Goal: Task Accomplishment & Management: Use online tool/utility

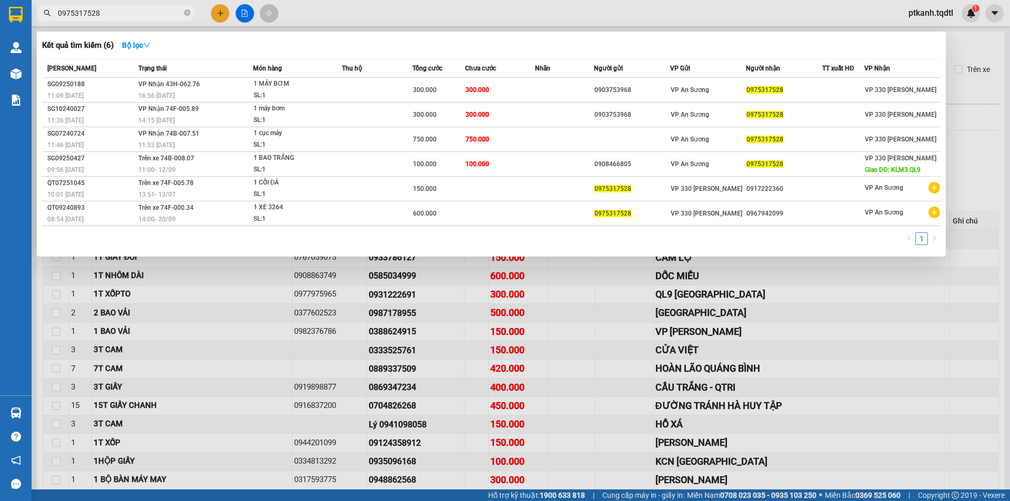
scroll to position [53, 0]
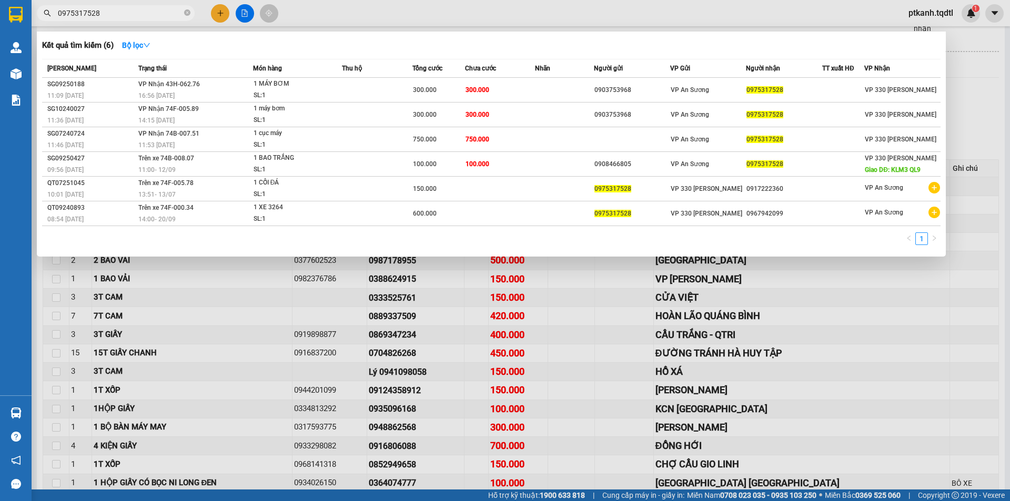
click at [116, 13] on input "0975317528" at bounding box center [120, 13] width 124 height 12
click at [104, 12] on input "0975317528" at bounding box center [120, 13] width 124 height 12
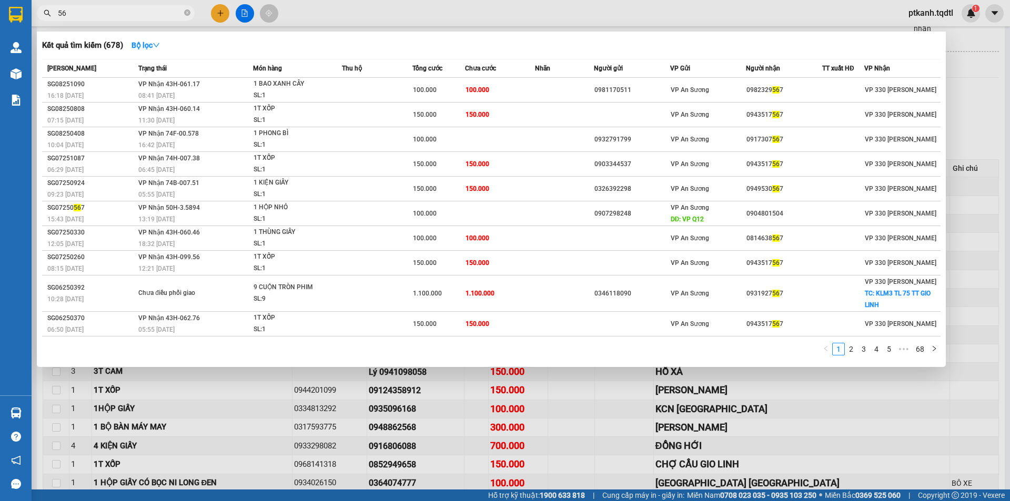
type input "5"
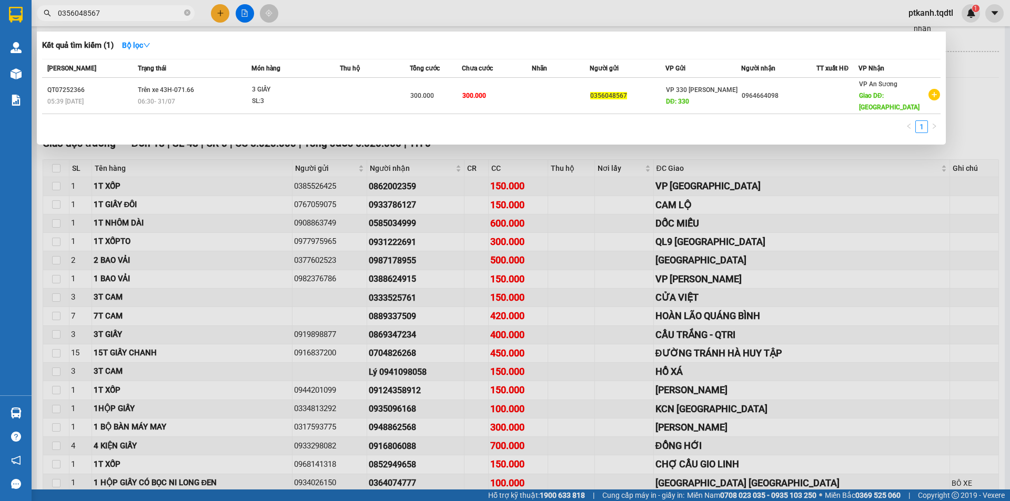
click at [104, 12] on input "0356048567" at bounding box center [120, 13] width 124 height 12
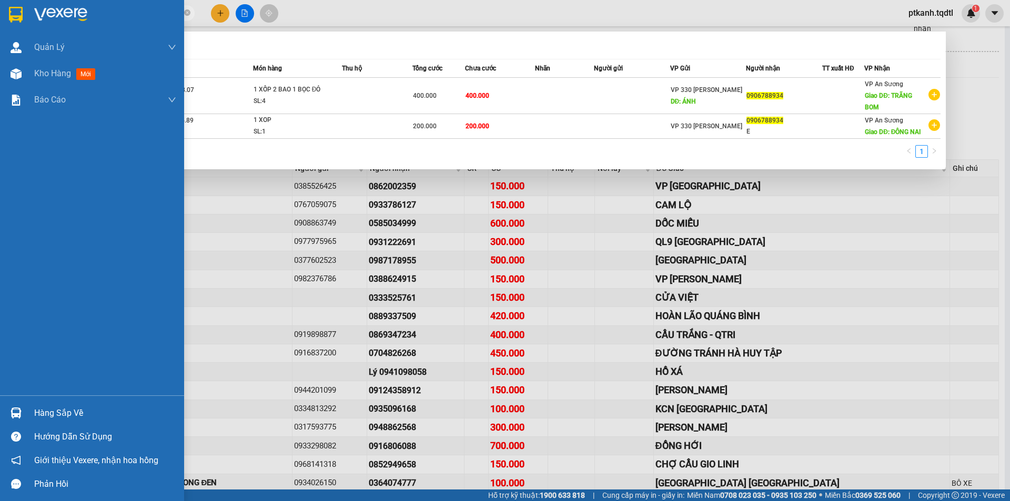
click at [39, 413] on div "Hàng sắp về" at bounding box center [105, 414] width 142 height 16
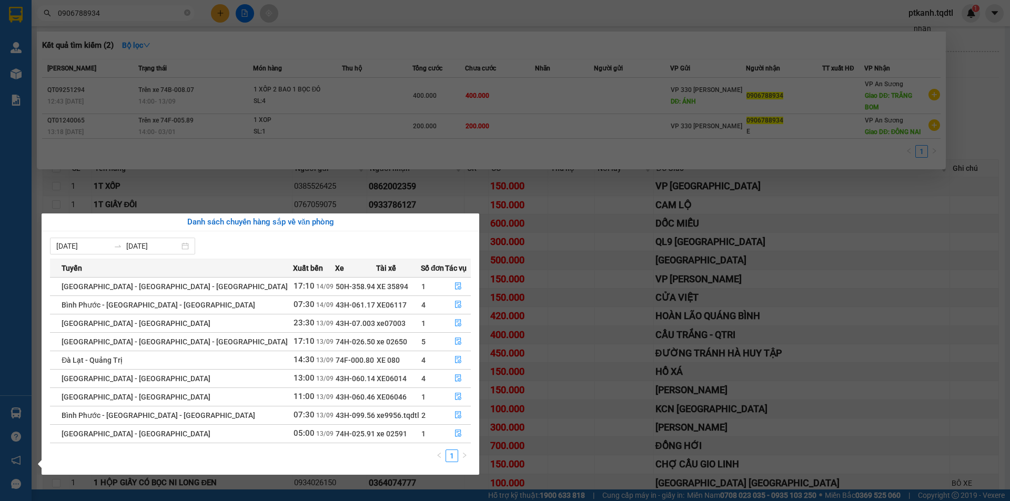
click at [183, 178] on section "Kết quả tìm kiếm ( 2 ) Bộ lọc Mã ĐH Trạng thái Món hàng Thu hộ Tổng cước Chưa c…" at bounding box center [505, 250] width 1010 height 501
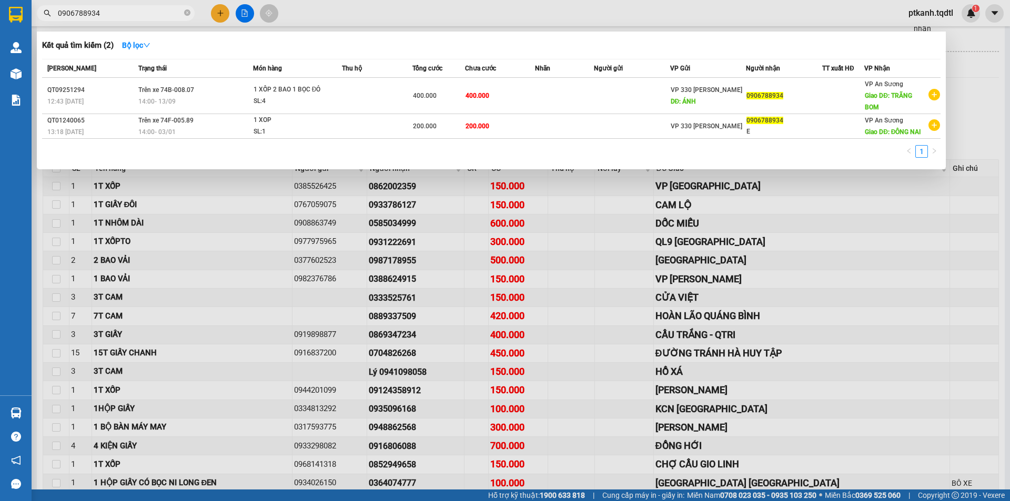
click at [110, 11] on input "0906788934" at bounding box center [120, 13] width 124 height 12
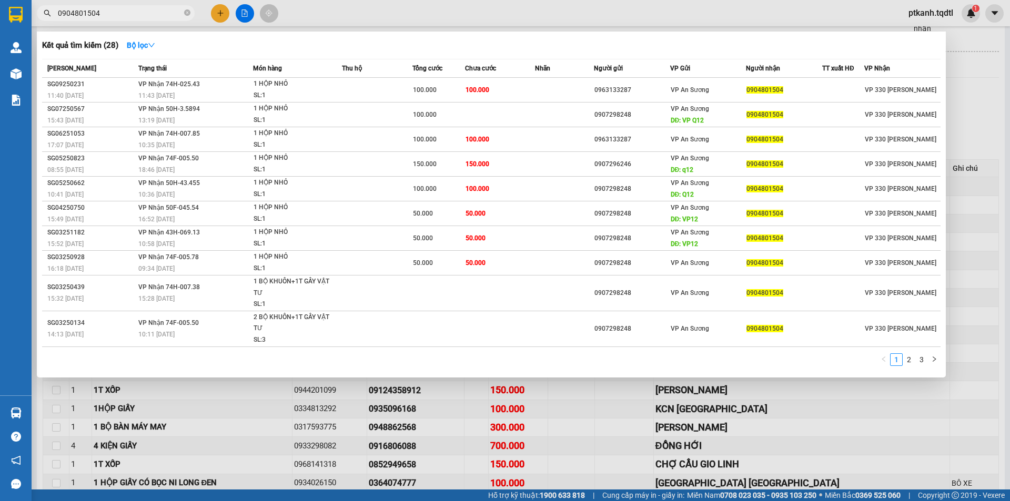
type input "0904801504"
click at [756, 21] on div at bounding box center [505, 250] width 1010 height 501
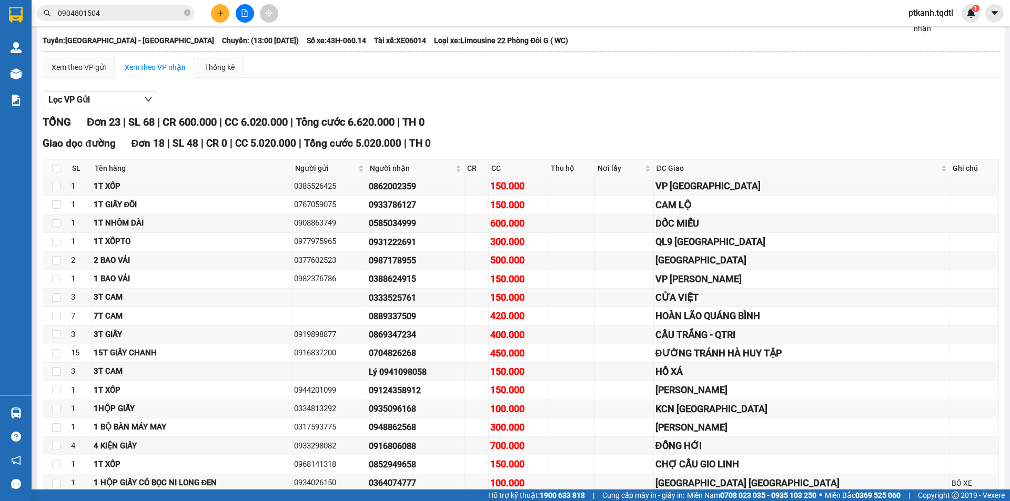
scroll to position [0, 0]
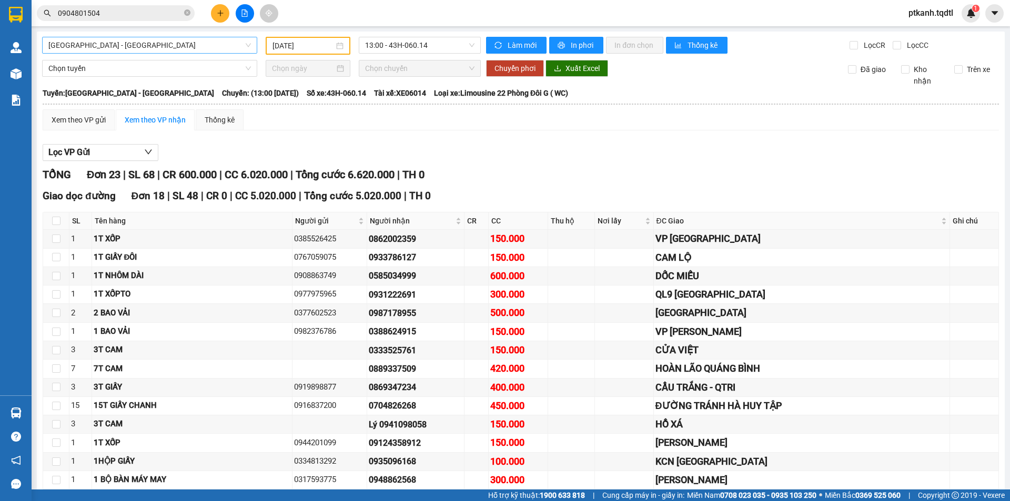
click at [248, 43] on span "[GEOGRAPHIC_DATA] - [GEOGRAPHIC_DATA]" at bounding box center [149, 45] width 203 height 16
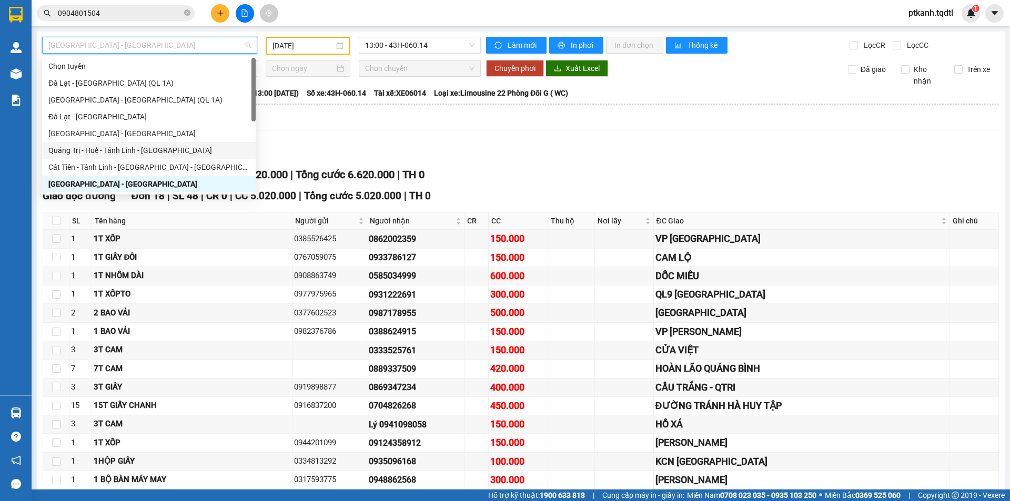
scroll to position [53, 0]
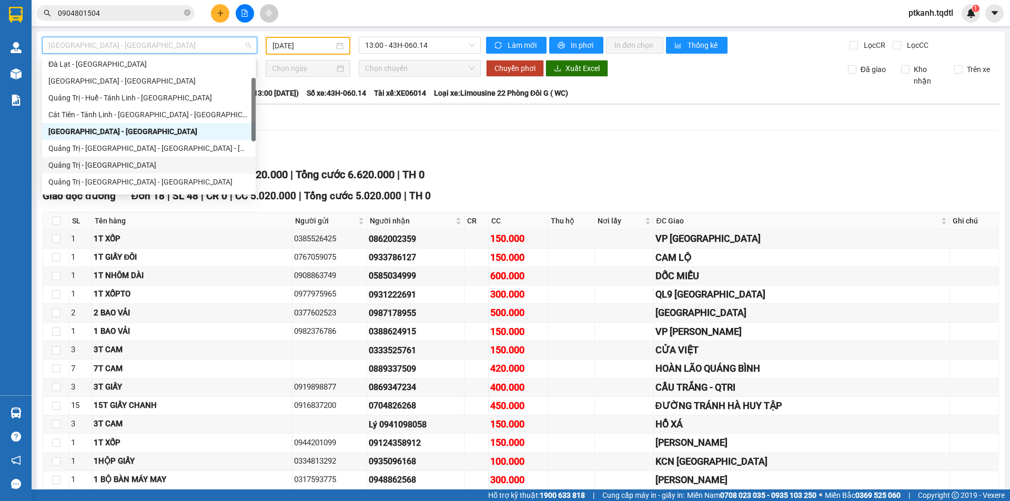
click at [178, 168] on div "Quảng Trị - [GEOGRAPHIC_DATA]" at bounding box center [148, 165] width 201 height 12
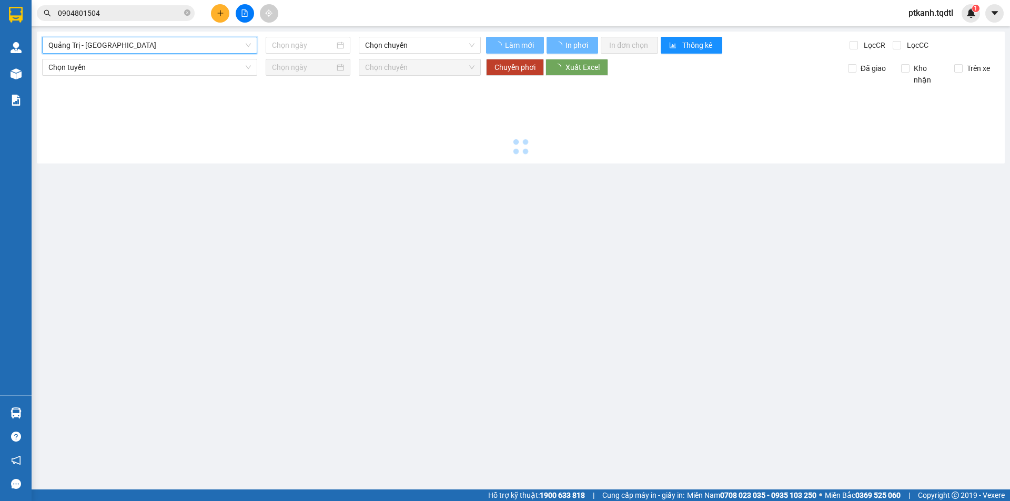
type input "[DATE]"
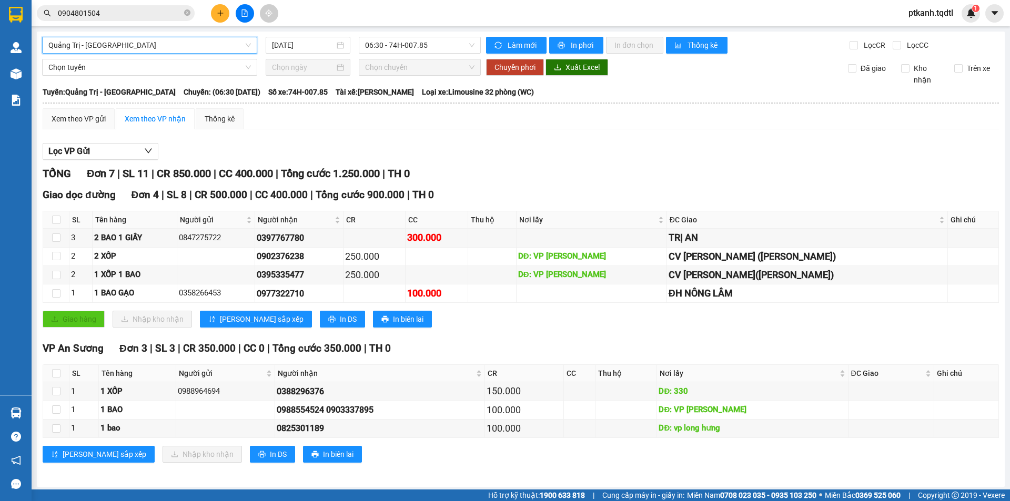
scroll to position [3, 0]
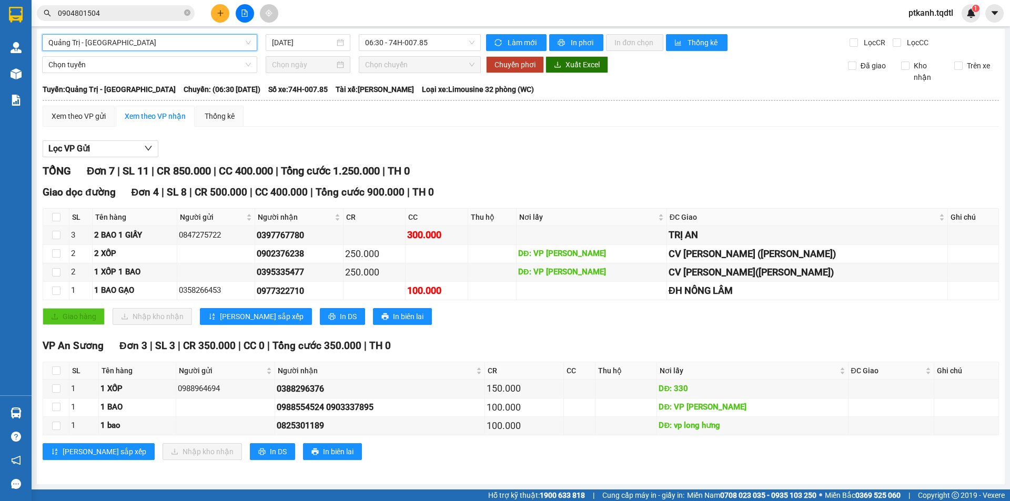
click at [247, 44] on span "Quảng Trị - [GEOGRAPHIC_DATA]" at bounding box center [149, 43] width 203 height 16
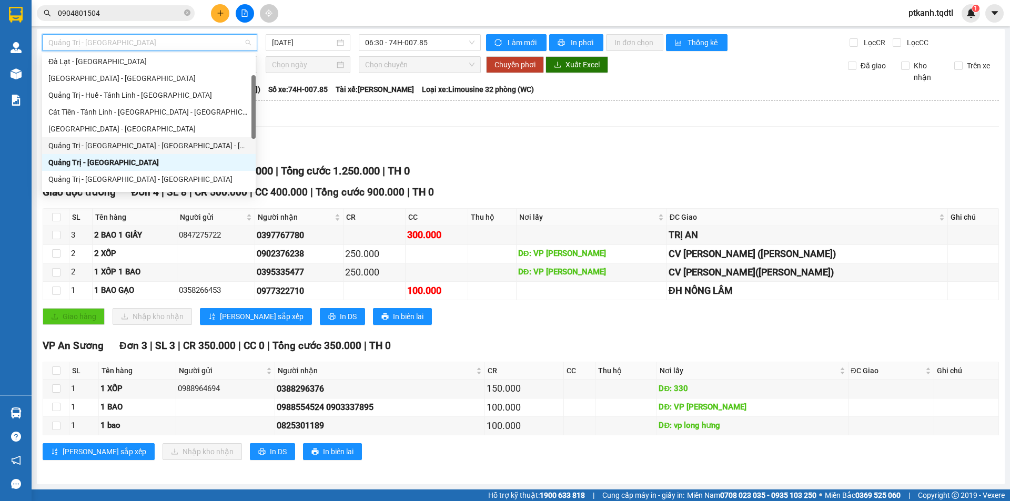
click at [210, 151] on div "Quảng Trị - [GEOGRAPHIC_DATA] - [GEOGRAPHIC_DATA] - [GEOGRAPHIC_DATA]" at bounding box center [148, 146] width 201 height 12
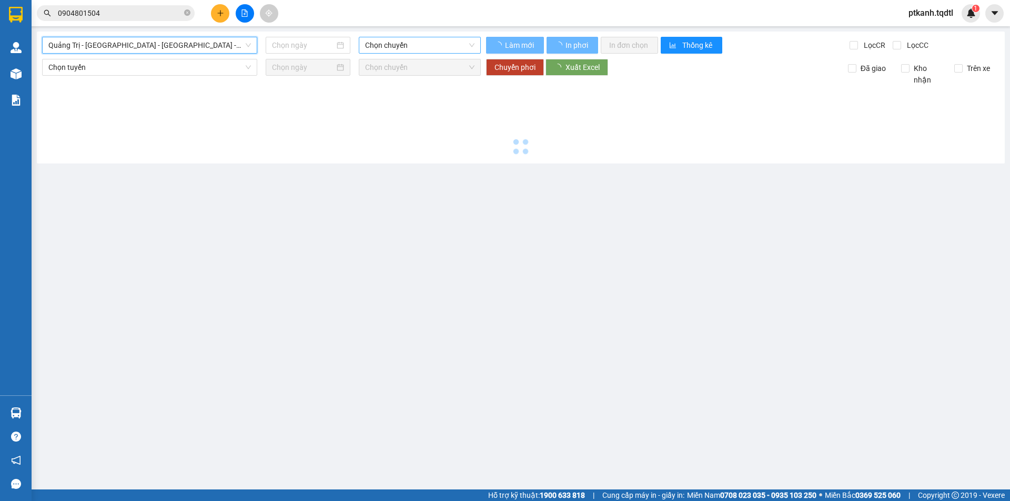
type input "[DATE]"
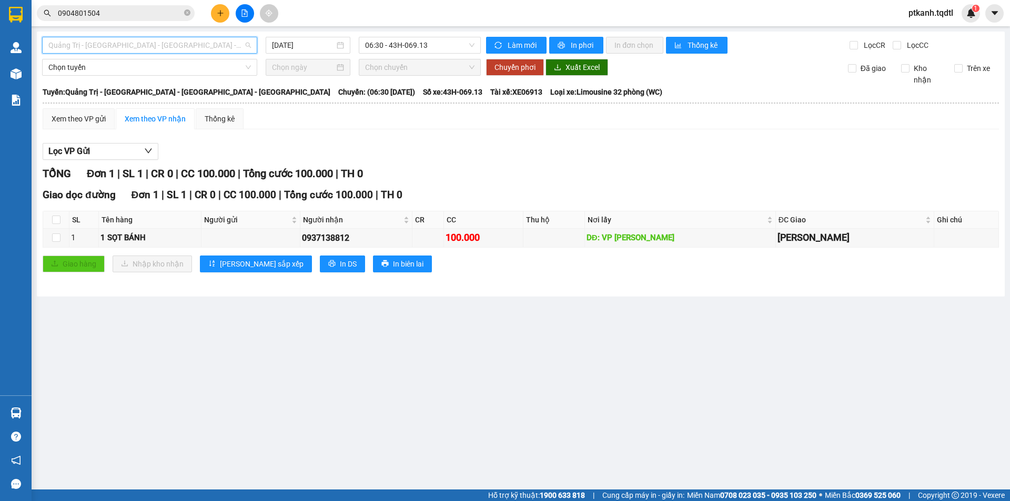
click at [249, 47] on span "Quảng Trị - [GEOGRAPHIC_DATA] - [GEOGRAPHIC_DATA] - [GEOGRAPHIC_DATA]" at bounding box center [149, 45] width 203 height 16
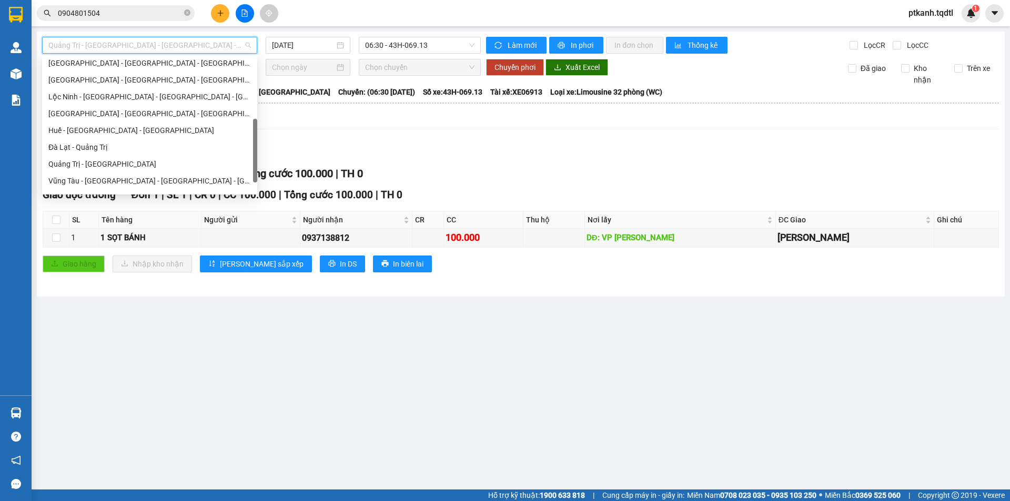
scroll to position [207, 0]
drag, startPoint x: 254, startPoint y: 88, endPoint x: 252, endPoint y: 135, distance: 46.9
click at [252, 135] on div "[GEOGRAPHIC_DATA] - [GEOGRAPHIC_DATA] - [GEOGRAPHIC_DATA] [GEOGRAPHIC_DATA] - […" at bounding box center [149, 125] width 215 height 135
click at [196, 77] on div "[GEOGRAPHIC_DATA] - [GEOGRAPHIC_DATA] - [GEOGRAPHIC_DATA] - [GEOGRAPHIC_DATA]" at bounding box center [149, 79] width 203 height 12
type input "[DATE]"
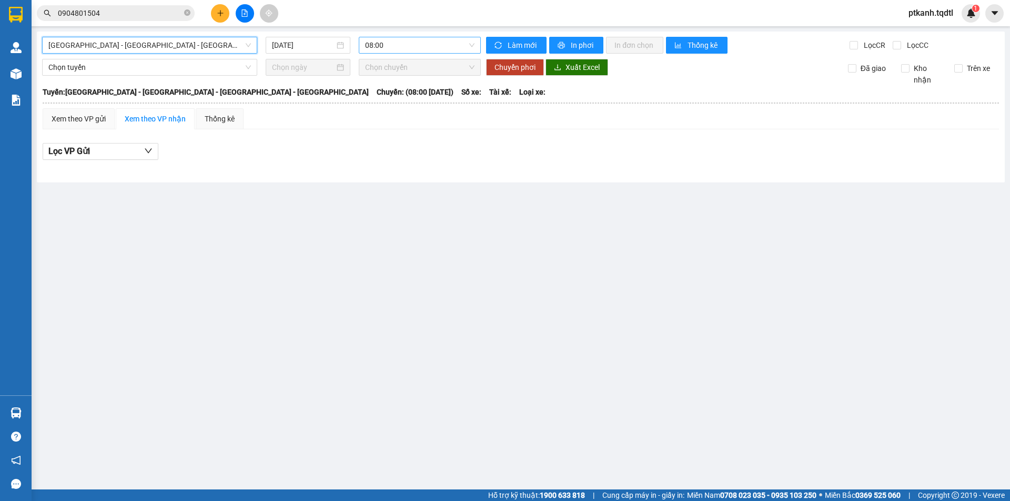
click at [456, 45] on span "08:00" at bounding box center [419, 45] width 109 height 16
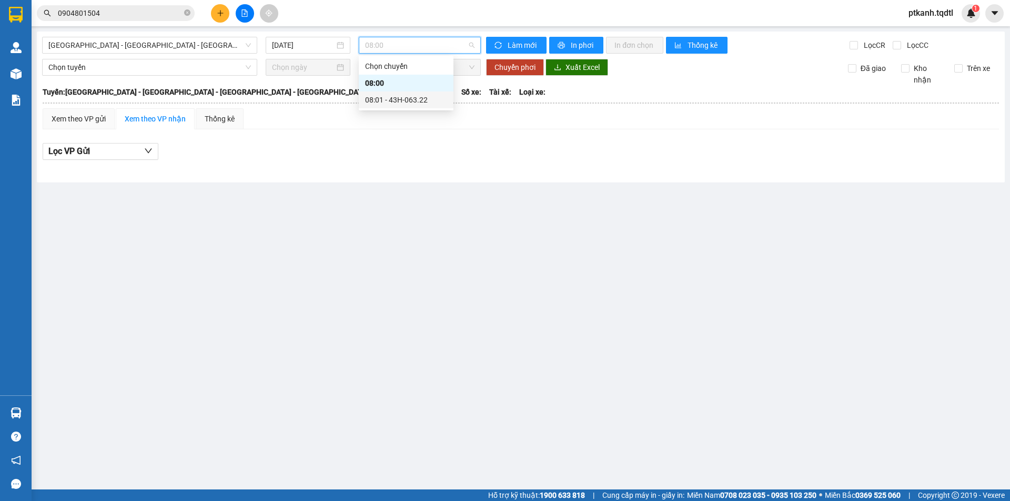
click at [431, 103] on div "08:01 - 43H-063.22" at bounding box center [406, 100] width 82 height 12
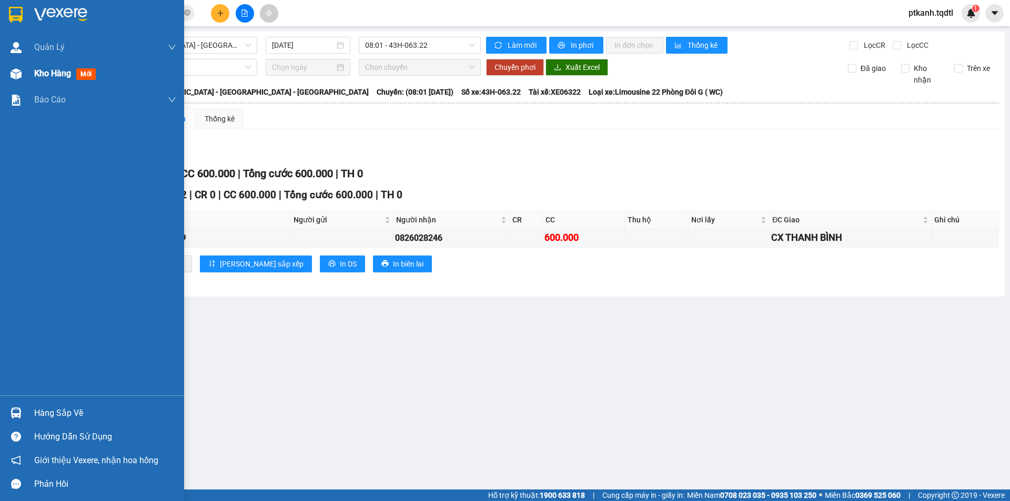
click at [10, 77] on div at bounding box center [16, 74] width 18 height 18
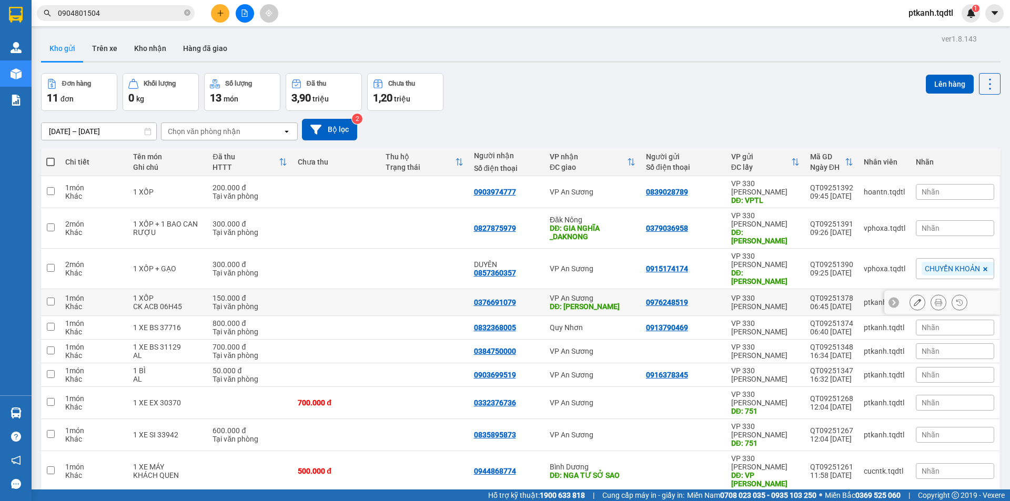
scroll to position [48, 0]
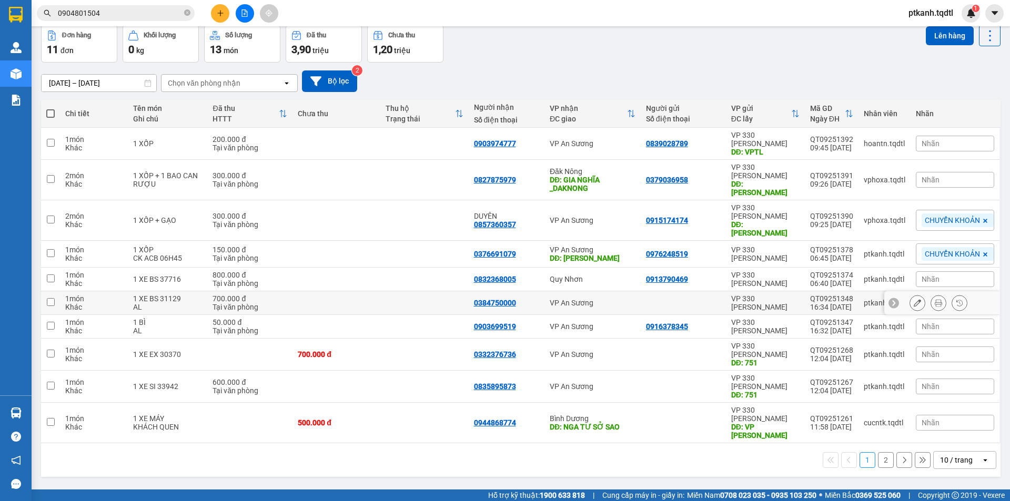
click at [329, 291] on td at bounding box center [337, 303] width 88 height 24
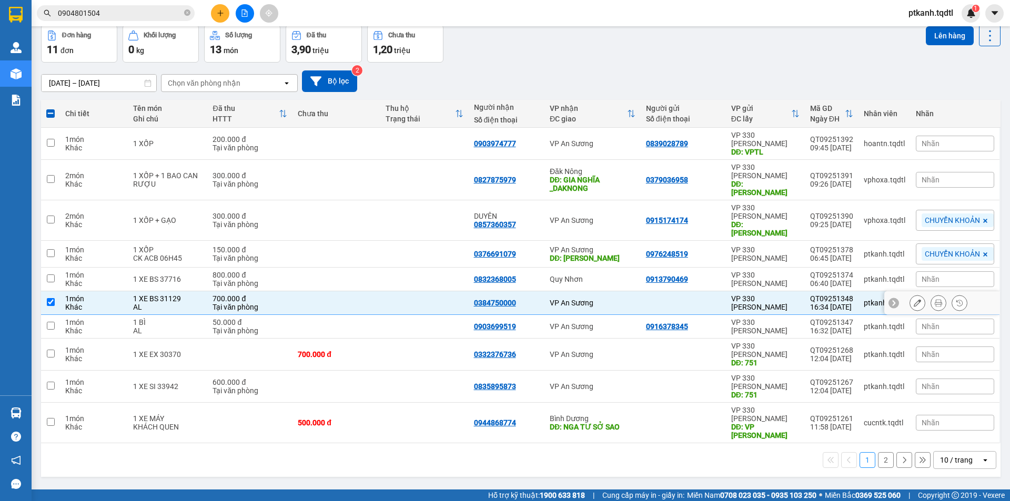
click at [324, 291] on td at bounding box center [337, 303] width 88 height 24
checkbox input "false"
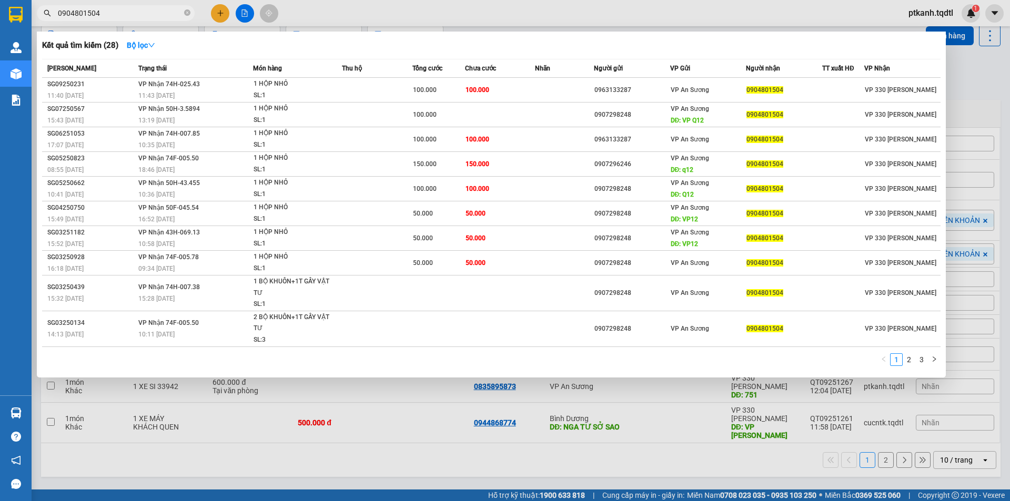
click at [115, 12] on input "0904801504" at bounding box center [120, 13] width 124 height 12
click at [577, 434] on div at bounding box center [505, 250] width 1010 height 501
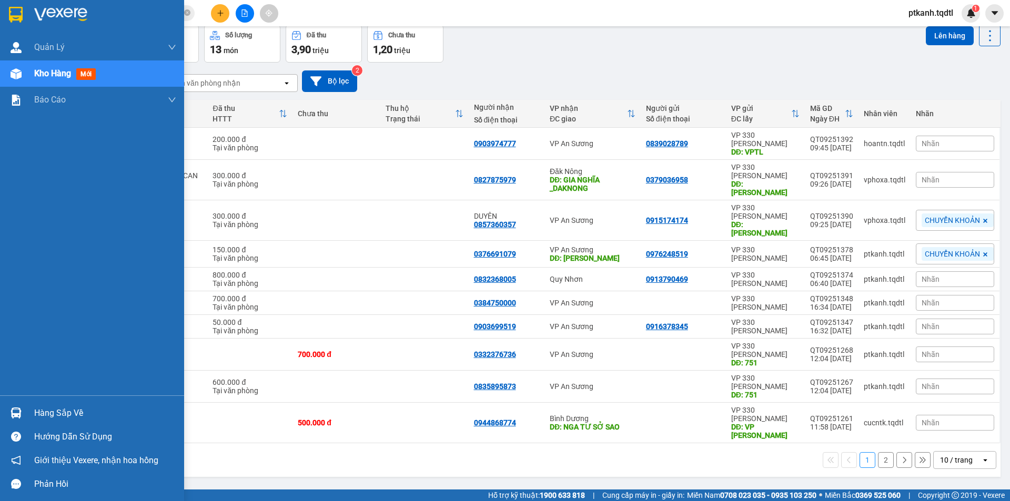
click at [21, 411] on img at bounding box center [16, 413] width 11 height 11
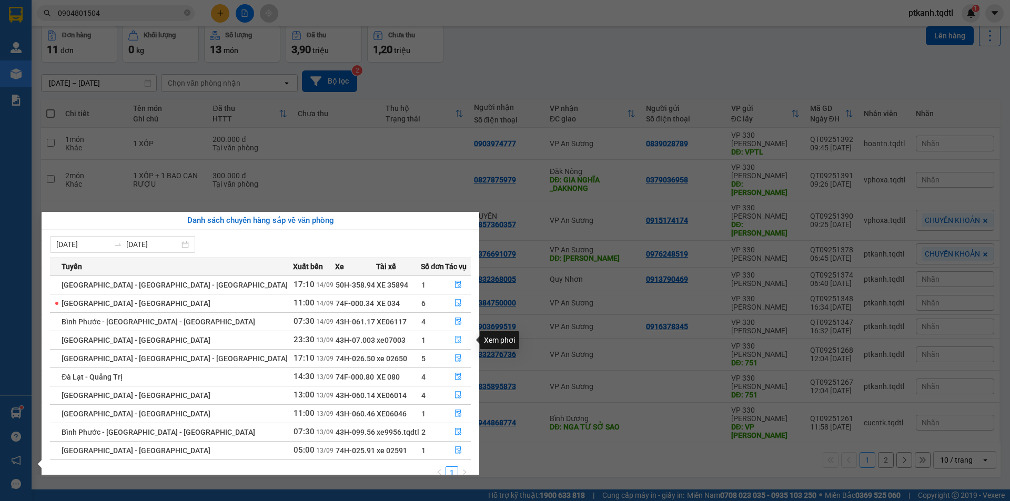
click at [455, 341] on icon "file-done" at bounding box center [458, 339] width 7 height 7
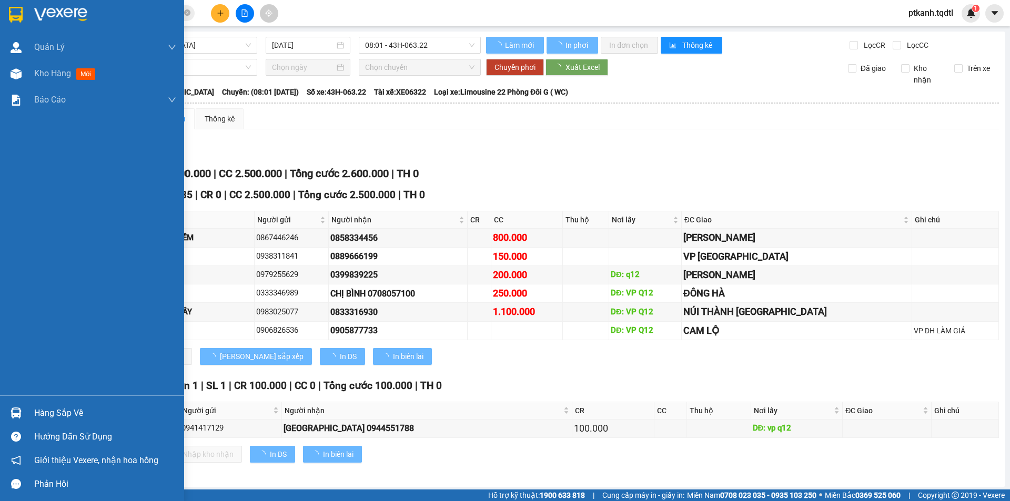
type input "[DATE]"
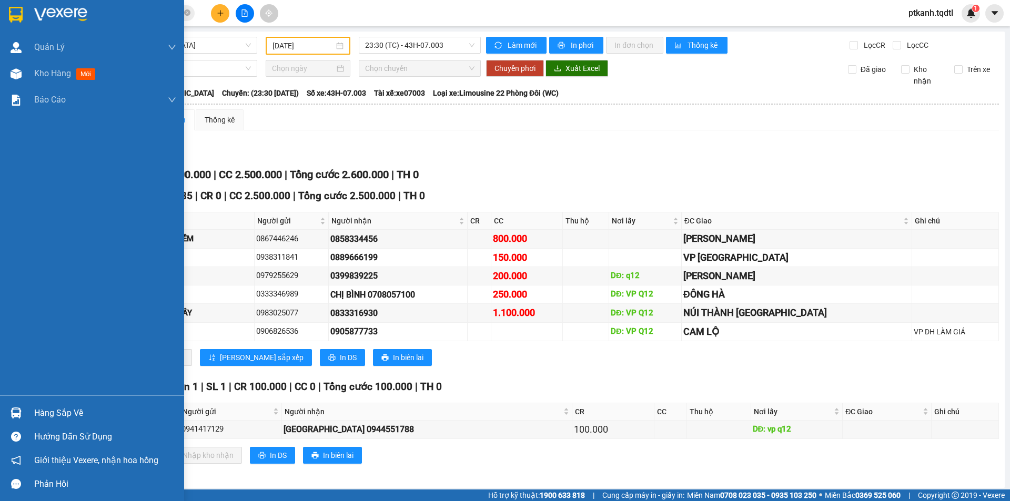
click at [42, 415] on div "Hàng sắp về" at bounding box center [105, 414] width 142 height 16
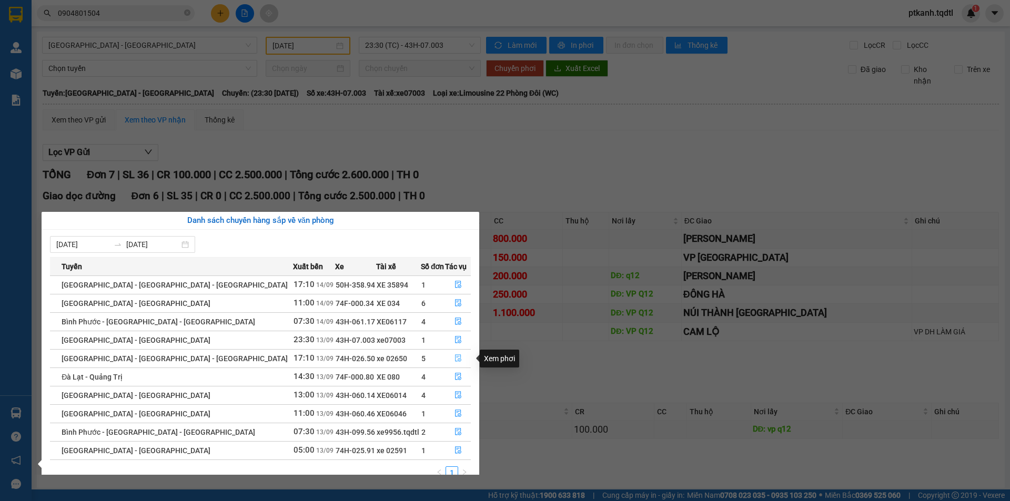
click at [455, 357] on icon "file-done" at bounding box center [458, 358] width 7 height 7
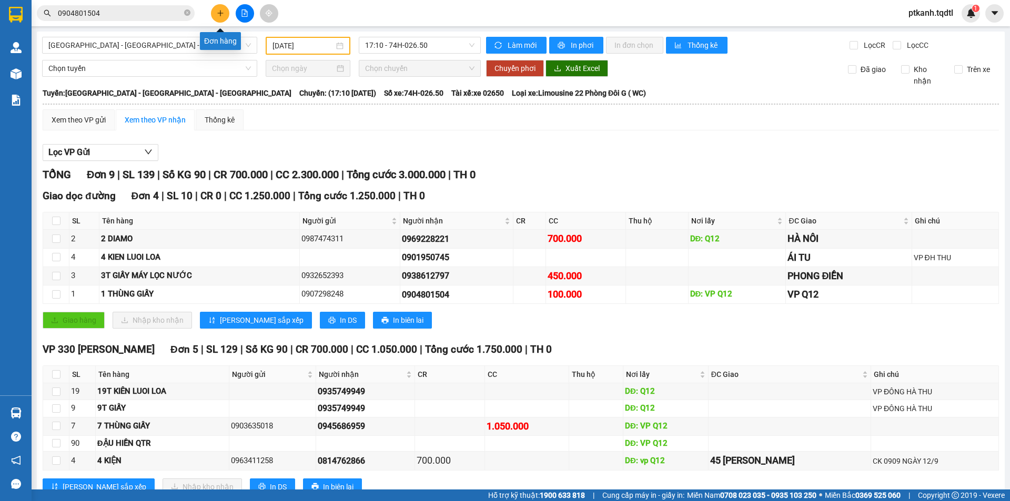
click at [217, 13] on icon "plus" at bounding box center [220, 12] width 7 height 7
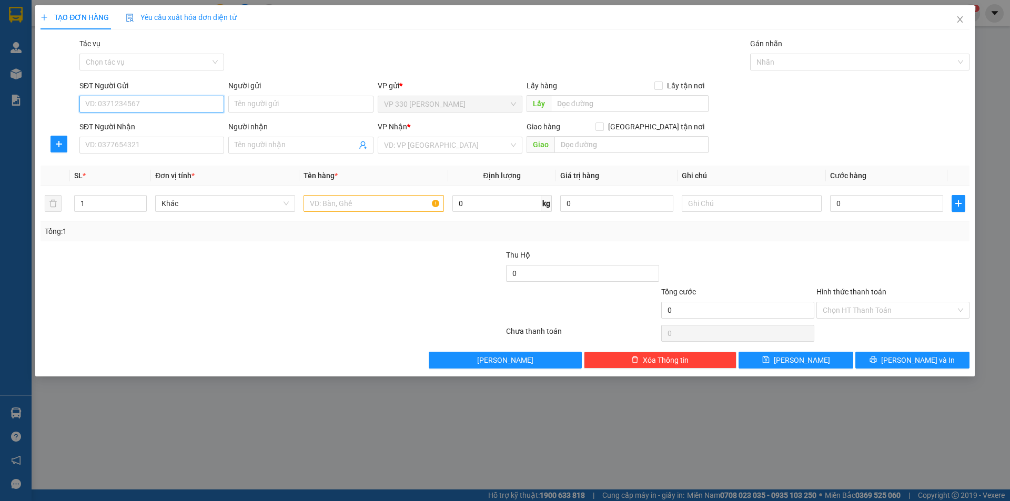
click at [157, 104] on input "SĐT Người Gửi" at bounding box center [151, 104] width 145 height 17
type input "0349013064"
click at [109, 123] on div "0349013064" at bounding box center [152, 125] width 132 height 12
type input "330"
type input "0979976564"
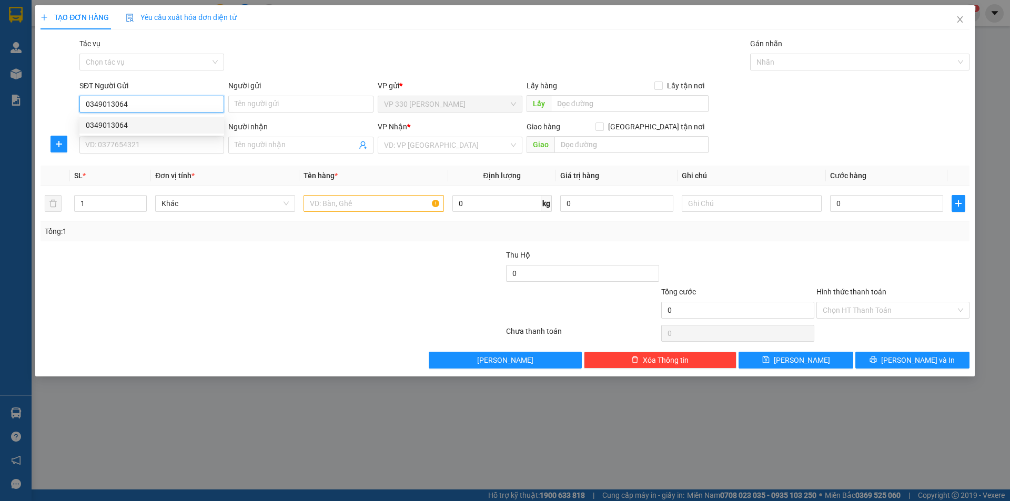
type input "CĂN CỨ 3 ĐÔNG NAI"
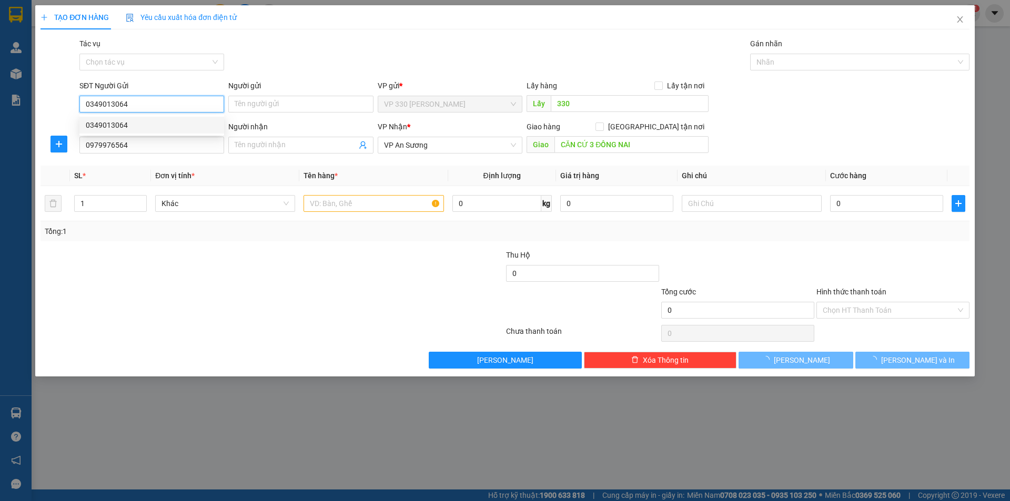
type input "100.000"
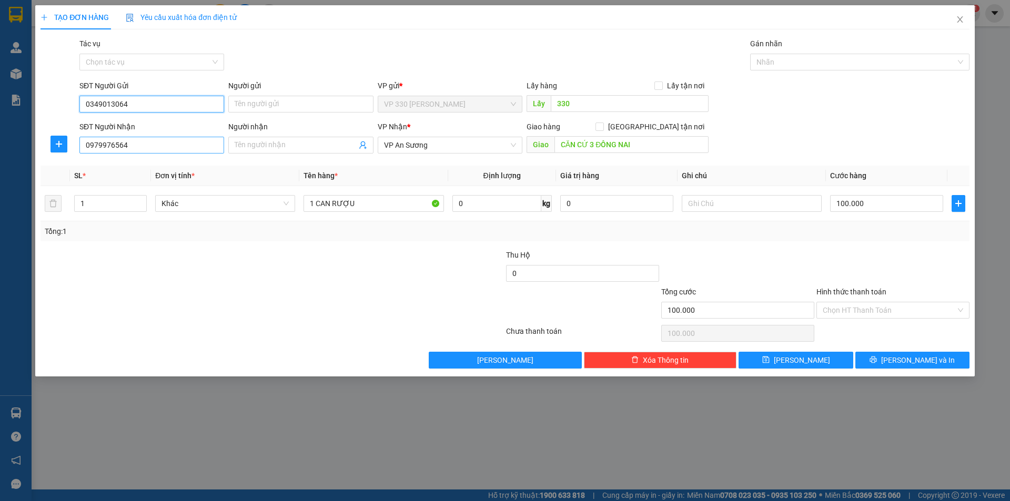
type input "0349013064"
click at [152, 145] on input "0979976564" at bounding box center [151, 145] width 145 height 17
type input "0904457273"
click at [643, 145] on input "CĂN CỨ 3 ĐÔNG NAI" at bounding box center [632, 144] width 154 height 17
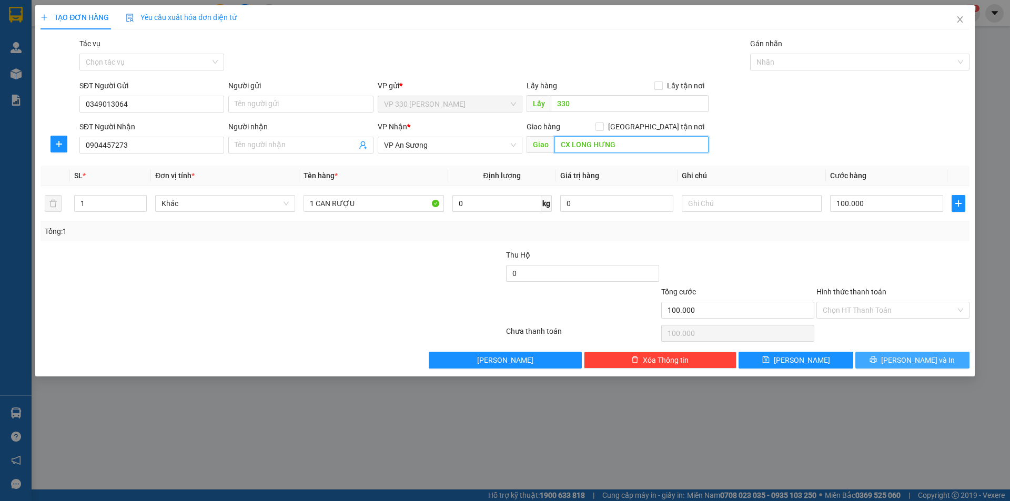
type input "CX LONG HƯNG"
click at [910, 362] on span "[PERSON_NAME] và In" at bounding box center [918, 361] width 74 height 12
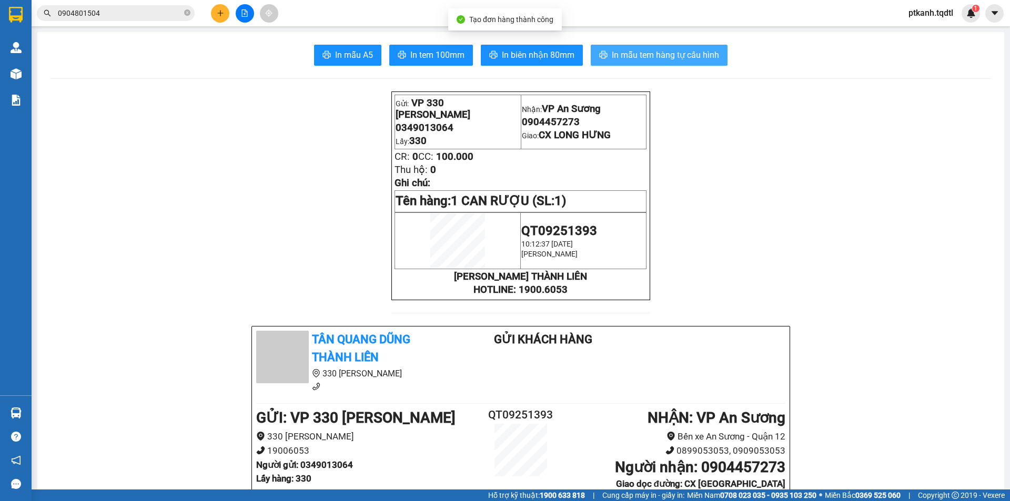
click at [647, 53] on span "In mẫu tem hàng tự cấu hình" at bounding box center [665, 54] width 107 height 13
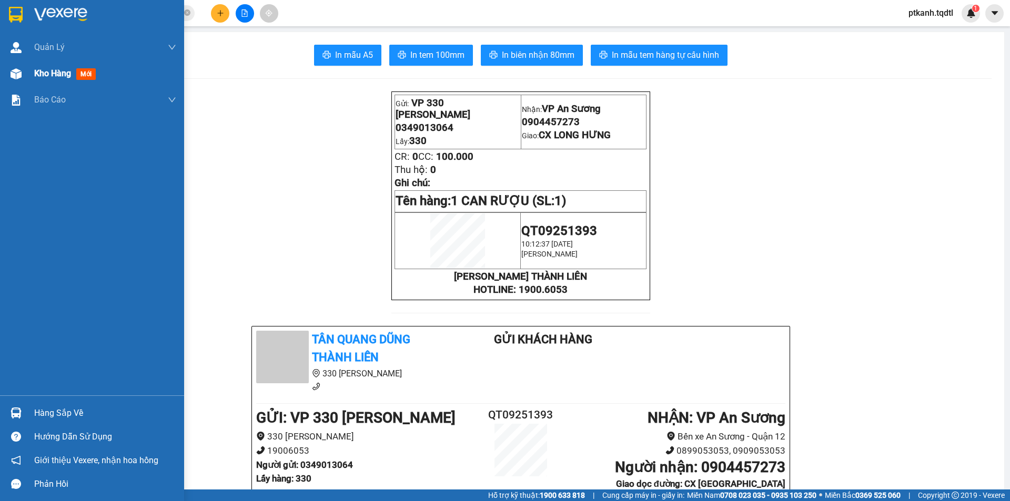
click at [50, 73] on span "Kho hàng" at bounding box center [52, 73] width 37 height 10
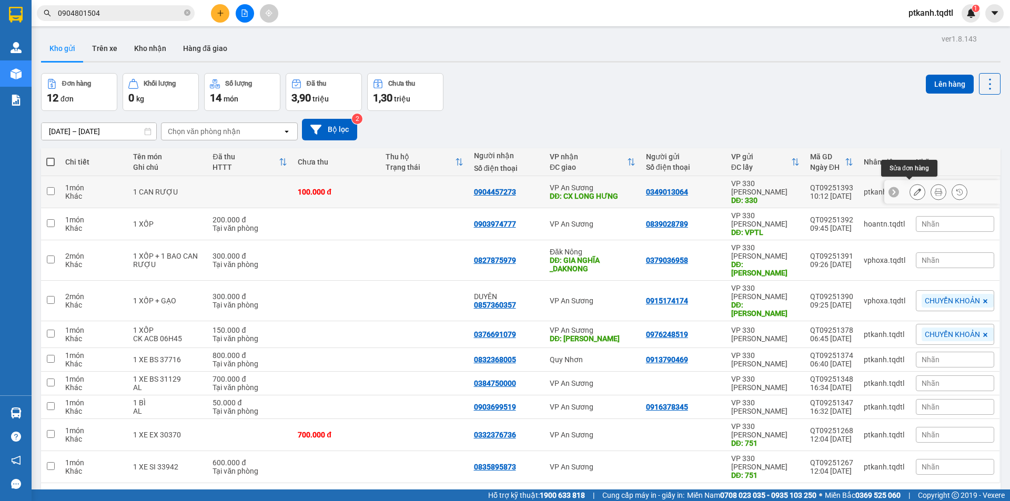
click at [914, 188] on icon at bounding box center [917, 191] width 7 height 7
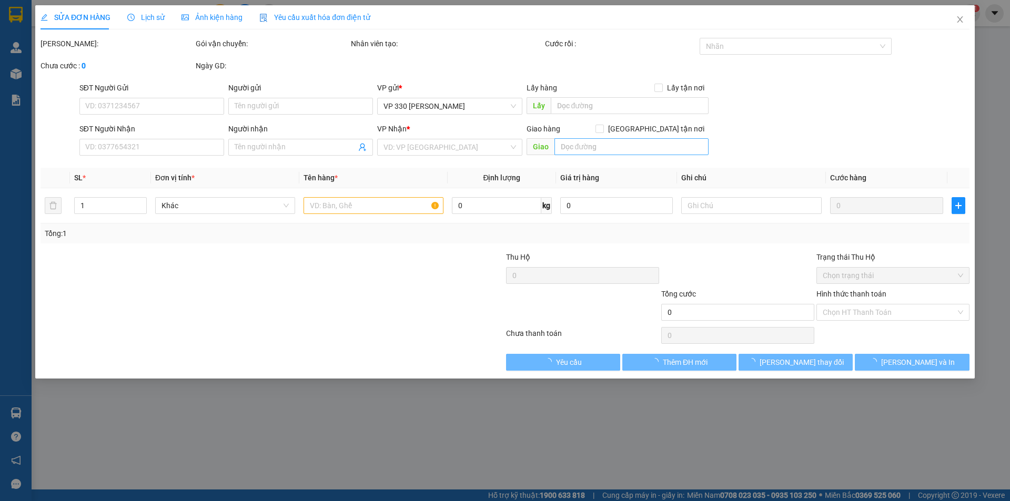
type input "0349013064"
type input "330"
type input "0904457273"
type input "CX LONG HƯNG"
type input "100.000"
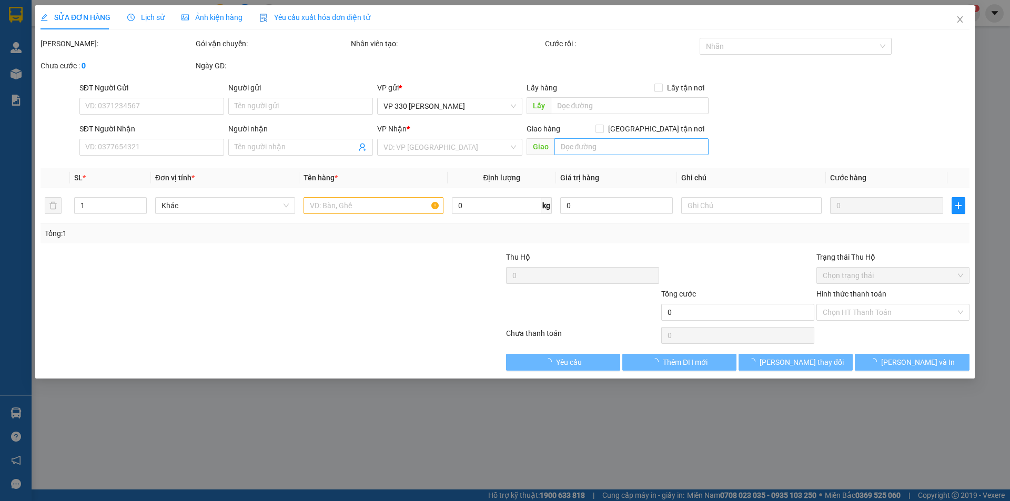
type input "100.000"
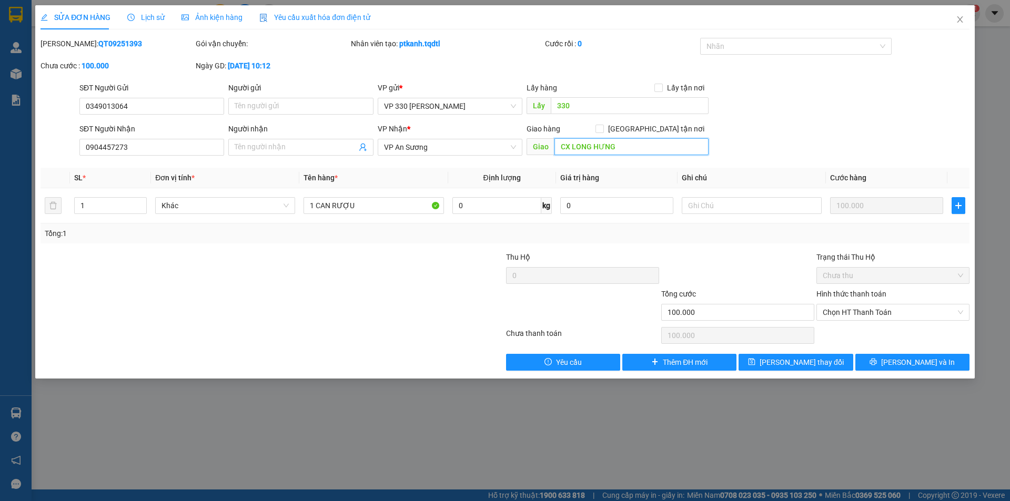
click at [623, 147] on input "CX LONG HƯNG" at bounding box center [632, 146] width 154 height 17
type input "CC 6"
click at [912, 358] on span "[PERSON_NAME] và In" at bounding box center [918, 363] width 74 height 12
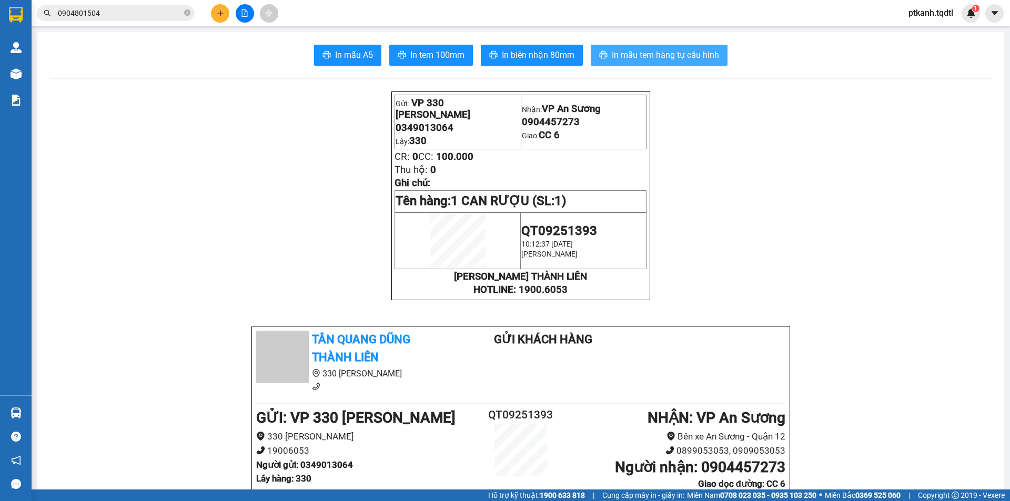
click at [652, 61] on span "In mẫu tem hàng tự cấu hình" at bounding box center [665, 54] width 107 height 13
click at [122, 9] on input "0904801504" at bounding box center [120, 13] width 124 height 12
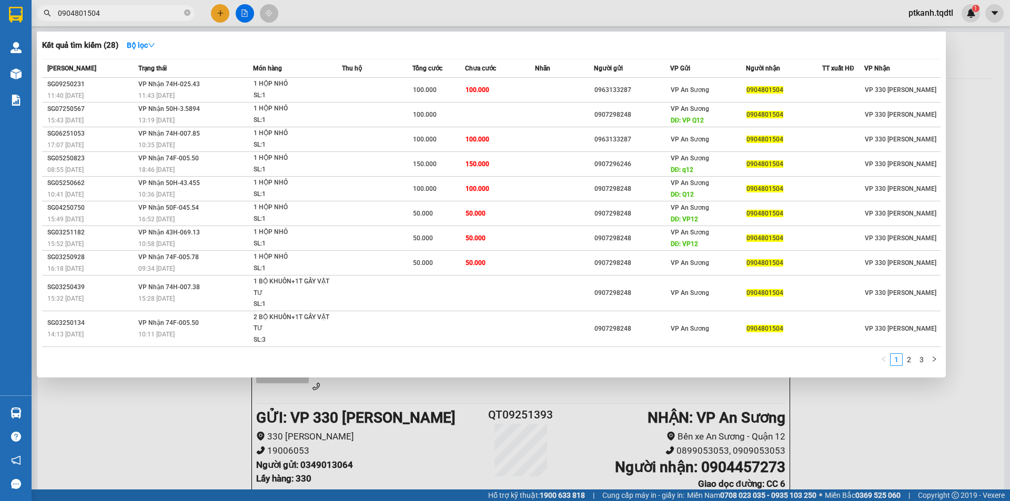
click at [122, 9] on input "0904801504" at bounding box center [120, 13] width 124 height 12
click at [103, 14] on input "0904801504" at bounding box center [120, 13] width 124 height 12
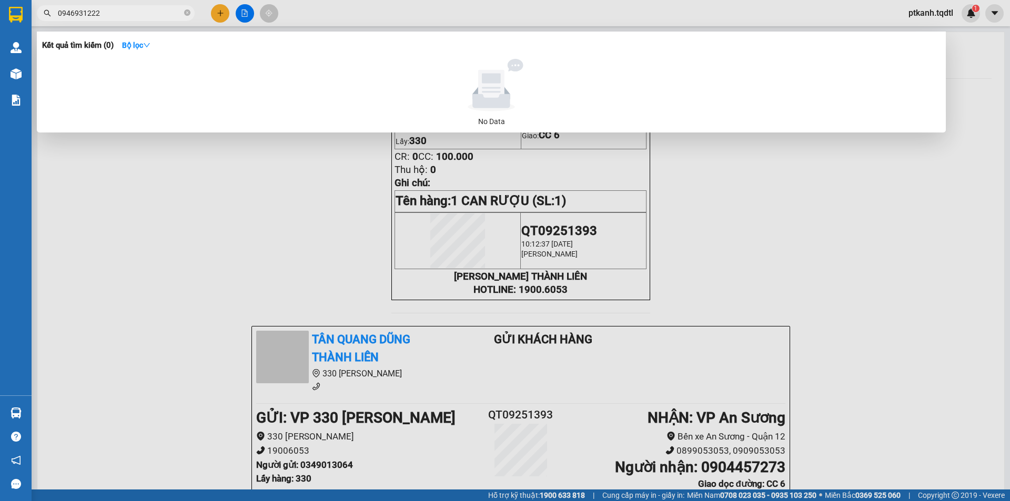
click at [116, 13] on input "0946931222" at bounding box center [120, 13] width 124 height 12
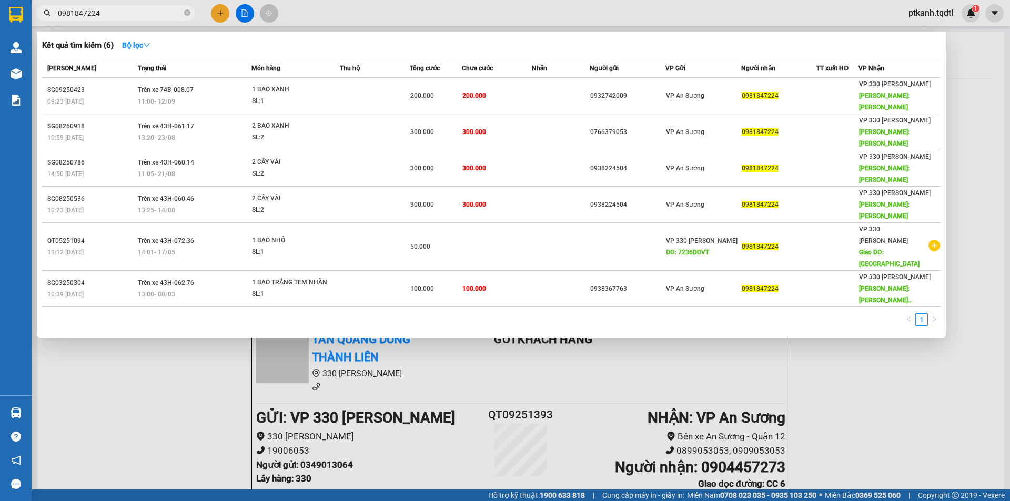
click at [117, 13] on input "0981847224" at bounding box center [120, 13] width 124 height 12
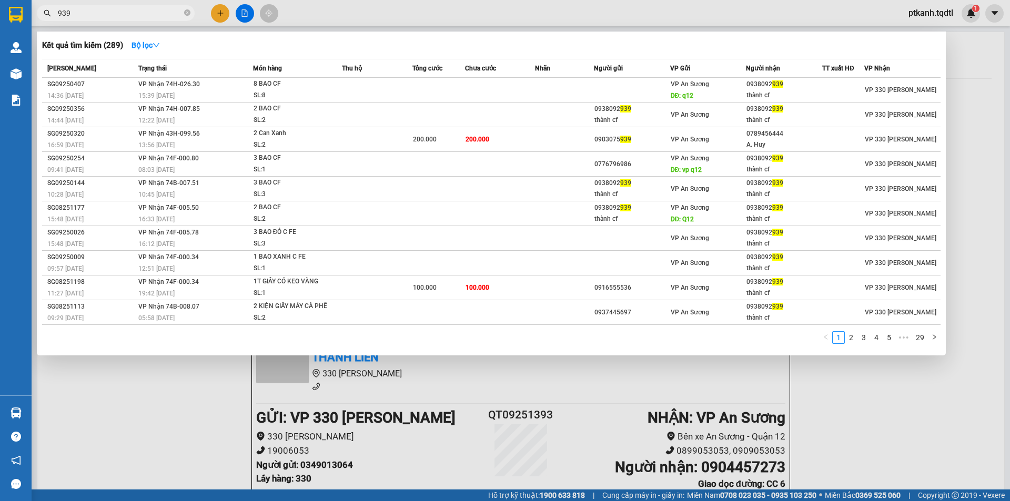
click at [116, 15] on input "939" at bounding box center [120, 13] width 124 height 12
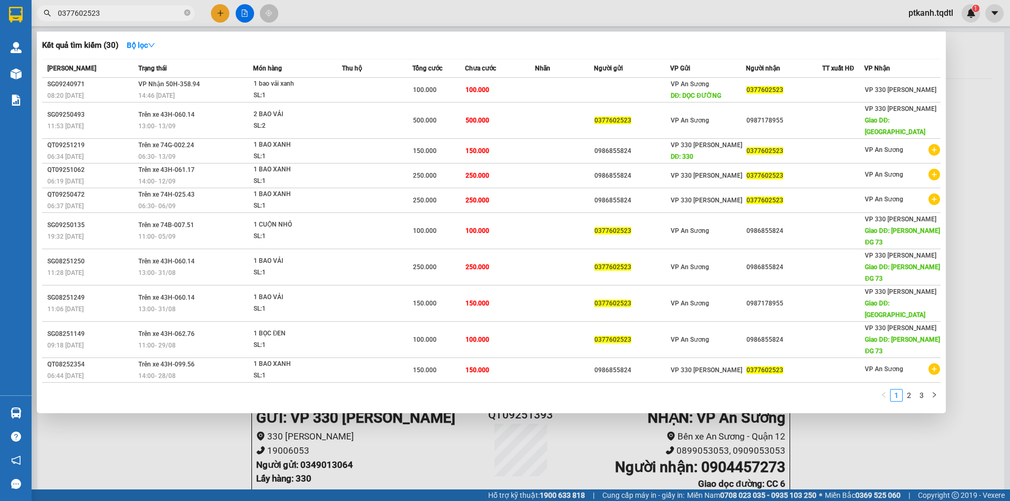
click at [114, 13] on input "0377602523" at bounding box center [120, 13] width 124 height 12
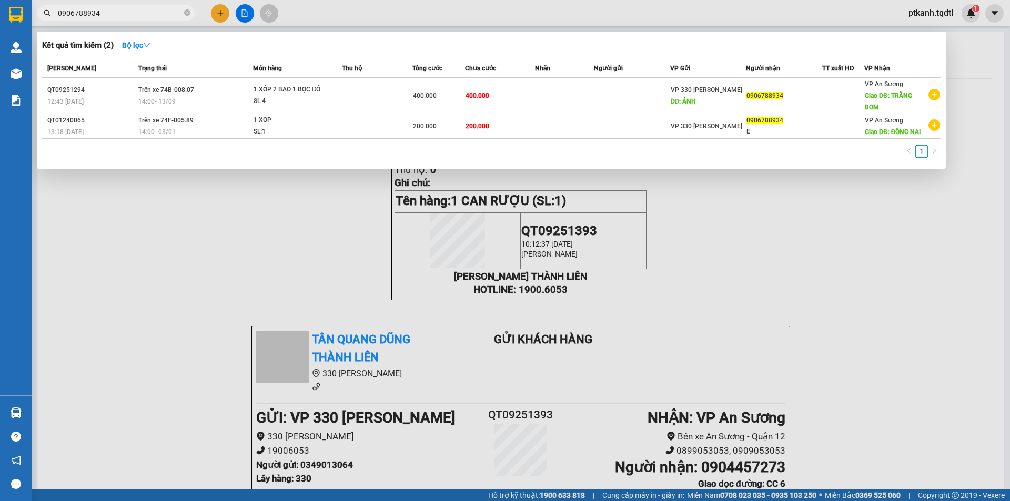
type input "0906788934"
click at [111, 12] on input "0906788934" at bounding box center [120, 13] width 124 height 12
click at [219, 13] on div at bounding box center [505, 250] width 1010 height 501
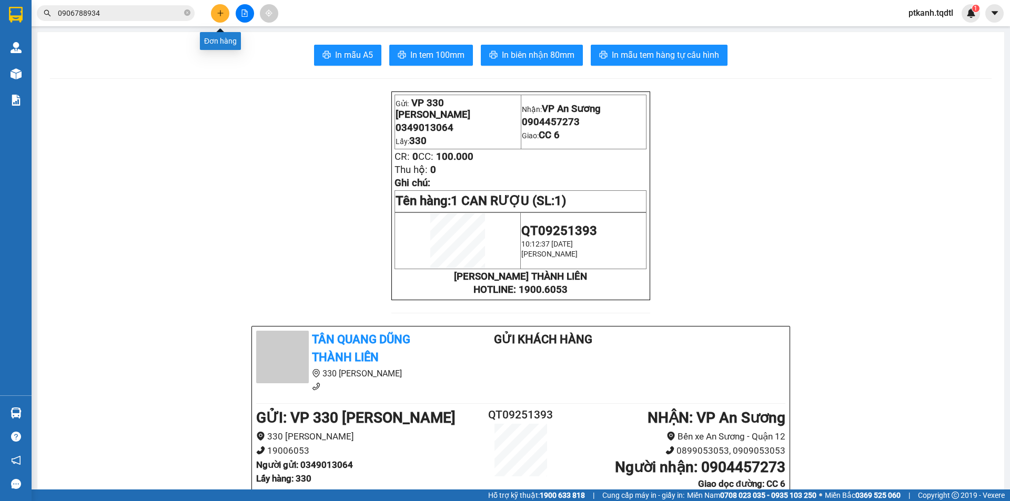
click at [219, 13] on icon "plus" at bounding box center [220, 13] width 6 height 1
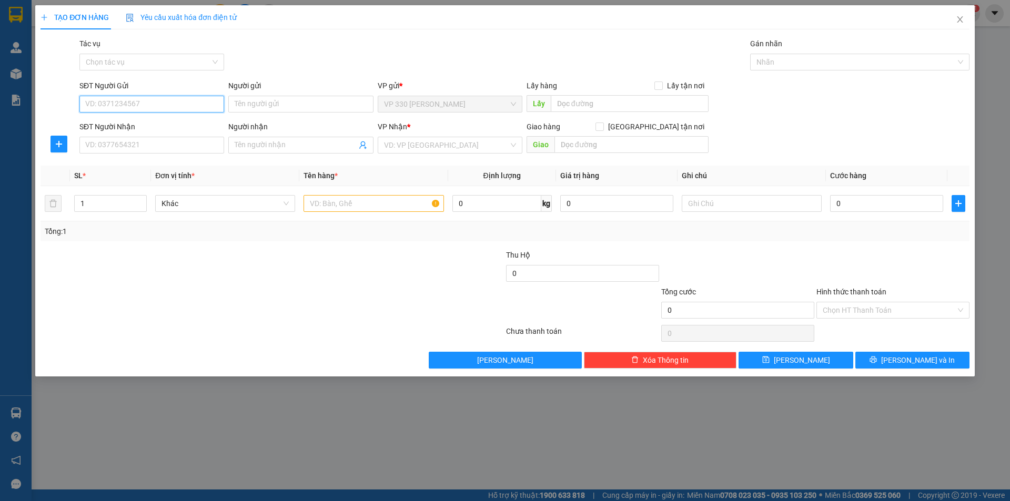
click at [170, 102] on input "SĐT Người Gửi" at bounding box center [151, 104] width 145 height 17
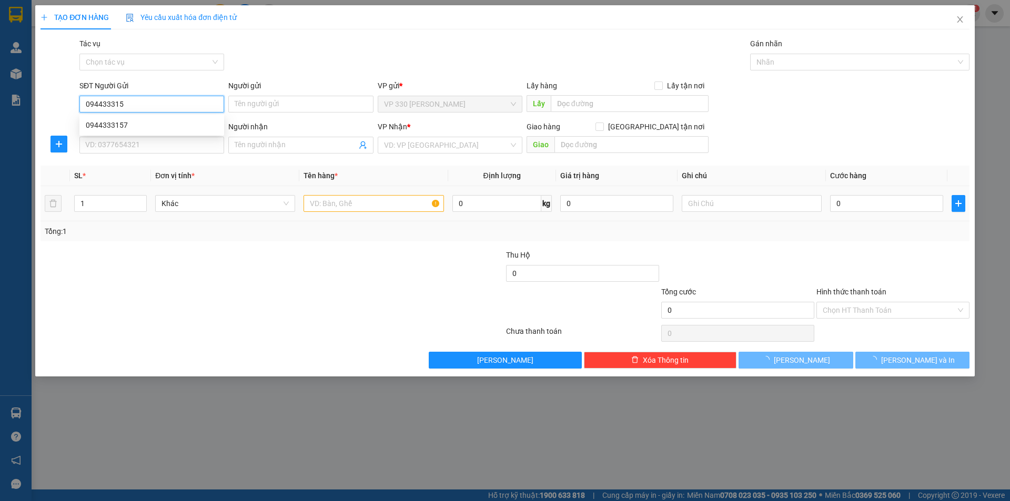
type input "0944333157"
click at [126, 126] on div "0944333157" at bounding box center [152, 125] width 132 height 12
type input "330"
type input "0982838896"
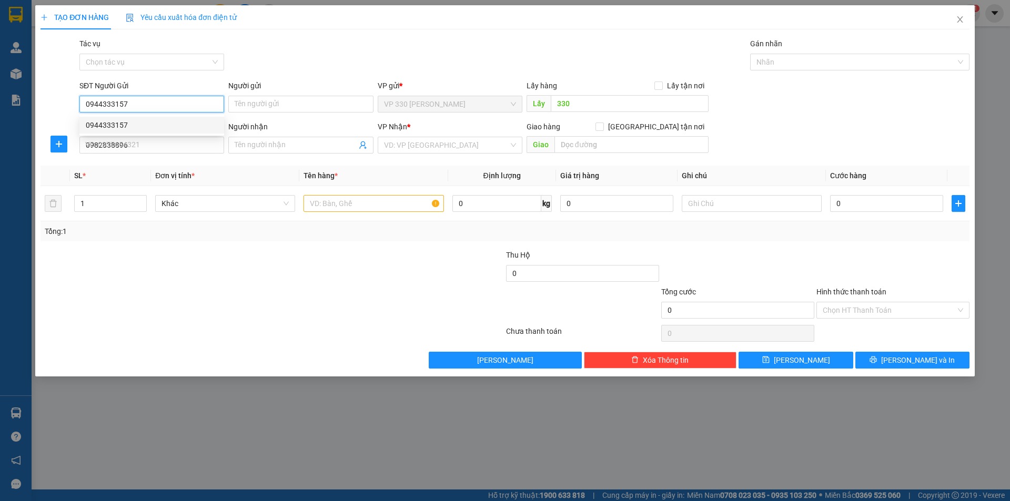
type input "50.000"
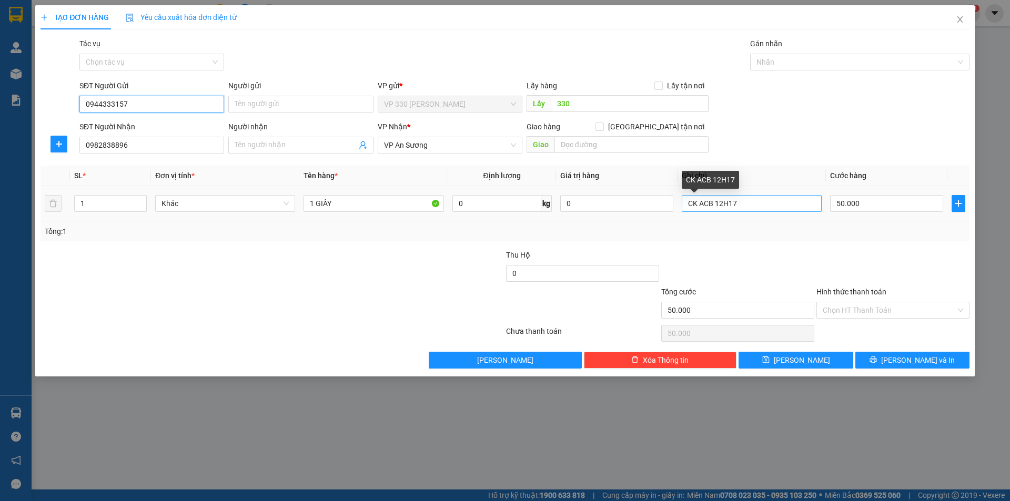
type input "0944333157"
drag, startPoint x: 748, startPoint y: 202, endPoint x: 676, endPoint y: 201, distance: 72.1
click at [676, 201] on tr "1 Khác 1 GIẤY 0 kg 0 CK ACB 12H17 50.000" at bounding box center [505, 203] width 929 height 35
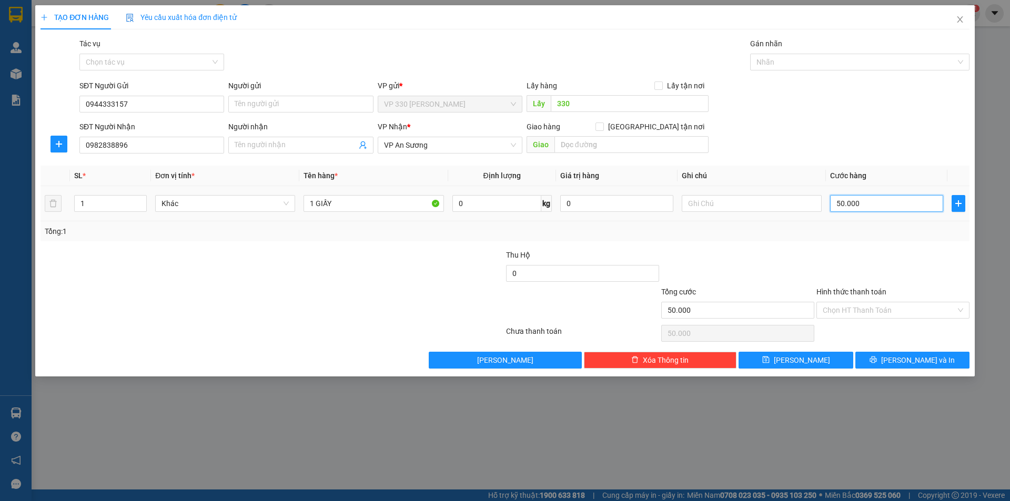
click at [890, 205] on input "50.000" at bounding box center [886, 203] width 113 height 17
type input "1"
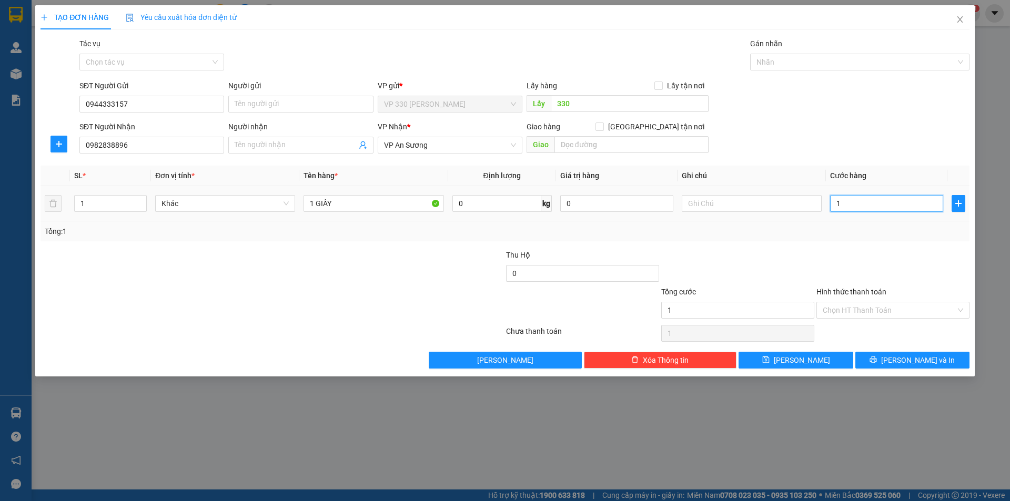
type input "10"
type input "100"
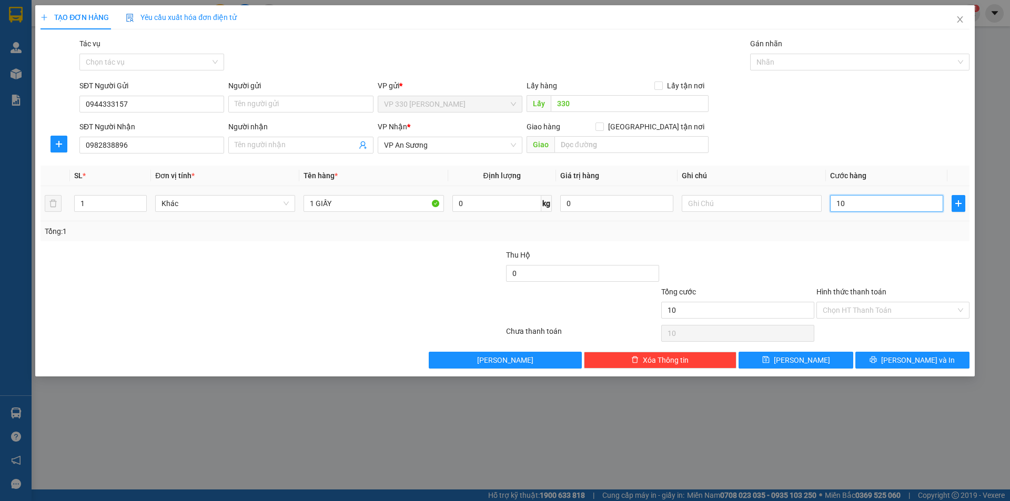
type input "100"
type input "1.000"
type input "10.000"
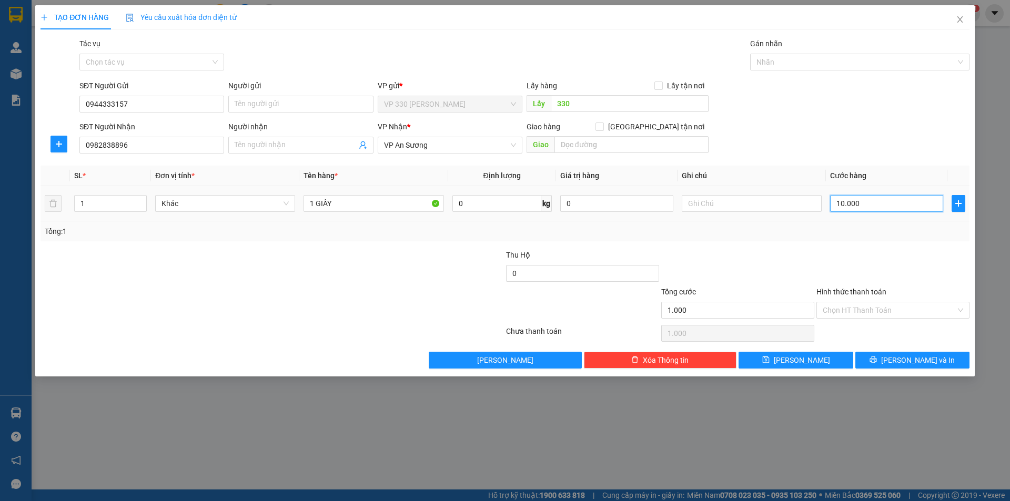
type input "10.000"
type input "100.000"
click at [859, 291] on label "Hình thức thanh toán" at bounding box center [852, 292] width 70 height 8
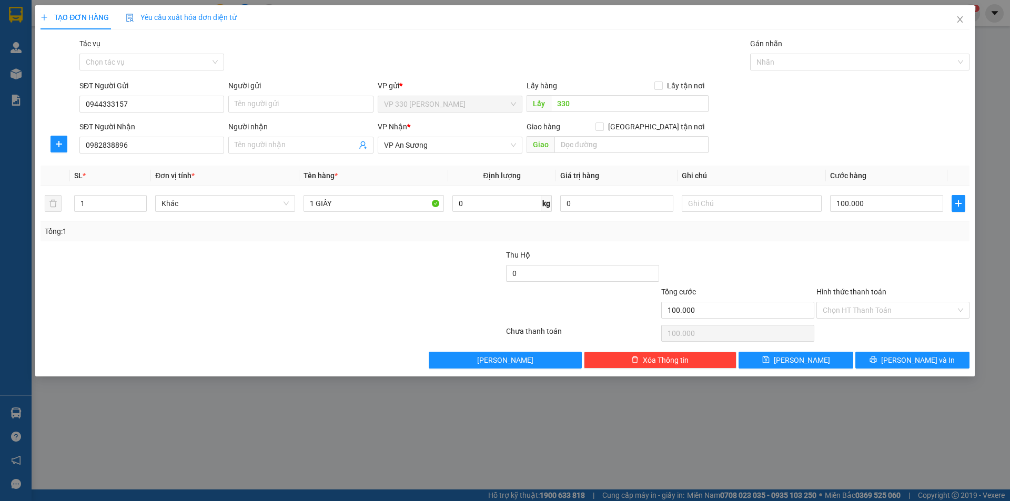
click at [859, 303] on input "Hình thức thanh toán" at bounding box center [889, 311] width 133 height 16
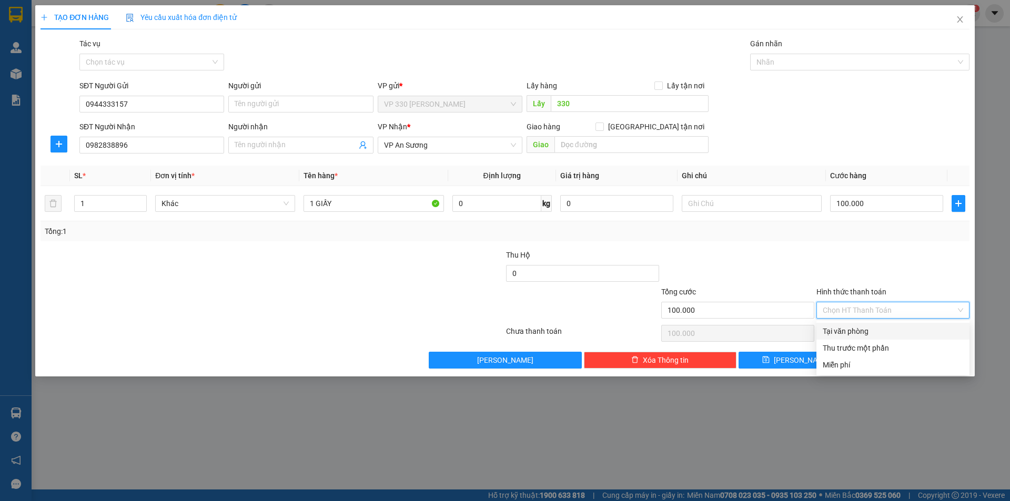
click at [862, 331] on div "Tại văn phòng" at bounding box center [893, 332] width 140 height 12
type input "0"
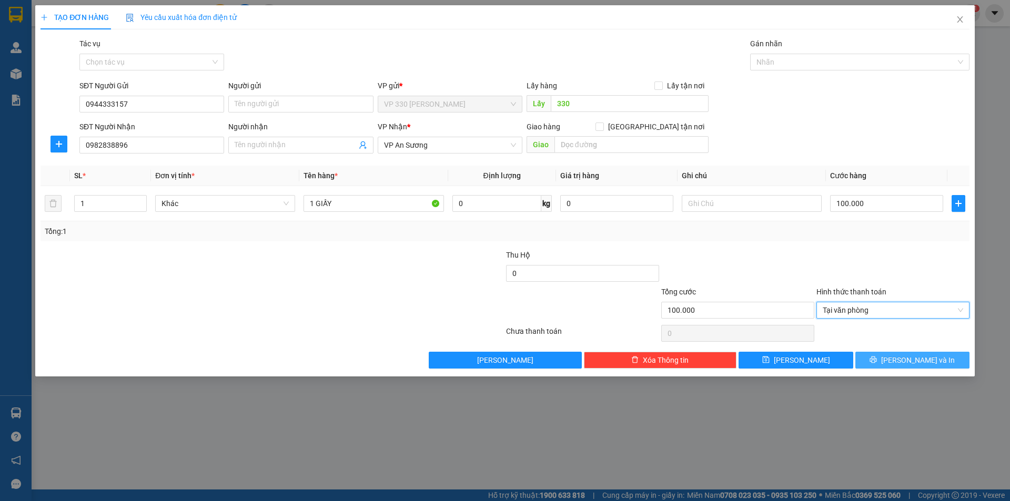
click at [902, 362] on button "[PERSON_NAME] và In" at bounding box center [912, 360] width 114 height 17
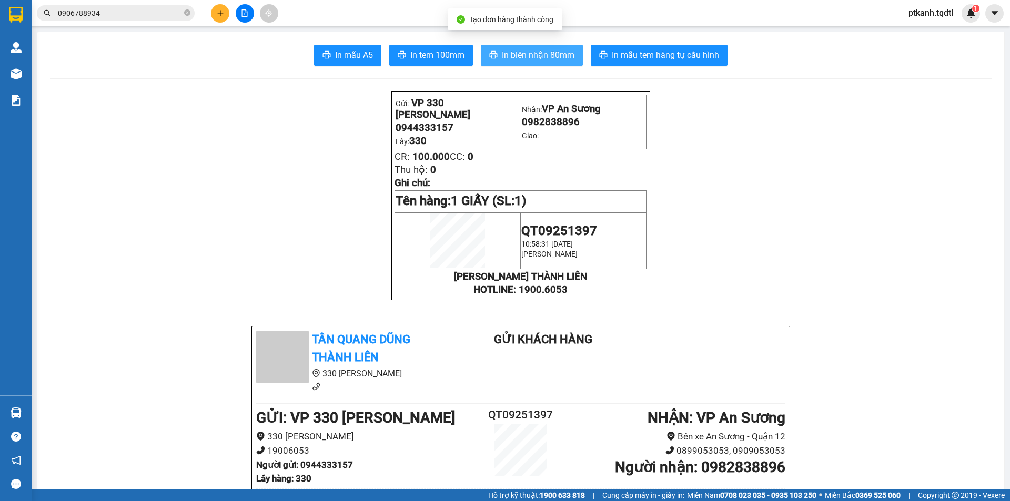
click at [540, 56] on span "In biên nhận 80mm" at bounding box center [538, 54] width 73 height 13
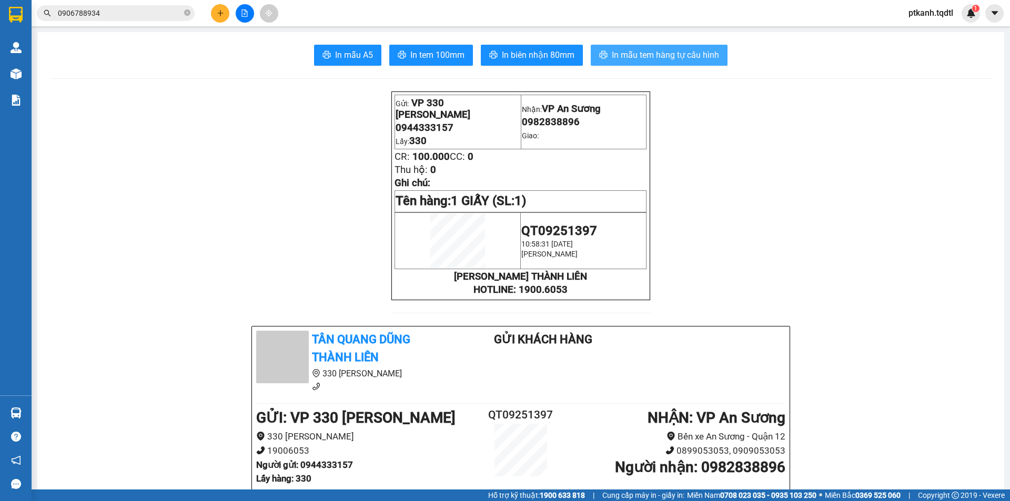
click at [626, 51] on span "In mẫu tem hàng tự cấu hình" at bounding box center [665, 54] width 107 height 13
click at [216, 15] on button at bounding box center [220, 13] width 18 height 18
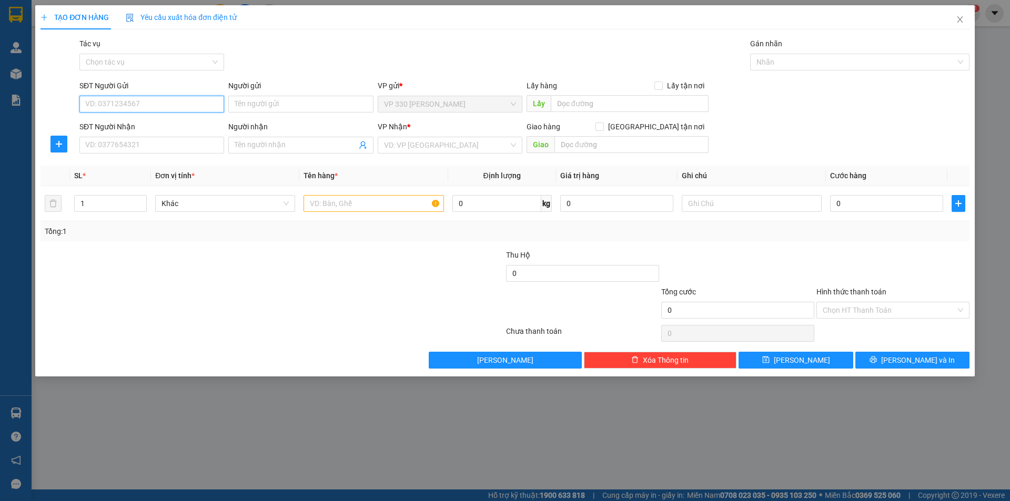
click at [144, 104] on input "SĐT Người Gửi" at bounding box center [151, 104] width 145 height 17
type input "0374076338"
click at [114, 127] on div "0374076338" at bounding box center [152, 125] width 132 height 12
type input "0355820059"
type input "BIÊN HOÀ ĐỒNG NAI"
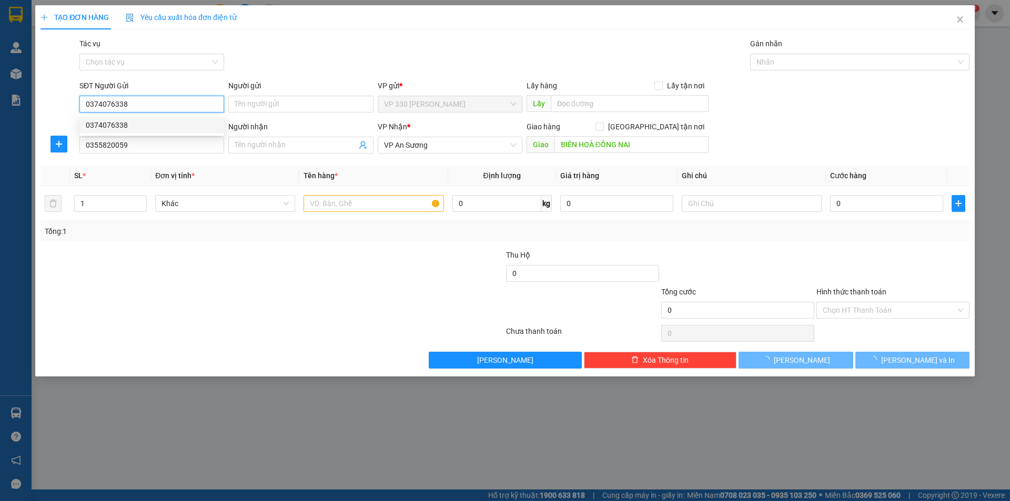
type input "150.000"
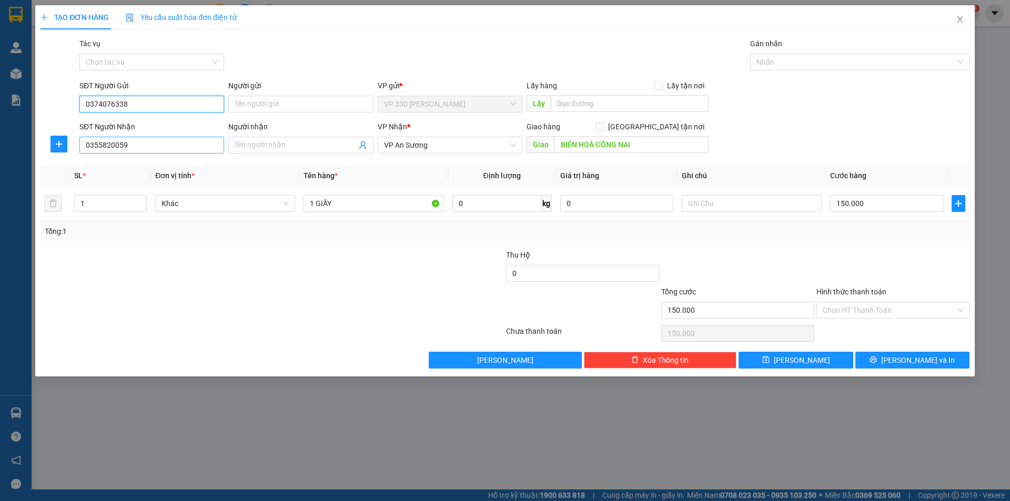
type input "0374076338"
click at [133, 148] on input "0355820059" at bounding box center [151, 145] width 145 height 17
click at [125, 165] on div "0961125129" at bounding box center [152, 166] width 132 height 12
type input "0961125129"
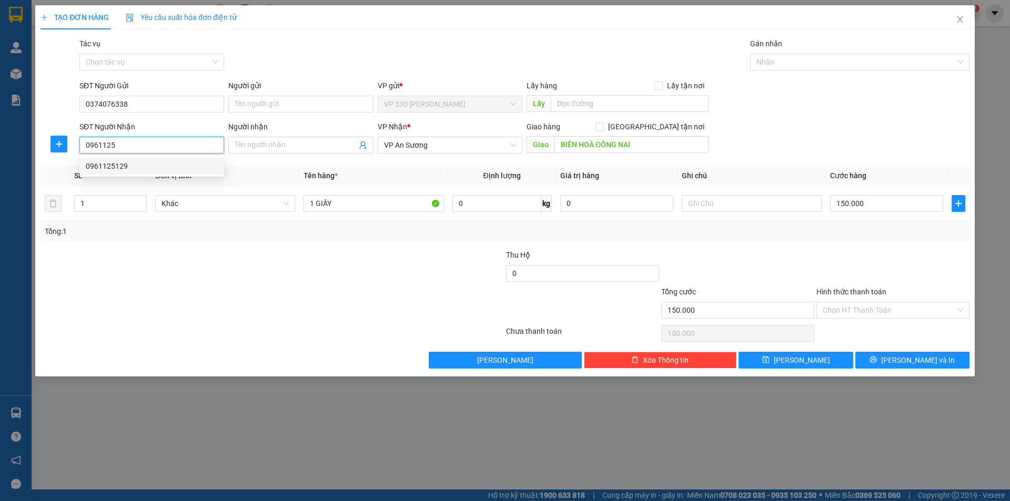
type input "LONG KHÁNH"
type input "100.000"
type input "0961125129"
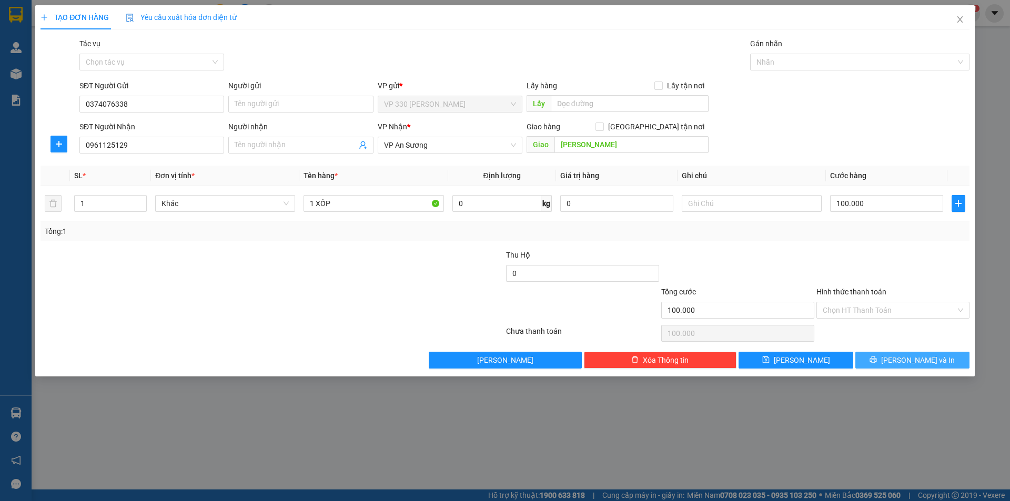
click at [902, 364] on button "[PERSON_NAME] và In" at bounding box center [912, 360] width 114 height 17
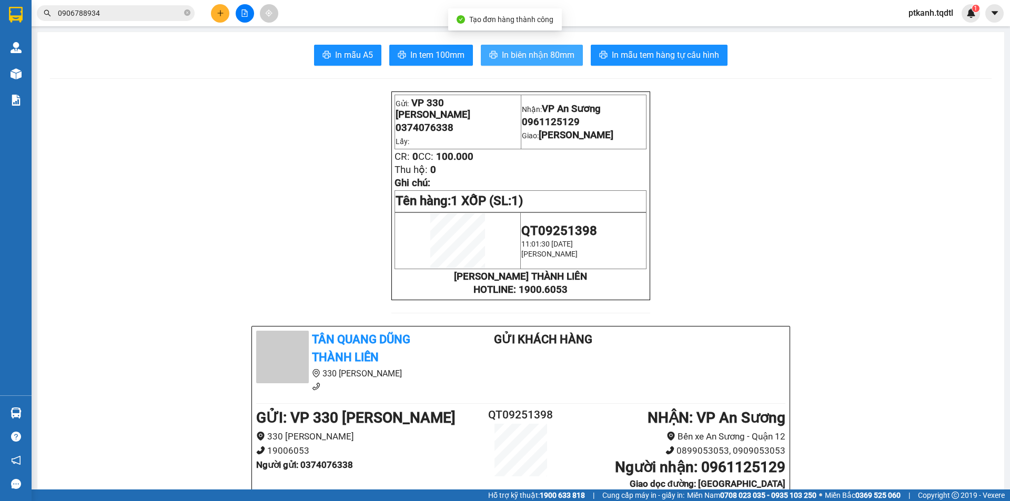
click at [533, 55] on span "In biên nhận 80mm" at bounding box center [538, 54] width 73 height 13
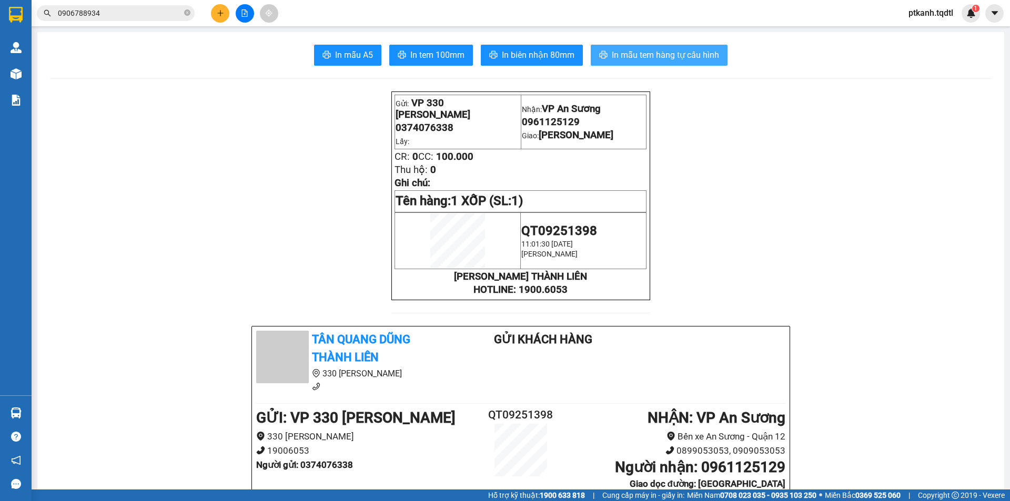
click at [658, 54] on span "In mẫu tem hàng tự cấu hình" at bounding box center [665, 54] width 107 height 13
click at [119, 13] on input "0906788934" at bounding box center [120, 13] width 124 height 12
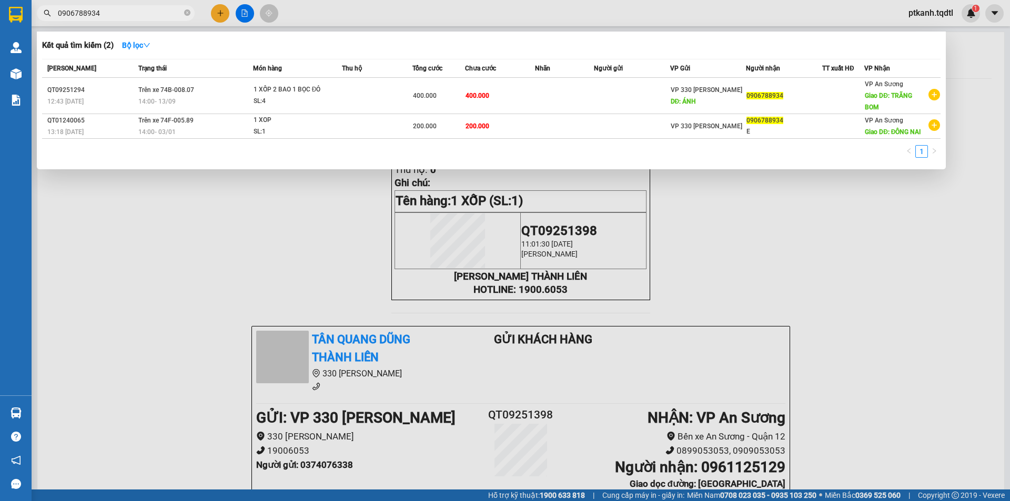
click at [119, 13] on input "0906788934" at bounding box center [120, 13] width 124 height 12
type input "0"
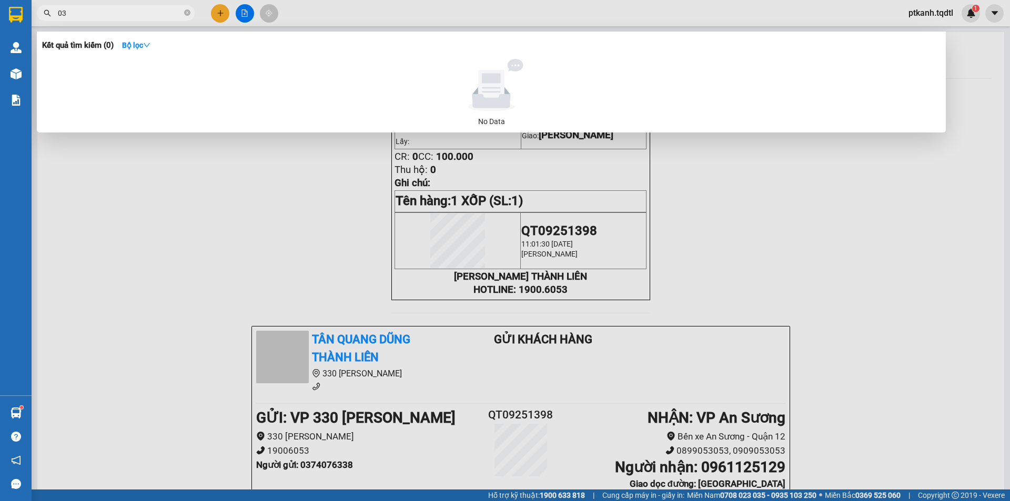
type input "0"
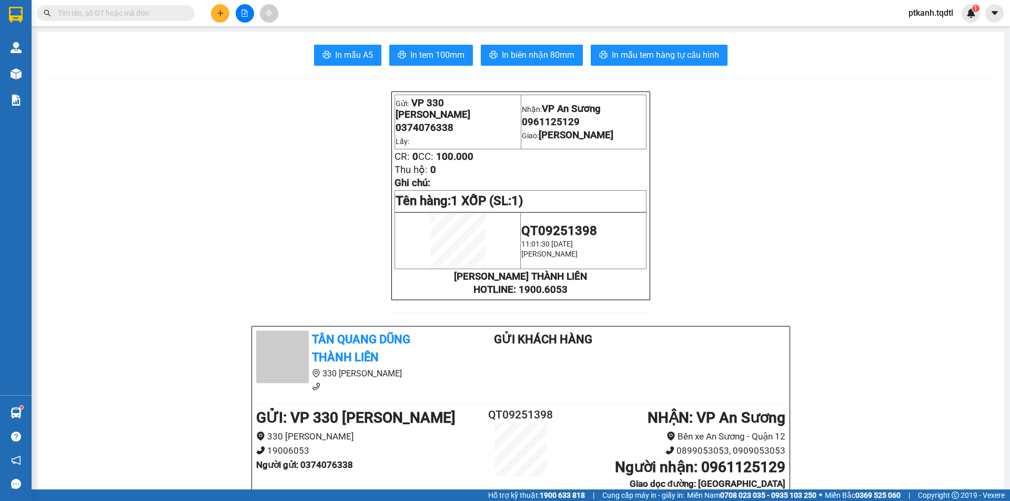
click at [135, 13] on input "text" at bounding box center [120, 13] width 124 height 12
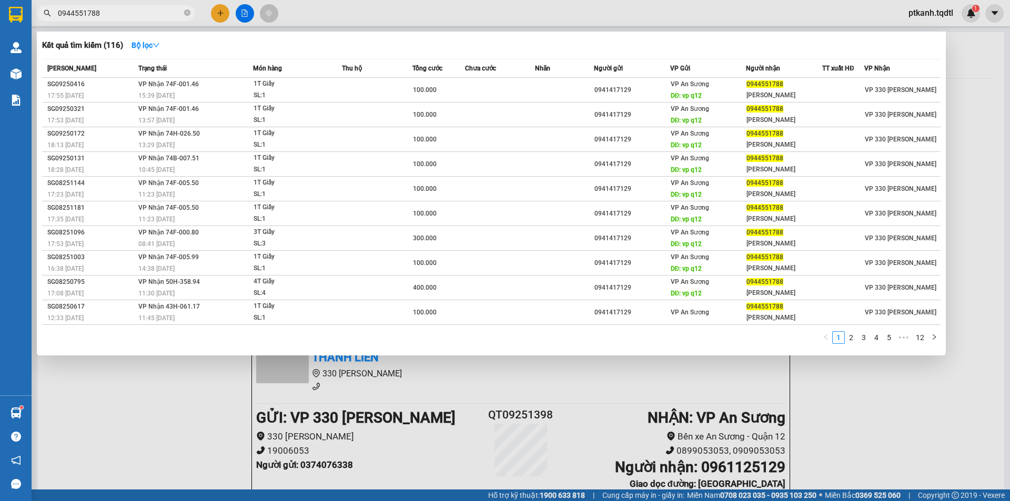
click at [109, 11] on input "0944551788" at bounding box center [120, 13] width 124 height 12
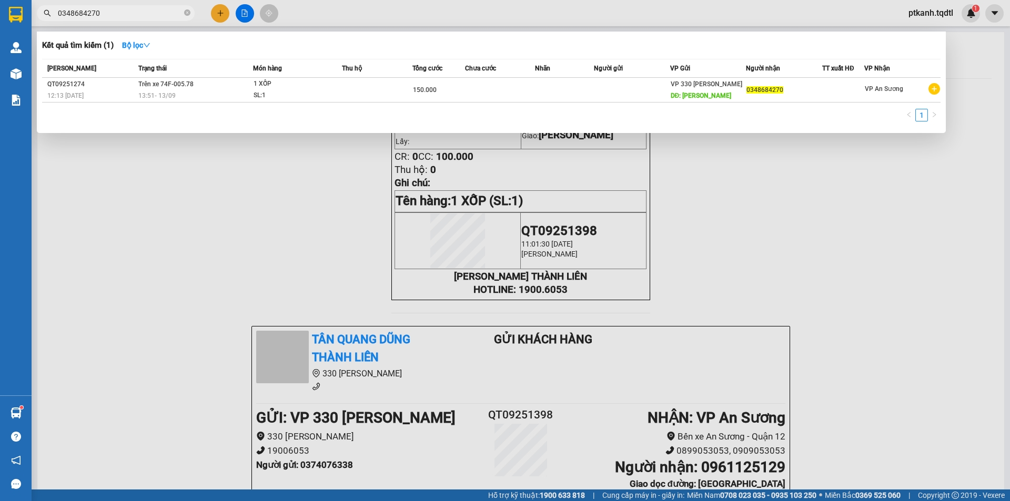
click at [106, 14] on input "0348684270" at bounding box center [120, 13] width 124 height 12
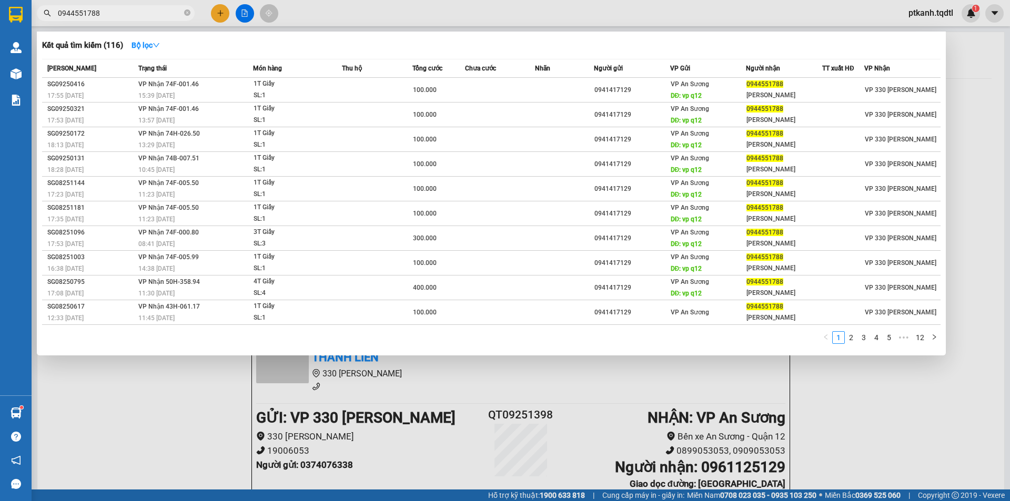
click at [106, 13] on input "0944551788" at bounding box center [120, 13] width 124 height 12
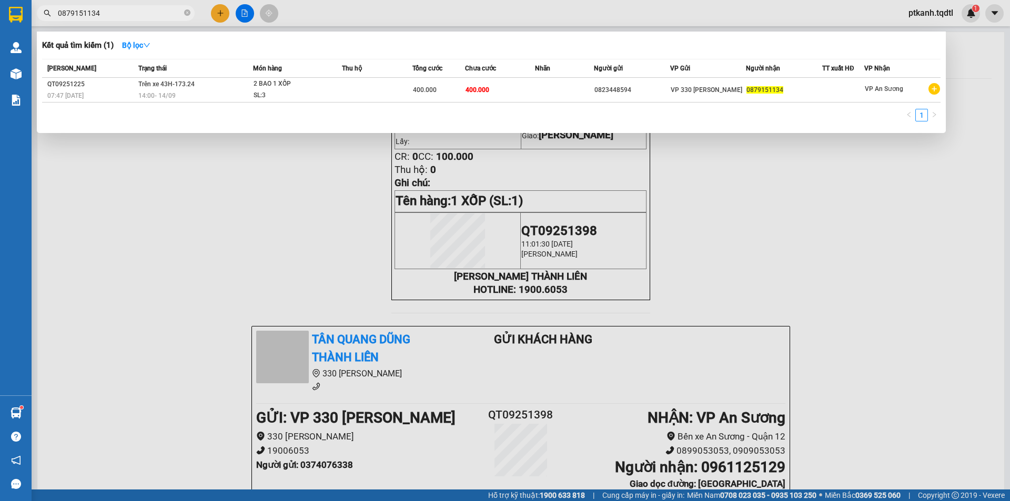
type input "0879151134"
click at [220, 14] on div at bounding box center [505, 250] width 1010 height 501
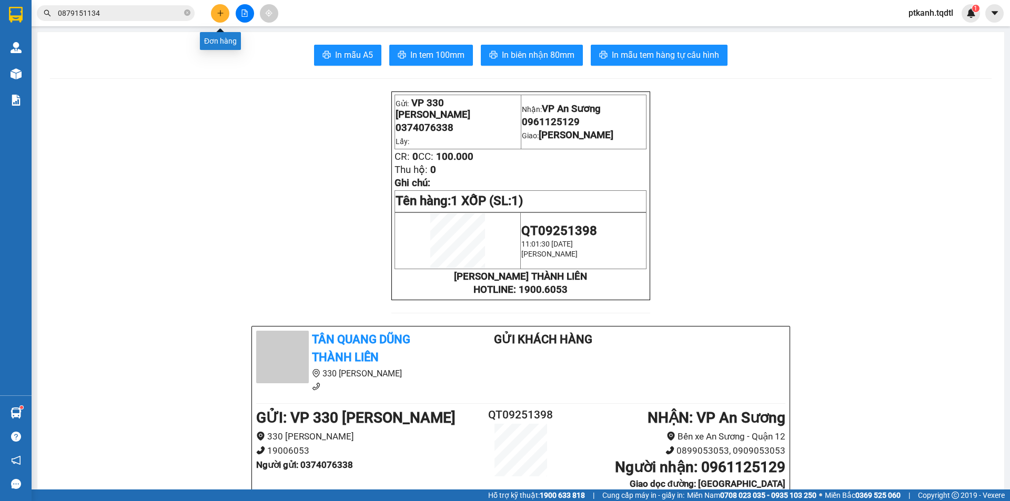
click at [220, 14] on icon "plus" at bounding box center [220, 13] width 1 height 6
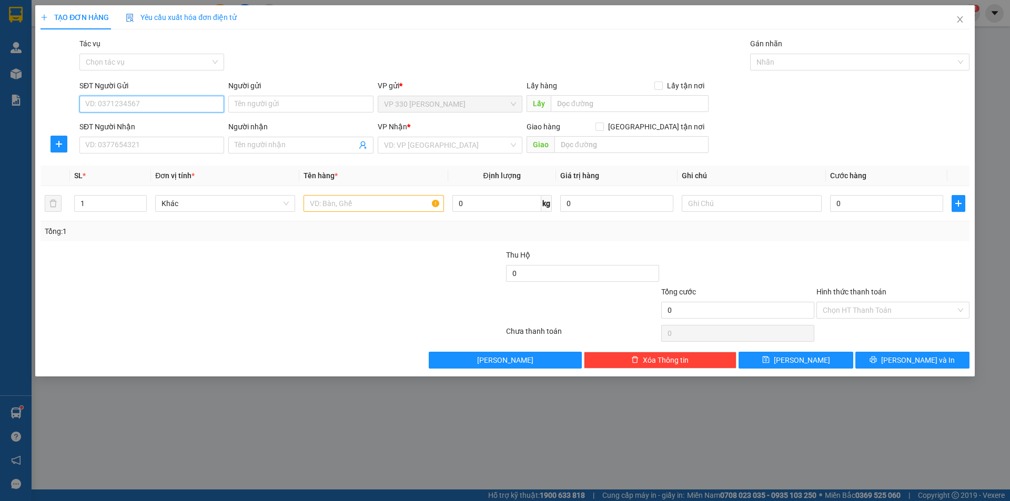
click at [140, 105] on input "SĐT Người Gửi" at bounding box center [151, 104] width 145 height 17
type input "0845865777"
click at [118, 124] on div "0845865777" at bounding box center [152, 125] width 132 height 12
type input "330"
type input "0763678247"
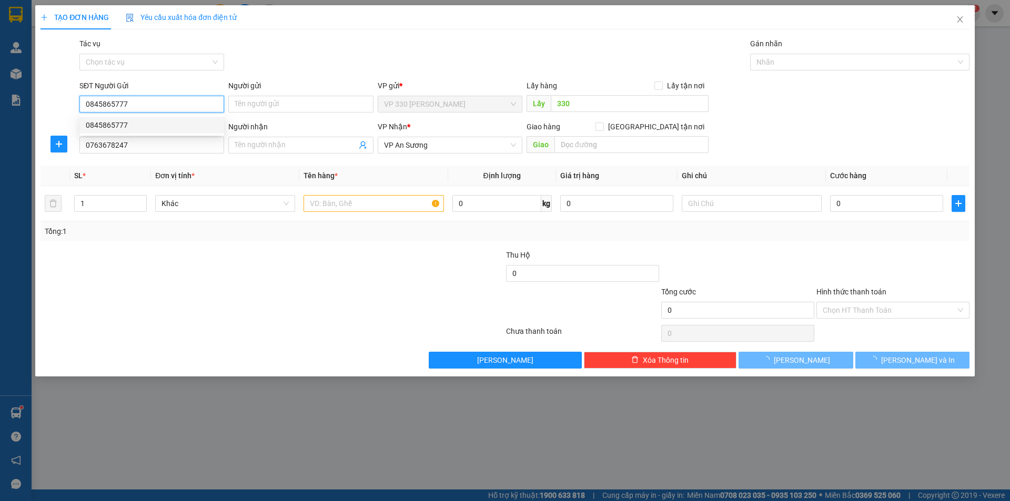
type input "100.000"
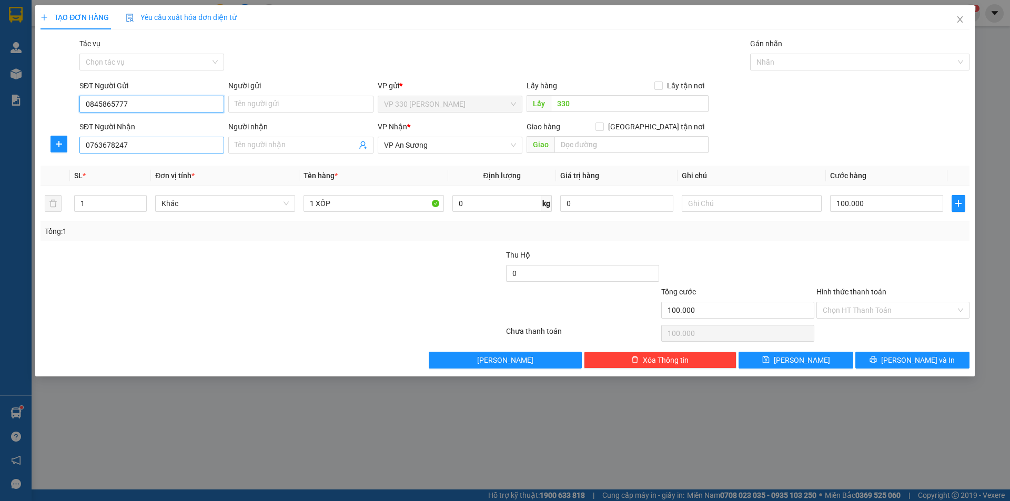
type input "0845865777"
click at [144, 144] on input "0763678247" at bounding box center [151, 145] width 145 height 17
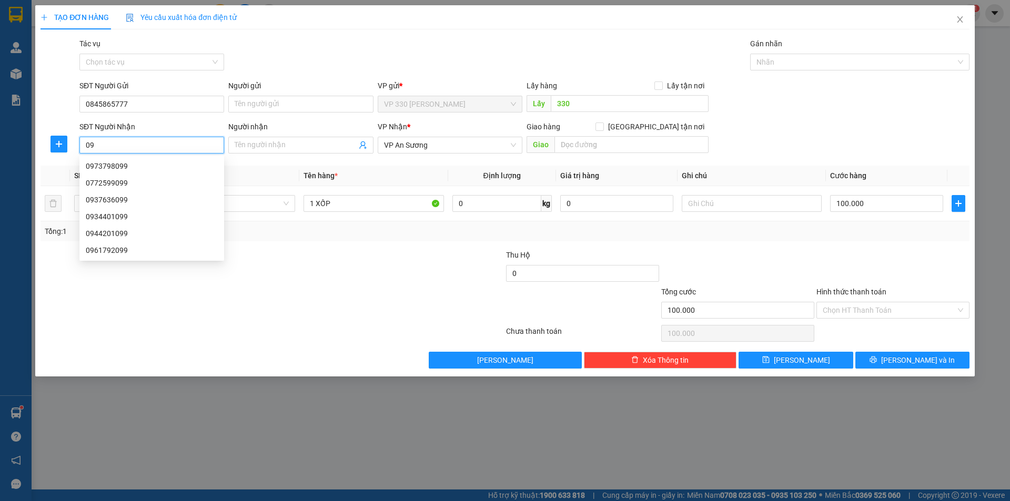
type input "0"
type input "0898692307"
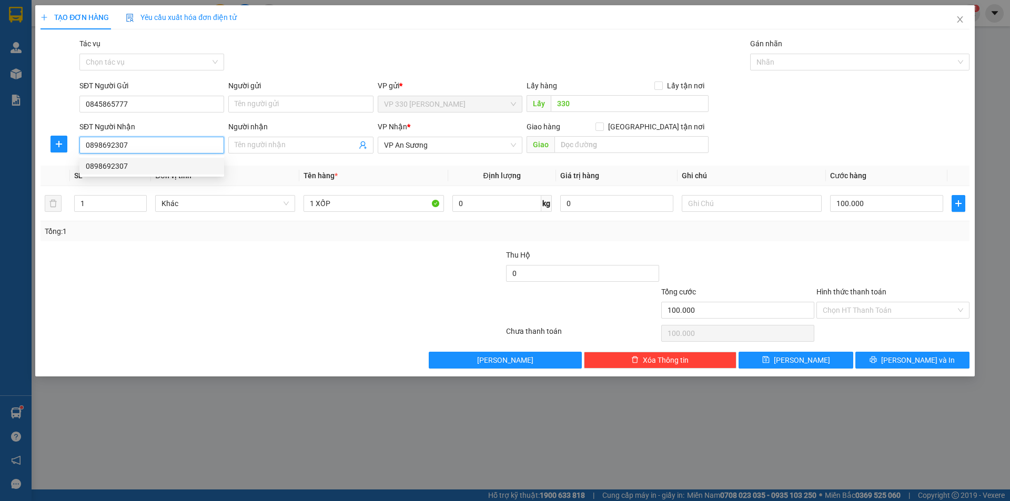
click at [104, 166] on div "0898692307" at bounding box center [152, 166] width 132 height 12
type input "250.000"
type input "0898692307"
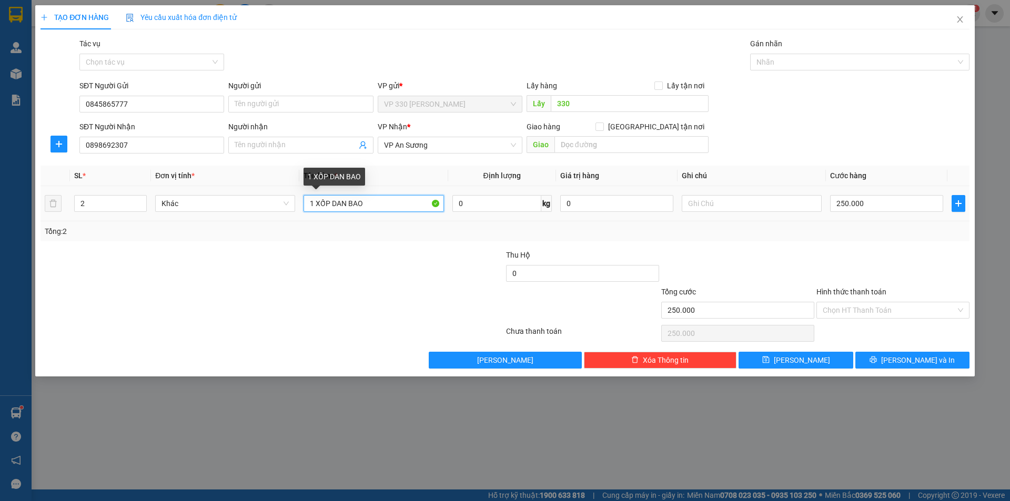
click at [374, 202] on input "1 XỐP DAN BAO" at bounding box center [374, 203] width 140 height 17
click at [867, 206] on input "250.000" at bounding box center [886, 203] width 113 height 17
click at [377, 199] on input "1 XỐP 1 THÙNG" at bounding box center [374, 203] width 140 height 17
type input "1 XỐP 1 BAO"
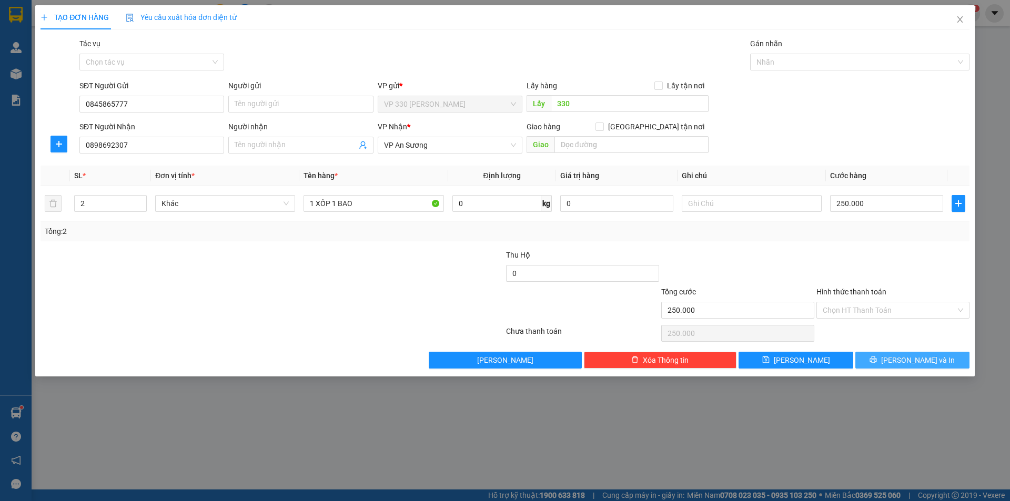
click at [921, 358] on span "[PERSON_NAME] và In" at bounding box center [918, 361] width 74 height 12
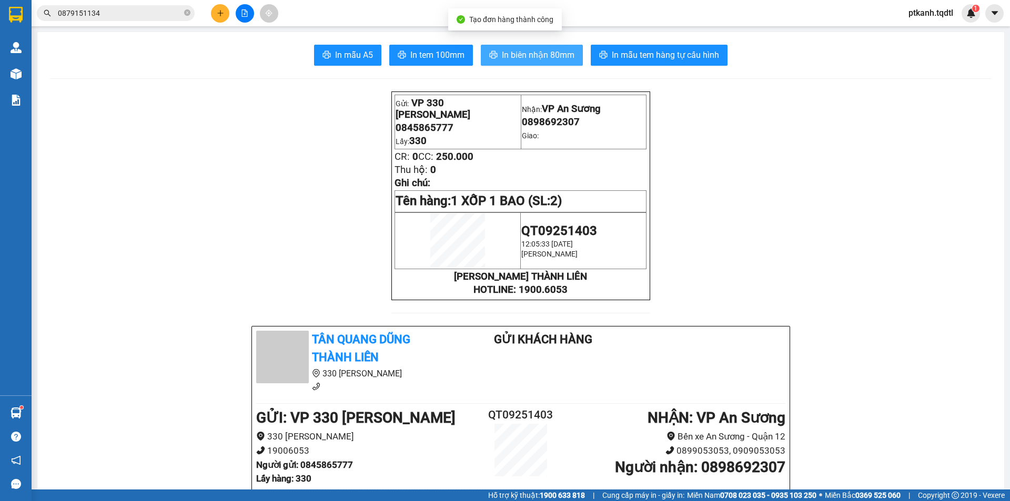
click at [537, 55] on span "In biên nhận 80mm" at bounding box center [538, 54] width 73 height 13
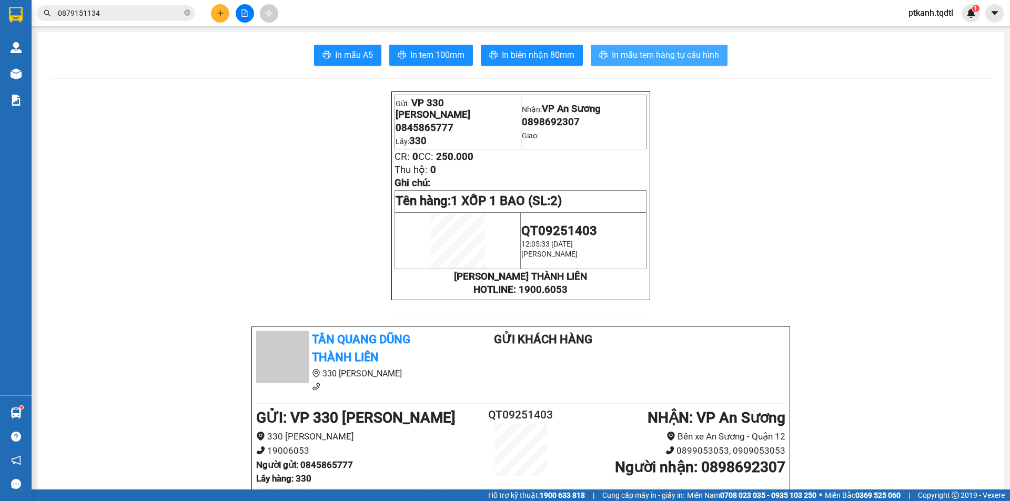
click at [668, 55] on span "In mẫu tem hàng tự cấu hình" at bounding box center [665, 54] width 107 height 13
click at [221, 11] on icon "plus" at bounding box center [220, 12] width 7 height 7
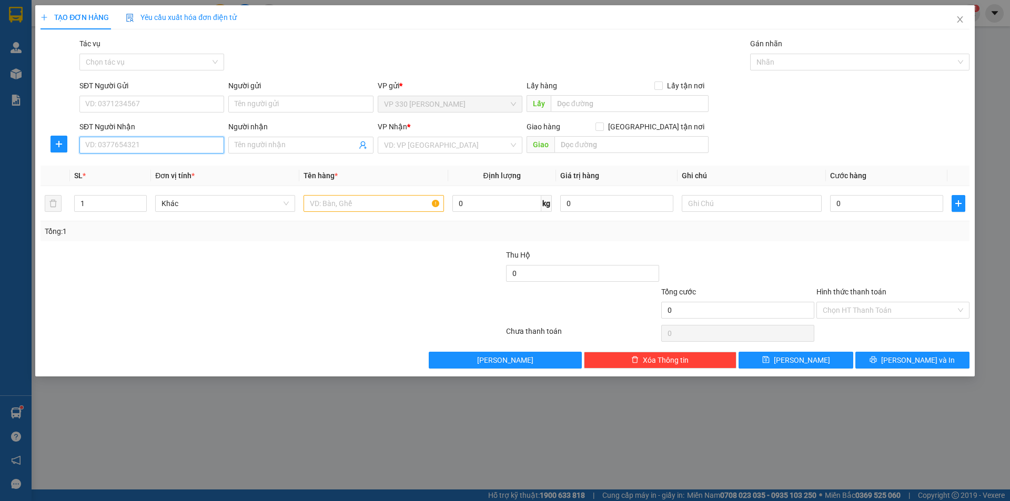
click at [129, 144] on input "SĐT Người Nhận" at bounding box center [151, 145] width 145 height 17
type input "0393494914"
click at [106, 167] on div "0393494914" at bounding box center [152, 166] width 132 height 12
type input "NHA TRANG"
type input "400.000"
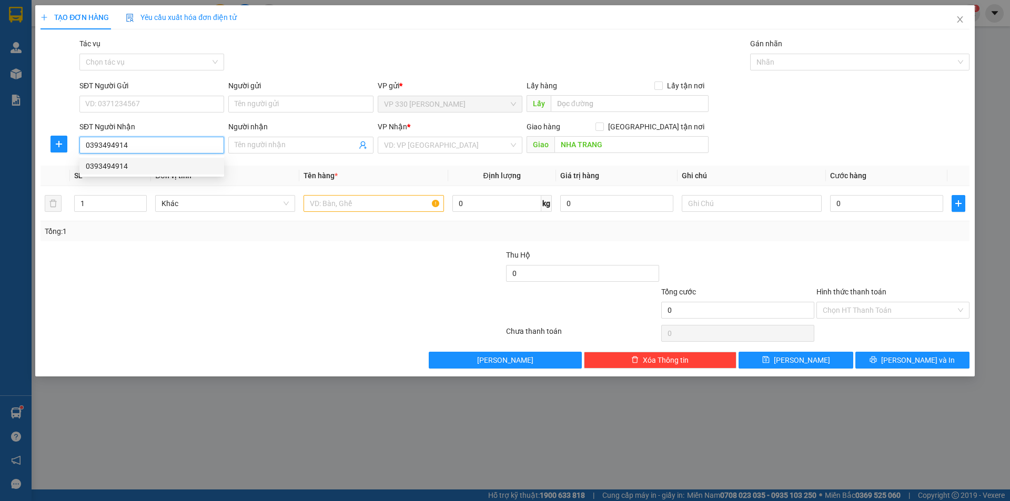
type input "400.000"
type input "0393494914"
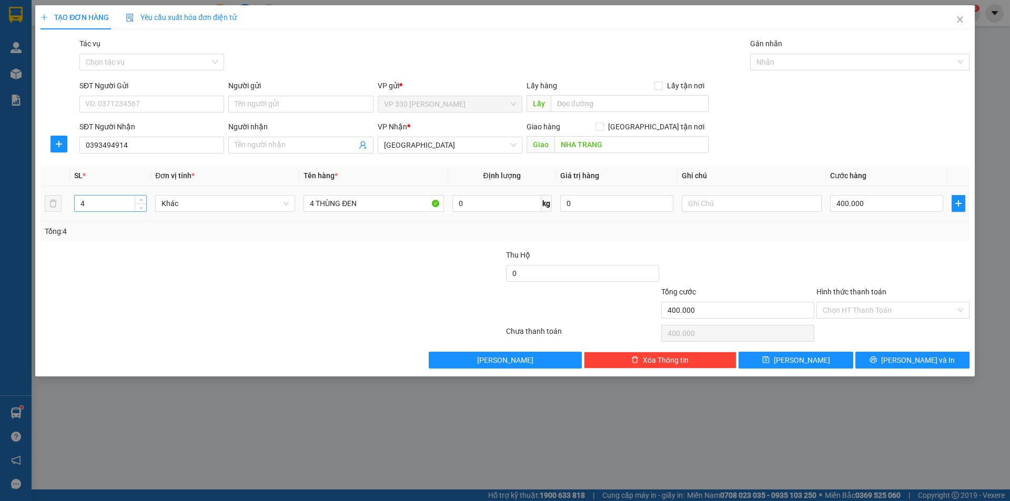
click at [88, 205] on input "4" at bounding box center [111, 204] width 72 height 16
drag, startPoint x: 88, startPoint y: 205, endPoint x: 82, endPoint y: 204, distance: 6.4
click at [82, 204] on input "4" at bounding box center [111, 204] width 72 height 16
type input "5"
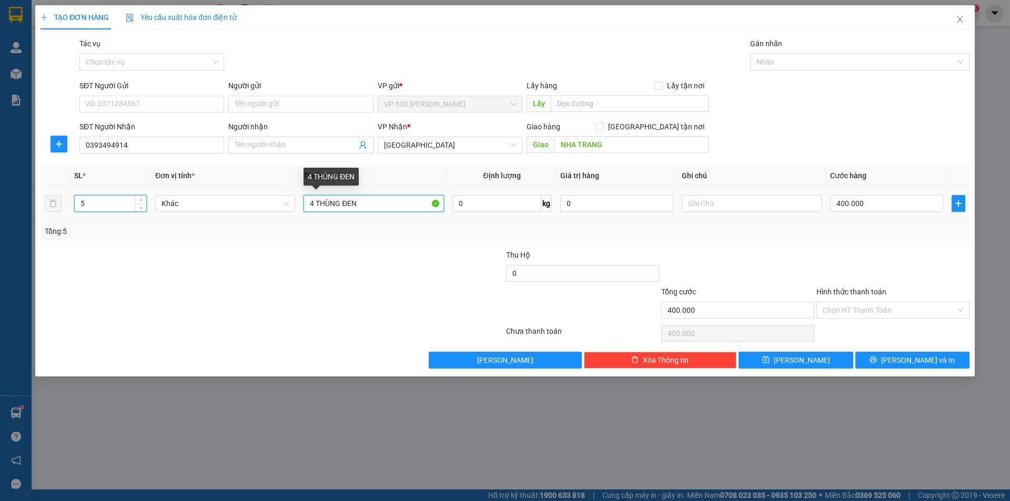
click at [314, 203] on input "4 THÙNG ĐEN" at bounding box center [374, 203] width 140 height 17
click at [377, 202] on input "5 THÙNG ĐEN" at bounding box center [374, 203] width 140 height 17
type input "5 THÙNG"
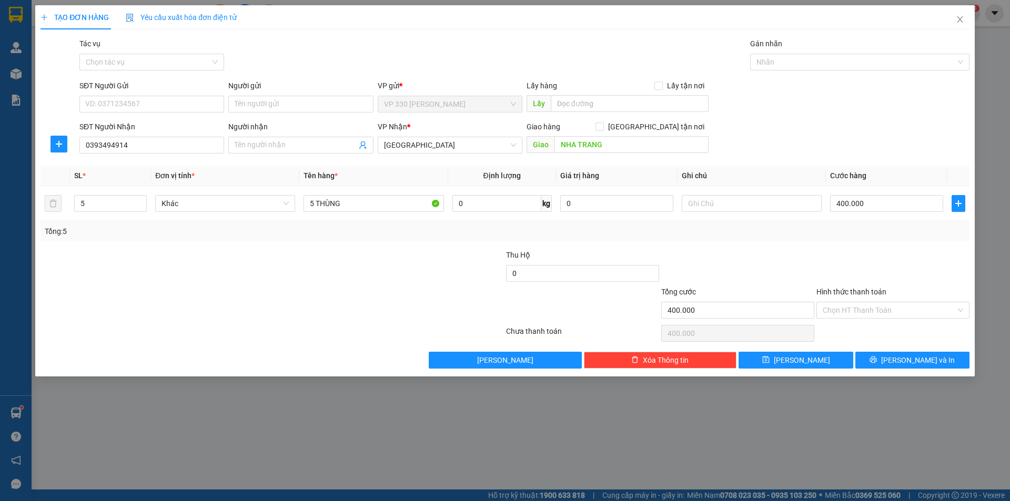
click at [865, 292] on label "Hình thức thanh toán" at bounding box center [852, 292] width 70 height 8
click at [865, 303] on input "Hình thức thanh toán" at bounding box center [889, 311] width 133 height 16
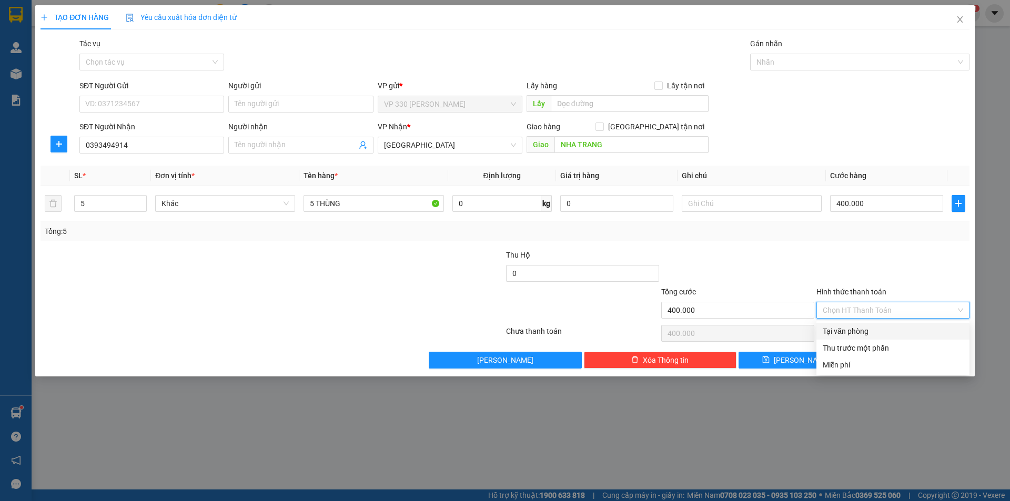
click at [844, 331] on div "Tại văn phòng" at bounding box center [893, 332] width 140 height 12
type input "0"
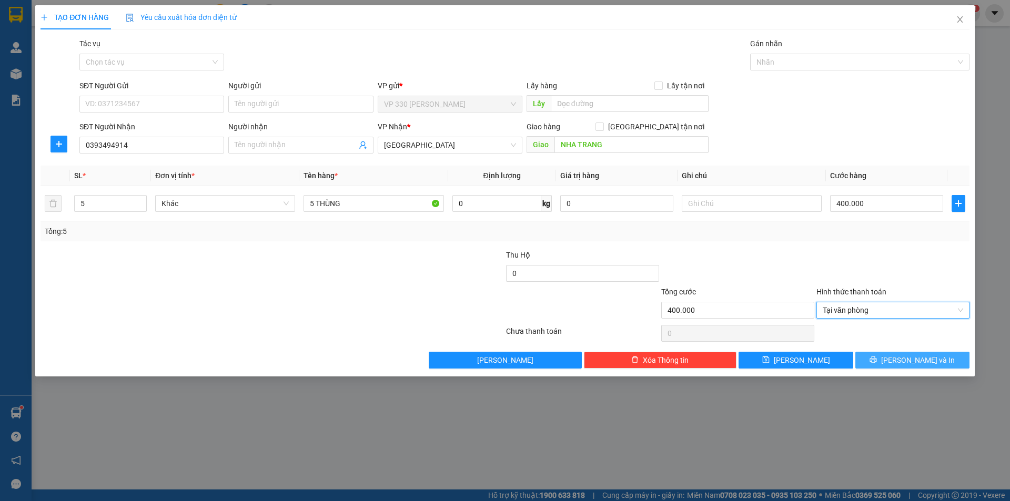
click at [915, 360] on span "[PERSON_NAME] và In" at bounding box center [918, 361] width 74 height 12
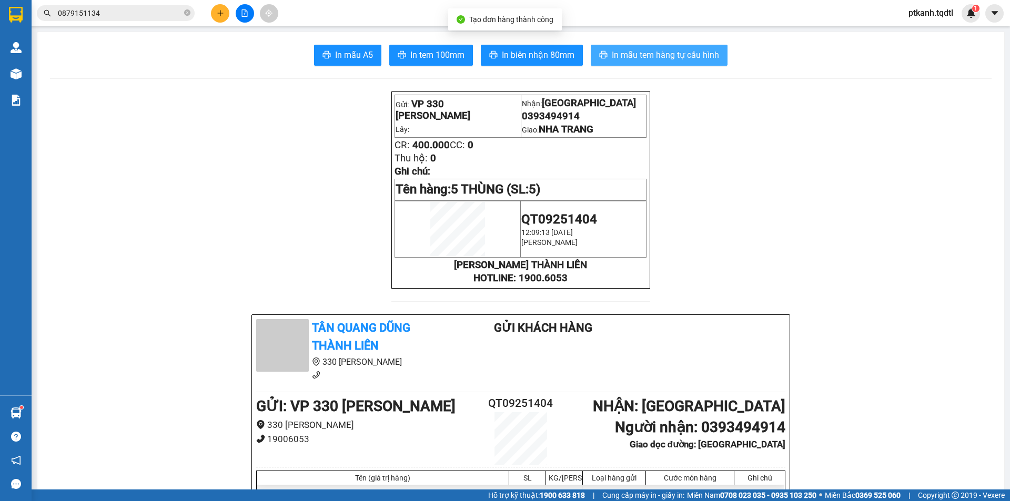
click at [649, 53] on span "In mẫu tem hàng tự cấu hình" at bounding box center [665, 54] width 107 height 13
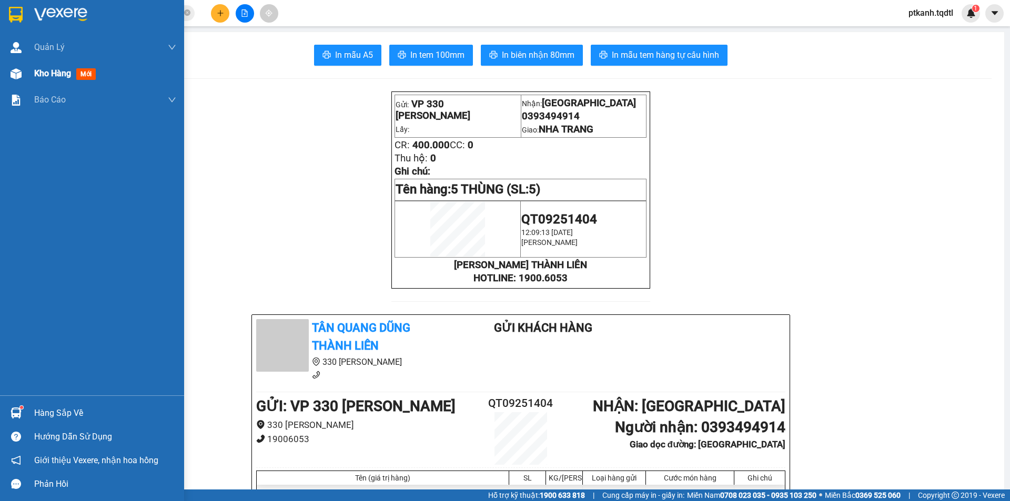
click at [54, 76] on span "Kho hàng" at bounding box center [52, 73] width 37 height 10
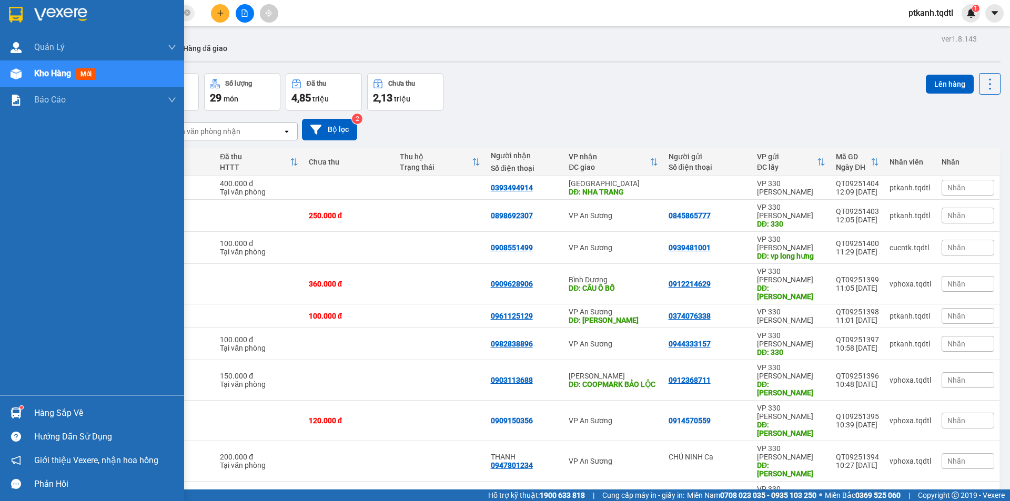
click at [13, 408] on img at bounding box center [16, 413] width 11 height 11
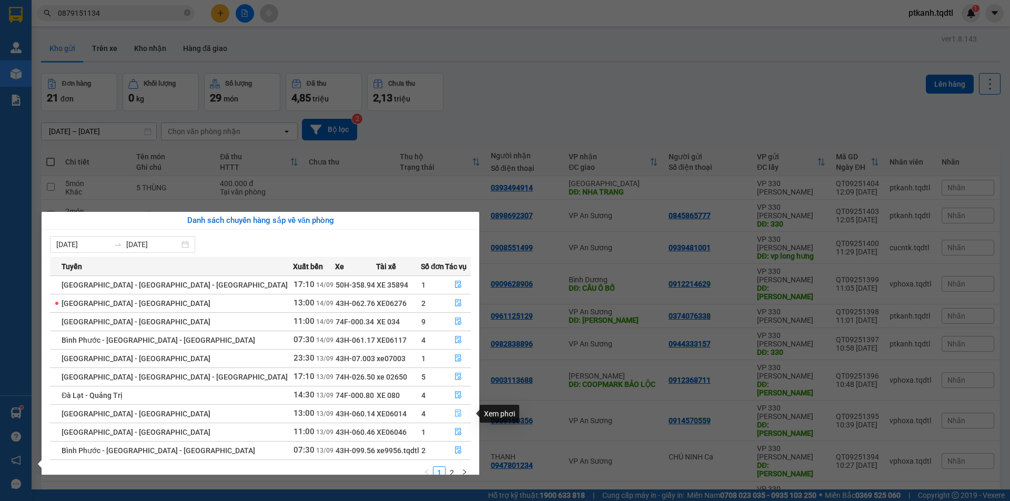
click at [455, 411] on icon "file-done" at bounding box center [458, 413] width 7 height 7
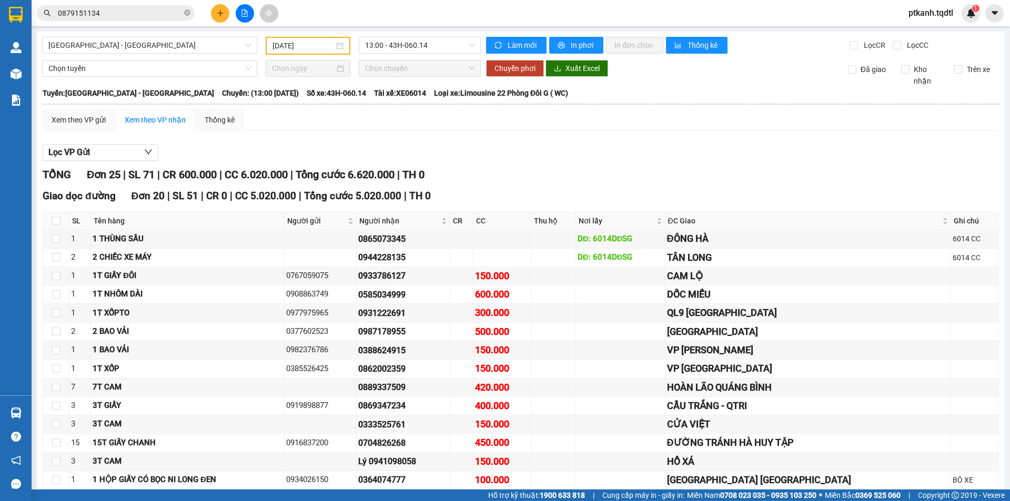
click at [132, 17] on input "0879151134" at bounding box center [120, 13] width 124 height 12
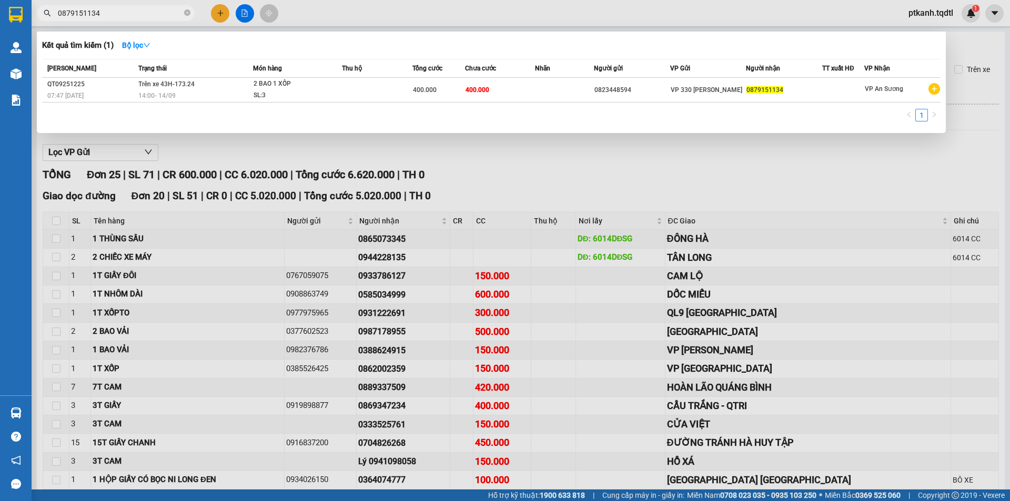
click at [132, 17] on input "0879151134" at bounding box center [120, 13] width 124 height 12
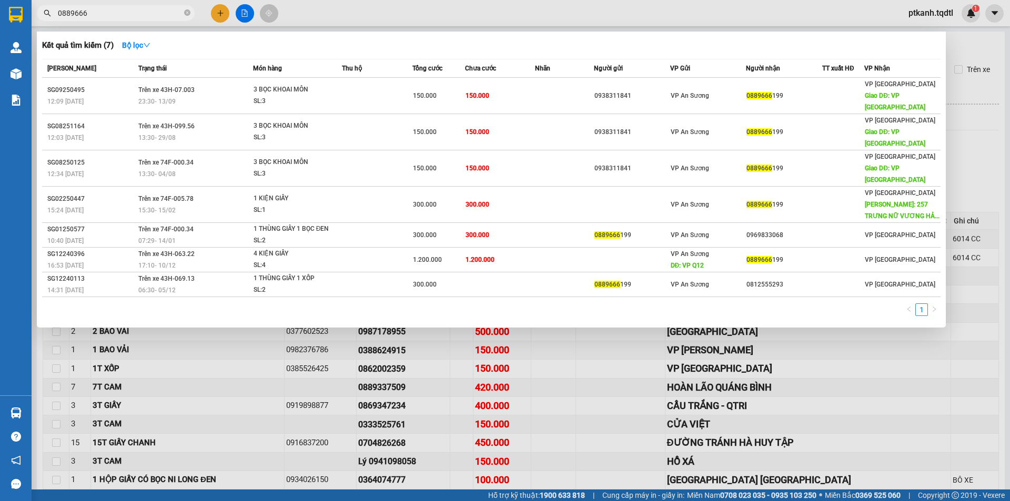
type input "0889666"
click at [411, 18] on div at bounding box center [505, 250] width 1010 height 501
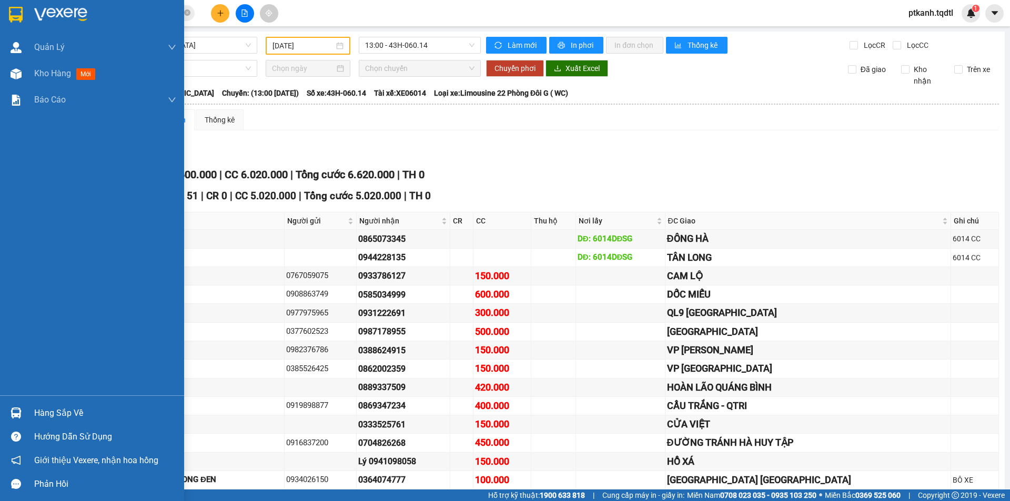
click at [15, 411] on img at bounding box center [16, 413] width 11 height 11
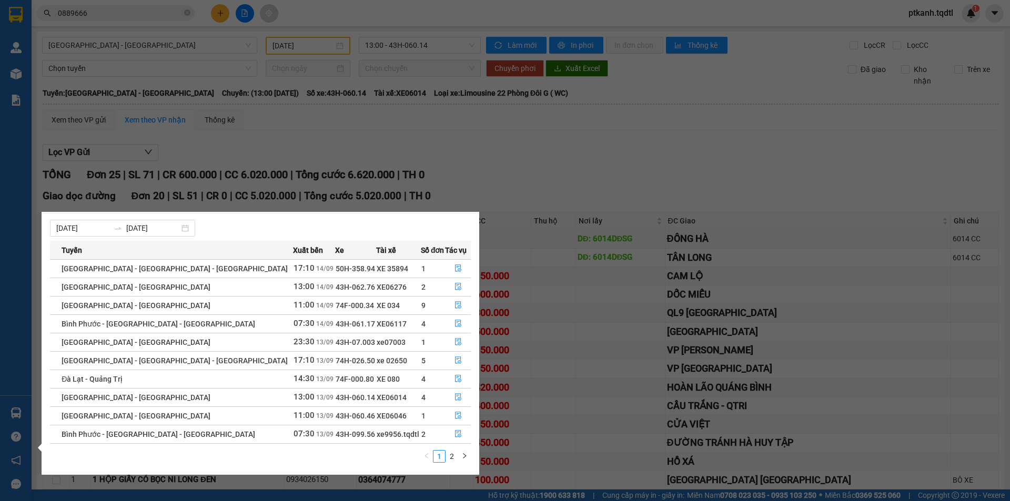
scroll to position [17, 0]
click at [450, 454] on link "2" at bounding box center [452, 456] width 12 height 12
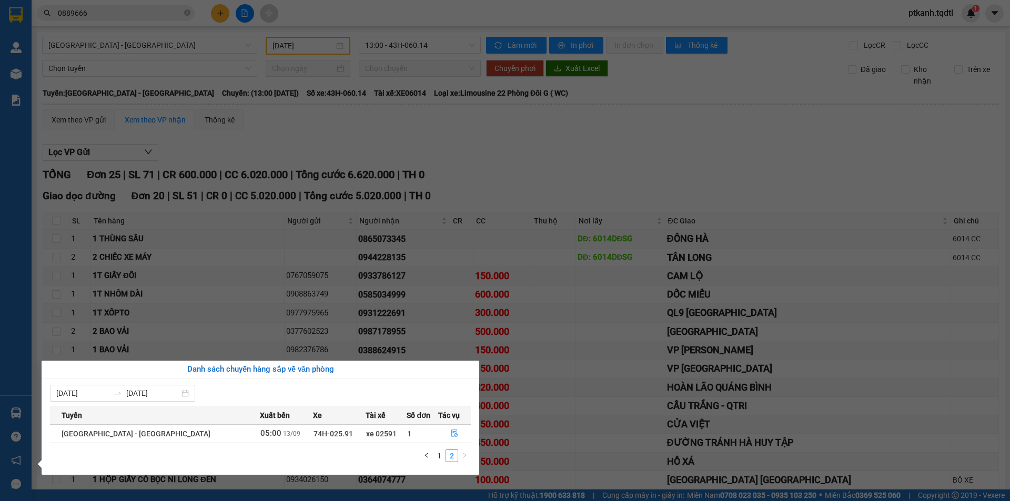
scroll to position [0, 0]
click at [437, 455] on link "1" at bounding box center [440, 456] width 12 height 12
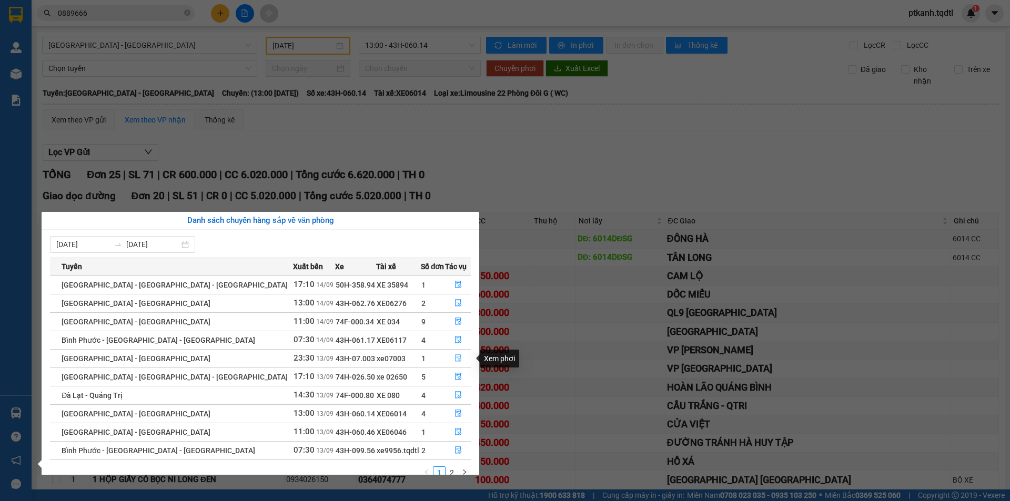
click at [458, 359] on button "button" at bounding box center [458, 358] width 25 height 17
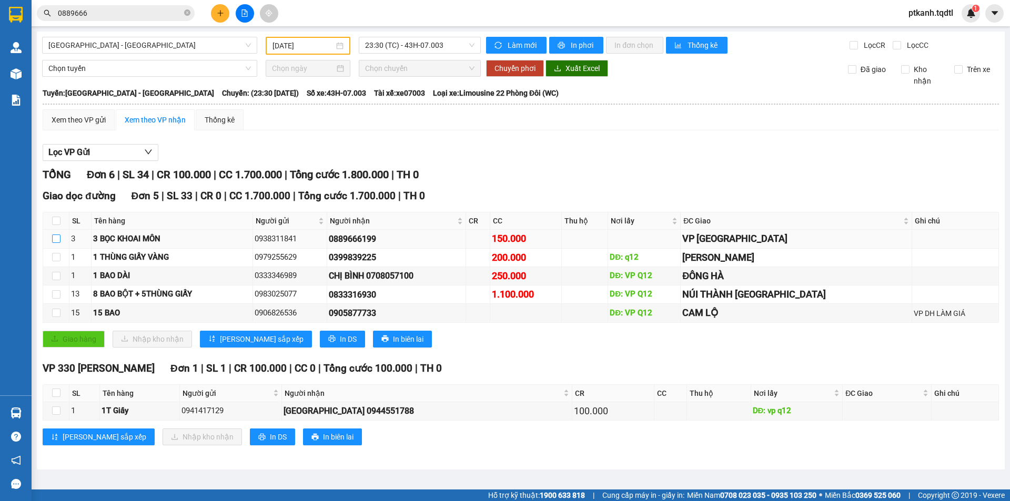
click at [57, 237] on input "checkbox" at bounding box center [56, 239] width 8 height 8
checkbox input "true"
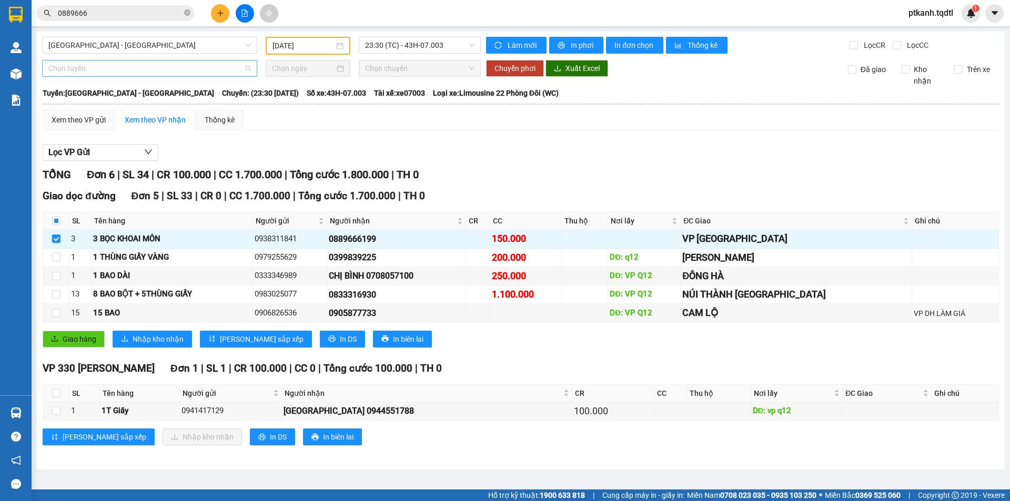
click at [245, 69] on span "Chọn tuyến" at bounding box center [149, 69] width 203 height 16
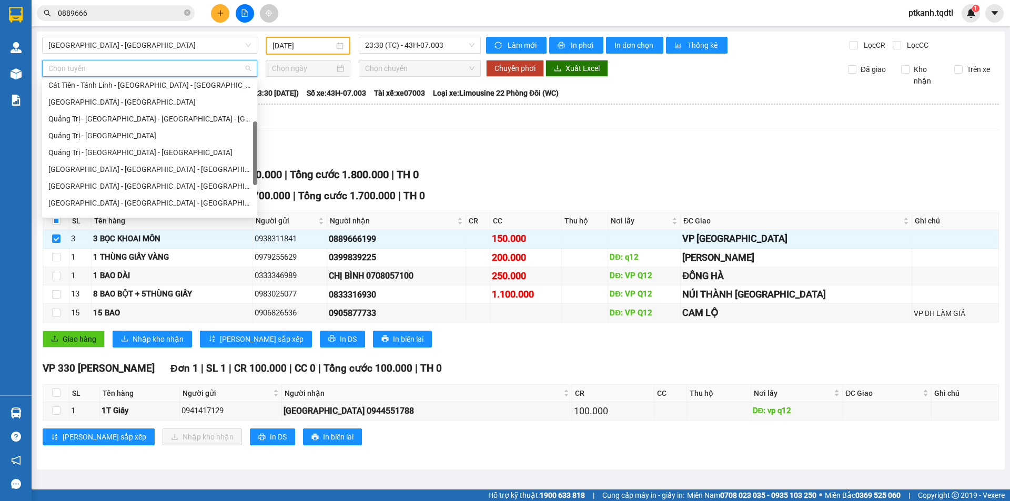
scroll to position [105, 0]
click at [165, 186] on div "[GEOGRAPHIC_DATA] - [GEOGRAPHIC_DATA] - [GEOGRAPHIC_DATA]" at bounding box center [149, 186] width 203 height 12
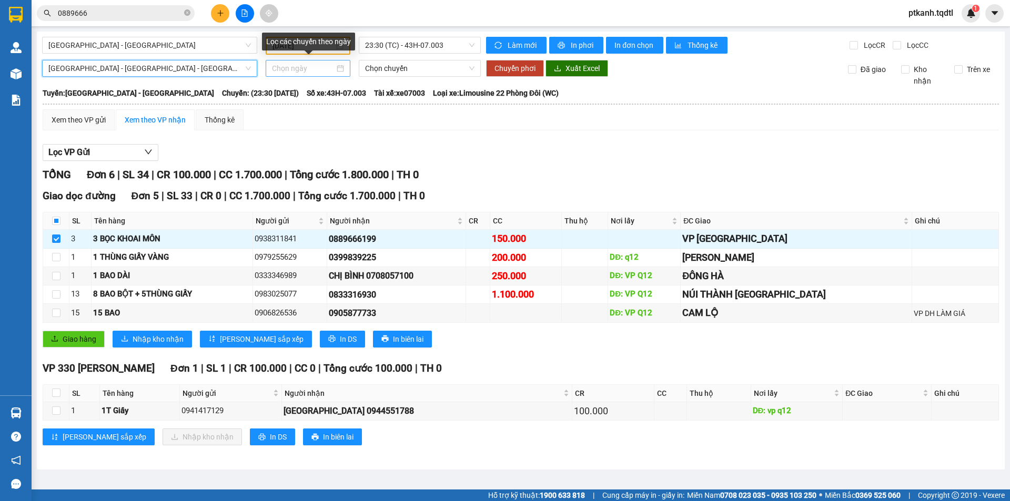
click at [341, 70] on div at bounding box center [308, 69] width 72 height 12
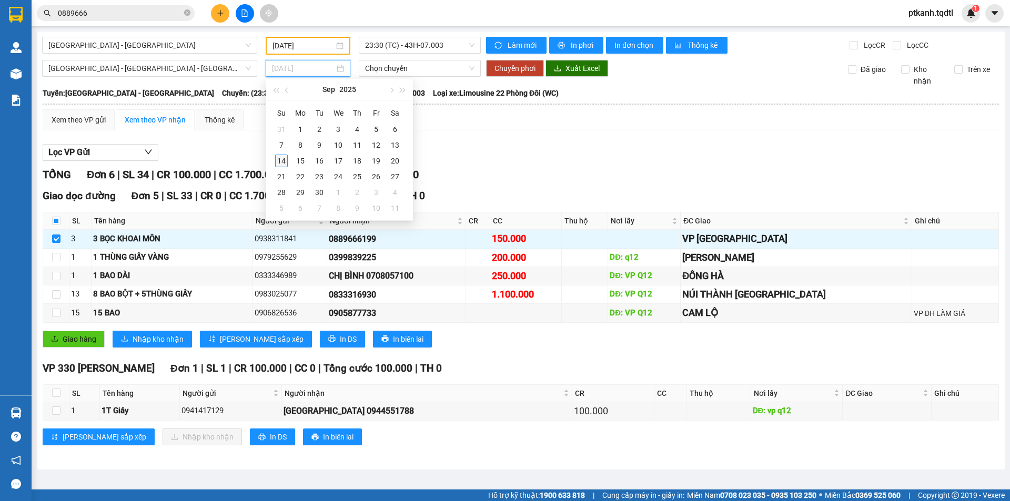
type input "[DATE]"
click at [281, 160] on div "14" at bounding box center [281, 161] width 13 height 13
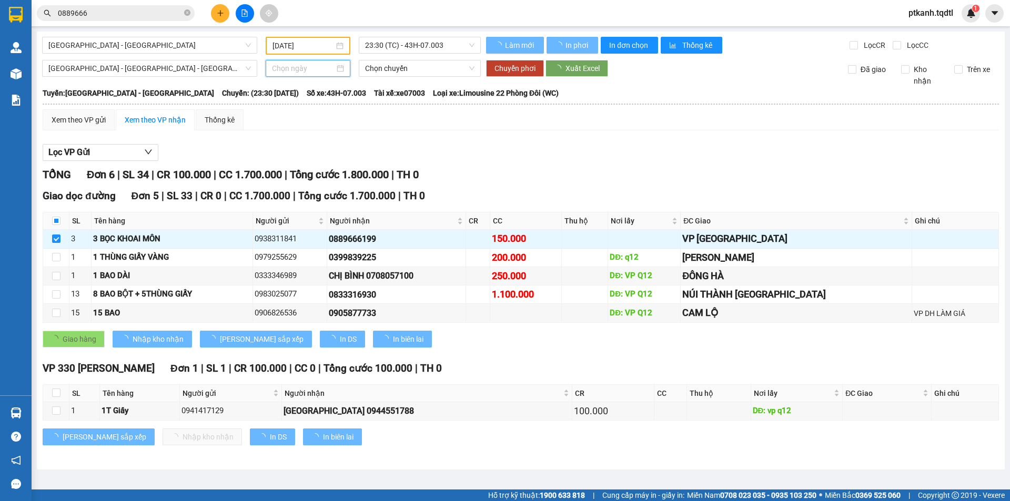
type input "[DATE]"
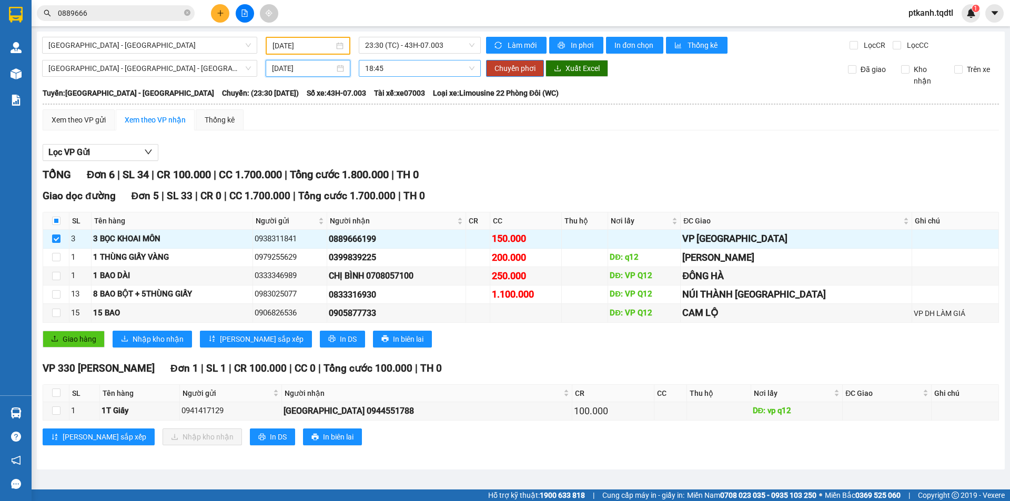
click at [455, 69] on span "18:45" at bounding box center [419, 69] width 109 height 16
click at [246, 71] on span "[GEOGRAPHIC_DATA] - [GEOGRAPHIC_DATA] - [GEOGRAPHIC_DATA]" at bounding box center [149, 69] width 203 height 16
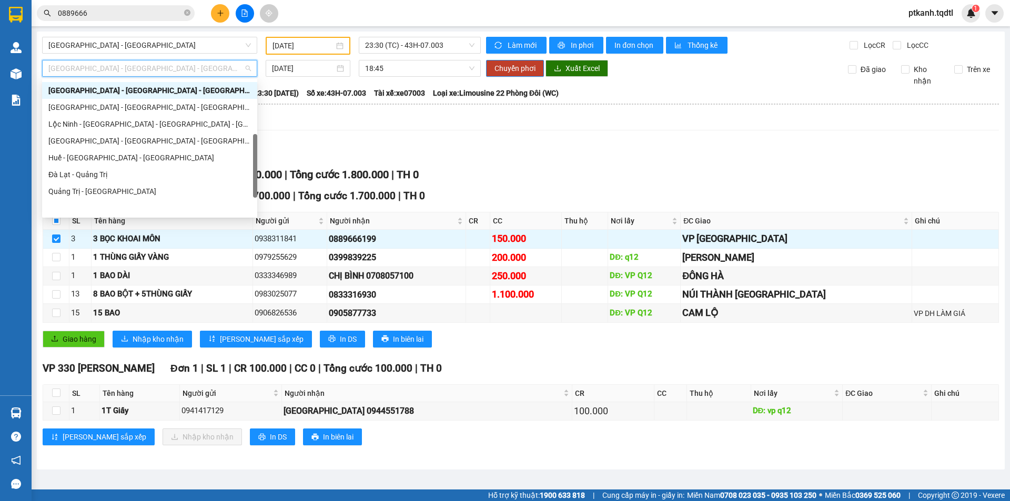
scroll to position [219, 0]
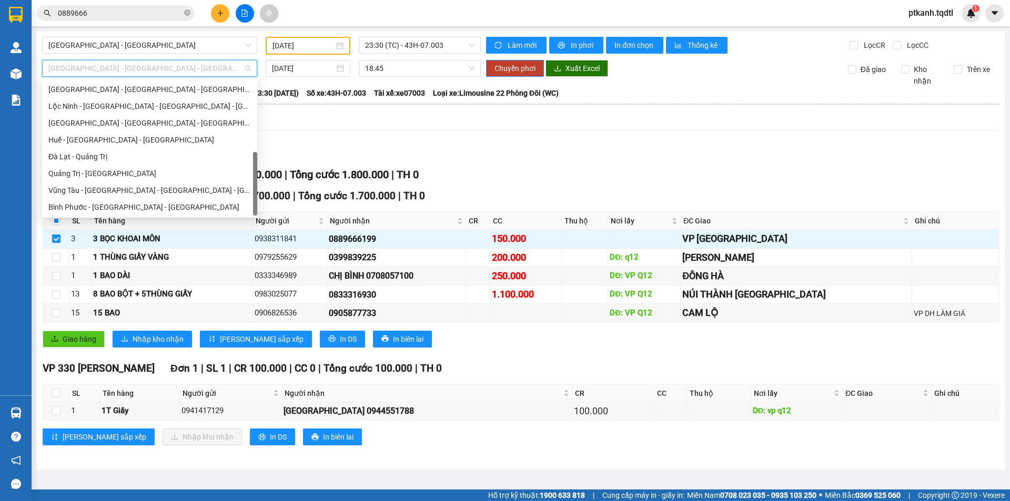
drag, startPoint x: 254, startPoint y: 125, endPoint x: 251, endPoint y: 177, distance: 52.7
click at [251, 177] on div "[GEOGRAPHIC_DATA] - [GEOGRAPHIC_DATA] - [GEOGRAPHIC_DATA] [GEOGRAPHIC_DATA] - […" at bounding box center [149, 148] width 215 height 135
drag, startPoint x: 164, startPoint y: 176, endPoint x: 294, endPoint y: 133, distance: 136.4
click at [166, 174] on div "Quảng Trị - [GEOGRAPHIC_DATA]" at bounding box center [149, 174] width 203 height 12
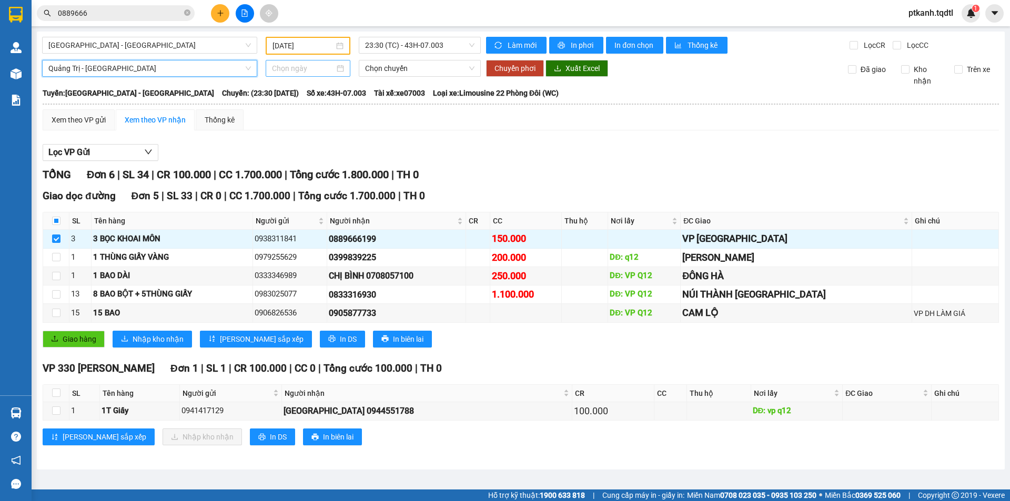
click at [340, 66] on div at bounding box center [308, 69] width 72 height 12
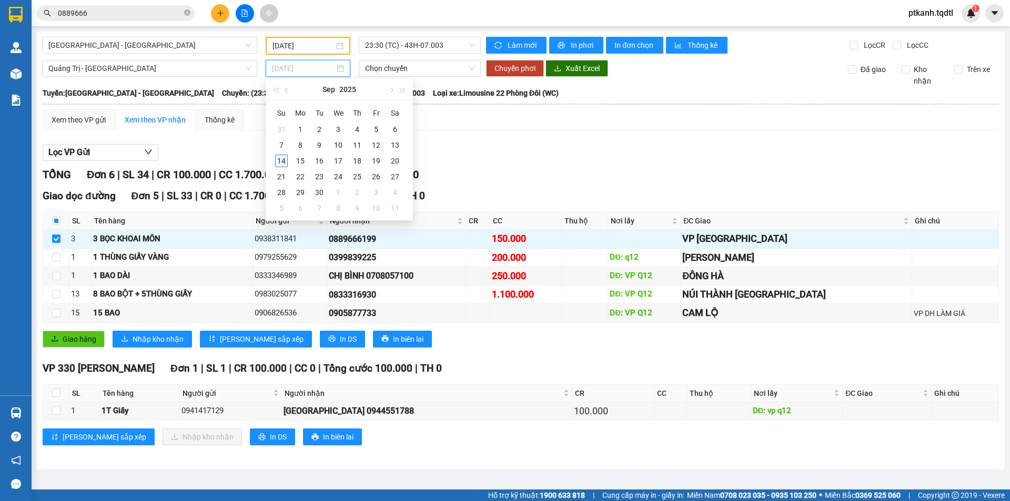
type input "[DATE]"
click at [281, 164] on div "14" at bounding box center [281, 161] width 13 height 13
type input "[DATE]"
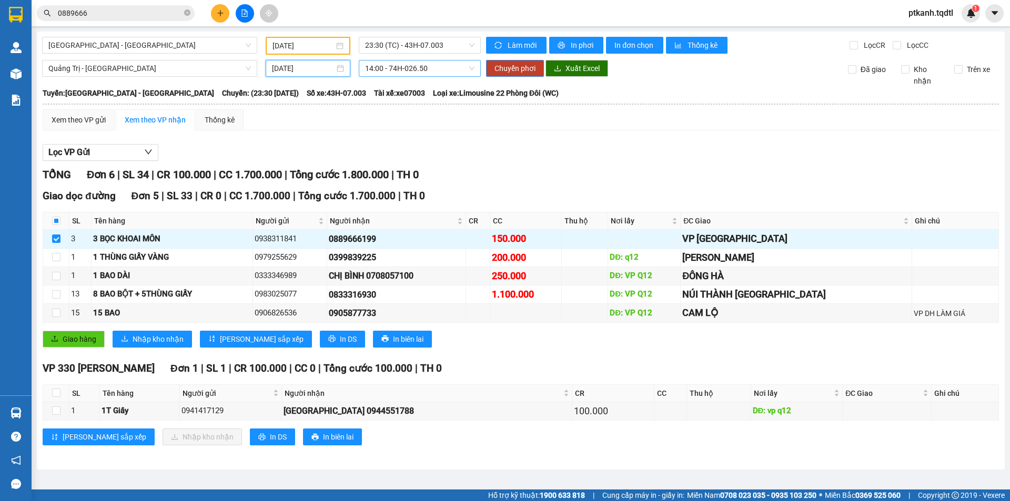
click at [473, 66] on span "14:00 - 74H-026.50" at bounding box center [419, 69] width 109 height 16
click at [518, 68] on span "Chuyển phơi" at bounding box center [515, 69] width 41 height 12
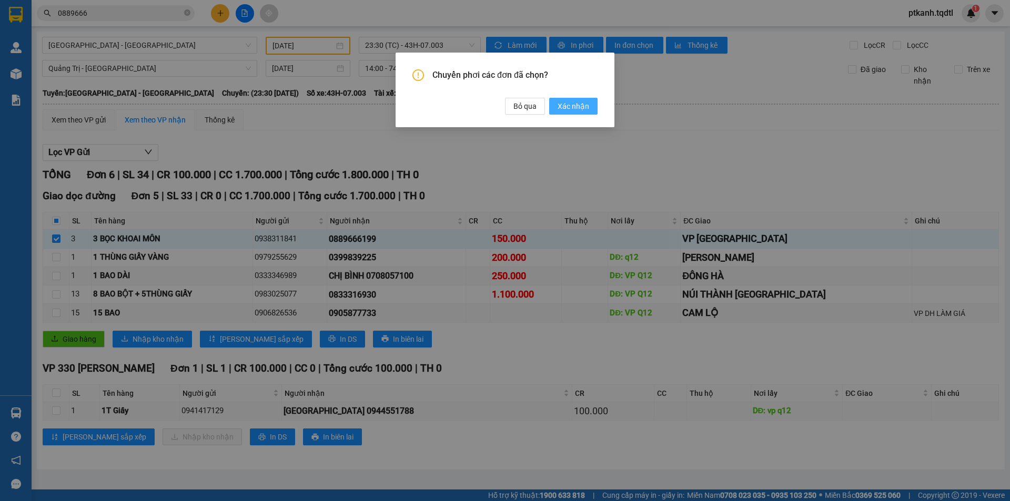
click at [576, 106] on span "Xác nhận" at bounding box center [574, 106] width 32 height 12
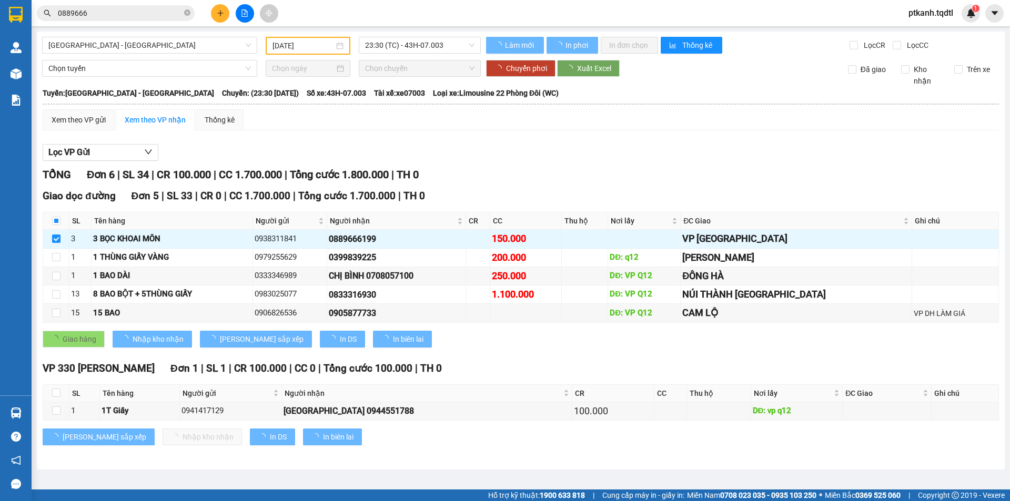
checkbox input "true"
type input "[DATE]"
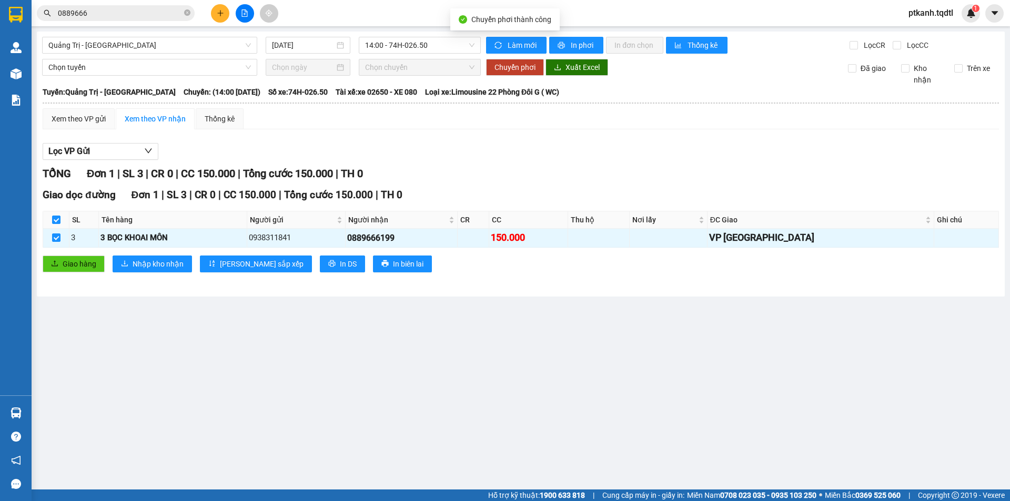
checkbox input "false"
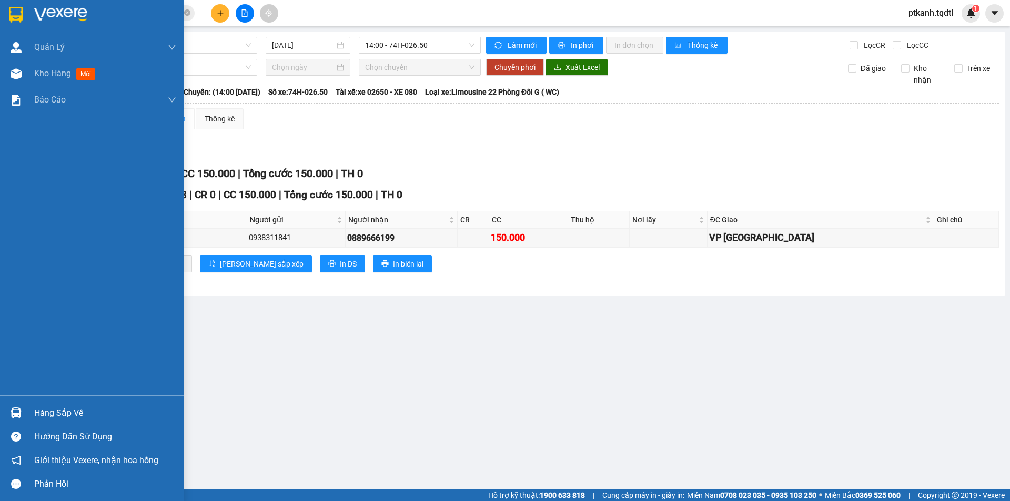
click at [42, 414] on div "Hàng sắp về" at bounding box center [105, 414] width 142 height 16
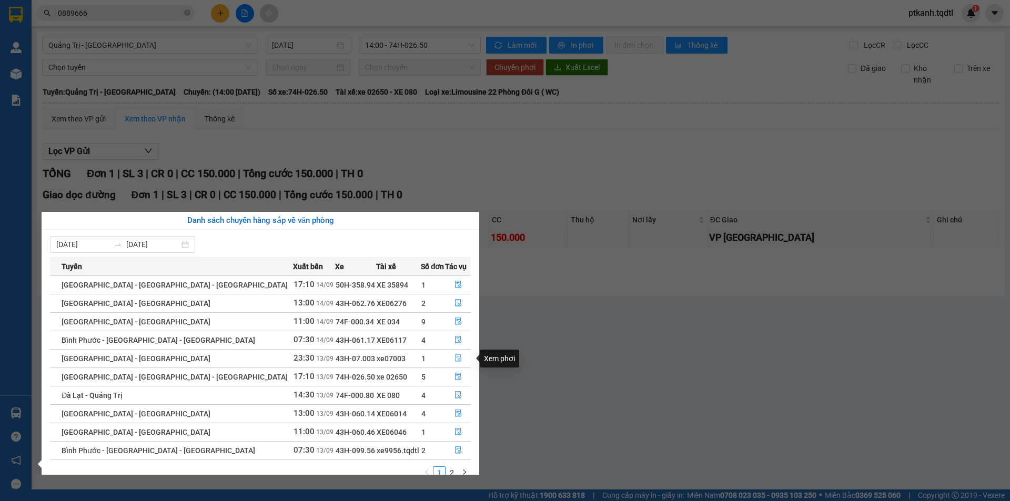
click at [456, 356] on icon "file-done" at bounding box center [458, 358] width 7 height 7
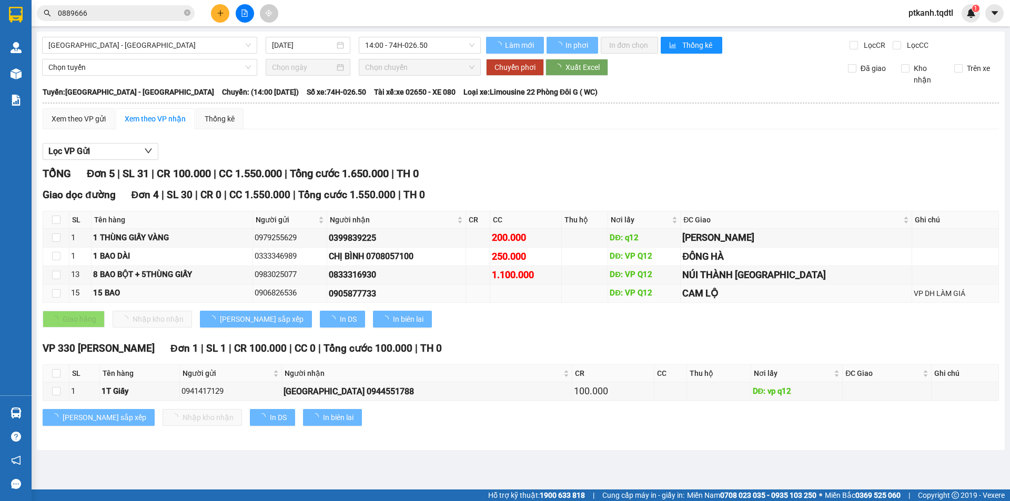
type input "[DATE]"
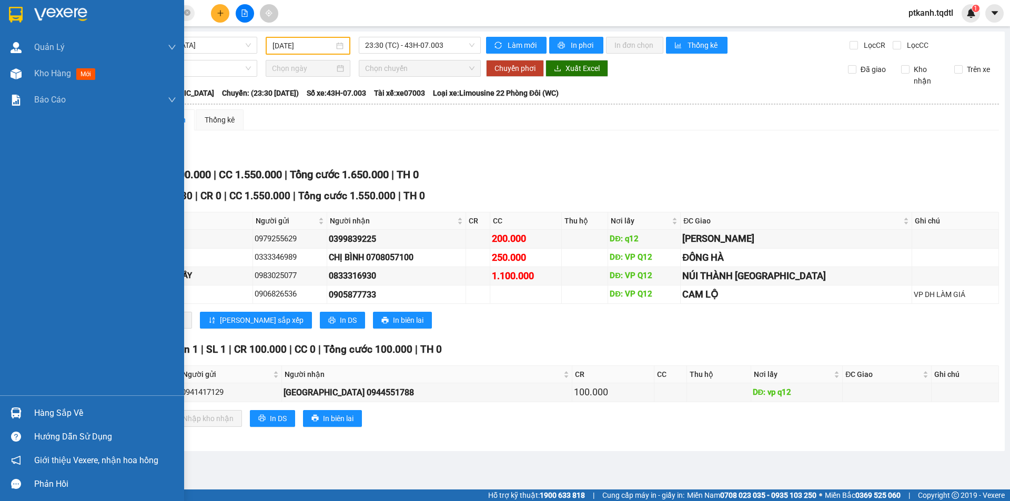
click at [21, 414] on img at bounding box center [16, 413] width 11 height 11
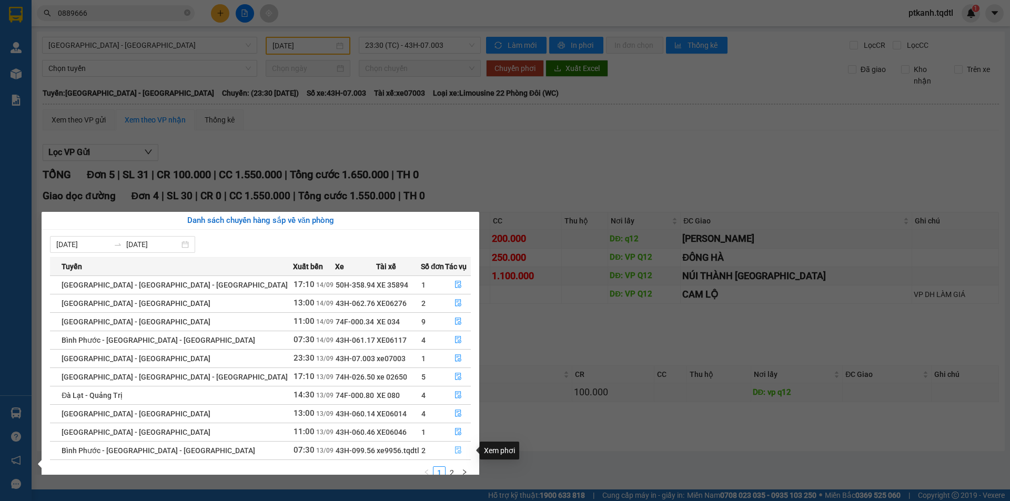
click at [456, 452] on icon "file-done" at bounding box center [458, 450] width 6 height 7
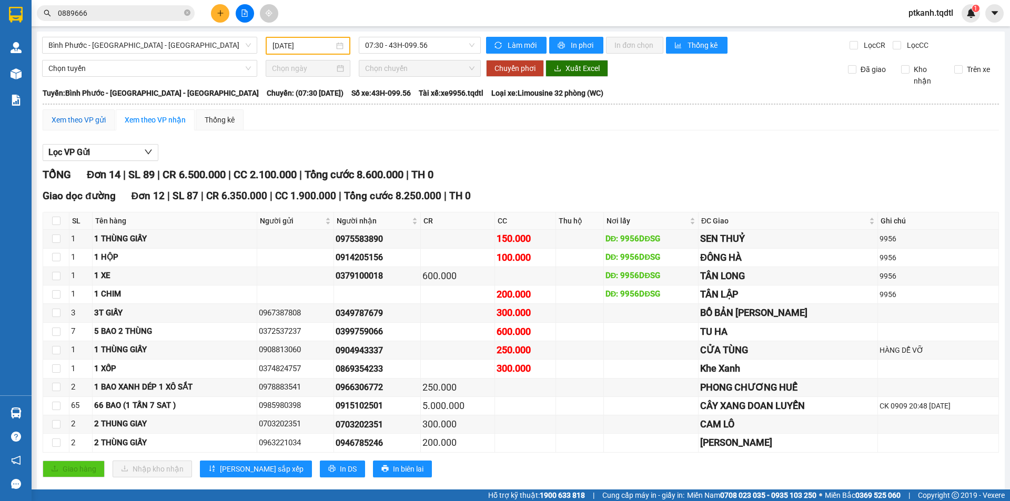
click at [75, 120] on div "Xem theo VP gửi" at bounding box center [79, 120] width 54 height 12
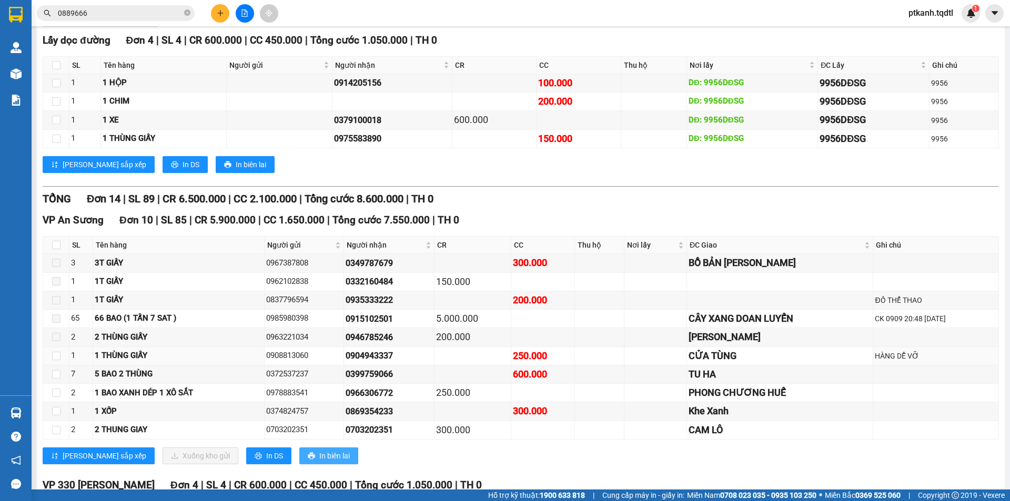
scroll to position [82, 0]
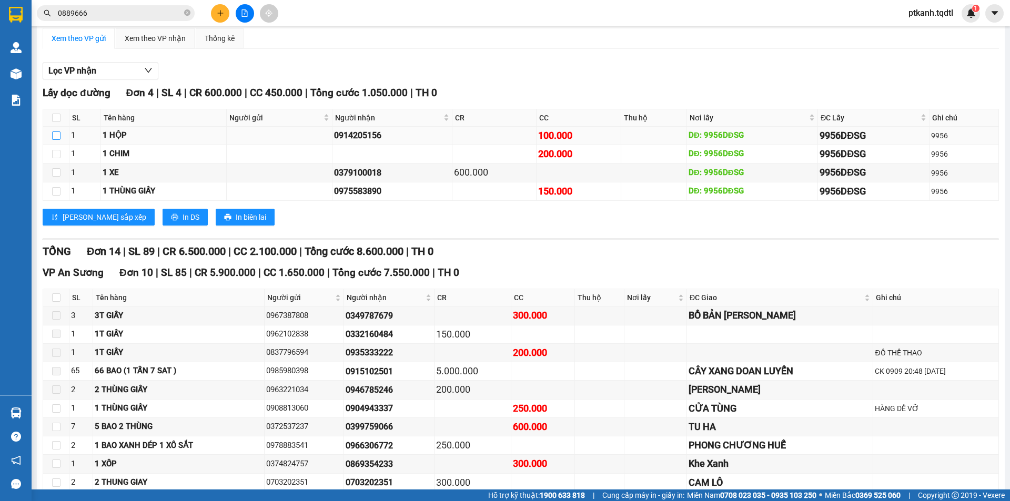
click at [58, 136] on input "checkbox" at bounding box center [56, 136] width 8 height 8
checkbox input "true"
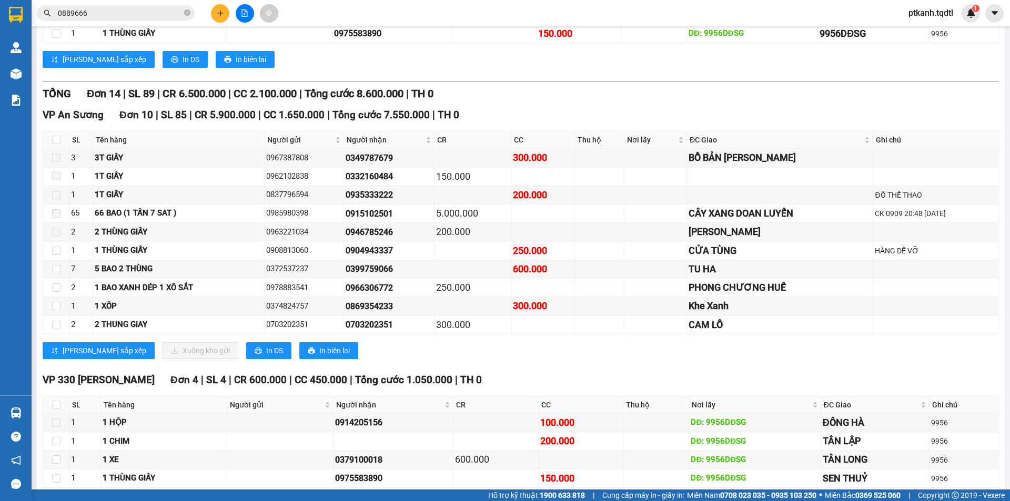
scroll to position [292, 0]
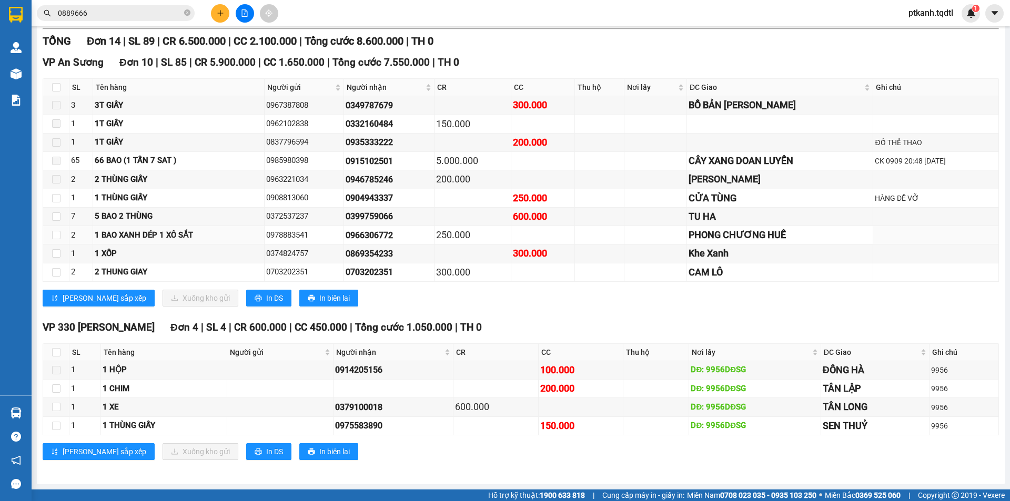
drag, startPoint x: 217, startPoint y: 235, endPoint x: 354, endPoint y: 307, distance: 154.6
click at [223, 241] on div "1 BAO XANH DÉP 1 XÔ SẮT" at bounding box center [179, 235] width 168 height 13
click at [462, 298] on div "Lưu sắp xếp Xuống kho gửi In DS In biên lai" at bounding box center [521, 298] width 956 height 17
click at [56, 354] on input "checkbox" at bounding box center [56, 352] width 8 height 8
checkbox input "true"
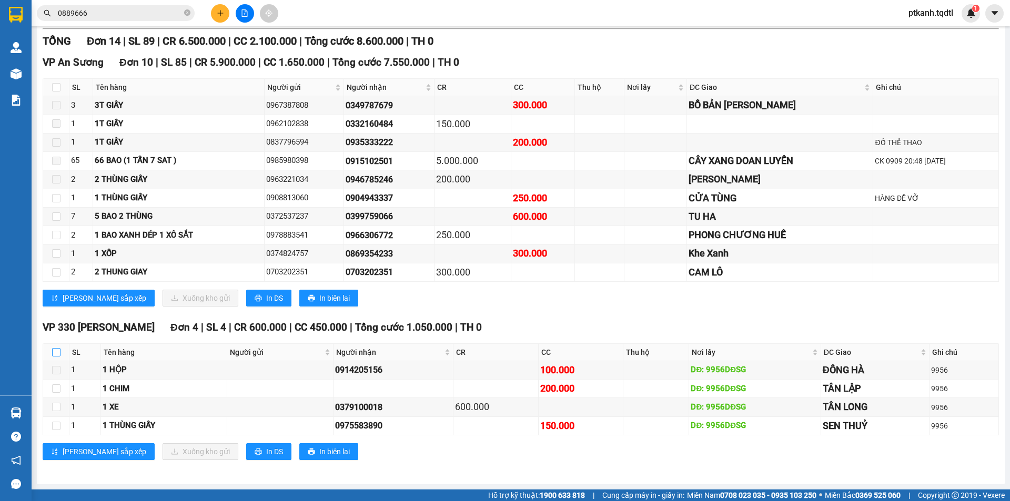
checkbox input "true"
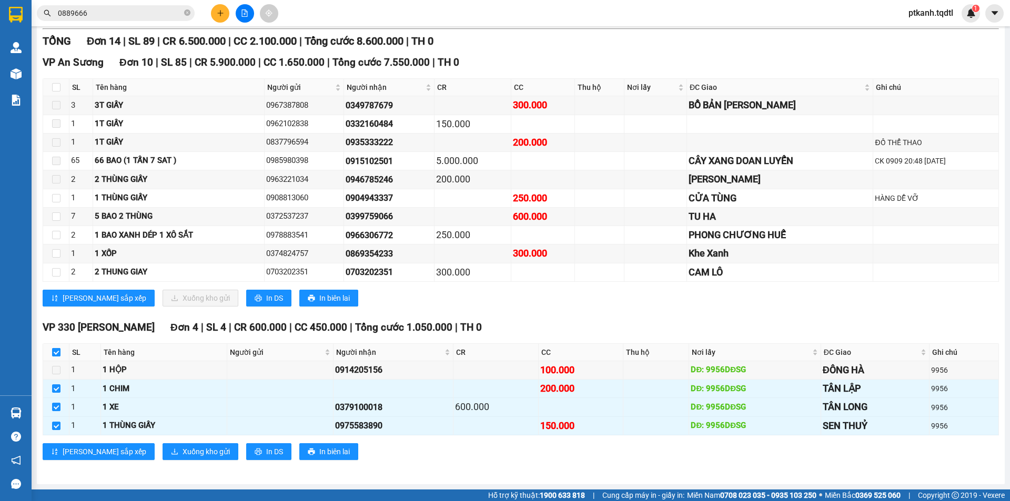
click at [56, 354] on input "checkbox" at bounding box center [56, 352] width 8 height 8
checkbox input "false"
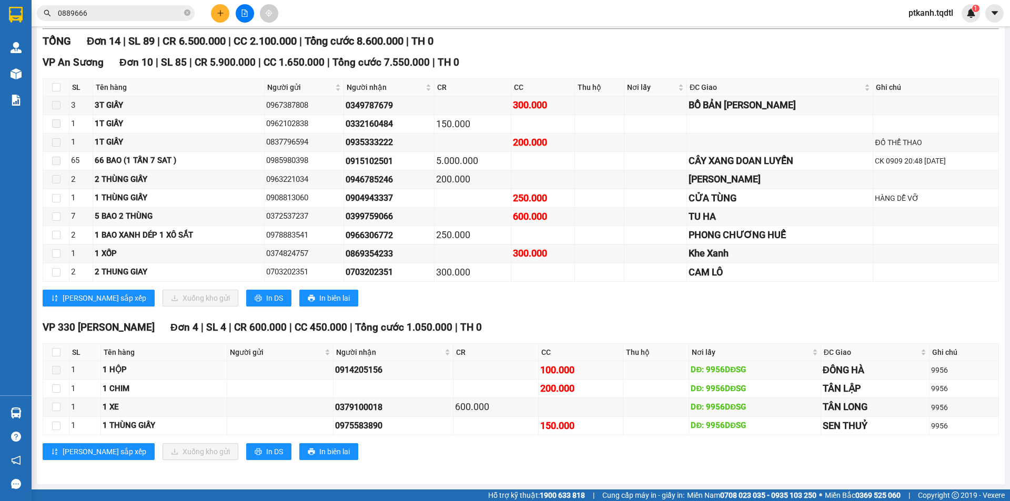
drag, startPoint x: 386, startPoint y: 371, endPoint x: 336, endPoint y: 375, distance: 50.6
click at [336, 375] on div "0914205156" at bounding box center [393, 370] width 117 height 13
click at [466, 460] on div "Lưu sắp xếp Xuống kho gửi In DS In biên lai" at bounding box center [521, 452] width 956 height 17
click at [545, 313] on div "VP An Sương Đơn 10 | SL 85 | CR 5.900.000 | CC 1.650.000 | Tổng cước 7.550.000 …" at bounding box center [521, 185] width 956 height 260
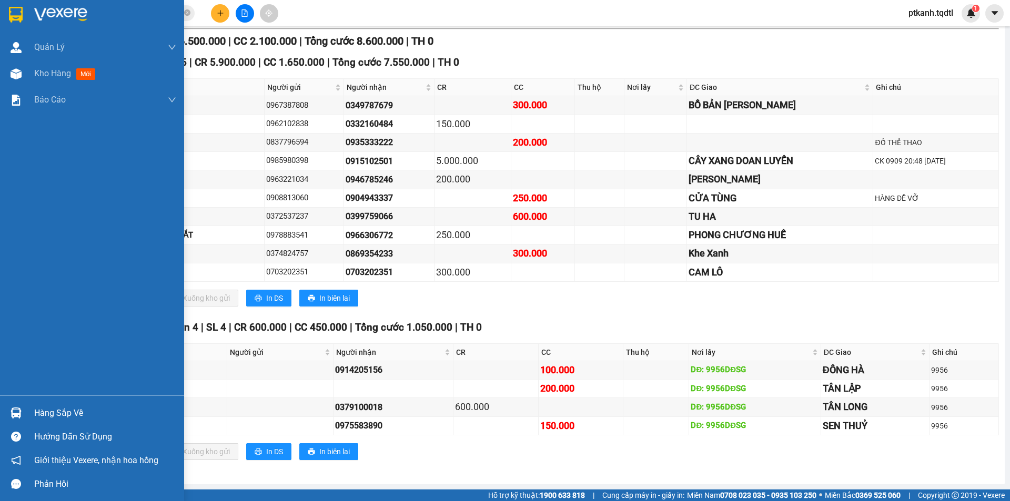
click at [27, 417] on div "Hàng sắp về" at bounding box center [92, 413] width 184 height 24
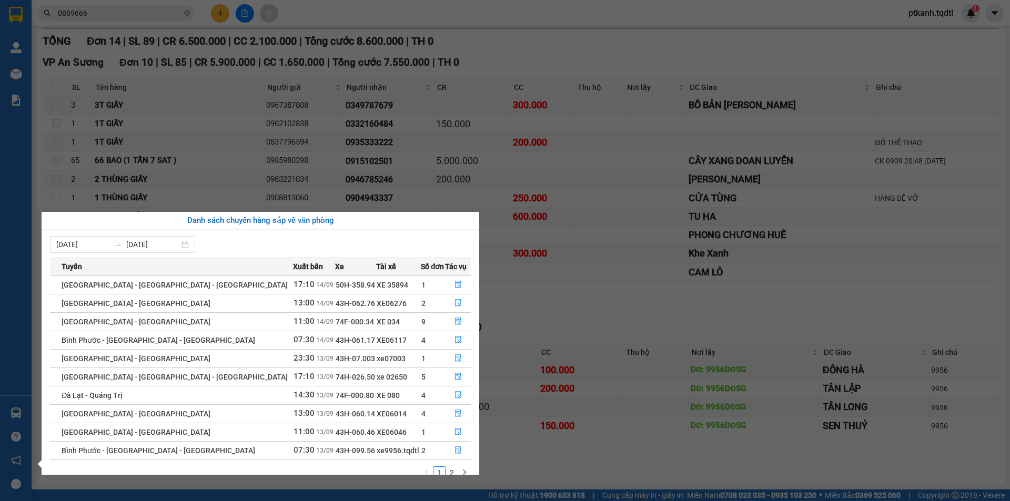
scroll to position [17, 0]
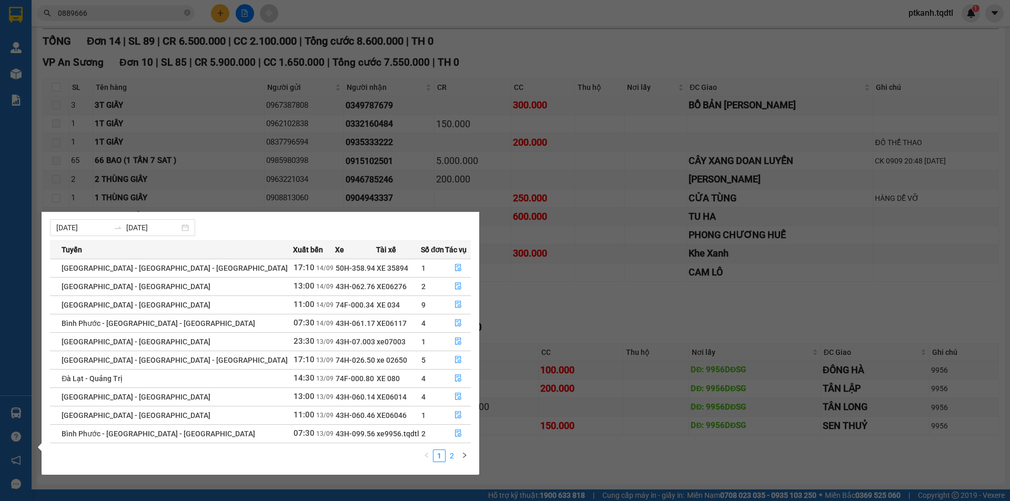
click at [451, 454] on link "2" at bounding box center [452, 456] width 12 height 12
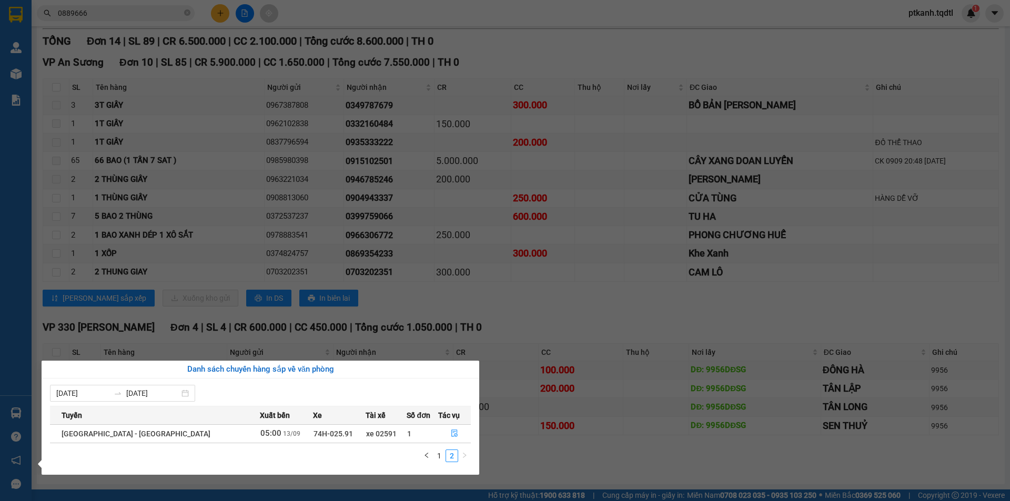
scroll to position [0, 0]
drag, startPoint x: 448, startPoint y: 431, endPoint x: 41, endPoint y: 338, distance: 418.2
click at [451, 431] on icon "file-done" at bounding box center [454, 433] width 7 height 7
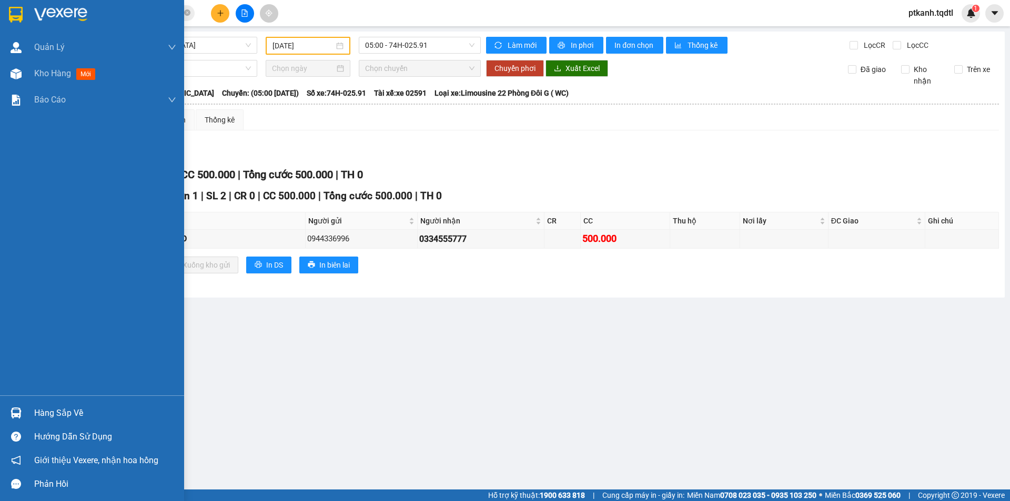
click at [24, 416] on div at bounding box center [16, 413] width 18 height 18
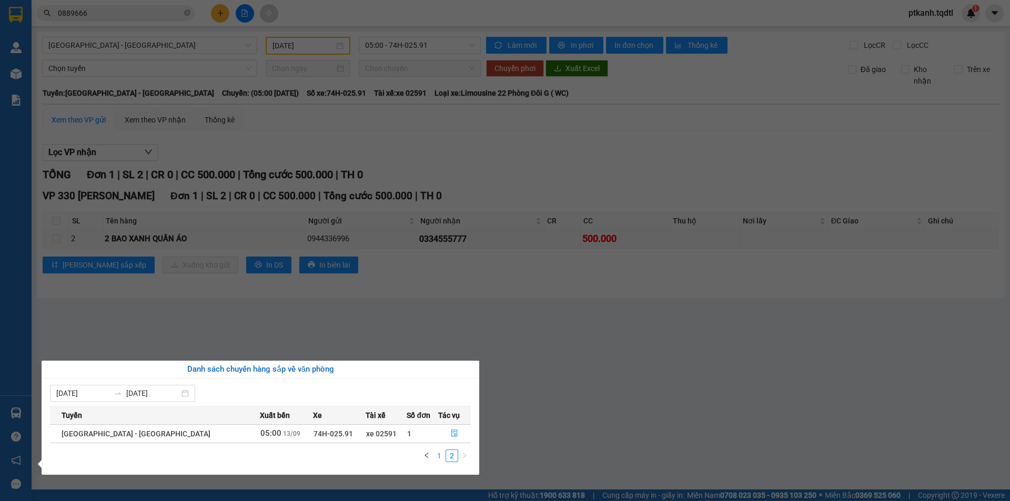
click at [440, 457] on link "1" at bounding box center [440, 456] width 12 height 12
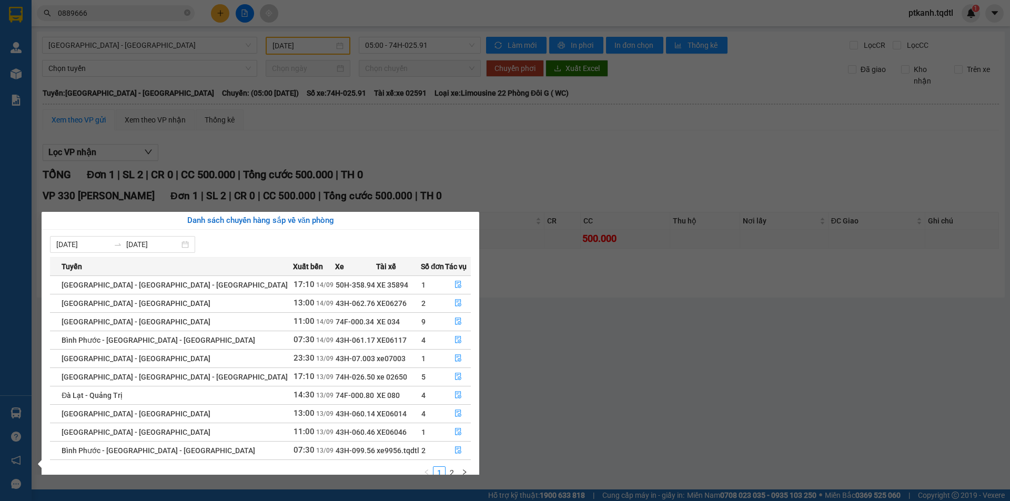
scroll to position [17, 0]
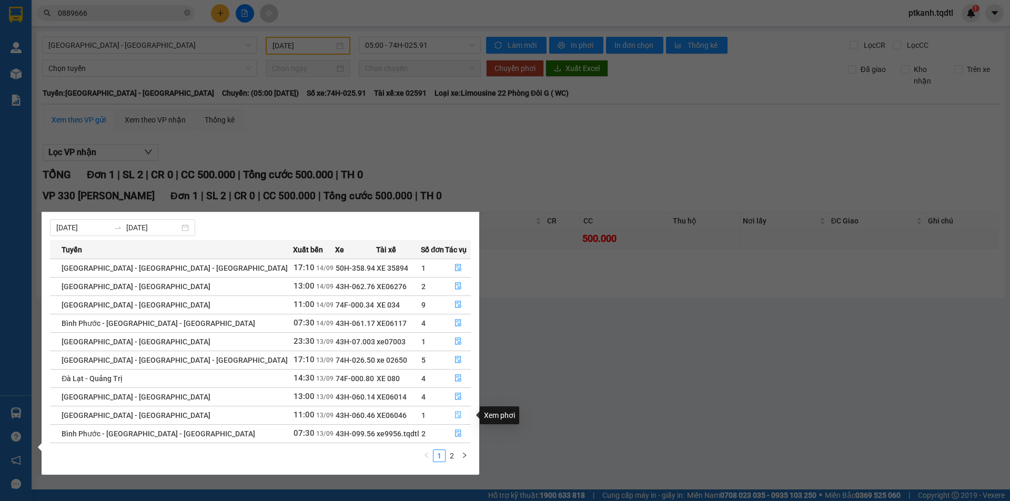
click at [455, 411] on icon "file-done" at bounding box center [458, 414] width 7 height 7
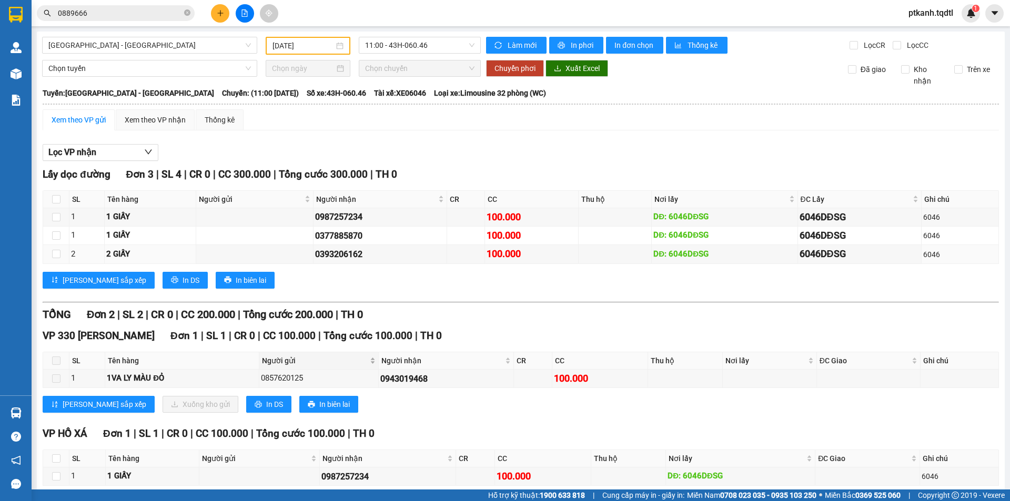
scroll to position [51, 0]
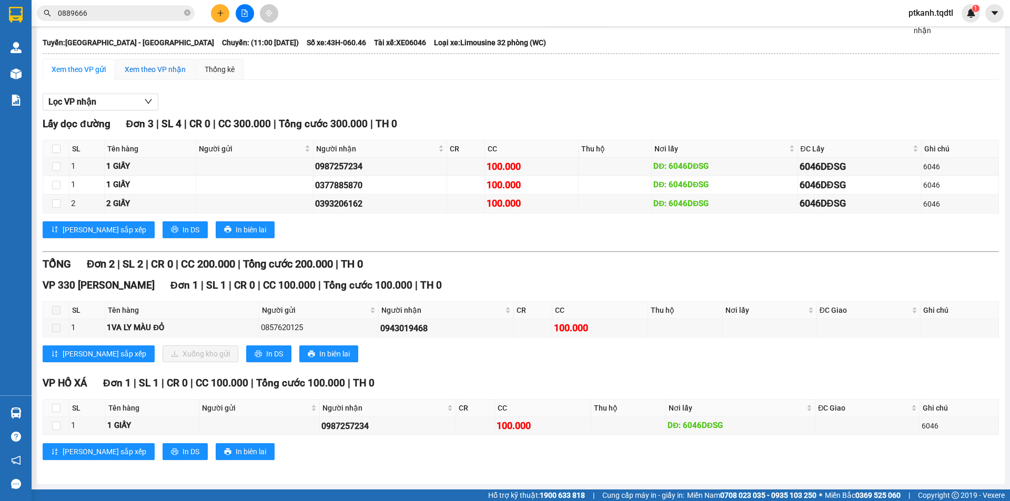
click at [150, 66] on div "Xem theo VP nhận" at bounding box center [155, 70] width 61 height 12
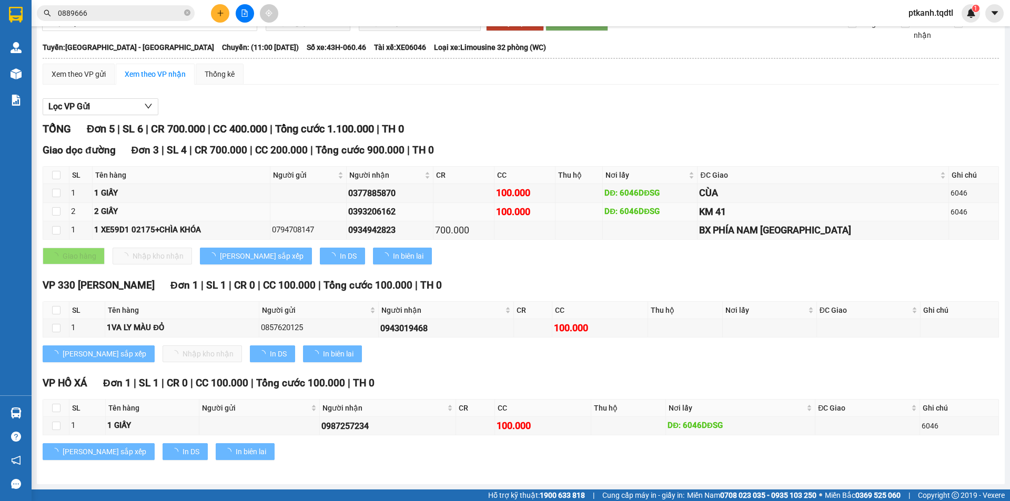
scroll to position [46, 0]
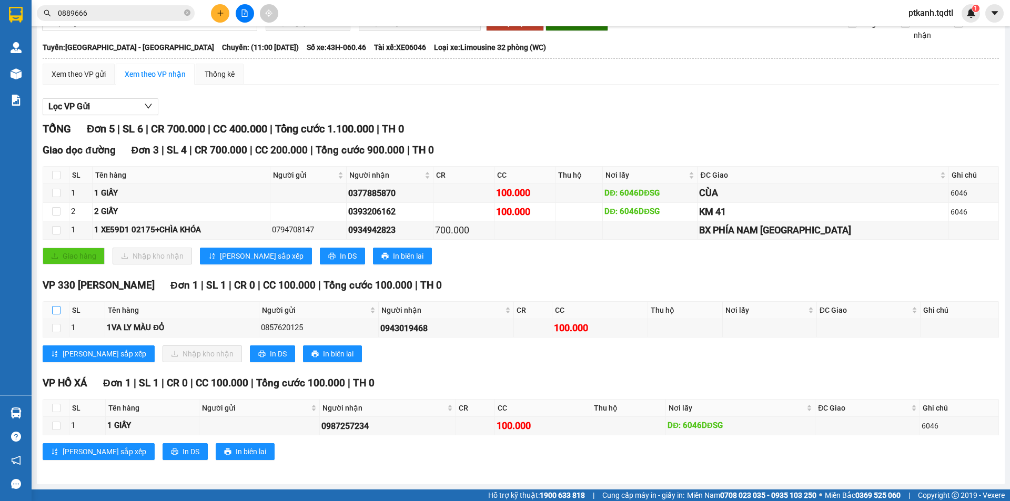
click at [57, 309] on input "checkbox" at bounding box center [56, 310] width 8 height 8
checkbox input "true"
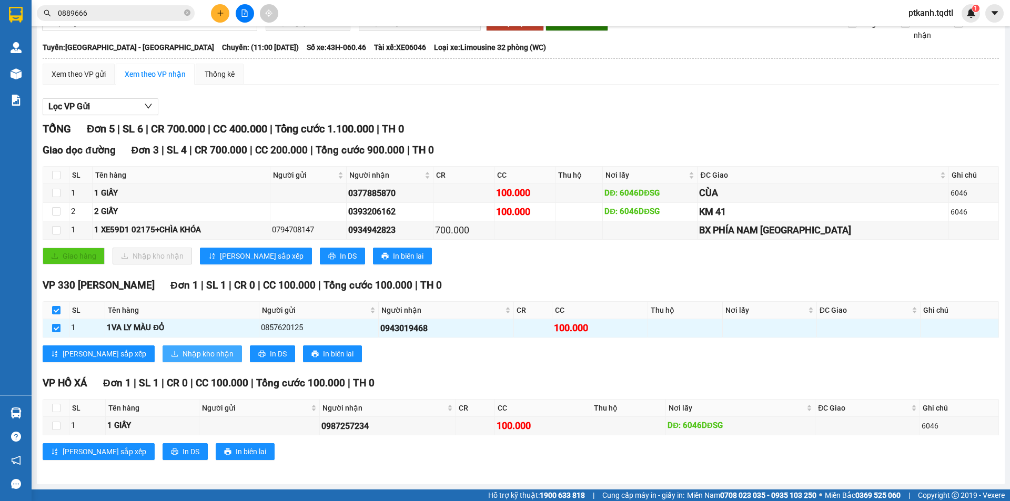
click at [183, 351] on span "Nhập kho nhận" at bounding box center [208, 354] width 51 height 12
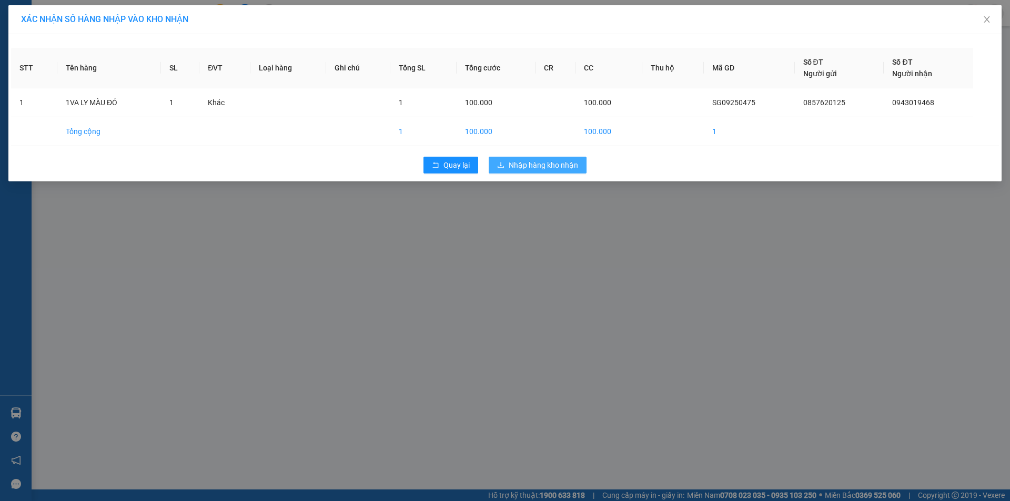
drag, startPoint x: 540, startPoint y: 168, endPoint x: 434, endPoint y: 150, distance: 107.7
click at [539, 168] on span "Nhập hàng kho nhận" at bounding box center [543, 165] width 69 height 12
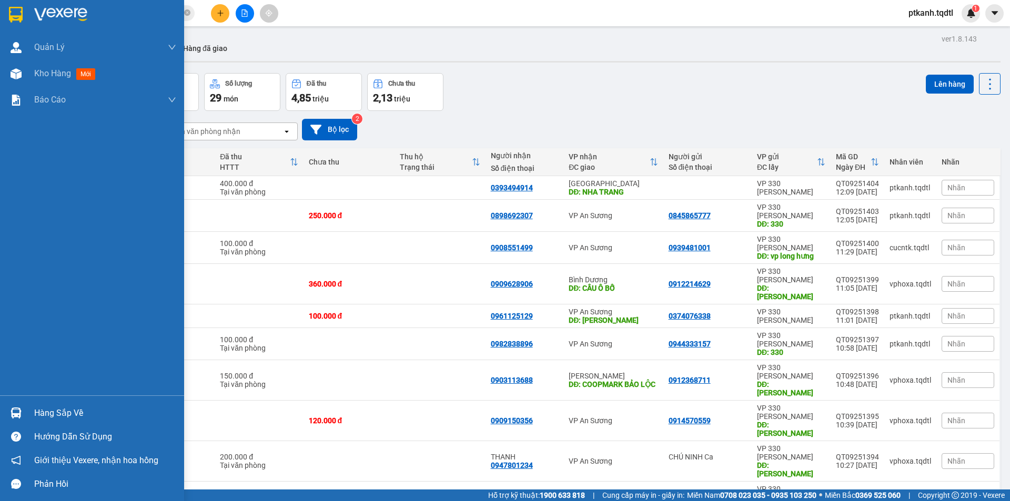
click at [62, 410] on div "Hàng sắp về" at bounding box center [105, 414] width 142 height 16
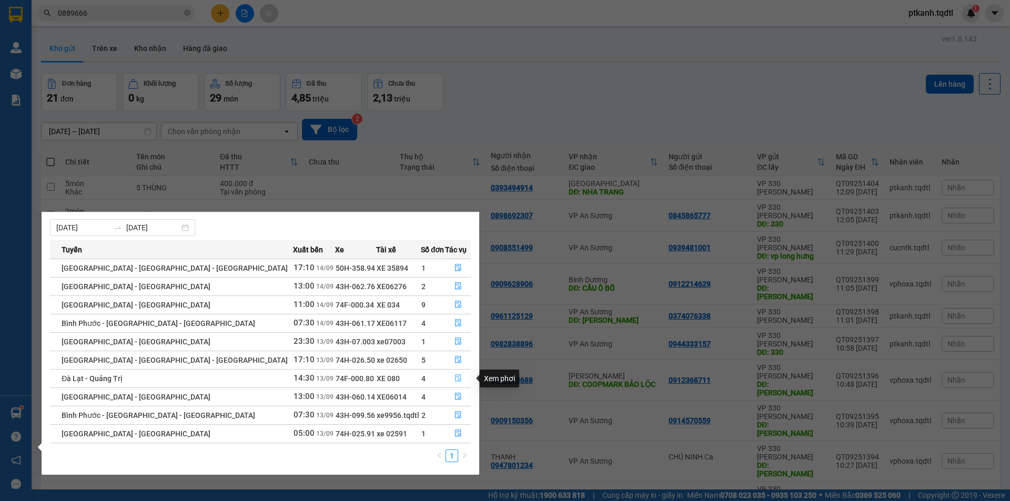
click at [456, 378] on icon "file-done" at bounding box center [458, 378] width 7 height 7
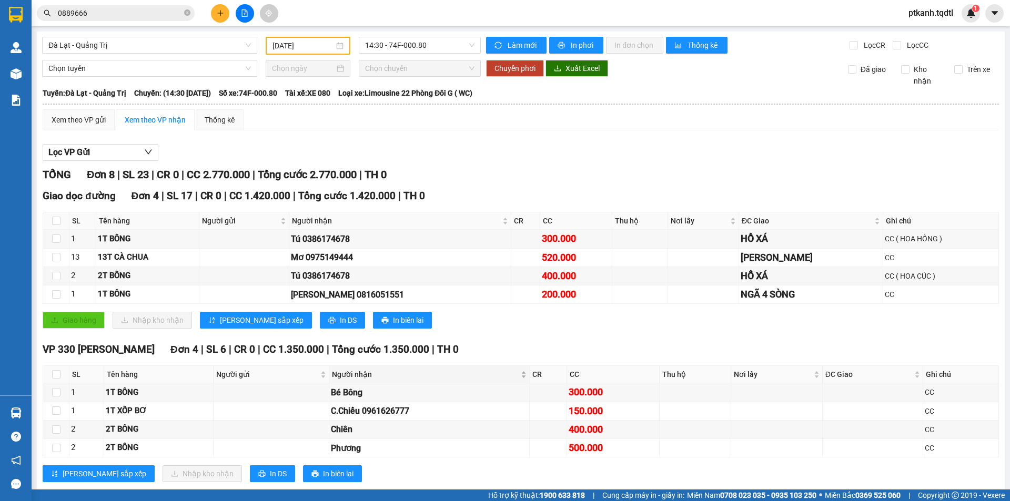
scroll to position [22, 0]
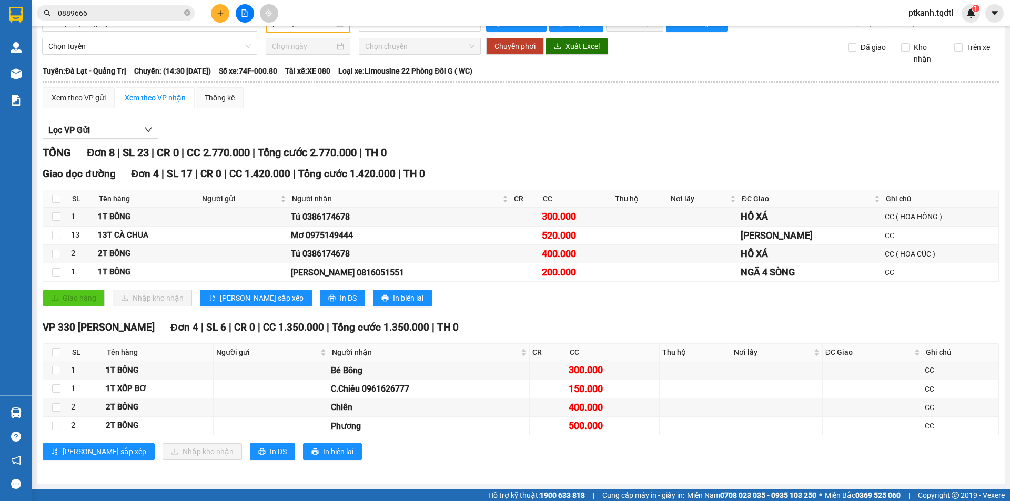
click at [130, 15] on input "0889666" at bounding box center [120, 13] width 124 height 12
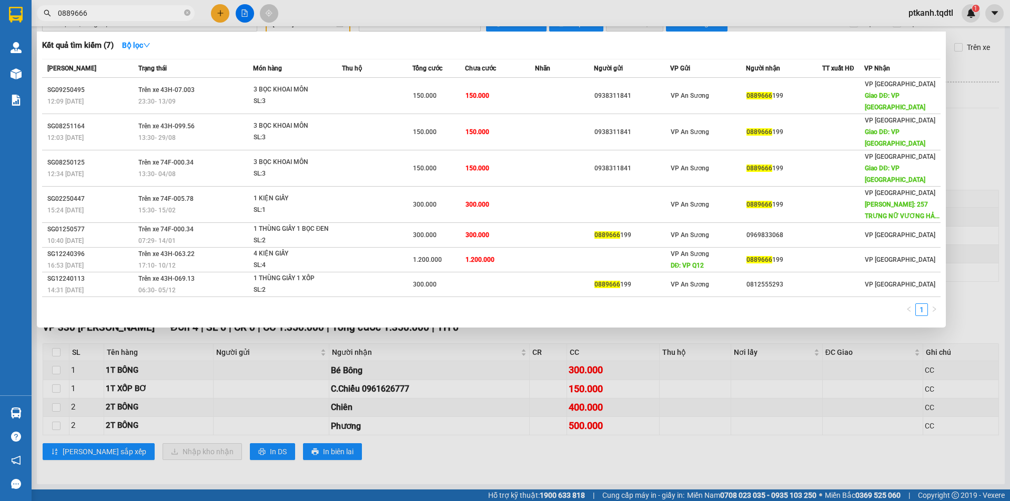
click at [130, 15] on input "0889666" at bounding box center [120, 13] width 124 height 12
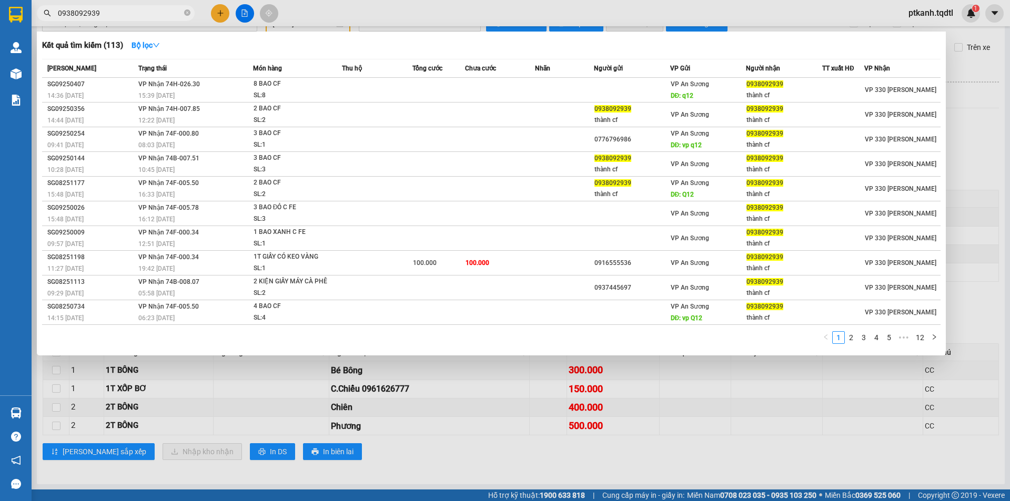
drag, startPoint x: 419, startPoint y: 15, endPoint x: 377, endPoint y: 3, distance: 43.1
click at [414, 13] on div at bounding box center [505, 250] width 1010 height 501
click at [109, 12] on input "0938092939" at bounding box center [120, 13] width 124 height 12
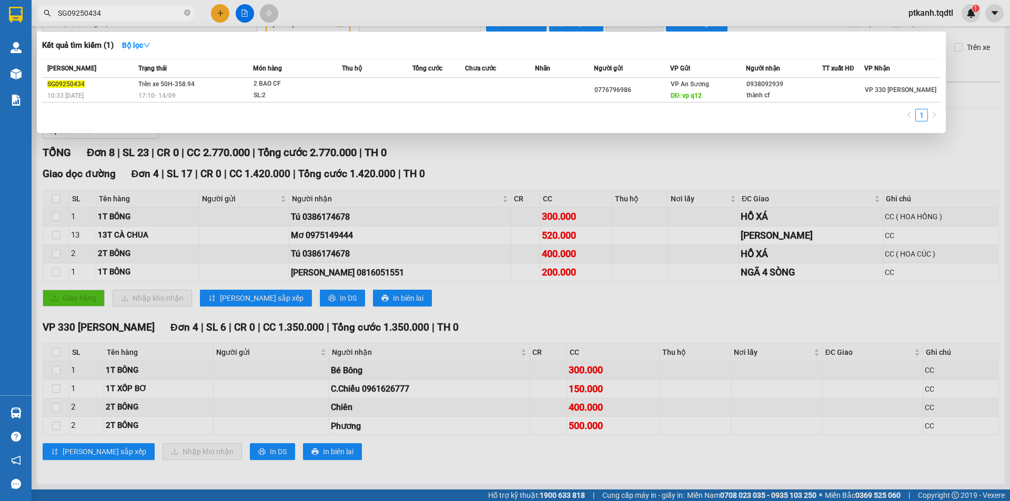
type input "SG09250434"
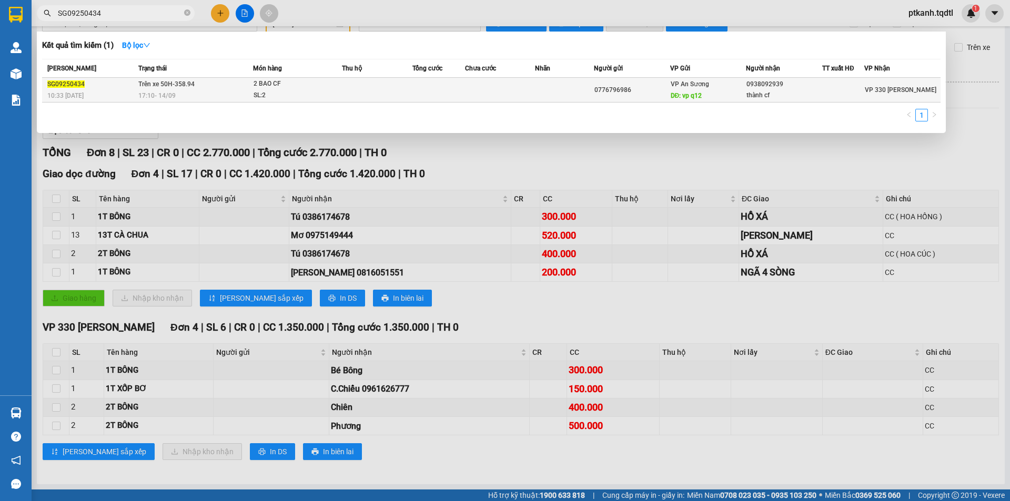
click at [450, 88] on td at bounding box center [438, 90] width 53 height 25
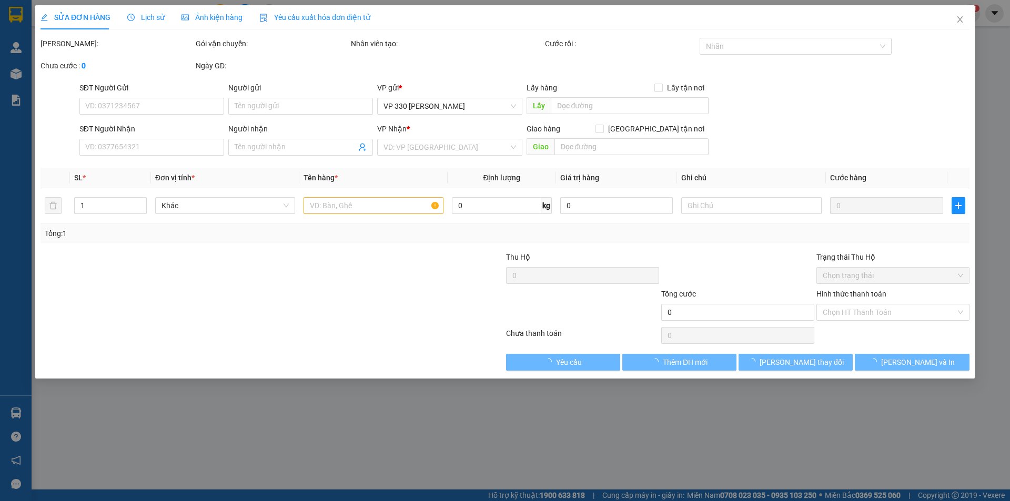
type input "0776796986"
type input "vp q12"
type input "0938092939"
type input "thành cf"
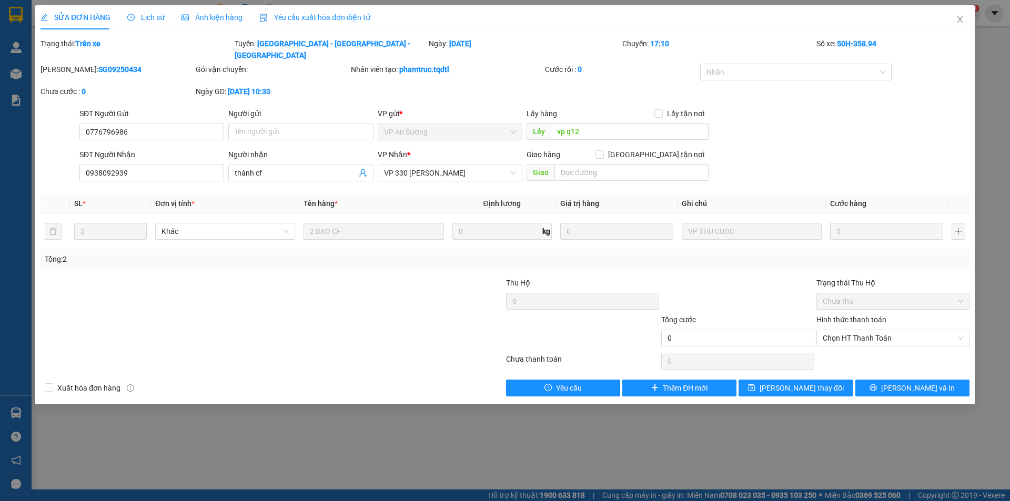
click at [145, 20] on span "Lịch sử" at bounding box center [145, 17] width 37 height 8
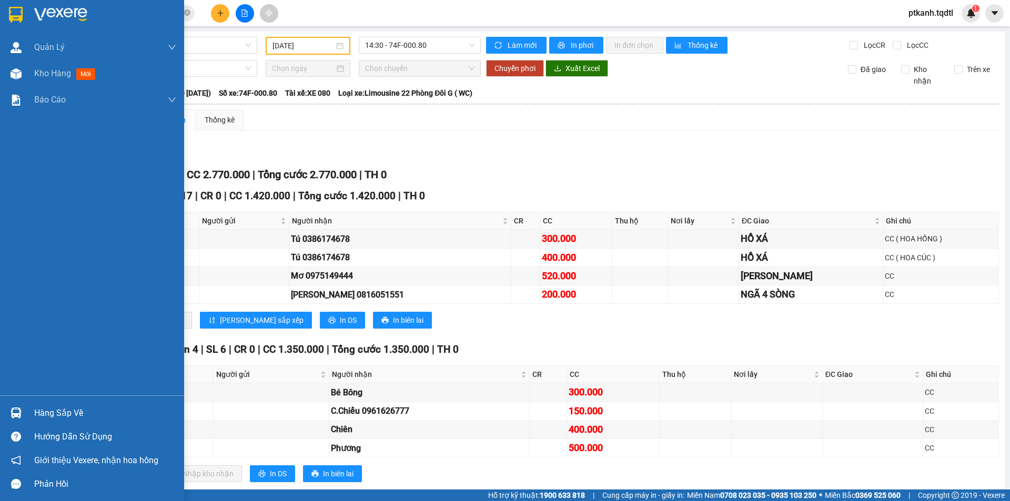
click at [57, 410] on div "Hàng sắp về" at bounding box center [105, 414] width 142 height 16
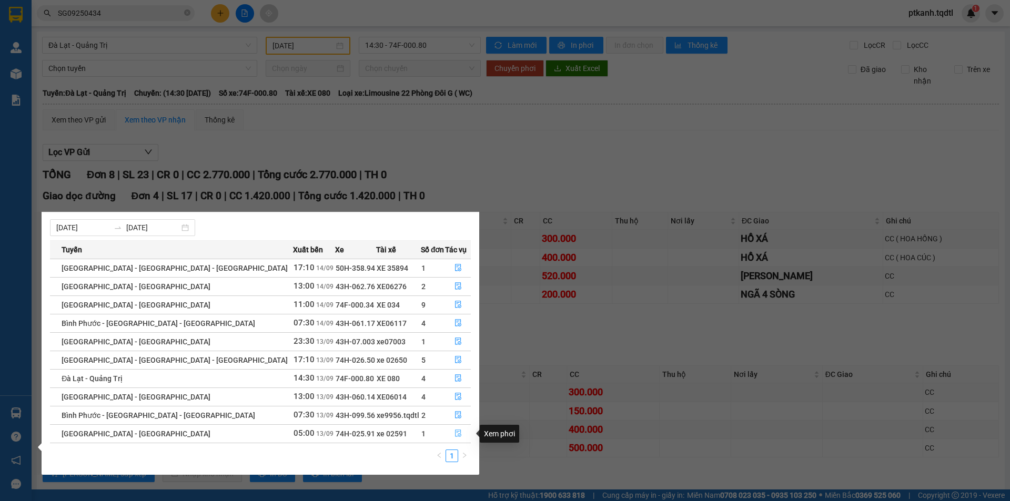
click at [455, 433] on icon "file-done" at bounding box center [458, 433] width 6 height 7
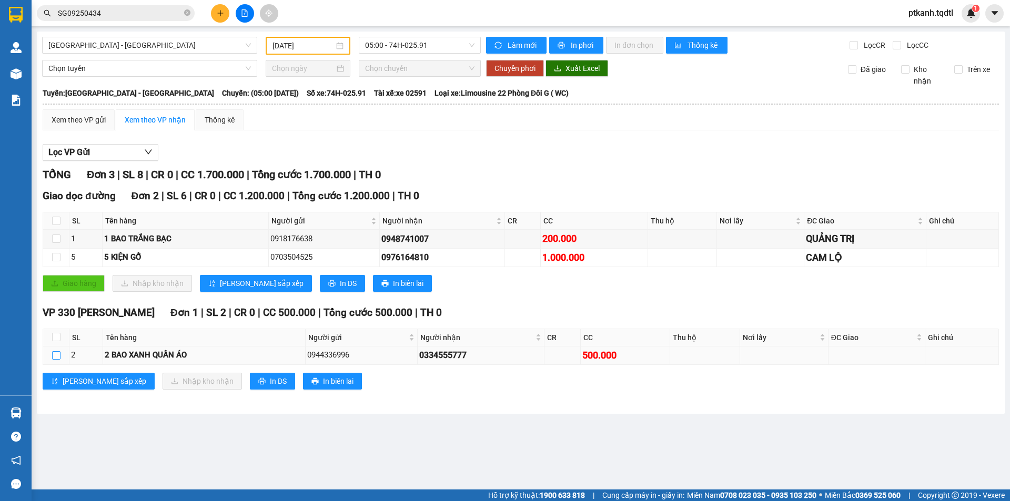
click at [56, 356] on input "checkbox" at bounding box center [56, 355] width 8 height 8
checkbox input "true"
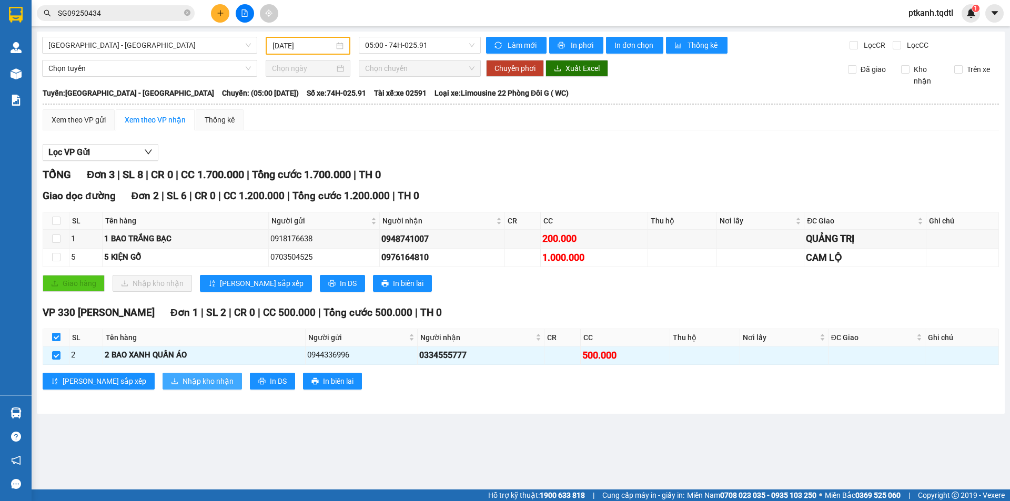
click at [183, 380] on span "Nhập kho nhận" at bounding box center [208, 382] width 51 height 12
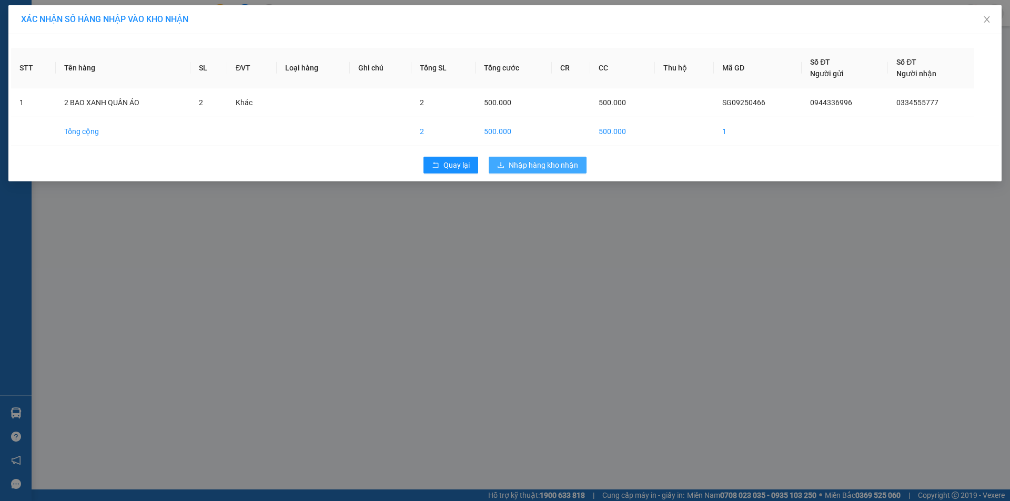
click at [553, 162] on span "Nhập hàng kho nhận" at bounding box center [543, 165] width 69 height 12
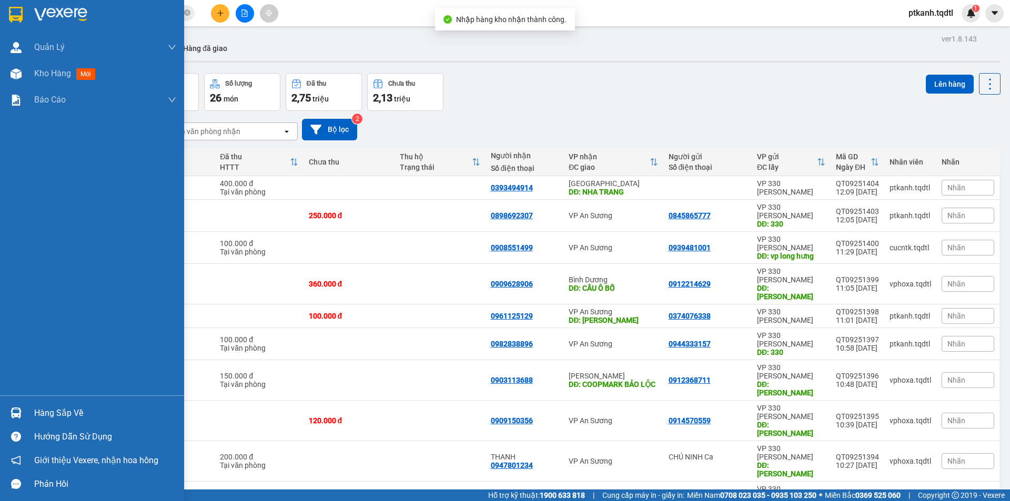
click at [20, 414] on img at bounding box center [16, 413] width 11 height 11
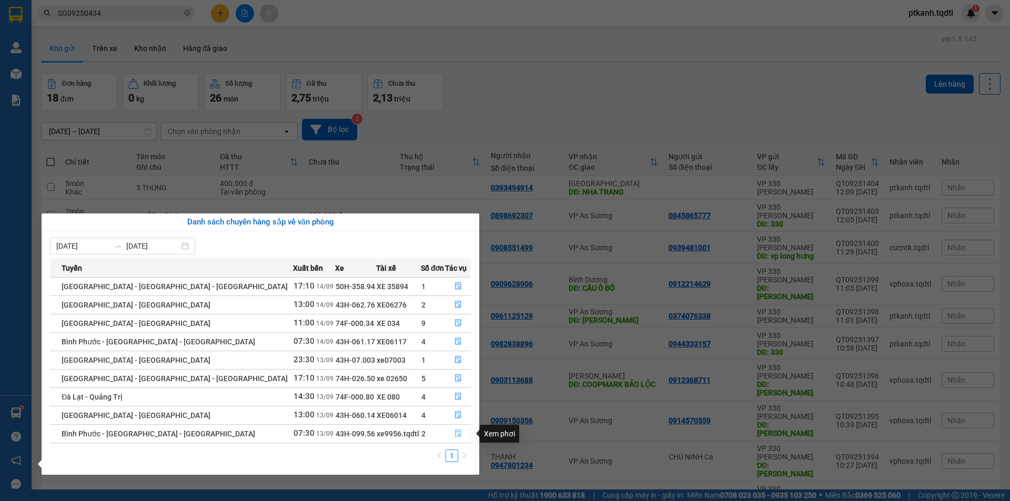
click at [455, 432] on icon "file-done" at bounding box center [458, 433] width 7 height 7
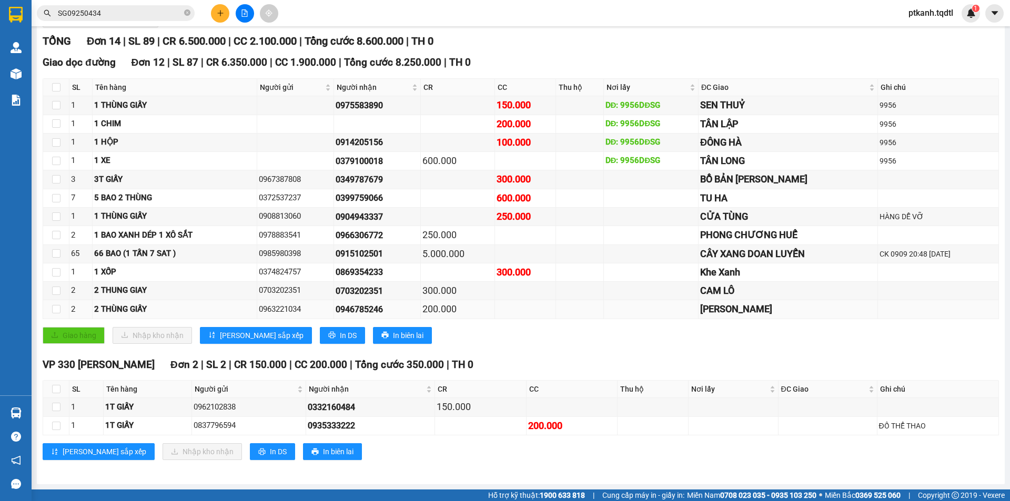
scroll to position [81, 0]
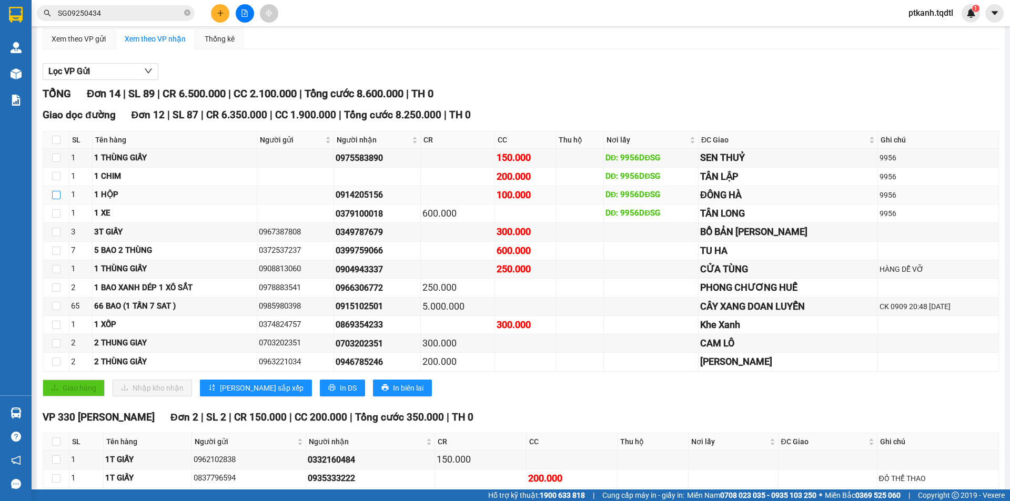
click at [57, 194] on input "checkbox" at bounding box center [56, 195] width 8 height 8
checkbox input "true"
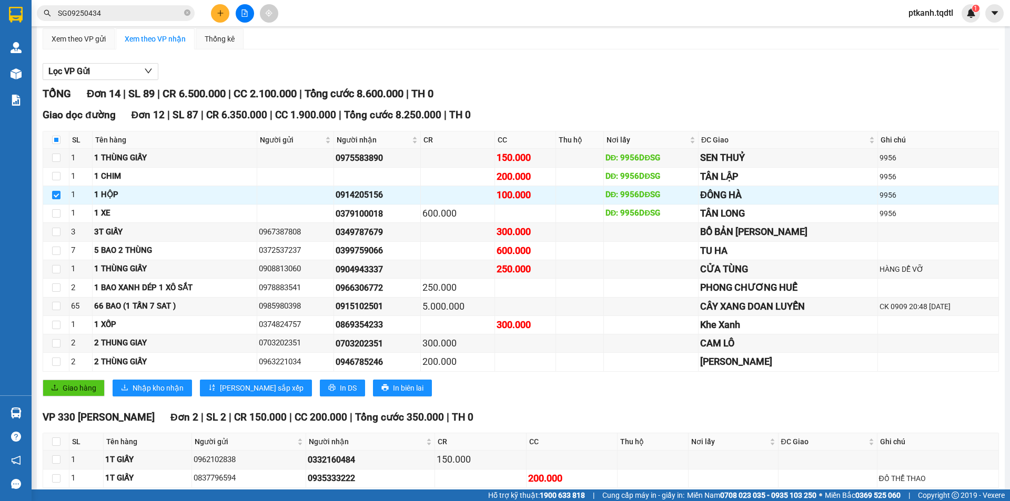
scroll to position [0, 0]
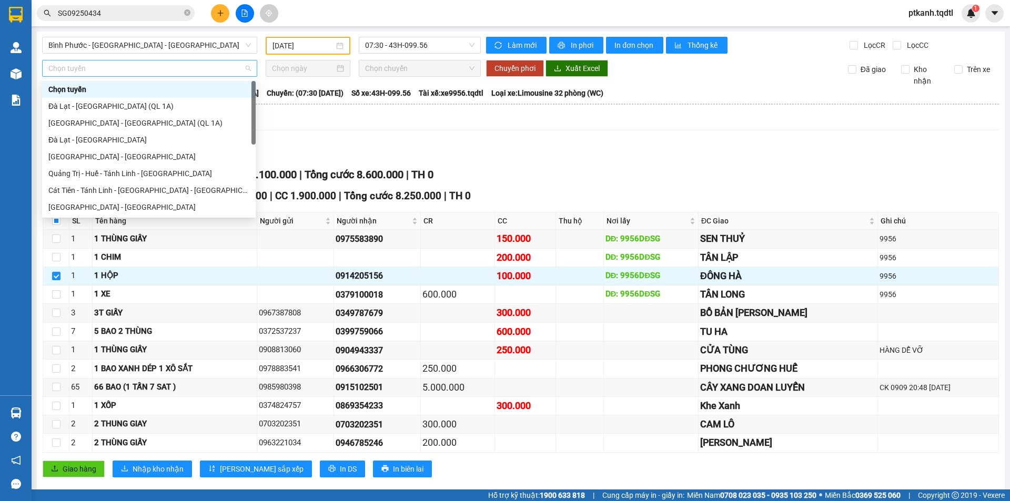
click at [248, 68] on span "Chọn tuyến" at bounding box center [149, 69] width 203 height 16
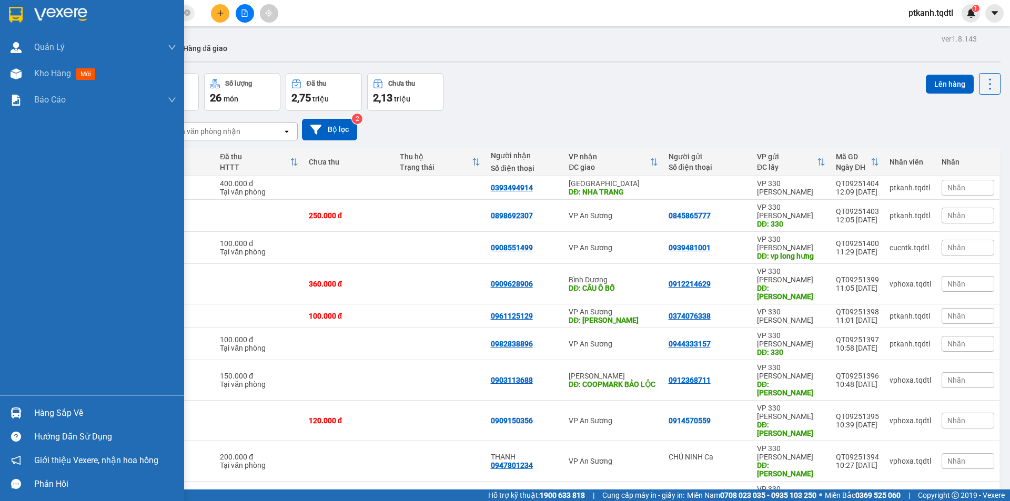
click at [18, 414] on img at bounding box center [16, 413] width 11 height 11
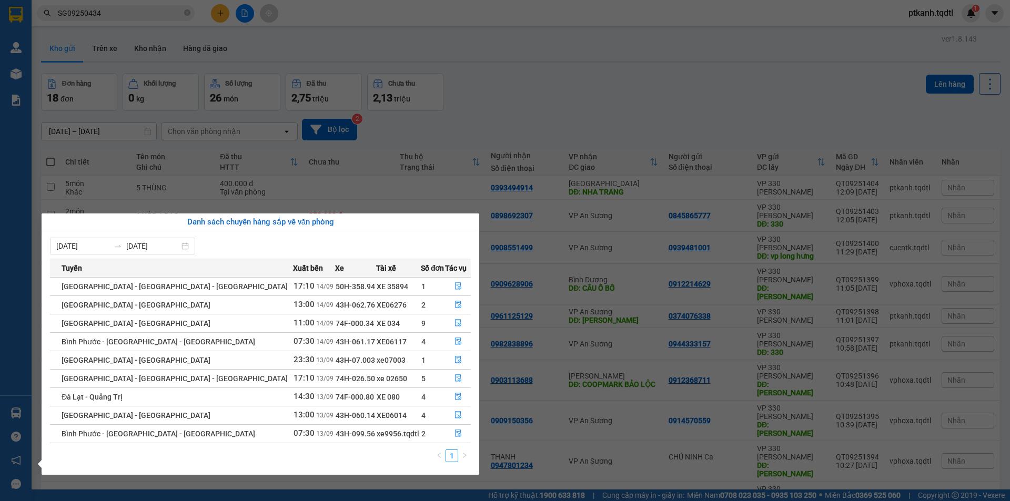
click at [539, 449] on section "Kết quả tìm kiếm ( 1 ) Bộ lọc Mã ĐH Trạng thái Món hàng Thu hộ Tổng cước Chưa c…" at bounding box center [505, 250] width 1010 height 501
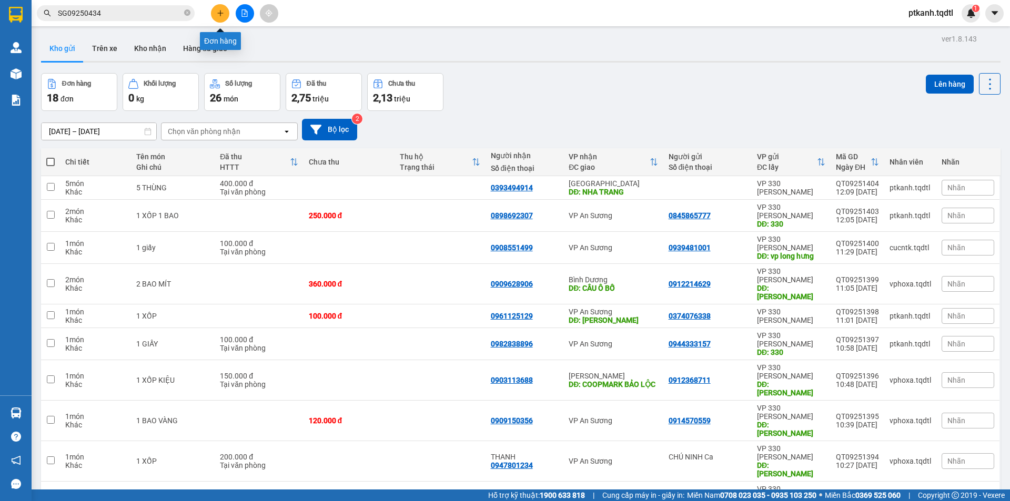
click at [216, 12] on button at bounding box center [220, 13] width 18 height 18
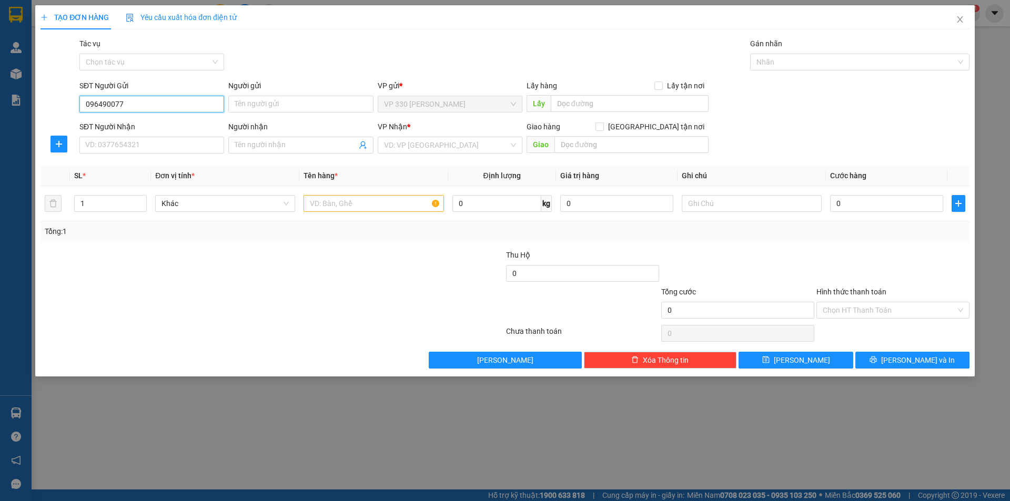
type input "0964900777"
click at [173, 128] on div "0964900777" at bounding box center [152, 125] width 132 height 12
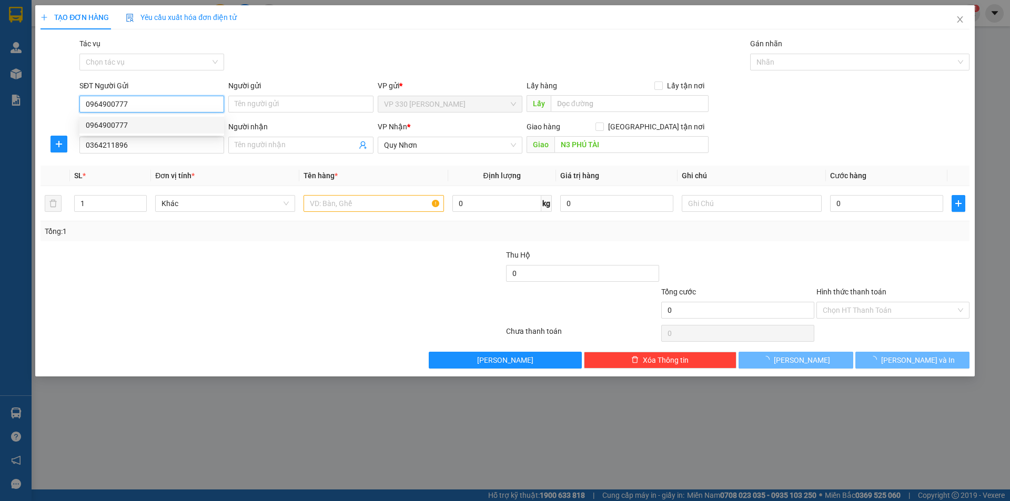
type input "0364211896"
type input "N3 PHÚ TÀI"
type input "600.000"
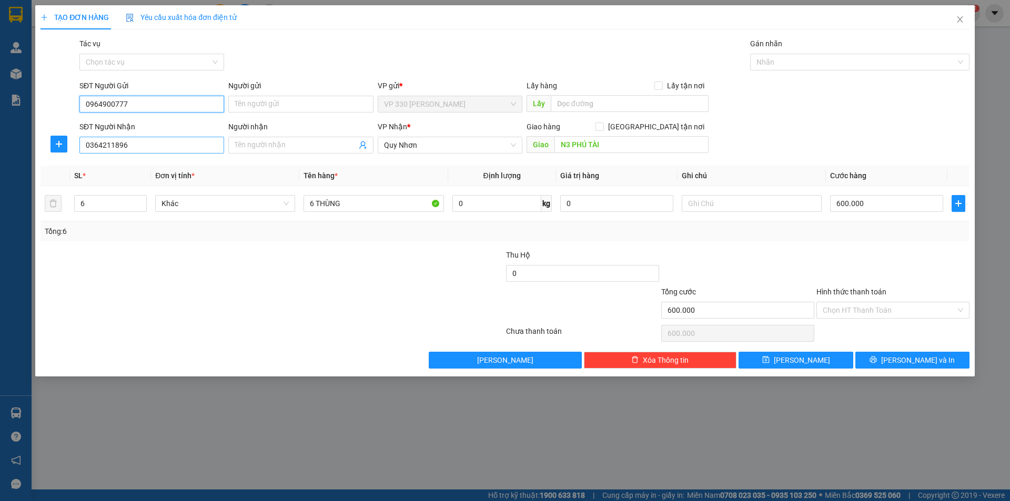
type input "0964900777"
click at [185, 145] on input "0364211896" at bounding box center [151, 145] width 145 height 17
type input "0916725768"
click at [160, 167] on div "0916725768" at bounding box center [152, 166] width 132 height 12
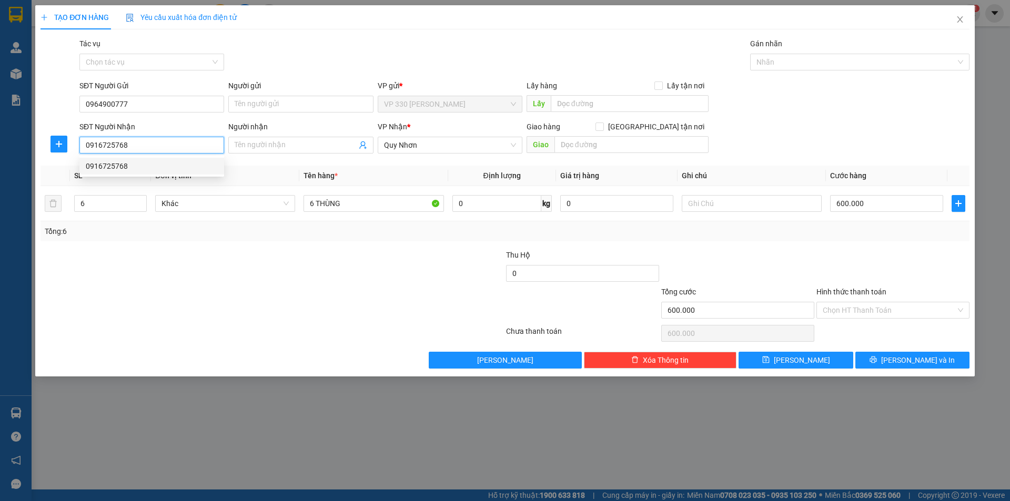
type input "1.350.000"
type input "0916725768"
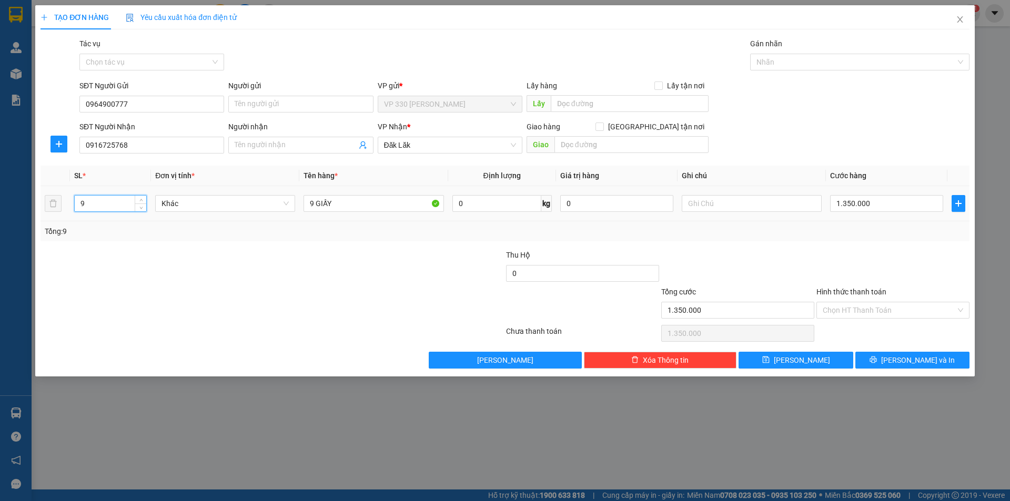
click at [130, 203] on input "9" at bounding box center [111, 204] width 72 height 16
type input "6"
click at [315, 201] on input "9 GIẤY" at bounding box center [374, 203] width 140 height 17
type input "6 GIẤY"
click at [876, 205] on input "1.350.000" at bounding box center [886, 203] width 113 height 17
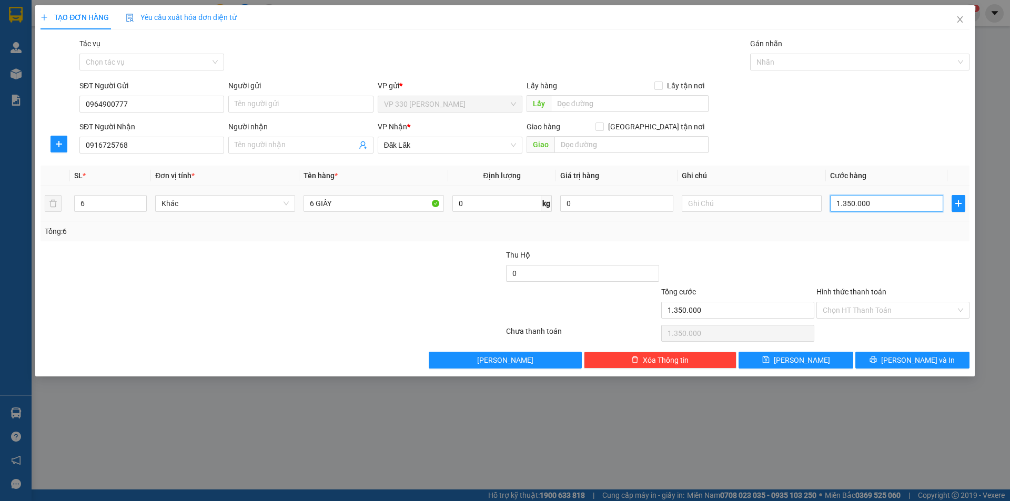
type input "9"
type input "90"
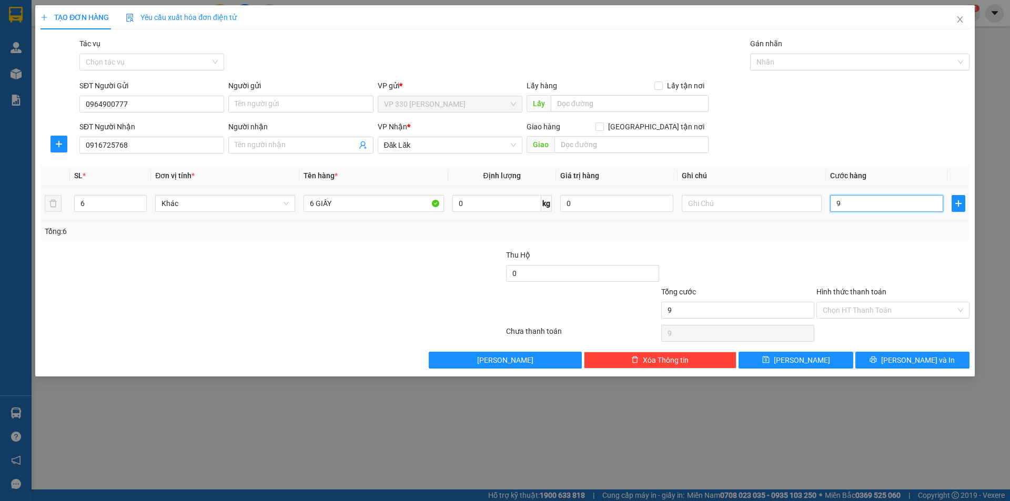
type input "90"
type input "900"
type input "9.000"
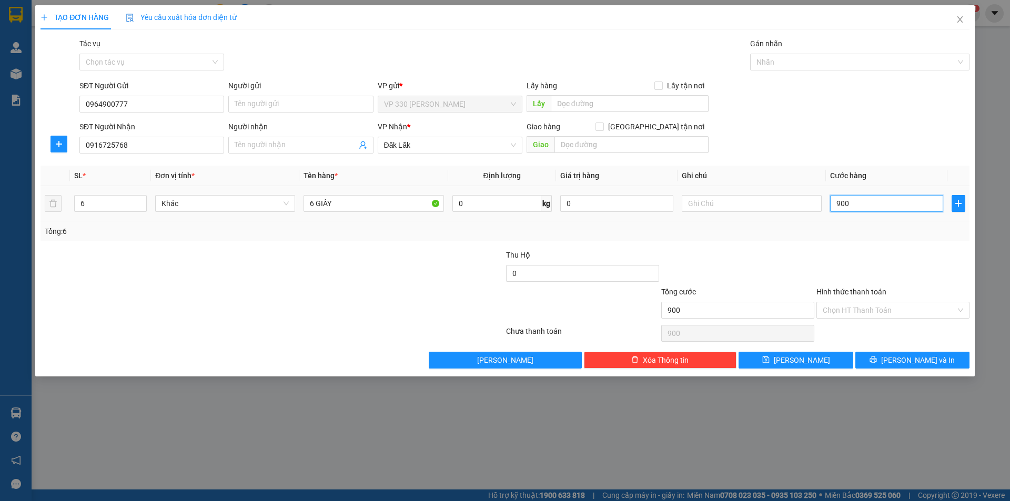
type input "9.000"
type input "90.000"
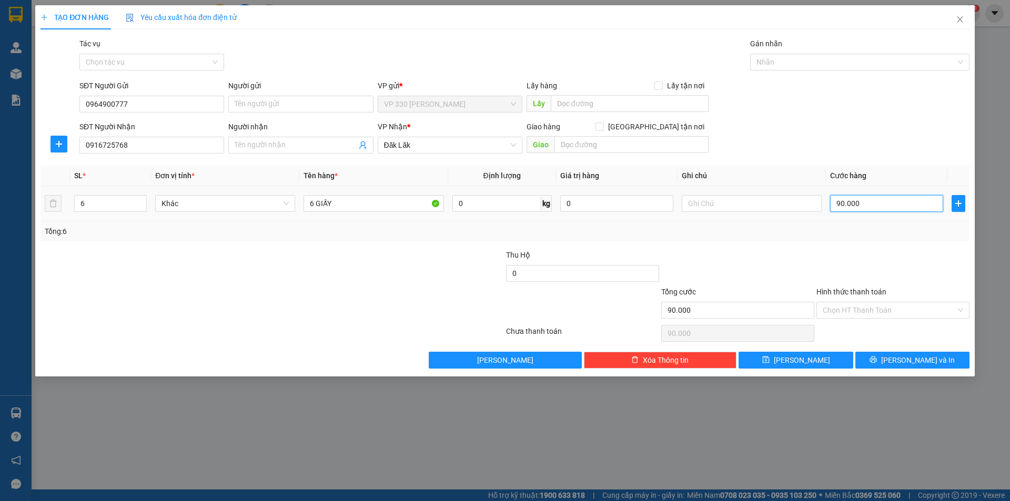
type input "900.000"
click at [887, 364] on button "[PERSON_NAME] và In" at bounding box center [912, 360] width 114 height 17
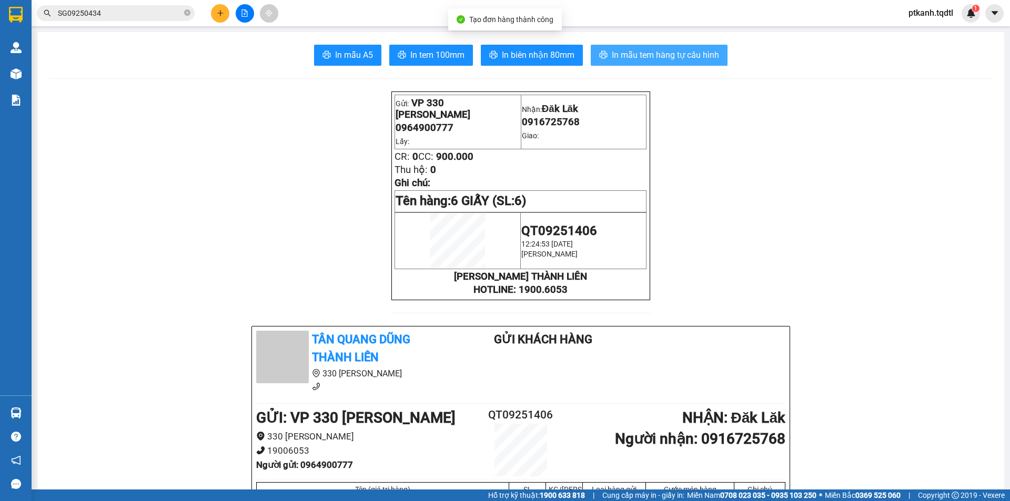
click at [619, 52] on span "In mẫu tem hàng tự cấu hình" at bounding box center [665, 54] width 107 height 13
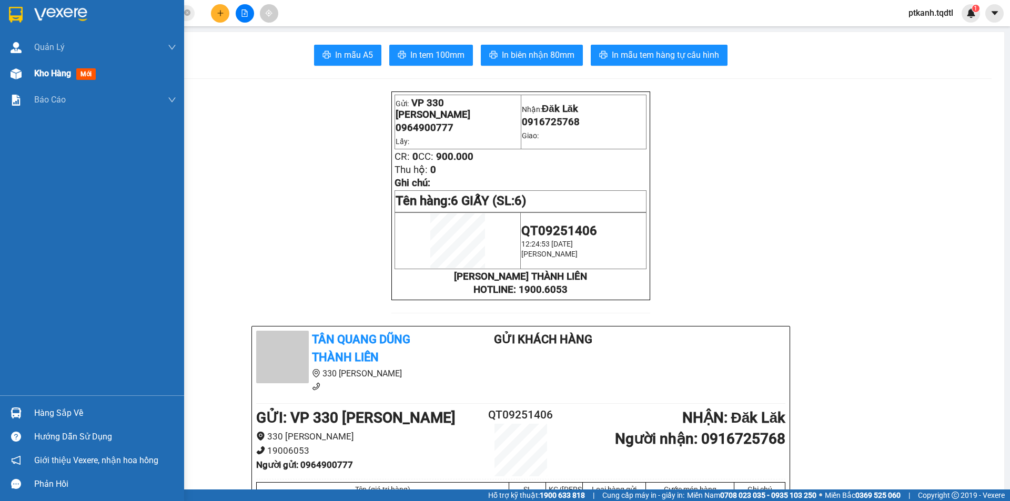
click at [44, 73] on span "Kho hàng" at bounding box center [52, 73] width 37 height 10
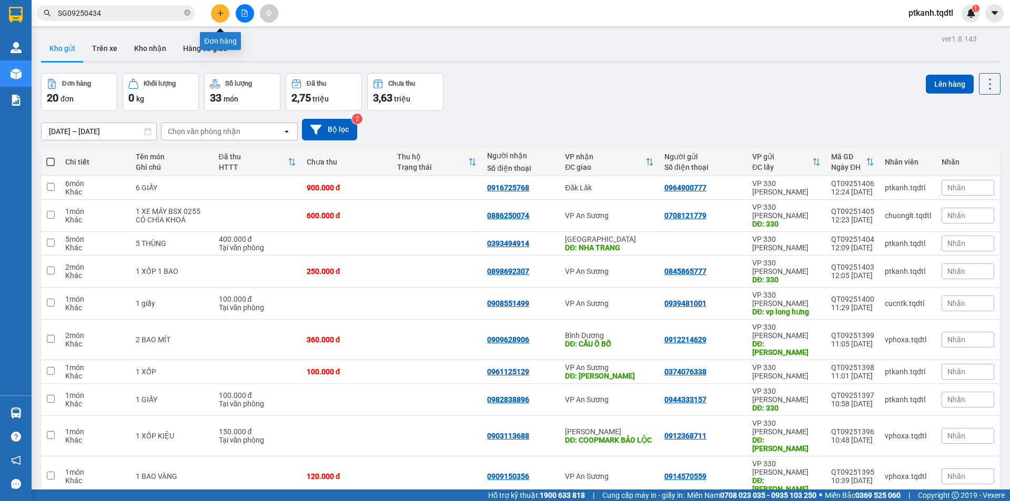
click at [220, 9] on icon "plus" at bounding box center [220, 12] width 7 height 7
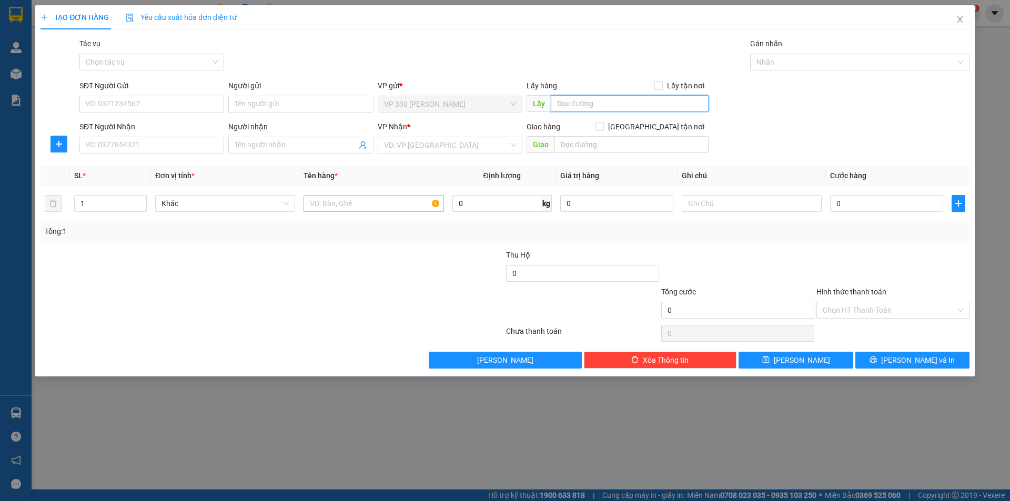
click at [585, 106] on input "text" at bounding box center [630, 103] width 158 height 17
type input "6046"
click at [195, 140] on input "SĐT Người Nhận" at bounding box center [151, 145] width 145 height 17
type input "0906342131"
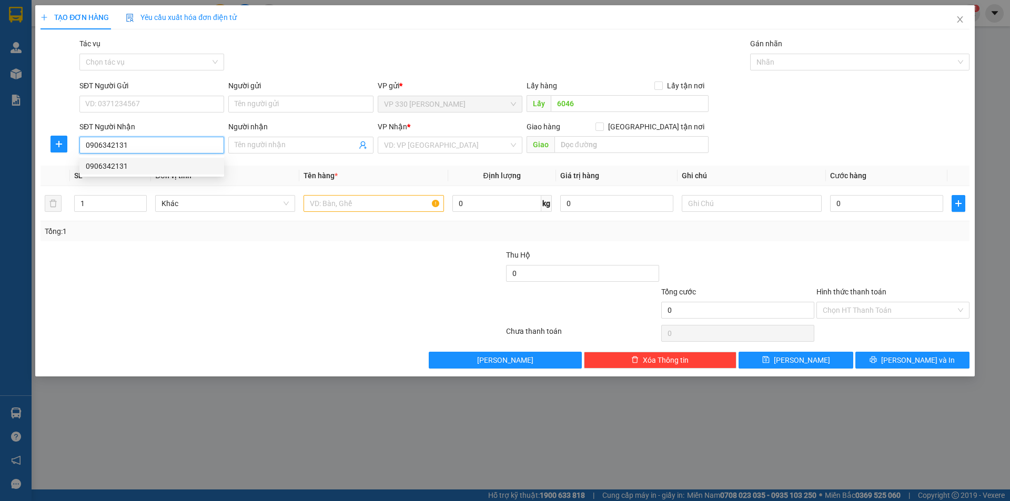
click at [174, 168] on div "0906342131" at bounding box center [152, 166] width 132 height 12
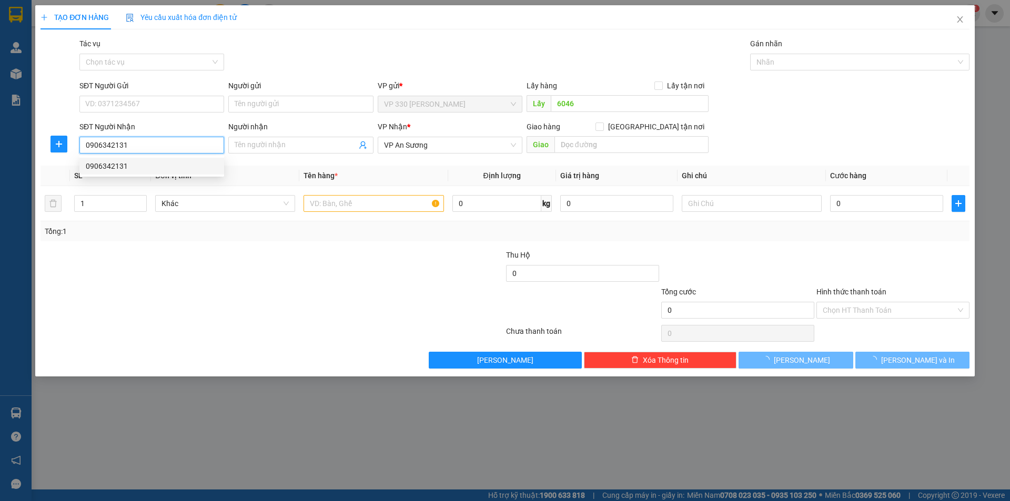
type input "300.000"
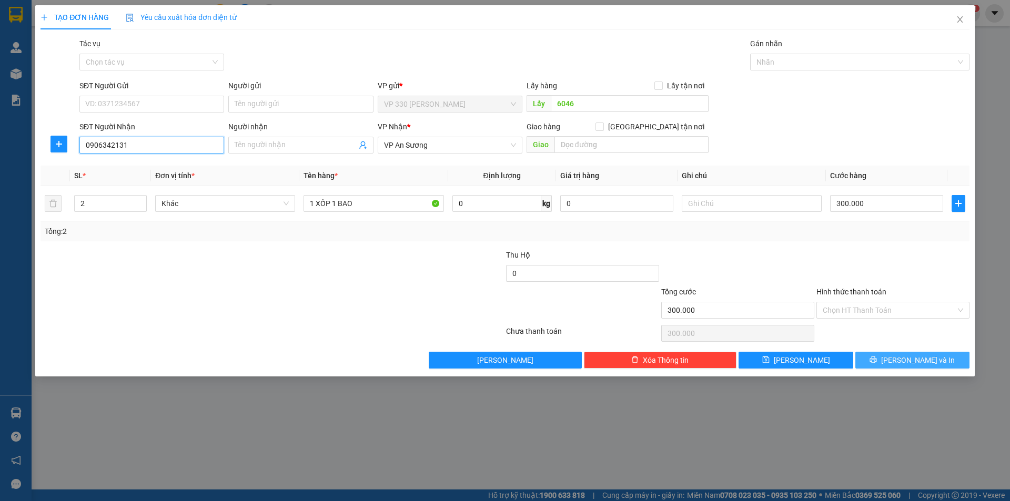
type input "0906342131"
drag, startPoint x: 917, startPoint y: 364, endPoint x: 746, endPoint y: 282, distance: 189.4
click at [916, 364] on span "[PERSON_NAME] và In" at bounding box center [918, 361] width 74 height 12
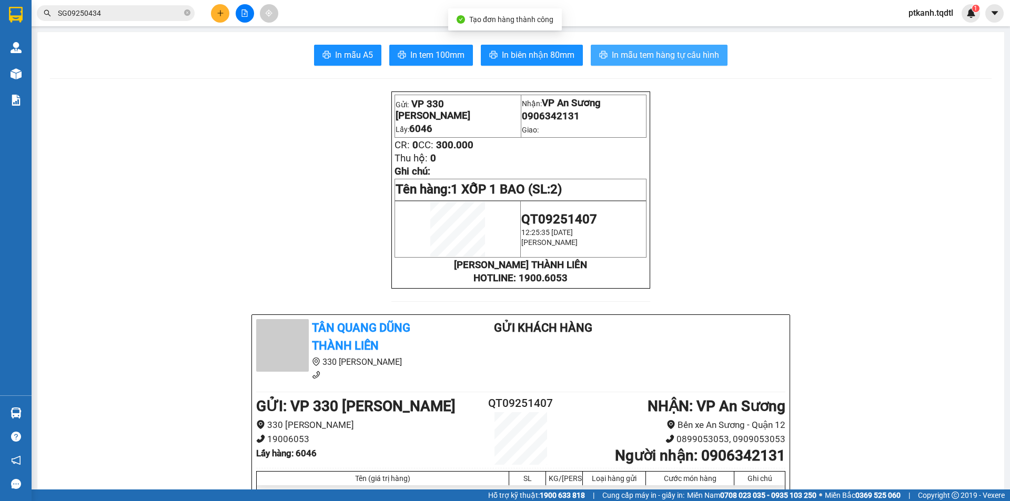
click at [643, 52] on span "In mẫu tem hàng tự cấu hình" at bounding box center [665, 54] width 107 height 13
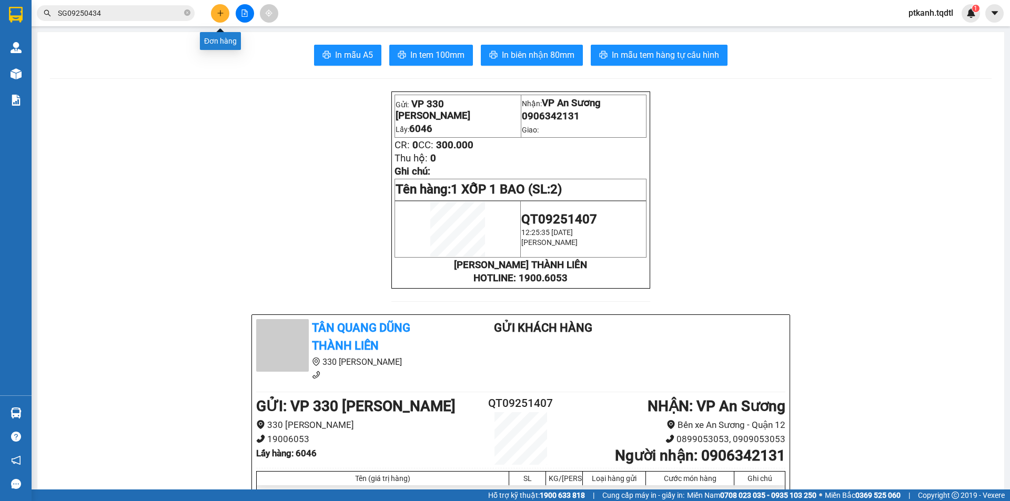
click at [213, 14] on button at bounding box center [220, 13] width 18 height 18
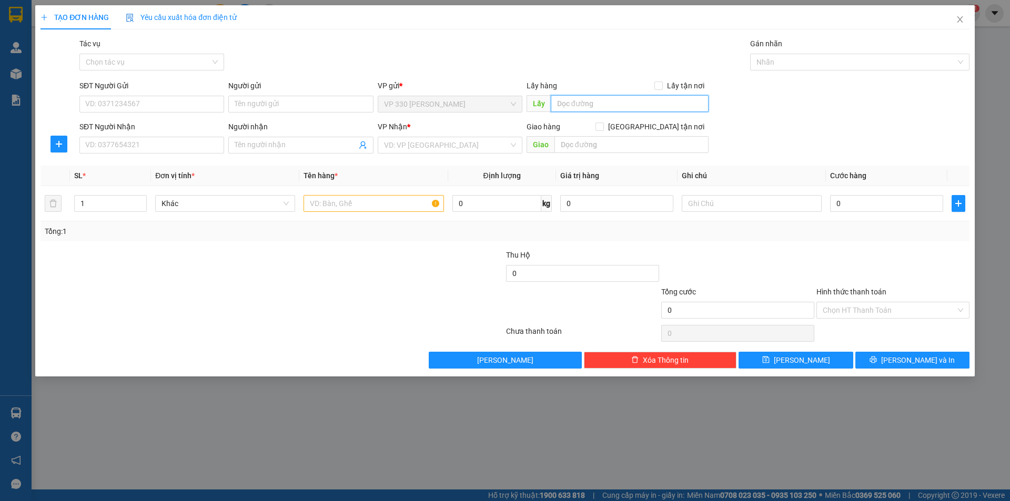
click at [615, 105] on input "text" at bounding box center [630, 103] width 158 height 17
type input "6046"
drag, startPoint x: 190, startPoint y: 144, endPoint x: 385, endPoint y: 175, distance: 197.0
click at [193, 144] on input "SĐT Người Nhận" at bounding box center [151, 145] width 145 height 17
type input "0936667391"
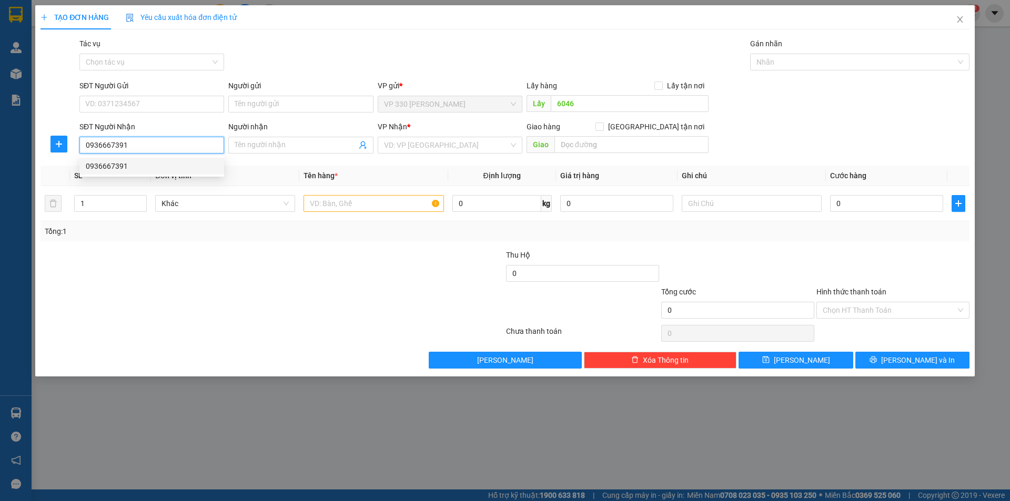
click at [183, 165] on div "0936667391" at bounding box center [152, 166] width 132 height 12
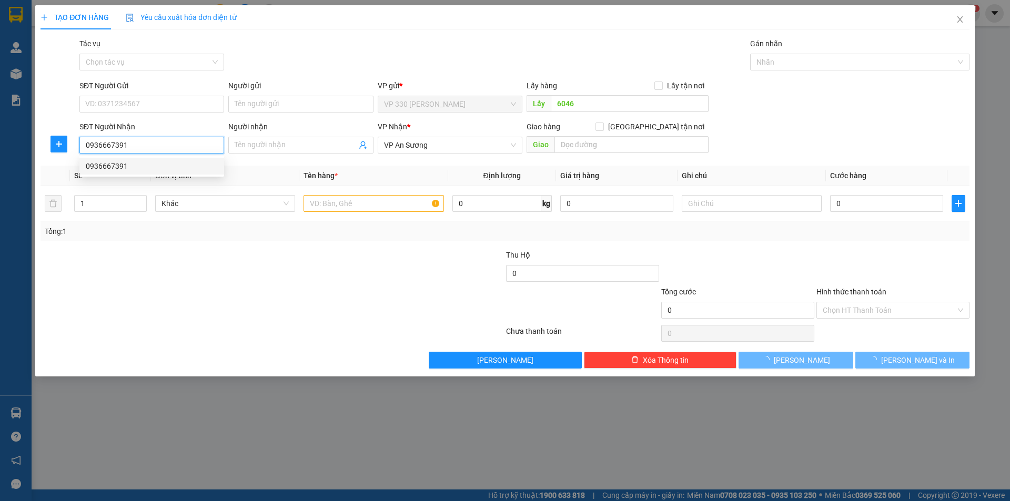
type input "200.000"
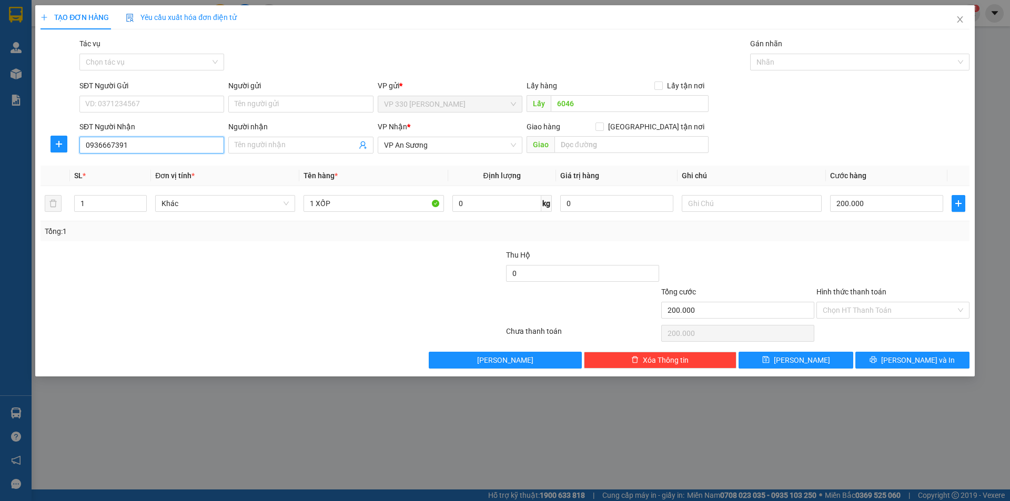
type input "0936667391"
click at [858, 288] on label "Hình thức thanh toán" at bounding box center [852, 292] width 70 height 8
click at [858, 303] on input "Hình thức thanh toán" at bounding box center [889, 311] width 133 height 16
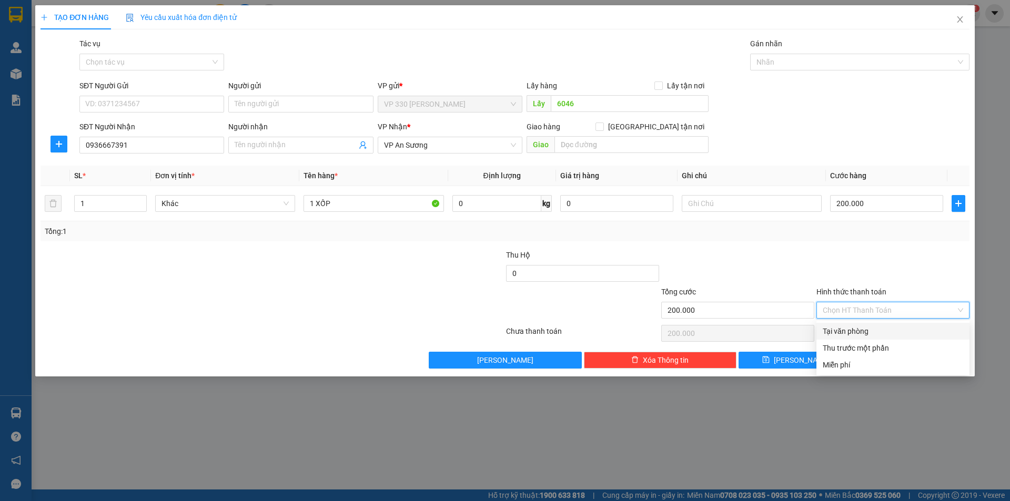
drag, startPoint x: 876, startPoint y: 333, endPoint x: 912, endPoint y: 353, distance: 41.2
click at [877, 334] on div "Tại văn phòng" at bounding box center [893, 332] width 140 height 12
type input "0"
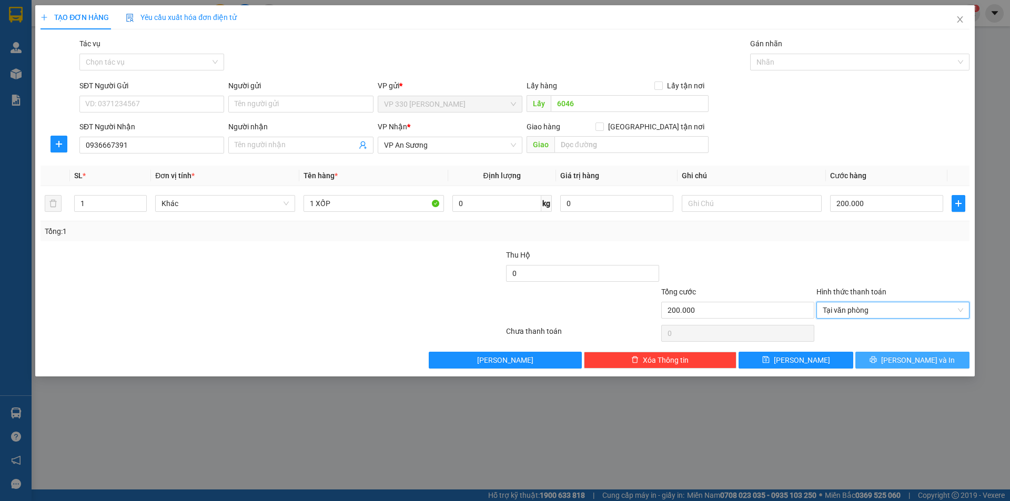
drag, startPoint x: 922, startPoint y: 365, endPoint x: 904, endPoint y: 360, distance: 18.4
click at [920, 364] on span "[PERSON_NAME] và In" at bounding box center [918, 361] width 74 height 12
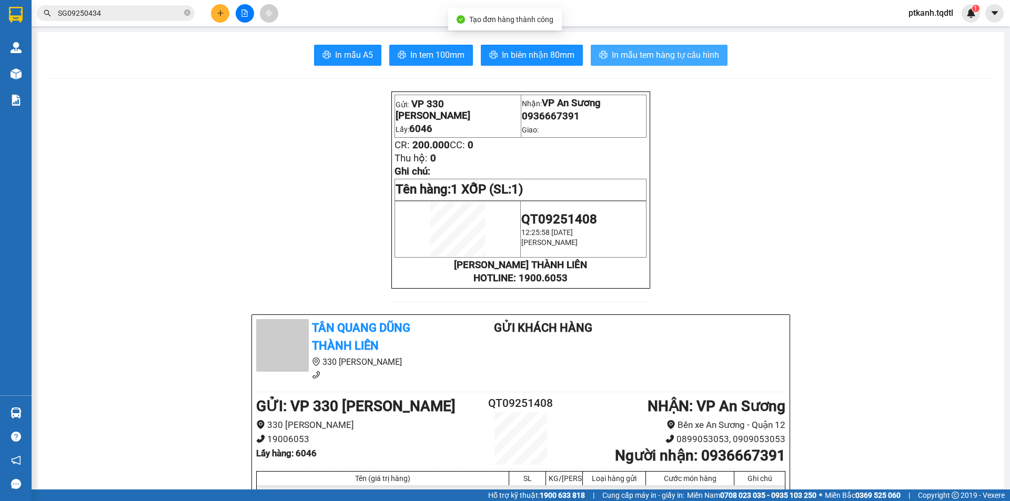
click at [625, 59] on span "In mẫu tem hàng tự cấu hình" at bounding box center [665, 54] width 107 height 13
click at [225, 12] on button at bounding box center [220, 13] width 18 height 18
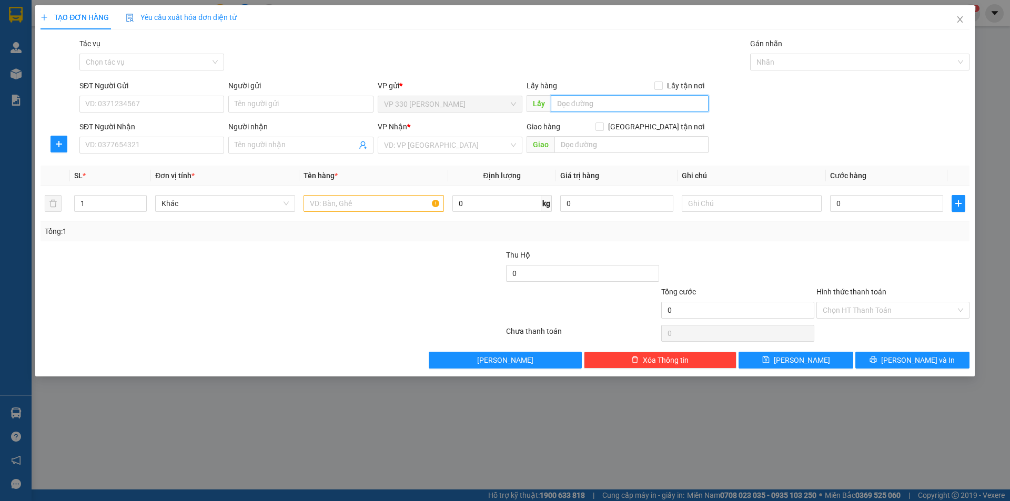
click at [573, 105] on input "text" at bounding box center [630, 103] width 158 height 17
type input "6046"
click at [196, 149] on input "SĐT Người Nhận" at bounding box center [151, 145] width 145 height 17
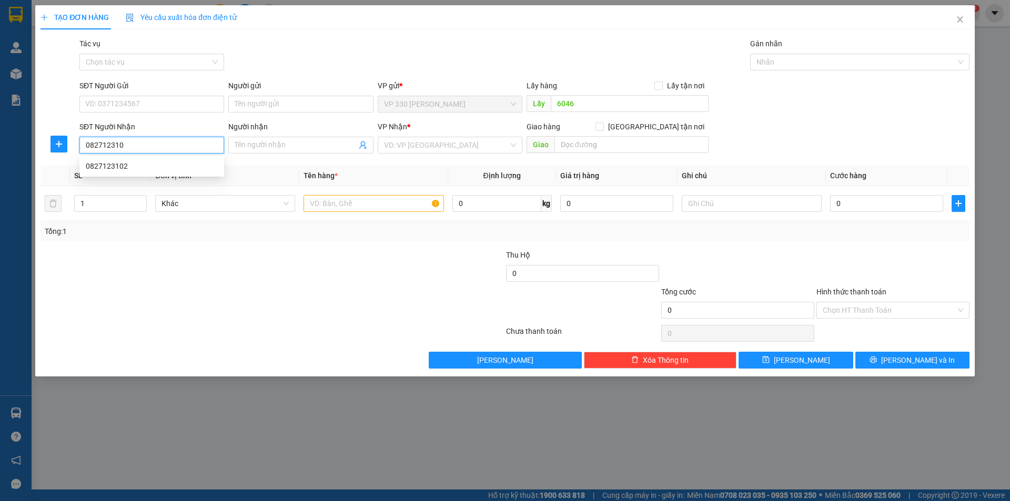
type input "0827123102"
click at [175, 167] on div "0827123102" at bounding box center [152, 166] width 132 height 12
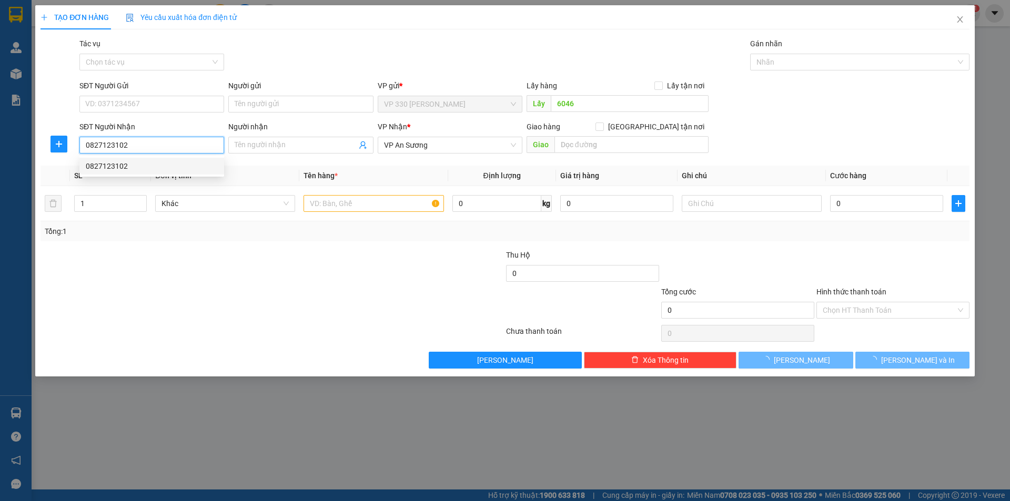
type input "100.000"
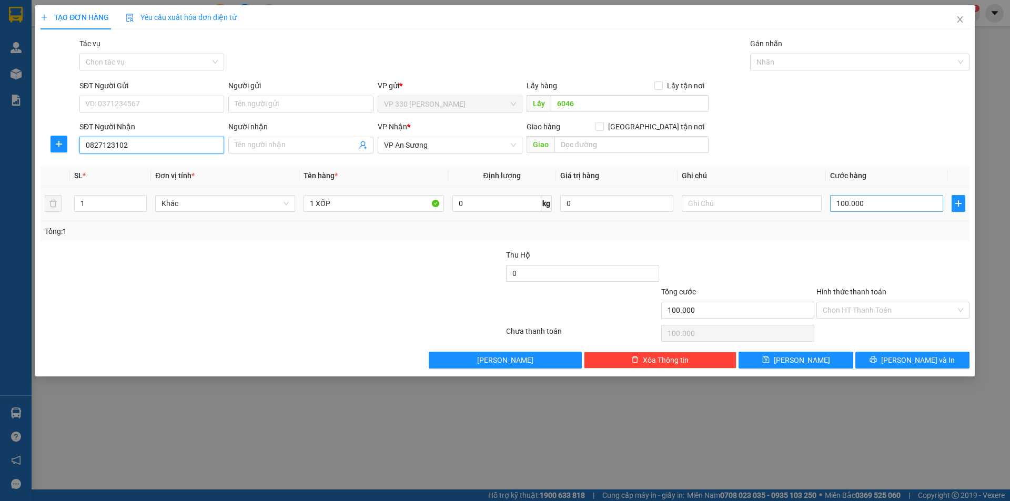
type input "0827123102"
click at [894, 203] on input "100.000" at bounding box center [886, 203] width 113 height 17
type input "1"
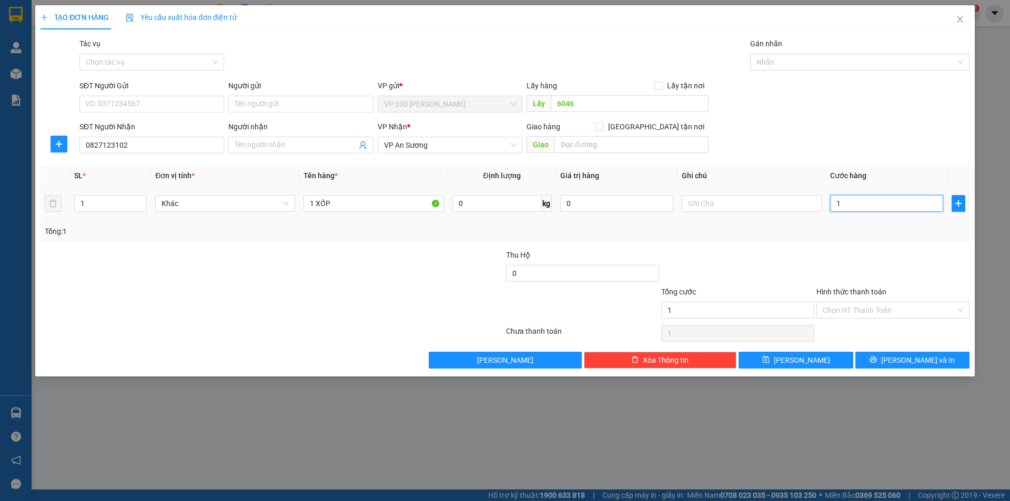
type input "15"
type input "150"
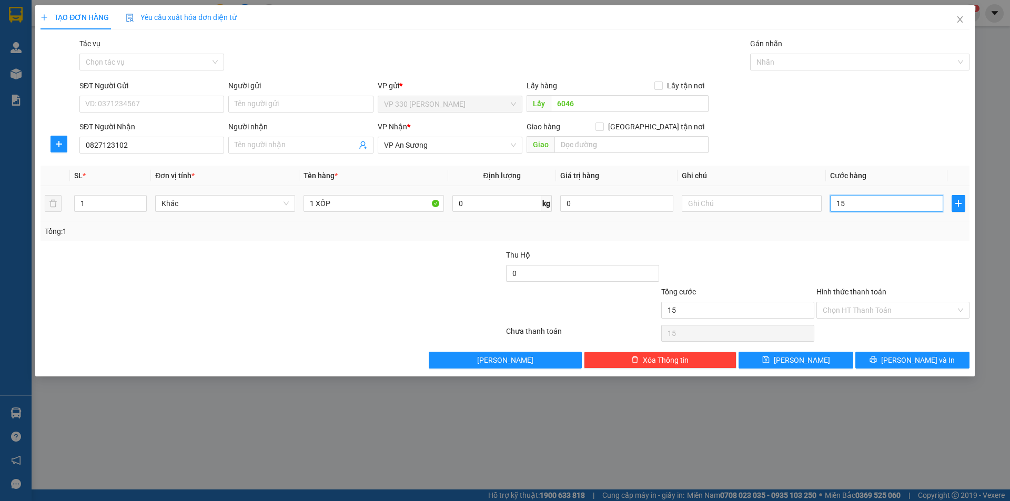
type input "150"
type input "1.500"
type input "15.000"
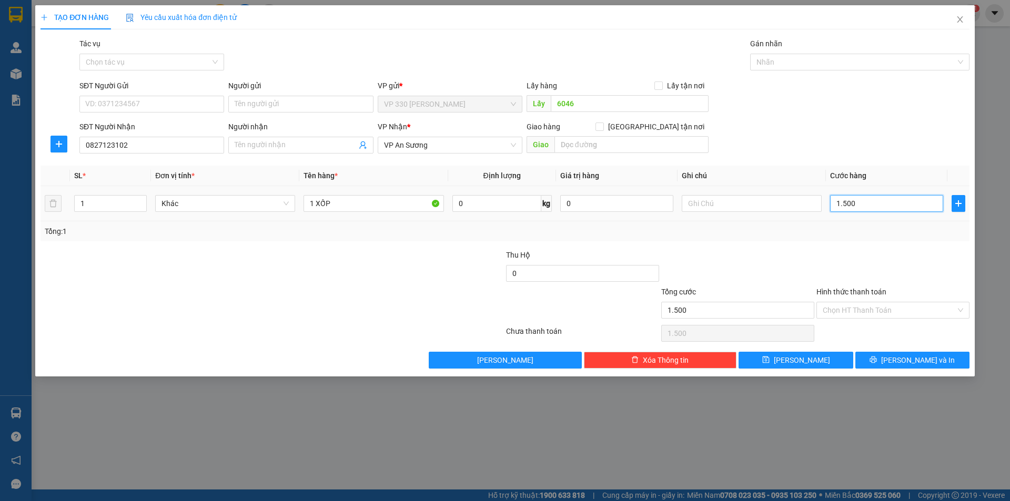
type input "15.000"
type input "150.000"
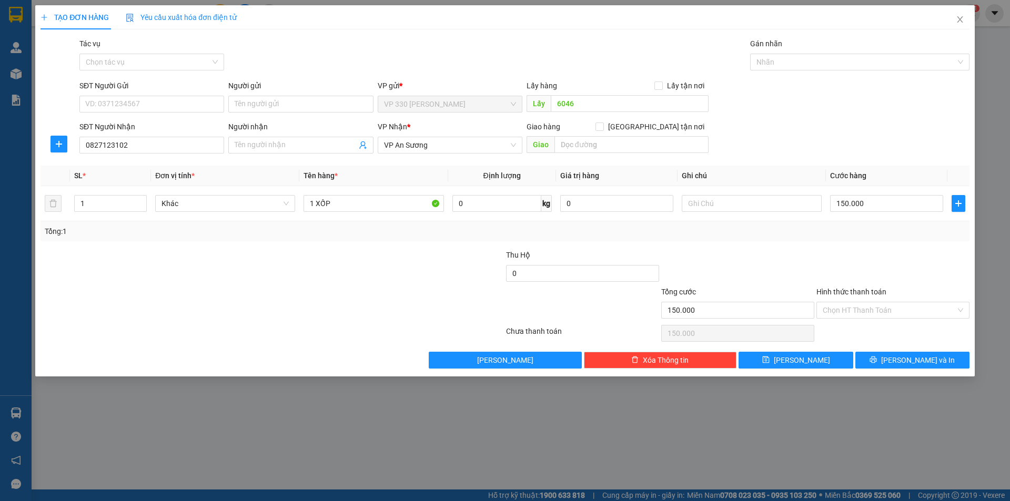
click at [872, 289] on label "Hình thức thanh toán" at bounding box center [852, 292] width 70 height 8
click at [872, 303] on input "Hình thức thanh toán" at bounding box center [889, 311] width 133 height 16
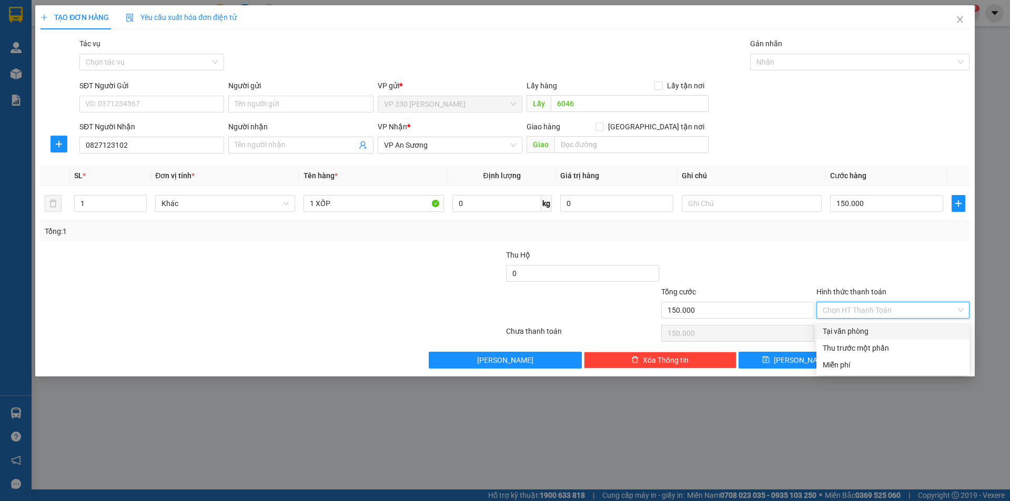
click at [877, 333] on div "Tại văn phòng" at bounding box center [893, 332] width 140 height 12
type input "0"
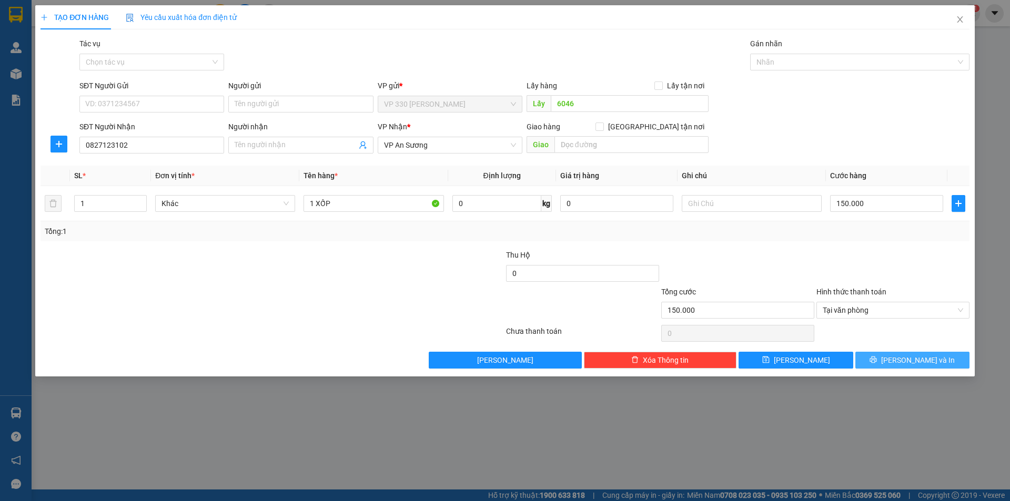
drag, startPoint x: 901, startPoint y: 363, endPoint x: 807, endPoint y: 326, distance: 100.6
click at [900, 363] on button "[PERSON_NAME] và In" at bounding box center [912, 360] width 114 height 17
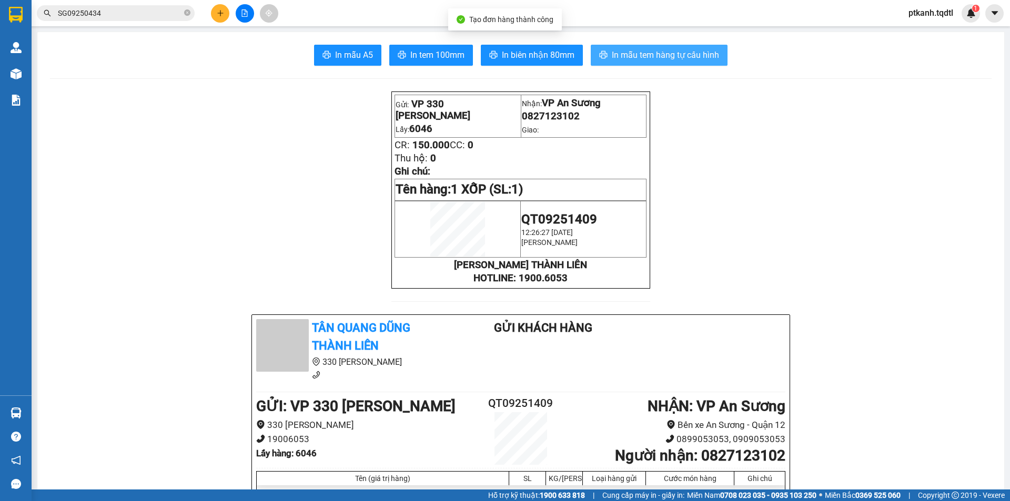
click at [656, 53] on span "In mẫu tem hàng tự cấu hình" at bounding box center [665, 54] width 107 height 13
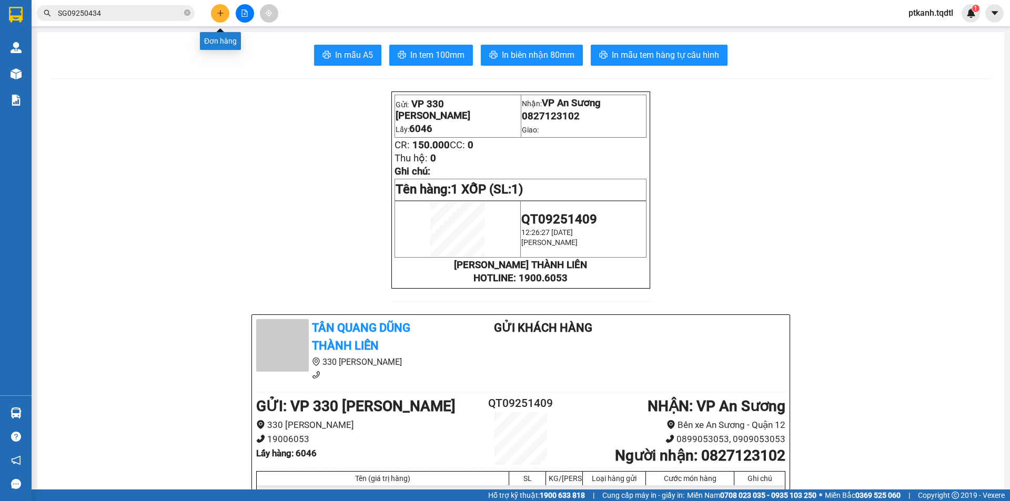
click at [222, 11] on icon "plus" at bounding box center [220, 12] width 7 height 7
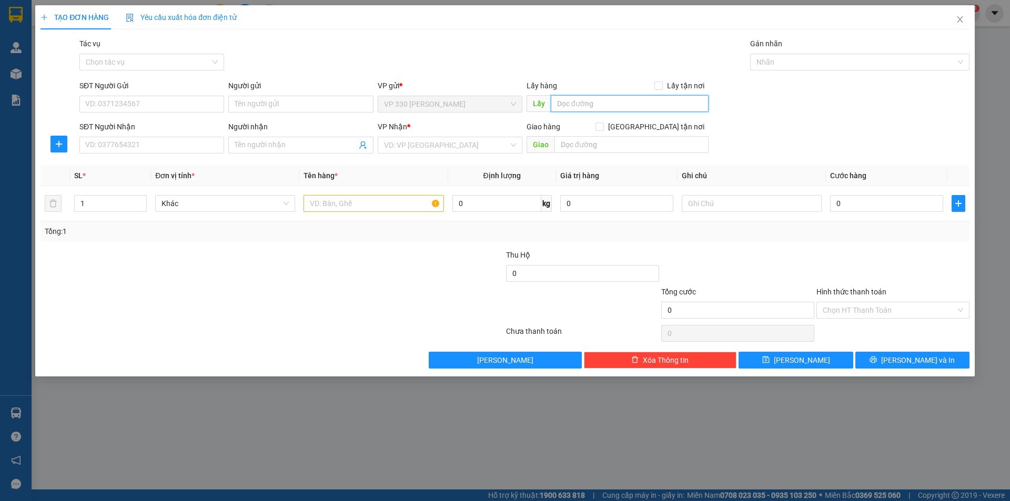
click at [572, 105] on input "text" at bounding box center [630, 103] width 158 height 17
type input "6046"
click at [206, 147] on input "SĐT Người Nhận" at bounding box center [151, 145] width 145 height 17
type input "0905893479"
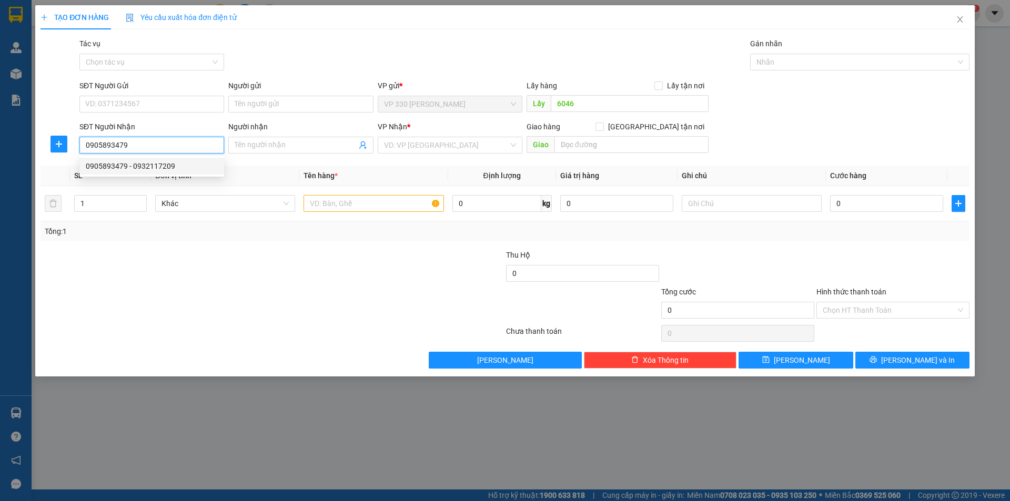
click at [200, 172] on div "0905893479 - 0932117209" at bounding box center [152, 166] width 132 height 12
type input "0932117209"
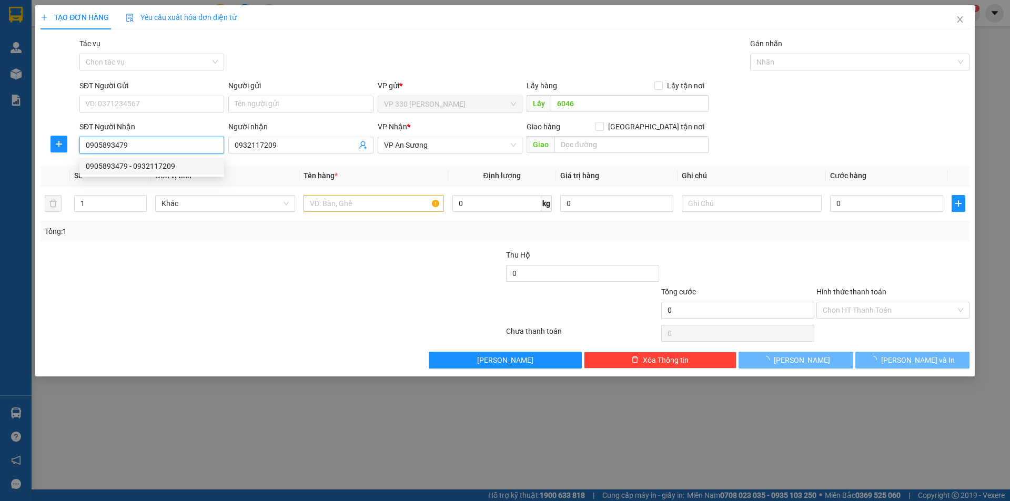
type input "500.000"
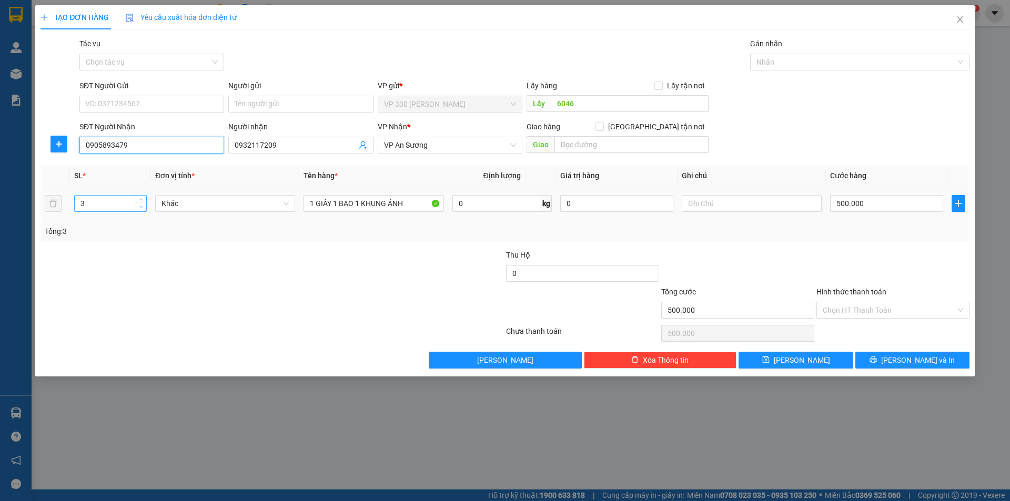
type input "0905893479"
click at [140, 207] on icon "down" at bounding box center [141, 207] width 4 height 4
type input "1"
click at [140, 207] on icon "down" at bounding box center [141, 207] width 4 height 4
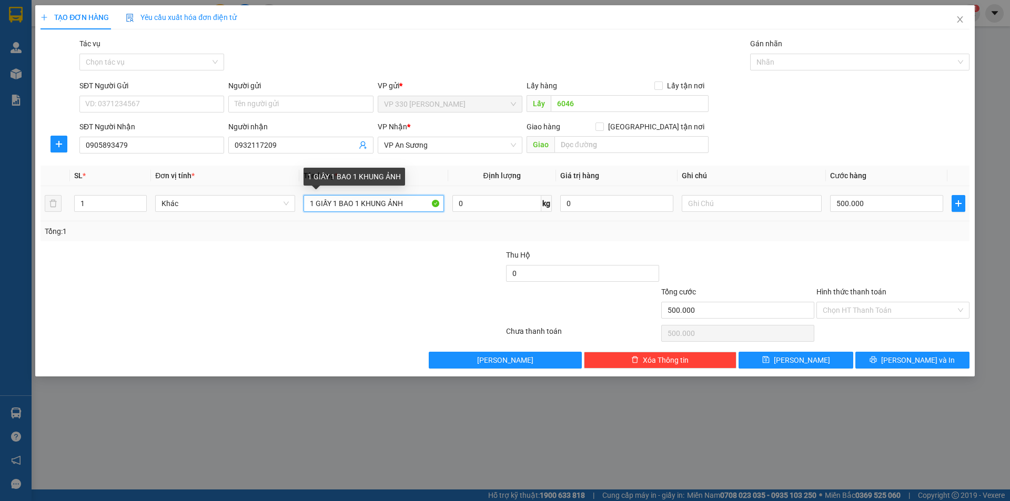
drag, startPoint x: 335, startPoint y: 204, endPoint x: 528, endPoint y: 212, distance: 193.3
click at [528, 213] on tr "1 Khác 1 GIẤY 1 BAO 1 KHUNG ẢNH 0 kg 0 500.000" at bounding box center [505, 203] width 929 height 35
type input "1 GIẤY"
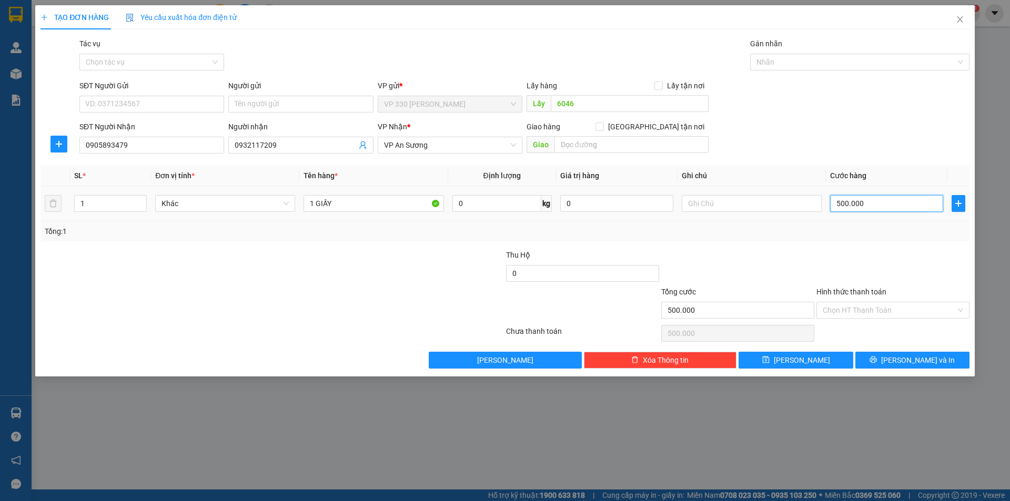
click at [901, 204] on input "500.000" at bounding box center [886, 203] width 113 height 17
type input "1"
type input "15"
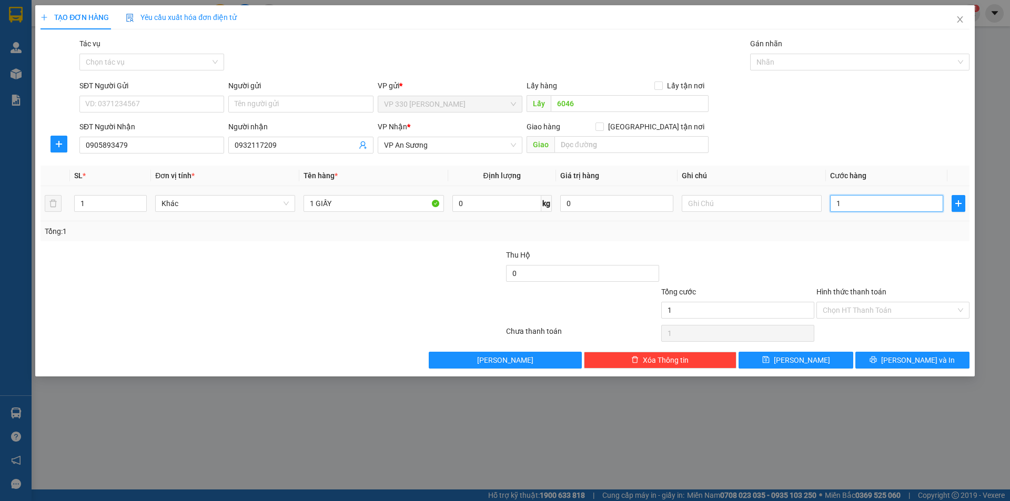
type input "15"
type input "150"
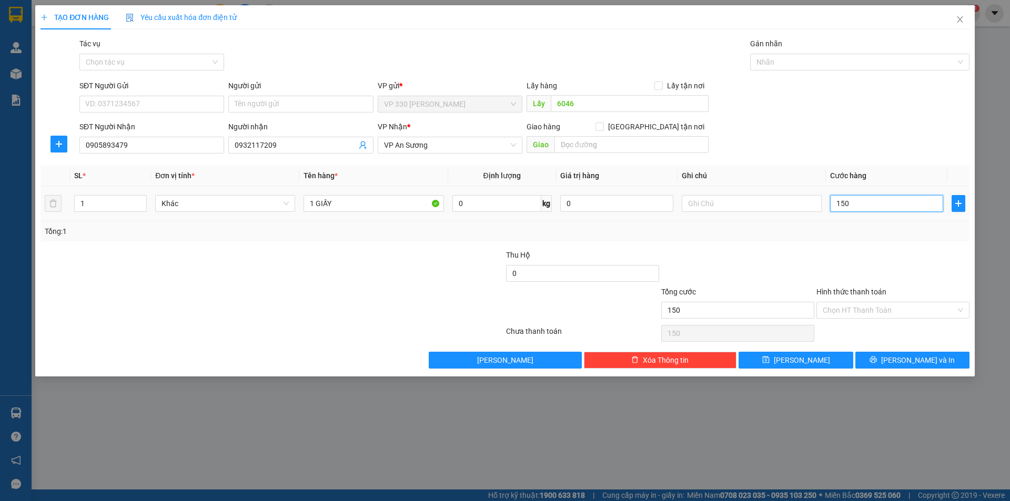
type input "1.500"
click at [863, 290] on label "Hình thức thanh toán" at bounding box center [852, 292] width 70 height 8
click at [863, 303] on input "Hình thức thanh toán" at bounding box center [889, 311] width 133 height 16
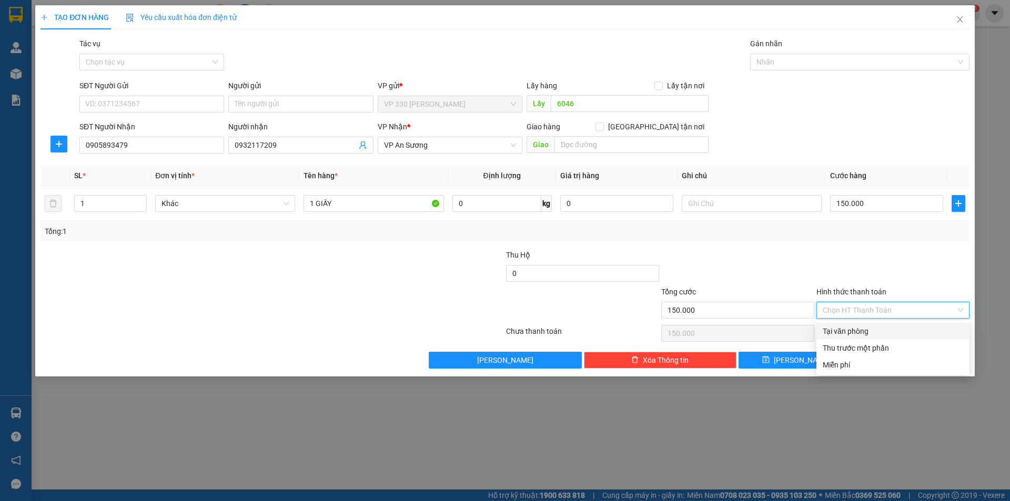
click at [872, 327] on div "Tại văn phòng" at bounding box center [893, 332] width 140 height 12
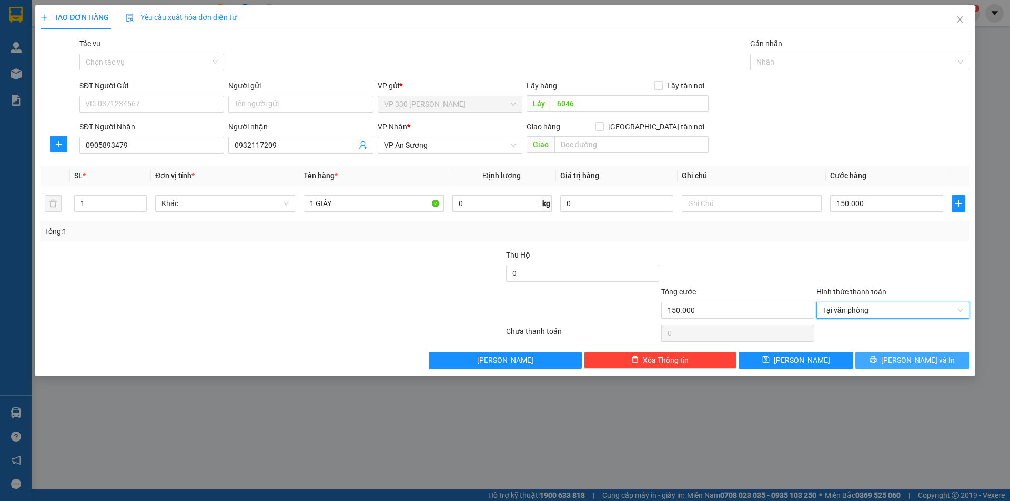
drag, startPoint x: 915, startPoint y: 361, endPoint x: 857, endPoint y: 329, distance: 66.6
click at [915, 361] on span "[PERSON_NAME] và In" at bounding box center [918, 361] width 74 height 12
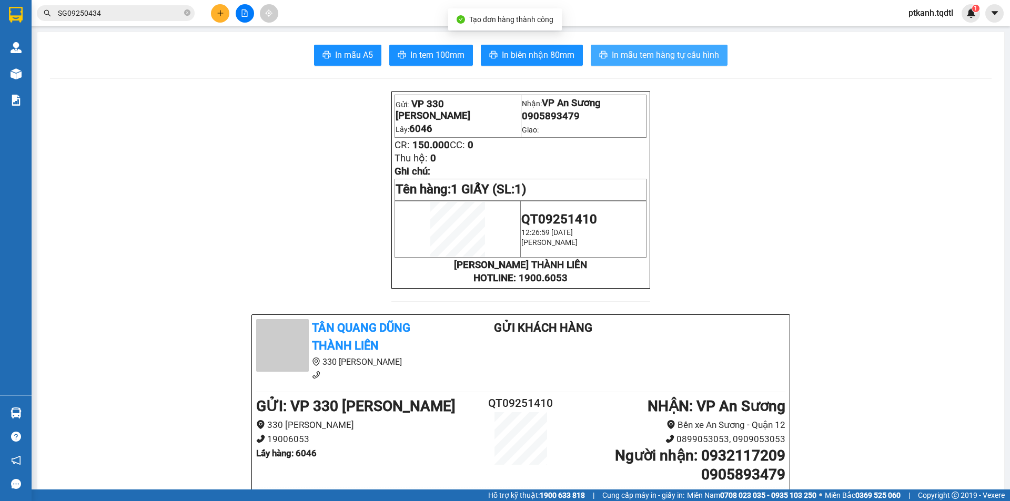
drag, startPoint x: 657, startPoint y: 50, endPoint x: 621, endPoint y: 59, distance: 37.0
click at [657, 51] on span "In mẫu tem hàng tự cấu hình" at bounding box center [665, 54] width 107 height 13
click at [217, 16] on icon "plus" at bounding box center [220, 12] width 7 height 7
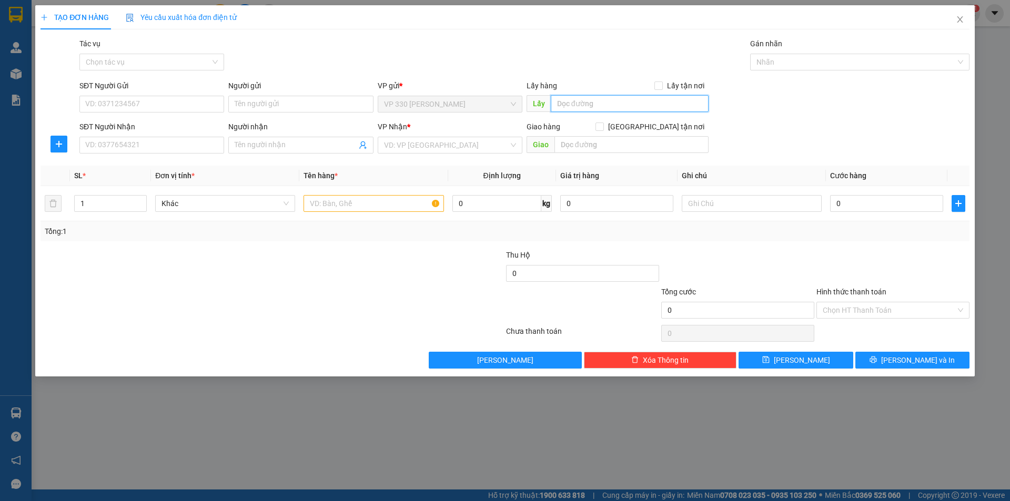
click at [581, 107] on input "text" at bounding box center [630, 103] width 158 height 17
click at [185, 142] on input "SĐT Người Nhận" at bounding box center [151, 145] width 145 height 17
click at [419, 145] on input "search" at bounding box center [446, 145] width 125 height 16
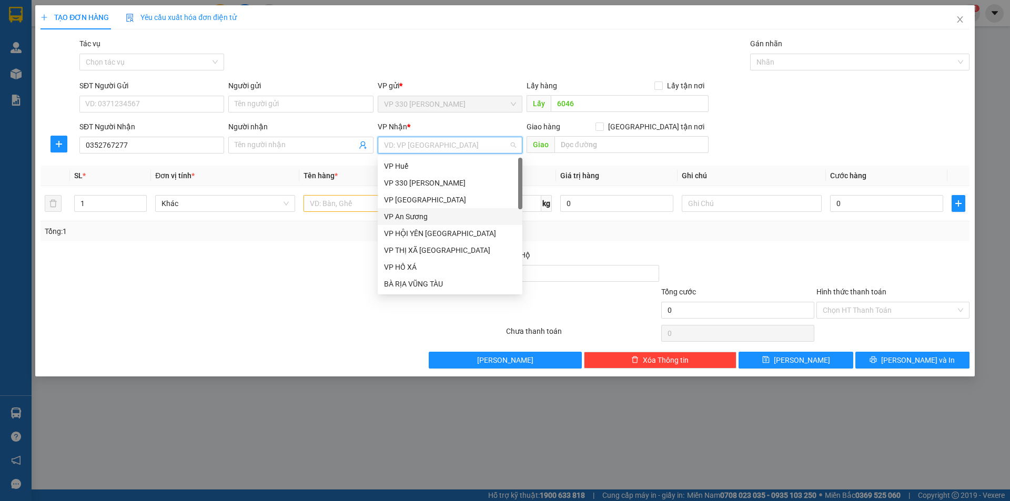
click at [427, 217] on div "VP An Sương" at bounding box center [450, 217] width 132 height 12
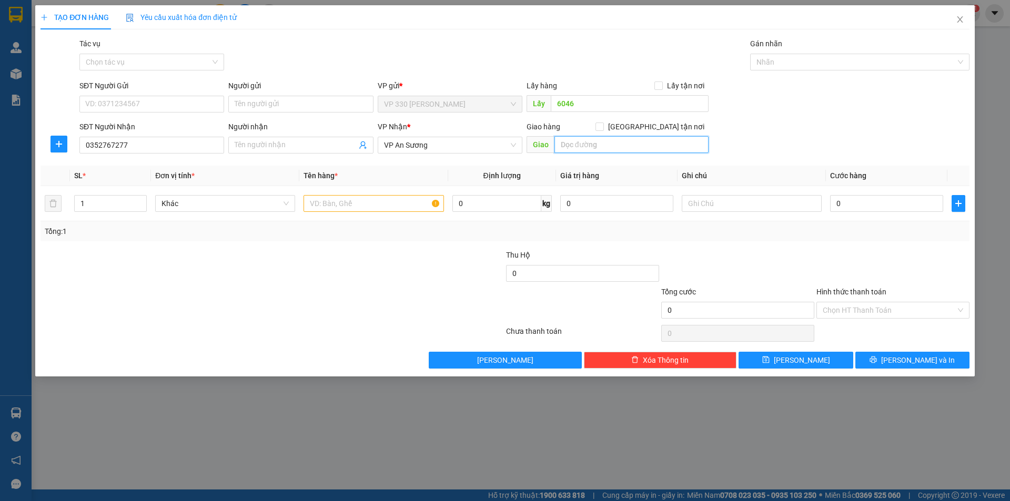
click at [605, 137] on input "text" at bounding box center [632, 144] width 154 height 17
click at [355, 199] on input "text" at bounding box center [374, 203] width 140 height 17
click at [116, 199] on input "1" at bounding box center [111, 204] width 72 height 16
click at [370, 201] on input "text" at bounding box center [374, 203] width 140 height 17
click at [881, 207] on input "0" at bounding box center [886, 203] width 113 height 17
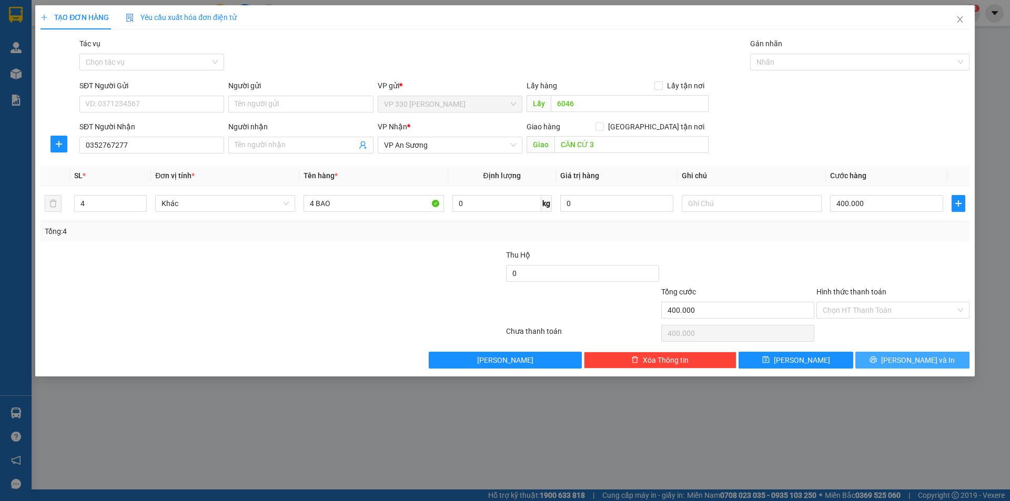
drag, startPoint x: 890, startPoint y: 357, endPoint x: 908, endPoint y: 339, distance: 26.0
click at [890, 357] on button "[PERSON_NAME] và In" at bounding box center [912, 360] width 114 height 17
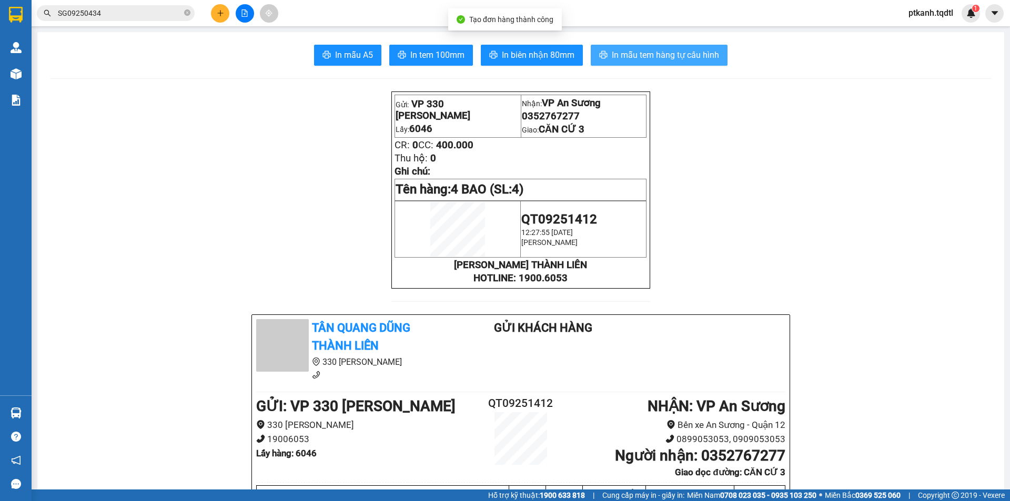
drag, startPoint x: 666, startPoint y: 57, endPoint x: 476, endPoint y: 11, distance: 195.6
click at [657, 56] on span "In mẫu tem hàng tự cấu hình" at bounding box center [665, 54] width 107 height 13
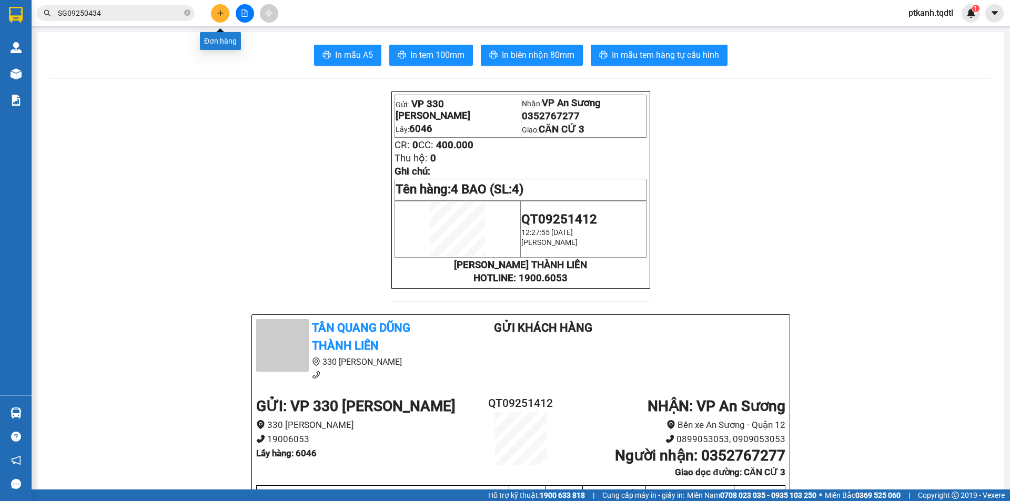
click at [218, 12] on icon "plus" at bounding box center [220, 12] width 7 height 7
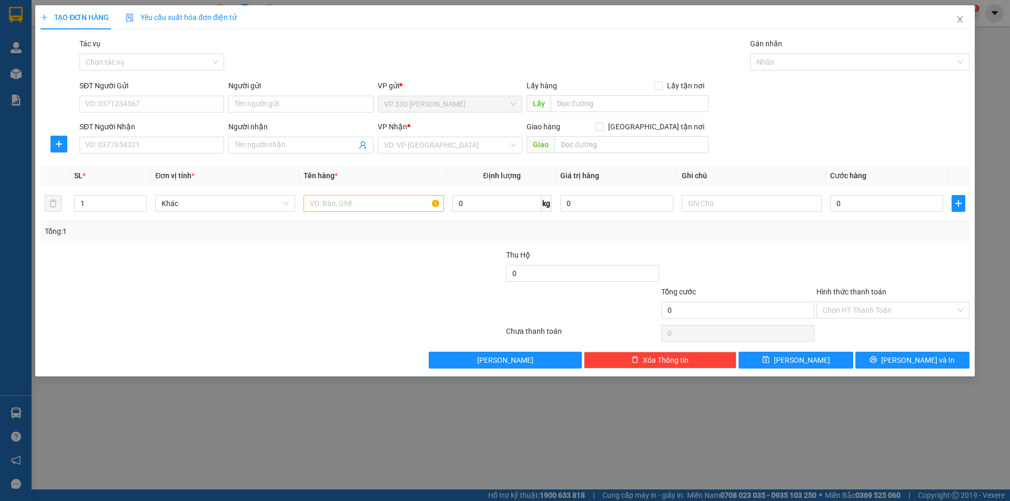
drag, startPoint x: 240, startPoint y: 431, endPoint x: 182, endPoint y: 421, distance: 59.2
click at [240, 430] on div "TẠO ĐƠN HÀNG Yêu cầu xuất hóa đơn điện tử Transit Pickup Surcharge Ids Transit …" at bounding box center [505, 250] width 1010 height 501
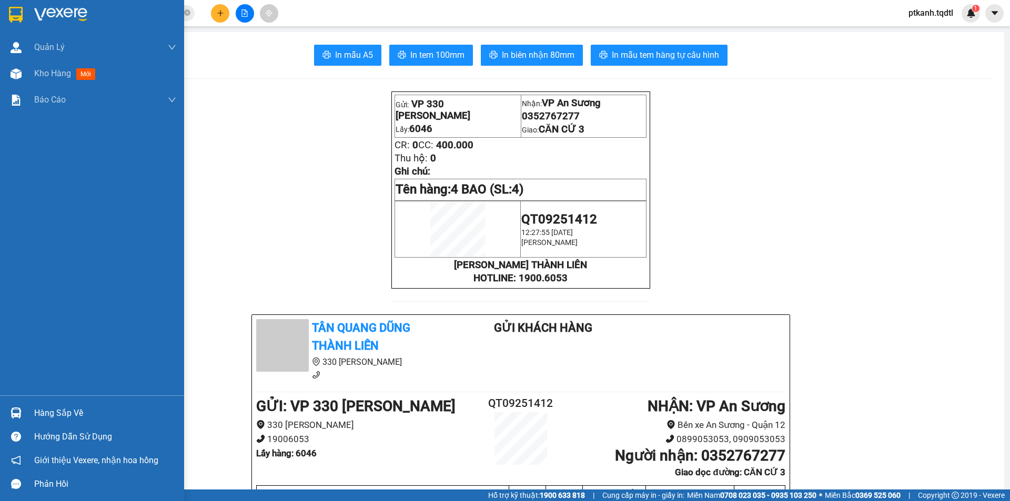
click at [48, 415] on div "Hàng sắp về" at bounding box center [105, 414] width 142 height 16
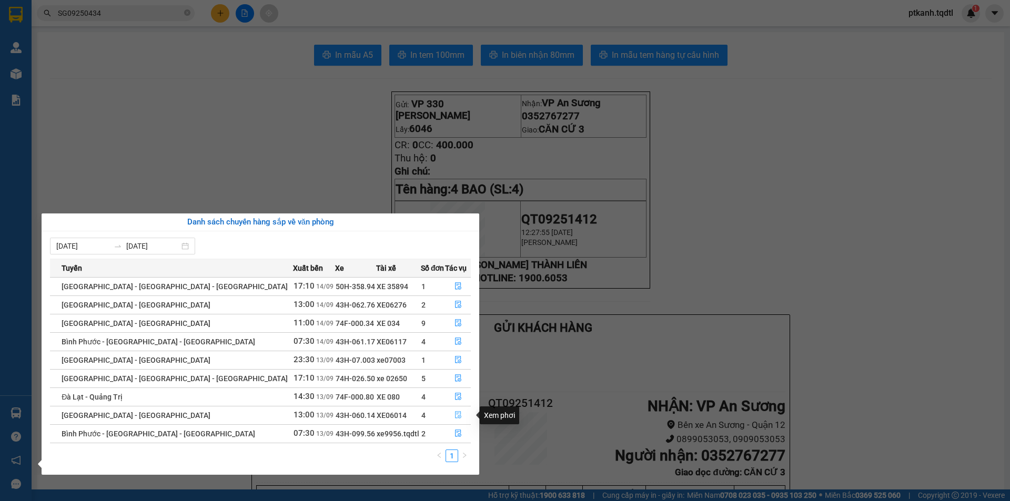
click at [455, 413] on icon "file-done" at bounding box center [458, 414] width 7 height 7
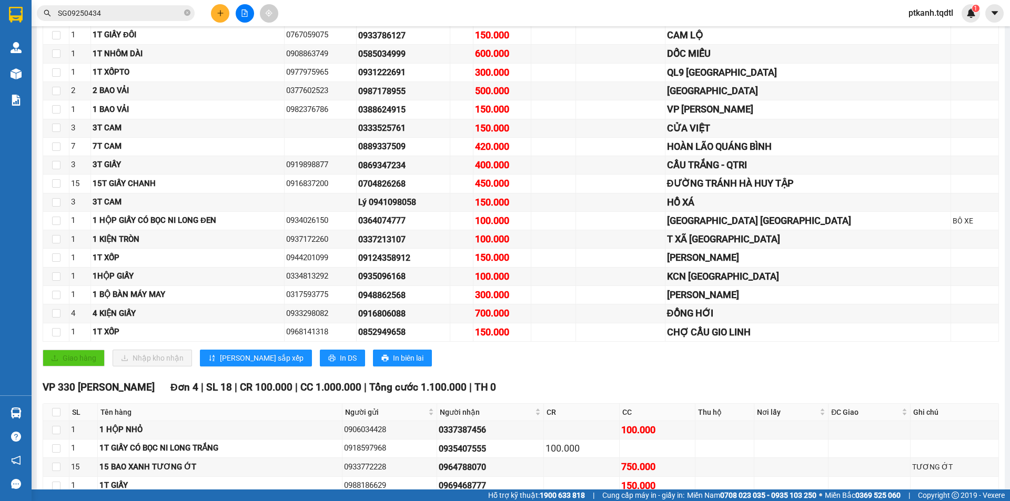
scroll to position [207, 0]
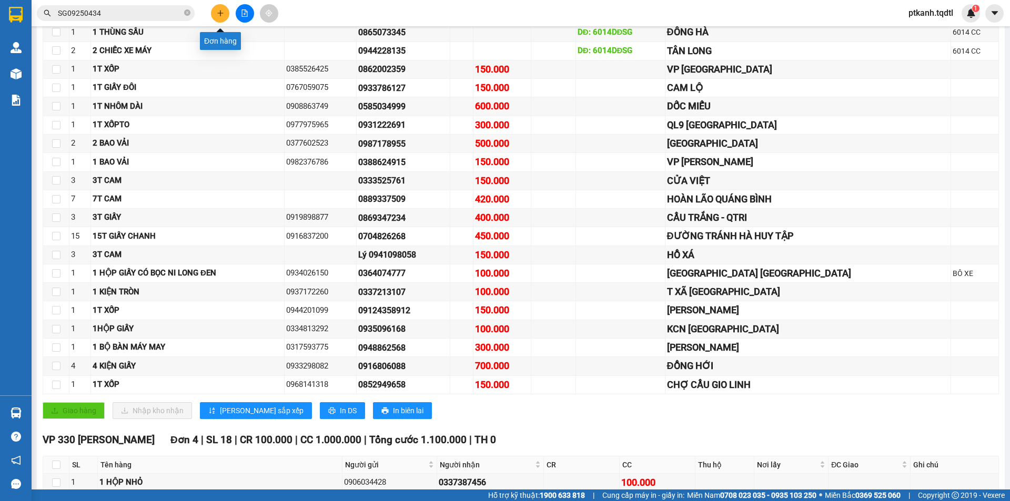
click at [220, 11] on icon "plus" at bounding box center [220, 13] width 1 height 6
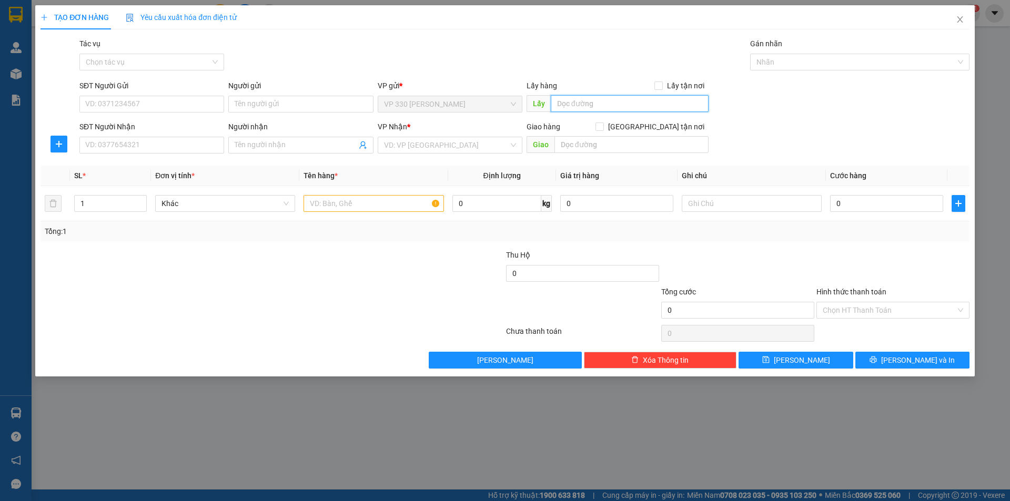
click at [603, 107] on input "text" at bounding box center [630, 103] width 158 height 17
click at [205, 145] on input "SĐT Người Nhận" at bounding box center [151, 145] width 145 height 17
click at [463, 148] on input "search" at bounding box center [446, 145] width 125 height 16
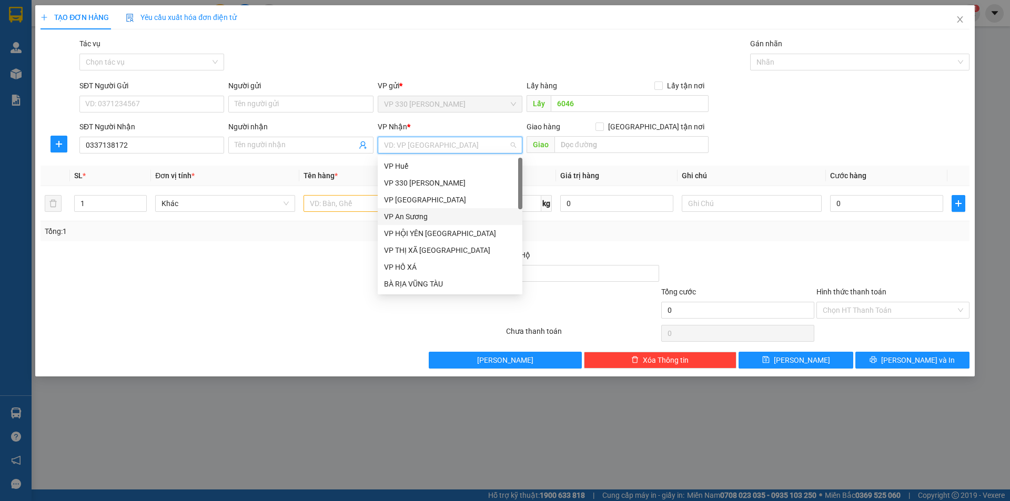
drag, startPoint x: 429, startPoint y: 216, endPoint x: 346, endPoint y: 204, distance: 84.0
click at [428, 216] on div "VP An Sương" at bounding box center [450, 217] width 132 height 12
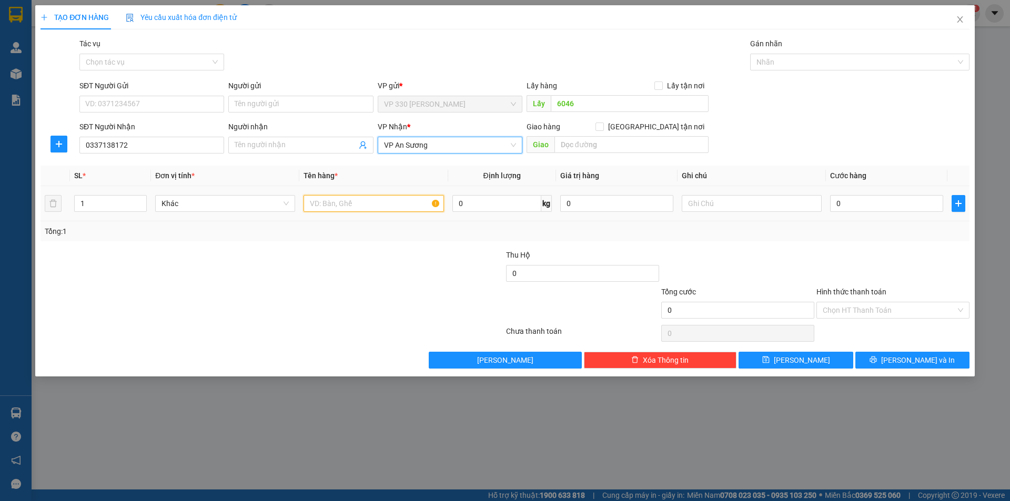
click at [319, 200] on input "text" at bounding box center [374, 203] width 140 height 17
click at [880, 202] on input "0" at bounding box center [886, 203] width 113 height 17
click at [865, 291] on label "Hình thức thanh toán" at bounding box center [852, 292] width 70 height 8
click at [865, 303] on input "Hình thức thanh toán" at bounding box center [889, 311] width 133 height 16
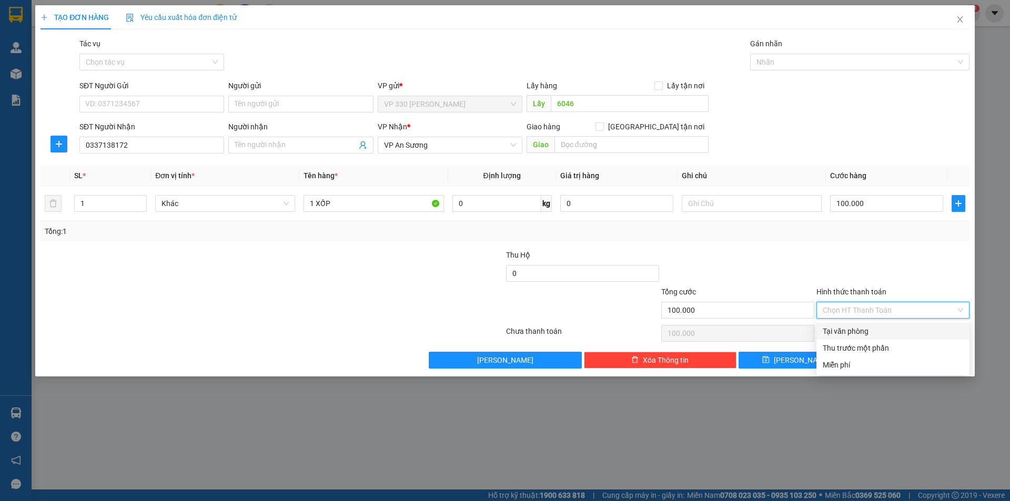
click at [867, 330] on div "Tại văn phòng" at bounding box center [893, 332] width 140 height 12
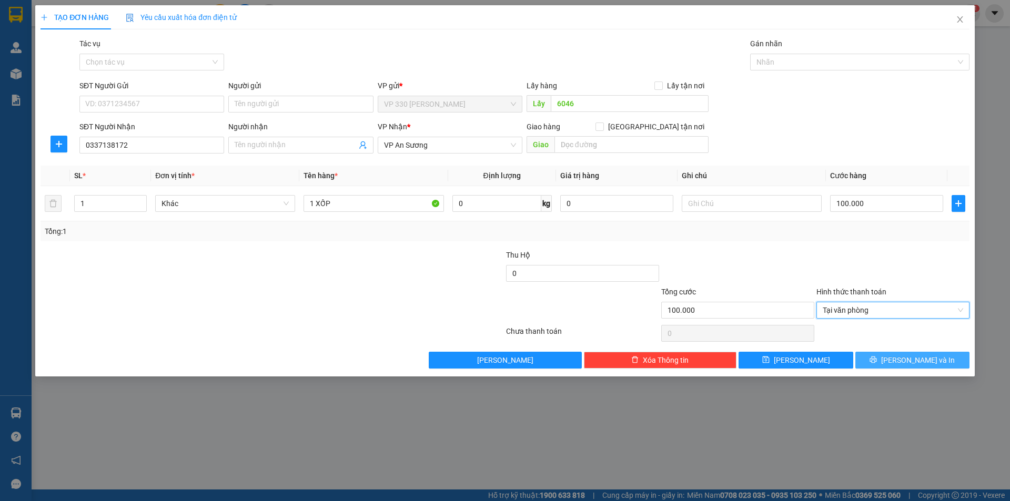
click at [891, 361] on button "[PERSON_NAME] và In" at bounding box center [912, 360] width 114 height 17
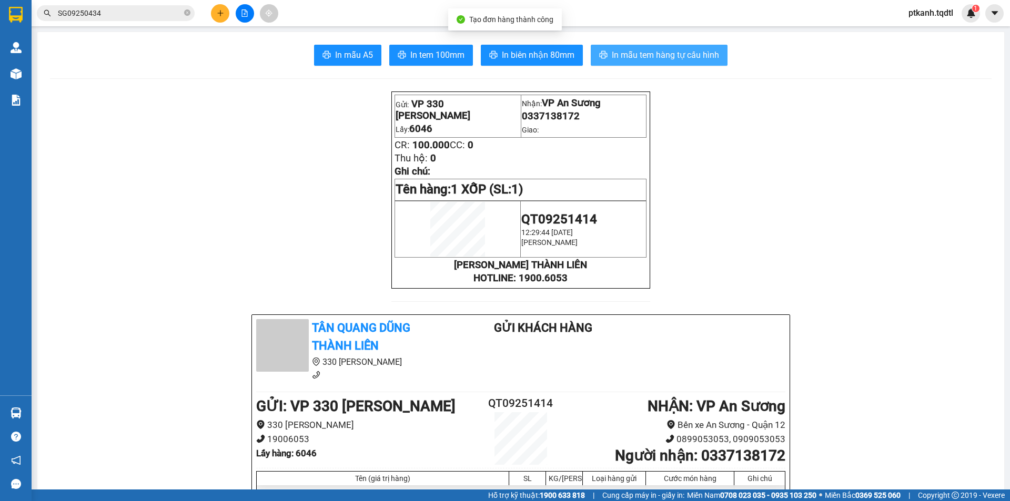
click at [652, 49] on span "In mẫu tem hàng tự cấu hình" at bounding box center [665, 54] width 107 height 13
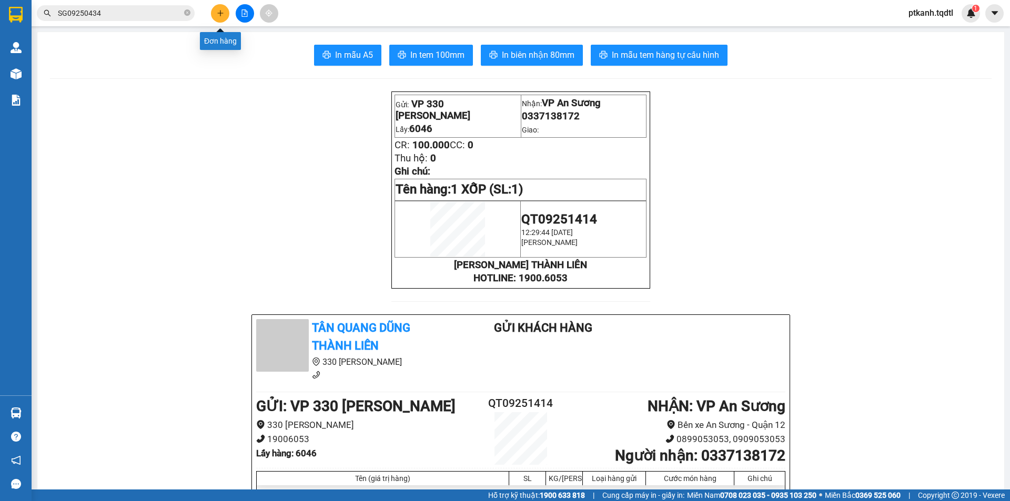
click at [218, 18] on button at bounding box center [220, 13] width 18 height 18
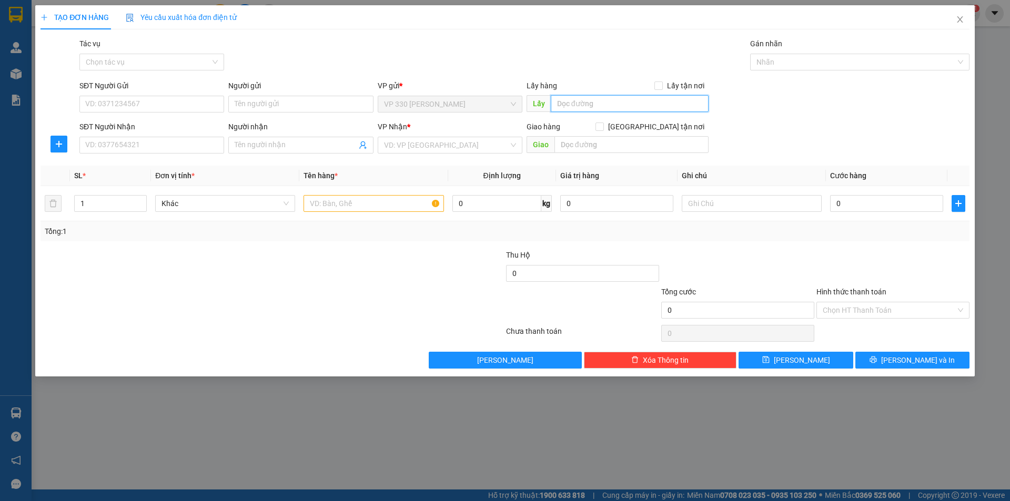
click at [594, 105] on input "text" at bounding box center [630, 103] width 158 height 17
click at [200, 147] on input "SĐT Người Nhận" at bounding box center [151, 145] width 145 height 17
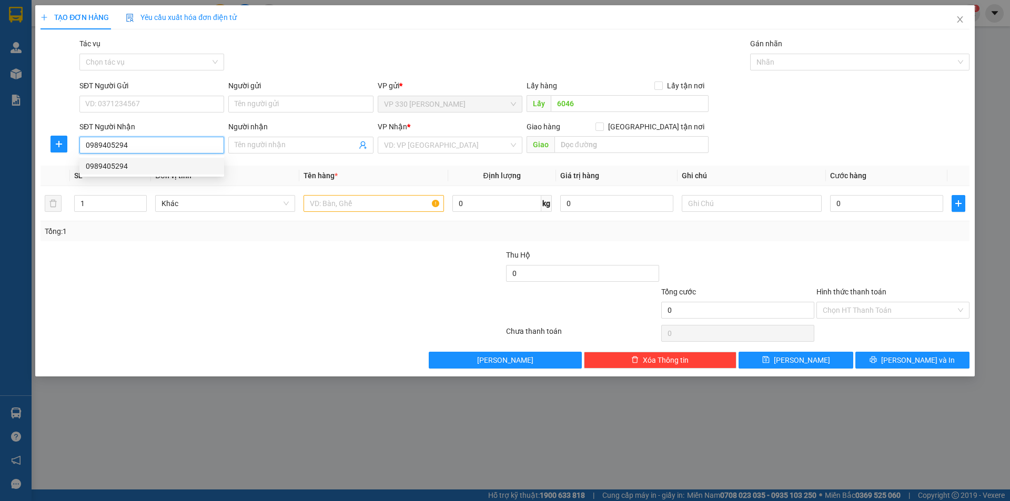
click at [161, 169] on div "0989405294" at bounding box center [152, 166] width 132 height 12
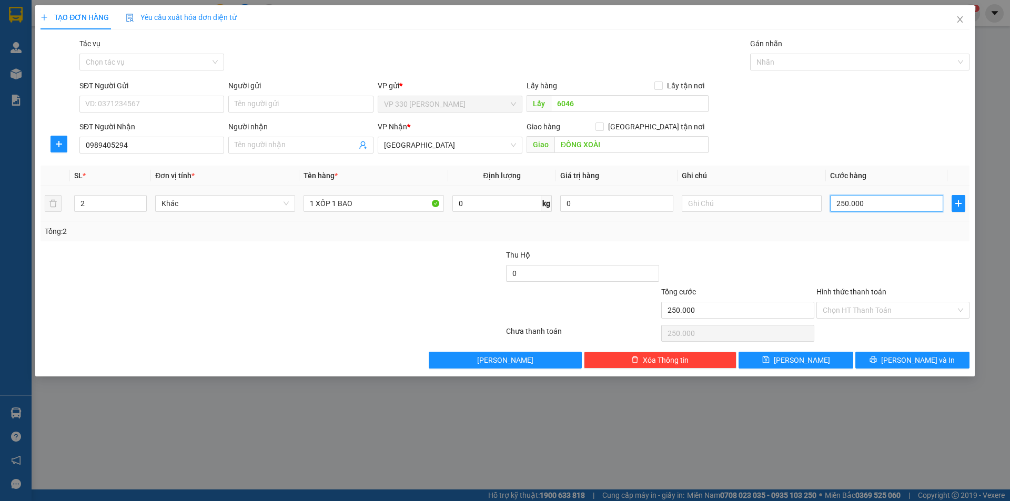
click at [891, 208] on input "250.000" at bounding box center [886, 203] width 113 height 17
click at [874, 294] on label "Hình thức thanh toán" at bounding box center [852, 292] width 70 height 8
click at [874, 303] on input "Hình thức thanh toán" at bounding box center [889, 311] width 133 height 16
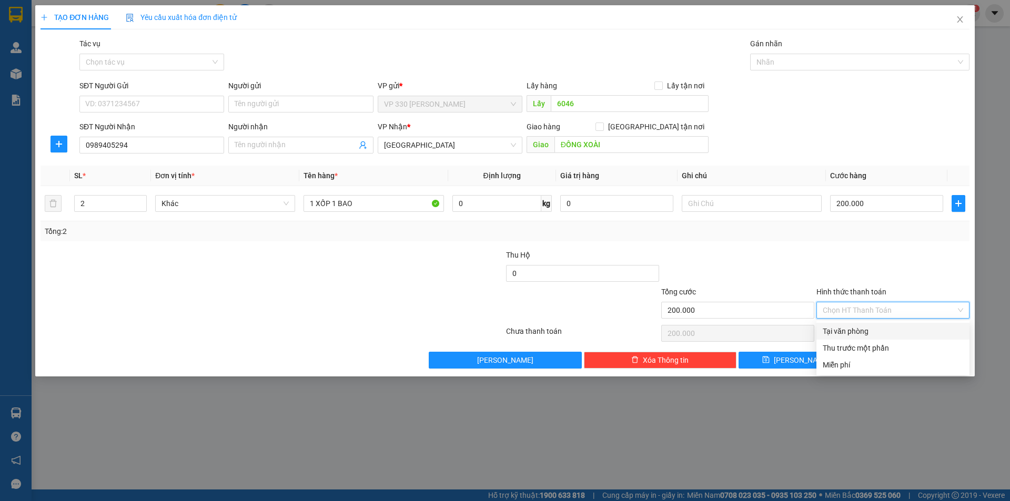
click at [872, 330] on div "Tại văn phòng" at bounding box center [893, 332] width 140 height 12
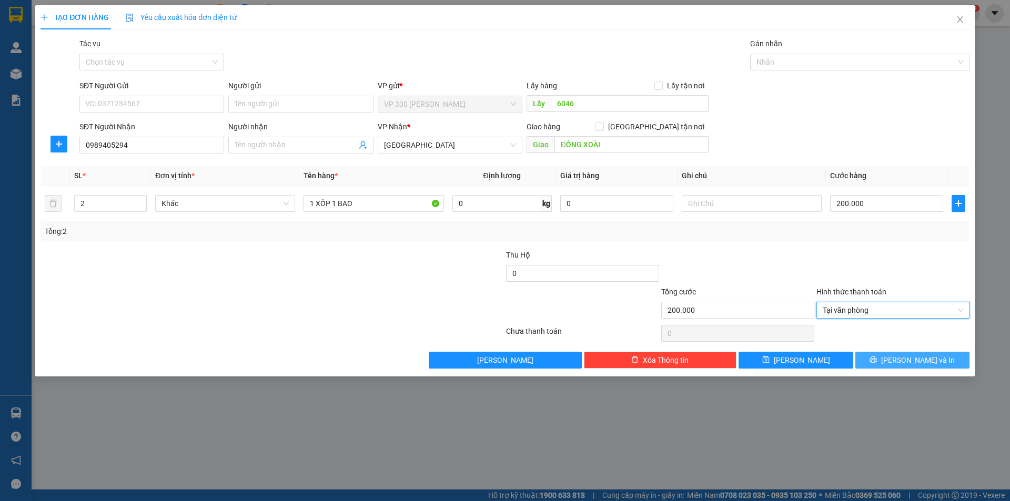
drag, startPoint x: 909, startPoint y: 358, endPoint x: 890, endPoint y: 347, distance: 21.7
click at [908, 358] on span "[PERSON_NAME] và In" at bounding box center [918, 361] width 74 height 12
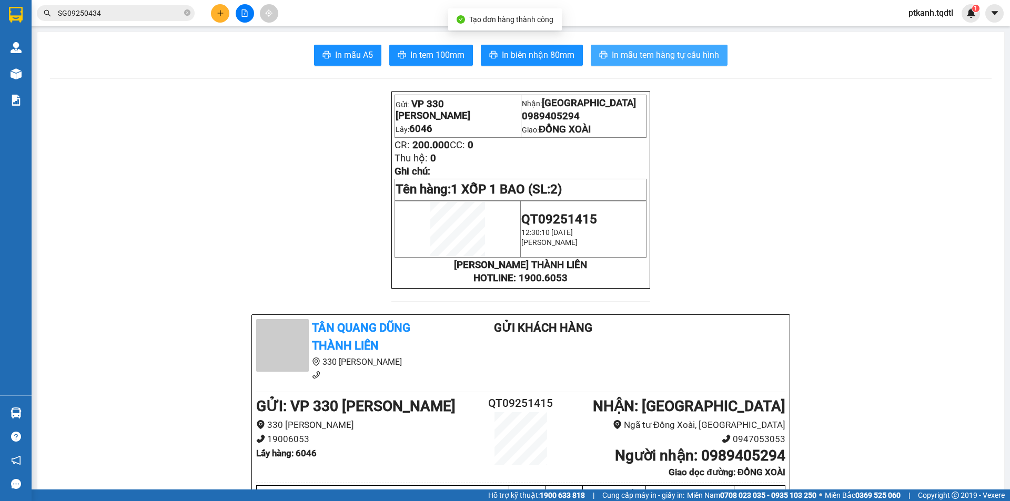
drag, startPoint x: 641, startPoint y: 57, endPoint x: 494, endPoint y: 9, distance: 154.9
click at [635, 56] on span "In mẫu tem hàng tự cấu hình" at bounding box center [665, 54] width 107 height 13
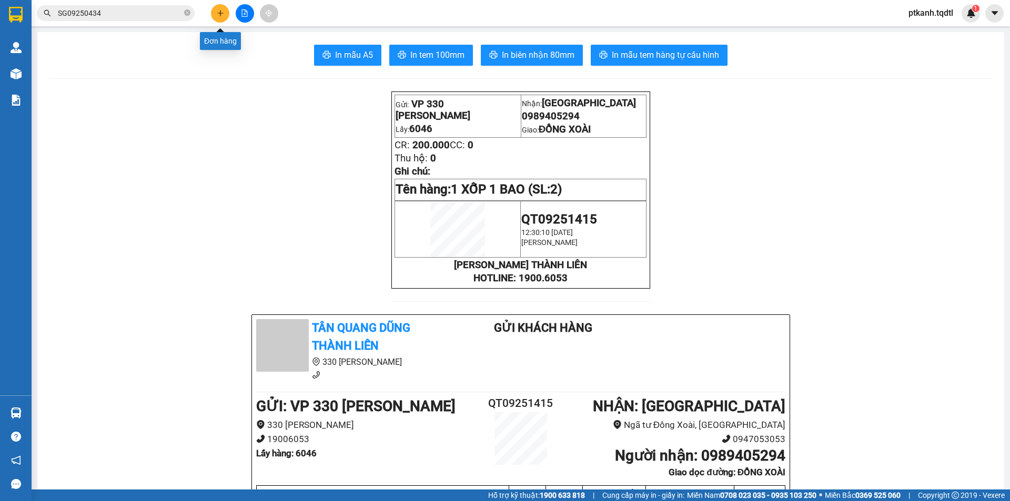
click at [216, 9] on button at bounding box center [220, 13] width 18 height 18
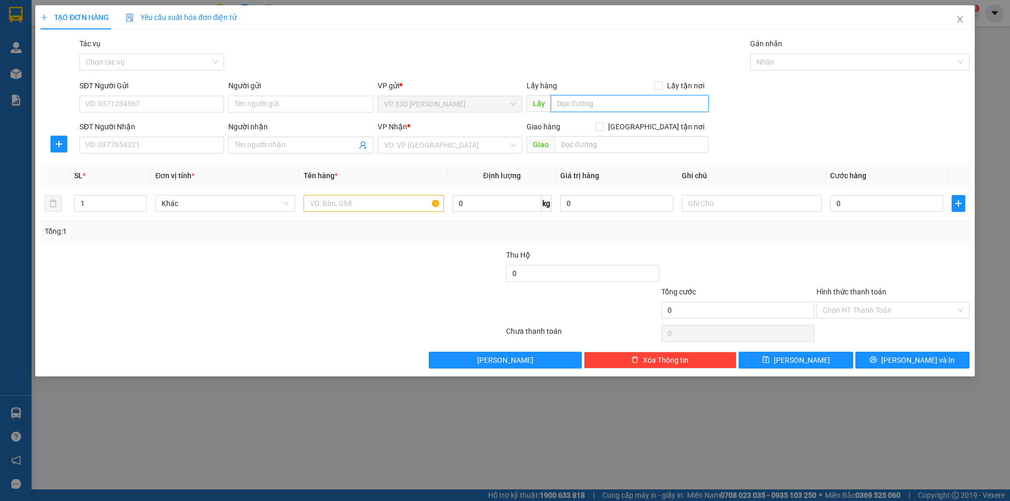
click at [620, 102] on input "text" at bounding box center [630, 103] width 158 height 17
click at [192, 142] on input "SĐT Người Nhận" at bounding box center [151, 145] width 145 height 17
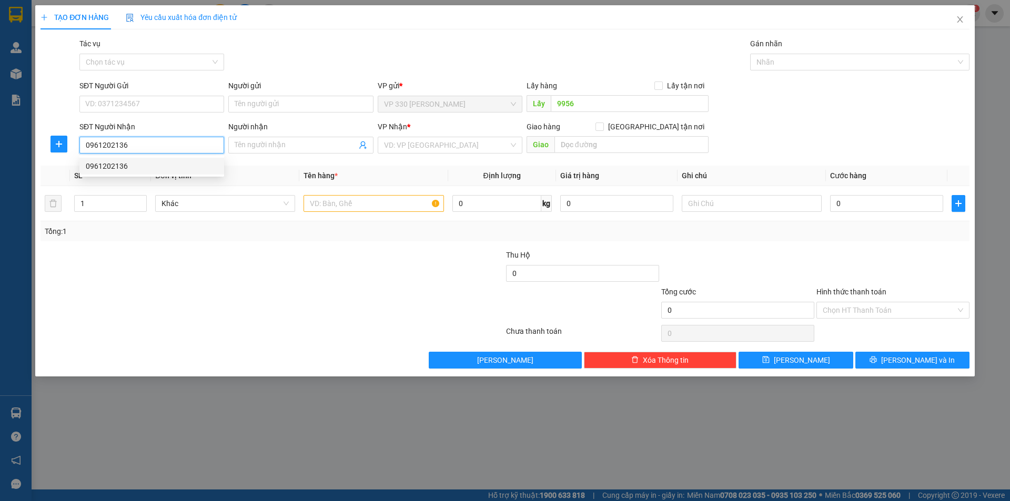
click at [165, 159] on div "0961202136" at bounding box center [151, 166] width 145 height 17
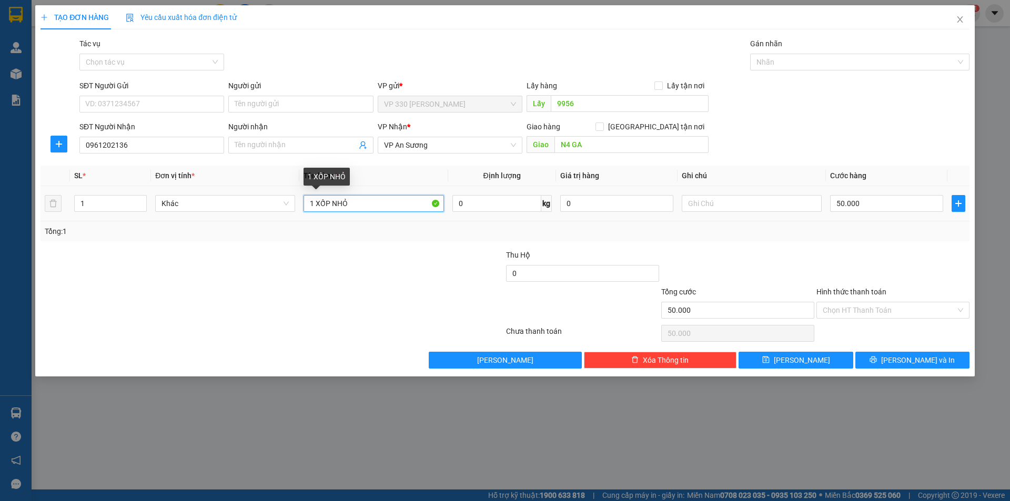
drag, startPoint x: 315, startPoint y: 204, endPoint x: 558, endPoint y: 223, distance: 243.3
click at [558, 223] on div "SL * Đơn vị tính * Tên hàng * Định lượng Giá trị hàng Ghi chú Cước hàng 1 Khác …" at bounding box center [505, 204] width 929 height 76
click at [903, 204] on input "50.000" at bounding box center [886, 203] width 113 height 17
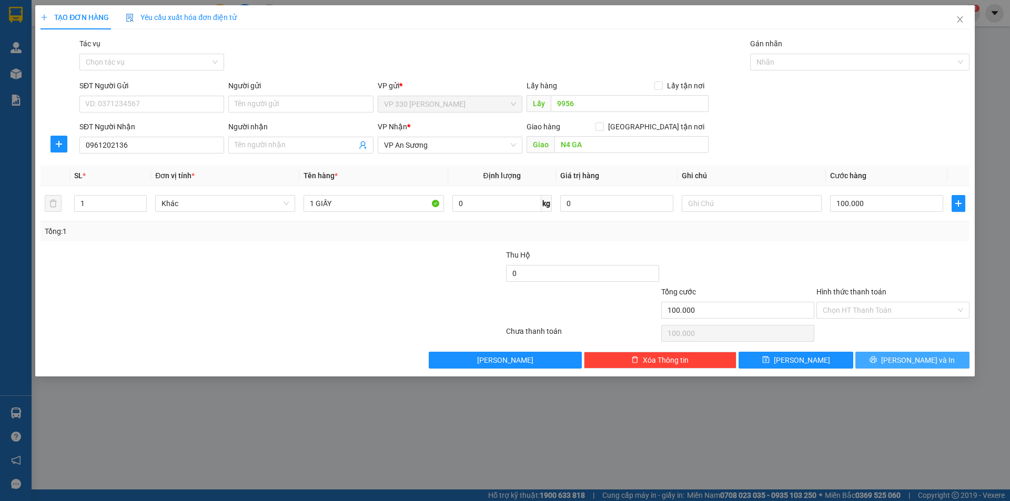
click at [926, 357] on span "[PERSON_NAME] và In" at bounding box center [918, 361] width 74 height 12
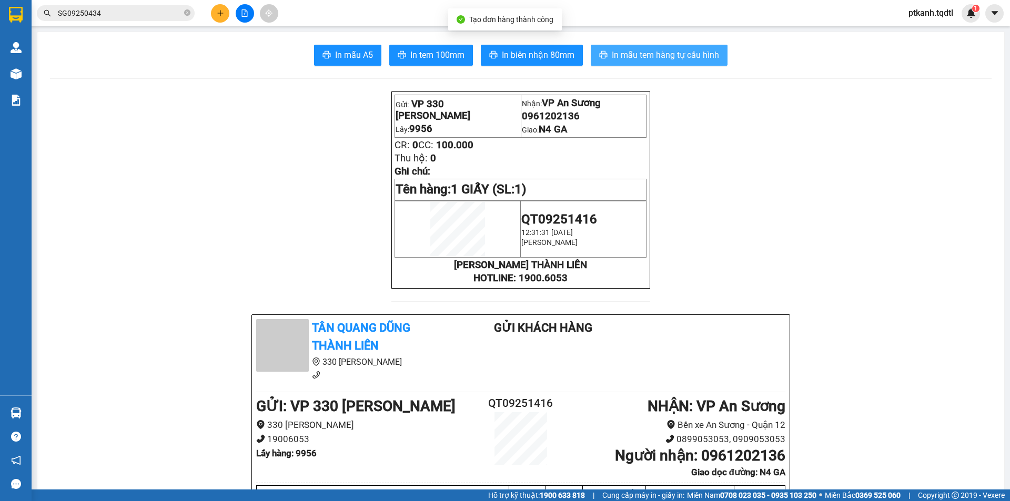
click at [662, 56] on span "In mẫu tem hàng tự cấu hình" at bounding box center [665, 54] width 107 height 13
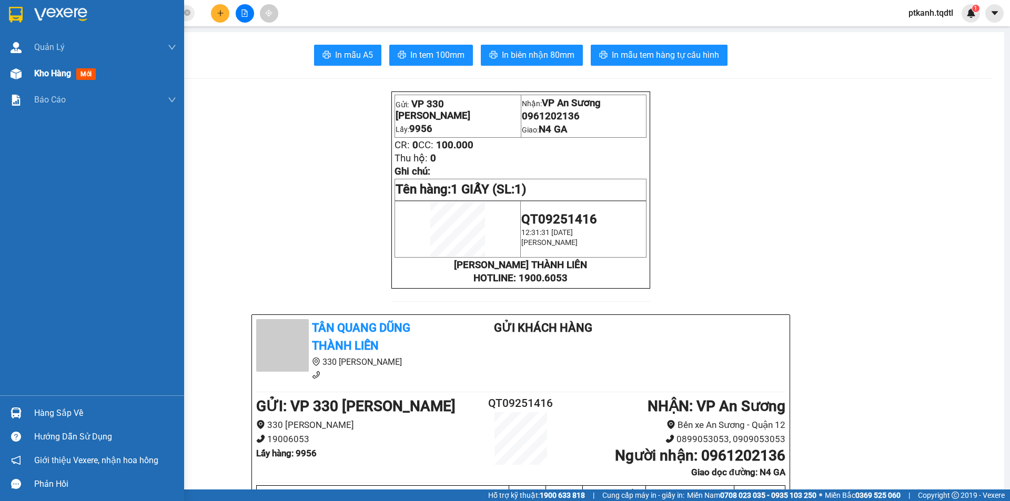
click at [35, 73] on span "Kho hàng" at bounding box center [52, 73] width 37 height 10
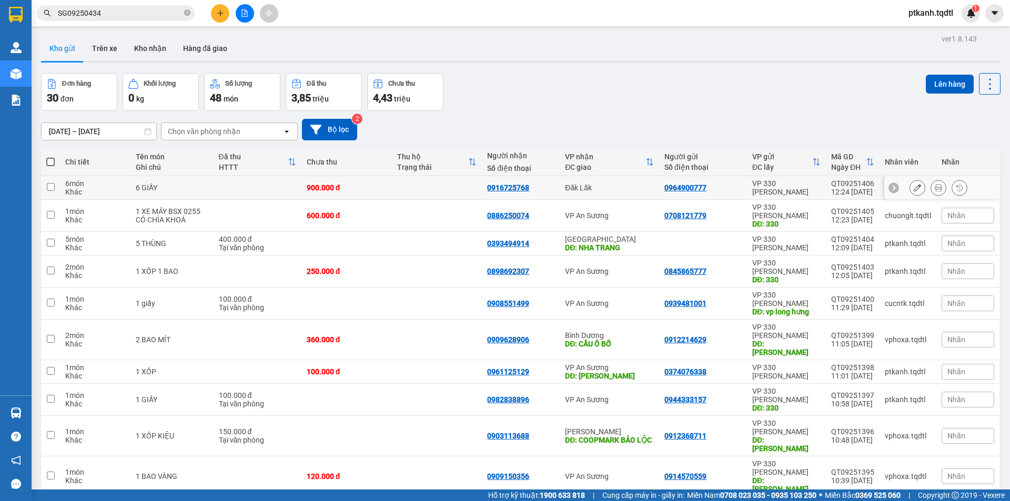
click at [627, 189] on div "Đăk Lăk" at bounding box center [609, 188] width 89 height 8
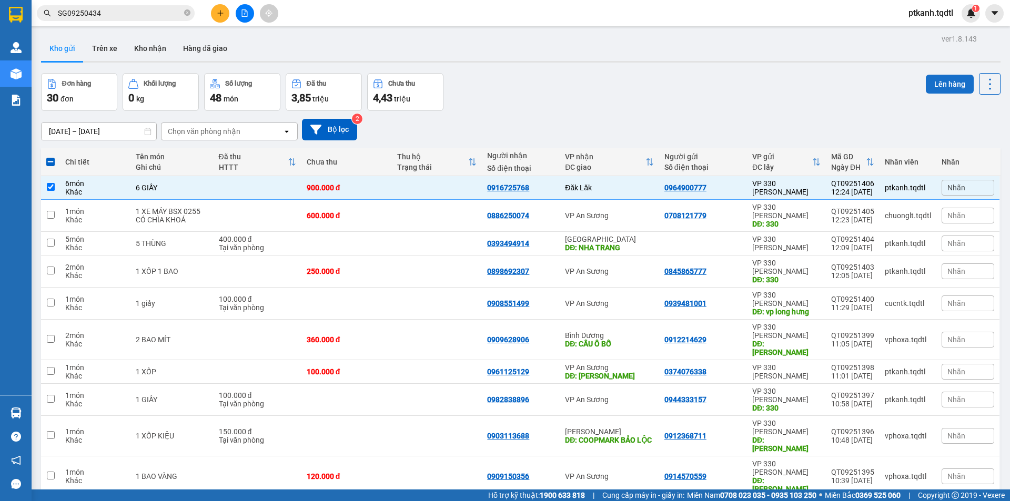
click at [944, 81] on button "Lên hàng" at bounding box center [950, 84] width 48 height 19
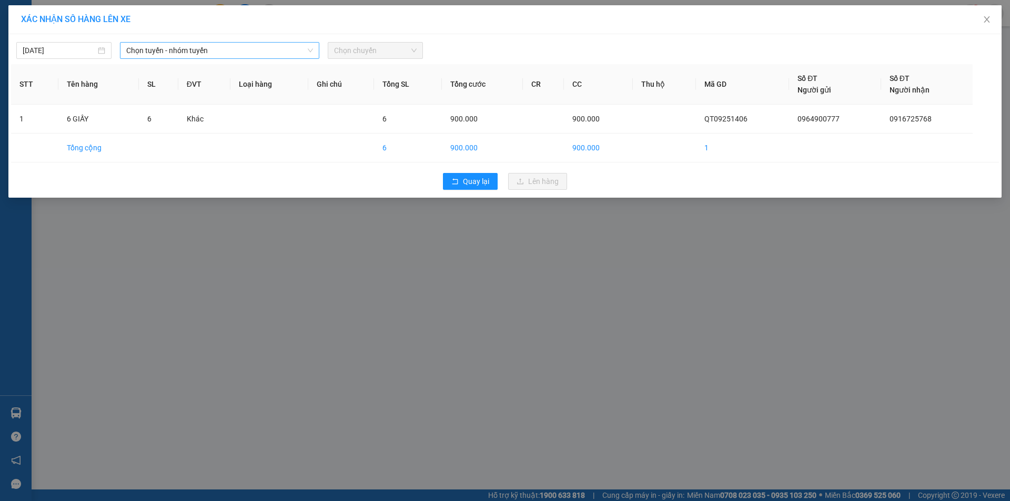
click at [258, 48] on span "Chọn tuyến - nhóm tuyến" at bounding box center [219, 51] width 187 height 16
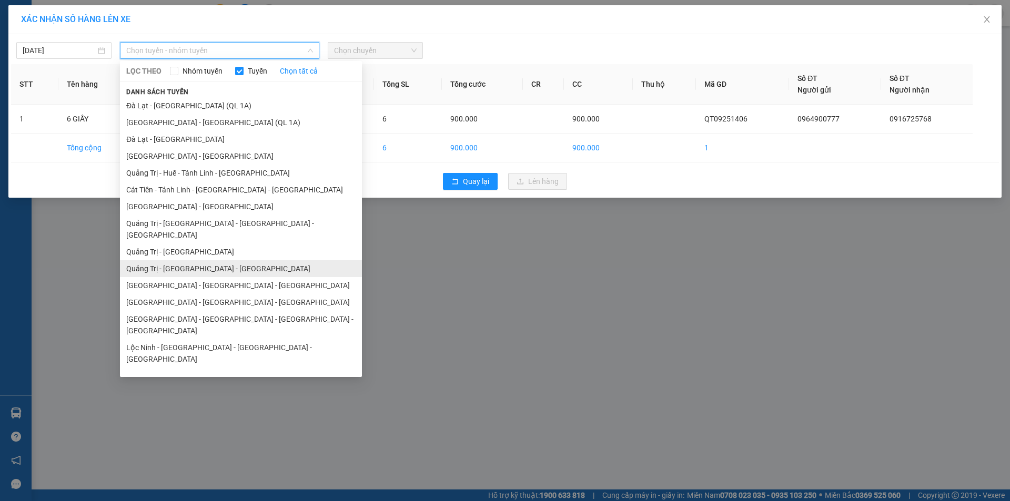
click at [242, 260] on li "Quảng Trị - [GEOGRAPHIC_DATA] - [GEOGRAPHIC_DATA]" at bounding box center [241, 268] width 242 height 17
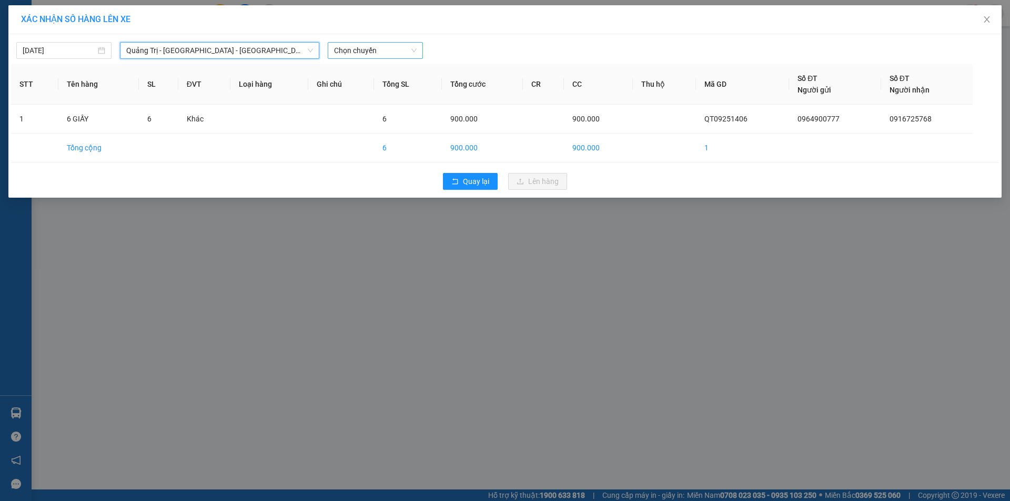
click at [392, 51] on span "Chọn chuyến" at bounding box center [375, 51] width 83 height 16
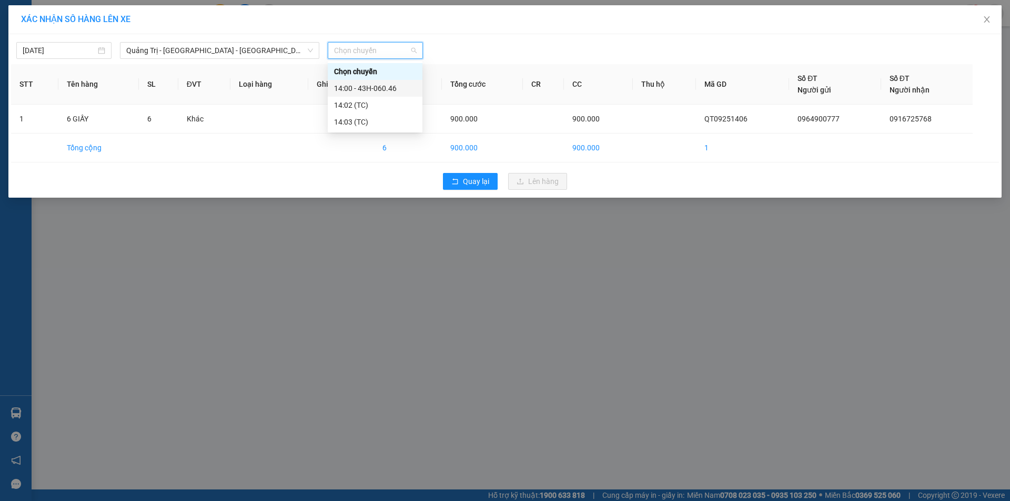
click at [407, 86] on div "14:00 - 43H-060.46" at bounding box center [375, 89] width 82 height 12
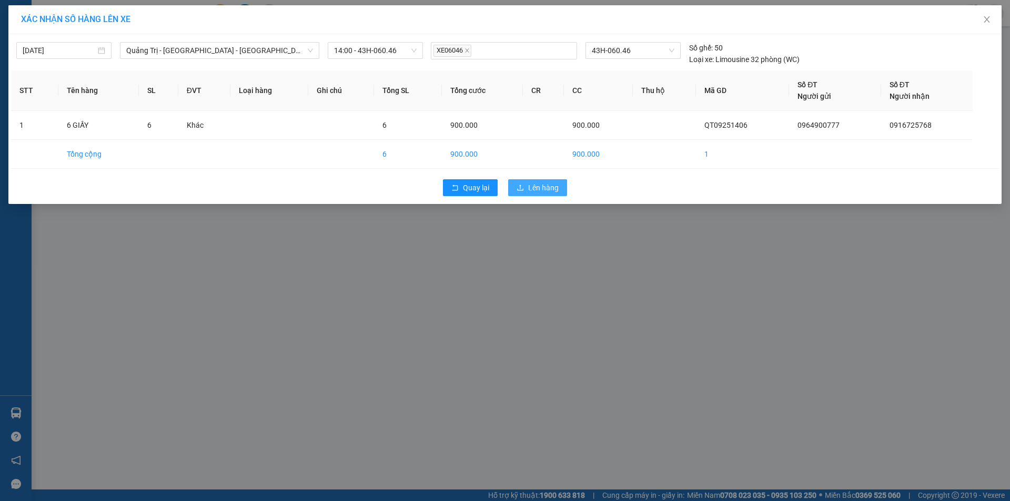
click at [555, 188] on span "Lên hàng" at bounding box center [543, 188] width 31 height 12
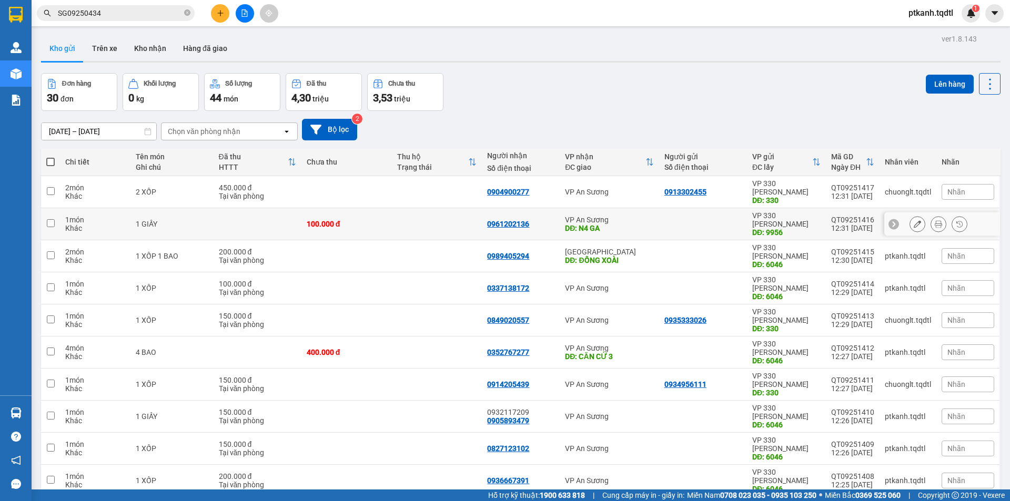
click at [680, 220] on div at bounding box center [702, 224] width 77 height 8
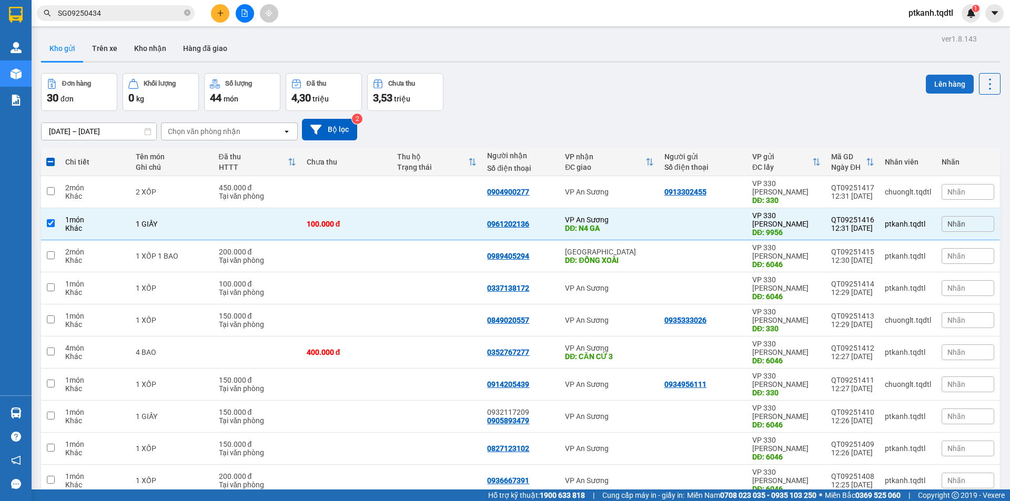
click at [928, 86] on button "Lên hàng" at bounding box center [950, 84] width 48 height 19
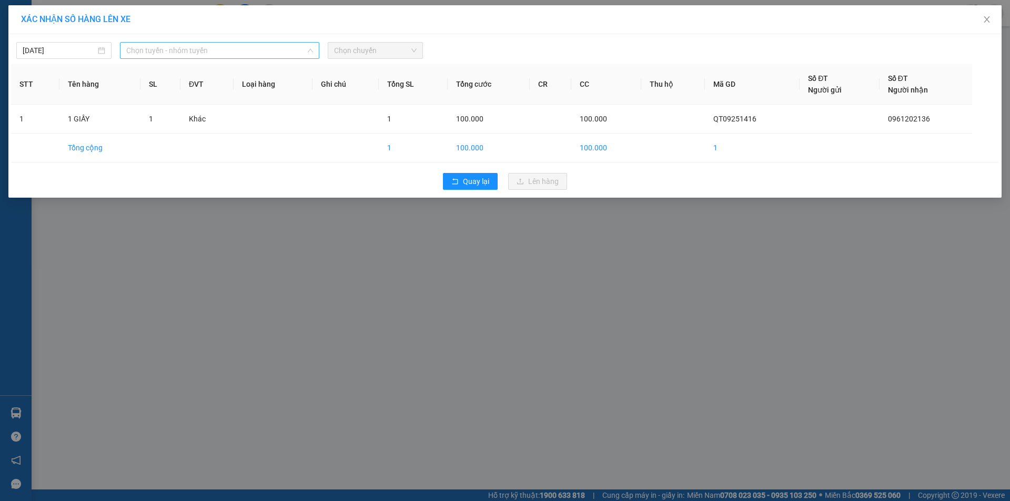
click at [285, 49] on span "Chọn tuyến - nhóm tuyến" at bounding box center [219, 51] width 187 height 16
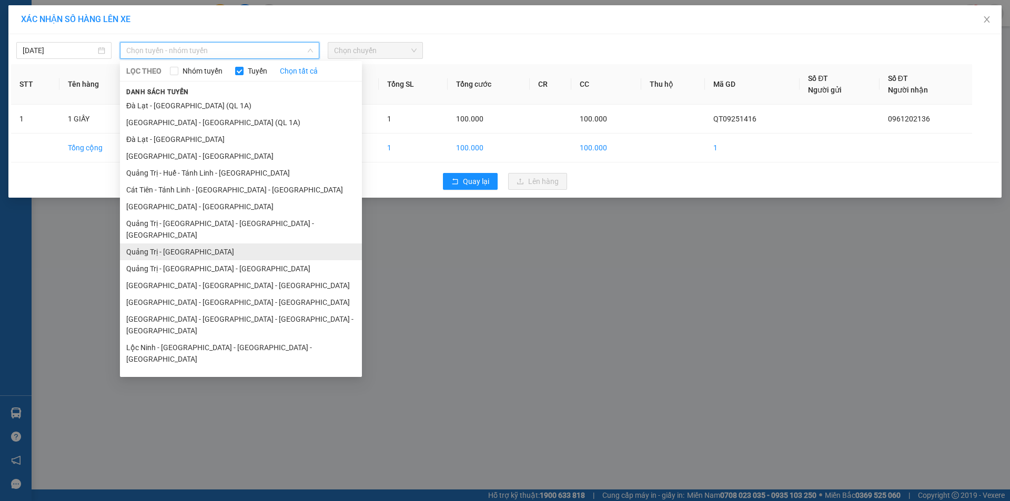
click at [263, 244] on li "Quảng Trị - [GEOGRAPHIC_DATA]" at bounding box center [241, 252] width 242 height 17
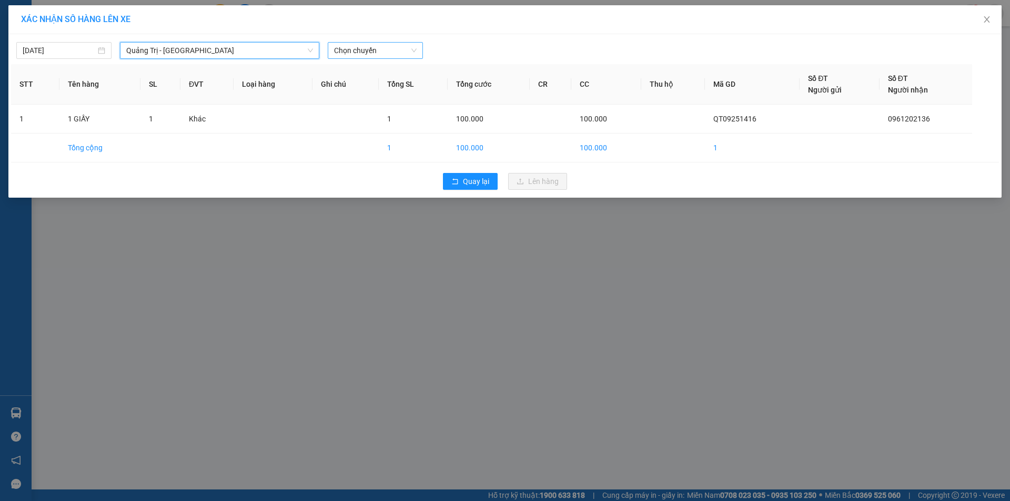
click at [406, 48] on span "Chọn chuyến" at bounding box center [375, 51] width 83 height 16
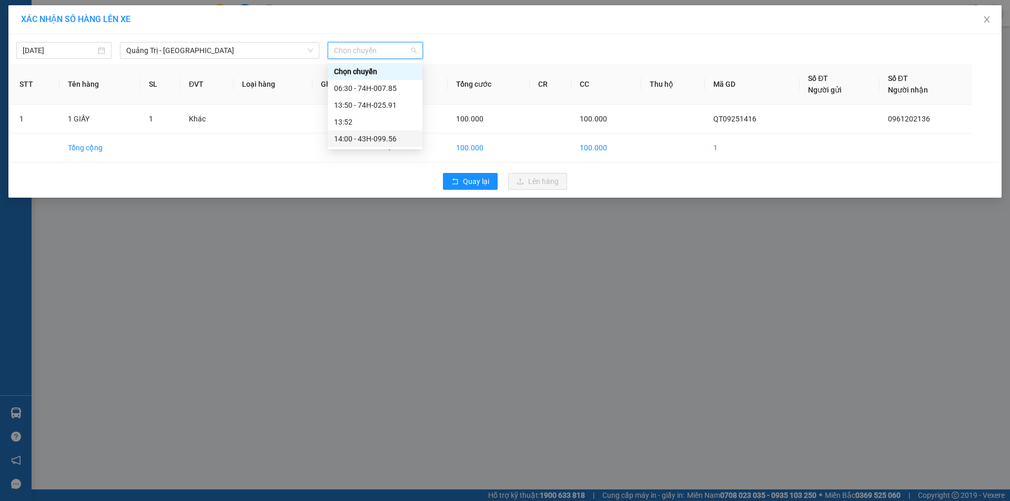
click at [396, 140] on div "14:00 - 43H-099.56" at bounding box center [375, 139] width 82 height 12
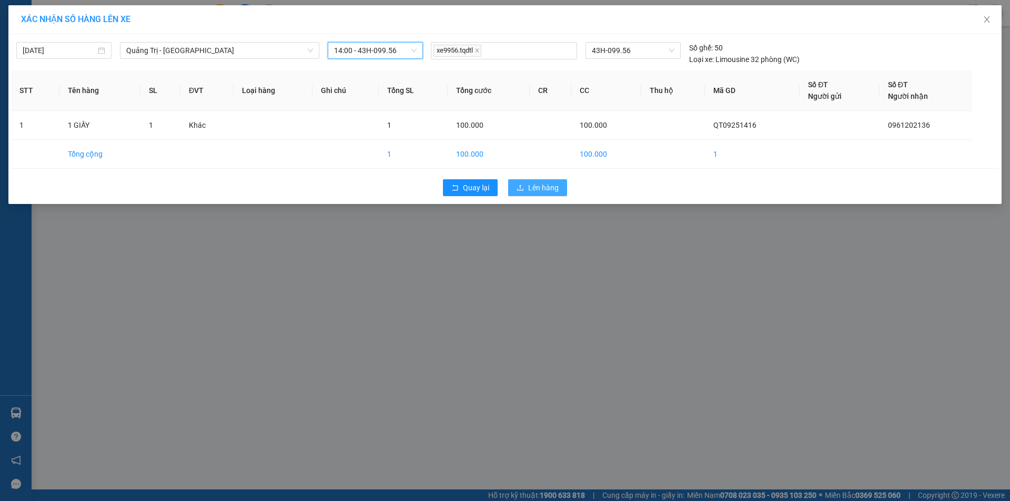
click at [542, 185] on span "Lên hàng" at bounding box center [543, 188] width 31 height 12
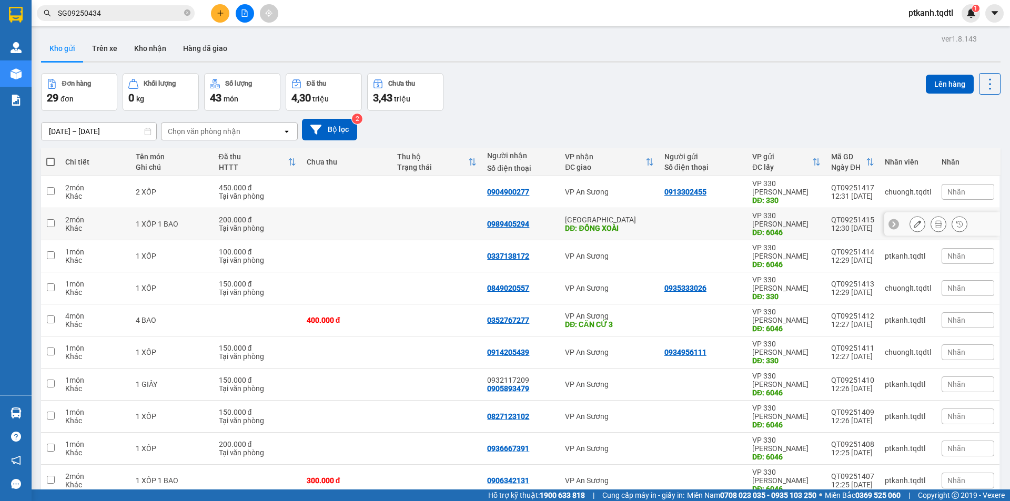
click at [652, 212] on td "Bình Phước DĐ: ĐỒNG XOÀI" at bounding box center [609, 224] width 99 height 32
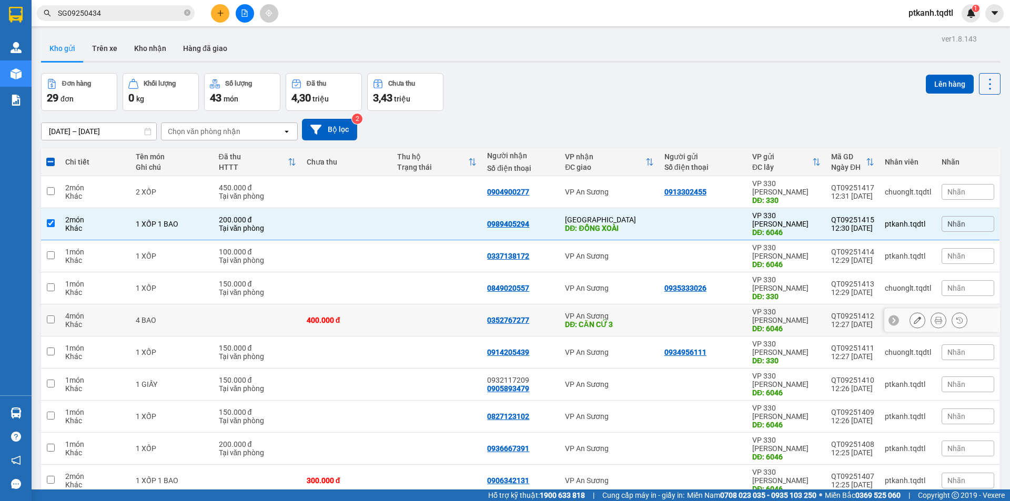
click at [683, 316] on div at bounding box center [702, 320] width 77 height 8
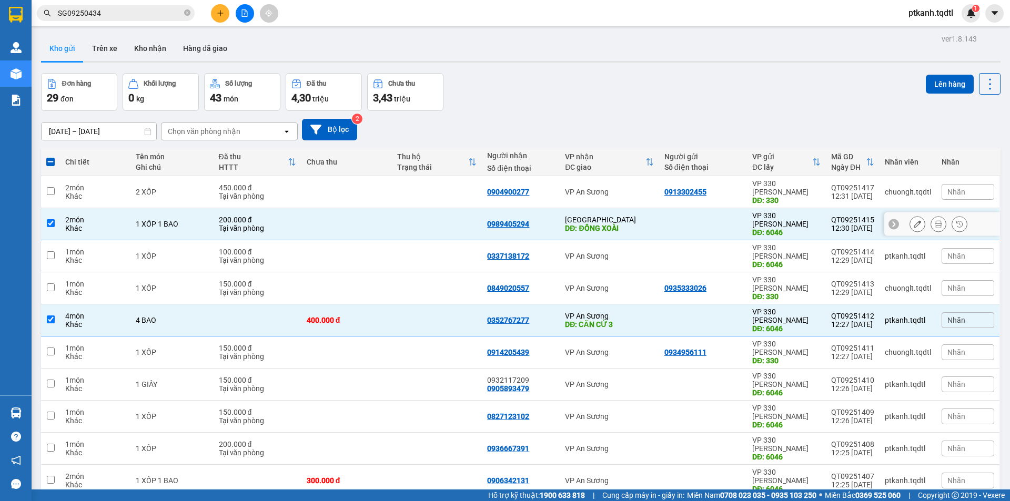
click at [689, 220] on div at bounding box center [702, 224] width 77 height 8
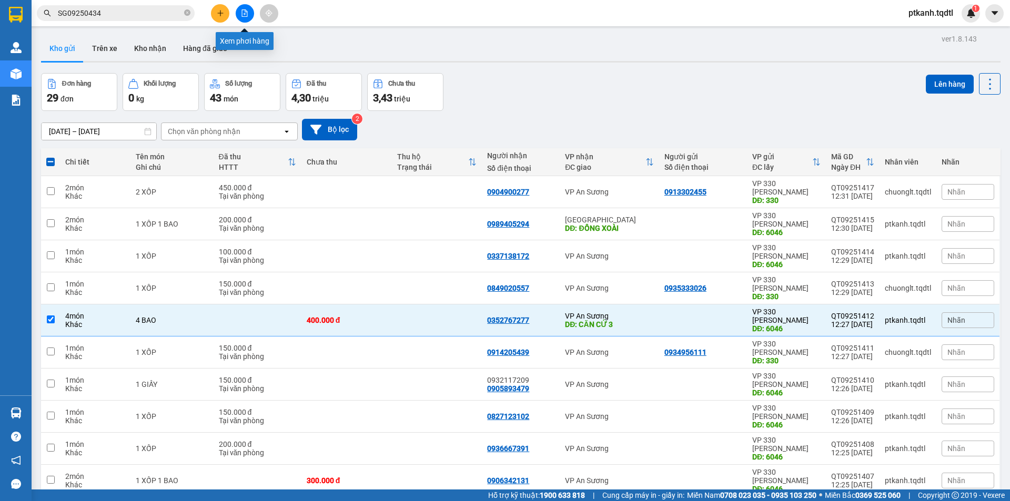
click at [247, 15] on icon "file-add" at bounding box center [244, 12] width 7 height 7
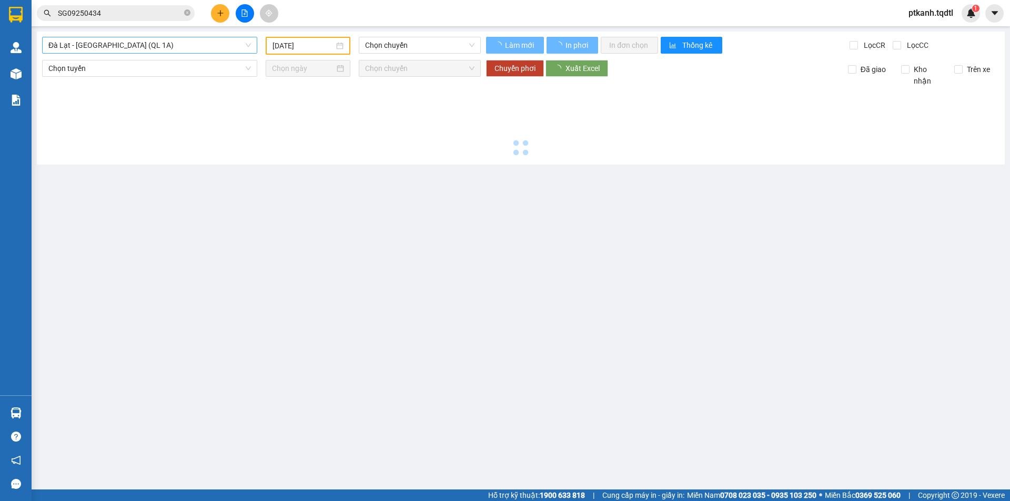
click at [248, 46] on span "Đà Lạt - [GEOGRAPHIC_DATA] (QL 1A)" at bounding box center [149, 45] width 203 height 16
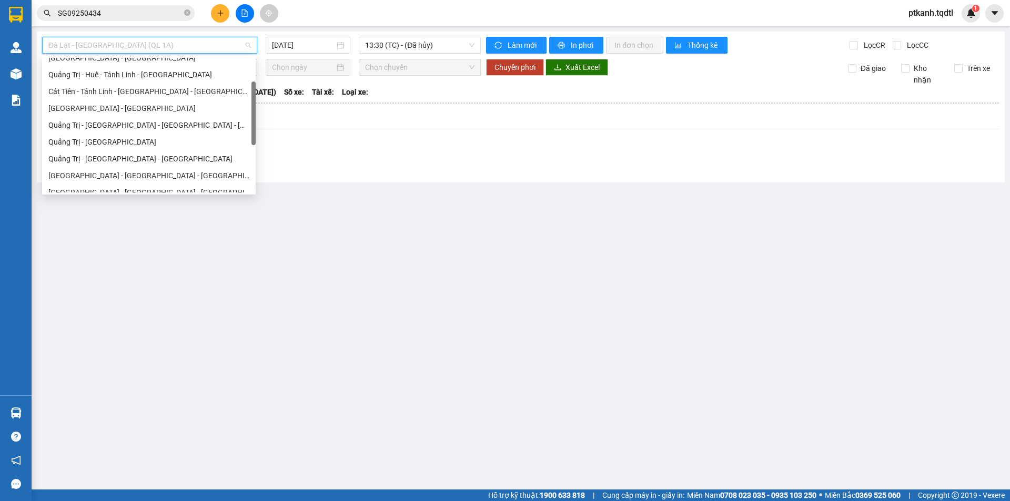
scroll to position [89, 0]
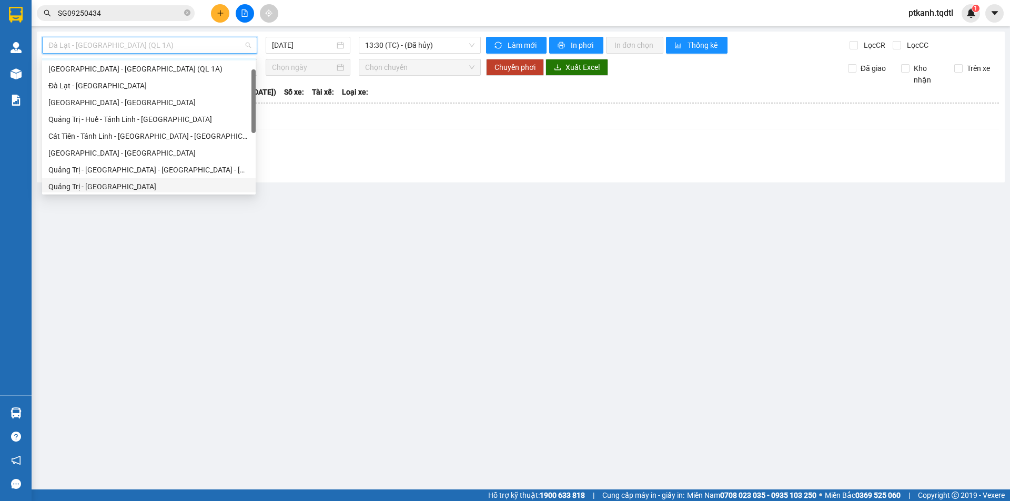
scroll to position [31, 0]
drag, startPoint x: 253, startPoint y: 131, endPoint x: 264, endPoint y: 109, distance: 24.2
click at [264, 109] on body "Kết quả tìm kiếm ( 1 ) Bộ lọc Mã ĐH Trạng thái Món hàng Thu hộ Tổng cước Chưa c…" at bounding box center [505, 250] width 1010 height 501
click at [195, 116] on div "Quảng Trị - Huế - Tánh Linh - [GEOGRAPHIC_DATA]" at bounding box center [148, 120] width 201 height 12
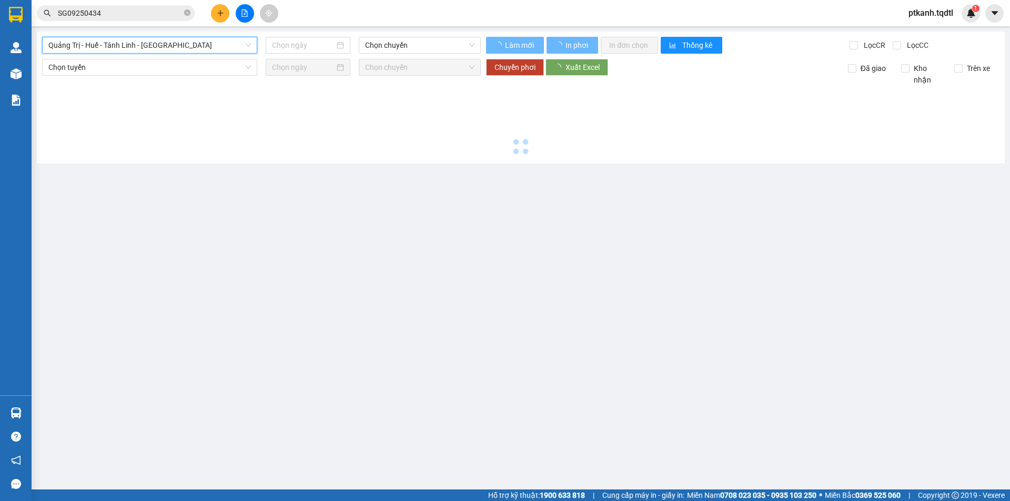
type input "[DATE]"
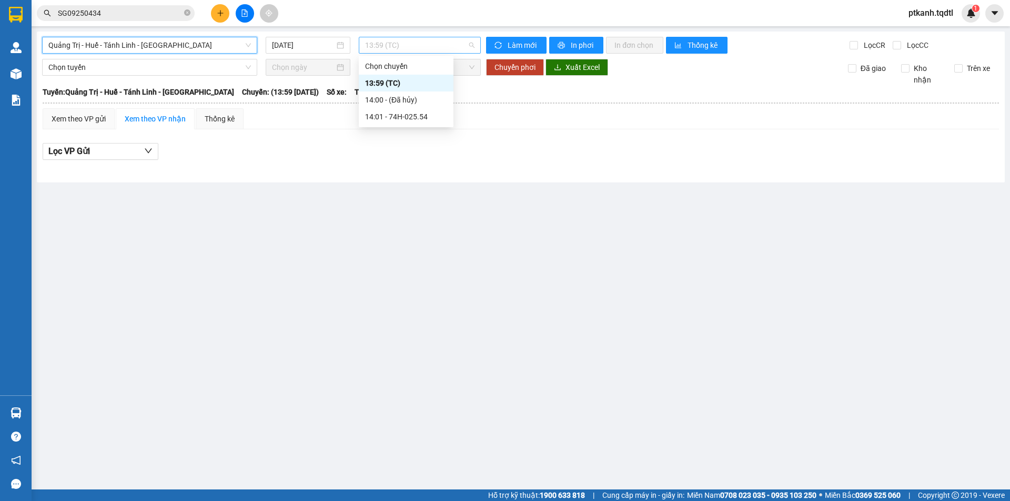
click at [448, 48] on span "13:59 (TC)" at bounding box center [419, 45] width 109 height 16
click at [418, 116] on div "14:01 - 74H-025.54" at bounding box center [406, 117] width 82 height 12
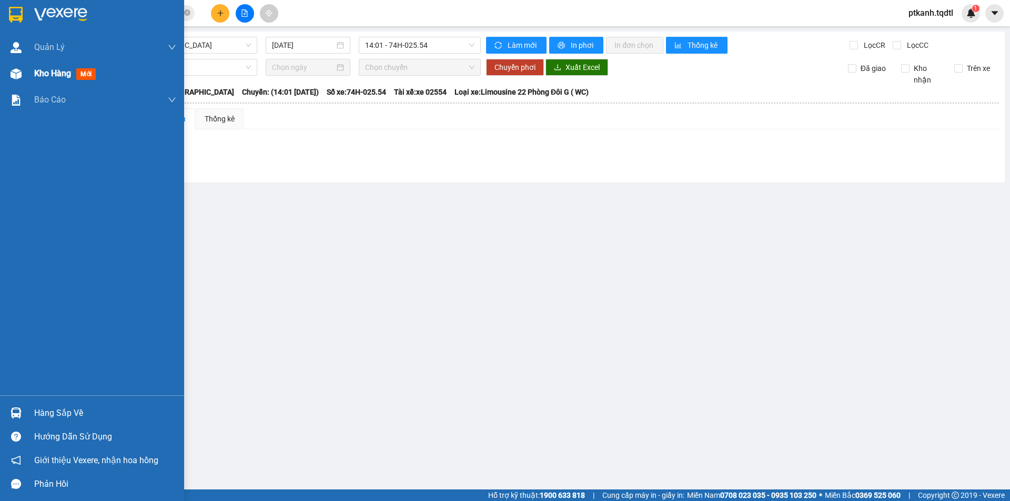
click at [41, 68] on span "Kho hàng" at bounding box center [52, 73] width 37 height 10
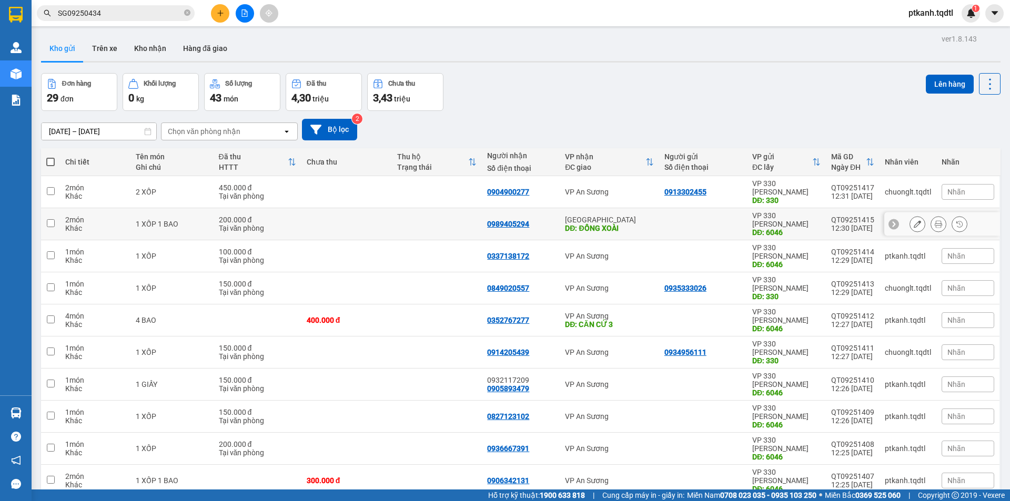
click at [684, 220] on div at bounding box center [702, 224] width 77 height 8
checkbox input "true"
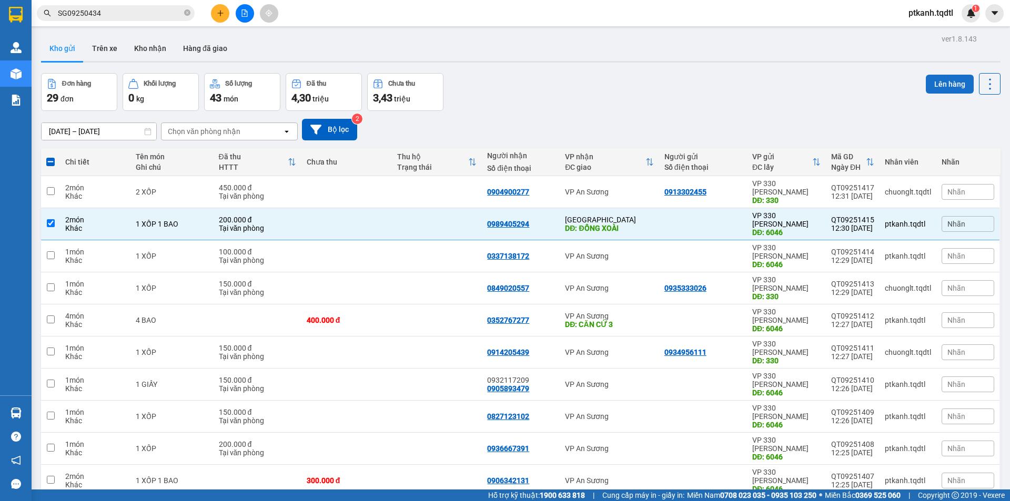
click at [939, 75] on button "Lên hàng" at bounding box center [950, 84] width 48 height 19
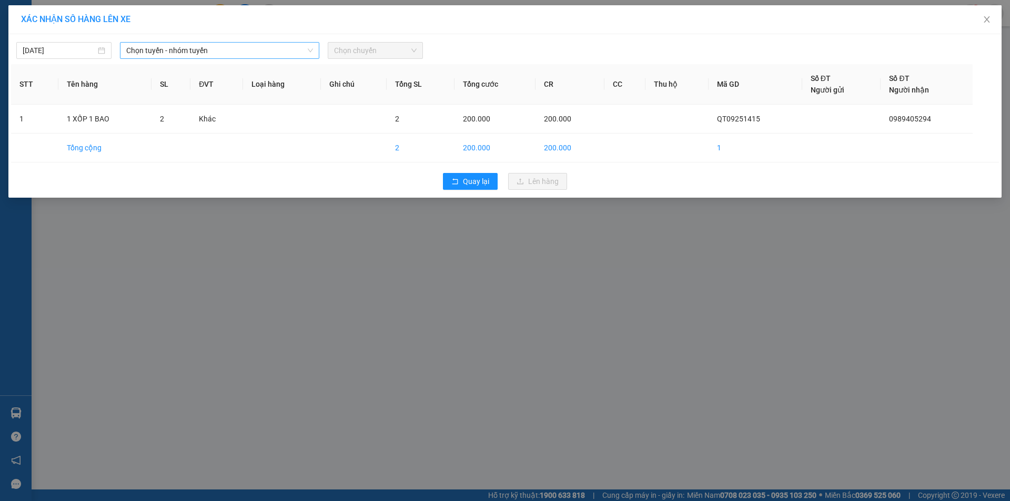
click at [277, 54] on span "Chọn tuyến - nhóm tuyến" at bounding box center [219, 51] width 187 height 16
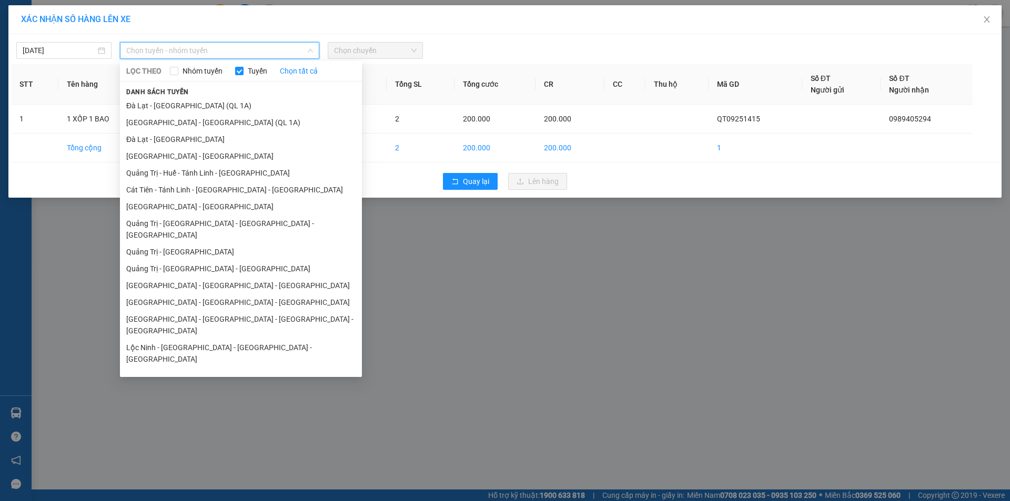
drag, startPoint x: 261, startPoint y: 257, endPoint x: 341, endPoint y: 100, distance: 176.0
click at [261, 260] on li "Quảng Trị - [GEOGRAPHIC_DATA] - [GEOGRAPHIC_DATA]" at bounding box center [241, 268] width 242 height 17
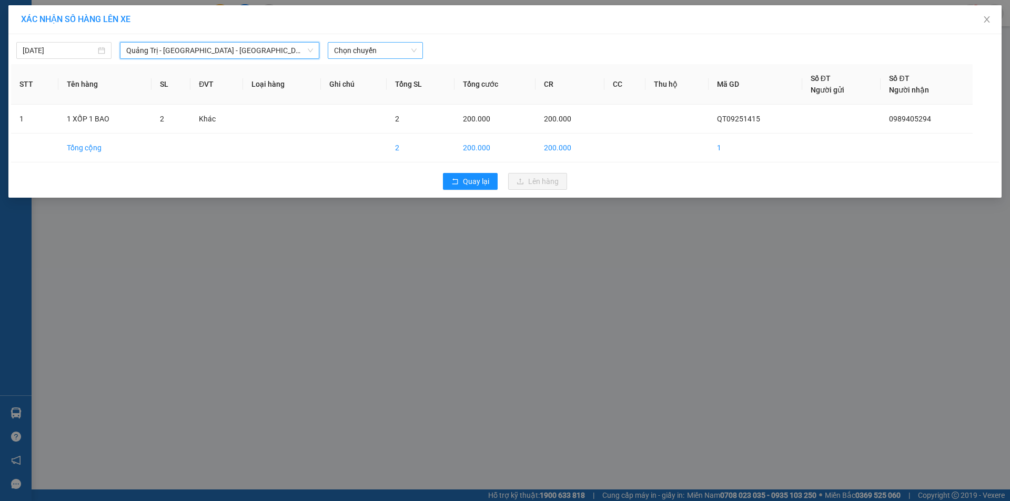
click at [399, 49] on span "Chọn chuyến" at bounding box center [375, 51] width 83 height 16
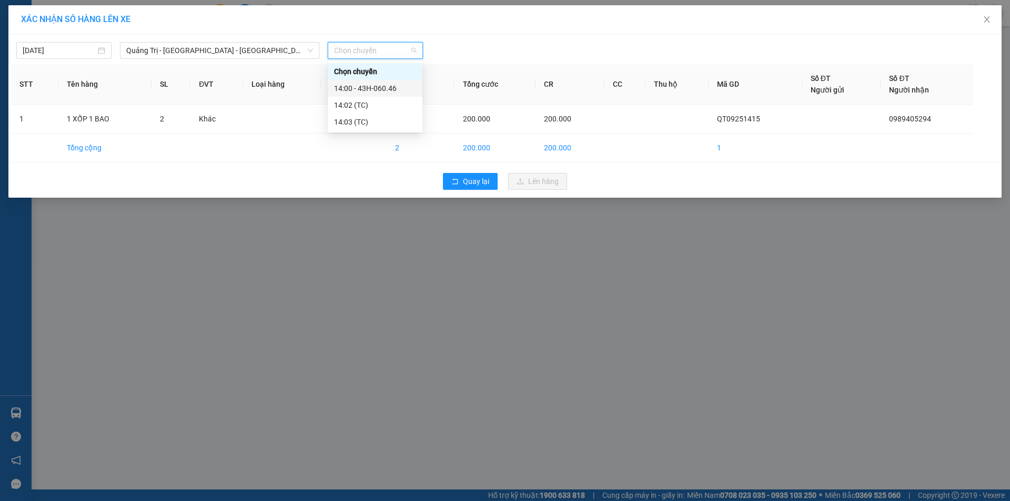
click at [395, 89] on div "14:00 - 43H-060.46" at bounding box center [375, 89] width 82 height 12
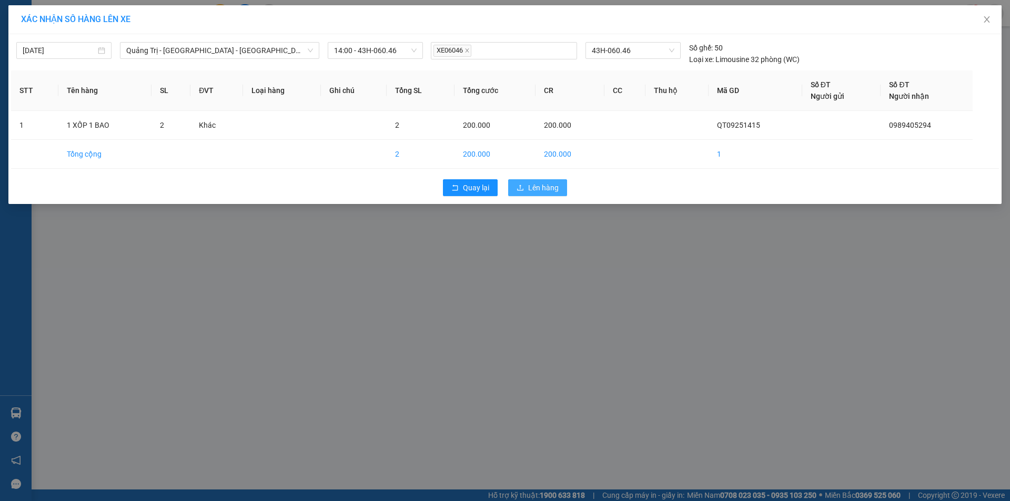
click at [539, 190] on span "Lên hàng" at bounding box center [543, 188] width 31 height 12
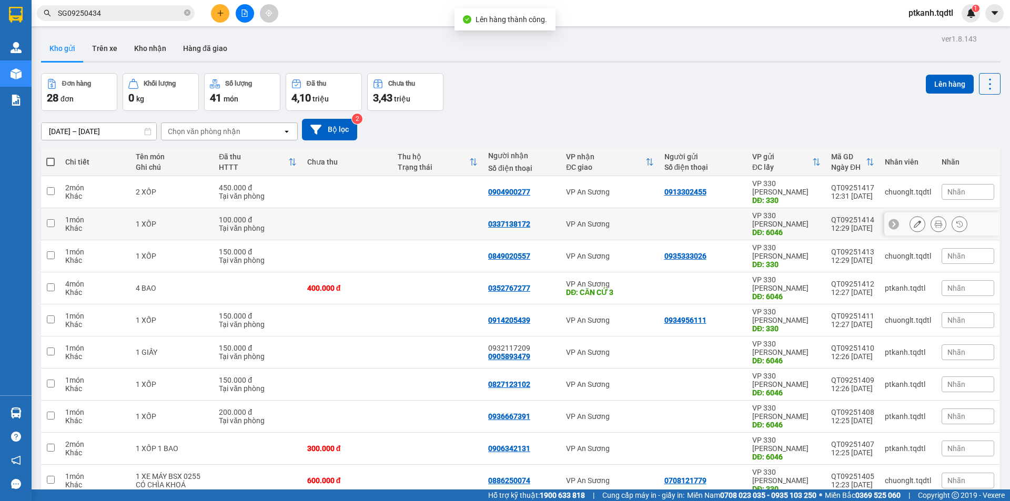
click at [649, 215] on td "VP An Sương" at bounding box center [610, 224] width 98 height 32
checkbox input "true"
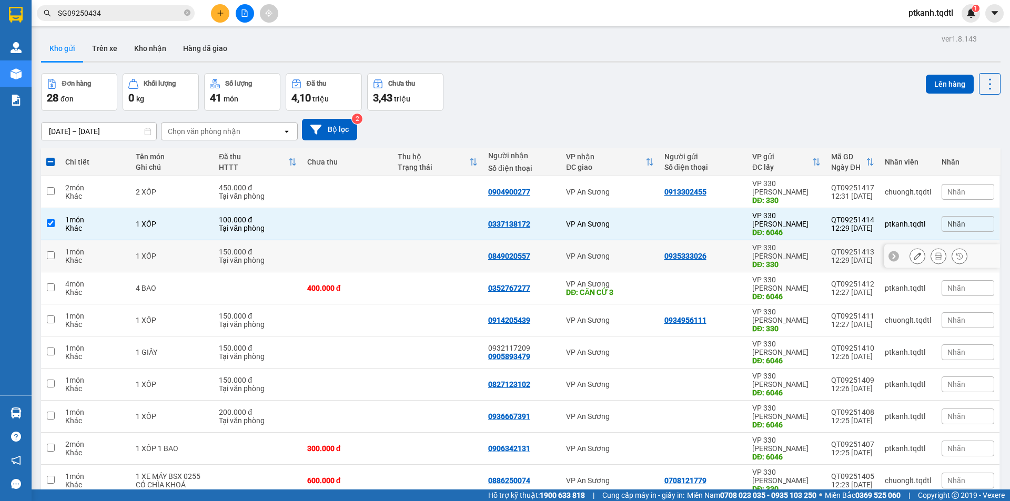
click at [621, 252] on div "VP An Sương" at bounding box center [609, 256] width 87 height 8
checkbox input "true"
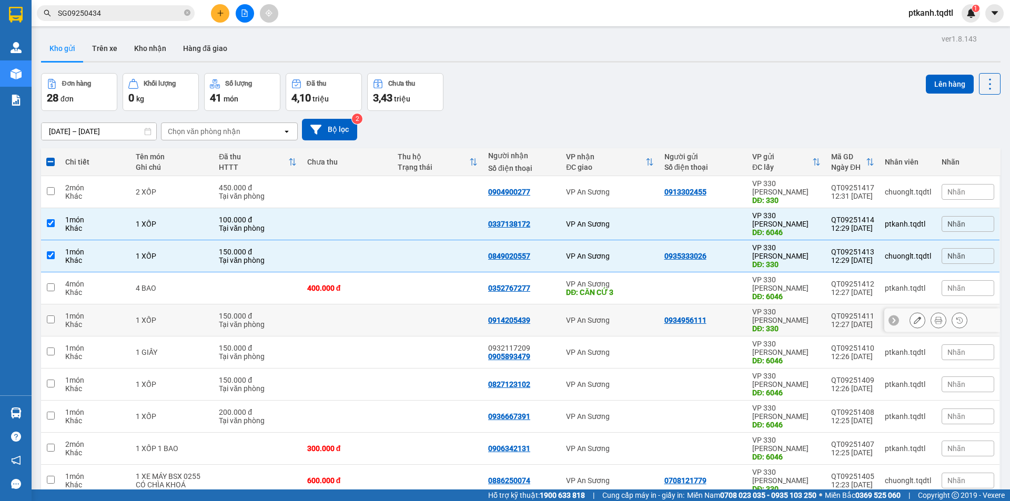
click at [615, 316] on div "VP An Sương" at bounding box center [609, 320] width 87 height 8
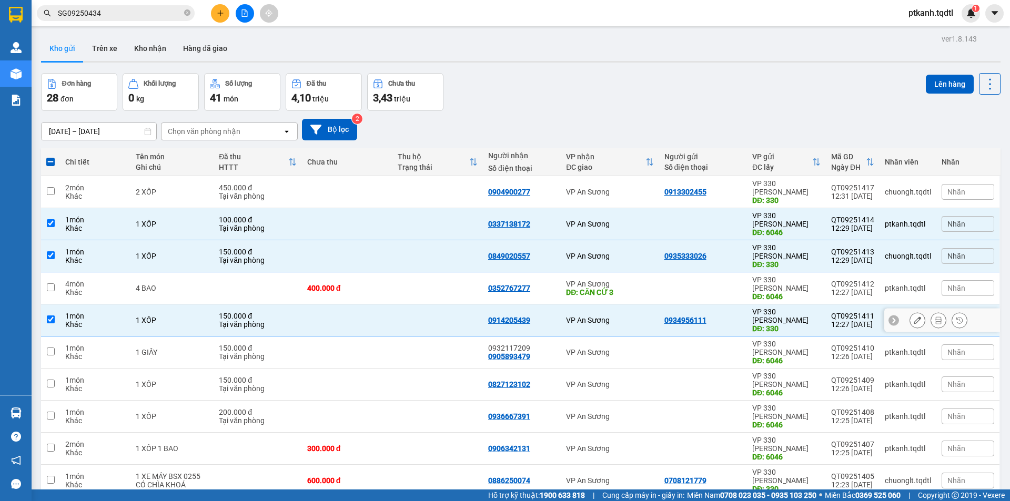
click at [612, 316] on div "VP An Sương" at bounding box center [609, 320] width 87 height 8
checkbox input "false"
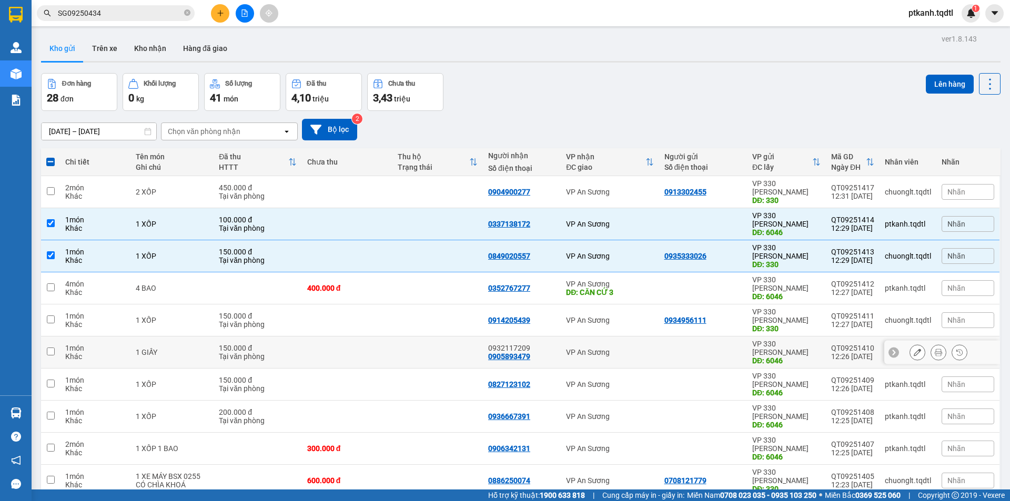
click at [620, 348] on div "VP An Sương" at bounding box center [609, 352] width 87 height 8
checkbox input "true"
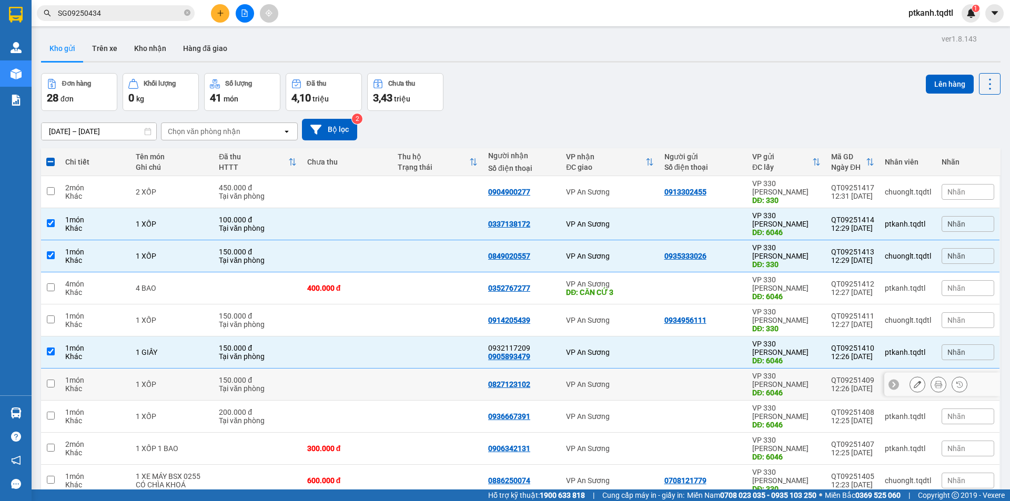
drag, startPoint x: 625, startPoint y: 332, endPoint x: 627, endPoint y: 345, distance: 13.3
click at [625, 380] on div "VP An Sương" at bounding box center [609, 384] width 87 height 8
checkbox input "true"
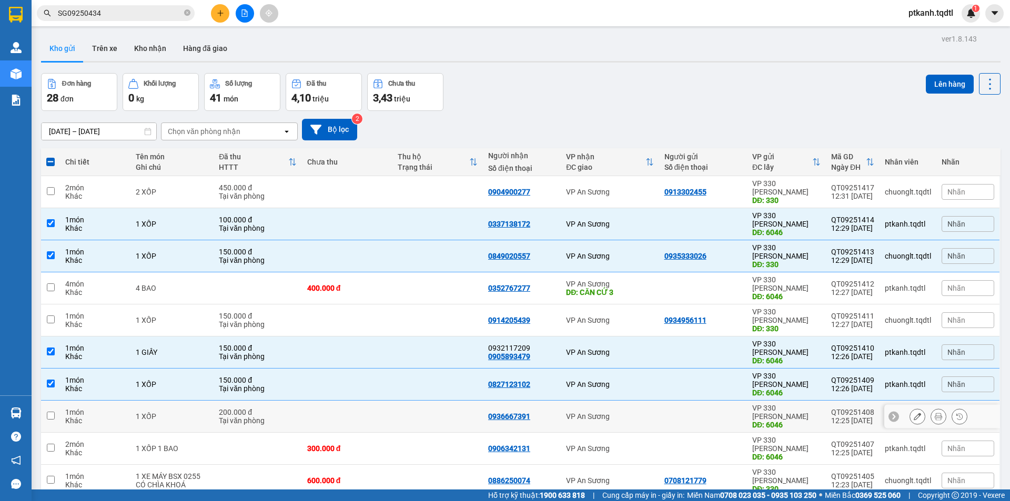
drag, startPoint x: 628, startPoint y: 347, endPoint x: 636, endPoint y: 373, distance: 27.0
click at [628, 401] on td "VP An Sương" at bounding box center [610, 417] width 98 height 32
checkbox input "true"
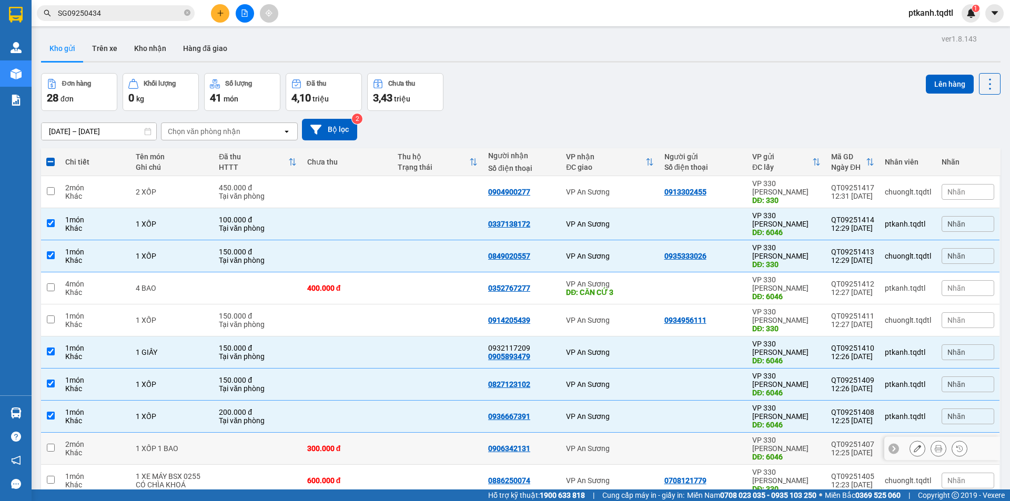
click at [636, 445] on div "VP An Sương" at bounding box center [609, 449] width 87 height 8
checkbox input "true"
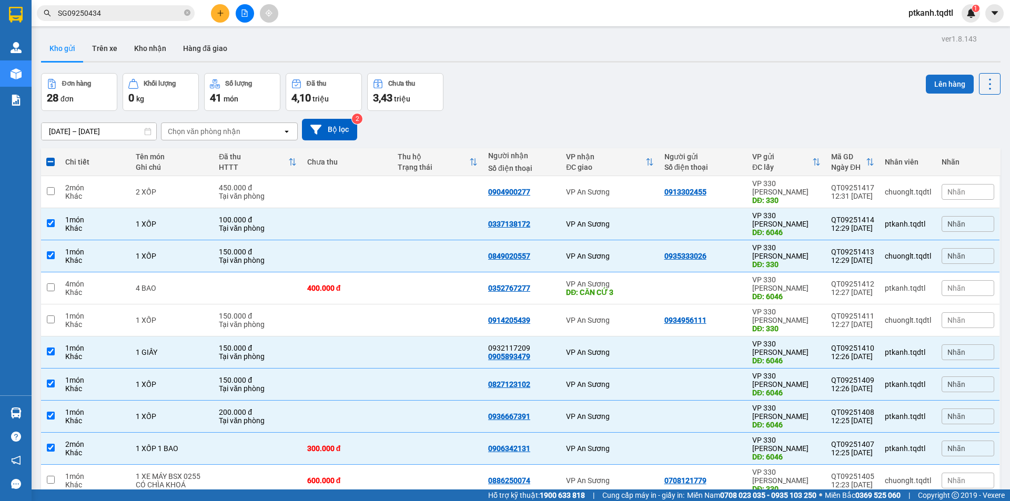
click at [950, 85] on button "Lên hàng" at bounding box center [950, 84] width 48 height 19
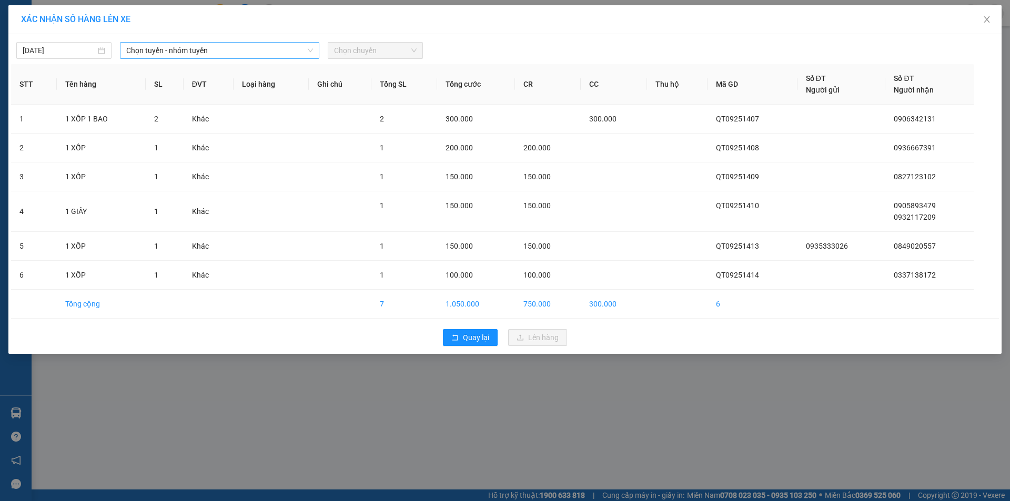
click at [288, 48] on span "Chọn tuyến - nhóm tuyến" at bounding box center [219, 51] width 187 height 16
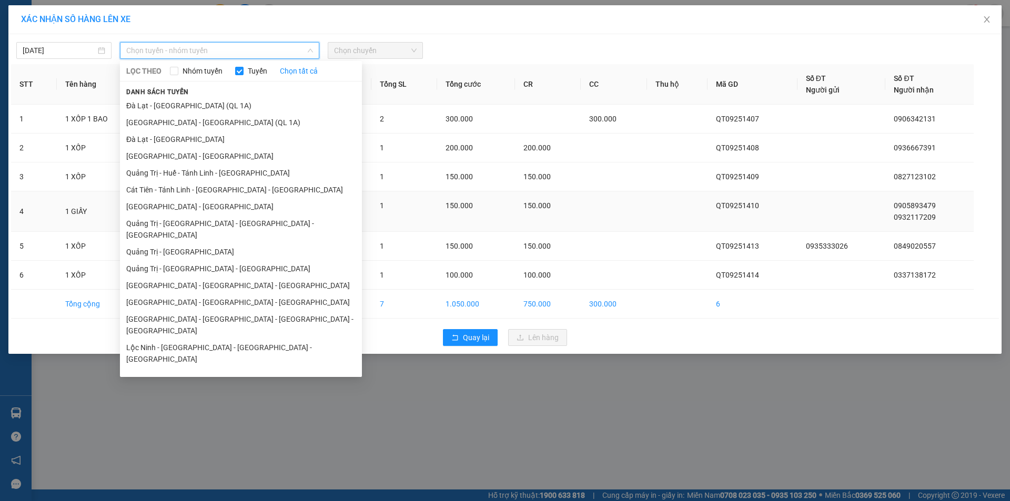
drag, startPoint x: 225, startPoint y: 240, endPoint x: 239, endPoint y: 220, distance: 24.2
click at [227, 244] on li "Quảng Trị - [GEOGRAPHIC_DATA]" at bounding box center [241, 252] width 242 height 17
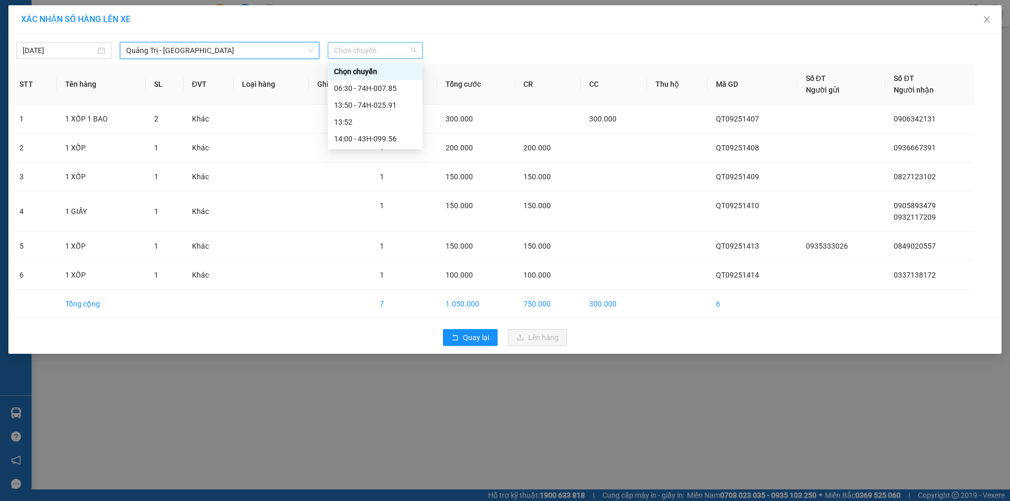
click at [406, 50] on span "Chọn chuyến" at bounding box center [375, 51] width 83 height 16
click at [399, 135] on div "14:00 - 43H-099.56" at bounding box center [375, 139] width 82 height 12
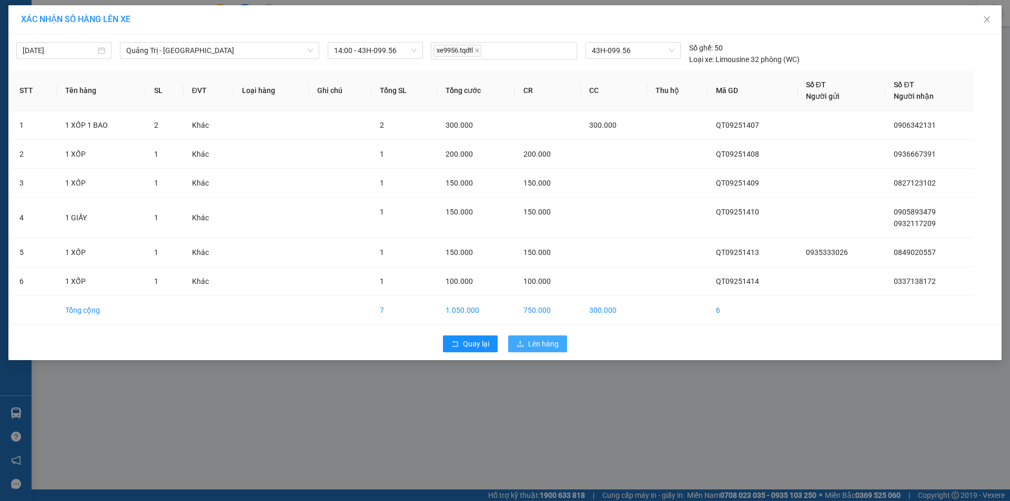
drag, startPoint x: 539, startPoint y: 344, endPoint x: 481, endPoint y: 329, distance: 59.3
click at [538, 344] on span "Lên hàng" at bounding box center [543, 344] width 31 height 12
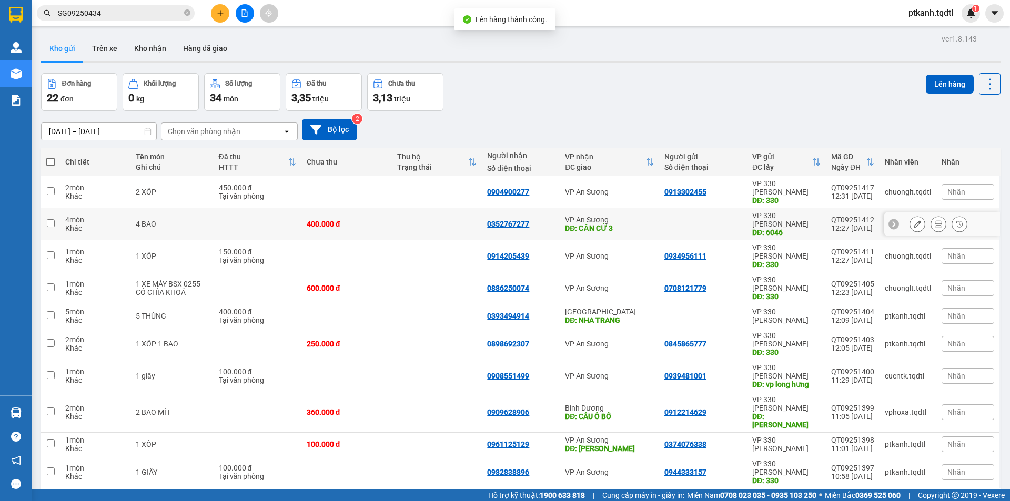
click at [633, 216] on div "VP An Sương" at bounding box center [609, 220] width 89 height 8
checkbox input "true"
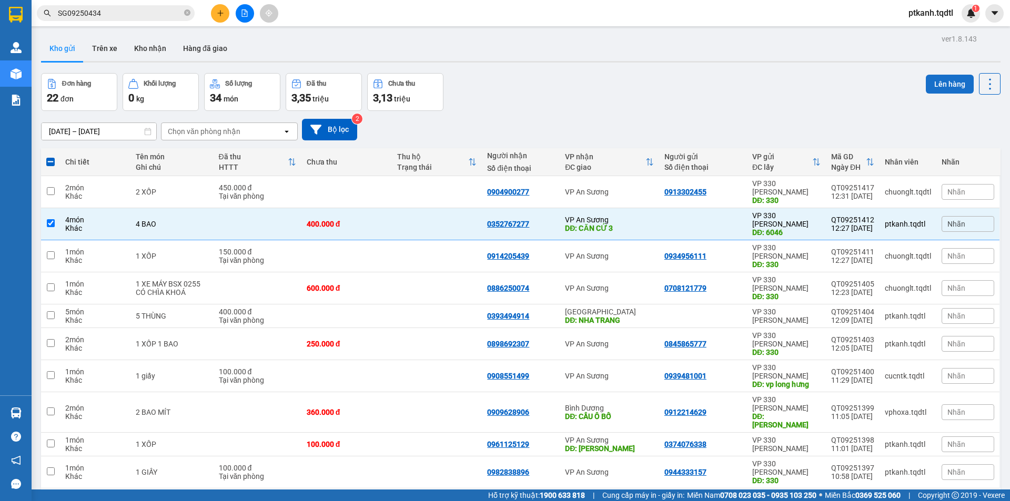
click at [943, 83] on button "Lên hàng" at bounding box center [950, 84] width 48 height 19
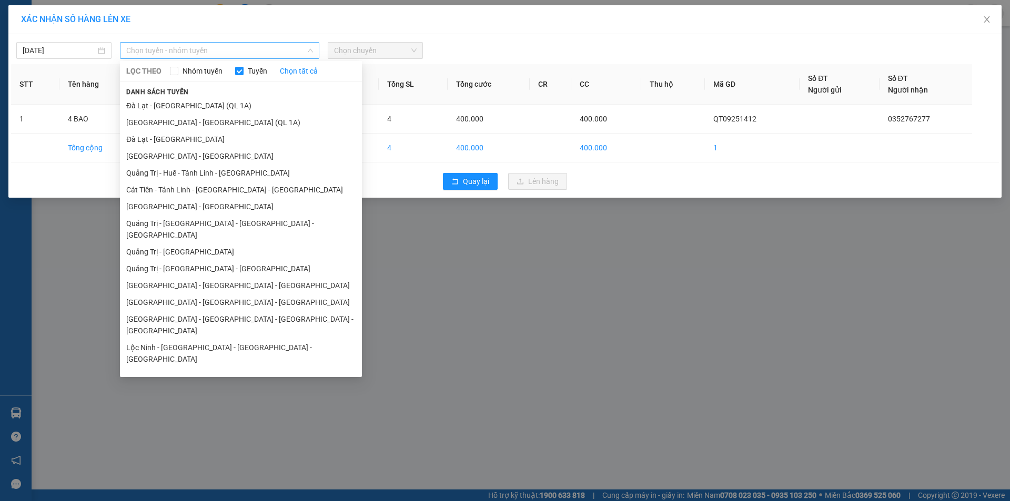
click at [259, 51] on span "Chọn tuyến - nhóm tuyến" at bounding box center [219, 51] width 187 height 16
drag, startPoint x: 230, startPoint y: 243, endPoint x: 260, endPoint y: 199, distance: 52.8
click at [231, 244] on li "Quảng Trị - [GEOGRAPHIC_DATA]" at bounding box center [241, 252] width 242 height 17
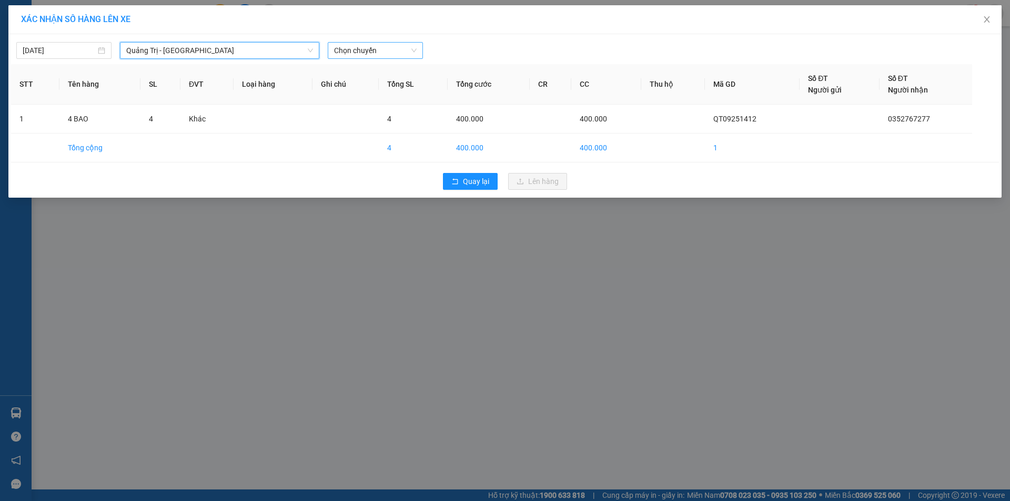
click at [410, 48] on span "Chọn chuyến" at bounding box center [375, 51] width 83 height 16
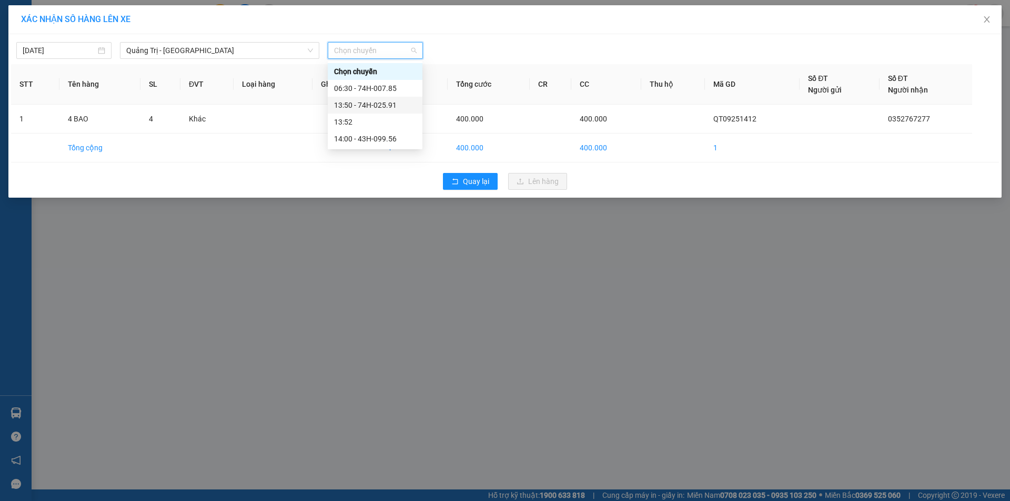
drag, startPoint x: 382, startPoint y: 104, endPoint x: 391, endPoint y: 109, distance: 10.2
click at [383, 105] on div "13:50 - 74H-025.91" at bounding box center [375, 105] width 82 height 12
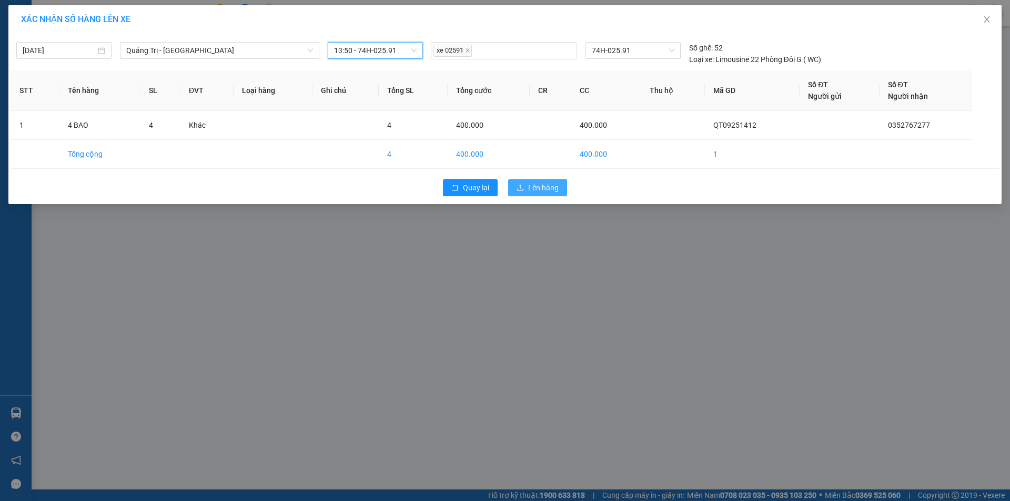
click at [541, 190] on span "Lên hàng" at bounding box center [543, 188] width 31 height 12
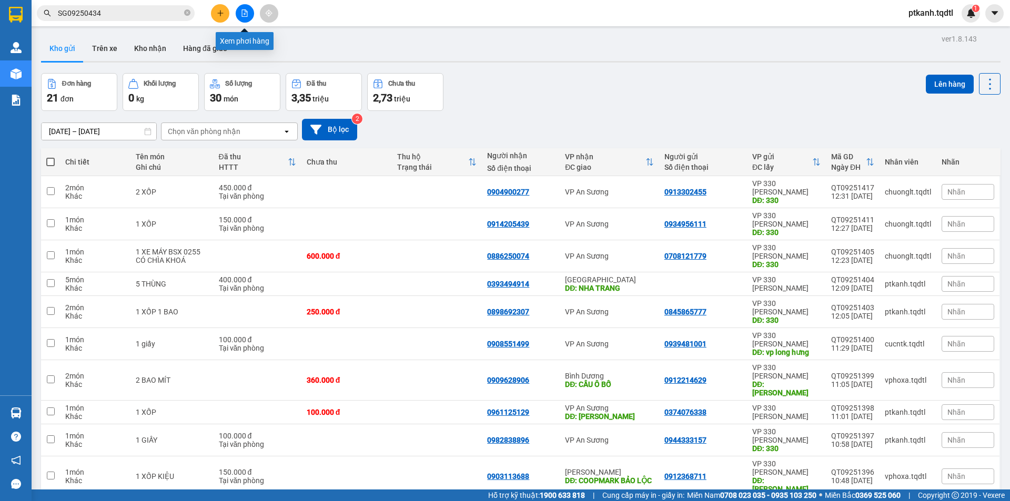
click at [243, 16] on icon "file-add" at bounding box center [244, 12] width 7 height 7
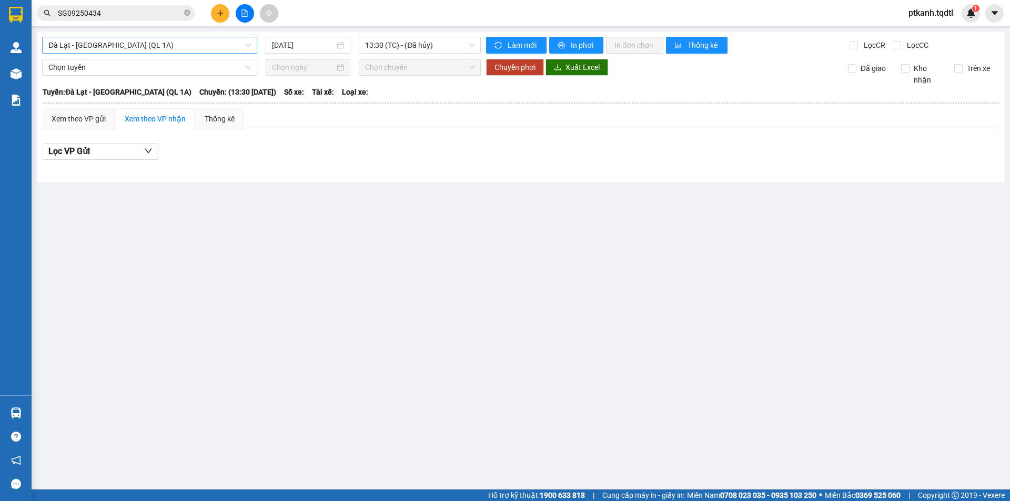
click at [251, 43] on span "Đà Lạt - [GEOGRAPHIC_DATA] (QL 1A)" at bounding box center [149, 45] width 203 height 16
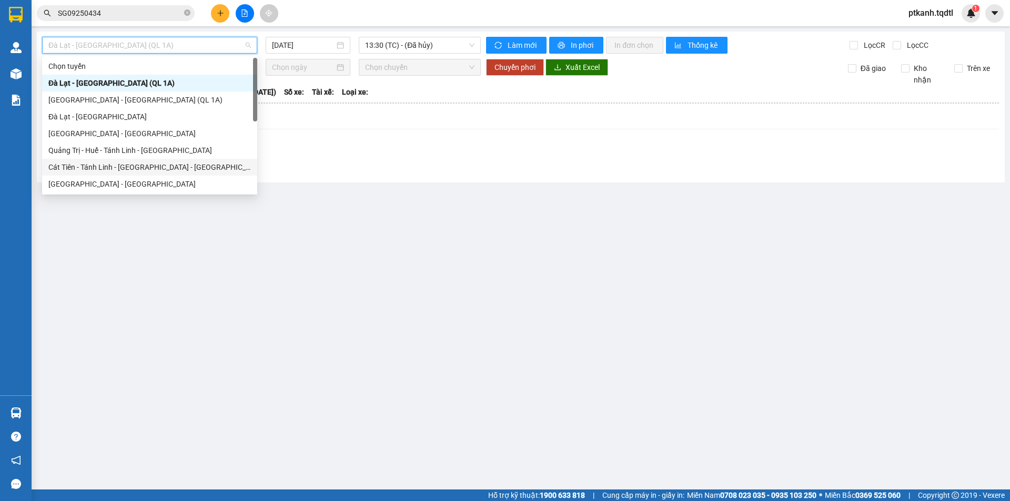
drag, startPoint x: 253, startPoint y: 80, endPoint x: 244, endPoint y: 100, distance: 21.4
click at [243, 156] on div "Chọn tuyến [GEOGRAPHIC_DATA] - [GEOGRAPHIC_DATA] (QL 1A) [GEOGRAPHIC_DATA] - [G…" at bounding box center [149, 142] width 215 height 168
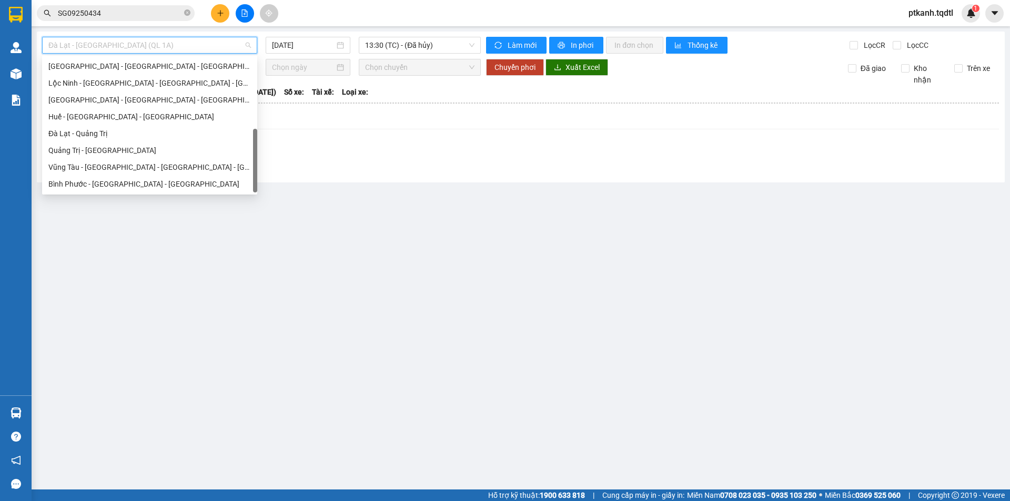
scroll to position [219, 0]
drag, startPoint x: 256, startPoint y: 83, endPoint x: 163, endPoint y: 151, distance: 115.2
click at [250, 165] on div "[GEOGRAPHIC_DATA] - [GEOGRAPHIC_DATA] - [GEOGRAPHIC_DATA] [GEOGRAPHIC_DATA] - […" at bounding box center [149, 125] width 215 height 135
click at [162, 151] on div "Quảng Trị - [GEOGRAPHIC_DATA]" at bounding box center [149, 151] width 203 height 12
type input "[DATE]"
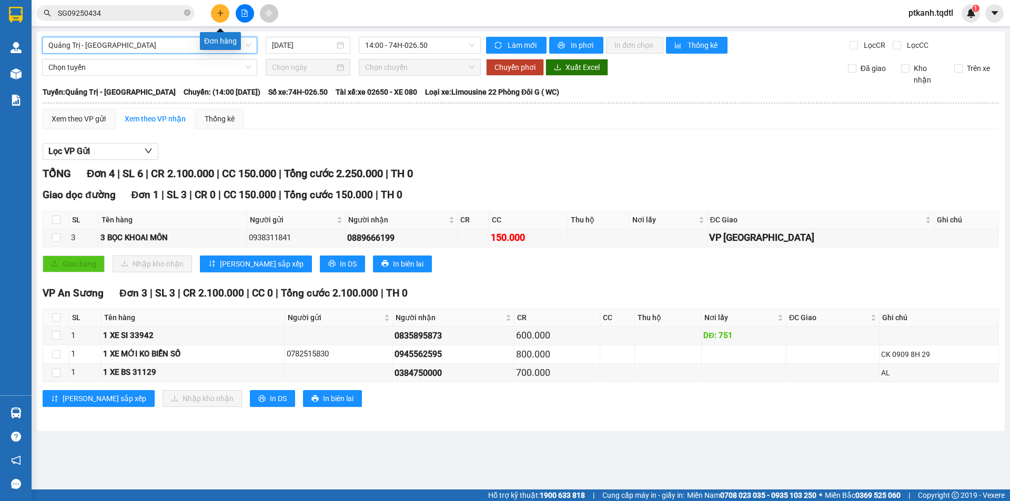
click at [214, 14] on button at bounding box center [220, 13] width 18 height 18
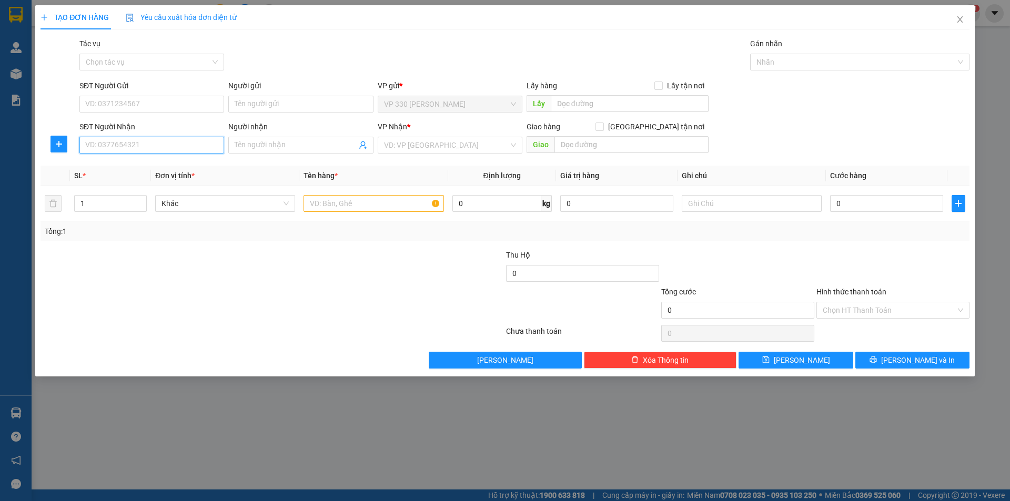
click at [175, 146] on input "SĐT Người Nhận" at bounding box center [151, 145] width 145 height 17
drag, startPoint x: 139, startPoint y: 145, endPoint x: 2, endPoint y: 137, distance: 137.5
click at [8, 140] on div "TẠO ĐƠN HÀNG Yêu cầu xuất hóa đơn điện tử Transit Pickup Surcharge Ids Transit …" at bounding box center [505, 250] width 1010 height 501
type input "0968675009"
click at [124, 103] on input "SĐT Người Gửi" at bounding box center [151, 104] width 145 height 17
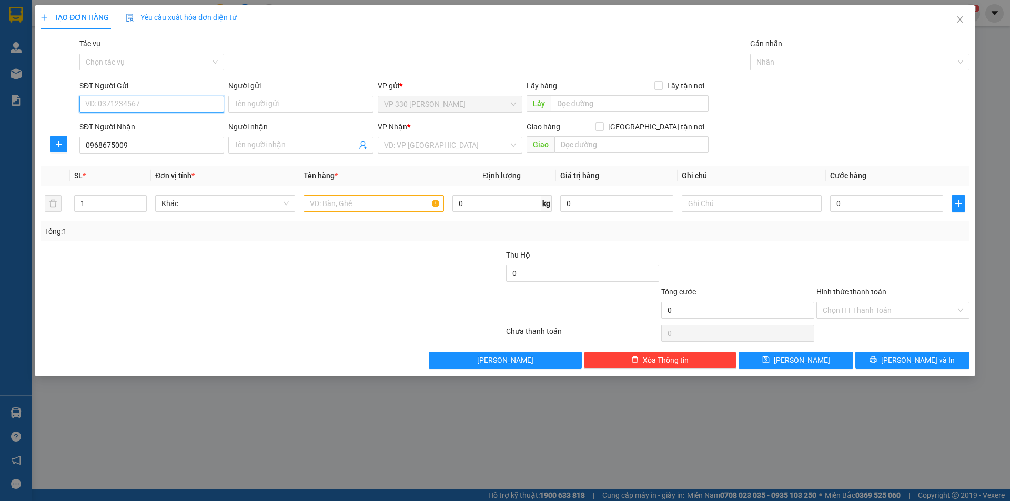
paste input "0968675009"
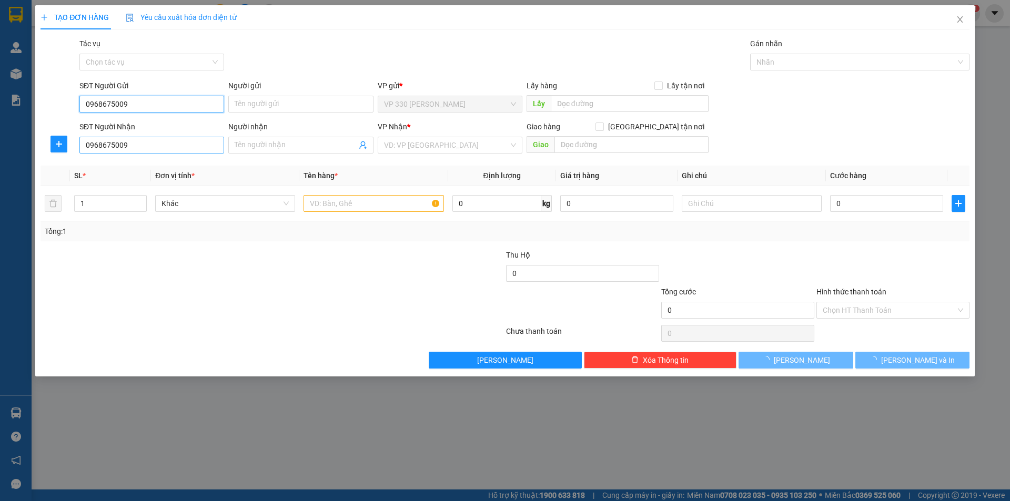
type input "0968675009"
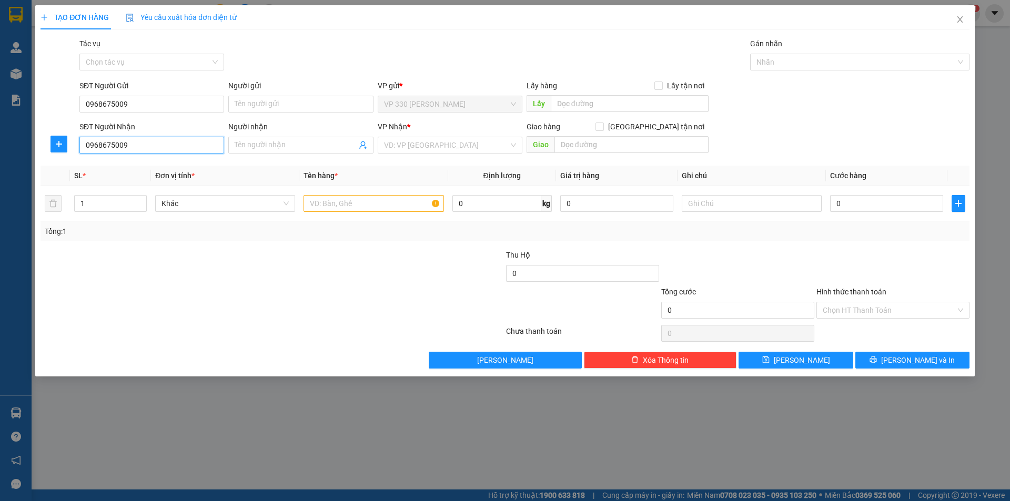
drag, startPoint x: 139, startPoint y: 144, endPoint x: 26, endPoint y: 150, distance: 113.8
click at [26, 150] on div "TẠO ĐƠN HÀNG Yêu cầu xuất hóa đơn điện tử Transit Pickup Surcharge Ids Transit …" at bounding box center [505, 250] width 1010 height 501
type input "0978289241"
click at [444, 146] on input "search" at bounding box center [446, 145] width 125 height 16
type input "HUẾ"
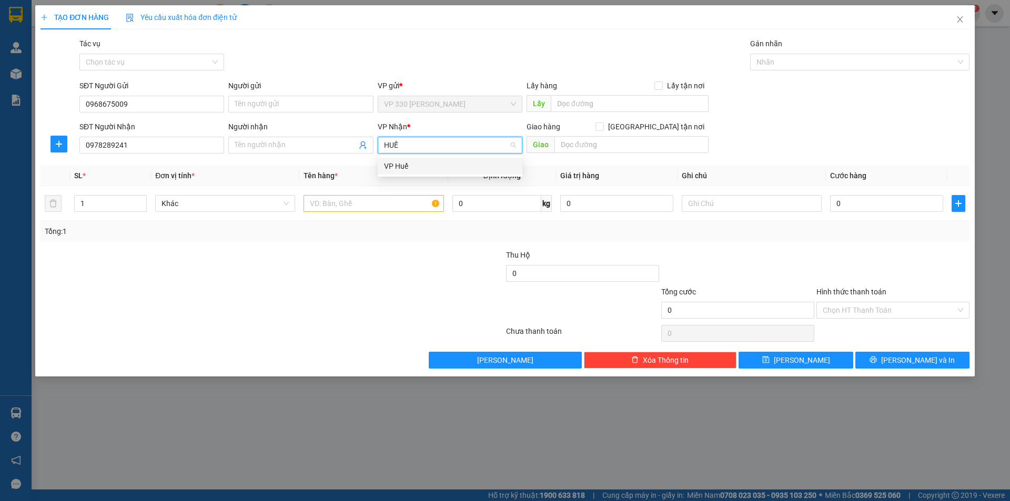
click at [405, 166] on div "VP Huế" at bounding box center [450, 166] width 132 height 12
click at [596, 145] on input "text" at bounding box center [632, 144] width 154 height 17
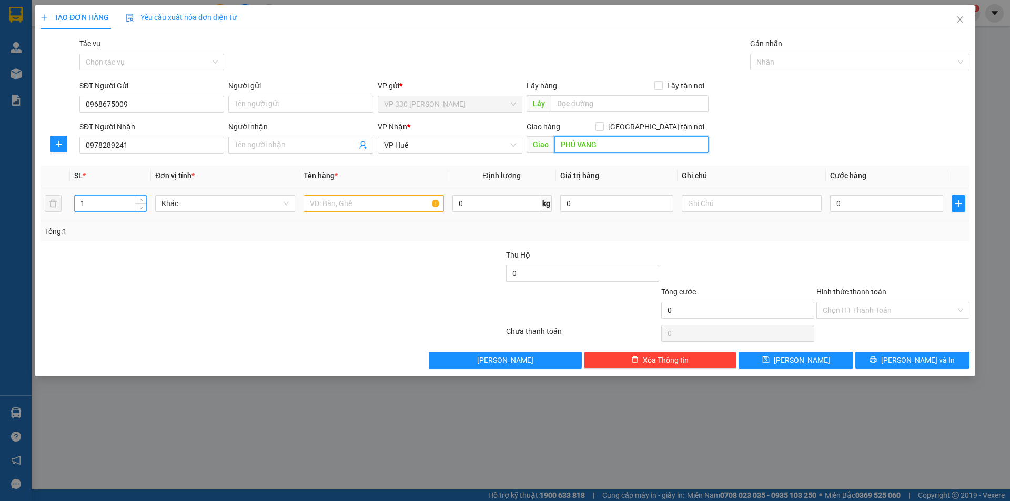
type input "PHÚ VANG"
click at [97, 203] on input "1" at bounding box center [111, 204] width 72 height 16
type input "2"
click at [358, 207] on input "text" at bounding box center [374, 203] width 140 height 17
type input "2 GIẤY"
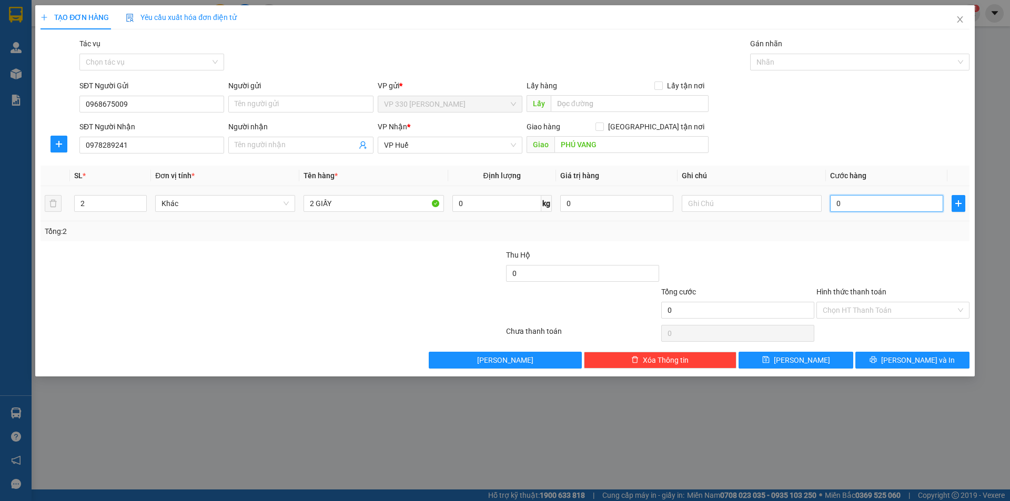
click at [854, 205] on input "0" at bounding box center [886, 203] width 113 height 17
type input "2"
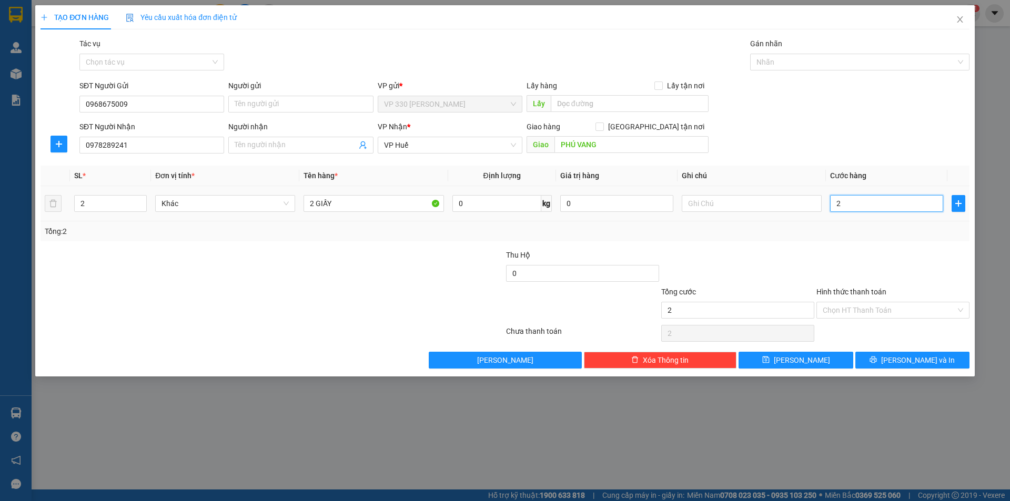
type input "20"
type input "200"
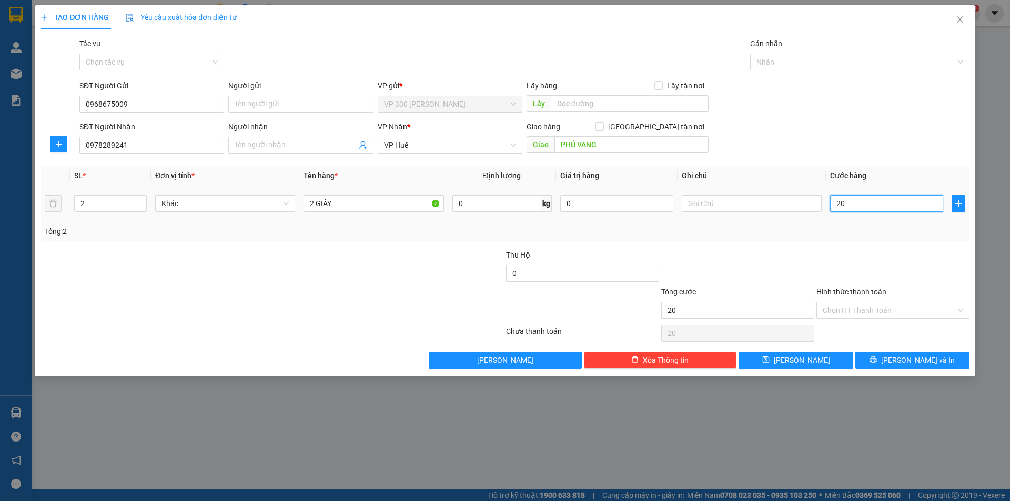
type input "200"
type input "2.000"
type input "20.000"
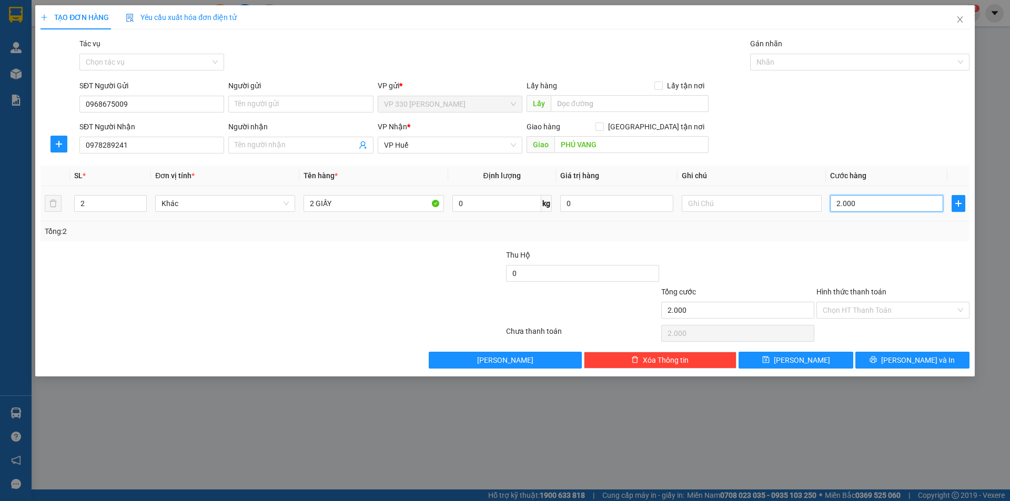
type input "20.000"
type input "200.000"
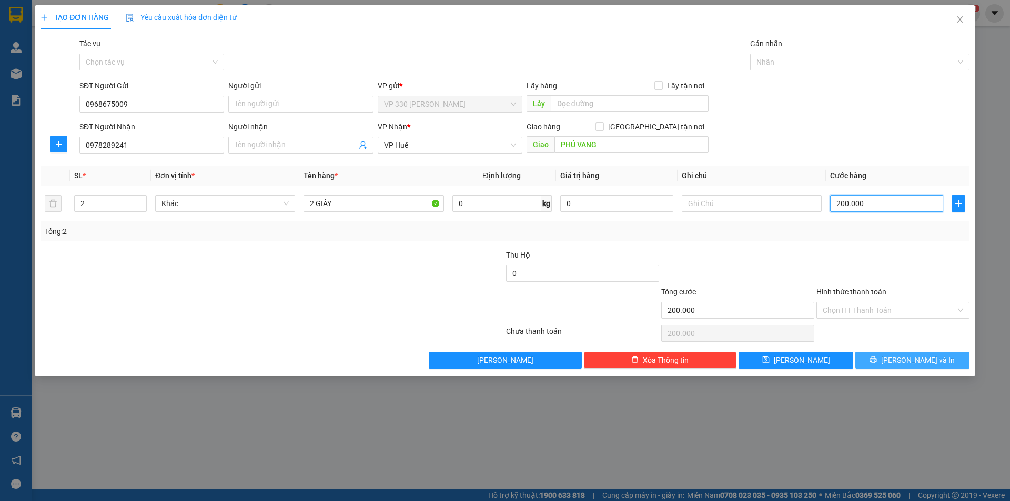
type input "200.000"
click at [910, 362] on span "[PERSON_NAME] và In" at bounding box center [918, 361] width 74 height 12
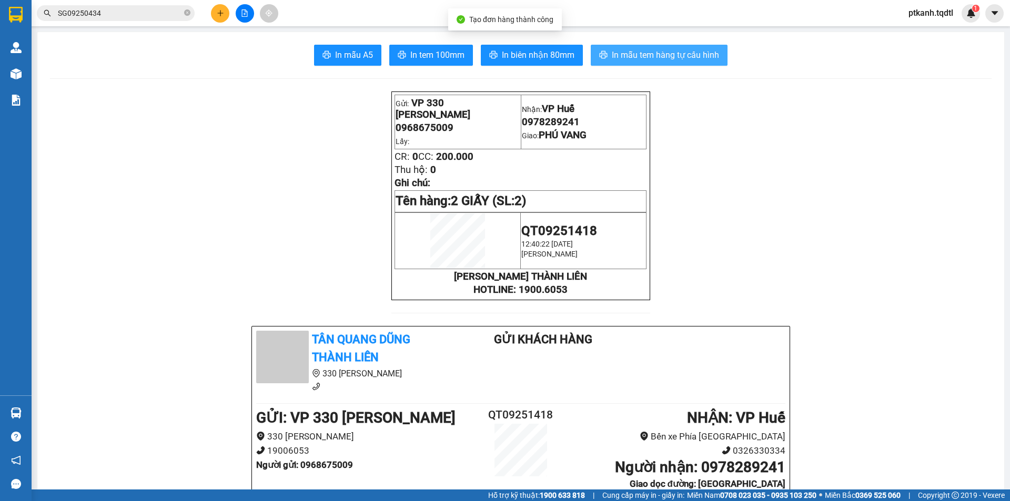
click at [653, 56] on span "In mẫu tem hàng tự cấu hình" at bounding box center [665, 54] width 107 height 13
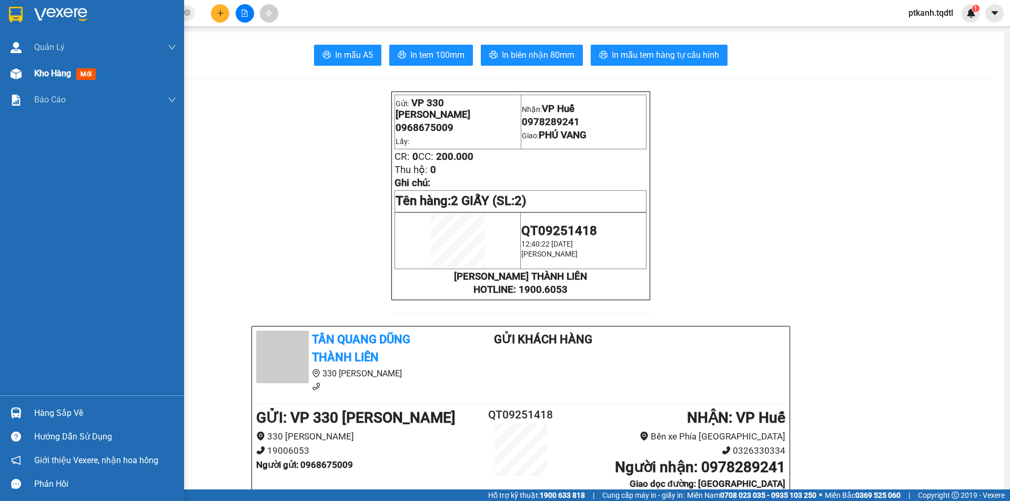
click at [48, 75] on span "Kho hàng" at bounding box center [52, 73] width 37 height 10
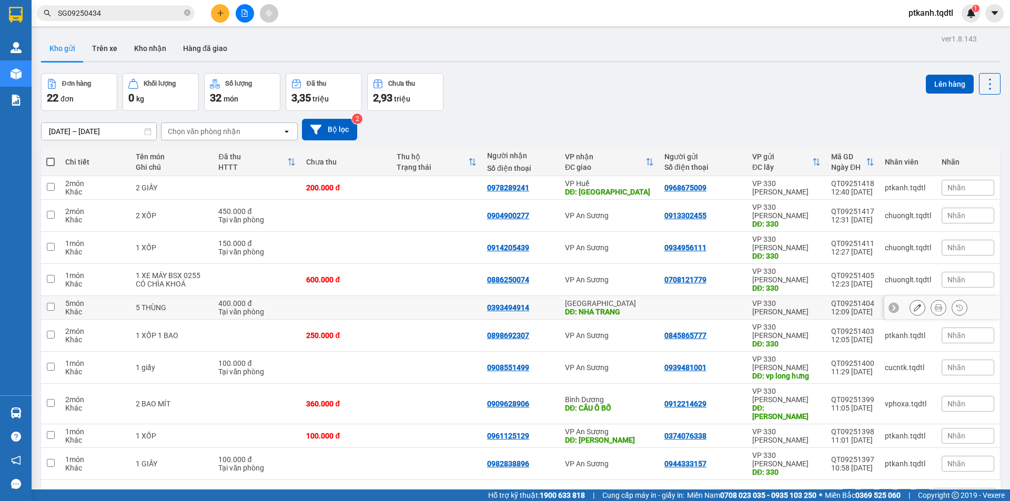
drag, startPoint x: 642, startPoint y: 284, endPoint x: 629, endPoint y: 263, distance: 25.3
click at [642, 308] on div "DĐ: NHA TRANG" at bounding box center [609, 312] width 89 height 8
checkbox input "true"
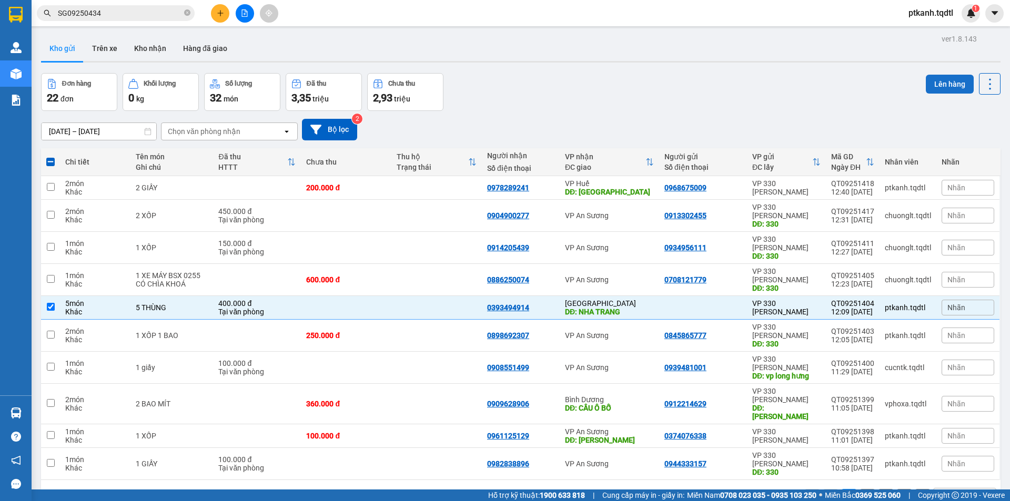
click at [938, 82] on button "Lên hàng" at bounding box center [950, 84] width 48 height 19
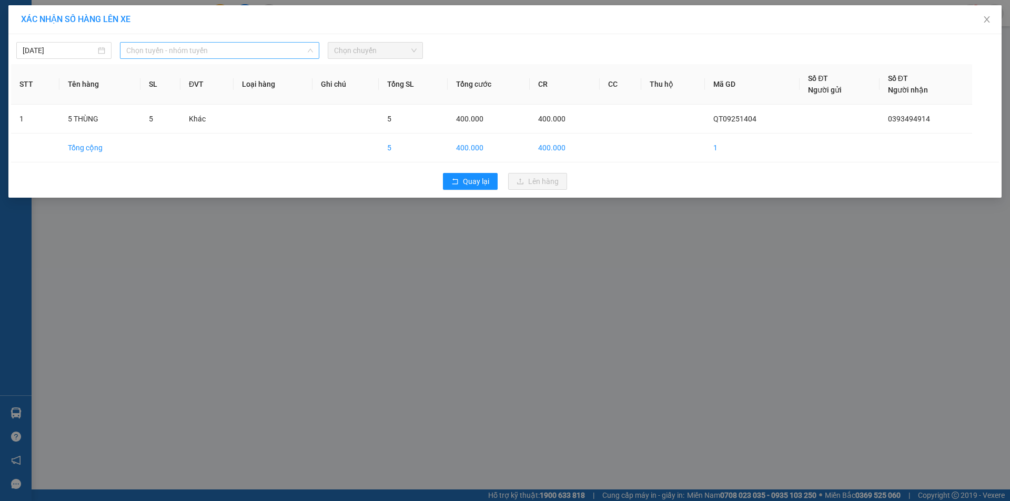
click at [305, 49] on span "Chọn tuyến - nhóm tuyến" at bounding box center [219, 51] width 187 height 16
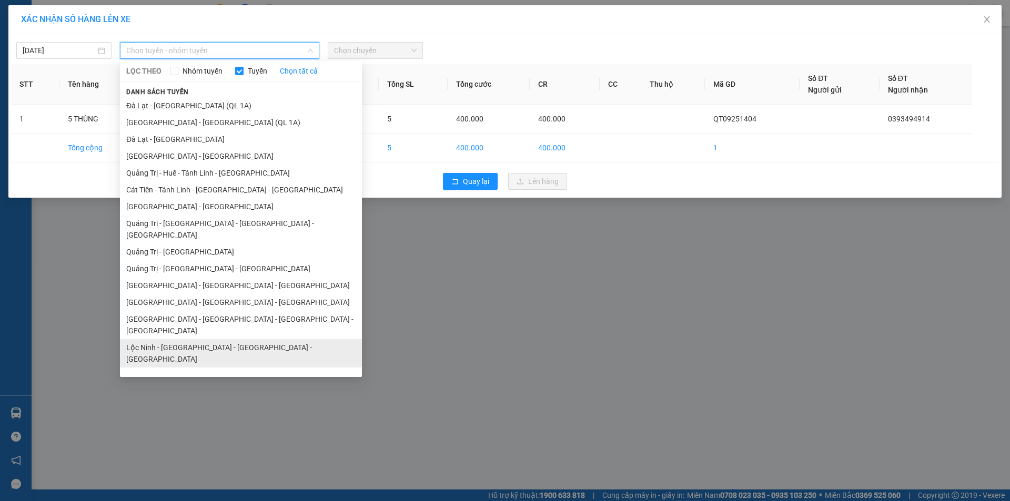
scroll to position [61, 0]
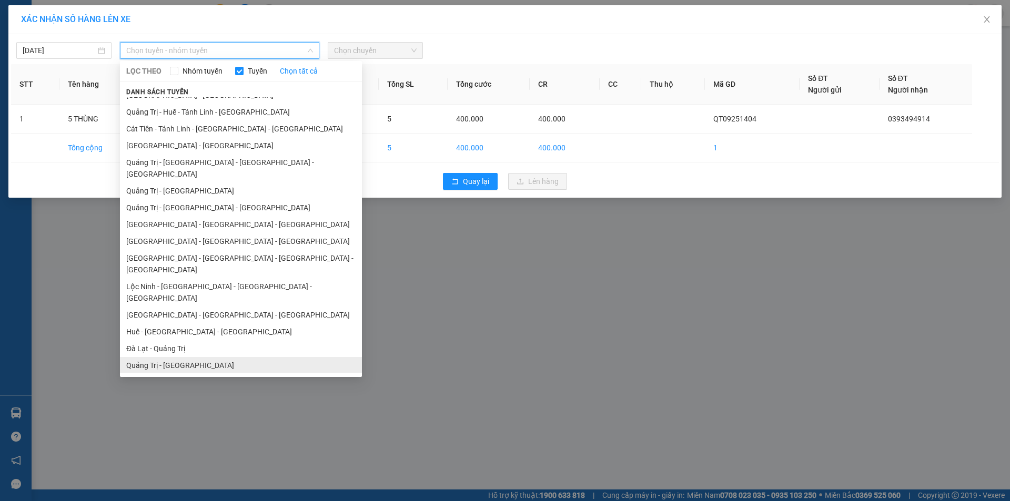
click at [211, 357] on li "Quảng Trị - [GEOGRAPHIC_DATA]" at bounding box center [241, 365] width 242 height 17
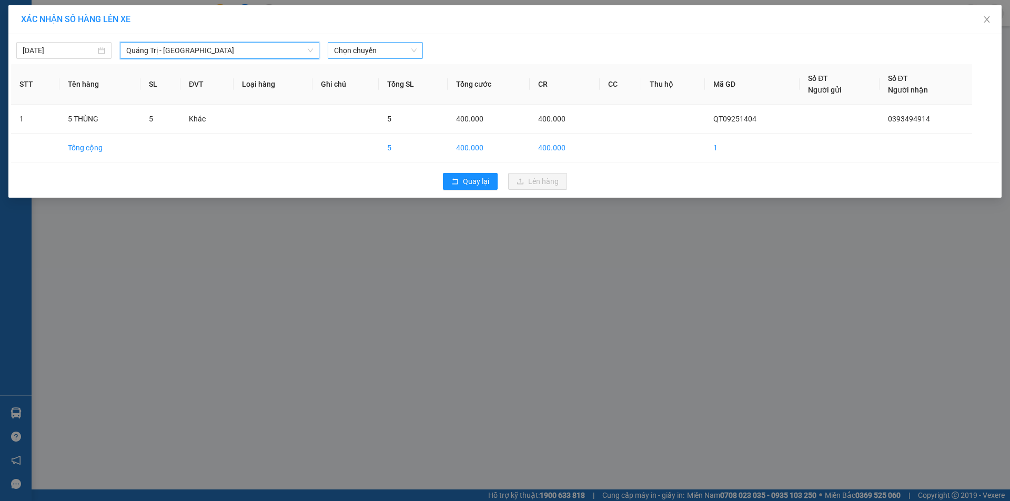
click at [402, 47] on span "Chọn chuyến" at bounding box center [375, 51] width 83 height 16
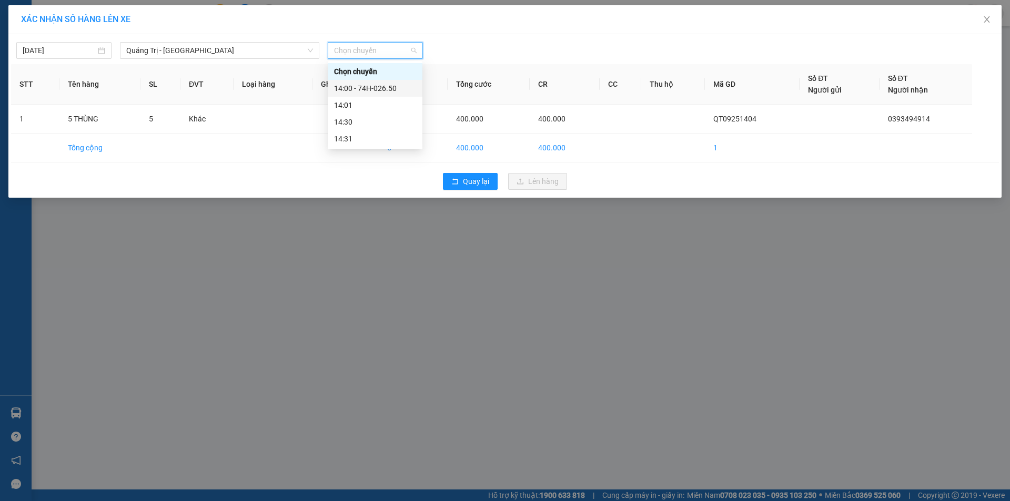
click at [388, 84] on div "14:00 - 74H-026.50" at bounding box center [375, 89] width 82 height 12
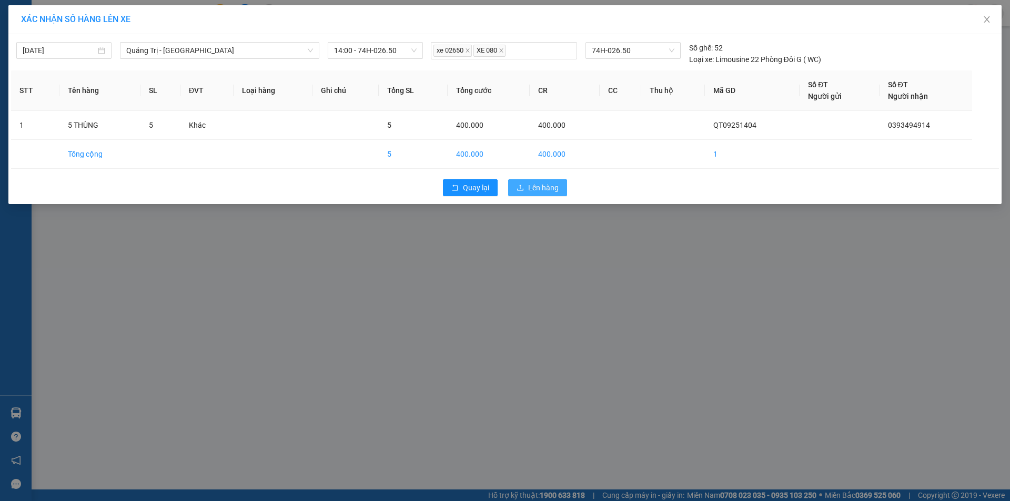
click at [546, 190] on span "Lên hàng" at bounding box center [543, 188] width 31 height 12
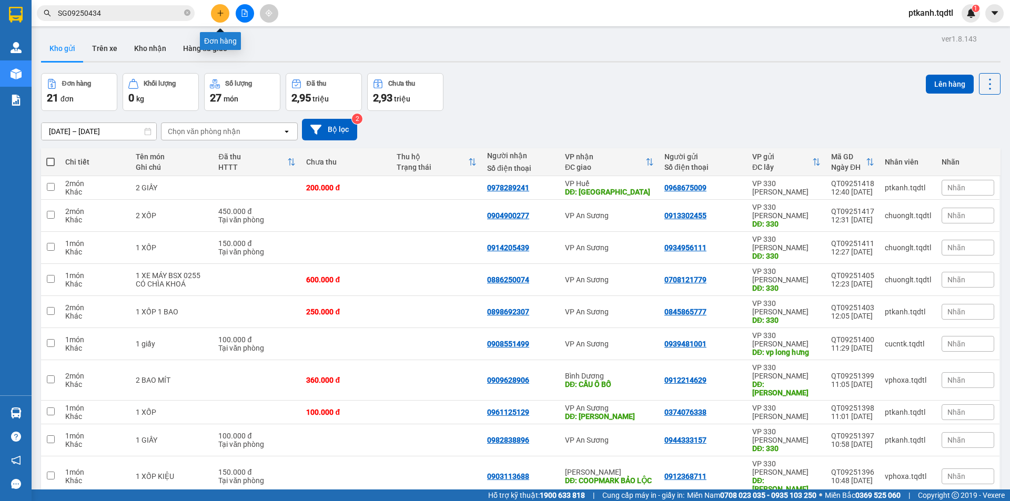
click at [217, 15] on icon "plus" at bounding box center [220, 12] width 7 height 7
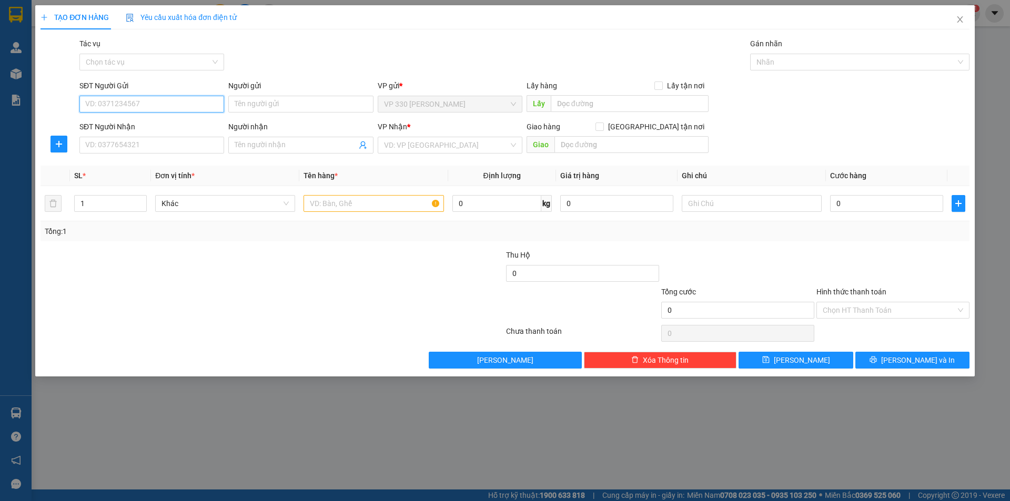
click at [209, 103] on input "SĐT Người Gửi" at bounding box center [151, 104] width 145 height 17
type input "0946885345"
drag, startPoint x: 199, startPoint y: 146, endPoint x: 294, endPoint y: 163, distance: 96.8
click at [198, 146] on input "SĐT Người Nhận" at bounding box center [151, 145] width 145 height 17
type input "0898920229"
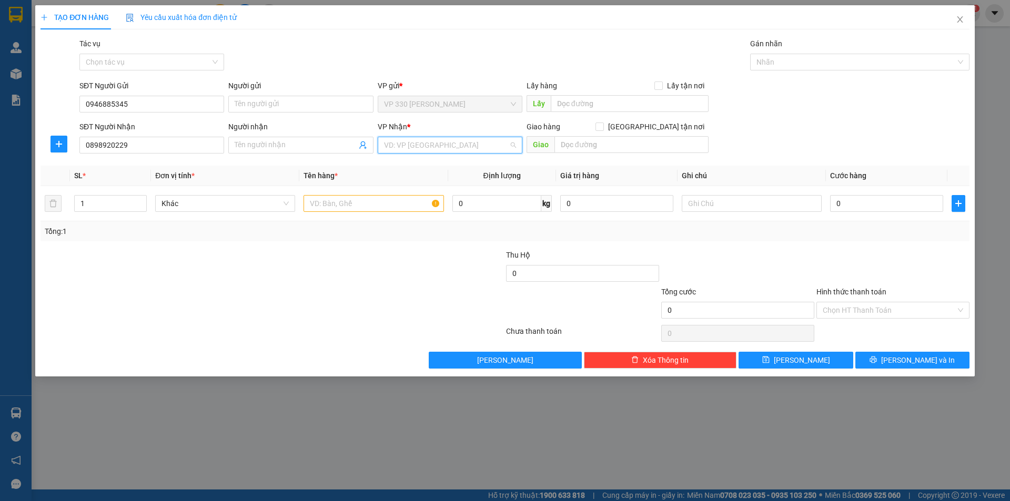
click at [437, 146] on input "search" at bounding box center [446, 145] width 125 height 16
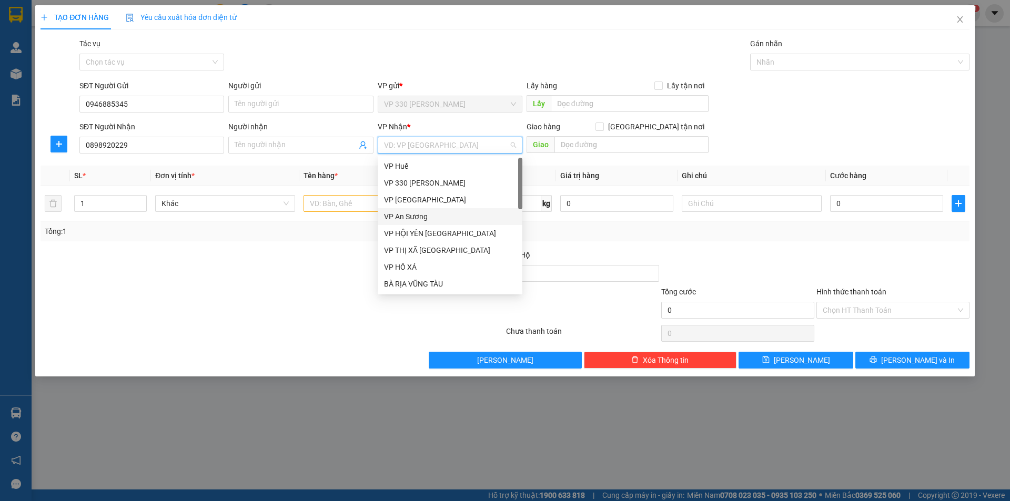
click at [432, 216] on div "VP An Sương" at bounding box center [450, 217] width 132 height 12
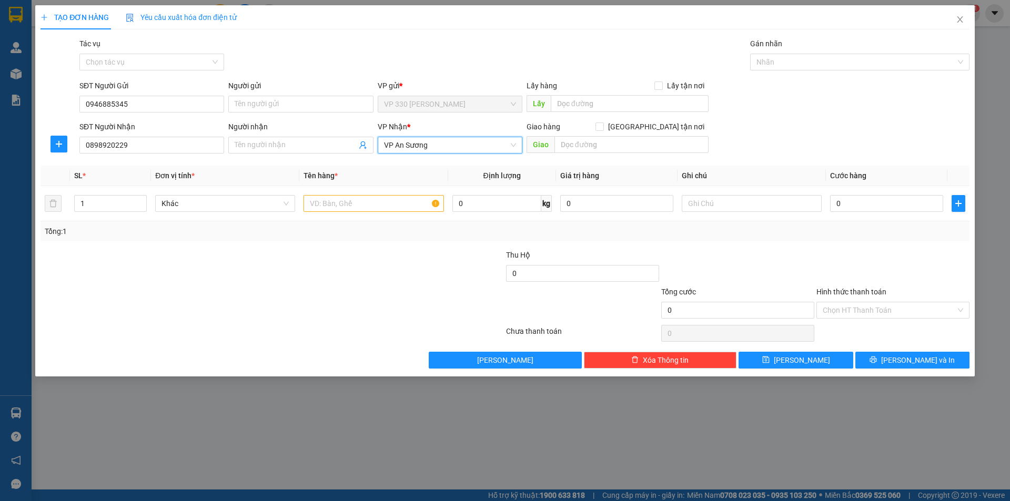
click at [442, 143] on span "VP An Sương" at bounding box center [450, 145] width 132 height 16
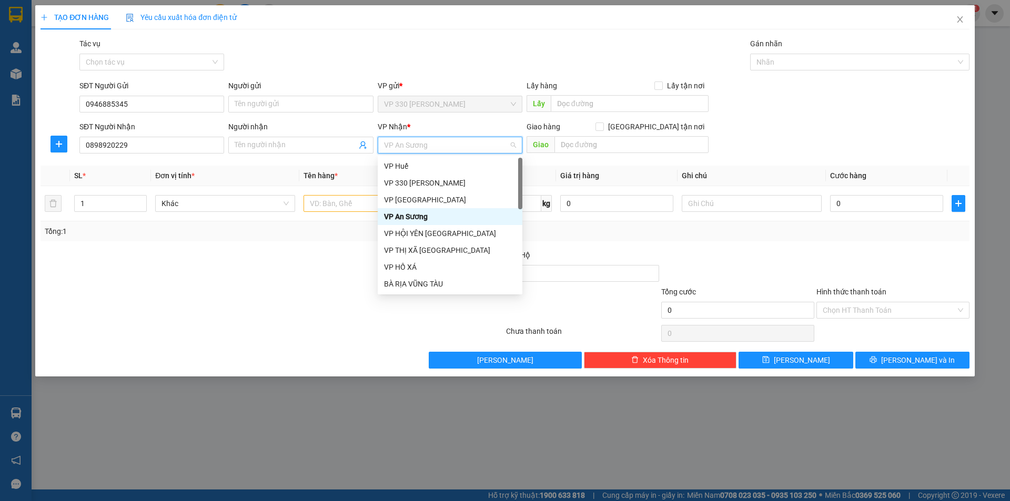
type input "B"
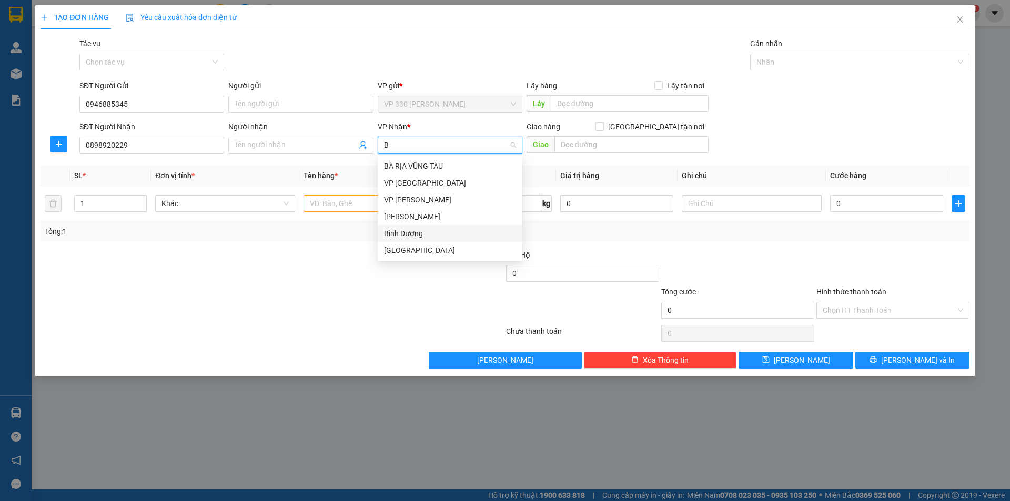
drag, startPoint x: 430, startPoint y: 236, endPoint x: 510, endPoint y: 196, distance: 88.9
click at [431, 235] on div "Bình Dương" at bounding box center [450, 234] width 132 height 12
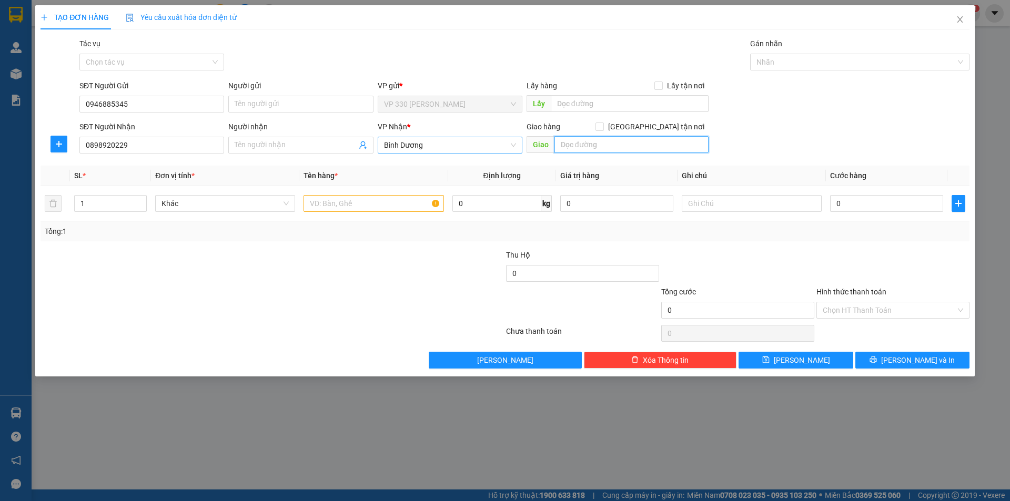
click at [613, 142] on input "text" at bounding box center [632, 144] width 154 height 17
type input "[DEMOGRAPHIC_DATA]"
click at [350, 200] on input "text" at bounding box center [374, 203] width 140 height 17
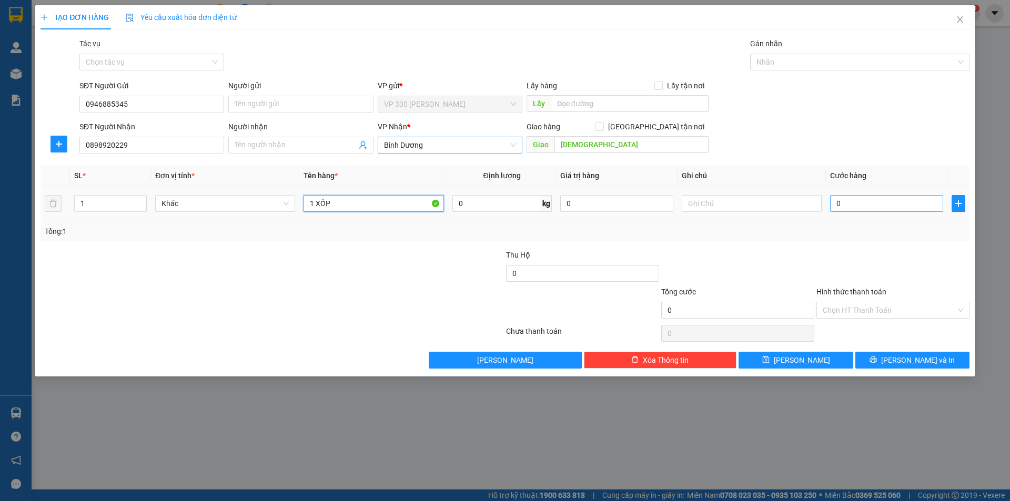
type input "1 XỐP"
click at [892, 198] on input "0" at bounding box center [886, 203] width 113 height 17
type input "1"
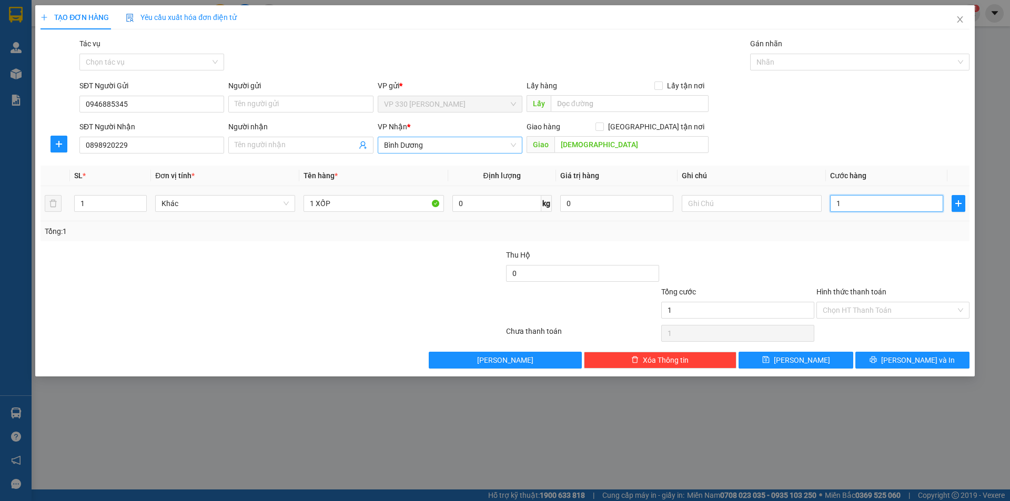
type input "10"
type input "100"
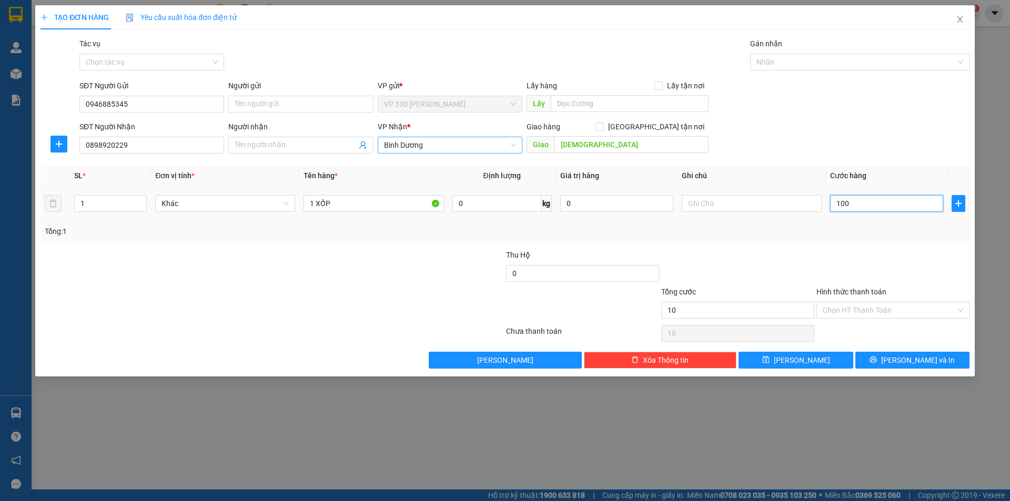
type input "100"
type input "1.000"
type input "10.000"
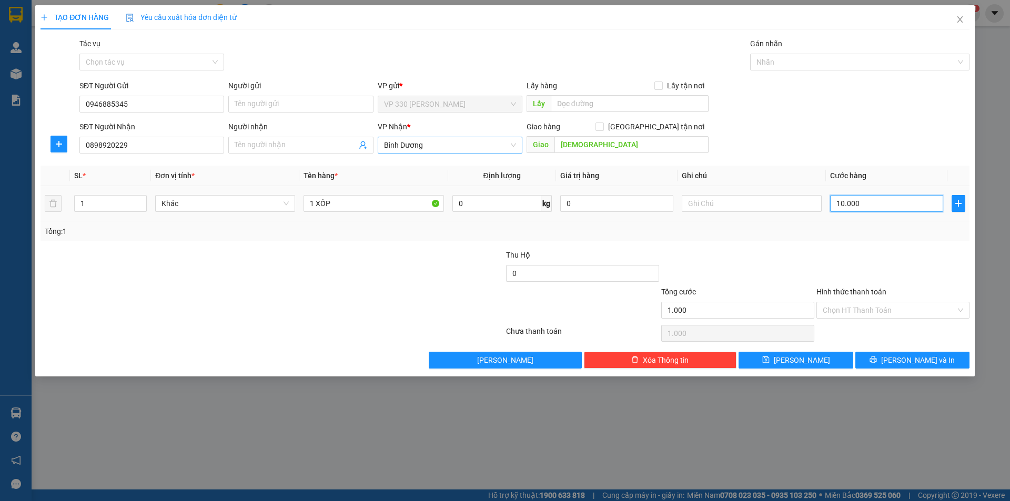
type input "10.000"
type input "100.000"
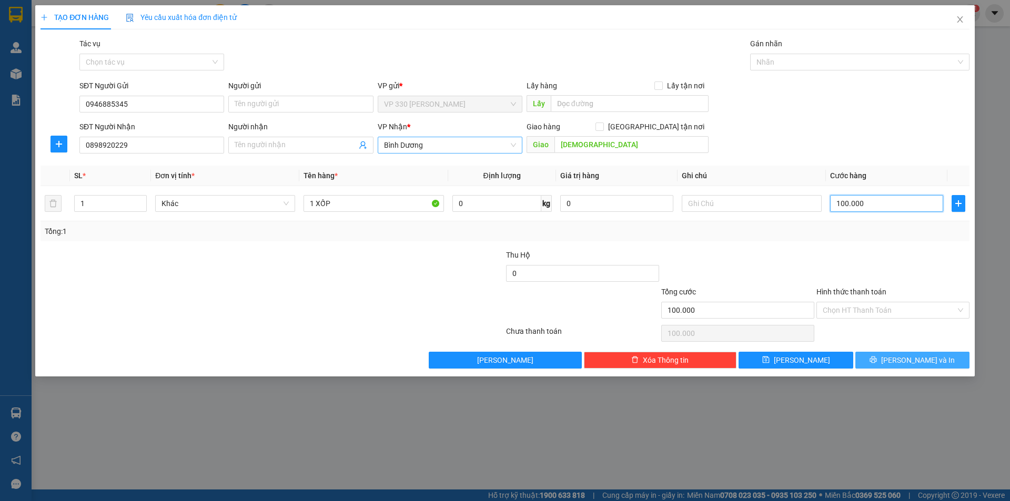
type input "100.000"
drag, startPoint x: 900, startPoint y: 356, endPoint x: 596, endPoint y: 137, distance: 375.4
click at [895, 355] on button "[PERSON_NAME] và In" at bounding box center [912, 360] width 114 height 17
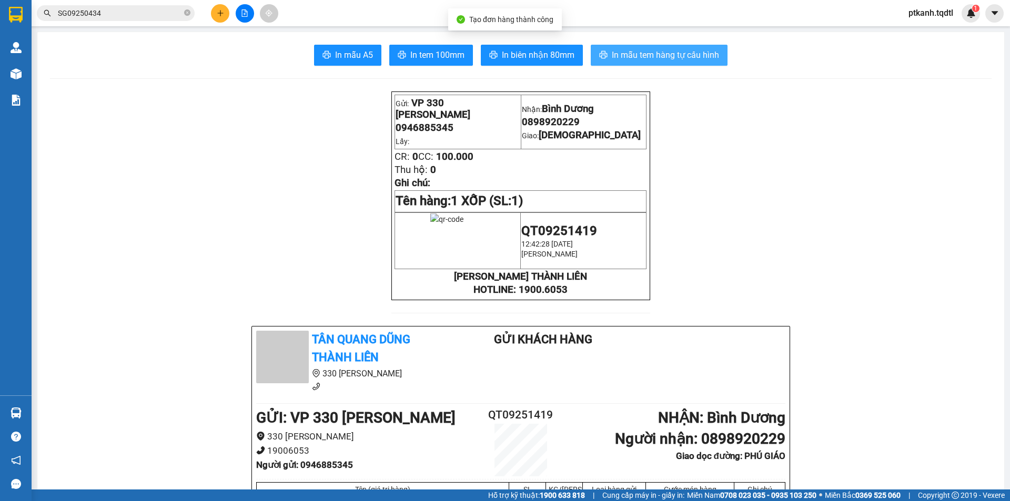
drag, startPoint x: 667, startPoint y: 54, endPoint x: 477, endPoint y: 48, distance: 189.5
click at [663, 54] on span "In mẫu tem hàng tự cấu hình" at bounding box center [665, 54] width 107 height 13
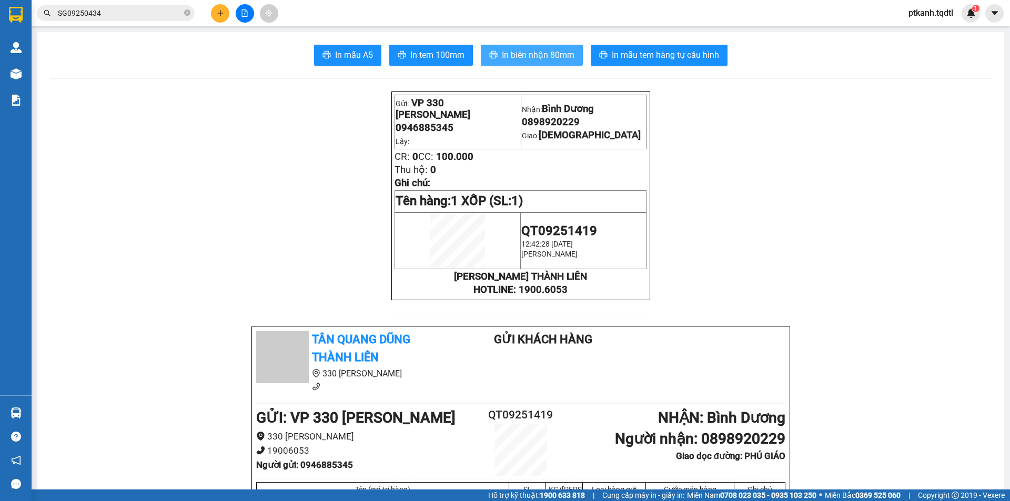
click at [516, 53] on span "In biên nhận 80mm" at bounding box center [538, 54] width 73 height 13
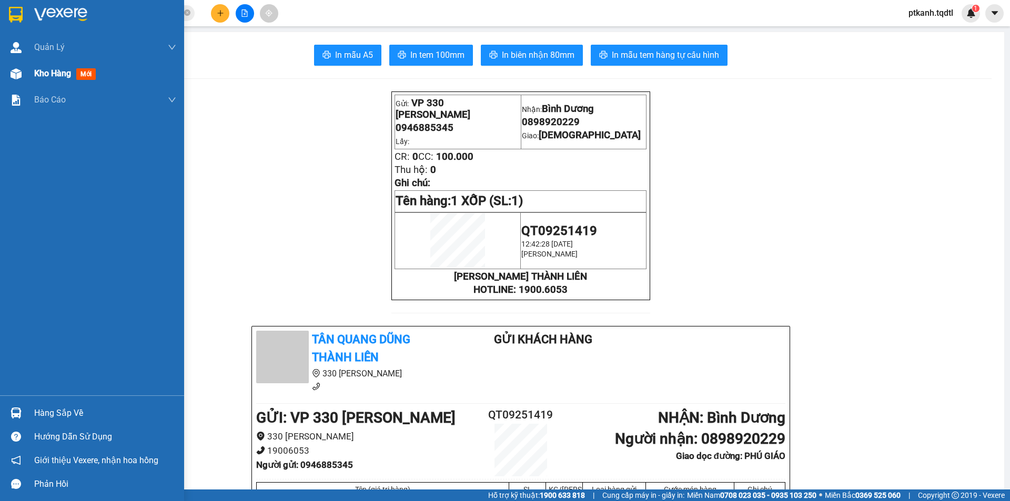
click at [21, 70] on img at bounding box center [16, 73] width 11 height 11
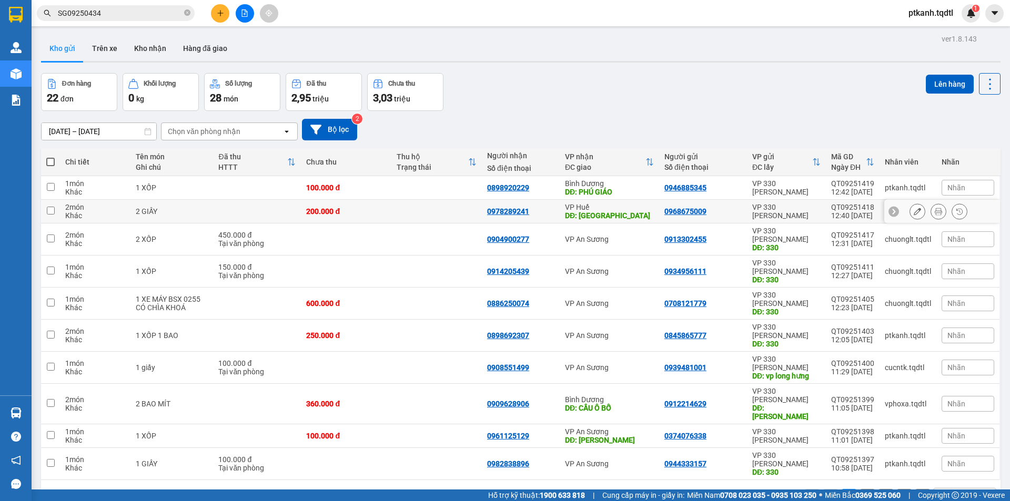
drag, startPoint x: 412, startPoint y: 210, endPoint x: 448, endPoint y: 492, distance: 284.3
click at [419, 225] on tbody "1 món Khác 1 XỐP 100.000 đ 0898920229 Bình Dương DĐ: PHÚ GIÁO 0946885345 VP 330…" at bounding box center [521, 328] width 960 height 304
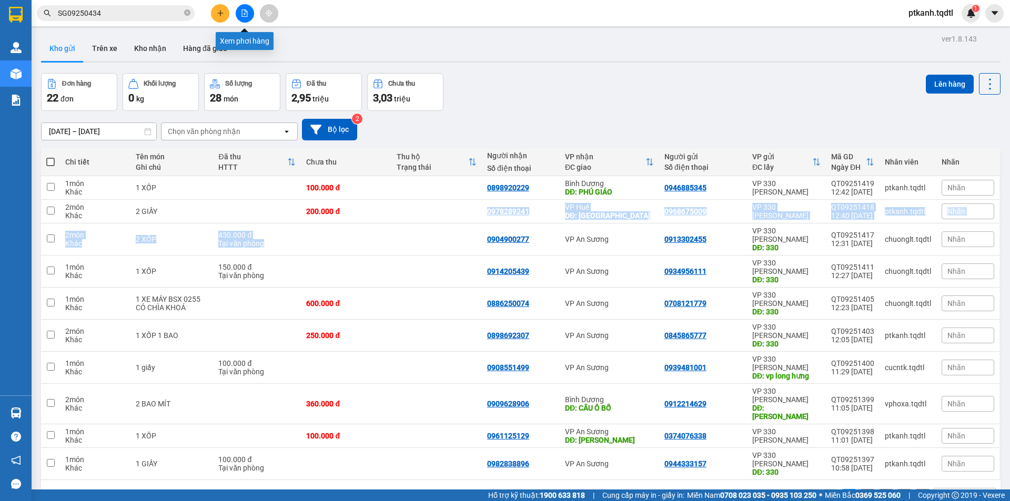
click at [248, 12] on icon "file-add" at bounding box center [244, 12] width 7 height 7
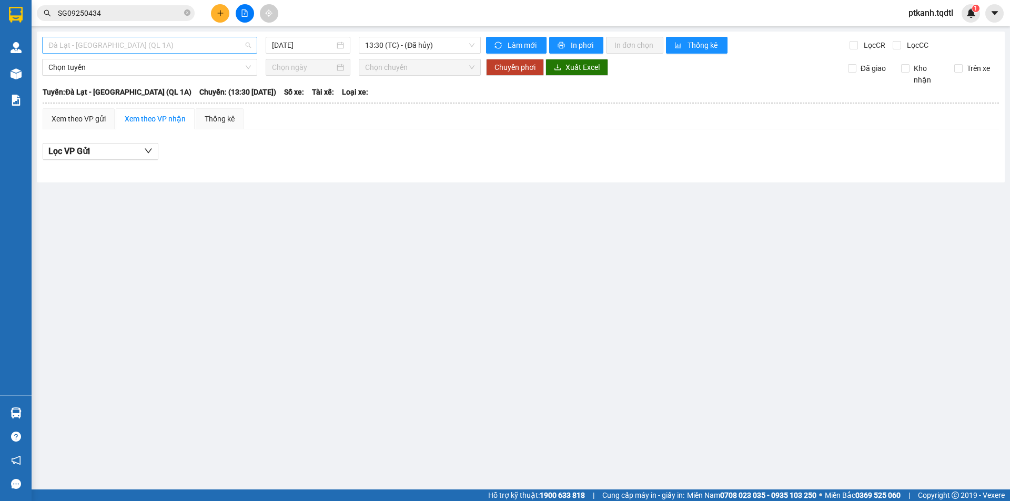
click at [251, 41] on div "Đà Lạt - [GEOGRAPHIC_DATA] (QL 1A)" at bounding box center [149, 45] width 215 height 17
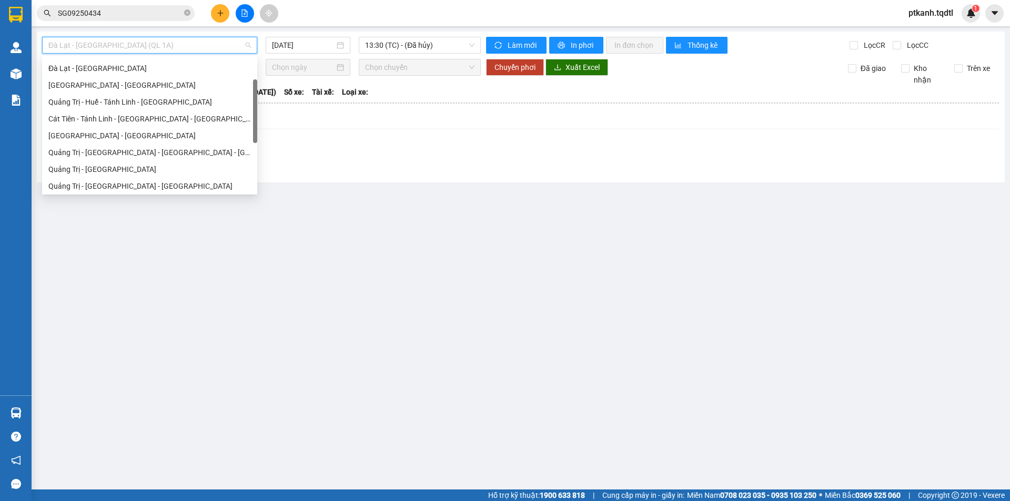
scroll to position [63, 0]
drag, startPoint x: 256, startPoint y: 75, endPoint x: 256, endPoint y: 99, distance: 24.2
click at [256, 99] on div at bounding box center [255, 111] width 4 height 64
click at [193, 154] on div "Quảng Trị - [GEOGRAPHIC_DATA]" at bounding box center [149, 155] width 203 height 12
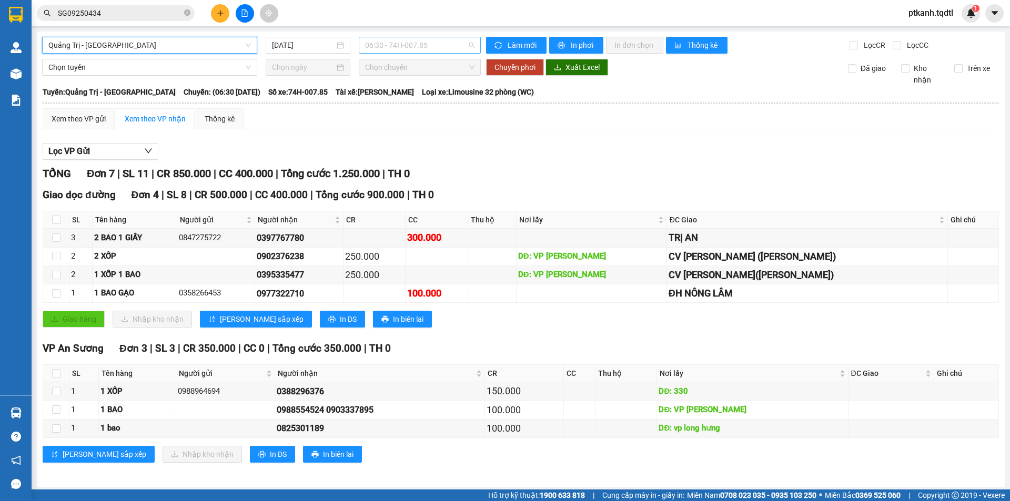
click at [455, 47] on span "06:30 - 74H-007.85" at bounding box center [419, 45] width 109 height 16
click at [612, 155] on div "Lọc VP Gửi" at bounding box center [521, 151] width 956 height 17
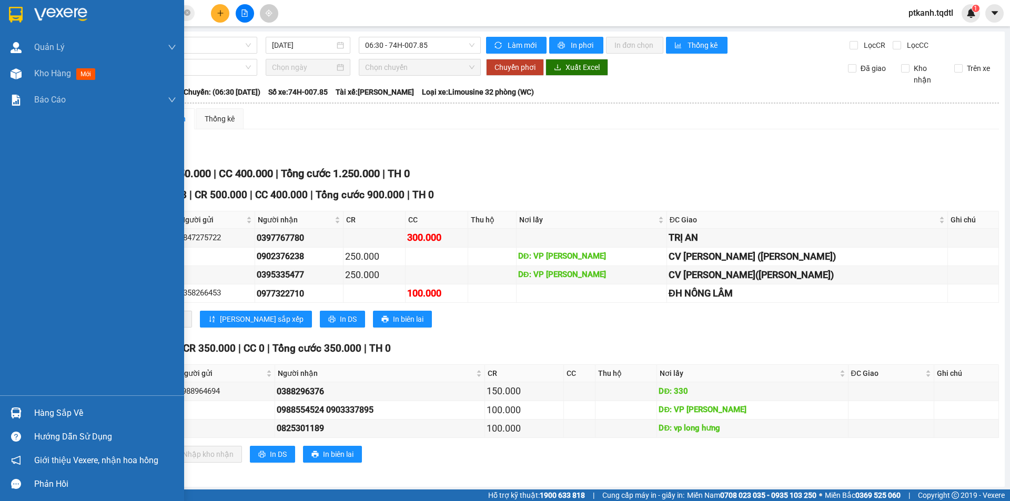
drag, startPoint x: 35, startPoint y: 409, endPoint x: 167, endPoint y: 456, distance: 140.6
click at [37, 410] on div "Hàng sắp về" at bounding box center [105, 414] width 142 height 16
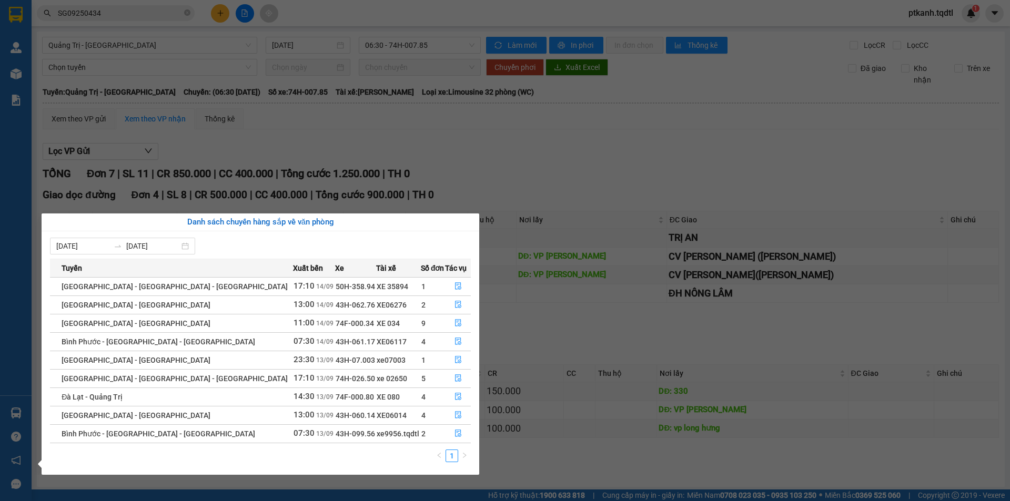
click at [14, 411] on div "Quản [PERSON_NAME] lý khách hàng mới Quản lý giao nhận mới Kho hàng mới Báo cáo…" at bounding box center [16, 250] width 32 height 501
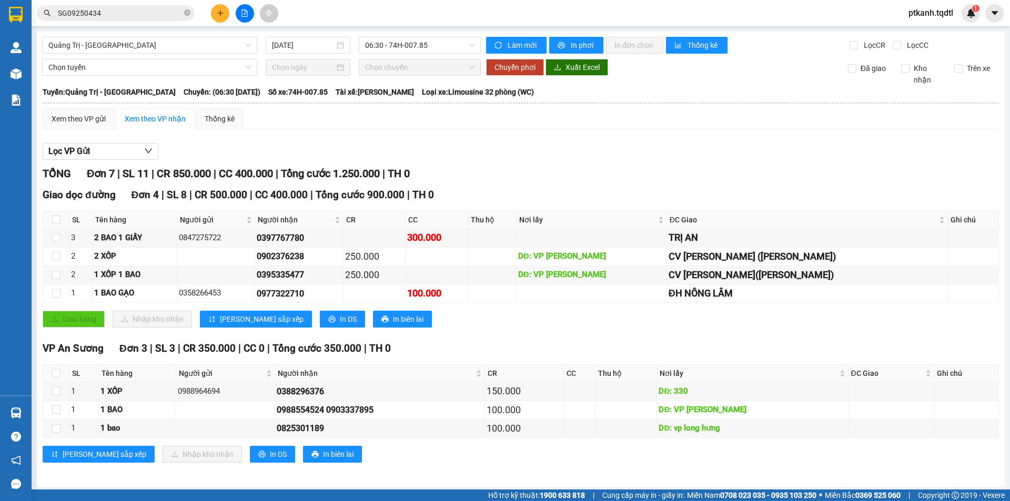
scroll to position [3, 0]
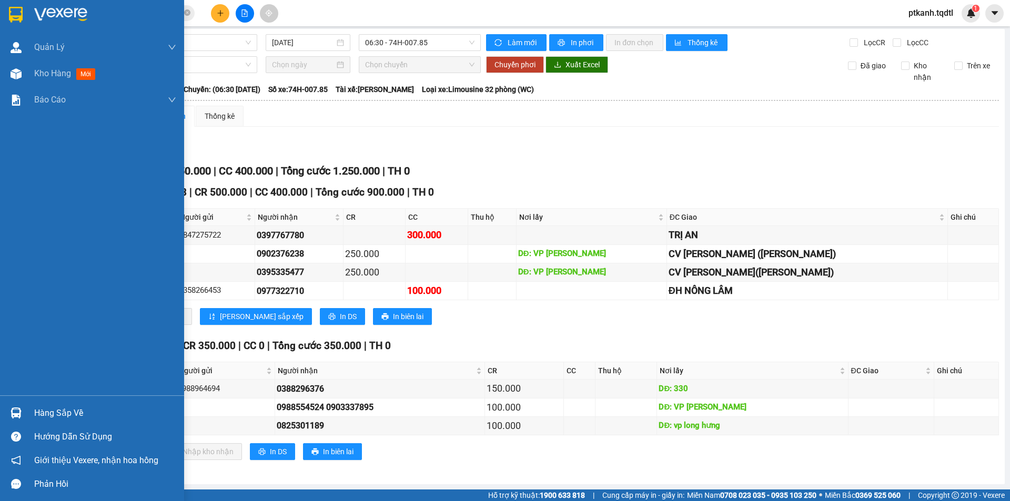
drag, startPoint x: 28, startPoint y: 407, endPoint x: 35, endPoint y: 408, distance: 7.0
click at [29, 407] on div "Hàng sắp về" at bounding box center [92, 413] width 184 height 24
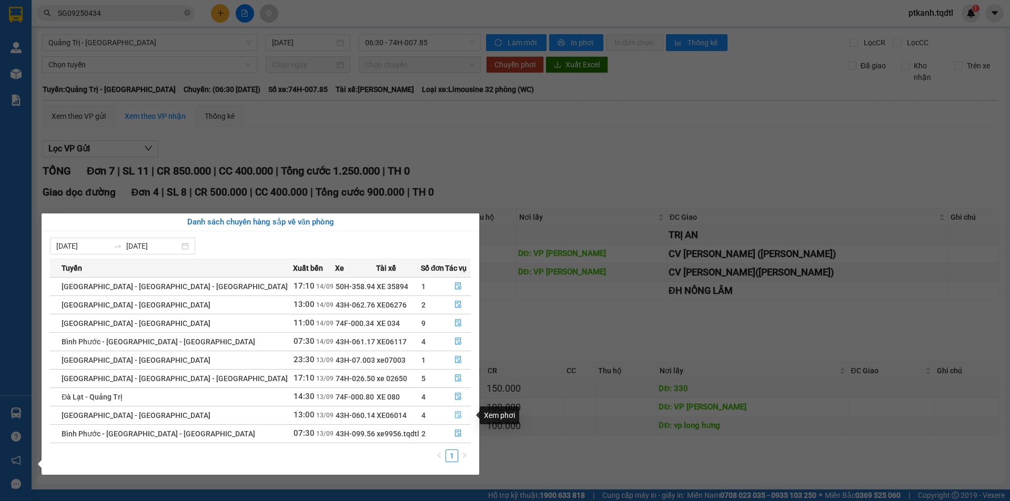
click at [455, 415] on icon "file-done" at bounding box center [458, 415] width 6 height 7
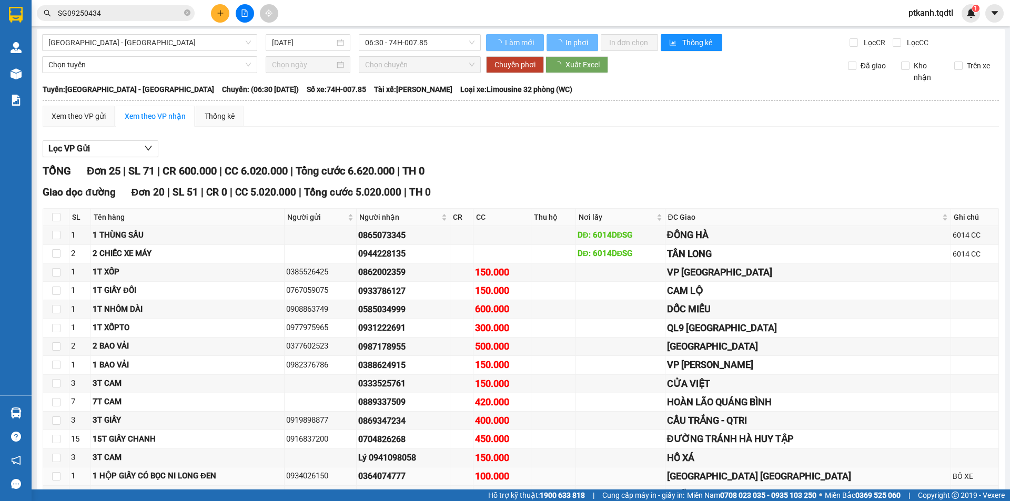
type input "[DATE]"
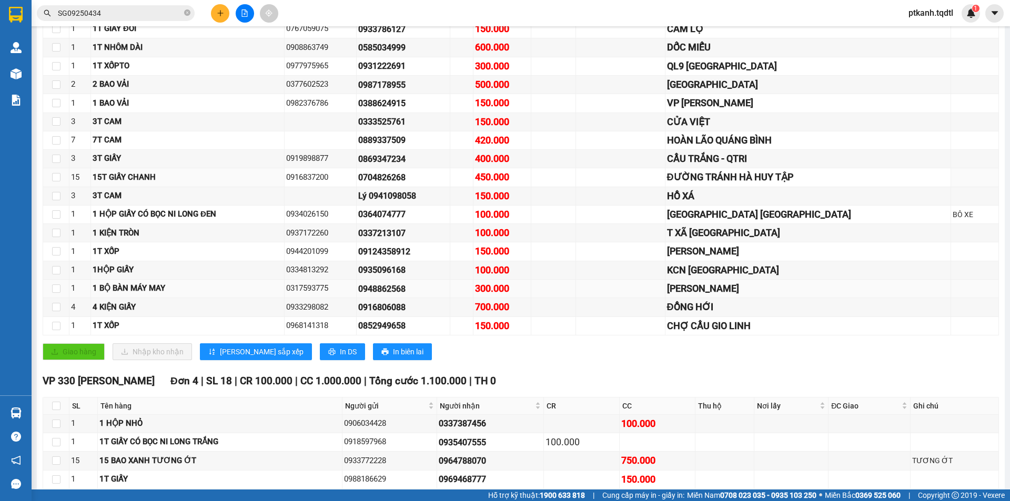
scroll to position [417, 0]
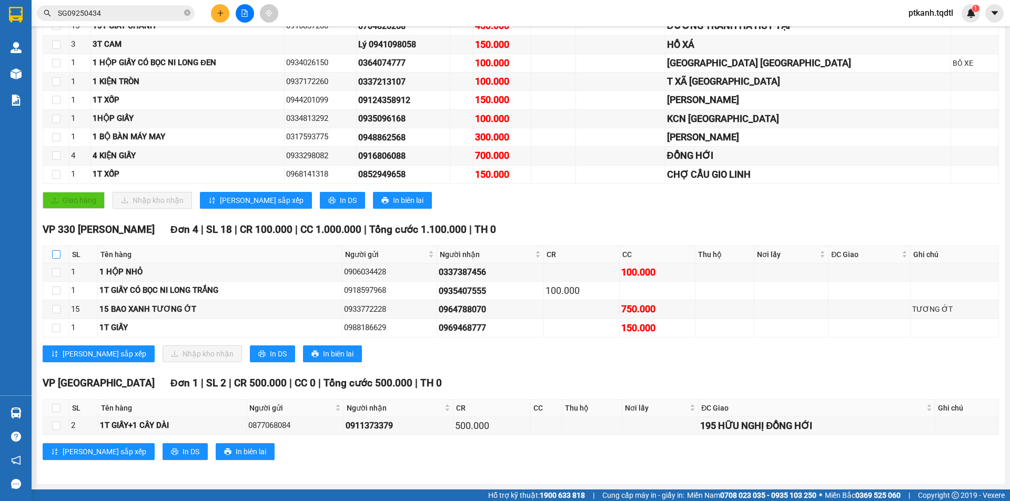
click at [56, 255] on input "checkbox" at bounding box center [56, 254] width 8 height 8
checkbox input "true"
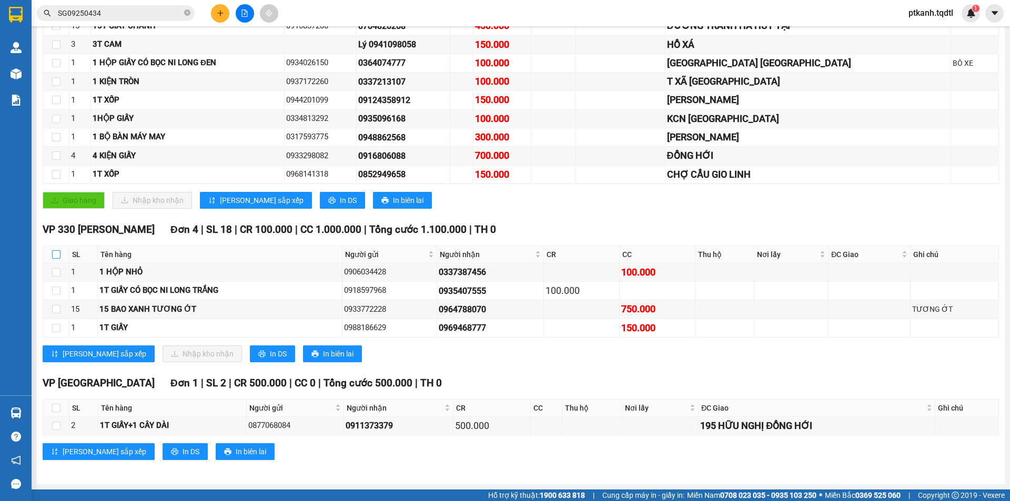
checkbox input "true"
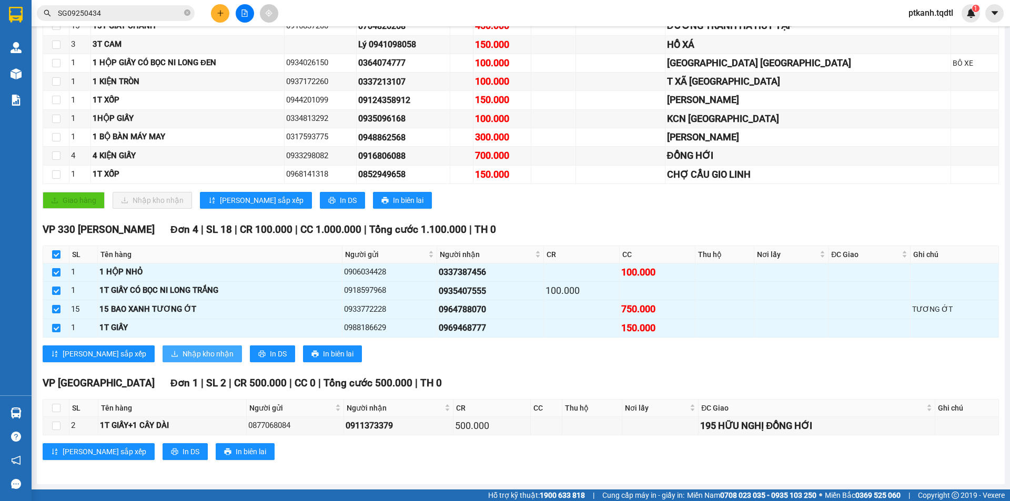
click at [183, 352] on span "Nhập kho nhận" at bounding box center [208, 354] width 51 height 12
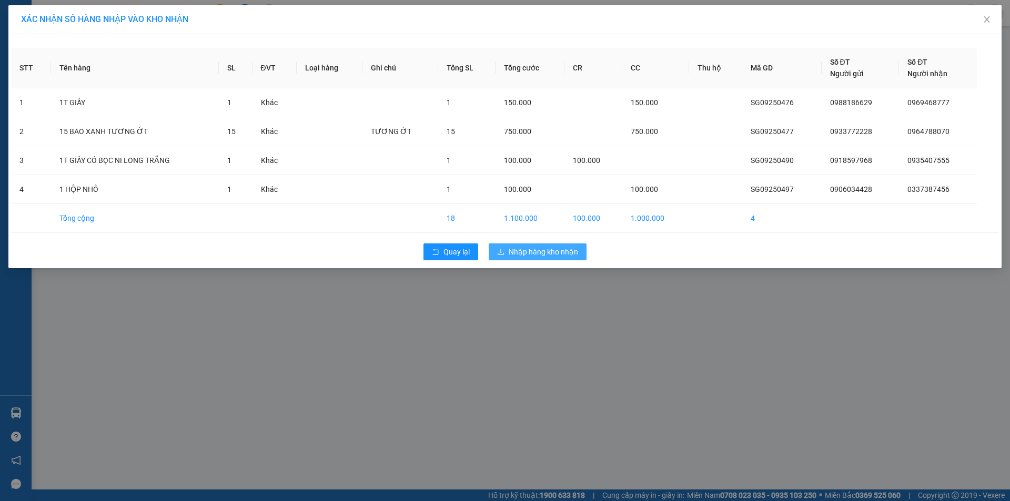
drag, startPoint x: 548, startPoint y: 248, endPoint x: 242, endPoint y: 294, distance: 309.1
click at [547, 248] on span "Nhập hàng kho nhận" at bounding box center [543, 252] width 69 height 12
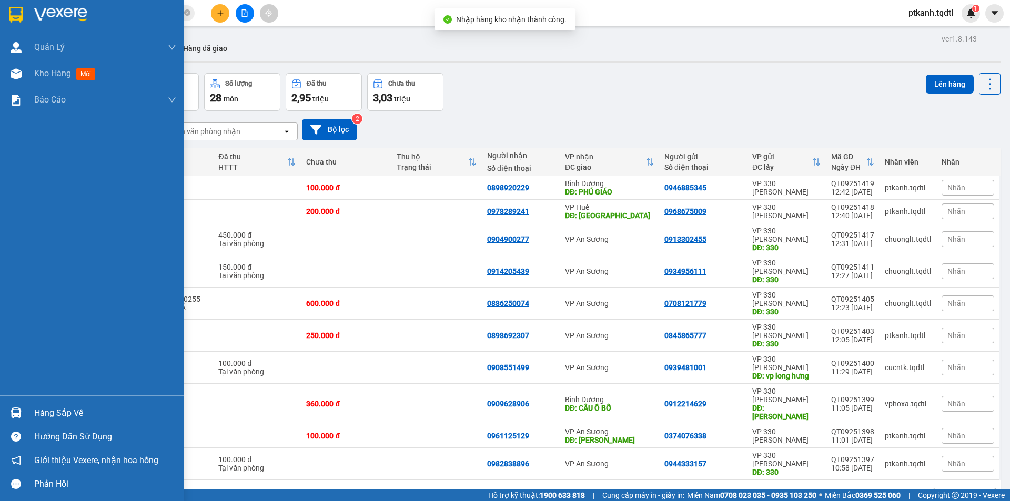
click at [19, 408] on img at bounding box center [16, 413] width 11 height 11
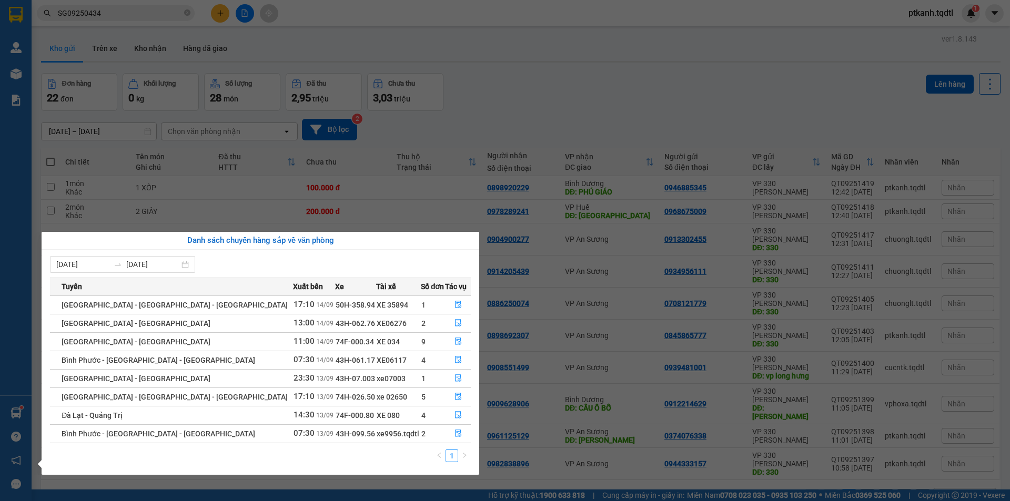
click at [490, 90] on section "Kết quả tìm kiếm ( 1 ) Bộ lọc Mã ĐH Trạng thái Món hàng Thu hộ Tổng cước Chưa c…" at bounding box center [505, 250] width 1010 height 501
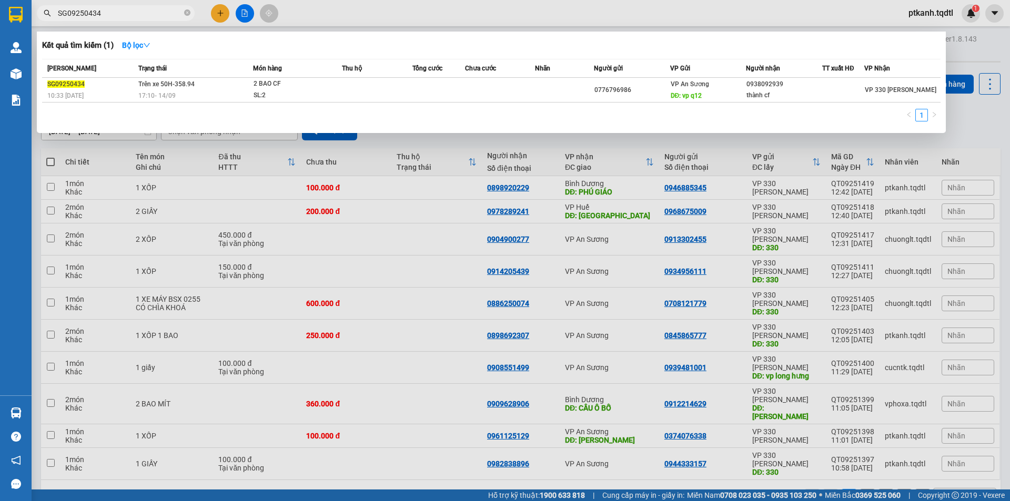
click at [102, 13] on input "SG09250434" at bounding box center [120, 13] width 124 height 12
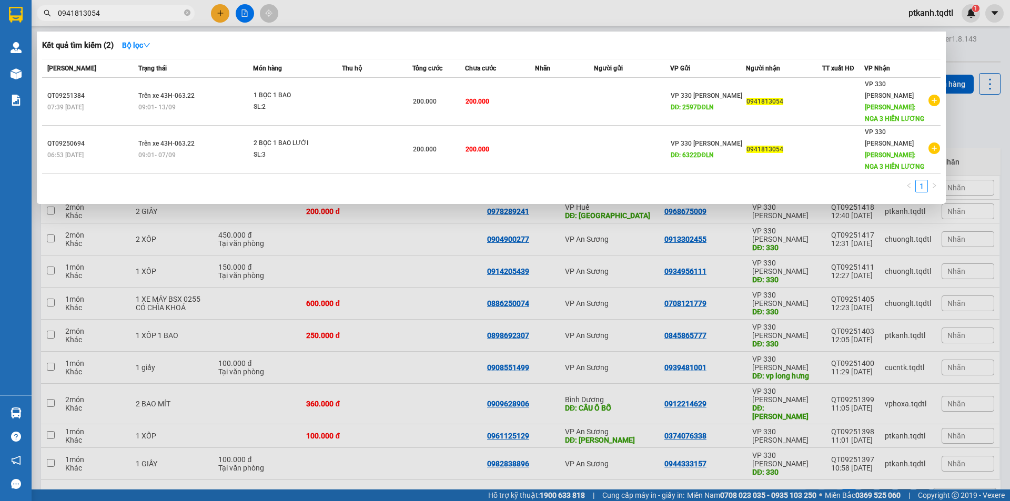
type input "0941813054"
click at [106, 13] on input "0941813054" at bounding box center [120, 13] width 124 height 12
click at [218, 14] on div at bounding box center [505, 250] width 1010 height 501
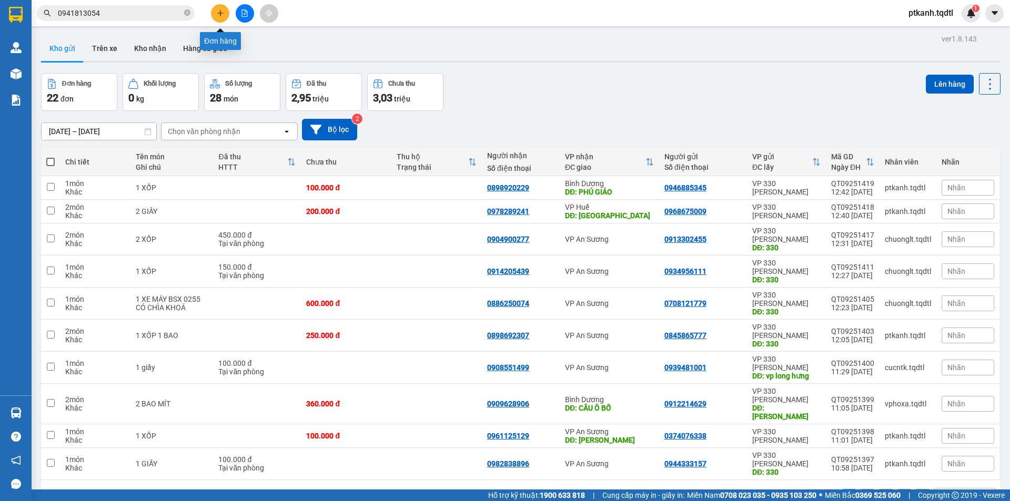
click at [218, 14] on icon "plus" at bounding box center [220, 12] width 7 height 7
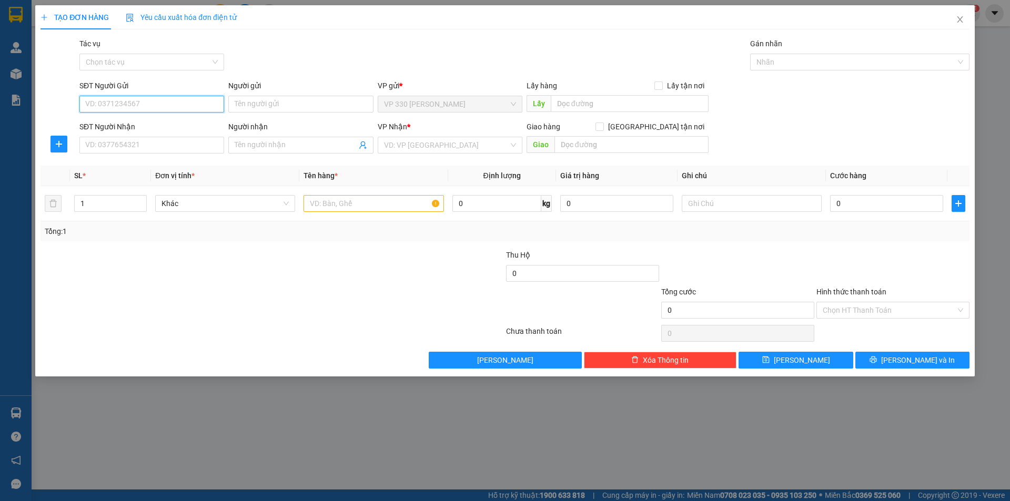
click at [123, 100] on input "SĐT Người Gửi" at bounding box center [151, 104] width 145 height 17
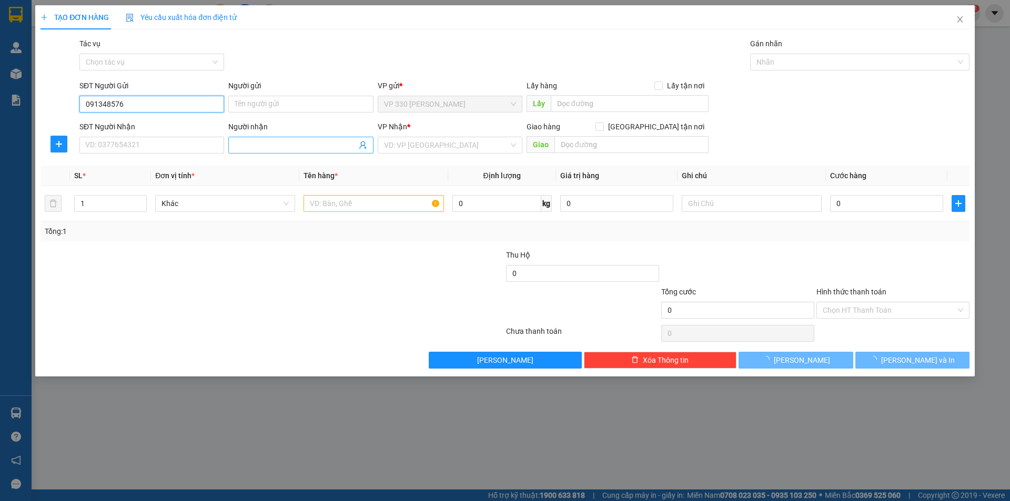
type input "0913485764"
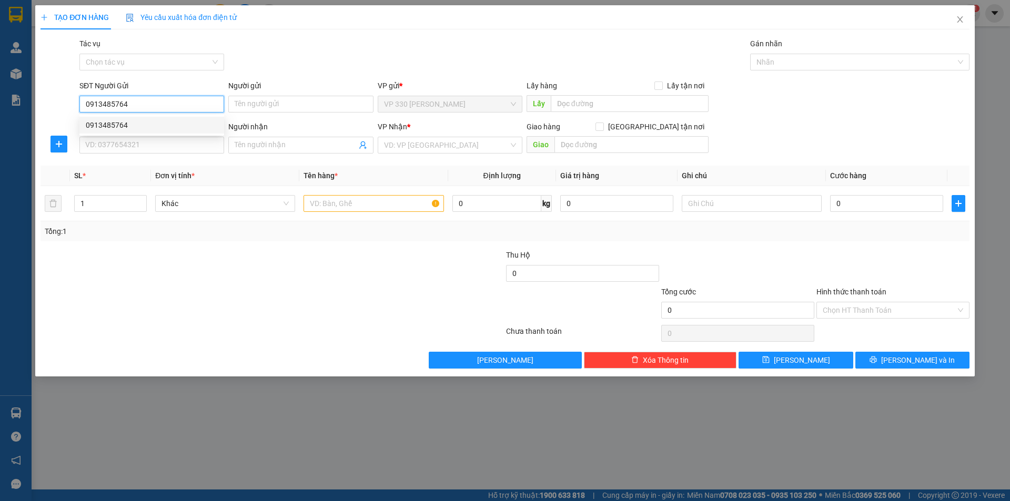
click at [128, 124] on div "0913485764" at bounding box center [152, 125] width 132 height 12
type input "330"
type input "0336829712"
type input "0913485764"
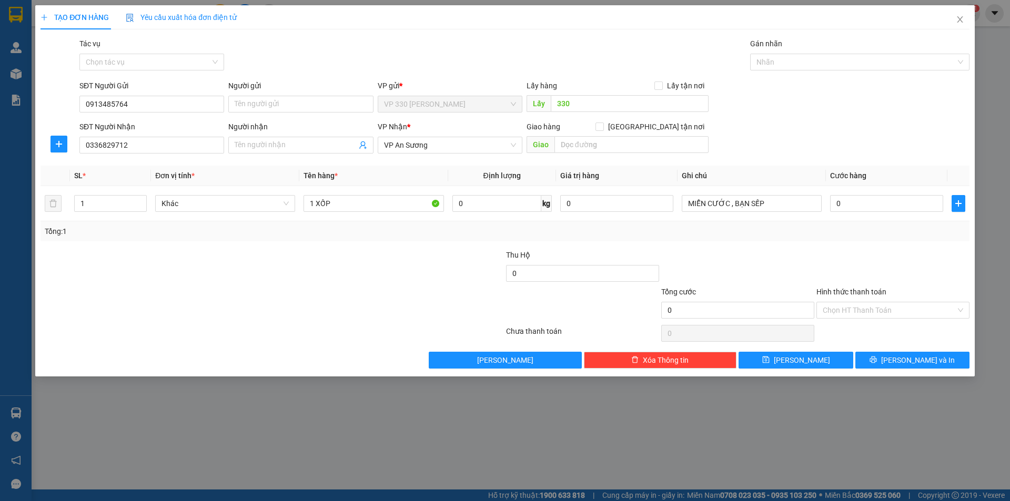
click at [850, 292] on label "Hình thức thanh toán" at bounding box center [852, 292] width 70 height 8
click at [850, 303] on input "Hình thức thanh toán" at bounding box center [889, 311] width 133 height 16
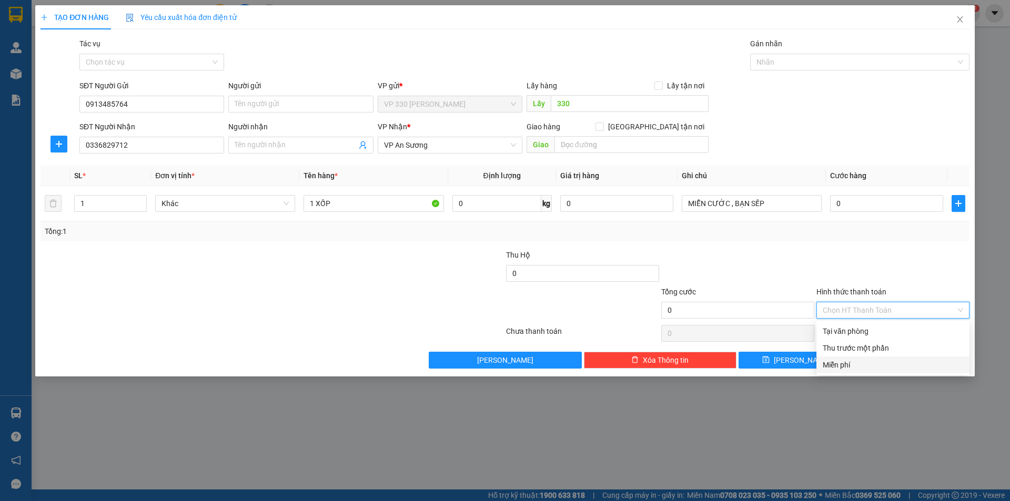
click at [843, 366] on div "Miễn phí" at bounding box center [893, 365] width 140 height 12
click at [921, 360] on span "[PERSON_NAME] và In" at bounding box center [918, 361] width 74 height 12
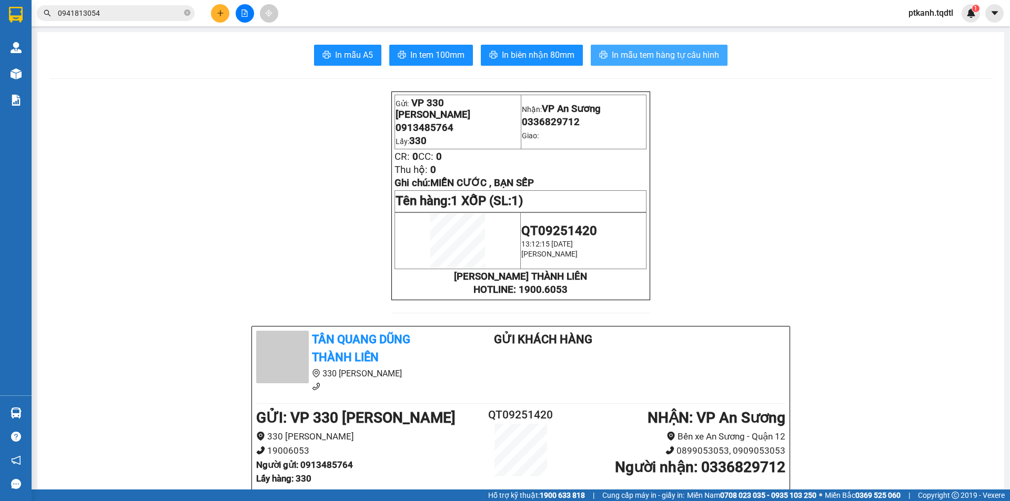
click at [652, 55] on span "In mẫu tem hàng tự cấu hình" at bounding box center [665, 54] width 107 height 13
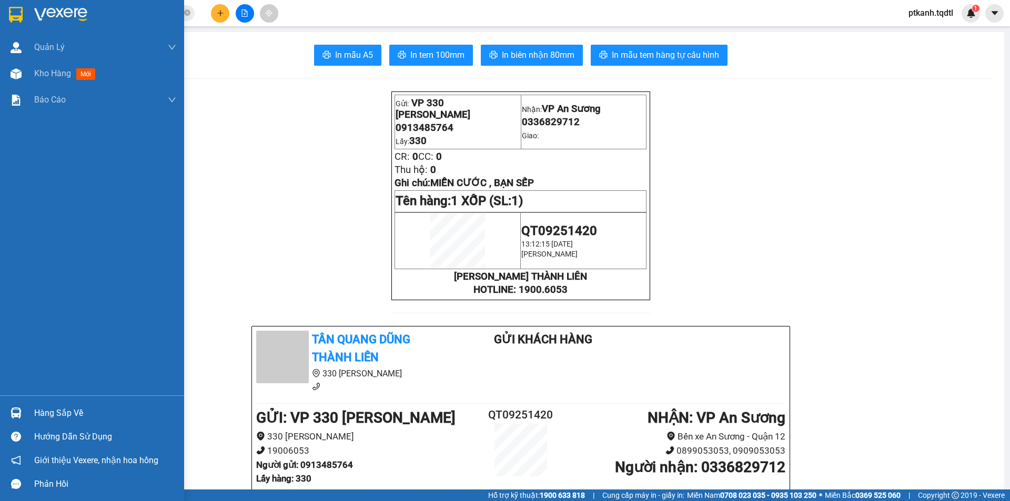
drag, startPoint x: 47, startPoint y: 415, endPoint x: 51, endPoint y: 410, distance: 6.0
click at [49, 413] on div "Hàng sắp về" at bounding box center [105, 414] width 142 height 16
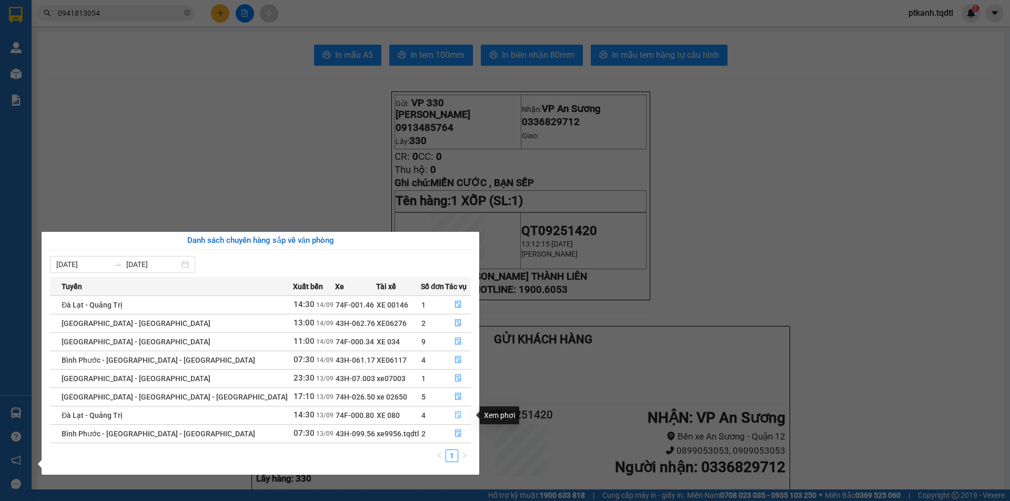
click at [455, 412] on icon "file-done" at bounding box center [458, 414] width 7 height 7
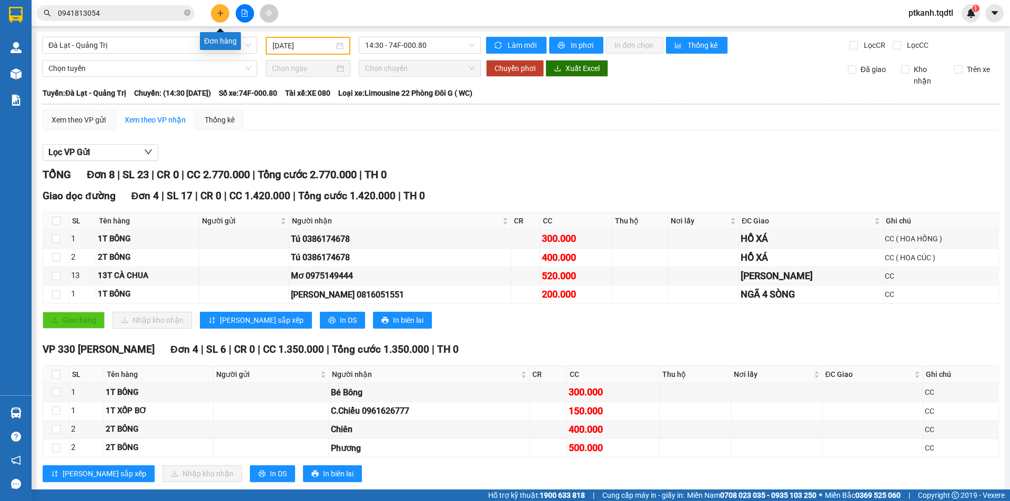
click at [223, 14] on icon "plus" at bounding box center [220, 12] width 7 height 7
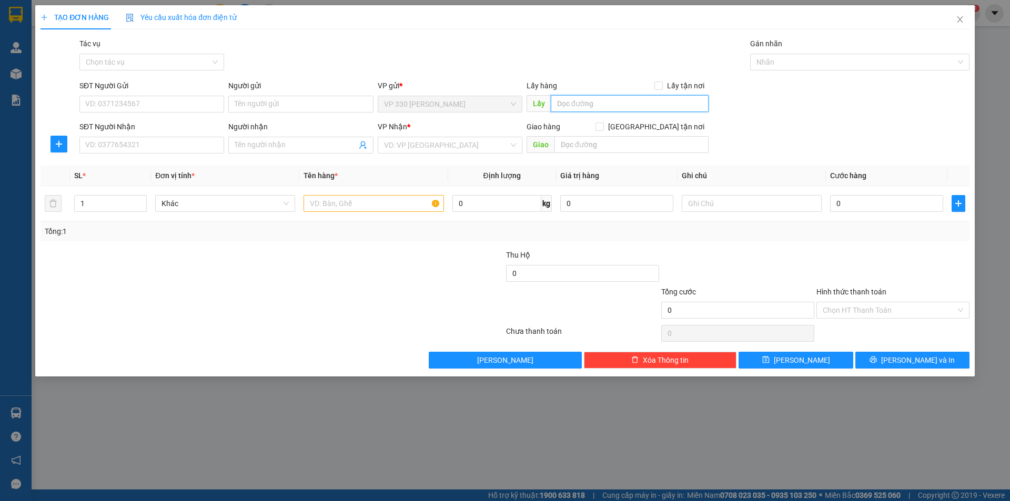
click at [596, 105] on input "text" at bounding box center [630, 103] width 158 height 17
type input "080"
click at [202, 144] on input "SĐT Người Nhận" at bounding box center [151, 145] width 145 height 17
type input "0906558144"
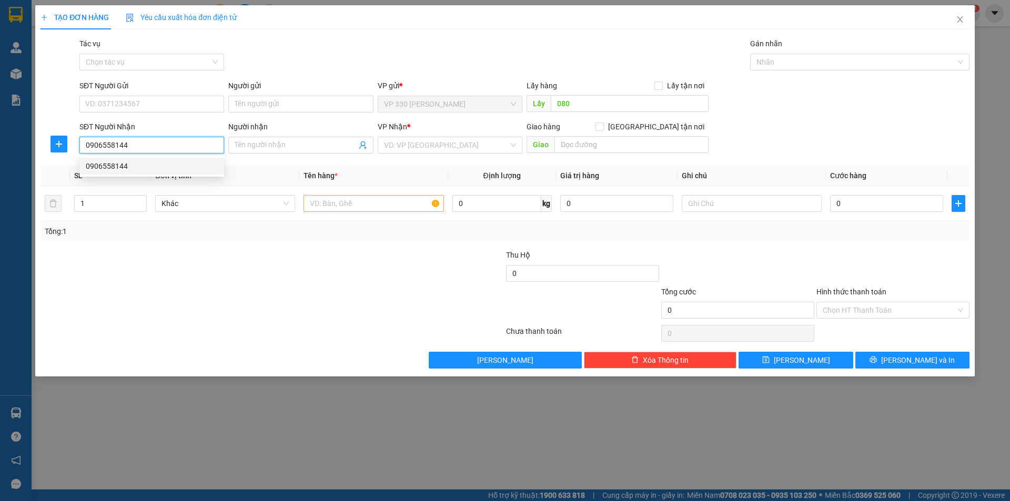
click at [199, 164] on div "0906558144" at bounding box center [152, 166] width 132 height 12
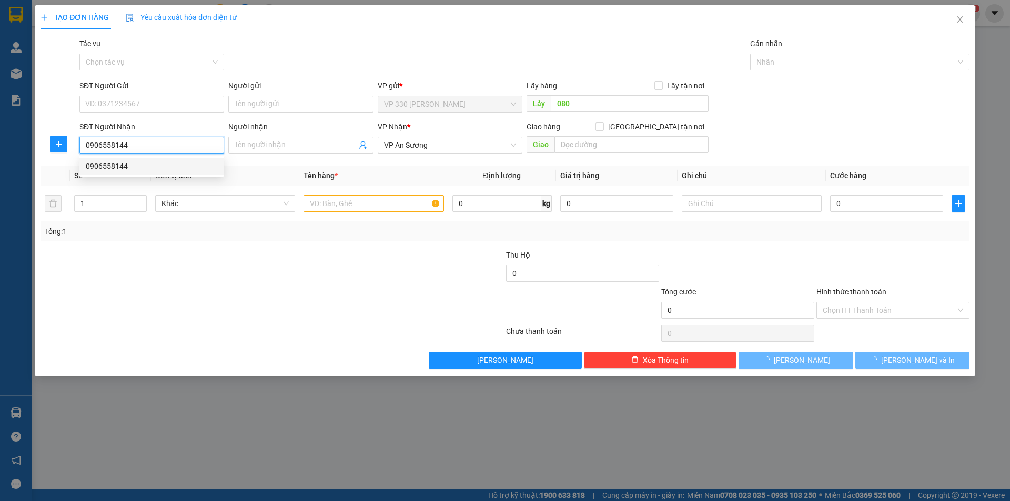
type input "300.000"
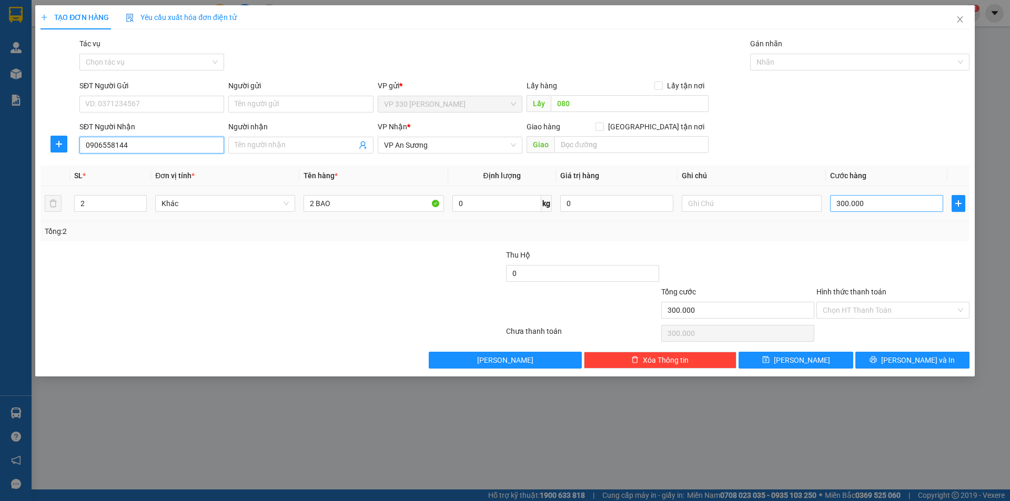
type input "0906558144"
click at [887, 203] on input "300.000" at bounding box center [886, 203] width 113 height 17
type input "2"
type input "25"
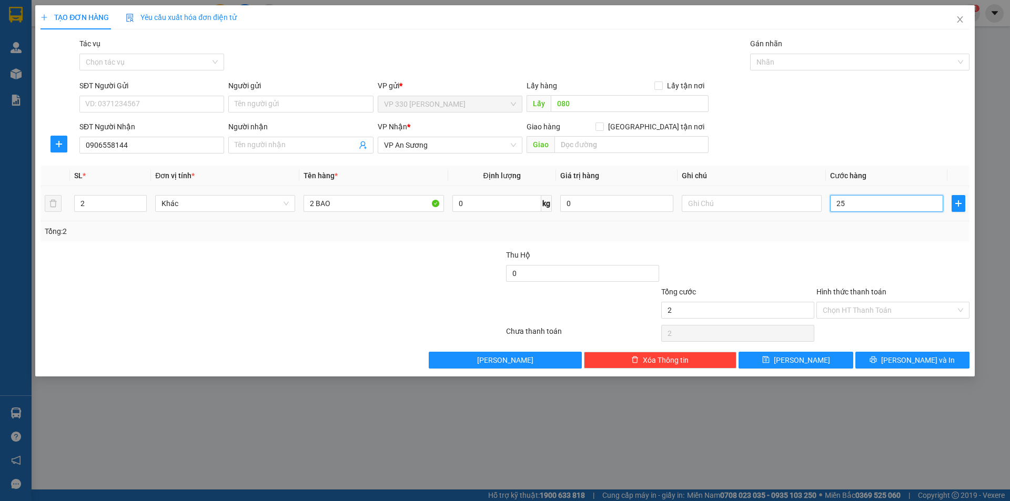
type input "25"
type input "250"
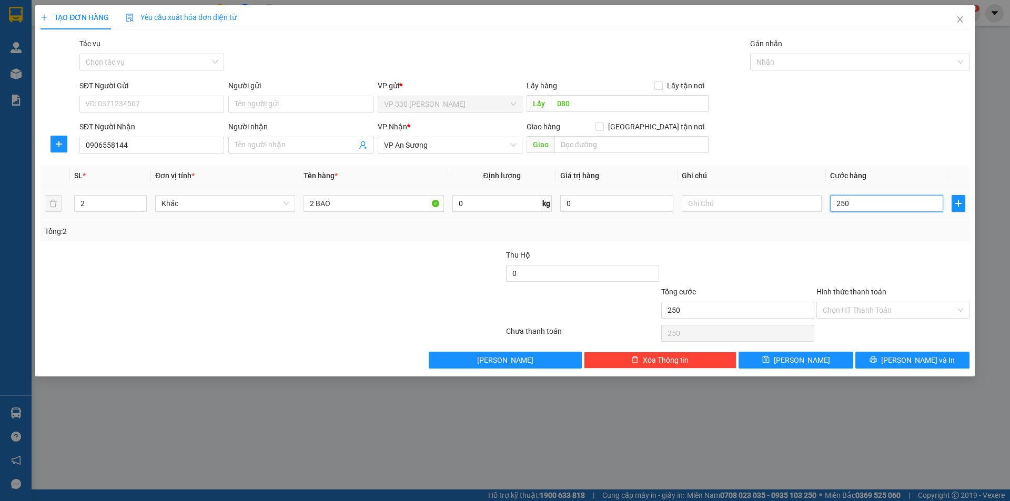
type input "2.500"
type input "25.000"
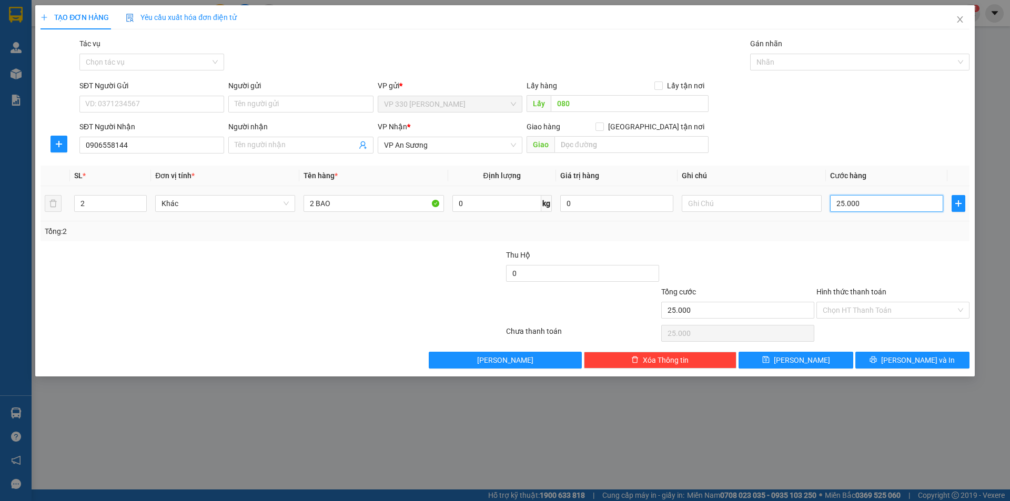
type input "250.000"
drag, startPoint x: 894, startPoint y: 359, endPoint x: 911, endPoint y: 333, distance: 32.0
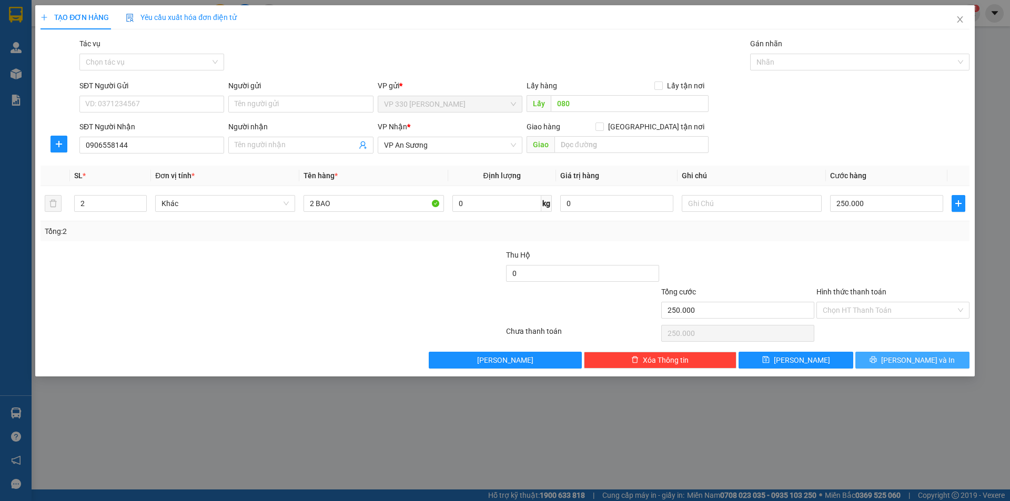
click at [902, 348] on div "Transit Pickup Surcharge Ids Transit Deliver Surcharge Ids Transit Deliver Surc…" at bounding box center [505, 203] width 929 height 331
click at [900, 359] on button "[PERSON_NAME] và In" at bounding box center [912, 360] width 114 height 17
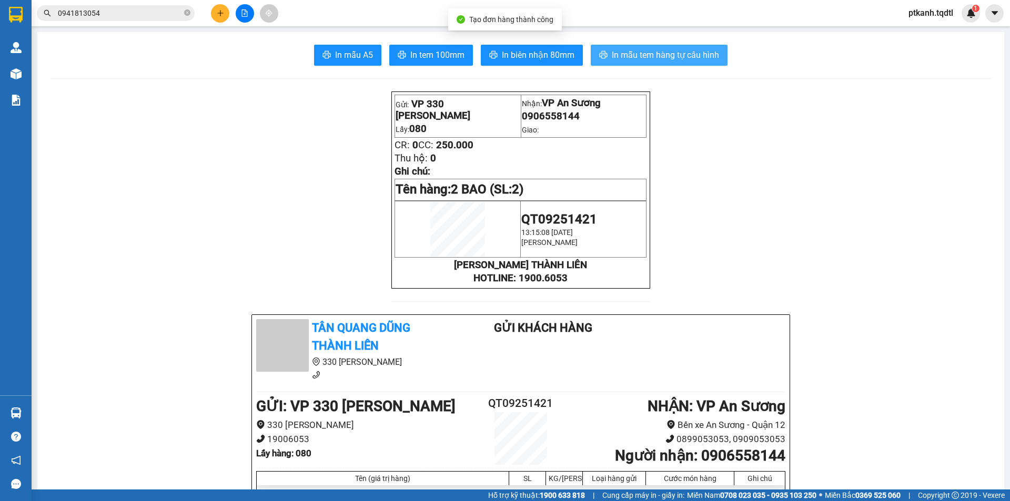
click at [641, 59] on span "In mẫu tem hàng tự cấu hình" at bounding box center [665, 54] width 107 height 13
click at [215, 13] on button at bounding box center [220, 13] width 18 height 18
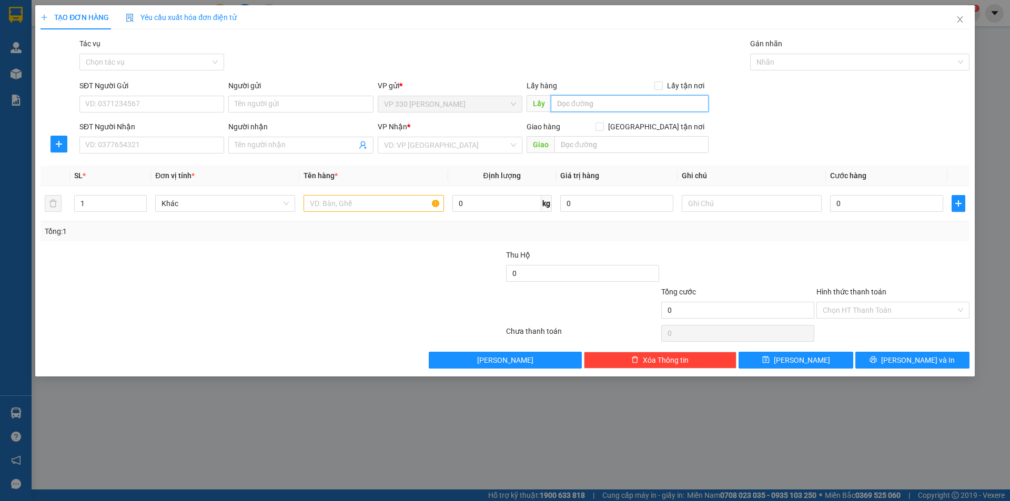
click at [612, 102] on input "text" at bounding box center [630, 103] width 158 height 17
type input "080"
click at [192, 147] on input "SĐT Người Nhận" at bounding box center [151, 145] width 145 height 17
type input "0813996476"
click at [433, 144] on input "search" at bounding box center [446, 145] width 125 height 16
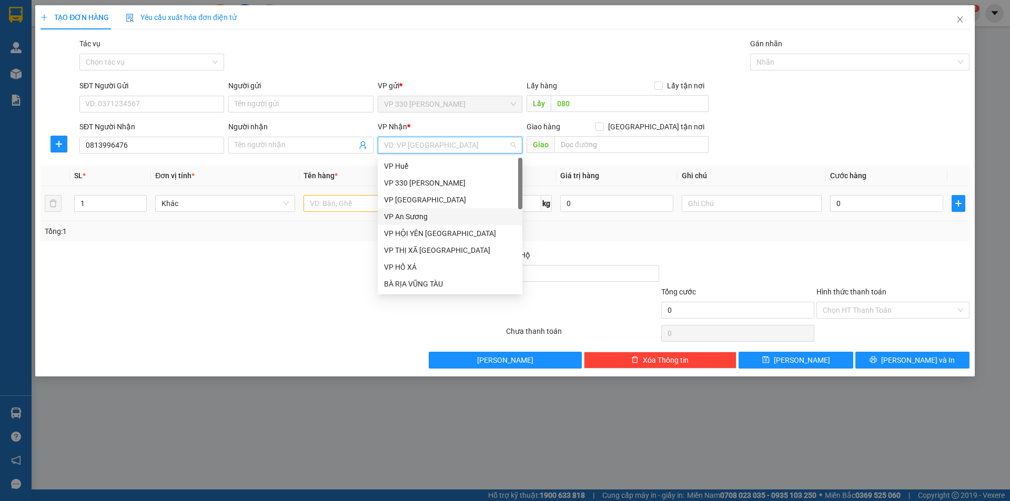
drag, startPoint x: 410, startPoint y: 218, endPoint x: 338, endPoint y: 204, distance: 73.5
click at [410, 217] on div "VP An Sương" at bounding box center [450, 217] width 132 height 12
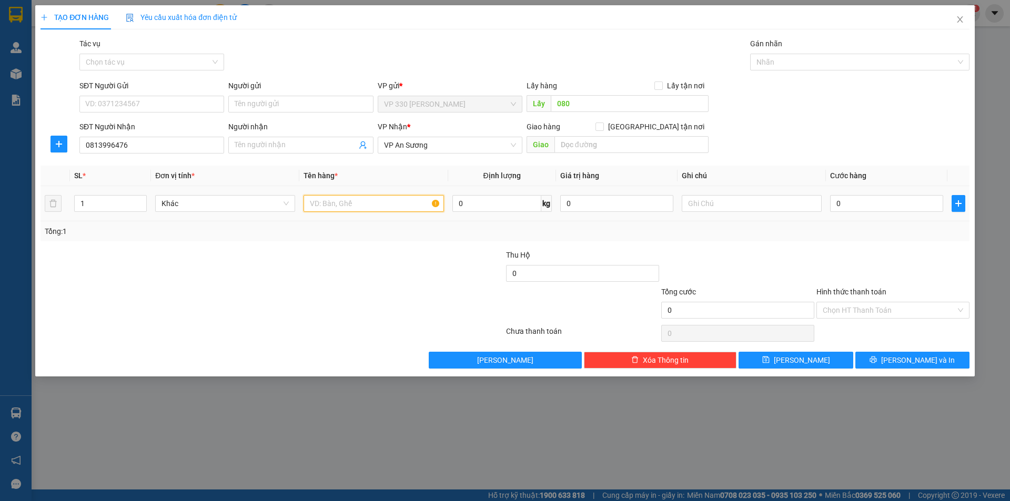
click at [335, 203] on input "text" at bounding box center [374, 203] width 140 height 17
type input "1 XỐP"
click at [865, 198] on input "0" at bounding box center [886, 203] width 113 height 17
type input "2"
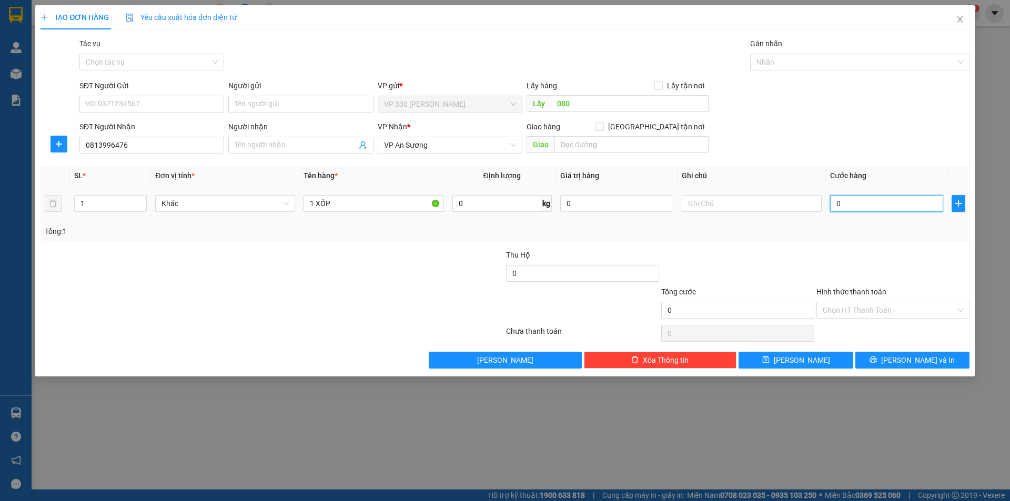
type input "2"
type input "25"
type input "250"
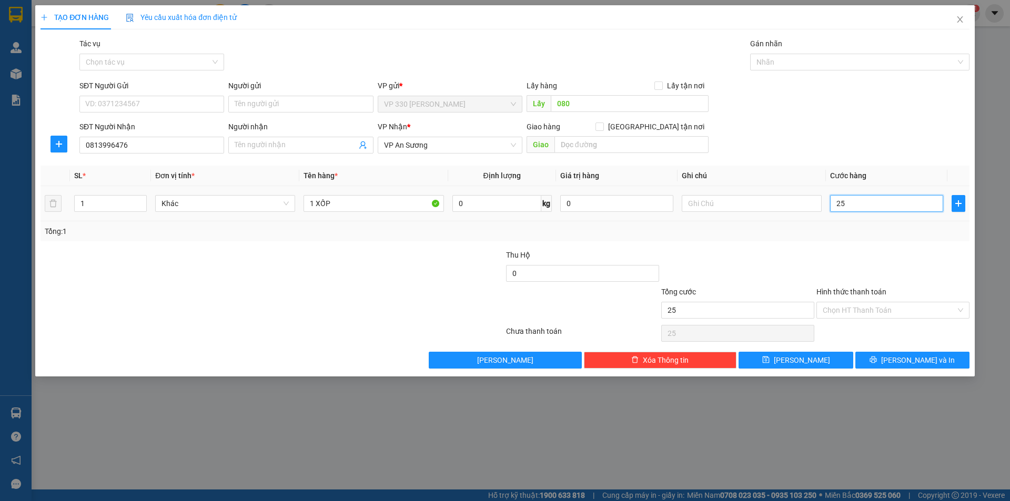
type input "250"
type input "2.500"
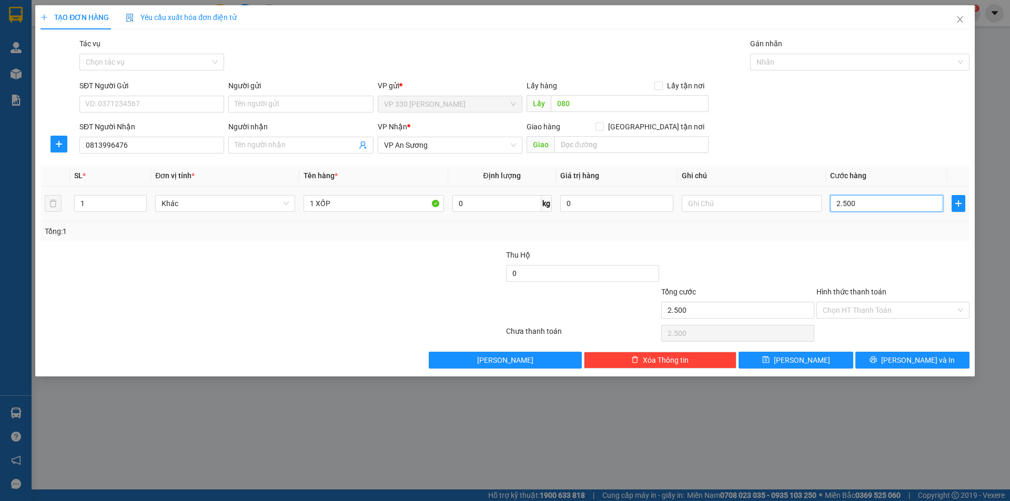
type input "25.000"
type input "250.000"
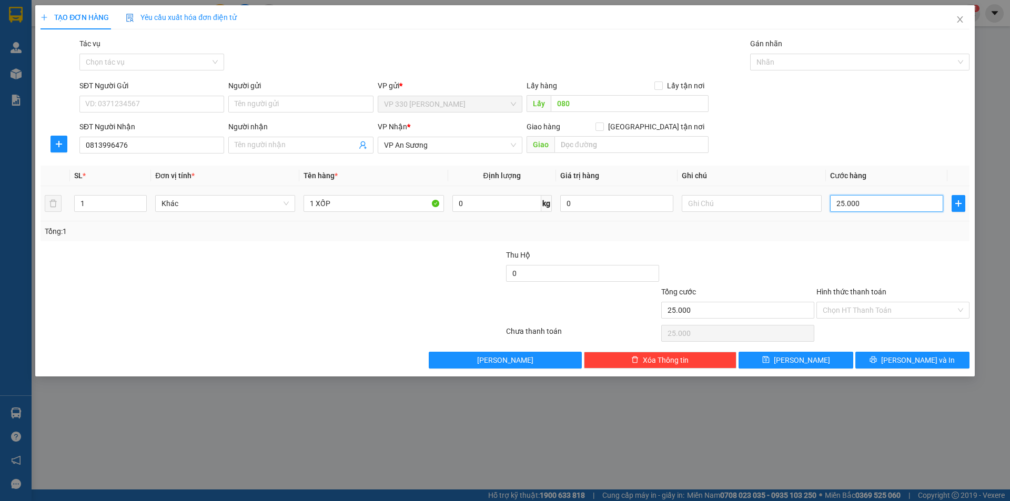
type input "250.000"
drag, startPoint x: 885, startPoint y: 360, endPoint x: 888, endPoint y: 351, distance: 8.8
click at [886, 359] on button "[PERSON_NAME] và In" at bounding box center [912, 360] width 114 height 17
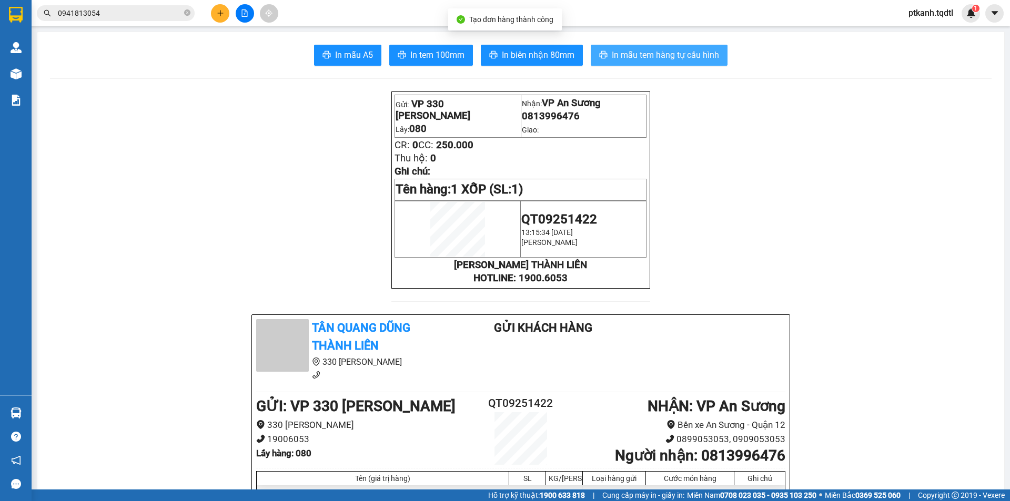
drag, startPoint x: 653, startPoint y: 59, endPoint x: 602, endPoint y: 4, distance: 75.6
click at [653, 58] on span "In mẫu tem hàng tự cấu hình" at bounding box center [665, 54] width 107 height 13
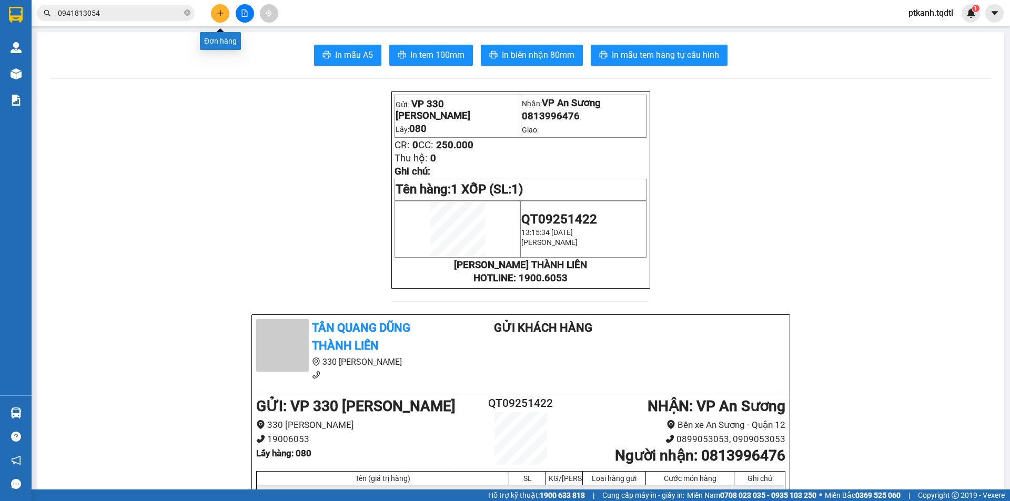
click at [217, 15] on icon "plus" at bounding box center [220, 12] width 7 height 7
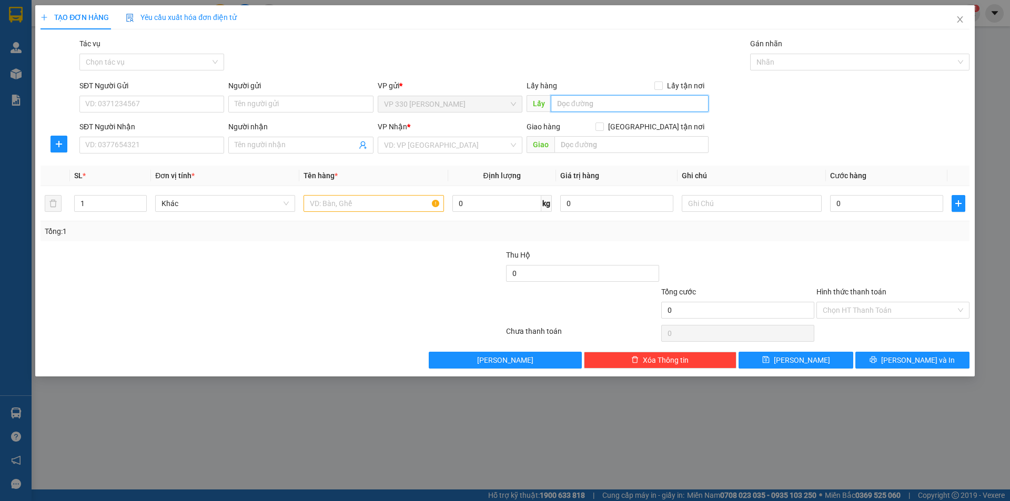
click at [600, 104] on input "text" at bounding box center [630, 103] width 158 height 17
type input "080"
click at [206, 148] on input "SĐT Người Nhận" at bounding box center [151, 145] width 145 height 17
type input "0964080496"
click at [412, 144] on input "search" at bounding box center [446, 145] width 125 height 16
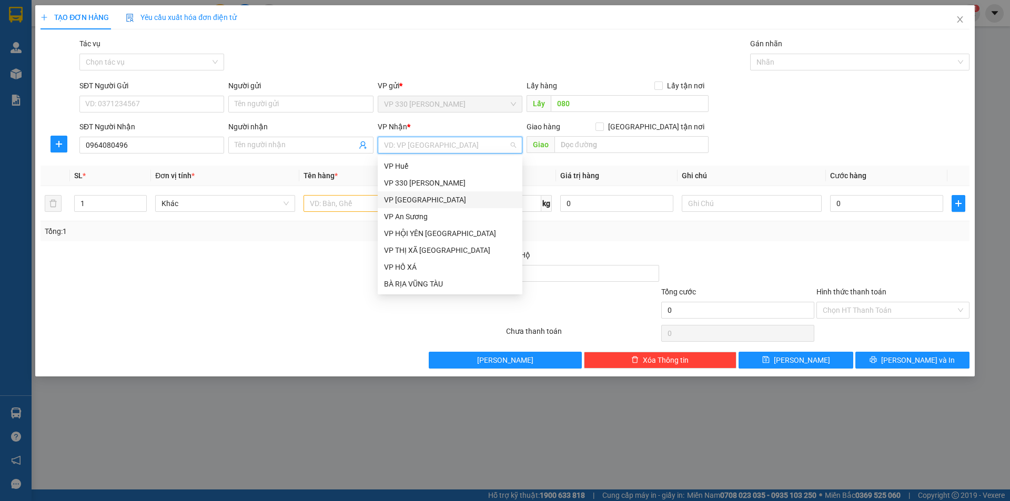
click at [415, 199] on div "VP [GEOGRAPHIC_DATA]" at bounding box center [450, 200] width 132 height 12
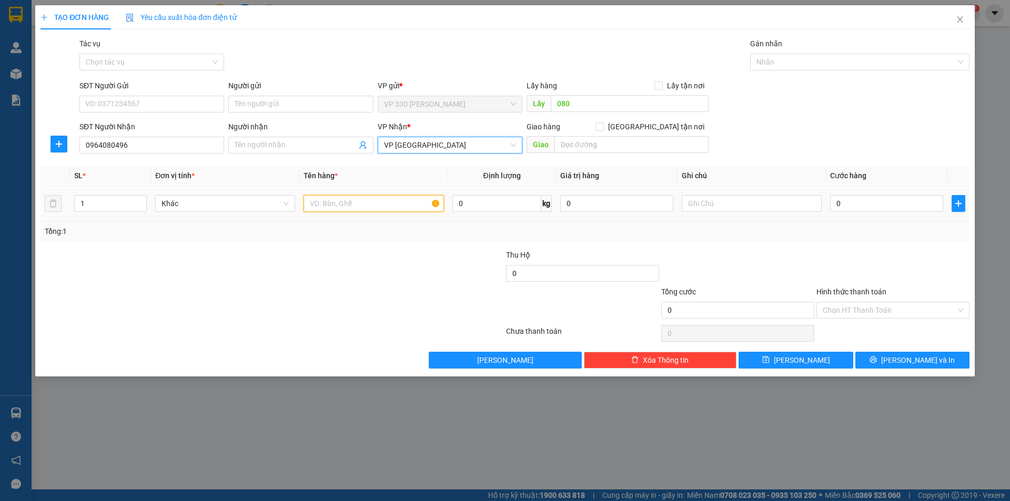
click at [337, 199] on input "text" at bounding box center [374, 203] width 140 height 17
type input "1 CỤC BẠT"
click at [870, 207] on input "0" at bounding box center [886, 203] width 113 height 17
type input "6"
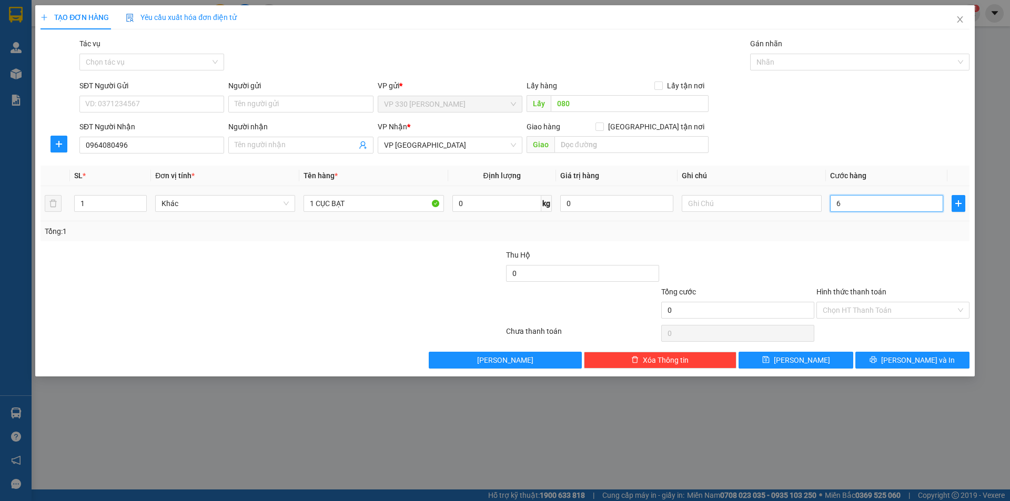
type input "6"
type input "60"
type input "600"
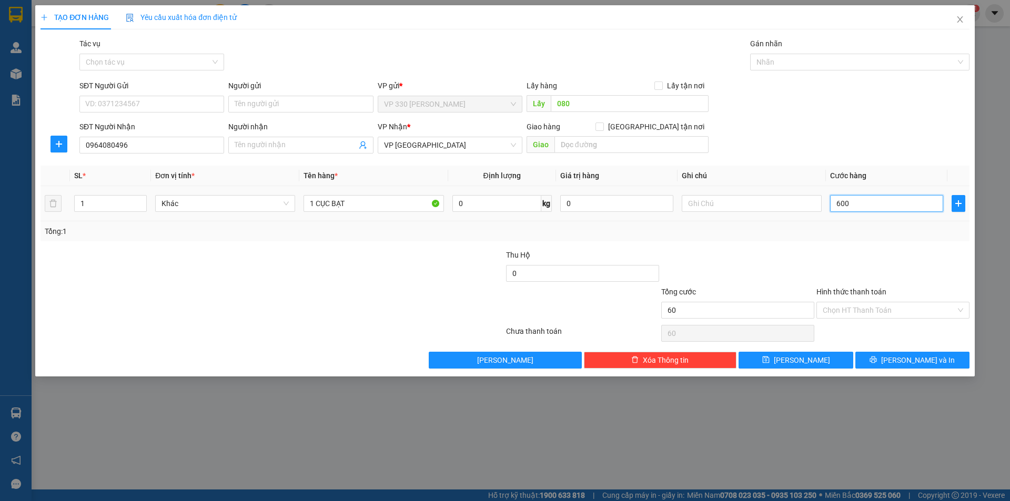
type input "600"
type input "6.000"
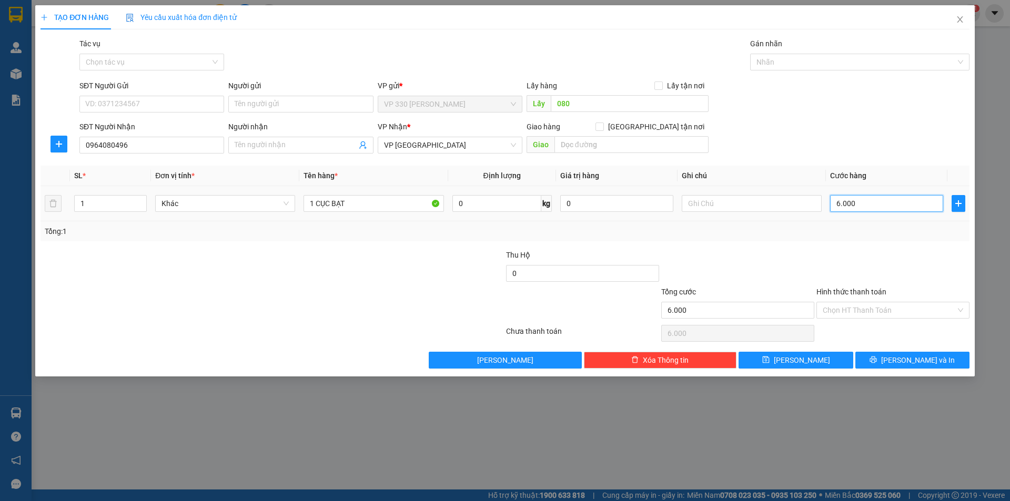
type input "60.000"
type input "600.000"
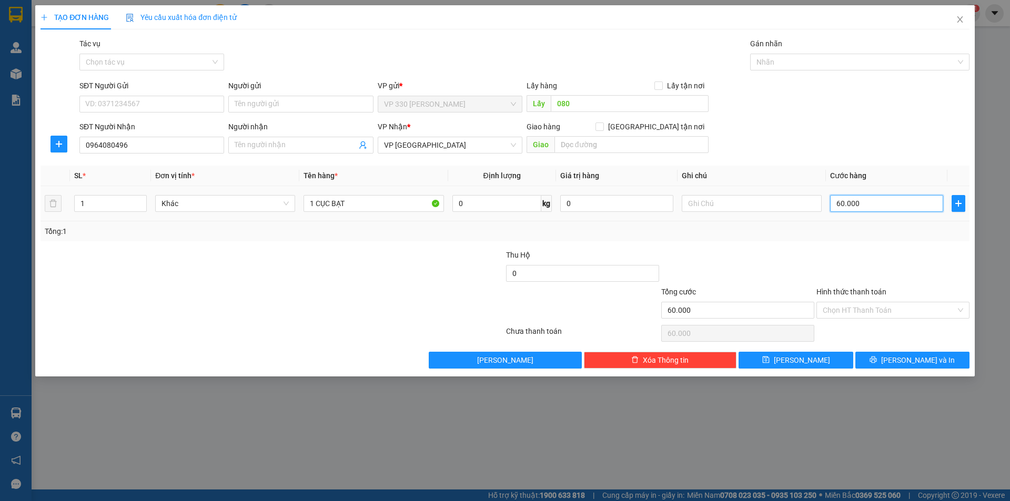
type input "600.000"
drag, startPoint x: 914, startPoint y: 361, endPoint x: 827, endPoint y: 313, distance: 99.9
click at [913, 360] on span "[PERSON_NAME] và In" at bounding box center [918, 361] width 74 height 12
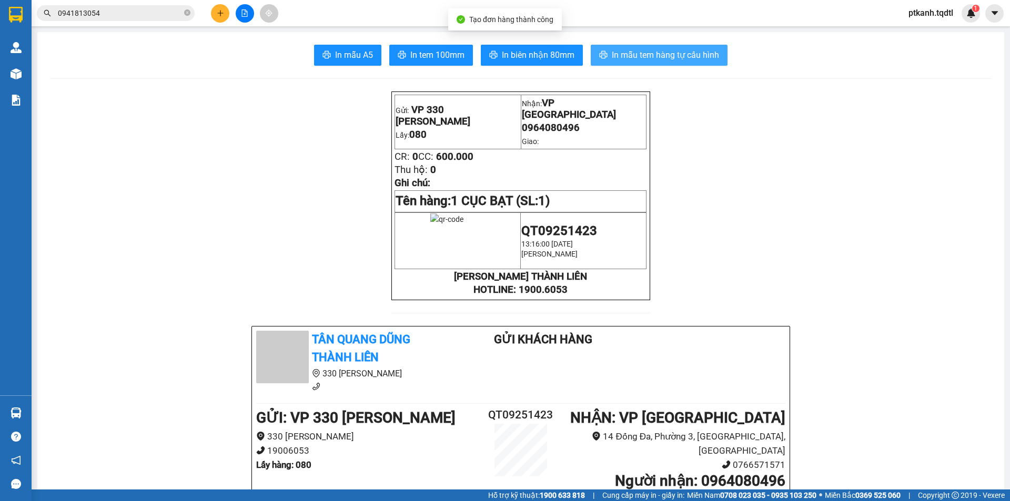
click at [664, 56] on span "In mẫu tem hàng tự cấu hình" at bounding box center [665, 54] width 107 height 13
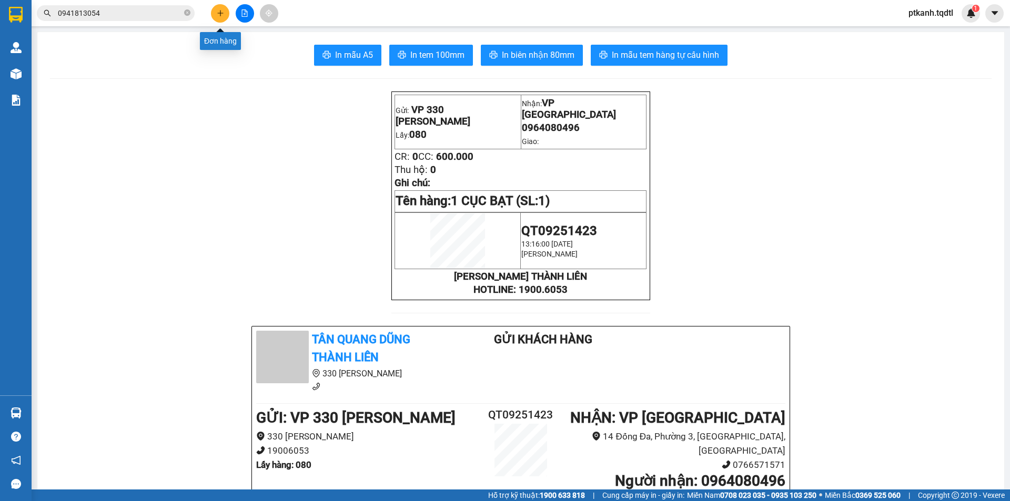
click at [221, 16] on icon "plus" at bounding box center [220, 12] width 7 height 7
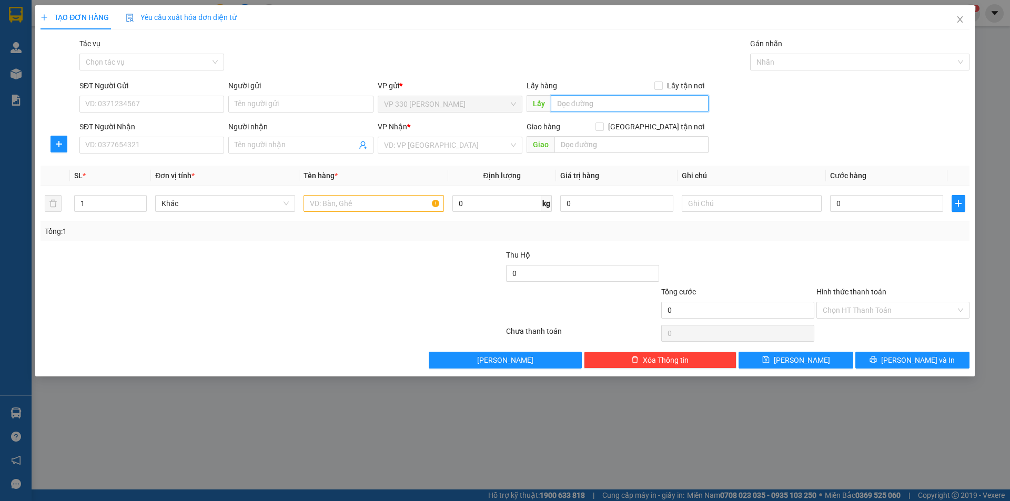
click at [575, 98] on input "text" at bounding box center [630, 103] width 158 height 17
type input "080"
click at [162, 147] on input "SĐT Người Nhận" at bounding box center [151, 145] width 145 height 17
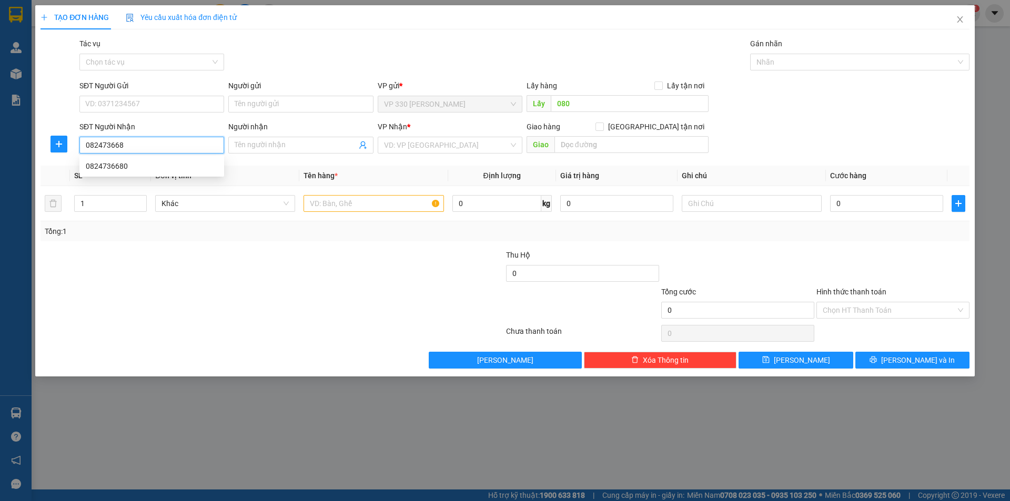
type input "0824736680"
click at [140, 169] on div "0824736680" at bounding box center [152, 166] width 132 height 12
type input "VŨNG TÀU"
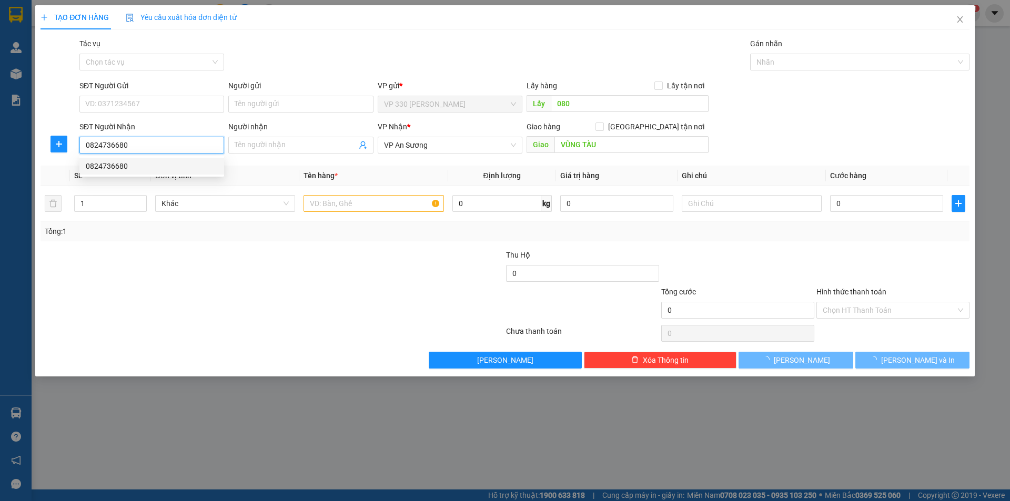
type input "100.000"
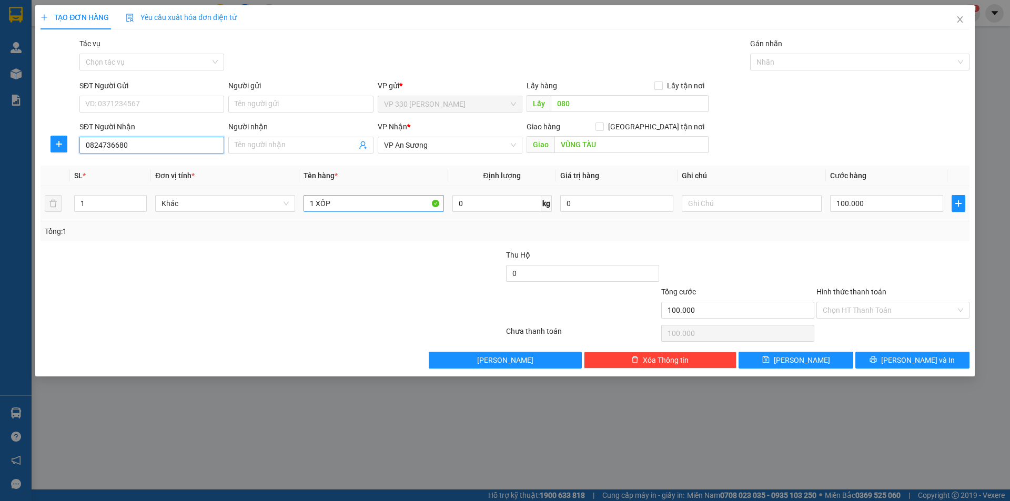
type input "0824736680"
click at [352, 204] on input "1 XỐP" at bounding box center [374, 203] width 140 height 17
type input "1 HỒ SƠ"
drag, startPoint x: 899, startPoint y: 356, endPoint x: 773, endPoint y: 324, distance: 130.3
click at [893, 353] on button "[PERSON_NAME] và In" at bounding box center [912, 360] width 114 height 17
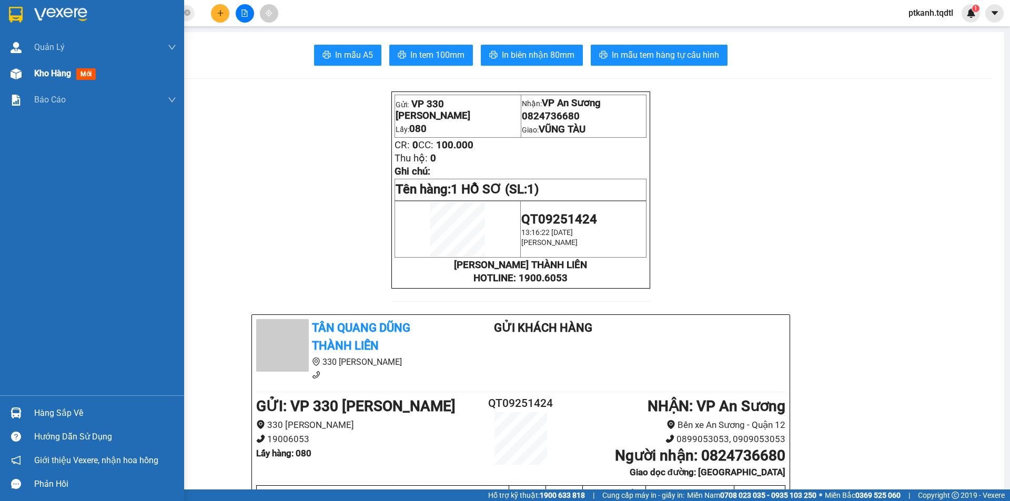
drag, startPoint x: 49, startPoint y: 76, endPoint x: 54, endPoint y: 58, distance: 18.0
click at [50, 73] on span "Kho hàng" at bounding box center [52, 73] width 37 height 10
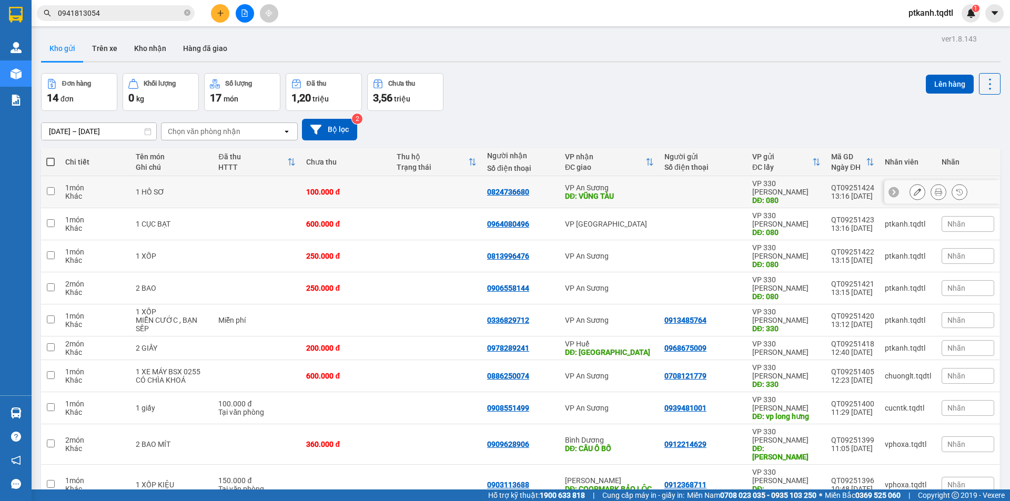
click at [914, 188] on icon at bounding box center [917, 191] width 7 height 7
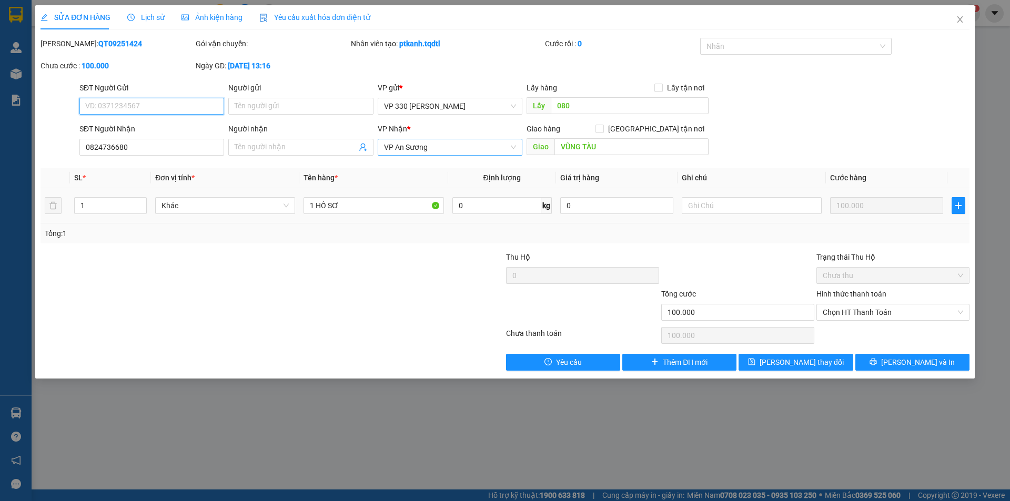
click at [464, 146] on span "VP An Sương" at bounding box center [450, 147] width 132 height 16
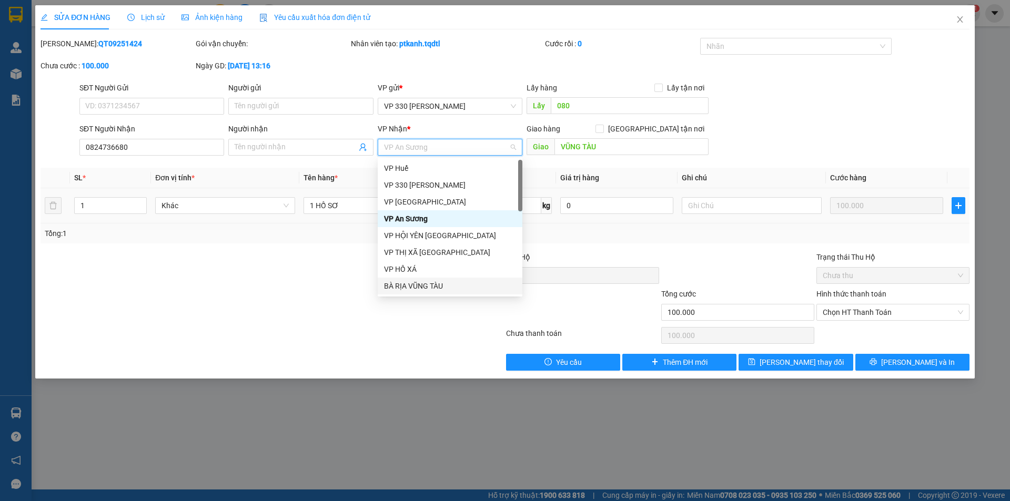
drag, startPoint x: 450, startPoint y: 287, endPoint x: 508, endPoint y: 303, distance: 60.5
click at [450, 287] on div "BÀ RỊA VŨNG TÀU" at bounding box center [450, 286] width 132 height 12
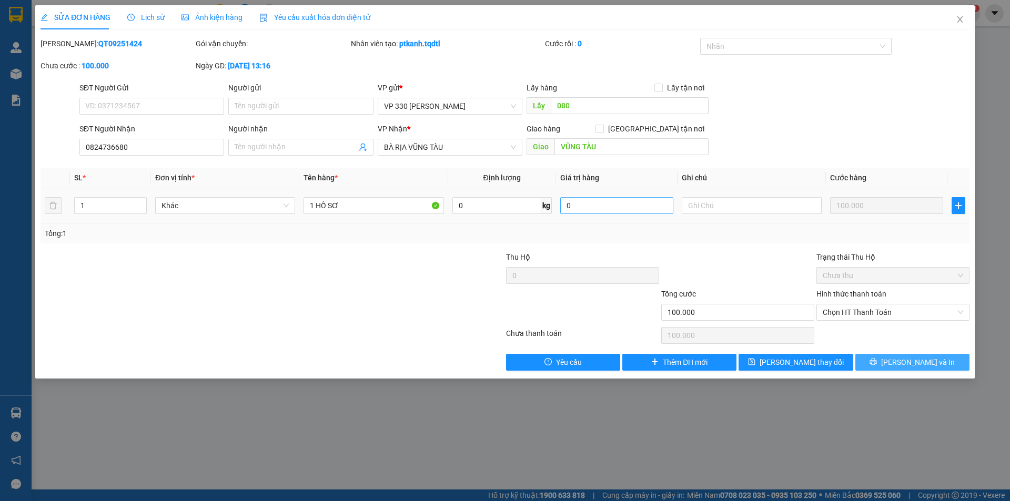
drag, startPoint x: 890, startPoint y: 361, endPoint x: 598, endPoint y: 208, distance: 330.2
click at [889, 361] on button "[PERSON_NAME] và In" at bounding box center [912, 362] width 114 height 17
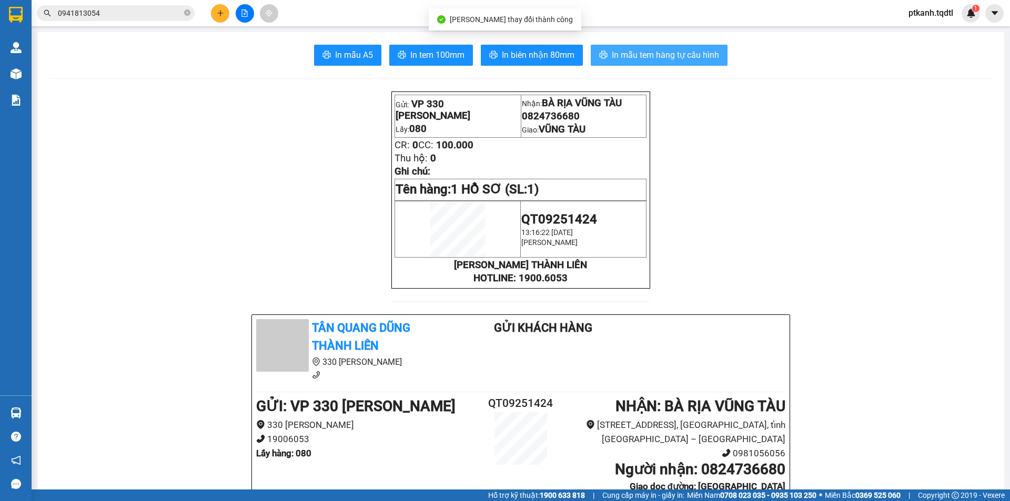
drag, startPoint x: 649, startPoint y: 58, endPoint x: 412, endPoint y: 7, distance: 242.1
click at [645, 58] on span "In mẫu tem hàng tự cấu hình" at bounding box center [665, 54] width 107 height 13
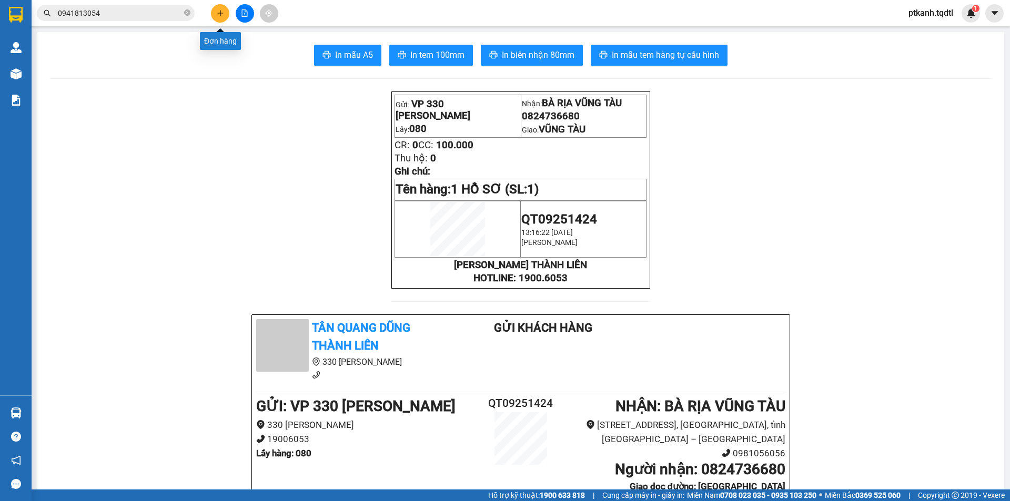
click at [219, 14] on icon "plus" at bounding box center [220, 12] width 7 height 7
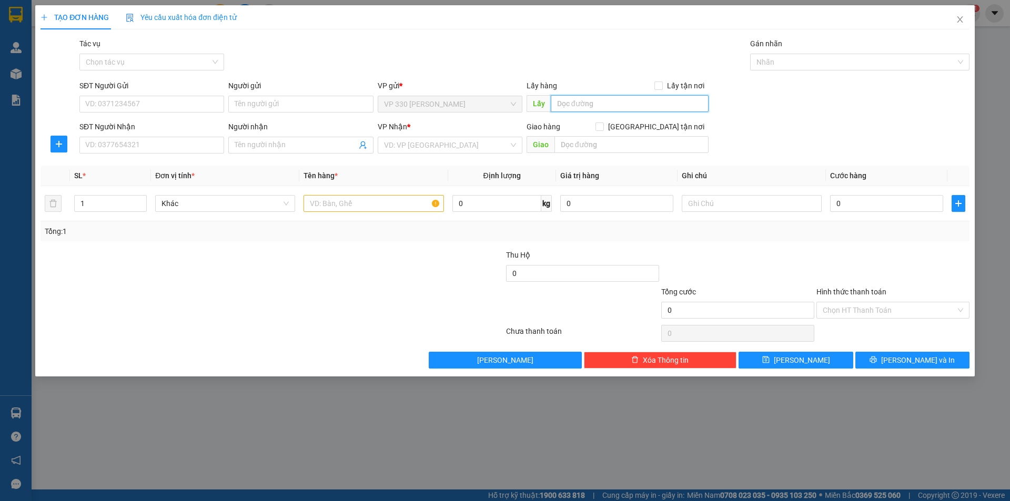
click at [615, 100] on input "text" at bounding box center [630, 103] width 158 height 17
type input "080"
click at [193, 148] on input "SĐT Người Nhận" at bounding box center [151, 145] width 145 height 17
type input "0989718173"
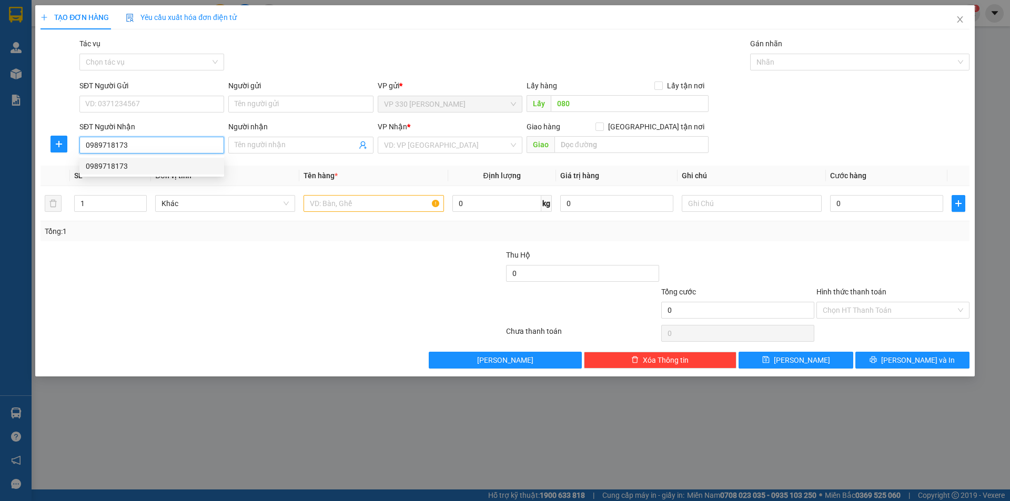
drag, startPoint x: 173, startPoint y: 168, endPoint x: 165, endPoint y: 167, distance: 8.0
click at [173, 168] on div "0989718173" at bounding box center [152, 166] width 132 height 12
type input "CHÂU ĐỨC"
type input "100.000"
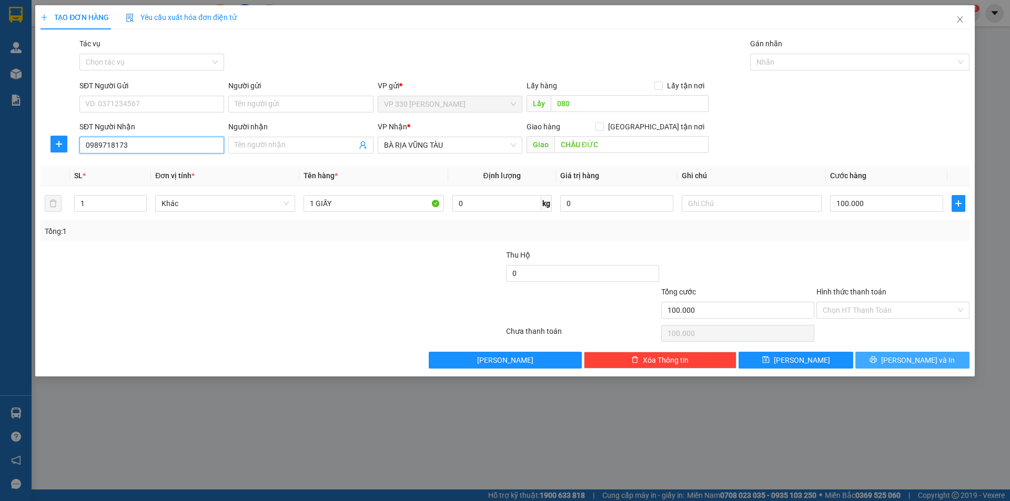
type input "0989718173"
drag, startPoint x: 897, startPoint y: 358, endPoint x: 657, endPoint y: 190, distance: 292.5
click at [877, 356] on icon "printer" at bounding box center [873, 359] width 7 height 7
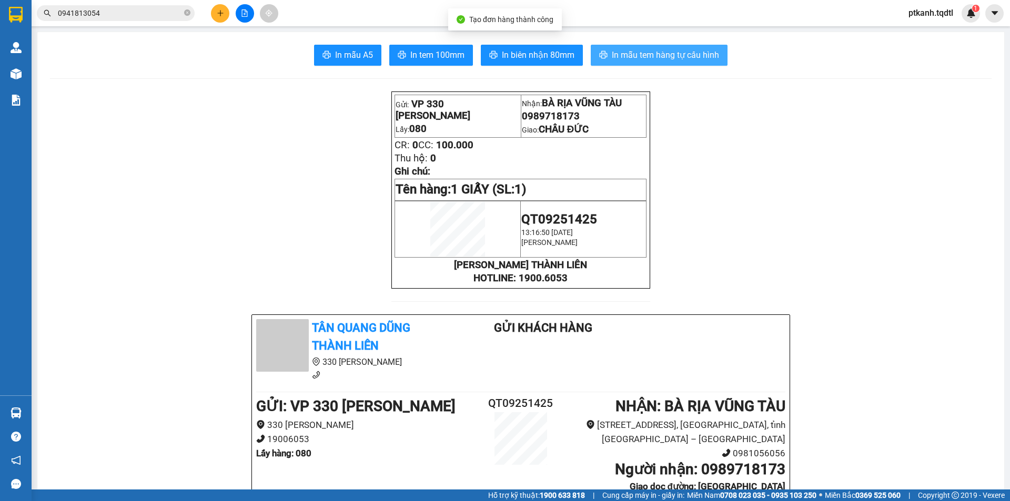
drag, startPoint x: 631, startPoint y: 58, endPoint x: 523, endPoint y: 3, distance: 121.0
click at [630, 58] on span "In mẫu tem hàng tự cấu hình" at bounding box center [665, 54] width 107 height 13
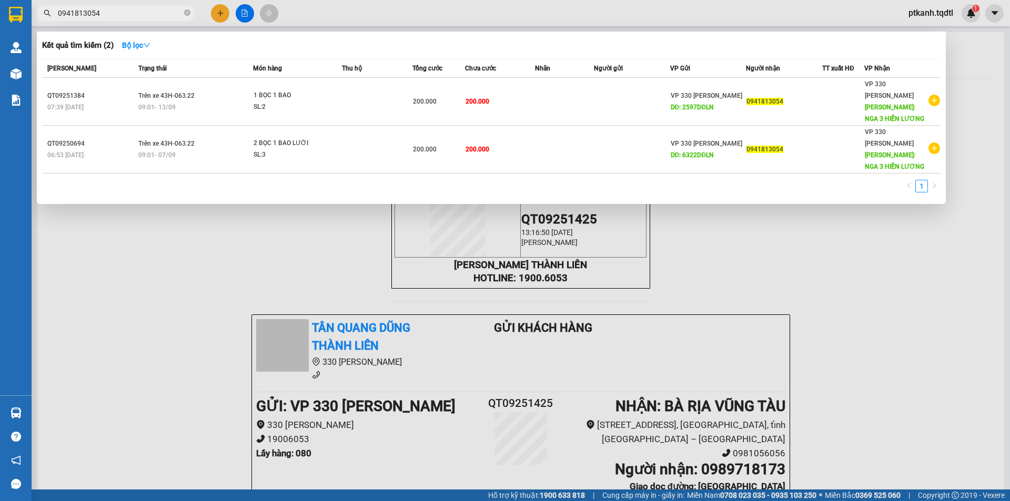
click at [126, 14] on input "0941813054" at bounding box center [120, 13] width 124 height 12
drag, startPoint x: 351, startPoint y: 265, endPoint x: 330, endPoint y: 258, distance: 22.8
click at [350, 265] on div at bounding box center [505, 250] width 1010 height 501
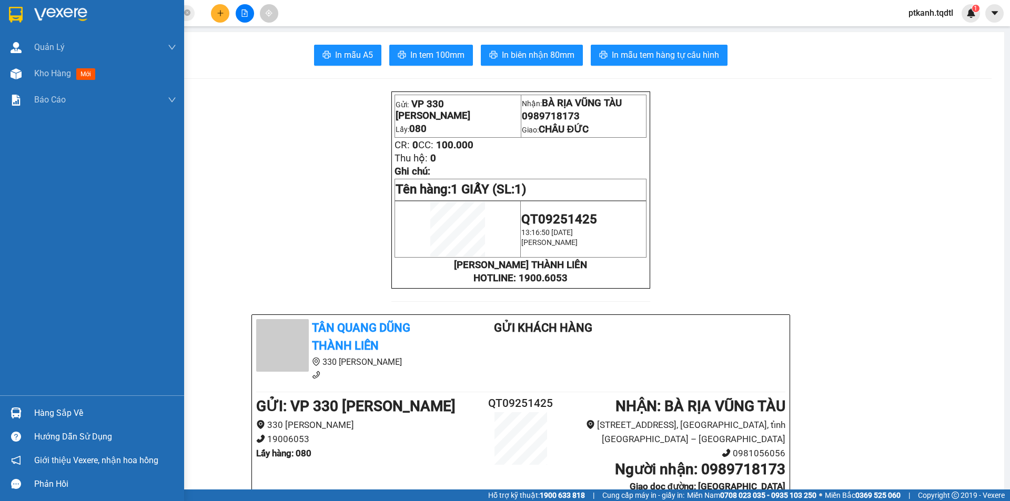
click at [23, 407] on div at bounding box center [16, 413] width 18 height 18
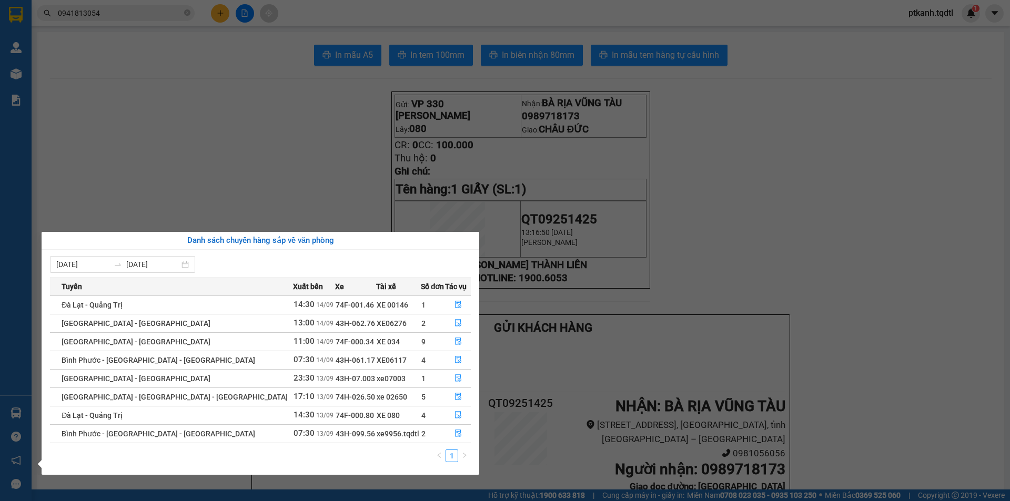
click at [753, 253] on section "Kết quả tìm kiếm ( 2 ) Bộ lọc Mã ĐH Trạng thái Món hàng Thu hộ Tổng cước Chưa c…" at bounding box center [505, 250] width 1010 height 501
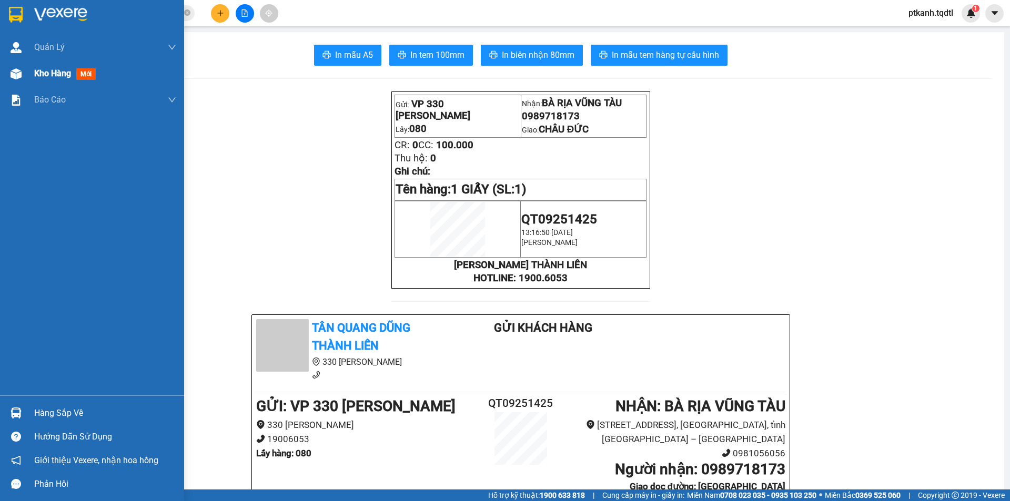
click at [19, 72] on img at bounding box center [16, 73] width 11 height 11
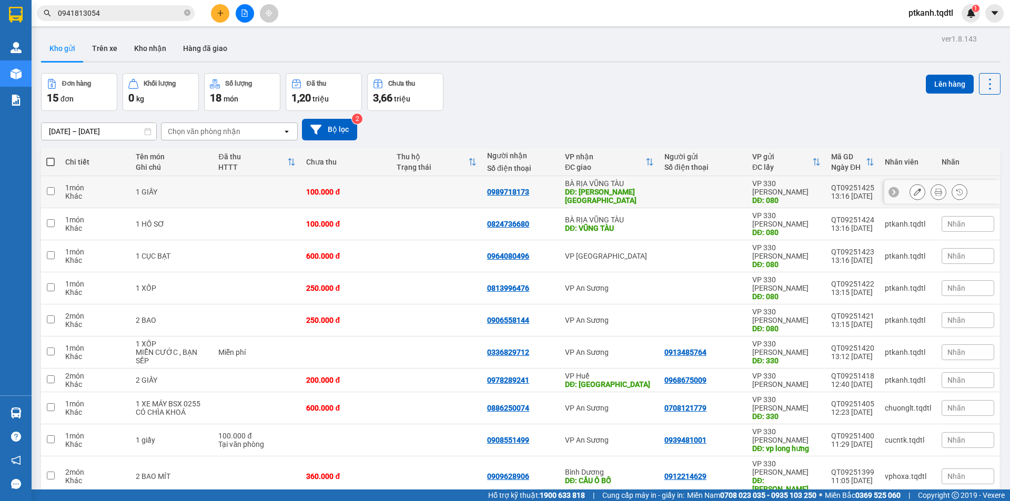
drag, startPoint x: 636, startPoint y: 177, endPoint x: 639, endPoint y: 196, distance: 18.6
click at [637, 178] on td "BÀ RỊA VŨNG TÀU DĐ: CHÂU ĐỨC" at bounding box center [609, 192] width 99 height 32
checkbox input "true"
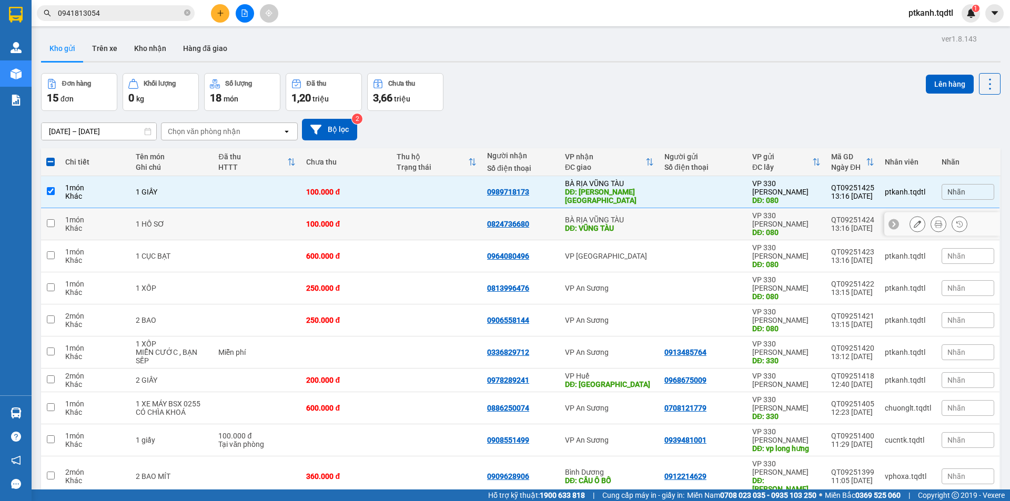
click at [642, 216] on div "BÀ RỊA VŨNG TÀU" at bounding box center [609, 220] width 89 height 8
checkbox input "true"
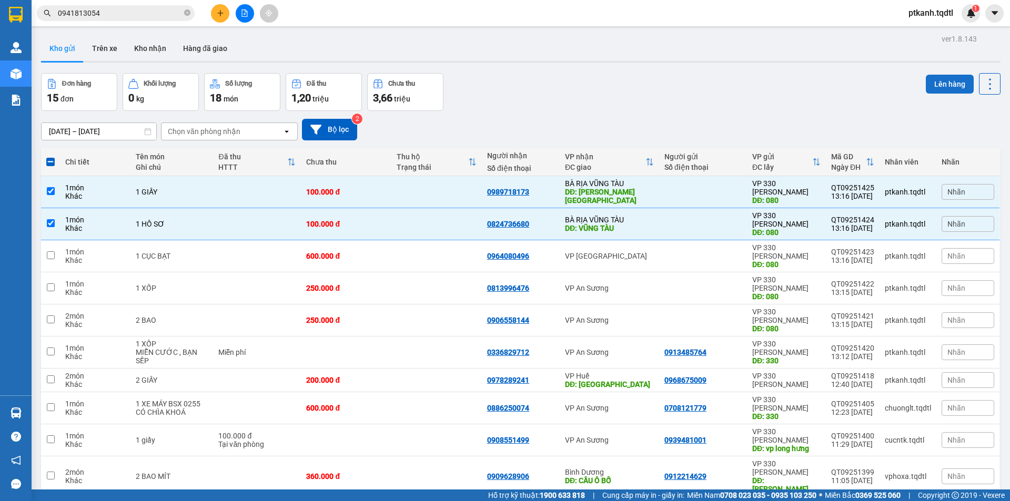
drag, startPoint x: 955, startPoint y: 83, endPoint x: 943, endPoint y: 82, distance: 12.7
click at [951, 83] on button "Lên hàng" at bounding box center [950, 84] width 48 height 19
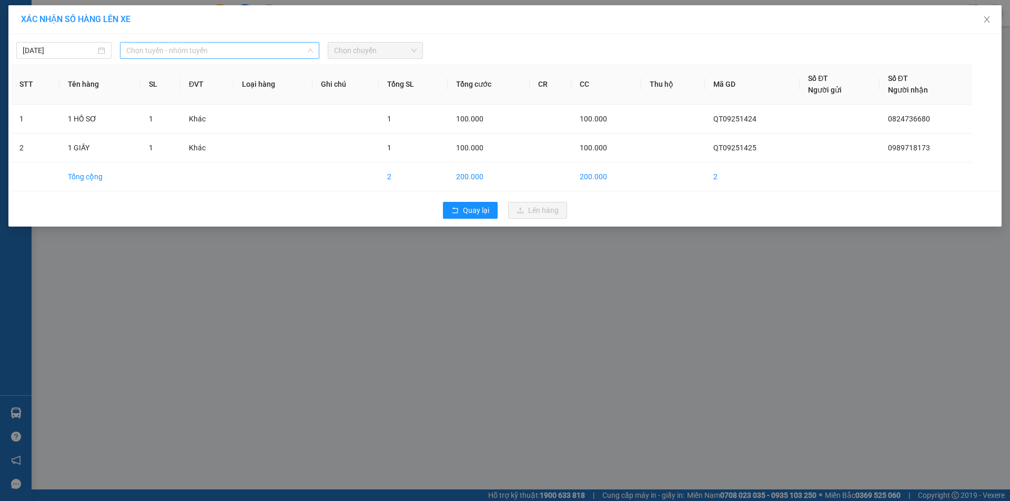
click at [299, 50] on span "Chọn tuyến - nhóm tuyến" at bounding box center [219, 51] width 187 height 16
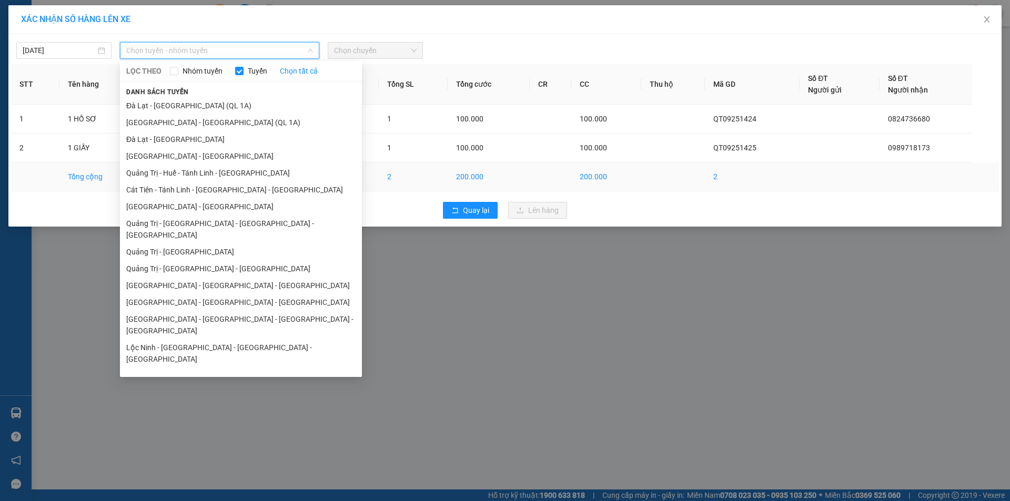
drag, startPoint x: 267, startPoint y: 223, endPoint x: 303, endPoint y: 185, distance: 52.5
click at [269, 220] on li "Quảng Trị - [GEOGRAPHIC_DATA] - [GEOGRAPHIC_DATA] - [GEOGRAPHIC_DATA]" at bounding box center [241, 229] width 242 height 28
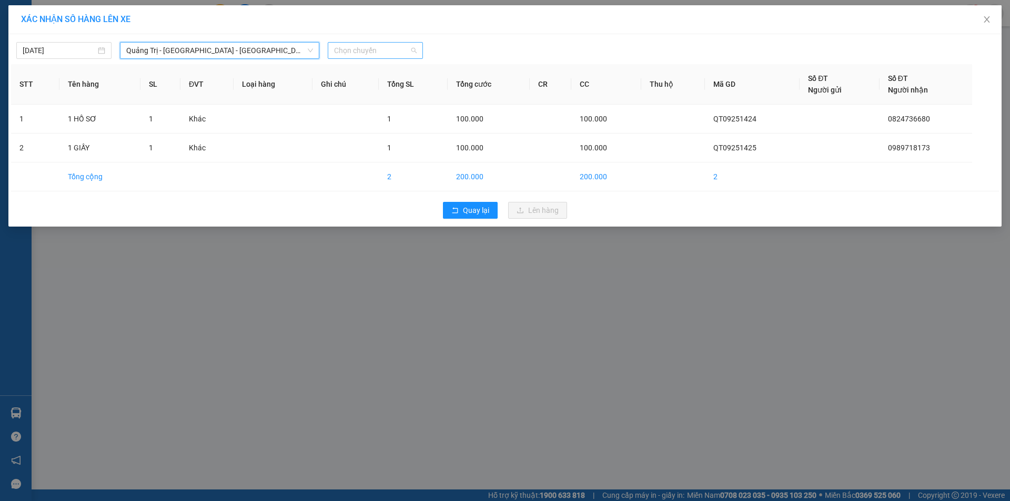
click at [400, 51] on span "Chọn chuyến" at bounding box center [375, 51] width 83 height 16
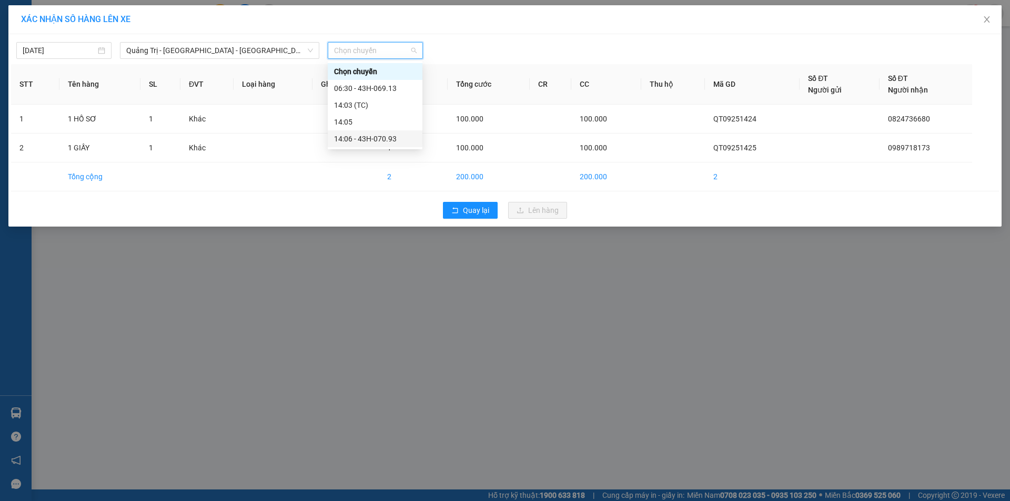
click at [388, 142] on div "14:06 - 43H-070.93" at bounding box center [375, 139] width 82 height 12
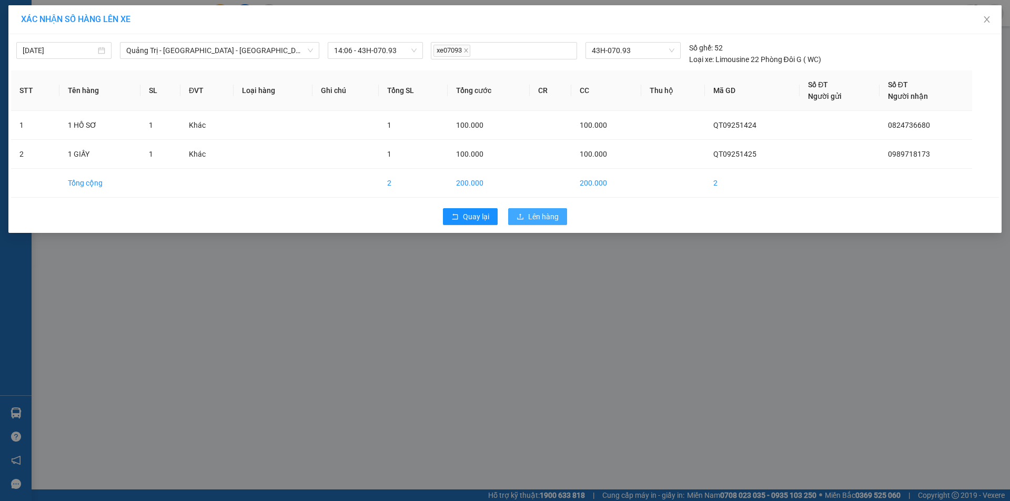
drag, startPoint x: 538, startPoint y: 214, endPoint x: 412, endPoint y: 204, distance: 126.7
click at [538, 214] on span "Lên hàng" at bounding box center [543, 217] width 31 height 12
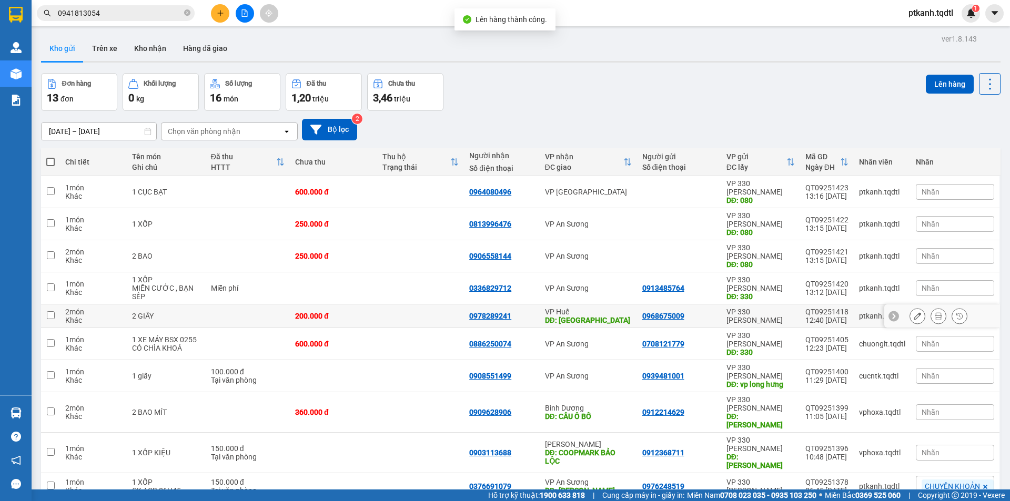
click at [426, 305] on td at bounding box center [420, 317] width 87 height 24
checkbox input "true"
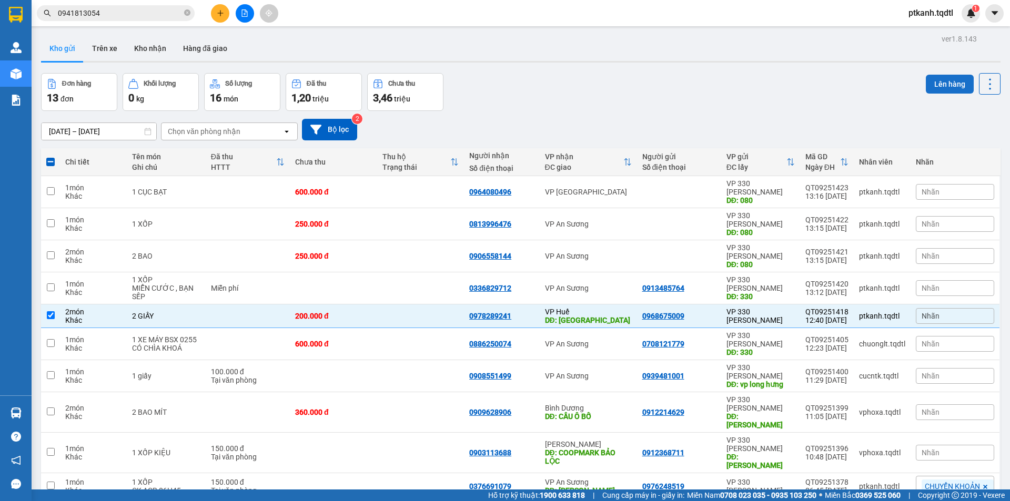
click at [940, 84] on button "Lên hàng" at bounding box center [950, 84] width 48 height 19
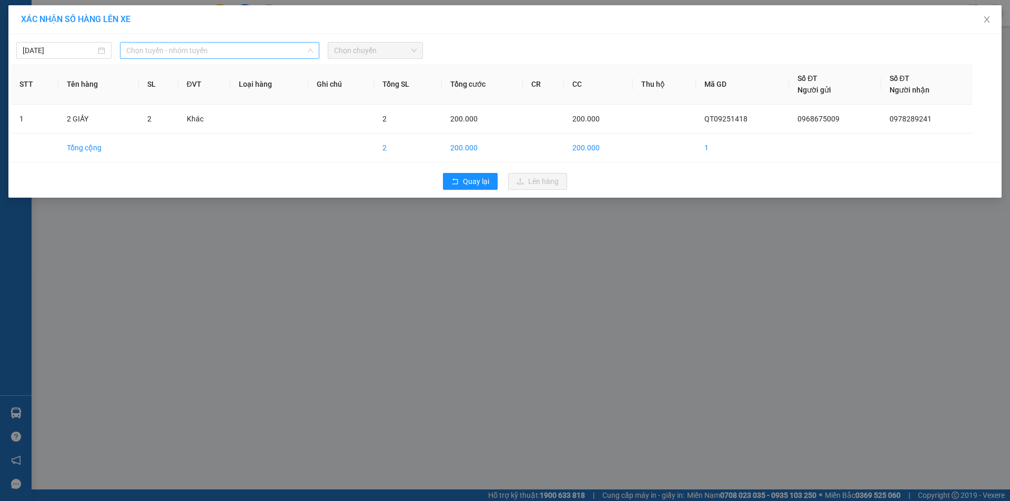
click at [303, 46] on span "Chọn tuyến - nhóm tuyến" at bounding box center [219, 51] width 187 height 16
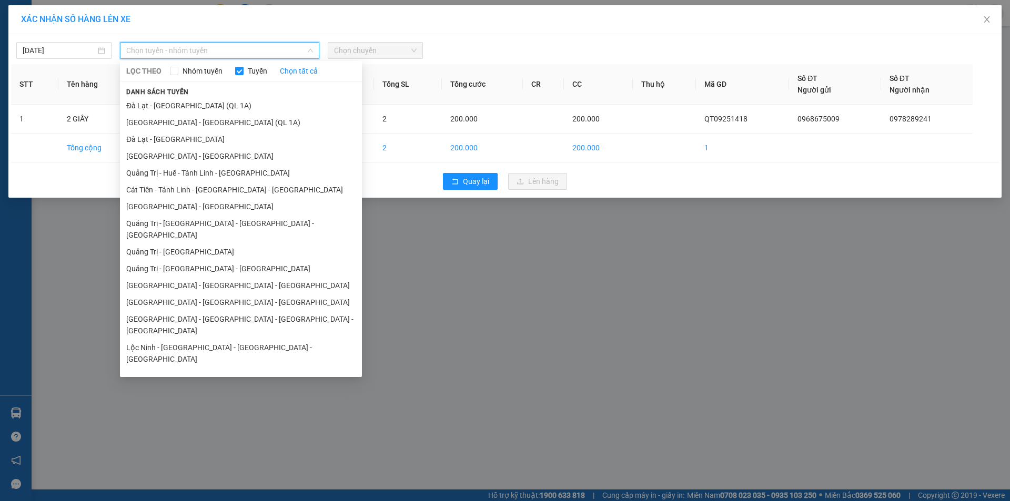
drag, startPoint x: 271, startPoint y: 222, endPoint x: 286, endPoint y: 202, distance: 25.1
click at [273, 218] on li "Quảng Trị - [GEOGRAPHIC_DATA] - [GEOGRAPHIC_DATA] - [GEOGRAPHIC_DATA]" at bounding box center [241, 229] width 242 height 28
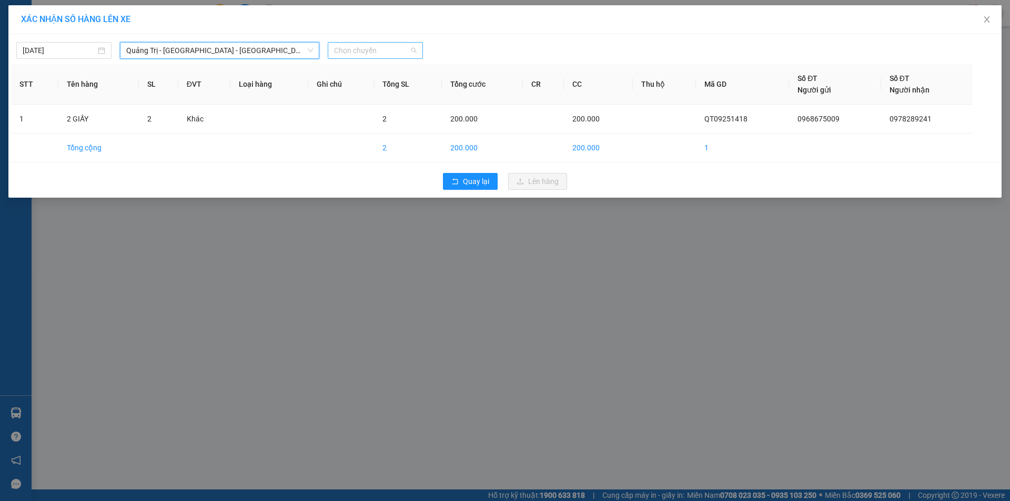
drag, startPoint x: 393, startPoint y: 57, endPoint x: 424, endPoint y: 64, distance: 31.4
click at [394, 57] on span "Chọn chuyến" at bounding box center [375, 51] width 83 height 16
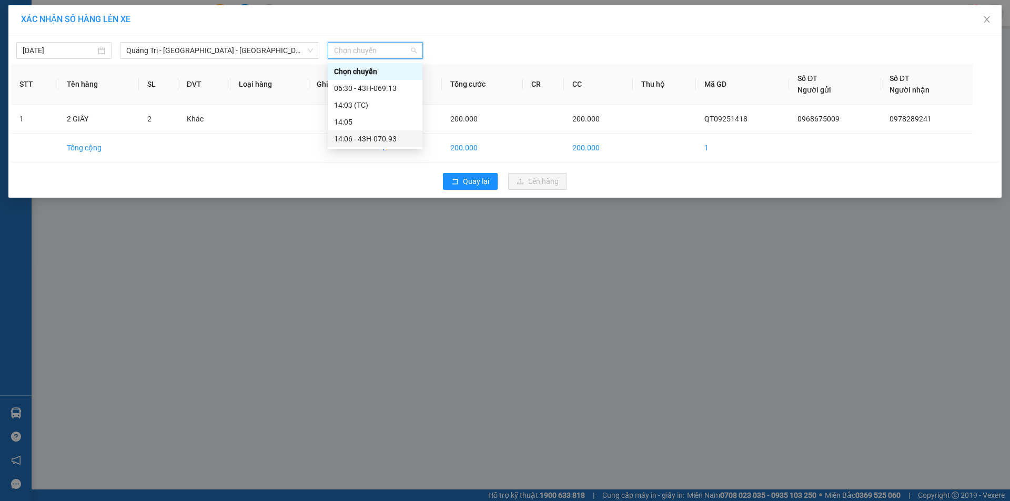
click at [395, 140] on div "14:06 - 43H-070.93" at bounding box center [375, 139] width 82 height 12
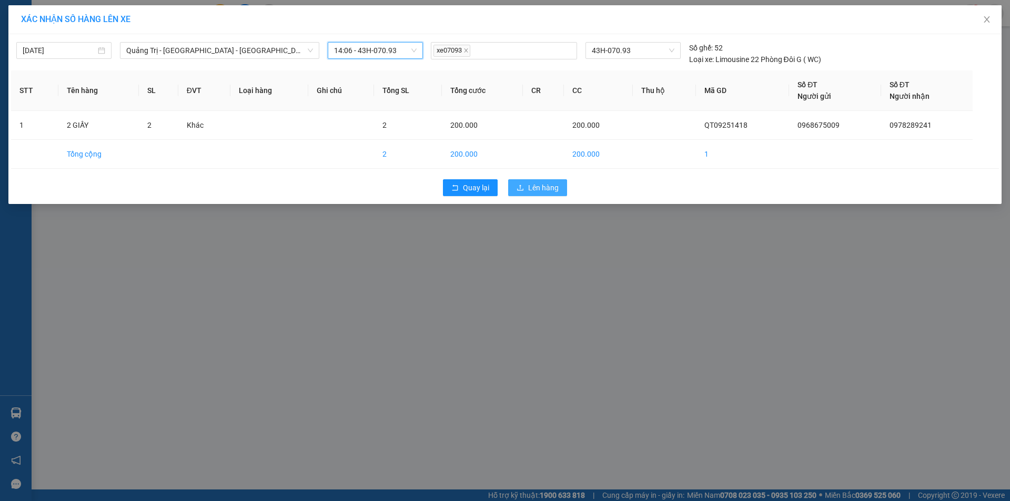
drag, startPoint x: 555, startPoint y: 187, endPoint x: 539, endPoint y: 187, distance: 15.8
click at [545, 187] on span "Lên hàng" at bounding box center [543, 188] width 31 height 12
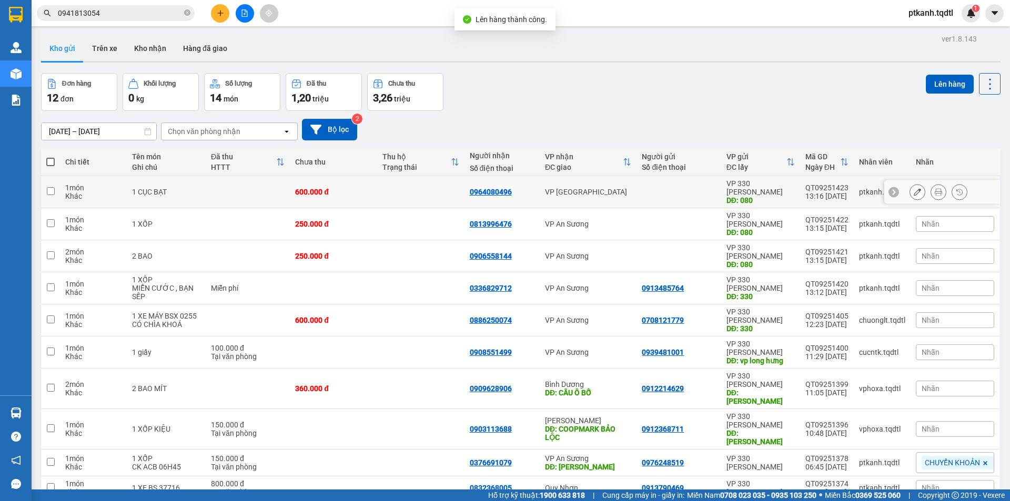
drag, startPoint x: 597, startPoint y: 180, endPoint x: 780, endPoint y: 136, distance: 188.0
click at [597, 180] on td "VP [GEOGRAPHIC_DATA]" at bounding box center [588, 192] width 97 height 32
checkbox input "true"
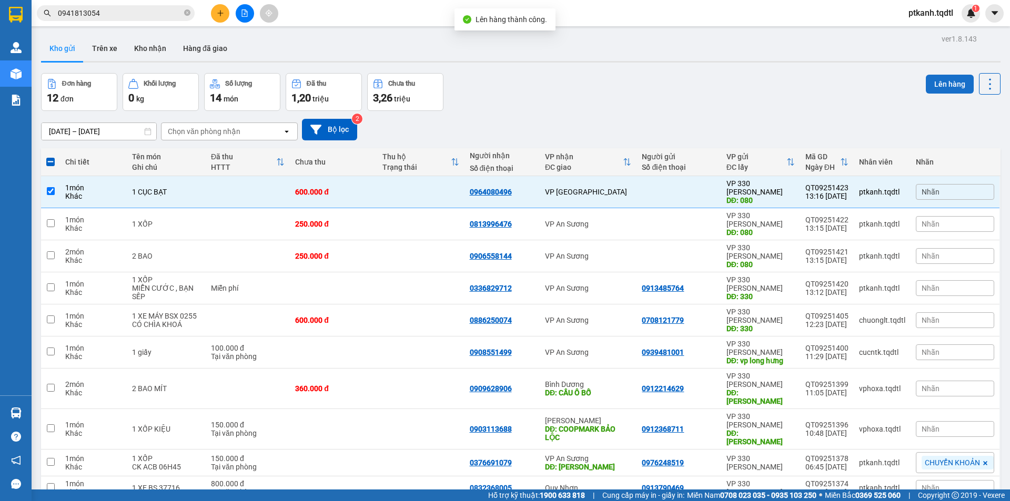
click at [931, 86] on button "Lên hàng" at bounding box center [950, 84] width 48 height 19
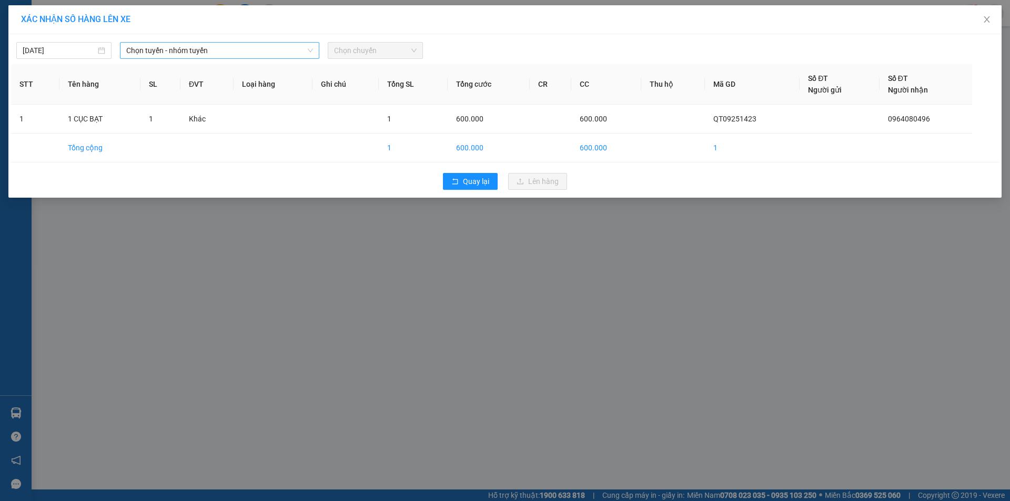
click at [276, 50] on span "Chọn tuyến - nhóm tuyến" at bounding box center [219, 51] width 187 height 16
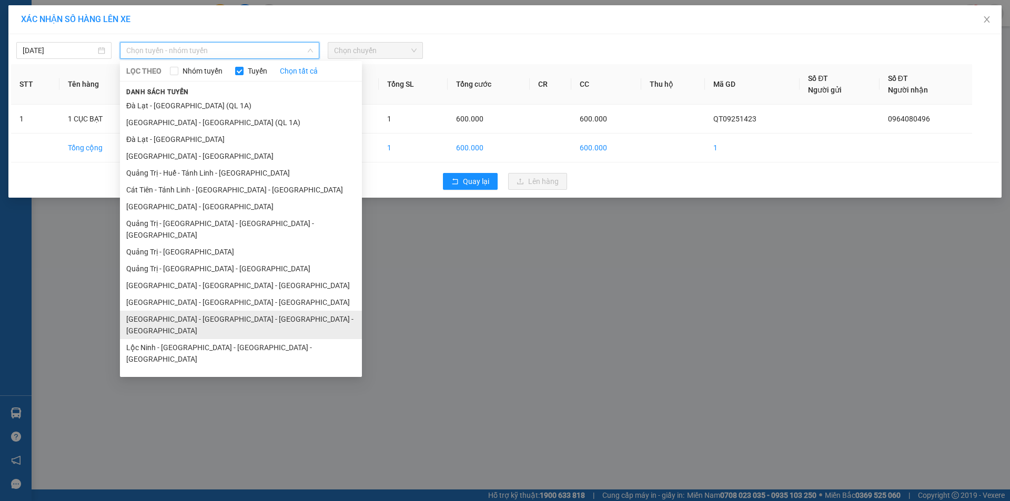
scroll to position [61, 0]
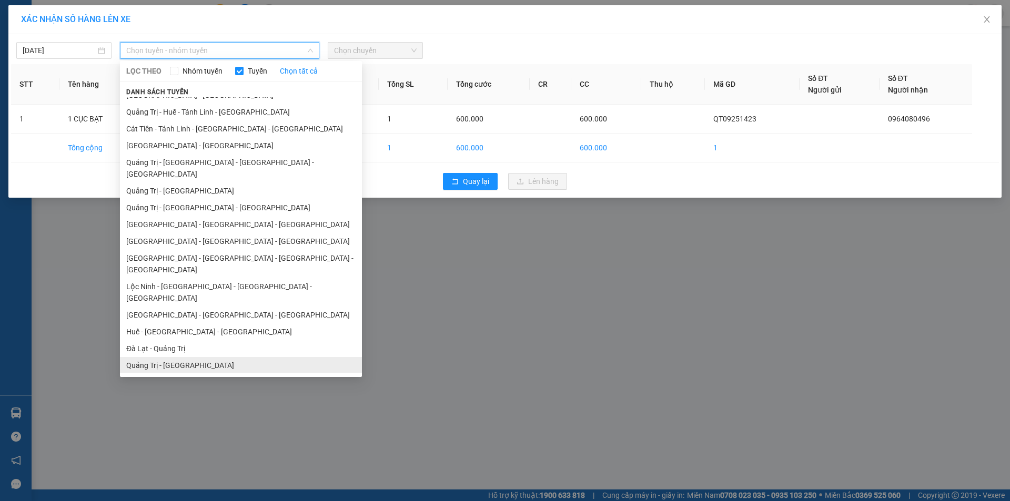
drag, startPoint x: 225, startPoint y: 330, endPoint x: 300, endPoint y: 268, distance: 97.6
click at [225, 357] on li "Quảng Trị - [GEOGRAPHIC_DATA]" at bounding box center [241, 365] width 242 height 17
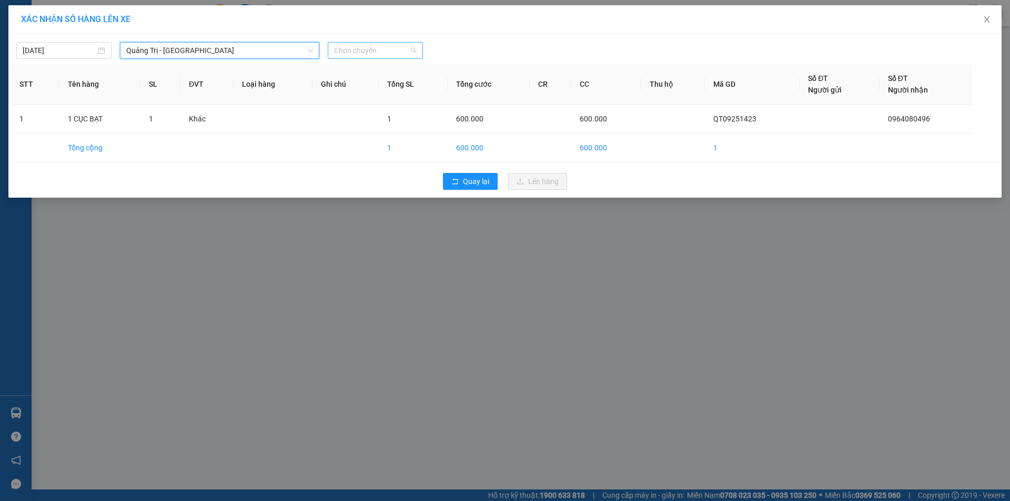
click at [407, 48] on span "Chọn chuyến" at bounding box center [375, 51] width 83 height 16
click at [306, 48] on span "Quảng Trị - [GEOGRAPHIC_DATA]" at bounding box center [219, 51] width 187 height 16
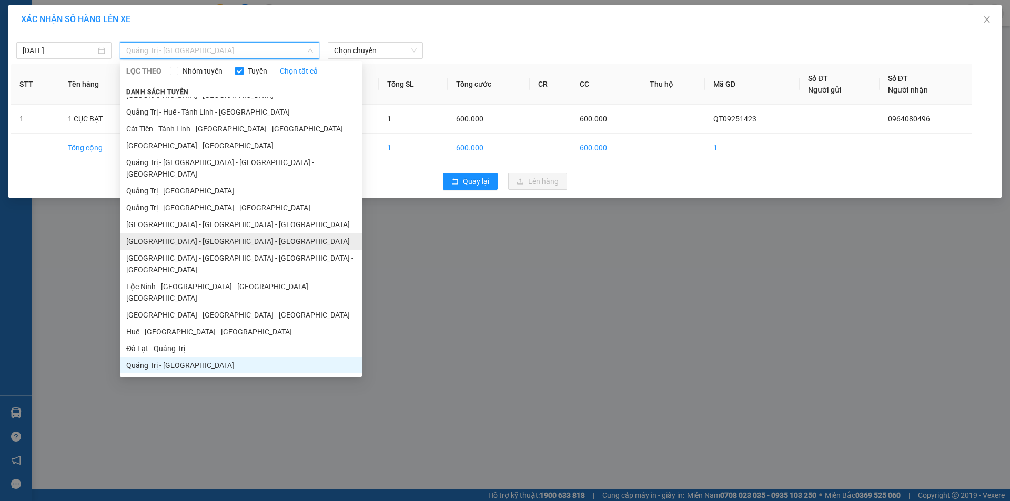
click at [256, 233] on li "[GEOGRAPHIC_DATA] - [GEOGRAPHIC_DATA] - [GEOGRAPHIC_DATA]" at bounding box center [241, 241] width 242 height 17
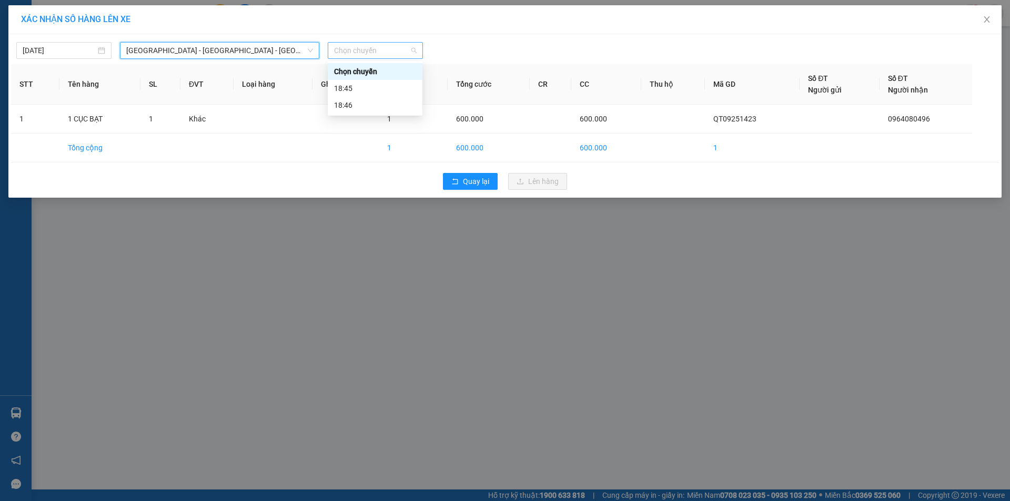
click at [414, 51] on span "Chọn chuyến" at bounding box center [375, 51] width 83 height 16
drag, startPoint x: 271, startPoint y: 53, endPoint x: 290, endPoint y: 217, distance: 165.7
click at [271, 53] on span "[GEOGRAPHIC_DATA] - [GEOGRAPHIC_DATA] - [GEOGRAPHIC_DATA]" at bounding box center [219, 51] width 187 height 16
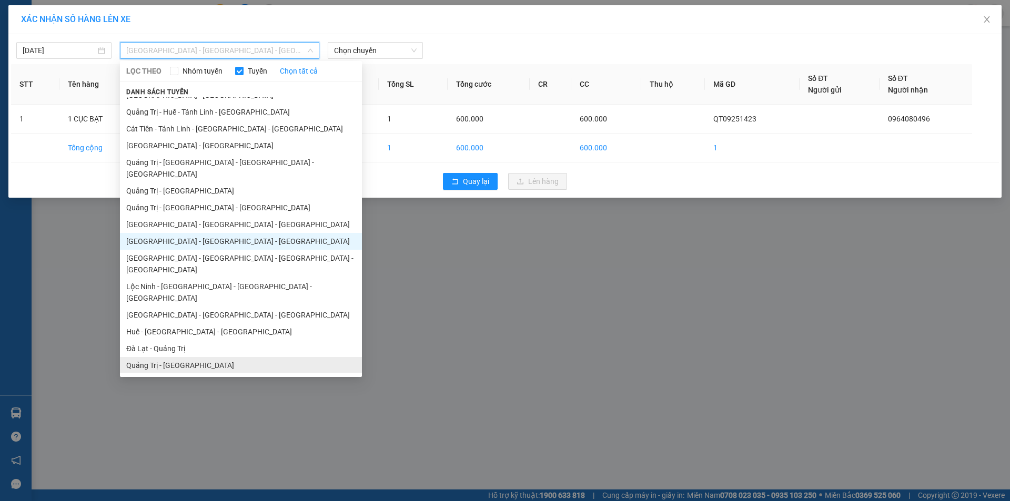
click at [223, 357] on li "Quảng Trị - [GEOGRAPHIC_DATA]" at bounding box center [241, 365] width 242 height 17
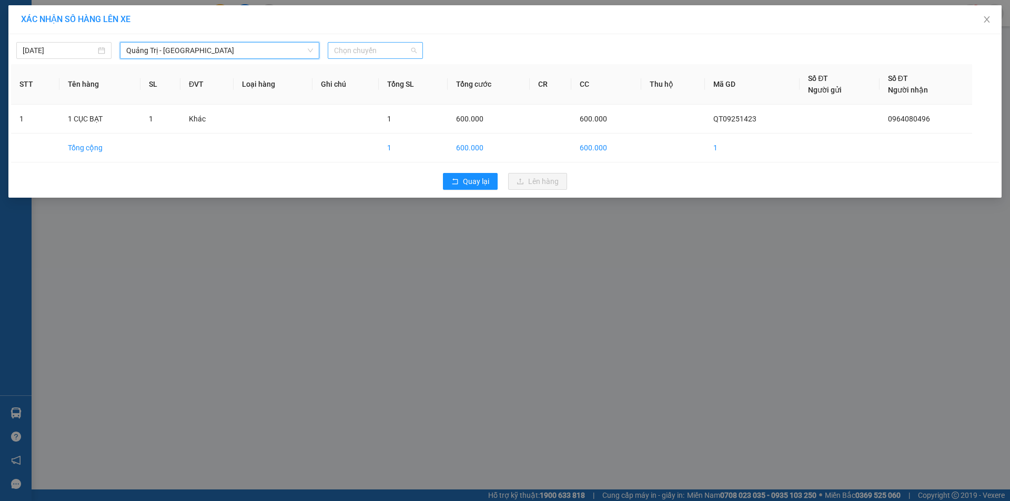
click at [412, 51] on span "Chọn chuyến" at bounding box center [375, 51] width 83 height 16
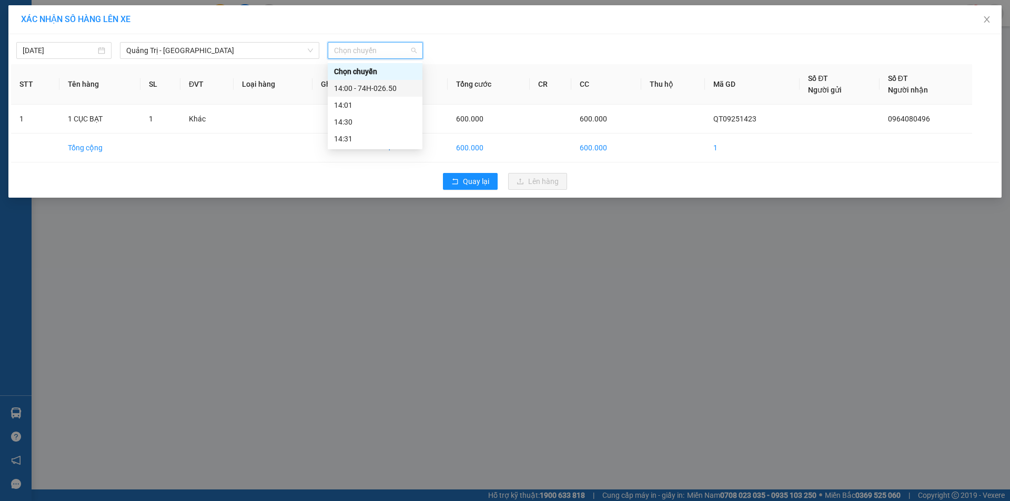
click at [401, 89] on div "14:00 - 74H-026.50" at bounding box center [375, 89] width 82 height 12
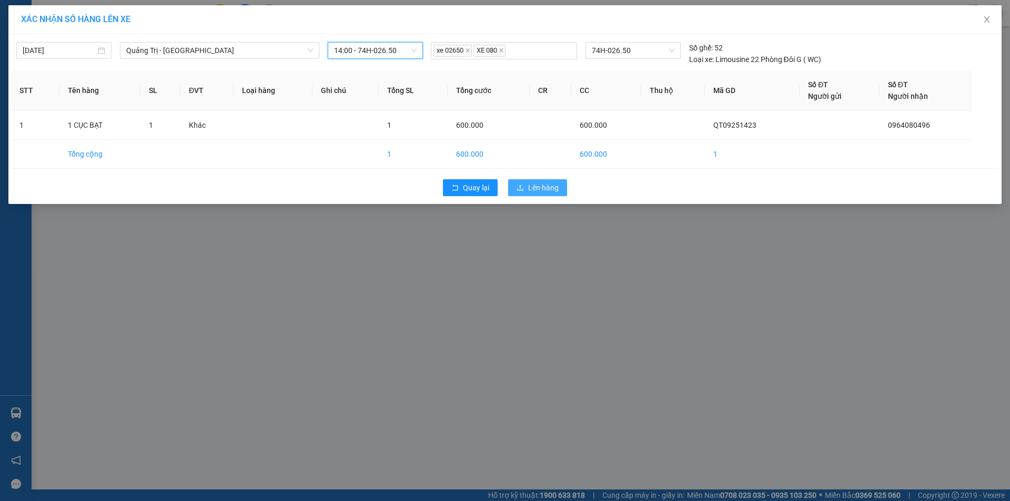
click at [553, 184] on span "Lên hàng" at bounding box center [543, 188] width 31 height 12
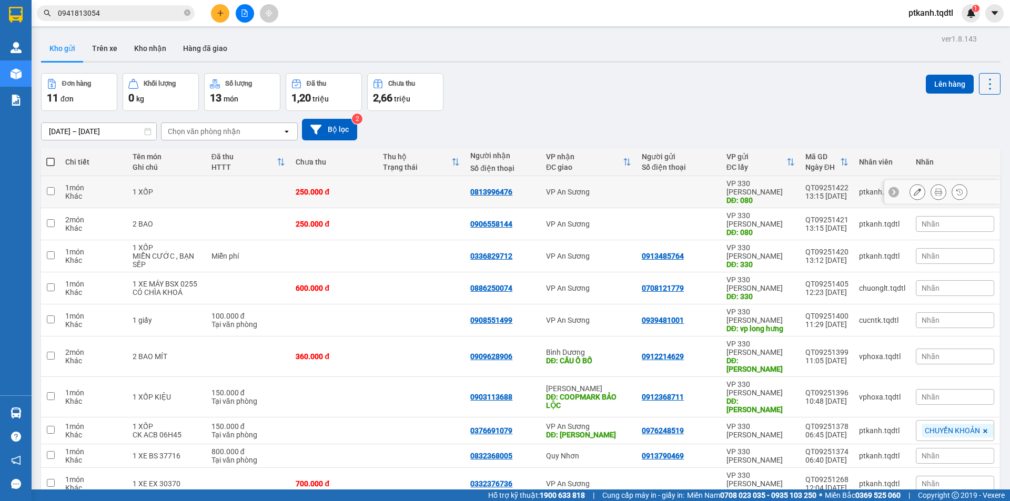
click at [601, 188] on div "VP An Sương" at bounding box center [588, 192] width 85 height 8
checkbox input "true"
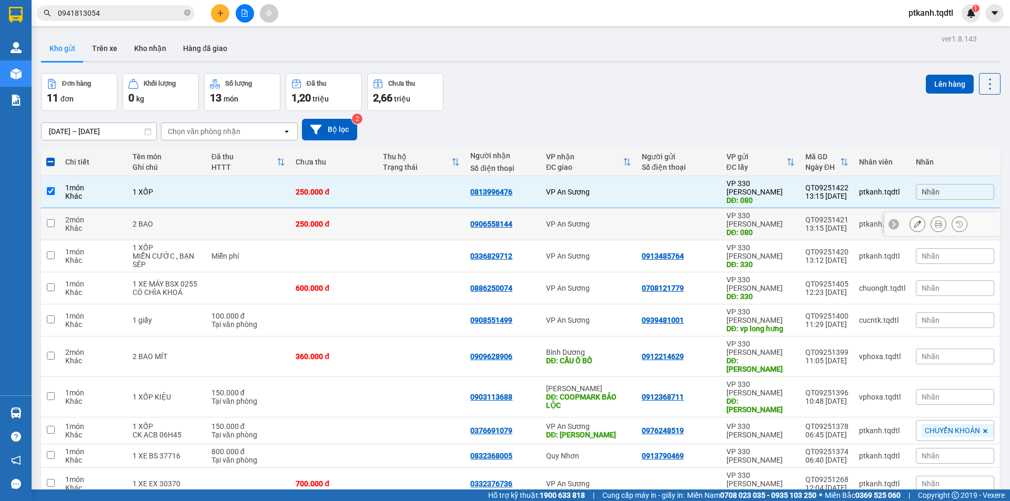
drag, startPoint x: 621, startPoint y: 214, endPoint x: 502, endPoint y: 146, distance: 136.9
click at [607, 220] on div "VP An Sương" at bounding box center [588, 224] width 85 height 8
checkbox input "true"
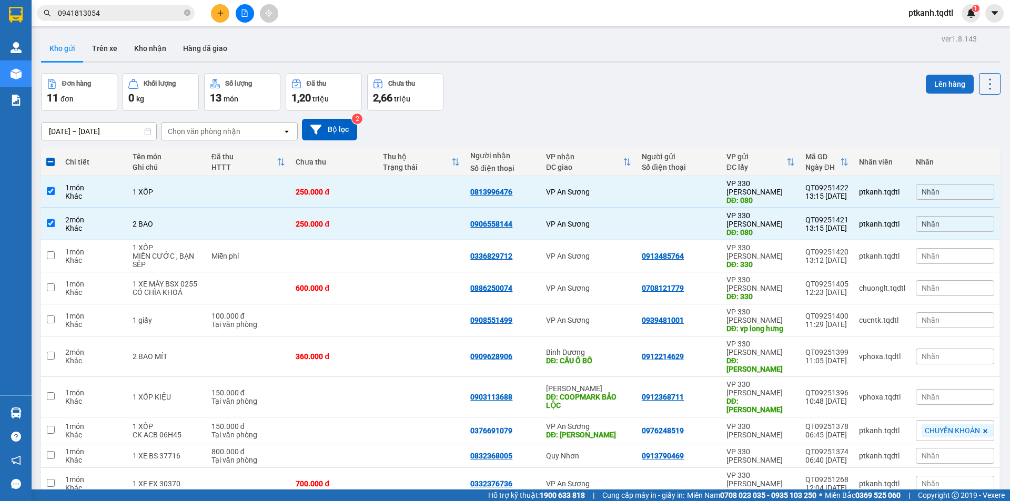
click at [935, 82] on button "Lên hàng" at bounding box center [950, 84] width 48 height 19
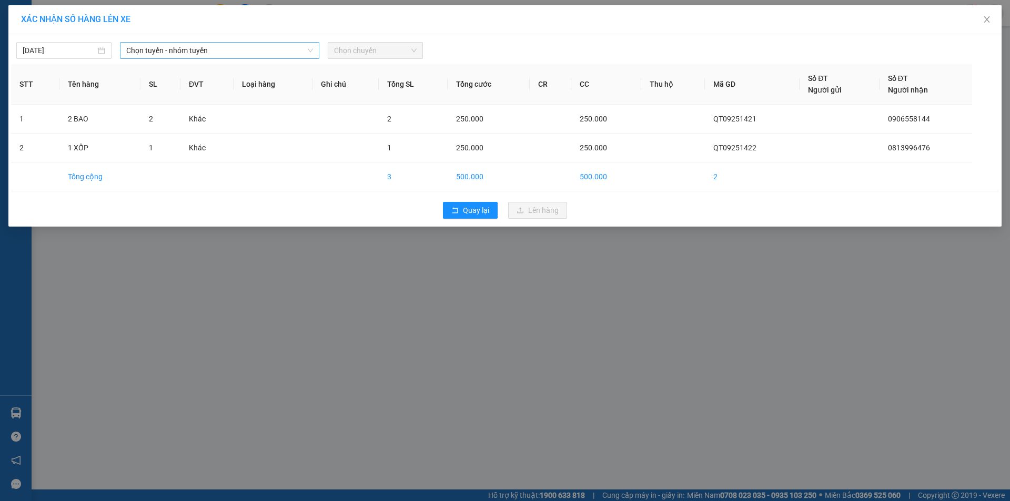
click at [271, 51] on span "Chọn tuyến - nhóm tuyến" at bounding box center [219, 51] width 187 height 16
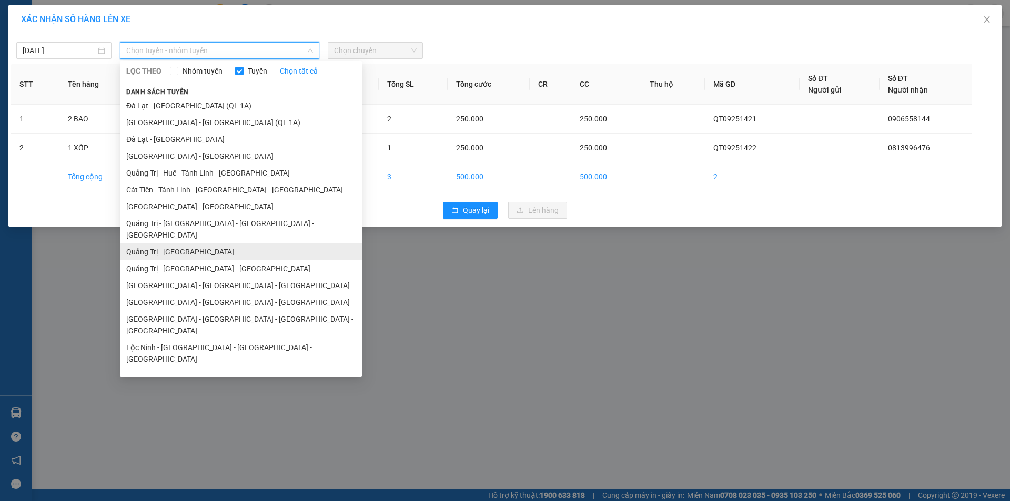
drag, startPoint x: 257, startPoint y: 238, endPoint x: 314, endPoint y: 194, distance: 71.7
click at [257, 244] on li "Quảng Trị - [GEOGRAPHIC_DATA]" at bounding box center [241, 252] width 242 height 17
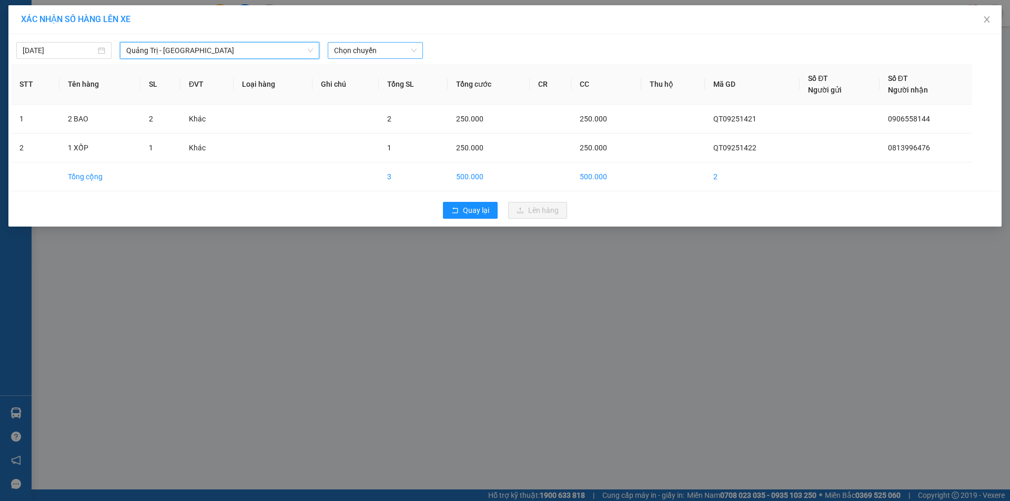
click at [409, 46] on span "Chọn chuyến" at bounding box center [375, 51] width 83 height 16
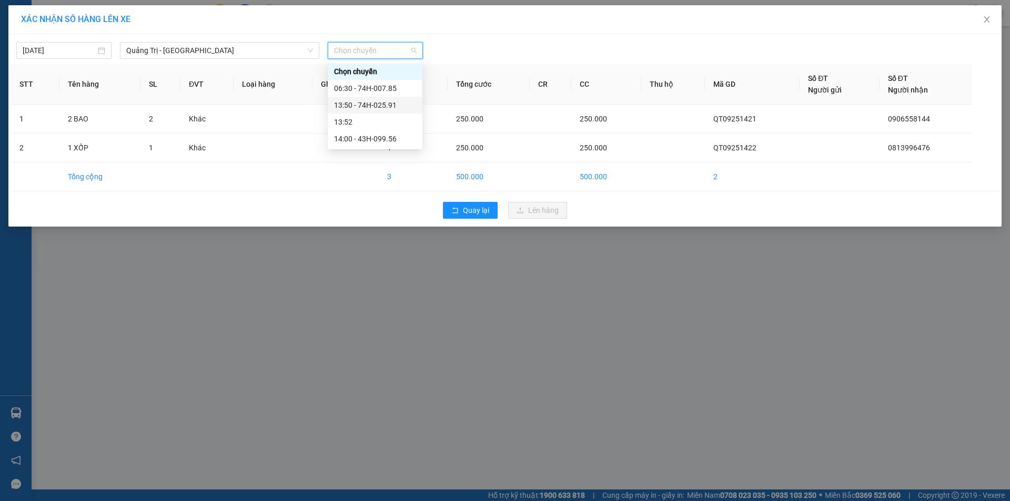
drag, startPoint x: 388, startPoint y: 104, endPoint x: 400, endPoint y: 108, distance: 13.3
click at [391, 104] on div "13:50 - 74H-025.91" at bounding box center [375, 105] width 82 height 12
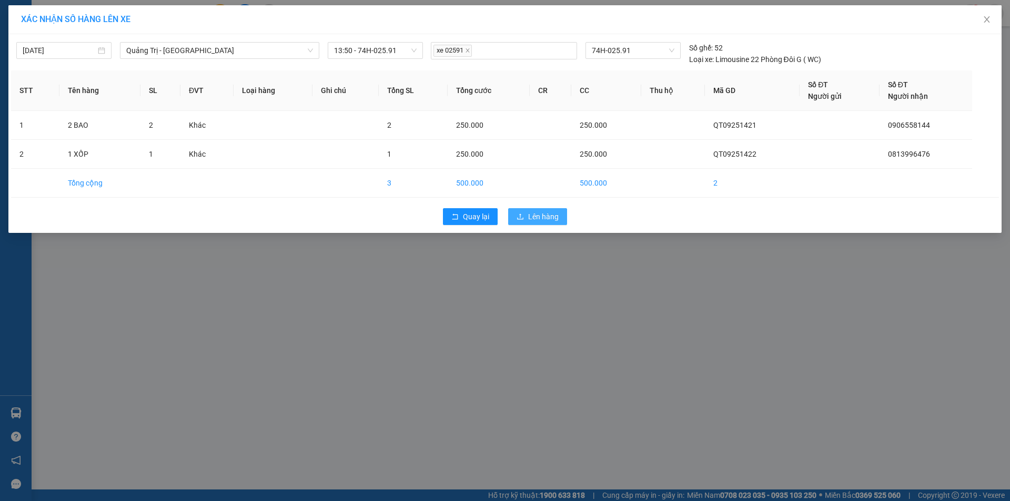
click at [553, 211] on span "Lên hàng" at bounding box center [543, 217] width 31 height 12
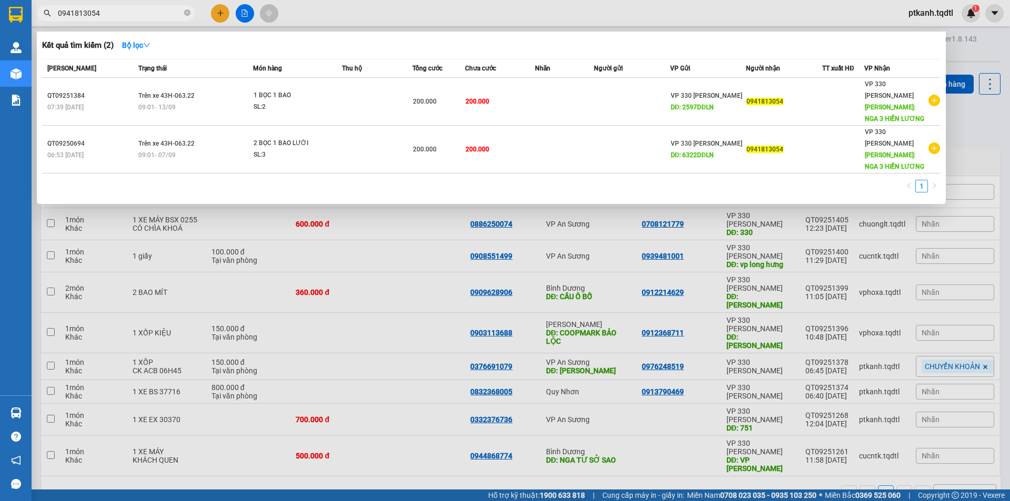
click at [133, 11] on input "0941813054" at bounding box center [120, 13] width 124 height 12
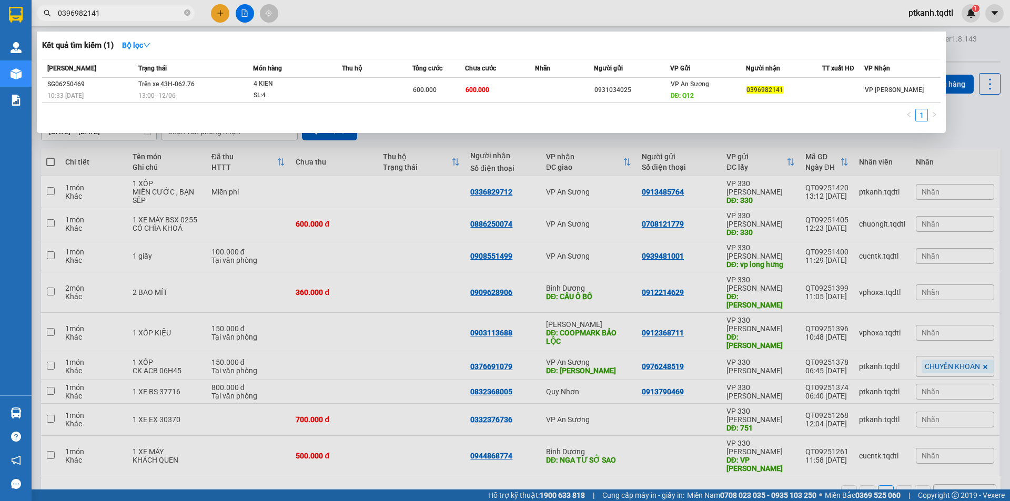
type input "0396982141"
click at [220, 15] on div at bounding box center [505, 250] width 1010 height 501
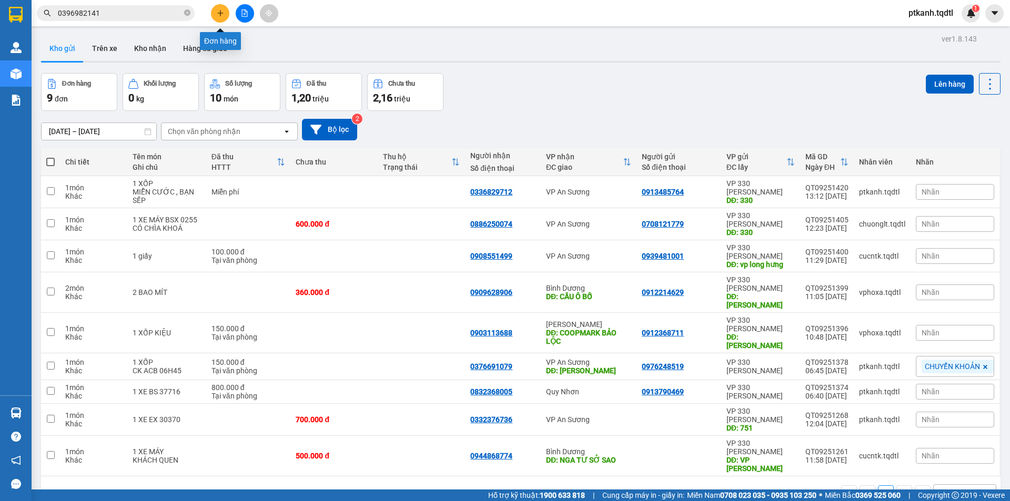
click at [220, 15] on icon "plus" at bounding box center [220, 13] width 1 height 6
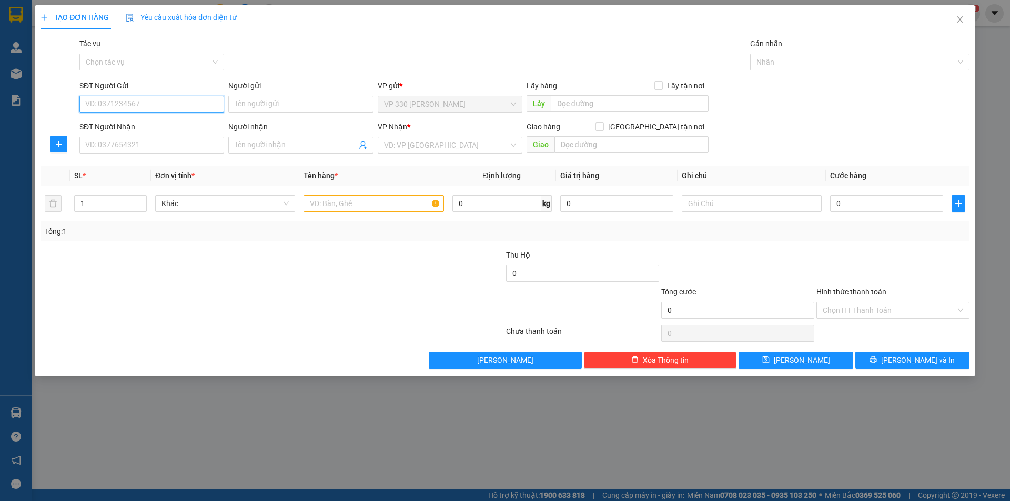
click at [122, 102] on input "SĐT Người Gửi" at bounding box center [151, 104] width 145 height 17
type input "0918125889"
click at [165, 150] on input "SĐT Người Nhận" at bounding box center [151, 145] width 145 height 17
type input "0814272234"
click at [432, 144] on input "search" at bounding box center [446, 145] width 125 height 16
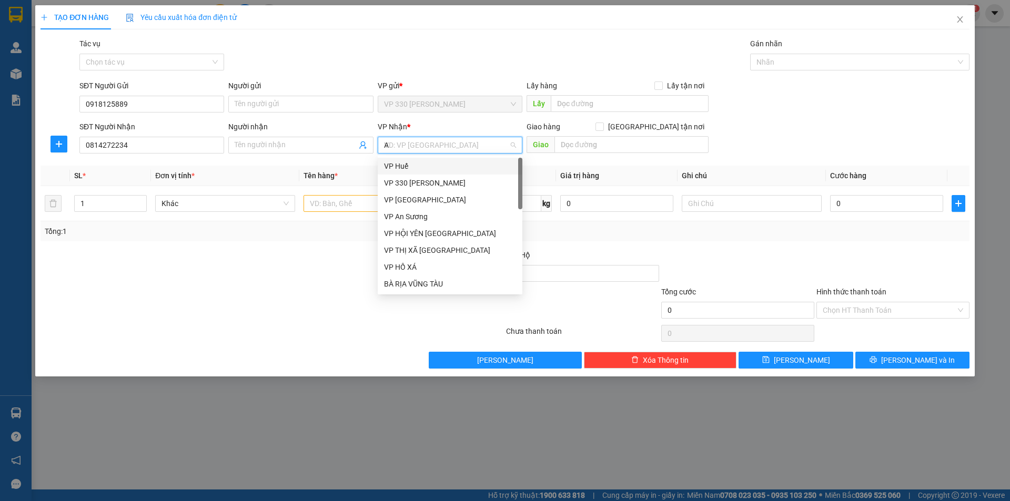
type input "AN"
click at [418, 183] on div "VP An Sương" at bounding box center [450, 183] width 132 height 12
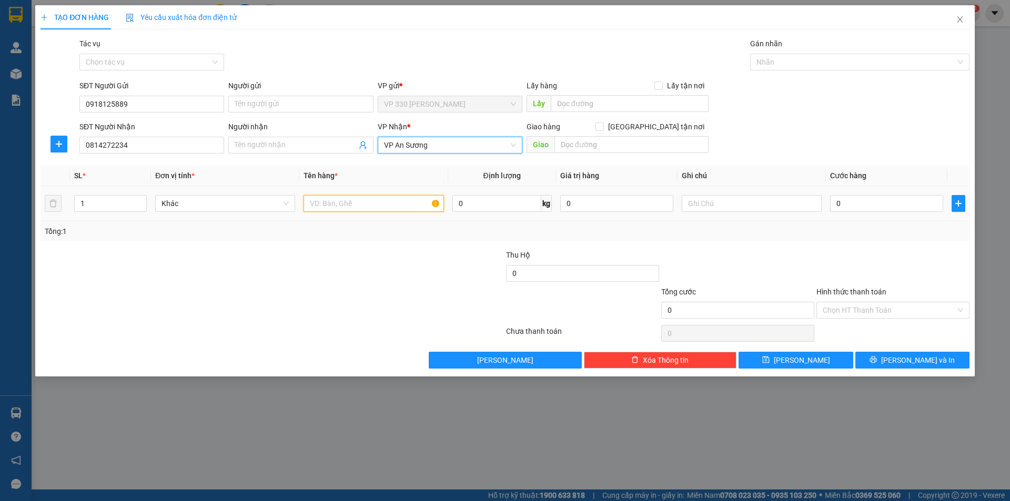
click at [353, 203] on input "text" at bounding box center [374, 203] width 140 height 17
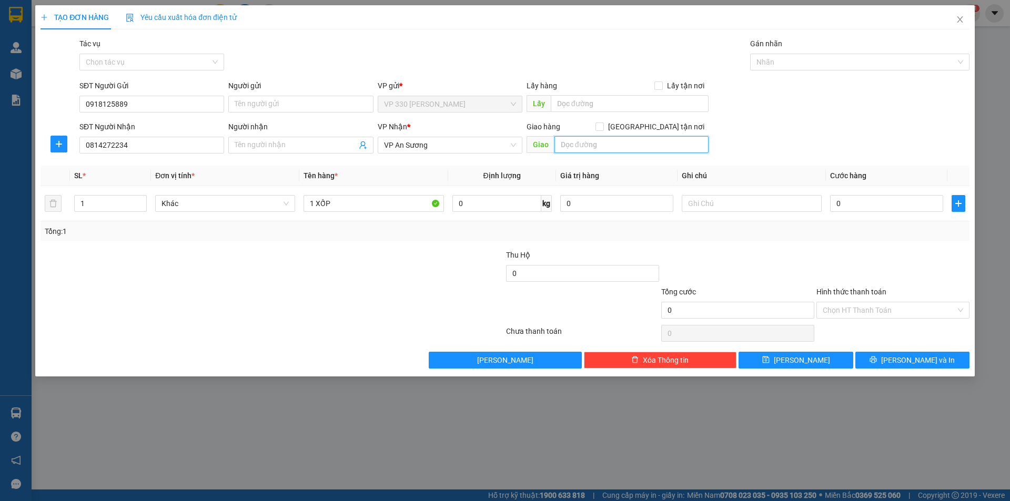
click at [591, 144] on input "text" at bounding box center [632, 144] width 154 height 17
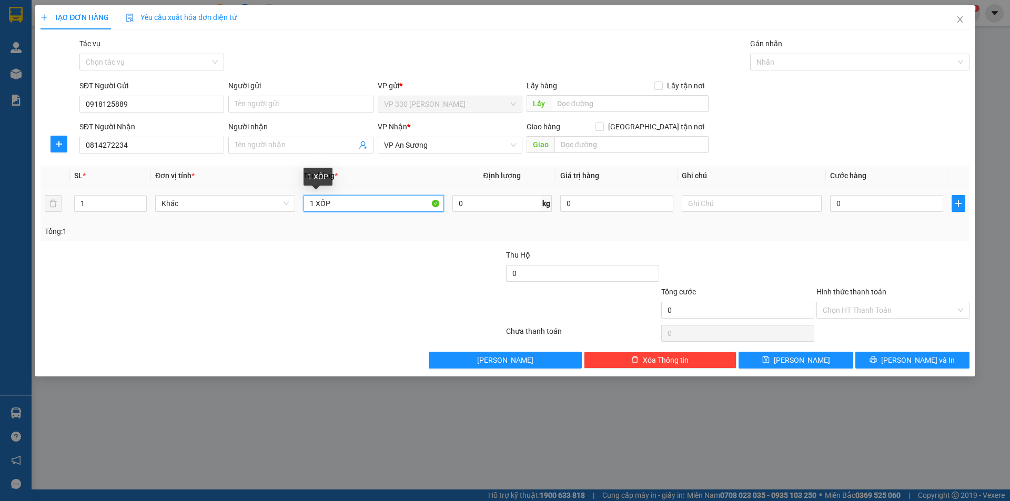
click at [348, 209] on input "1 XỐP" at bounding box center [374, 203] width 140 height 17
type input "1 XỐP DÍNH BAO ĐỎ"
click at [851, 204] on input "0" at bounding box center [886, 203] width 113 height 17
type input "1"
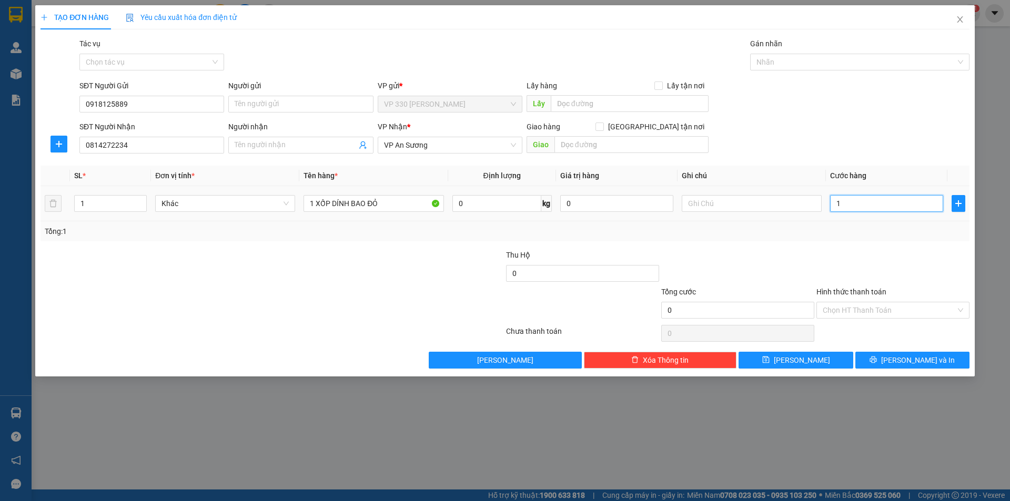
type input "1"
type input "15"
type input "150"
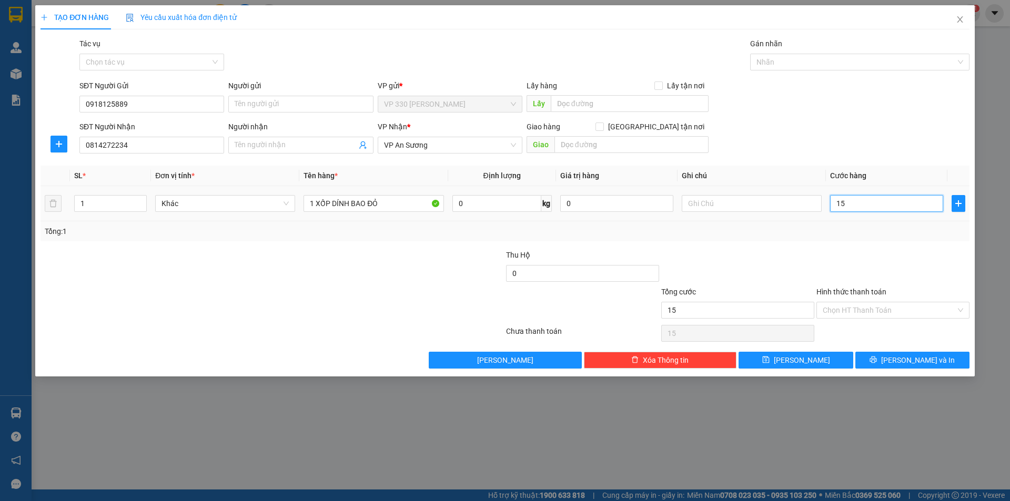
type input "150"
type input "1.500"
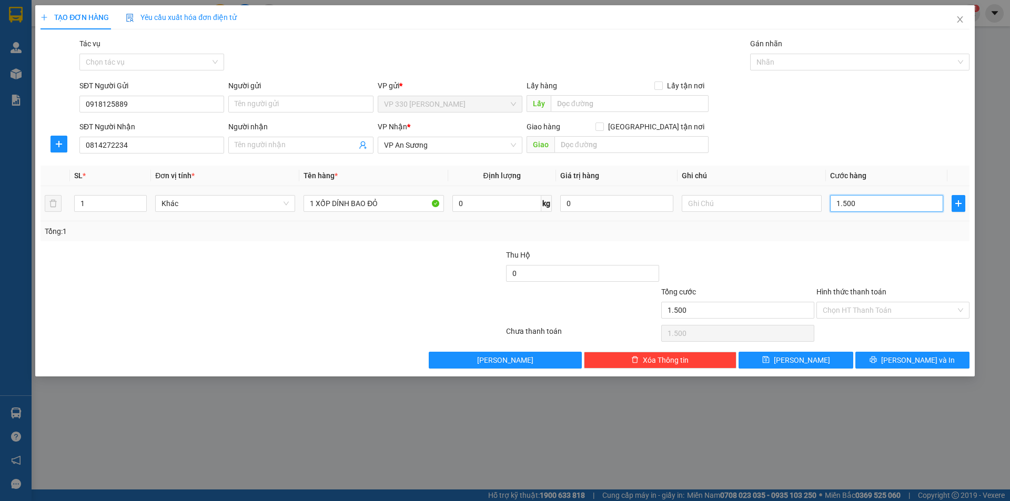
type input "15.000"
type input "150.000"
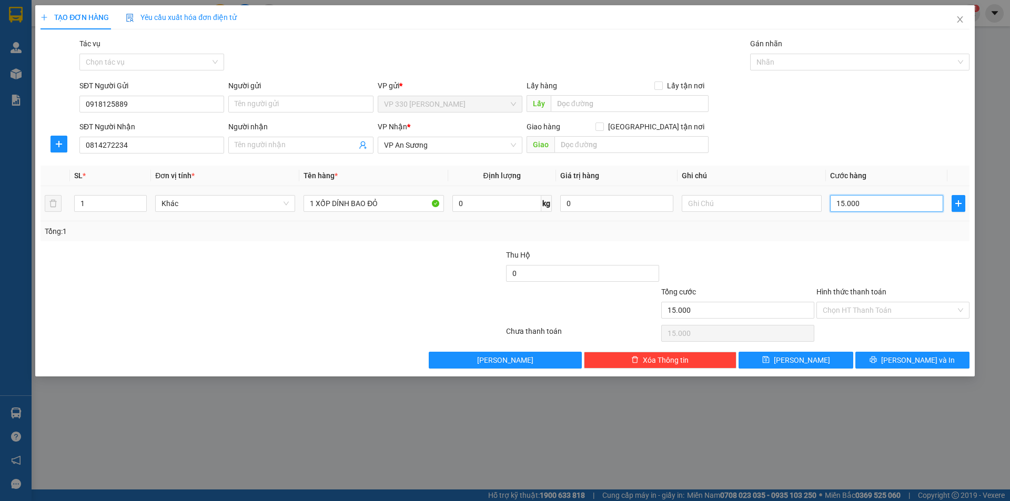
type input "150.000"
click at [779, 64] on div at bounding box center [855, 62] width 204 height 13
type input "150.000"
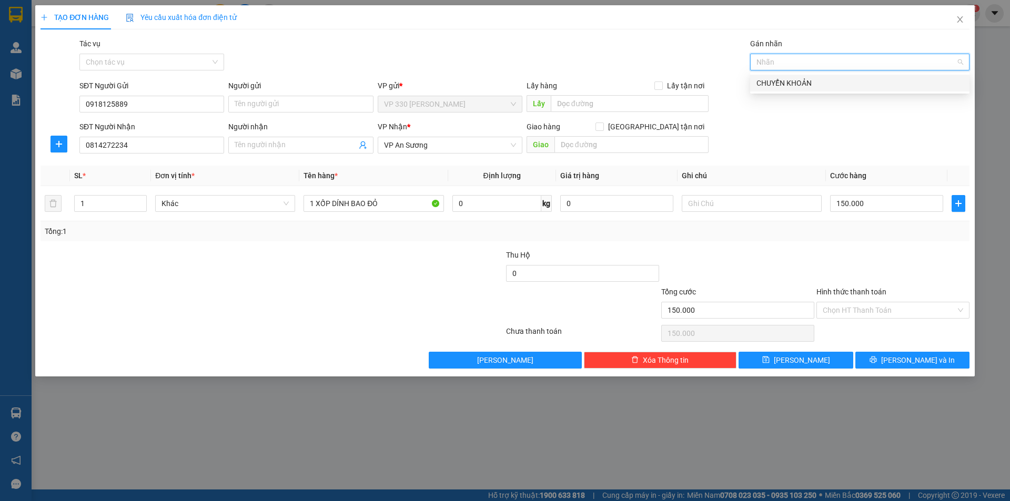
click at [846, 291] on label "Hình thức thanh toán" at bounding box center [852, 292] width 70 height 8
click at [846, 303] on input "Hình thức thanh toán" at bounding box center [889, 311] width 133 height 16
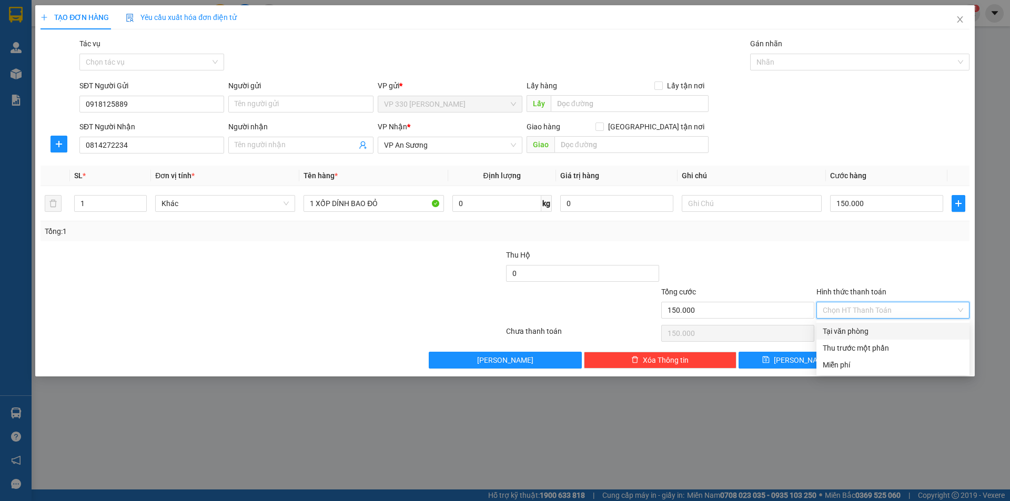
click at [840, 333] on div "Tại văn phòng" at bounding box center [893, 332] width 140 height 12
type input "0"
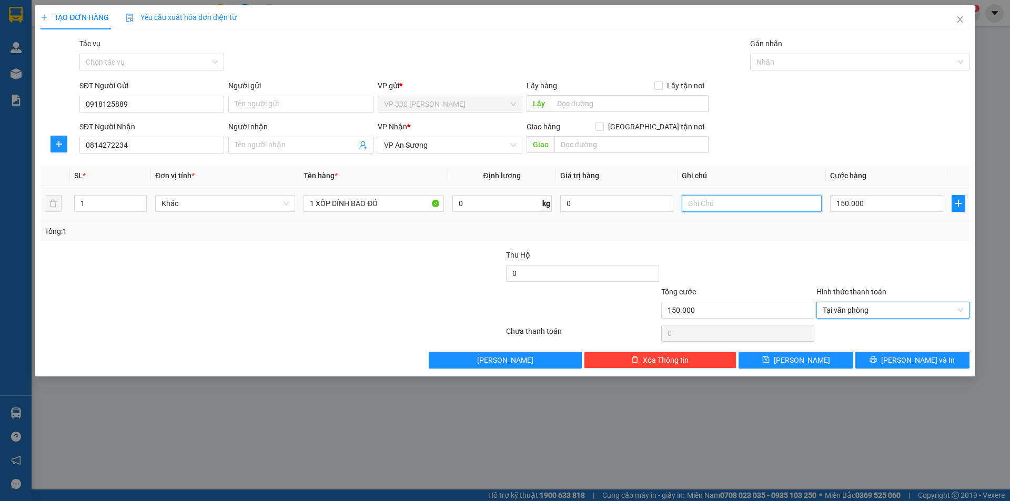
click at [728, 206] on input "text" at bounding box center [752, 203] width 140 height 17
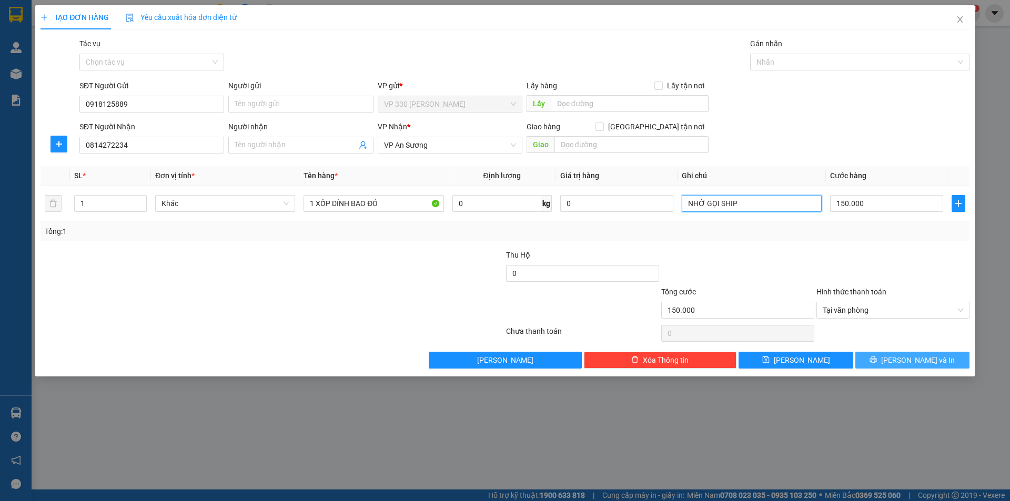
type input "NHỜ GỌI SHIP"
click at [919, 359] on span "[PERSON_NAME] và In" at bounding box center [918, 361] width 74 height 12
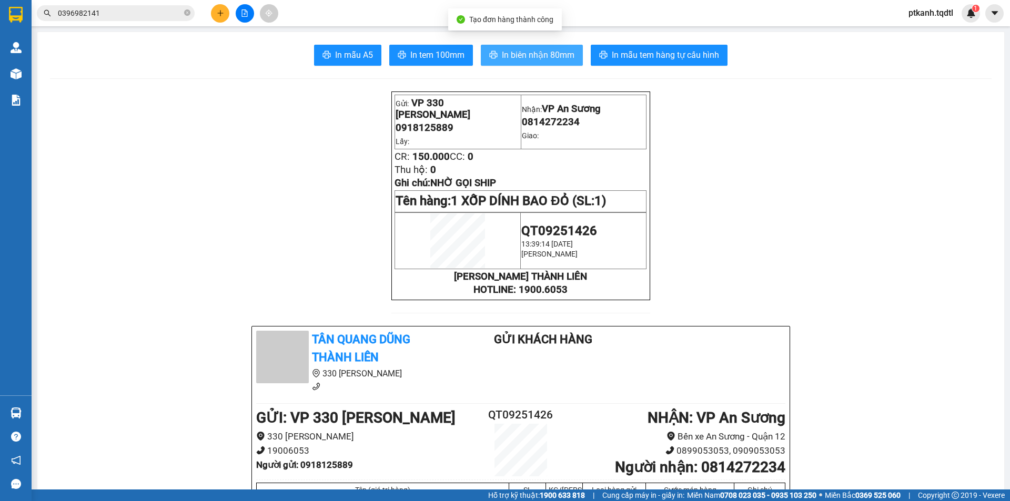
click at [545, 56] on span "In biên nhận 80mm" at bounding box center [538, 54] width 73 height 13
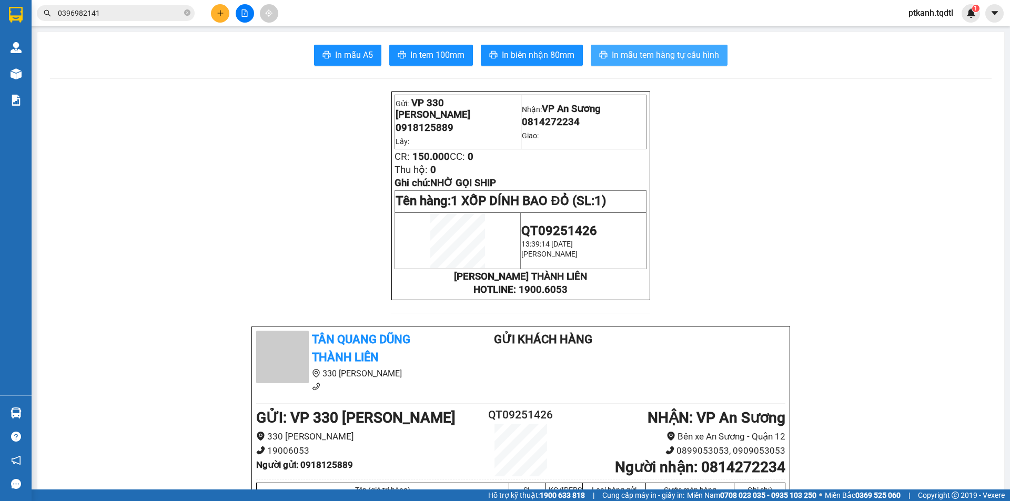
click at [641, 50] on span "In mẫu tem hàng tự cấu hình" at bounding box center [665, 54] width 107 height 13
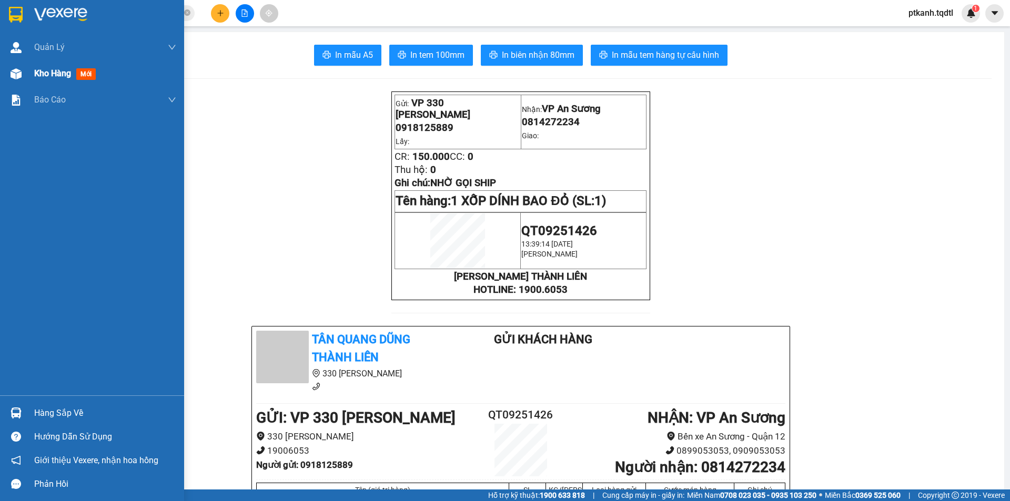
click at [63, 72] on span "Kho hàng" at bounding box center [52, 73] width 37 height 10
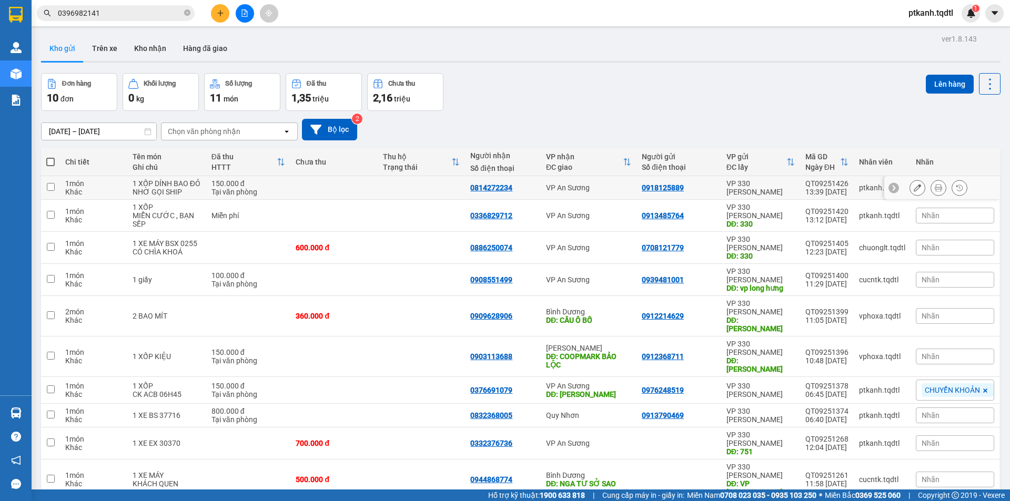
click at [708, 199] on td "0918125889" at bounding box center [679, 188] width 85 height 24
checkbox input "true"
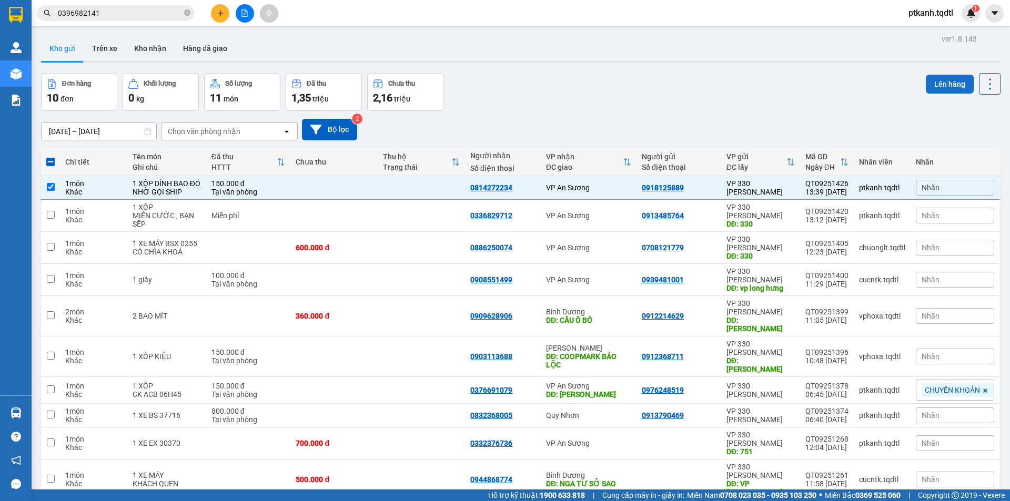
click at [931, 75] on button "Lên hàng" at bounding box center [950, 84] width 48 height 19
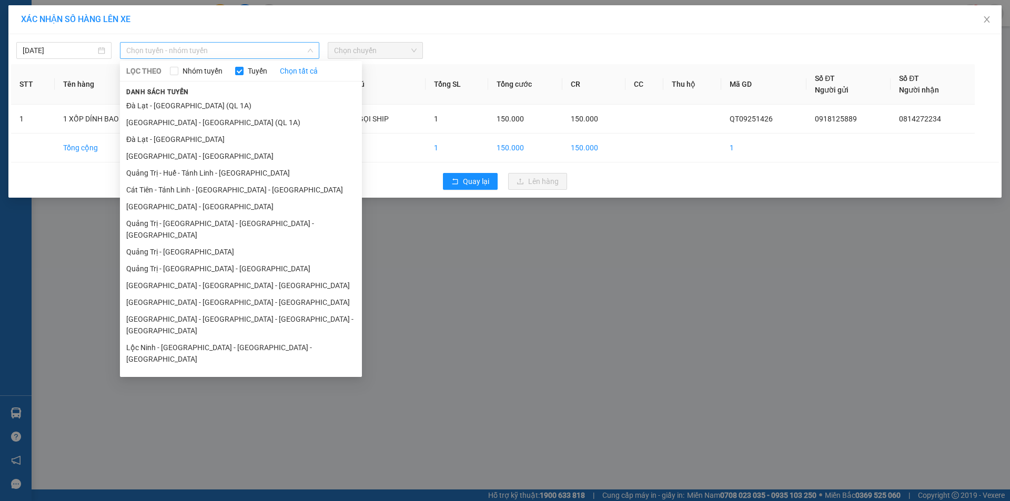
click at [273, 49] on span "Chọn tuyến - nhóm tuyến" at bounding box center [219, 51] width 187 height 16
click at [243, 244] on li "Quảng Trị - [GEOGRAPHIC_DATA]" at bounding box center [241, 252] width 242 height 17
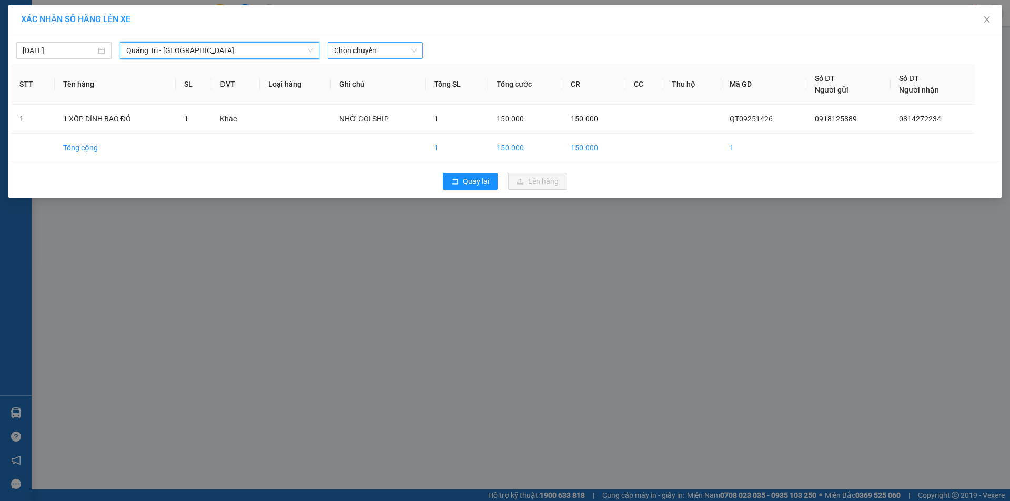
click at [410, 51] on span "Chọn chuyến" at bounding box center [375, 51] width 83 height 16
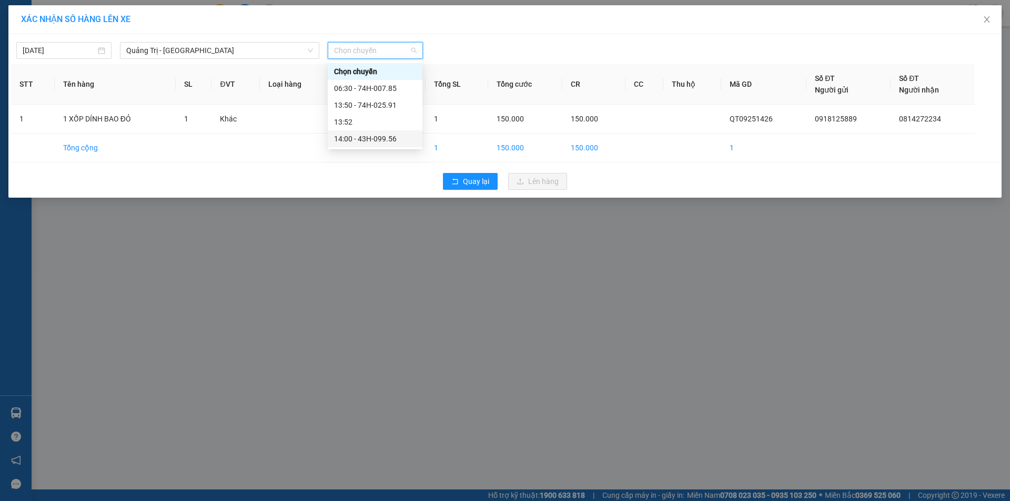
drag, startPoint x: 390, startPoint y: 138, endPoint x: 478, endPoint y: 176, distance: 95.2
click at [390, 138] on div "14:00 - 43H-099.56" at bounding box center [375, 139] width 82 height 12
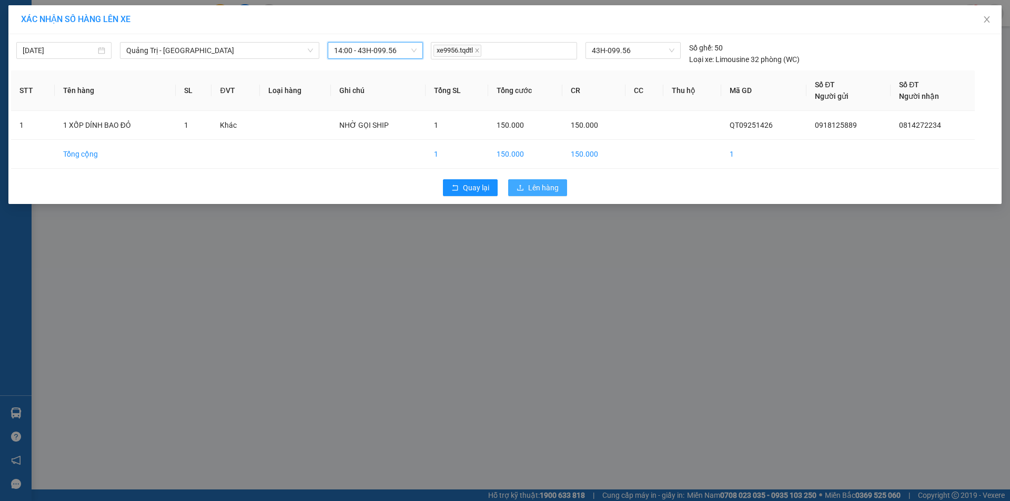
drag, startPoint x: 545, startPoint y: 187, endPoint x: 529, endPoint y: 188, distance: 15.8
click at [541, 188] on span "Lên hàng" at bounding box center [543, 188] width 31 height 12
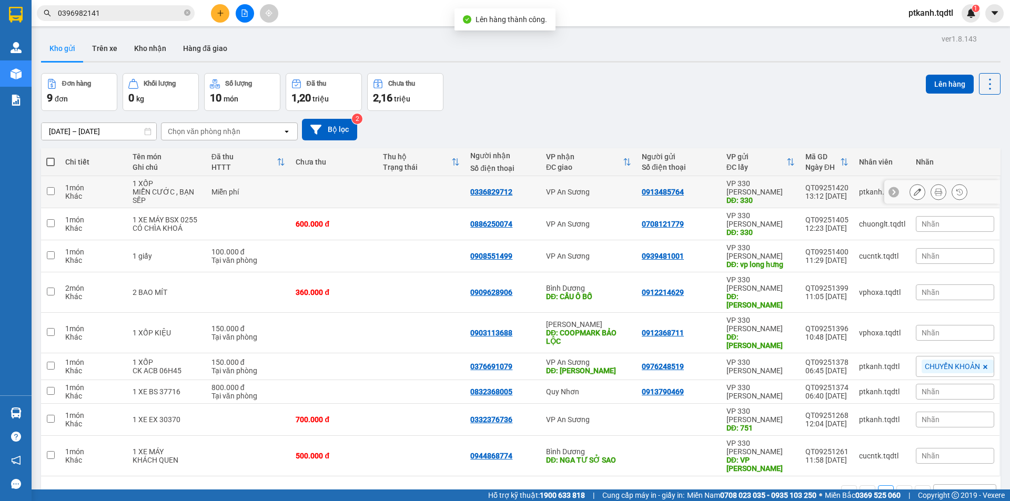
click at [422, 194] on td at bounding box center [421, 192] width 87 height 32
checkbox input "true"
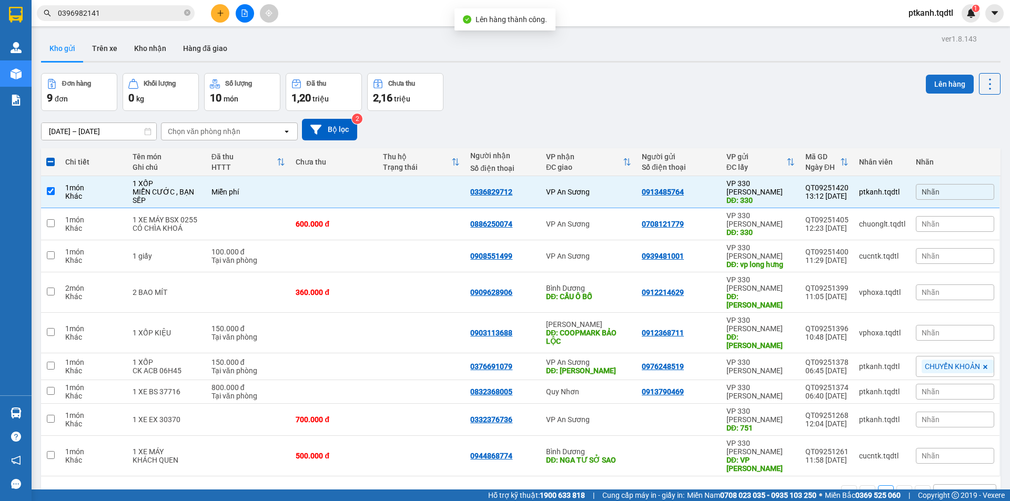
drag, startPoint x: 948, startPoint y: 81, endPoint x: 538, endPoint y: 22, distance: 414.6
click at [943, 82] on button "Lên hàng" at bounding box center [950, 84] width 48 height 19
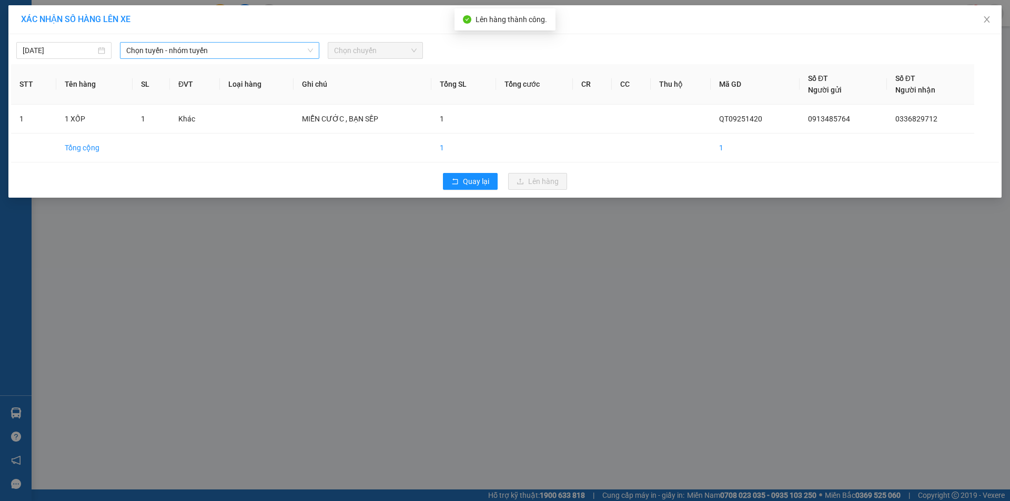
click at [296, 47] on span "Chọn tuyến - nhóm tuyến" at bounding box center [219, 51] width 187 height 16
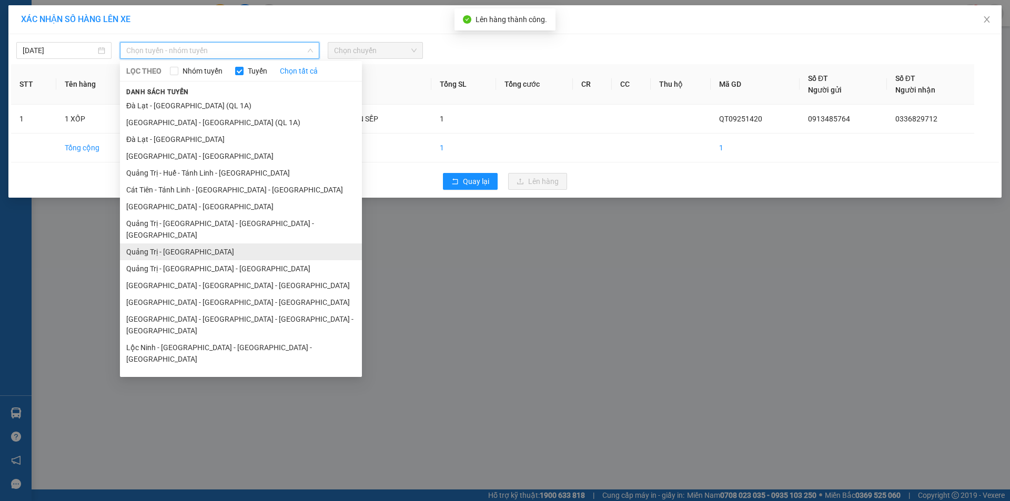
drag, startPoint x: 246, startPoint y: 238, endPoint x: 285, endPoint y: 186, distance: 64.9
click at [246, 244] on li "Quảng Trị - [GEOGRAPHIC_DATA]" at bounding box center [241, 252] width 242 height 17
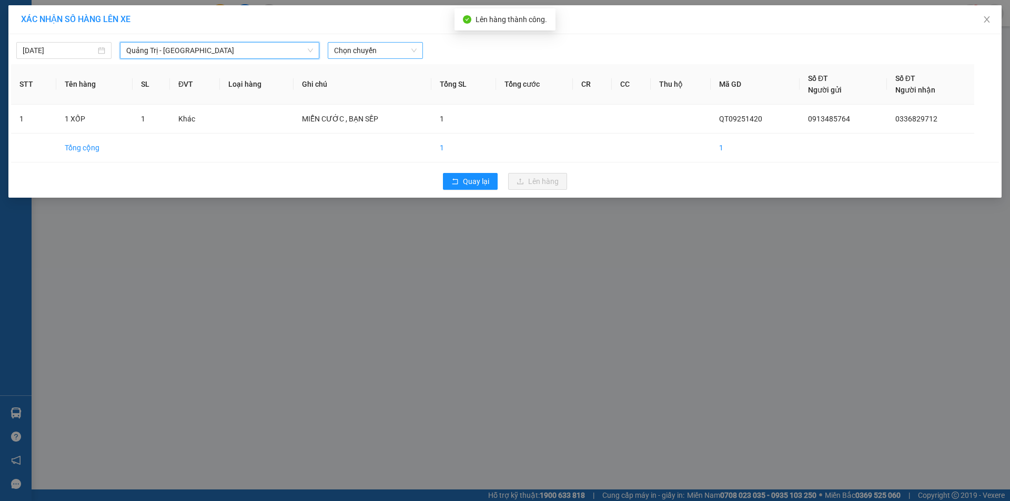
click at [394, 49] on span "Chọn chuyến" at bounding box center [375, 51] width 83 height 16
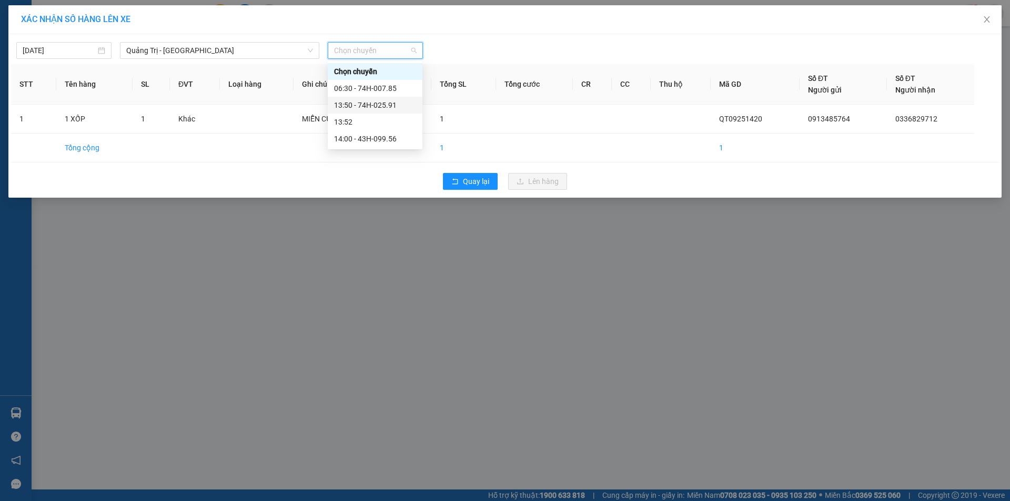
click at [395, 105] on div "13:50 - 74H-025.91" at bounding box center [375, 105] width 82 height 12
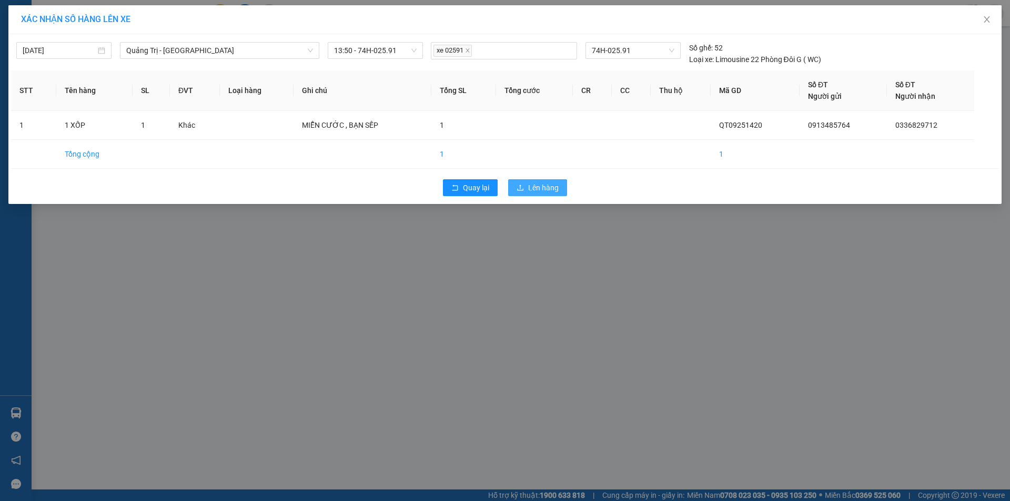
drag, startPoint x: 540, startPoint y: 189, endPoint x: 456, endPoint y: 169, distance: 86.1
click at [538, 189] on span "Lên hàng" at bounding box center [543, 188] width 31 height 12
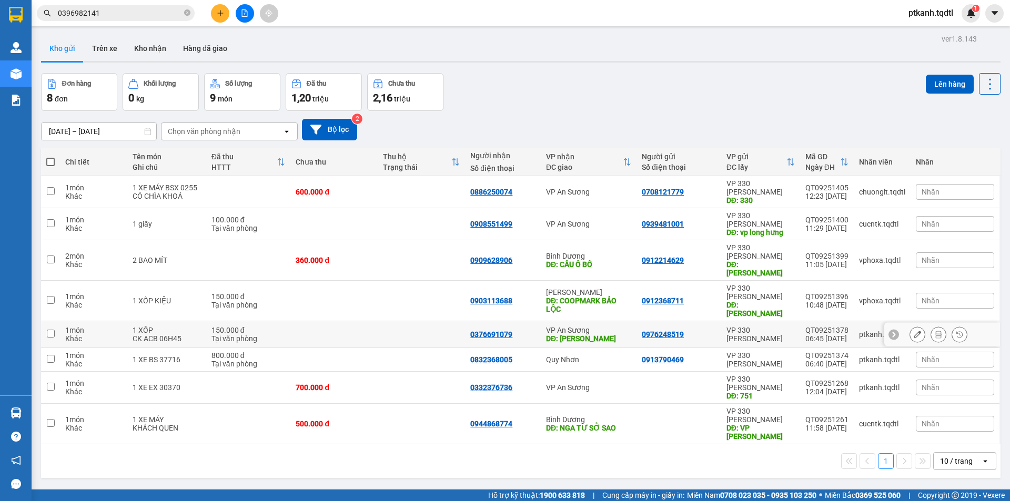
click at [373, 321] on td at bounding box center [333, 334] width 87 height 27
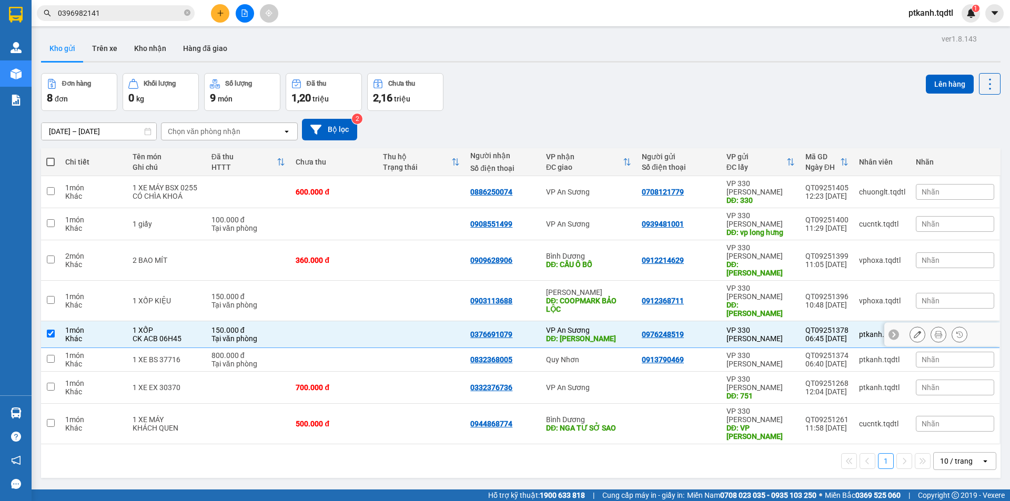
checkbox input "true"
click at [932, 80] on button "Lên hàng" at bounding box center [950, 84] width 48 height 19
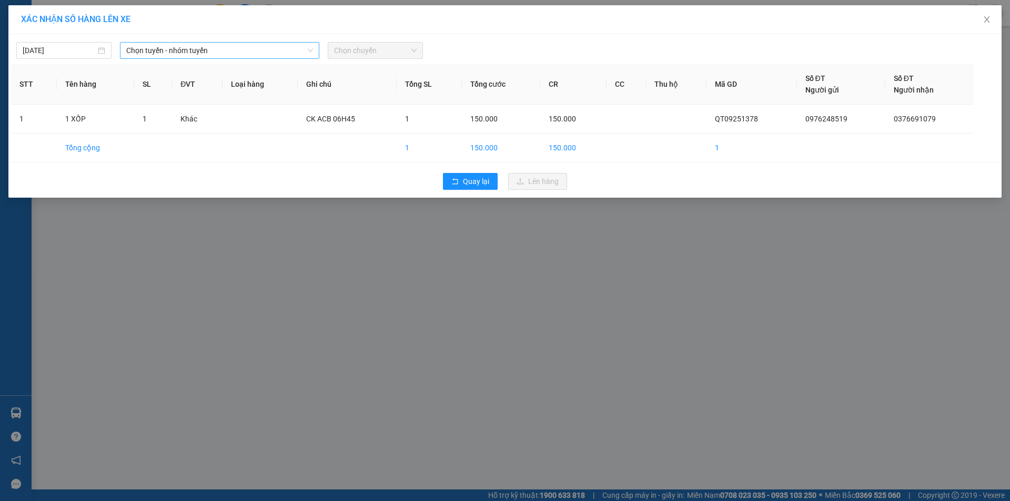
click at [280, 48] on span "Chọn tuyến - nhóm tuyến" at bounding box center [219, 51] width 187 height 16
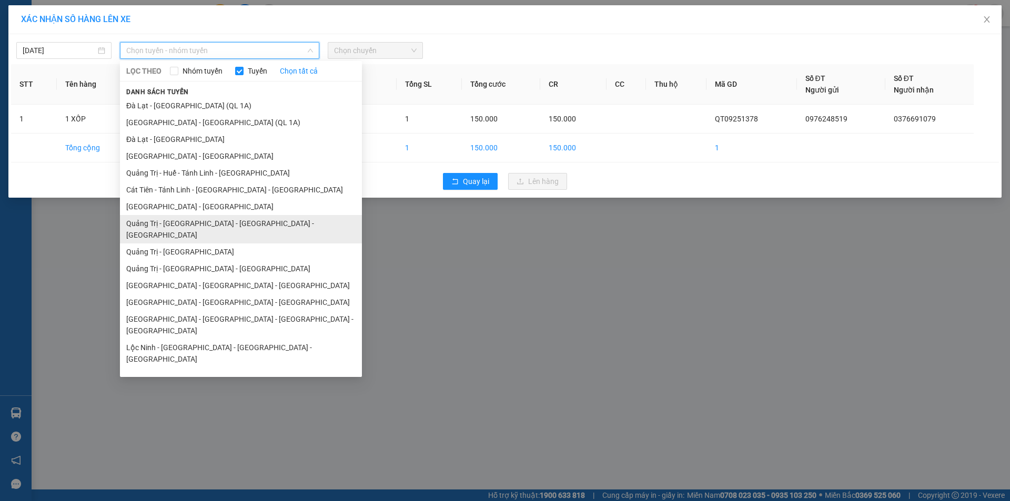
drag, startPoint x: 255, startPoint y: 221, endPoint x: 310, endPoint y: 172, distance: 73.8
click at [256, 221] on li "Quảng Trị - [GEOGRAPHIC_DATA] - [GEOGRAPHIC_DATA] - [GEOGRAPHIC_DATA]" at bounding box center [241, 229] width 242 height 28
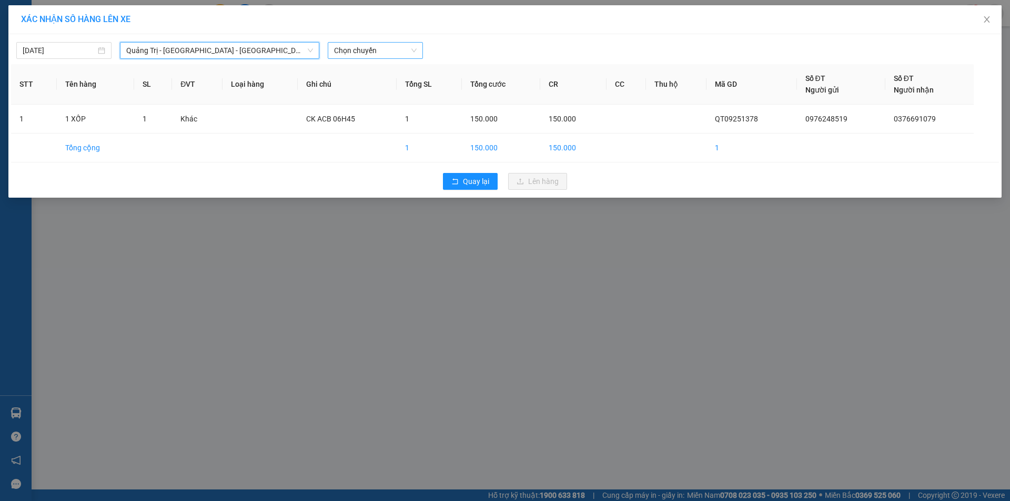
drag, startPoint x: 377, startPoint y: 53, endPoint x: 390, endPoint y: 55, distance: 13.8
click at [380, 53] on span "Chọn chuyến" at bounding box center [375, 51] width 83 height 16
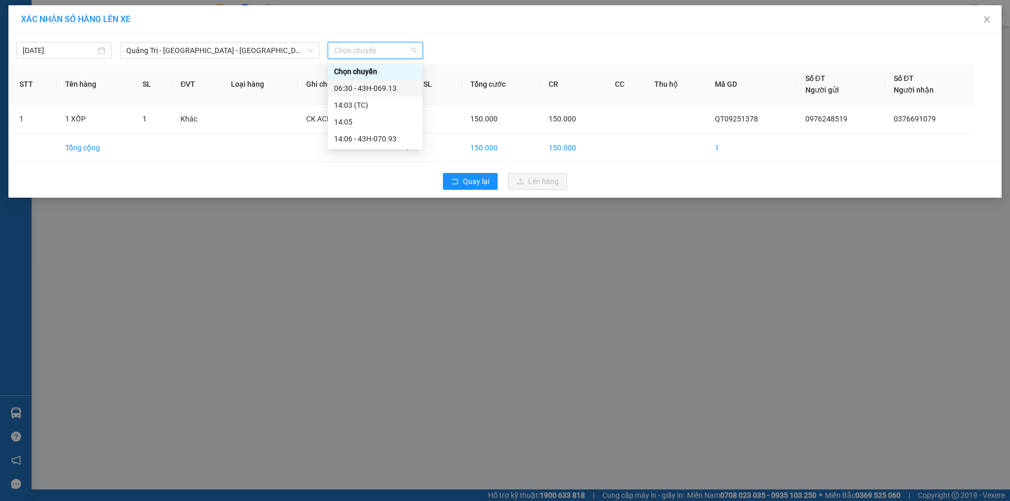
click at [392, 86] on div "06:30 - 43H-069.13" at bounding box center [375, 89] width 82 height 12
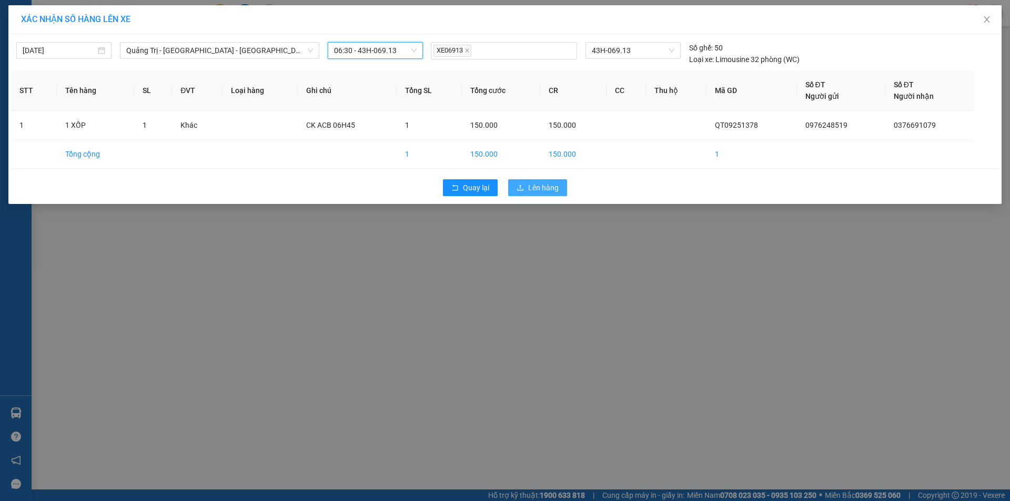
click at [532, 187] on span "Lên hàng" at bounding box center [543, 188] width 31 height 12
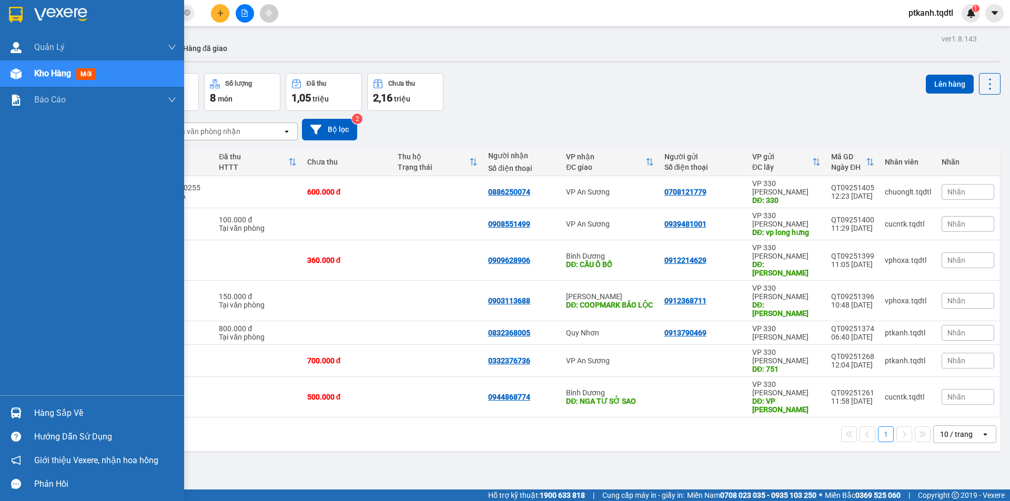
click at [53, 75] on span "Kho hàng" at bounding box center [52, 73] width 37 height 10
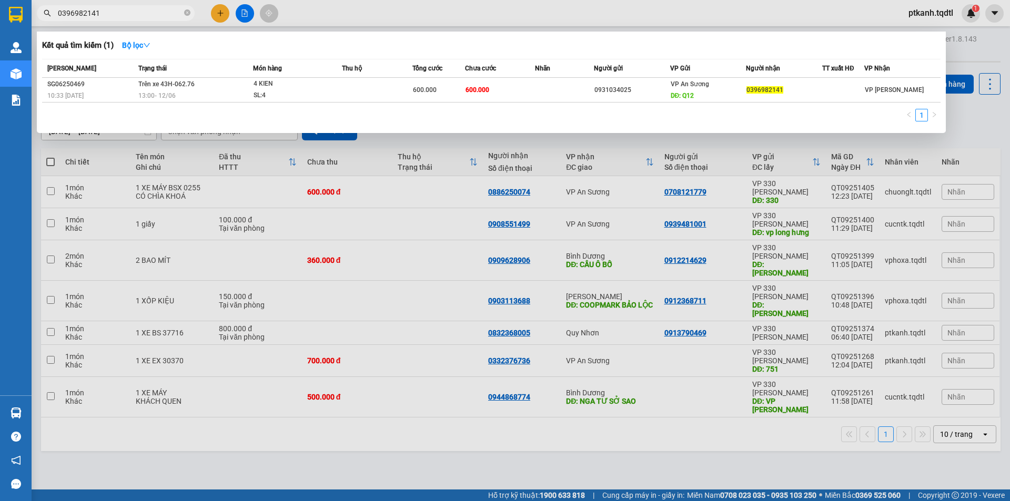
click at [100, 13] on input "0396982141" at bounding box center [120, 13] width 124 height 12
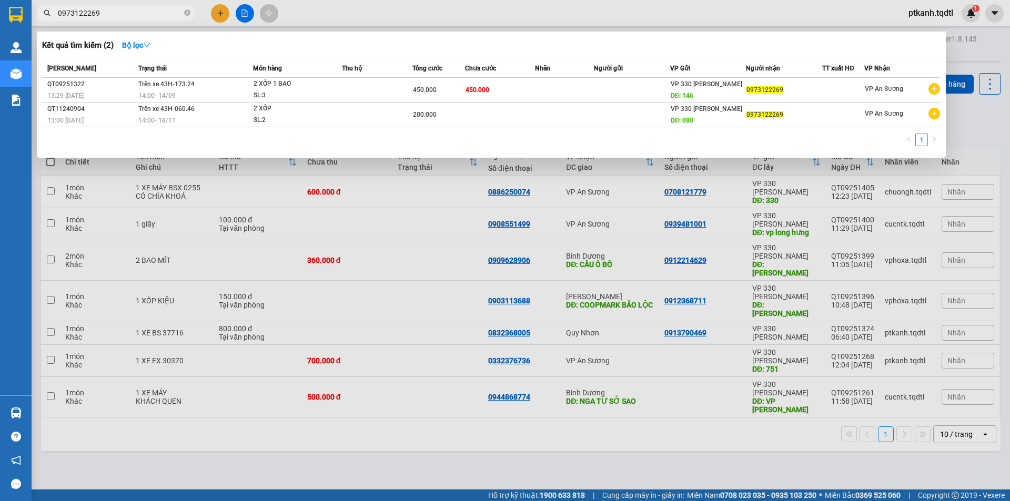
click at [738, 437] on div at bounding box center [505, 250] width 1010 height 501
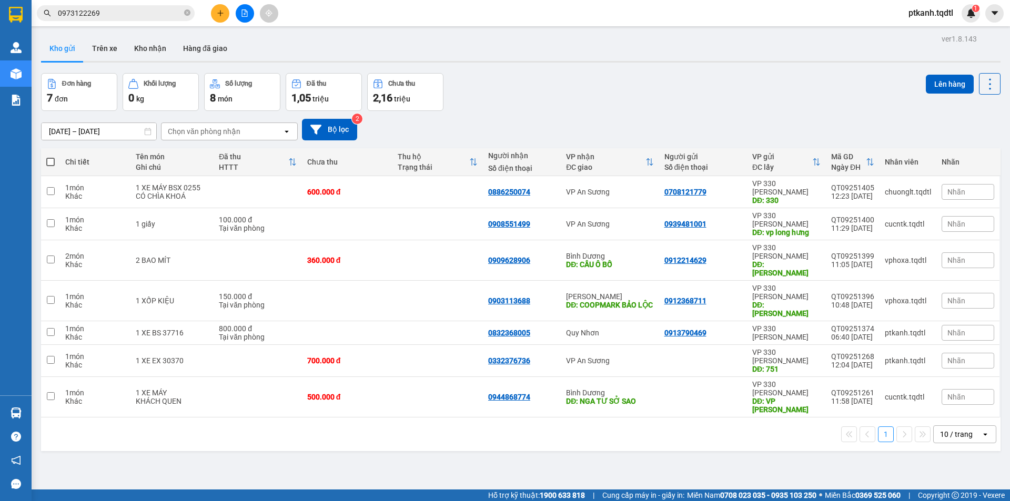
click at [110, 14] on input "0973122269" at bounding box center [120, 13] width 124 height 12
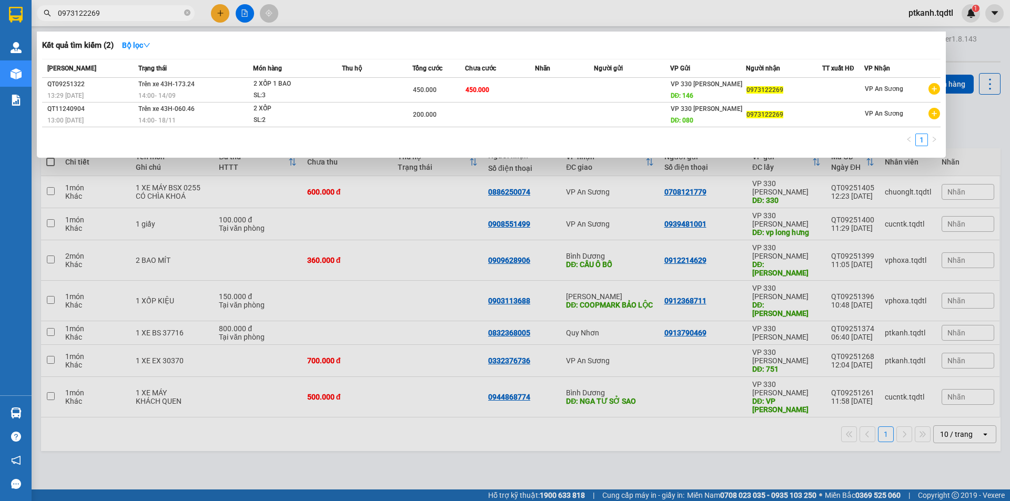
click at [110, 14] on input "0973122269" at bounding box center [120, 13] width 124 height 12
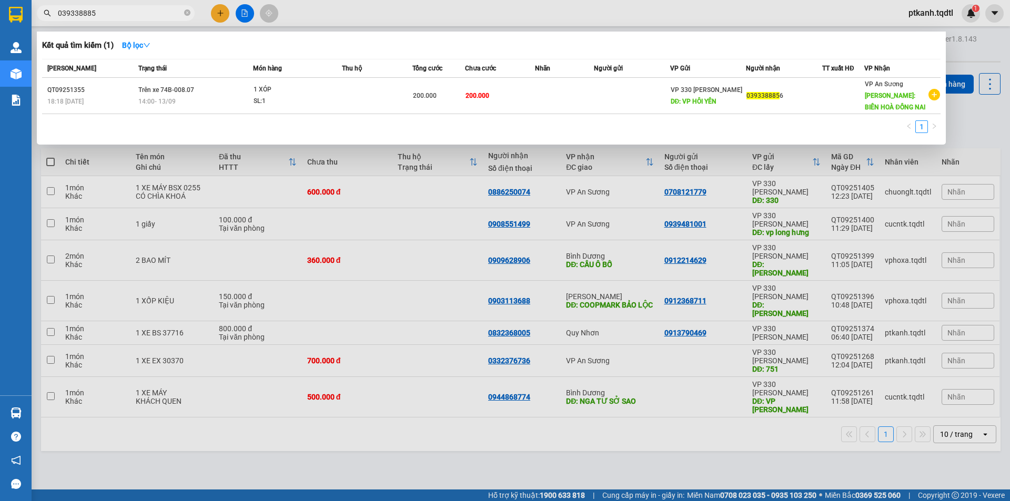
type input "0393388855"
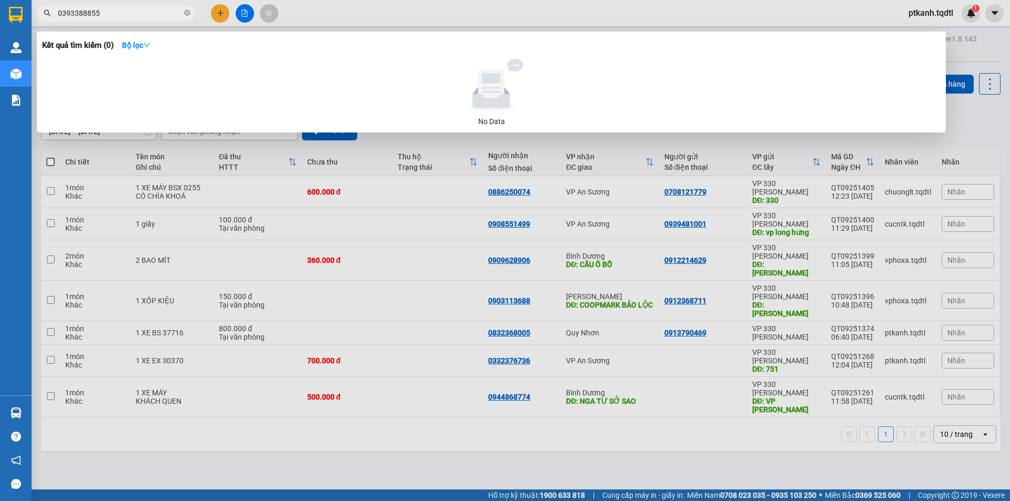
click at [107, 11] on input "0393388855" at bounding box center [120, 13] width 124 height 12
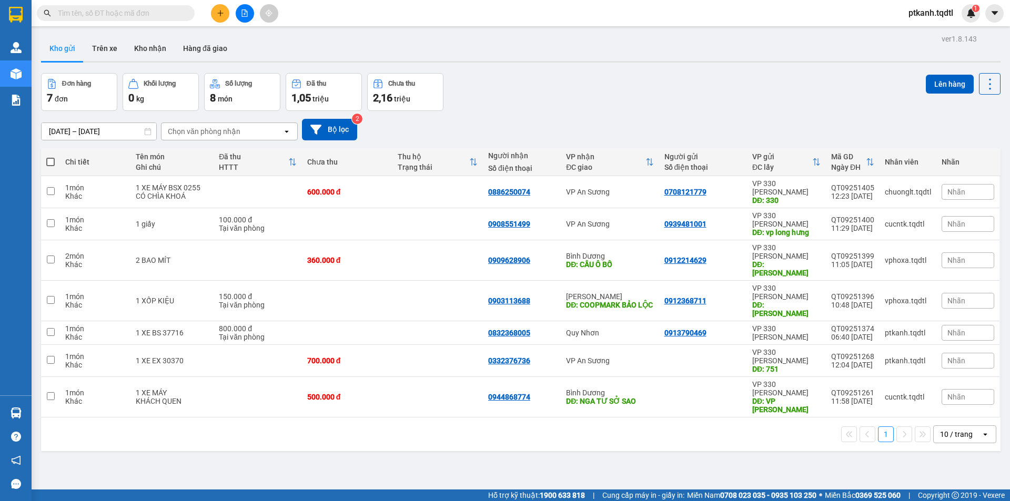
click at [116, 12] on input "text" at bounding box center [120, 13] width 124 height 12
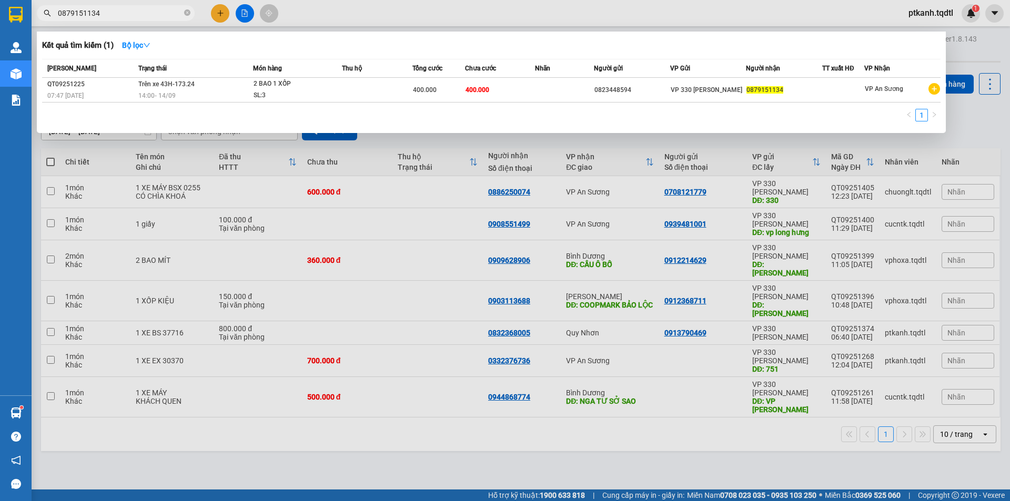
click at [149, 13] on input "0879151134" at bounding box center [120, 13] width 124 height 12
type input "0879151134"
click at [219, 15] on div at bounding box center [505, 250] width 1010 height 501
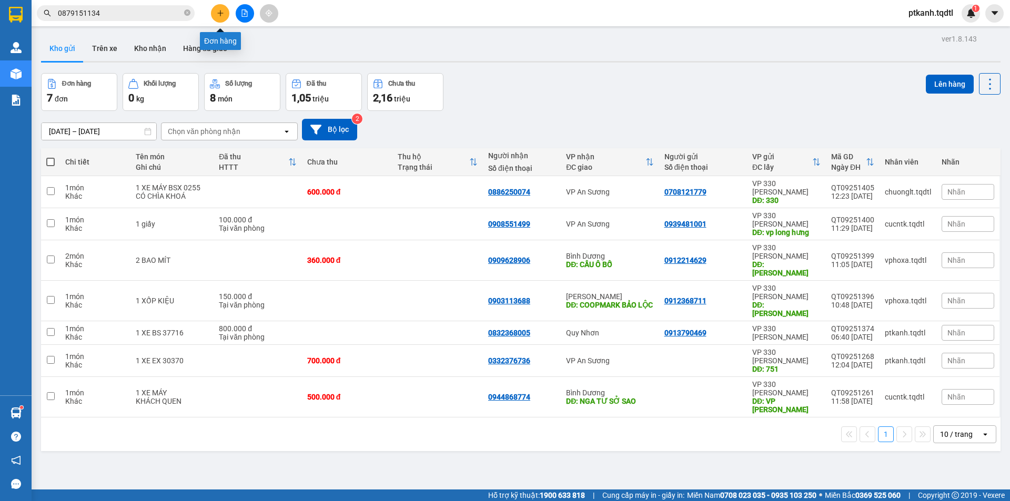
click at [219, 15] on icon "plus" at bounding box center [220, 12] width 7 height 7
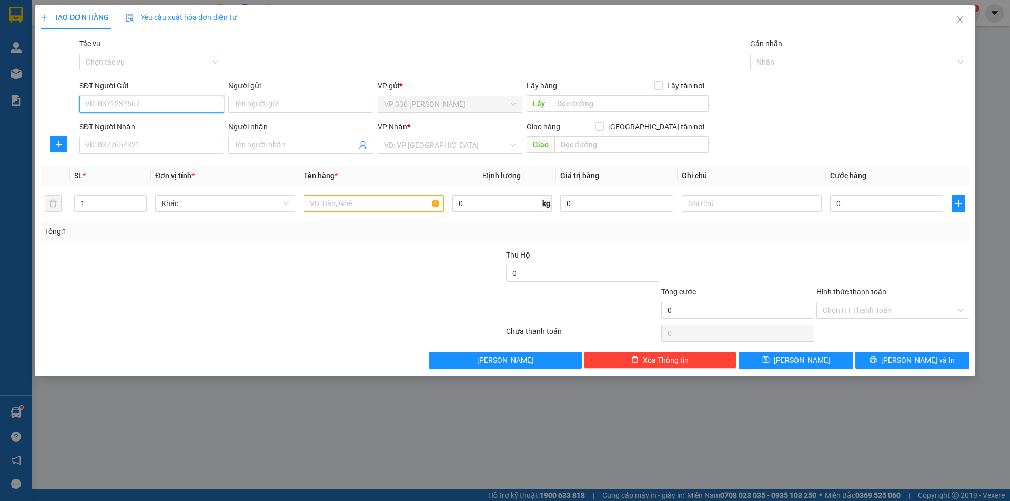
click at [119, 107] on input "SĐT Người Gửi" at bounding box center [151, 104] width 145 height 17
type input "0947517159"
click at [126, 146] on input "SĐT Người Nhận" at bounding box center [151, 145] width 145 height 17
click at [139, 144] on input "0382830570" at bounding box center [151, 145] width 145 height 17
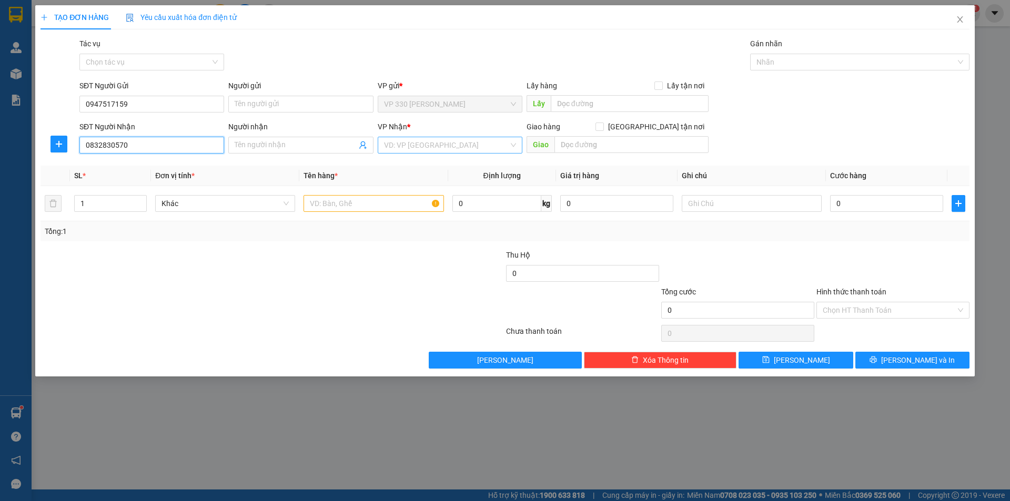
type input "0832830570"
click at [414, 146] on input "search" at bounding box center [446, 145] width 125 height 16
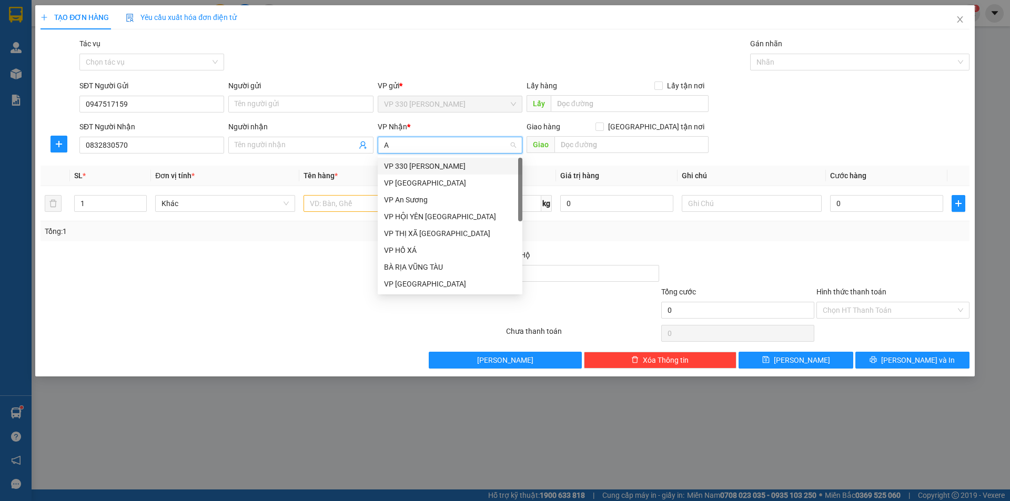
type input "AN"
click at [419, 183] on div "VP An Sương" at bounding box center [450, 183] width 132 height 12
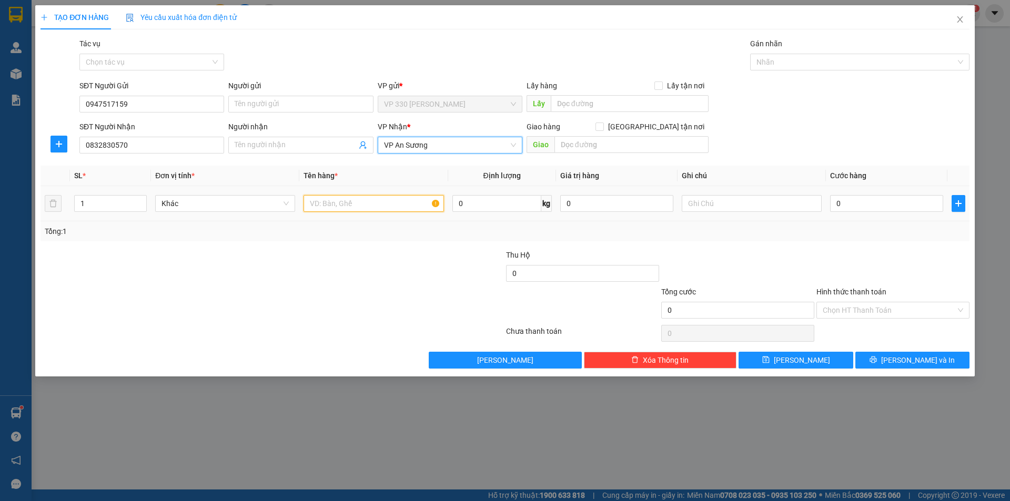
click at [359, 206] on input "text" at bounding box center [374, 203] width 140 height 17
type input "1 XE MÁY BS 05970"
click at [842, 203] on input "0" at bounding box center [886, 203] width 113 height 17
type input "7"
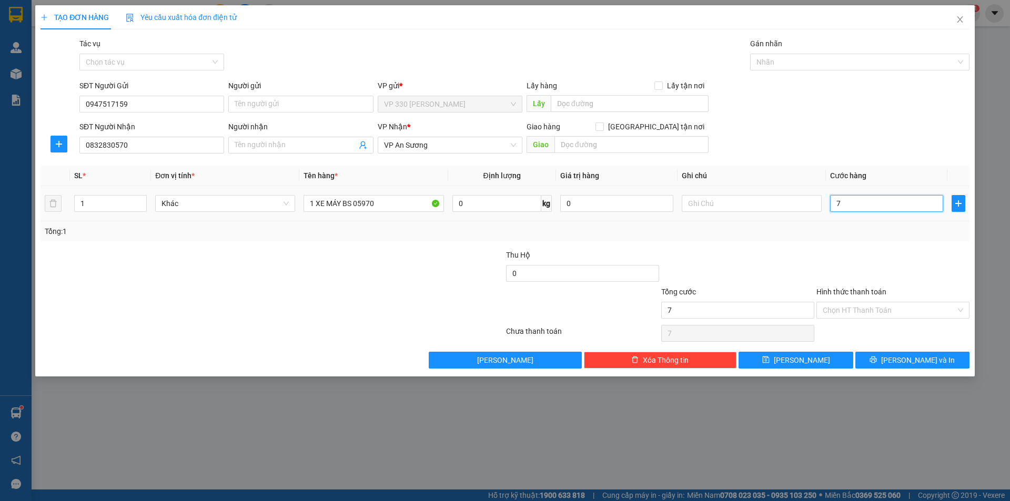
type input "7"
click at [784, 58] on div at bounding box center [855, 62] width 204 height 13
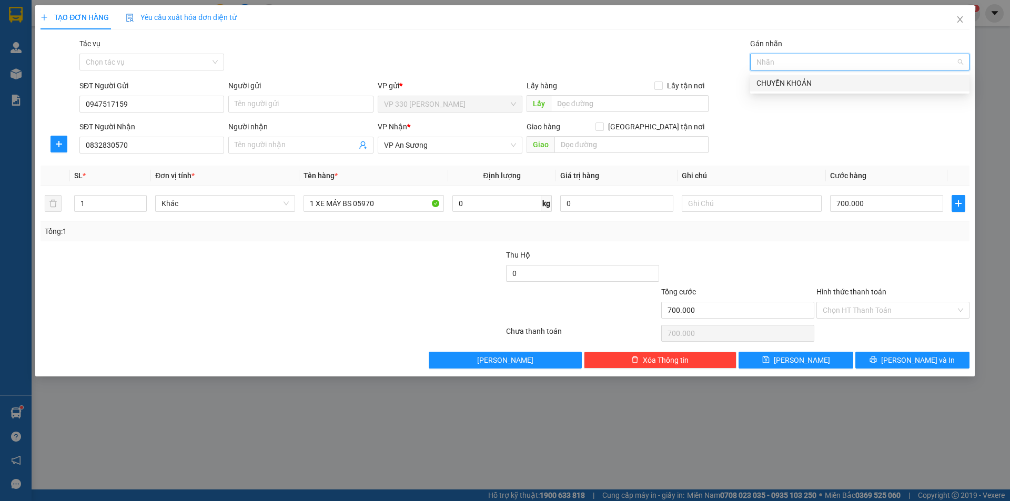
click at [807, 83] on div "CHUYỂN KHOẢN" at bounding box center [860, 83] width 207 height 12
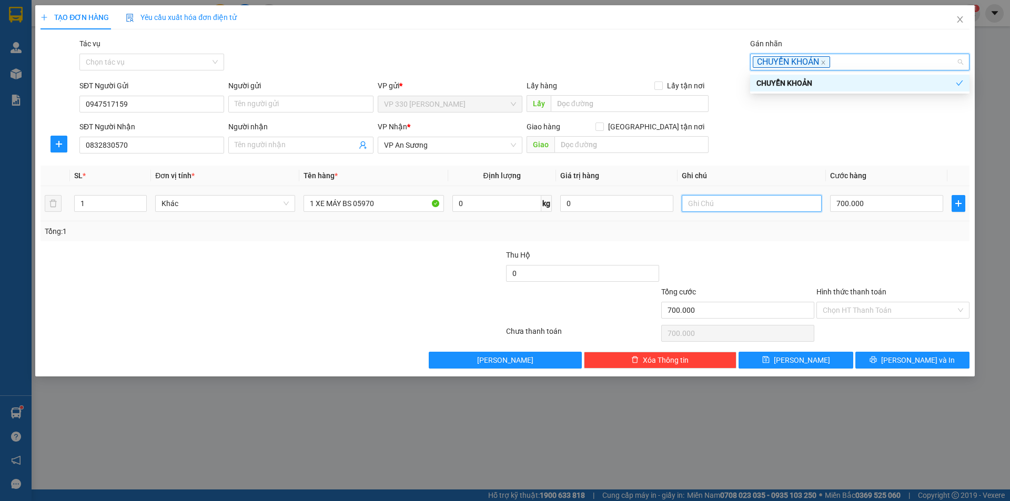
click at [710, 203] on input "text" at bounding box center [752, 203] width 140 height 17
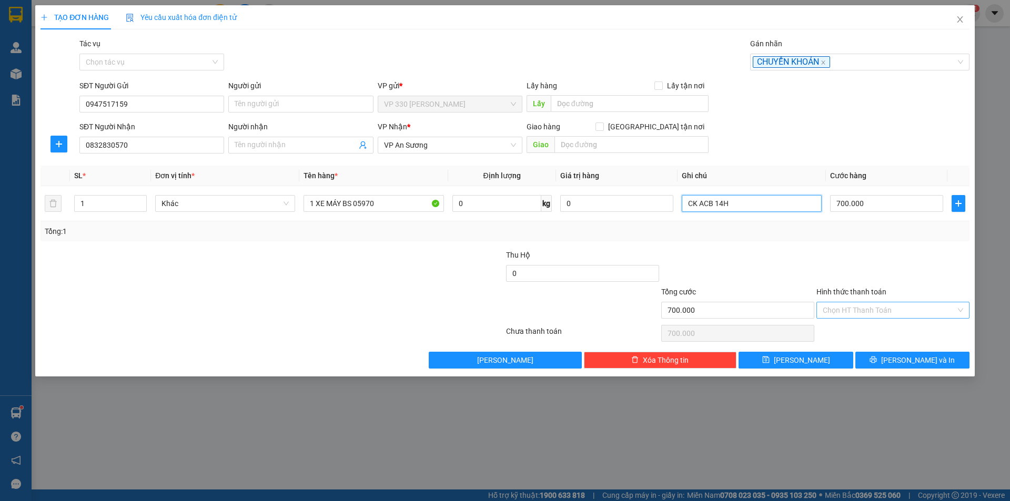
click at [959, 308] on div "Chọn HT Thanh Toán" at bounding box center [893, 310] width 153 height 17
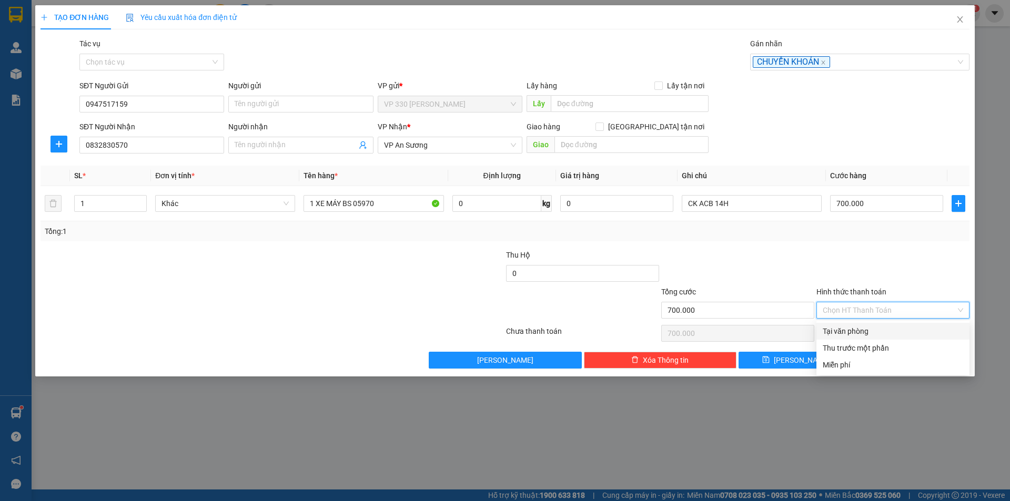
click at [860, 331] on div "Tại văn phòng" at bounding box center [893, 332] width 140 height 12
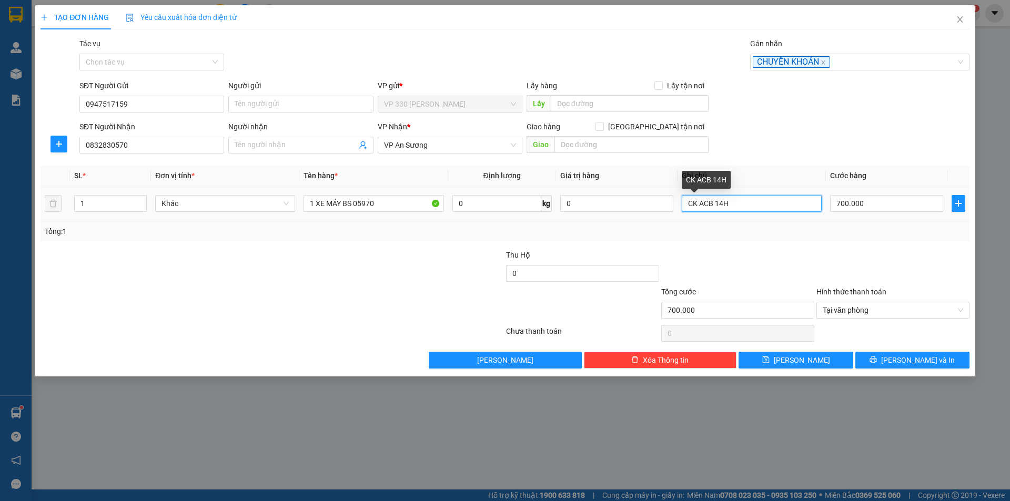
click at [743, 206] on input "CK ACB 14H" at bounding box center [752, 203] width 140 height 17
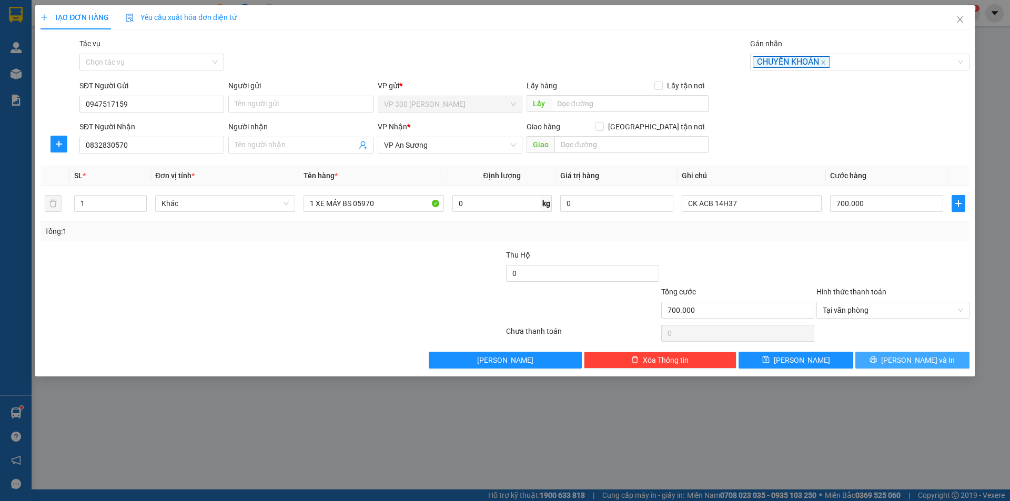
click at [908, 358] on span "[PERSON_NAME] và In" at bounding box center [918, 361] width 74 height 12
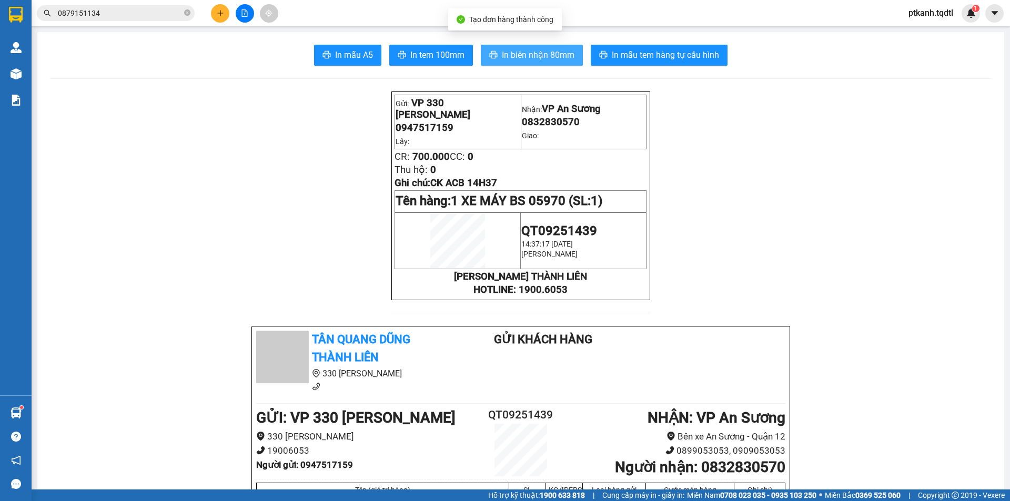
click at [523, 58] on span "In biên nhận 80mm" at bounding box center [538, 54] width 73 height 13
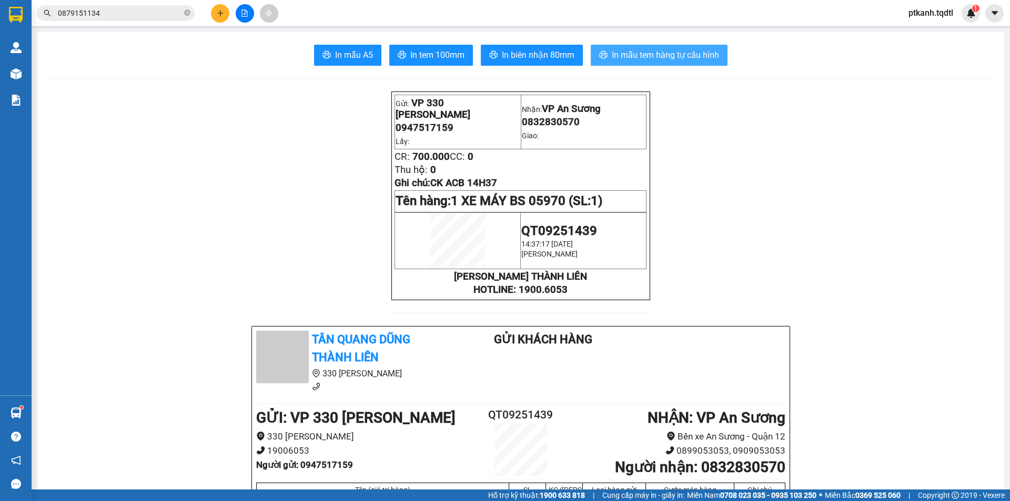
click at [689, 55] on span "In mẫu tem hàng tự cấu hình" at bounding box center [665, 54] width 107 height 13
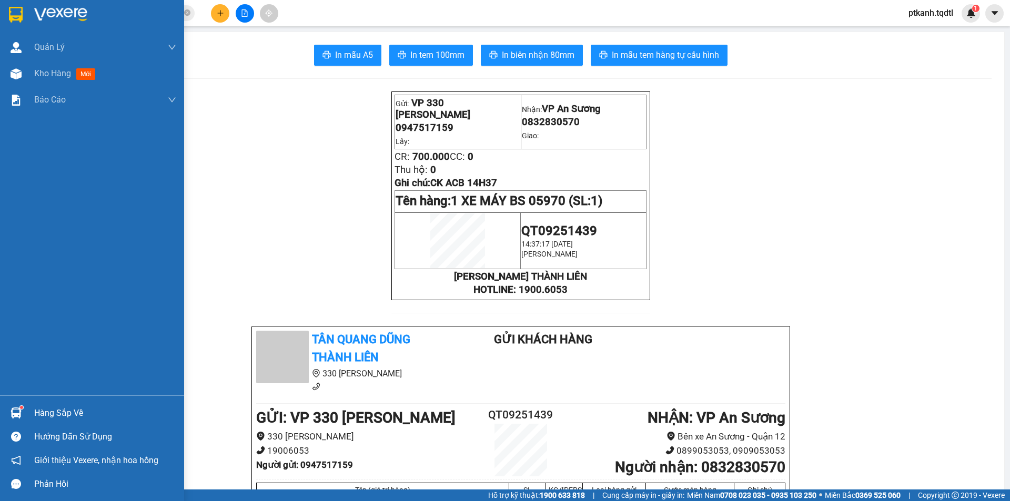
click at [72, 415] on div "Hàng sắp về" at bounding box center [105, 414] width 142 height 16
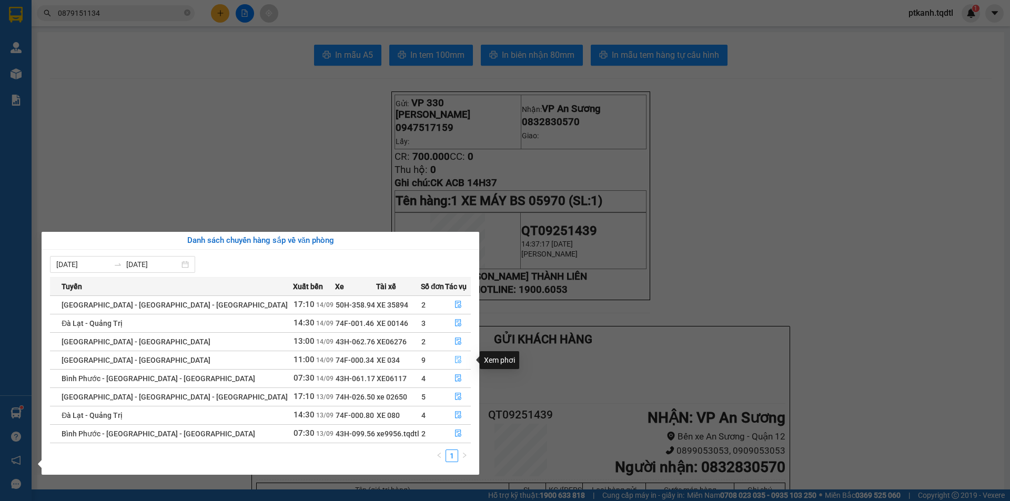
click at [455, 357] on icon "file-done" at bounding box center [458, 359] width 7 height 7
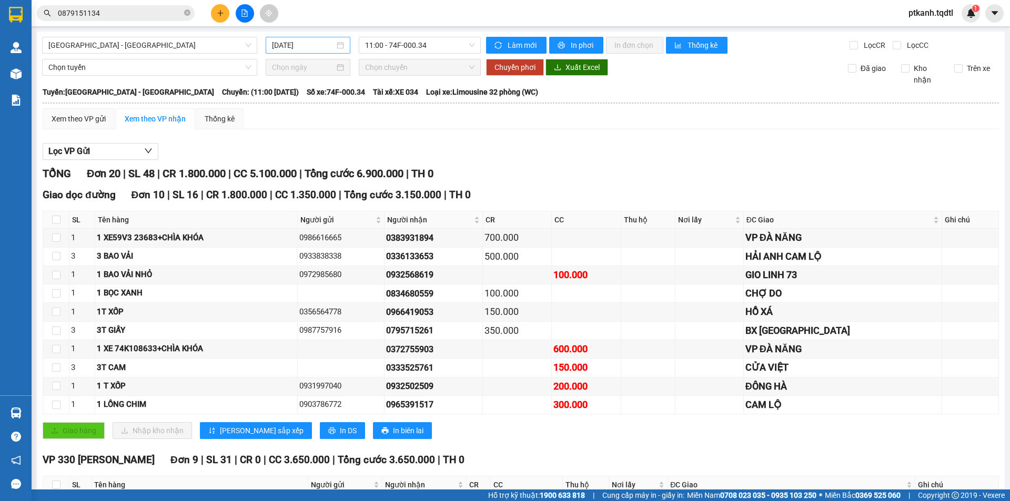
click at [336, 48] on div "[DATE]" at bounding box center [308, 45] width 72 height 12
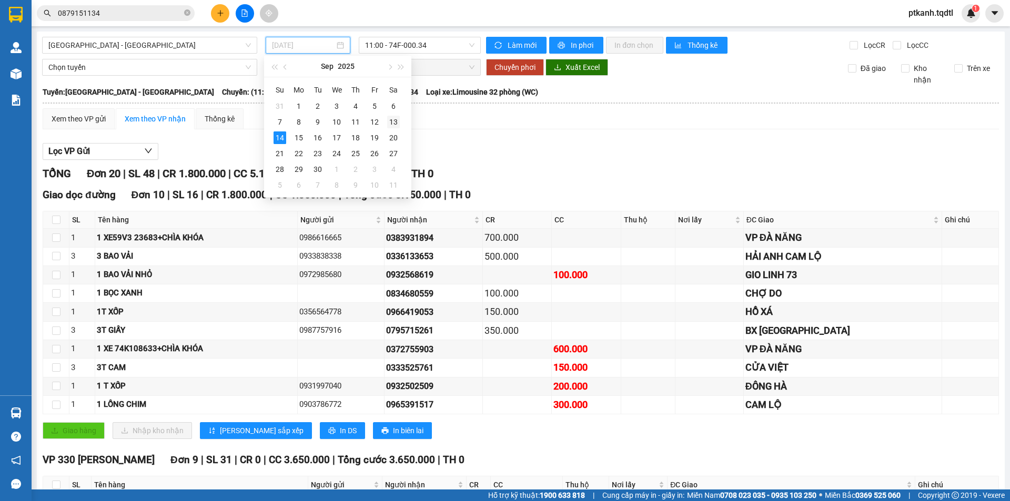
click at [394, 119] on div "13" at bounding box center [393, 122] width 13 height 13
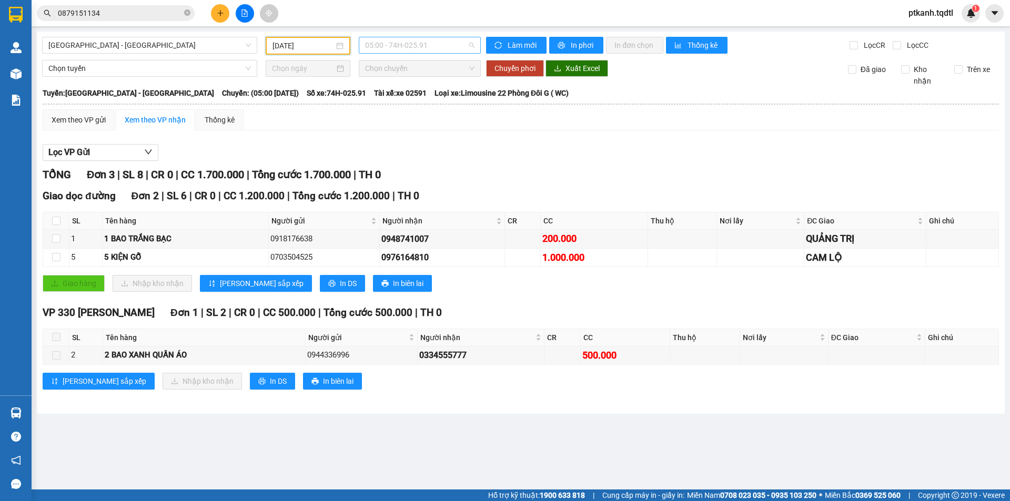
click at [450, 48] on span "05:00 - 74H-025.91" at bounding box center [419, 45] width 109 height 16
drag, startPoint x: 424, startPoint y: 118, endPoint x: 568, endPoint y: 174, distance: 154.1
click at [425, 117] on div "13:00 - 43H-060.14" at bounding box center [406, 117] width 82 height 12
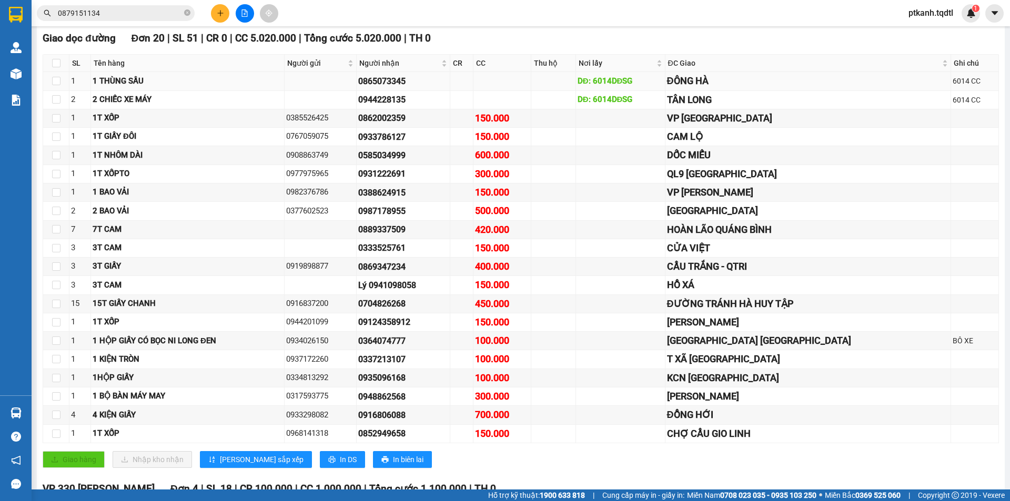
scroll to position [210, 0]
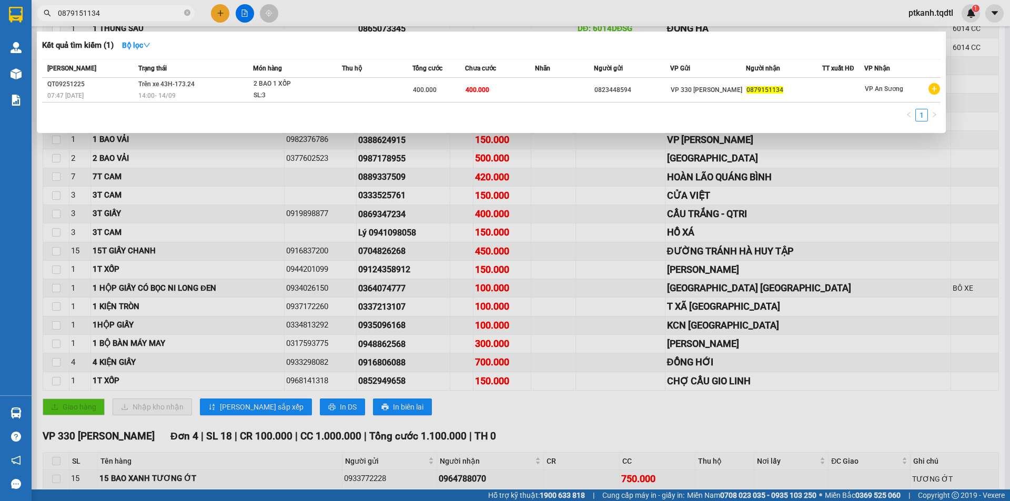
click at [130, 11] on input "0879151134" at bounding box center [120, 13] width 124 height 12
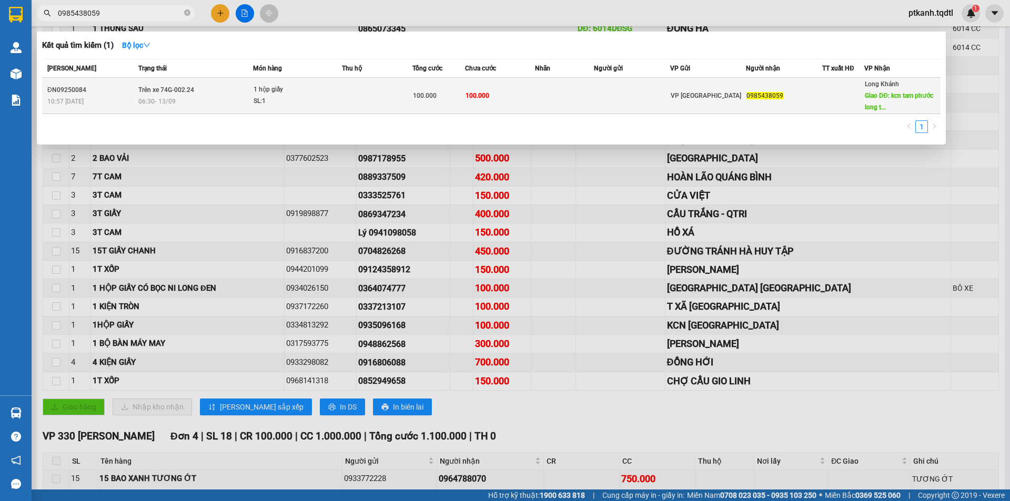
click at [505, 104] on td "100.000" at bounding box center [500, 96] width 70 height 36
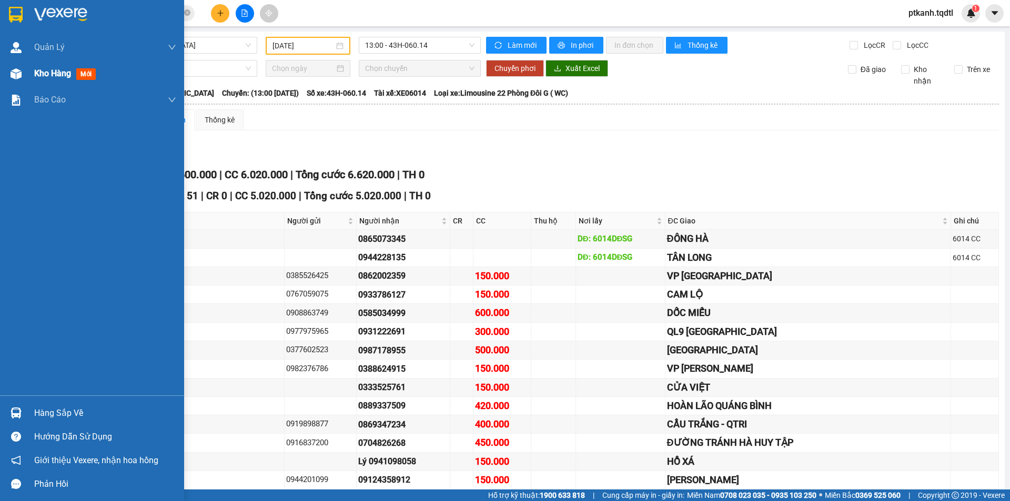
click at [46, 75] on span "Kho hàng" at bounding box center [52, 73] width 37 height 10
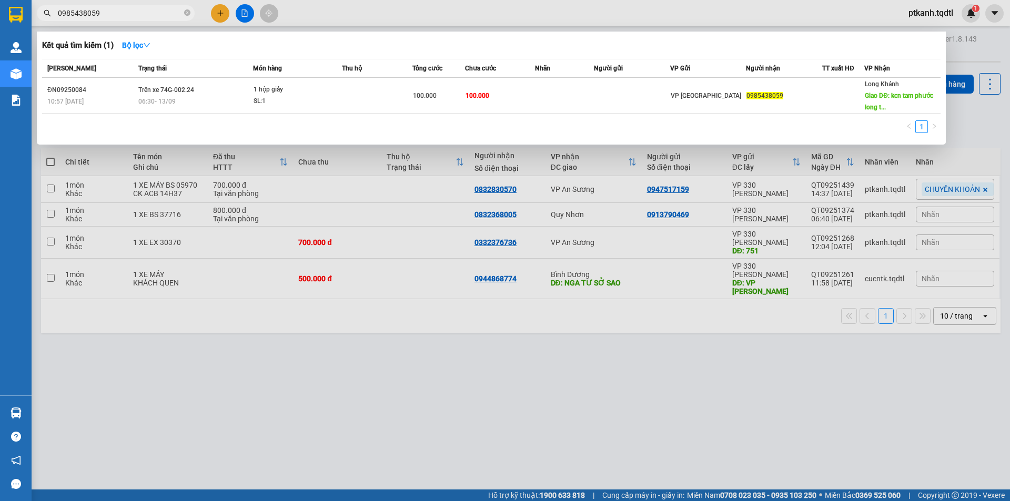
click at [126, 13] on input "0985438059" at bounding box center [120, 13] width 124 height 12
click at [221, 14] on div at bounding box center [505, 250] width 1010 height 501
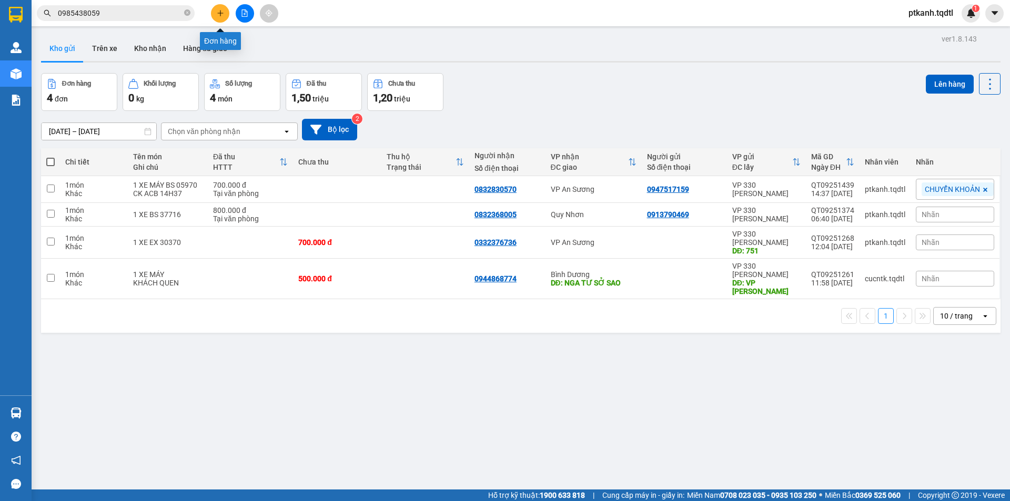
click at [221, 14] on icon "plus" at bounding box center [220, 12] width 7 height 7
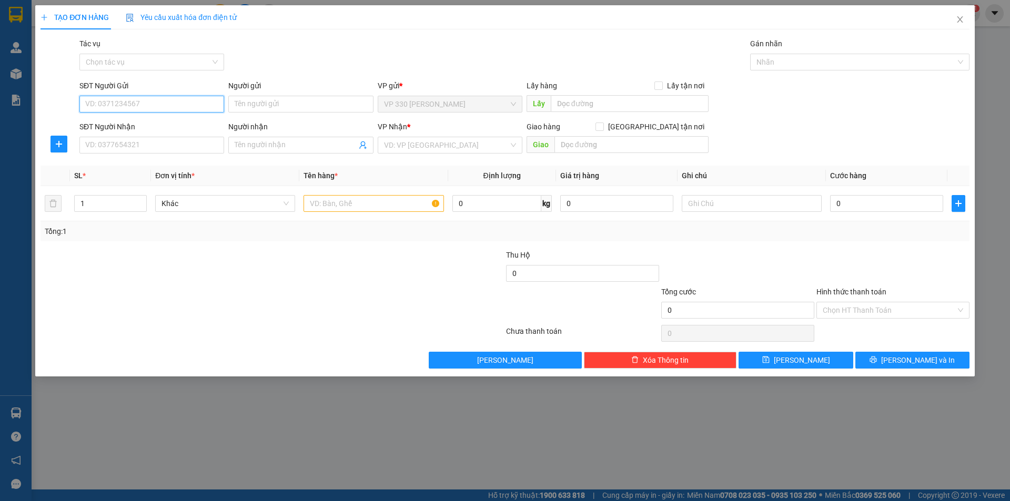
click at [126, 105] on input "SĐT Người Gửi" at bounding box center [151, 104] width 145 height 17
click at [959, 21] on icon "close" at bounding box center [960, 19] width 8 height 8
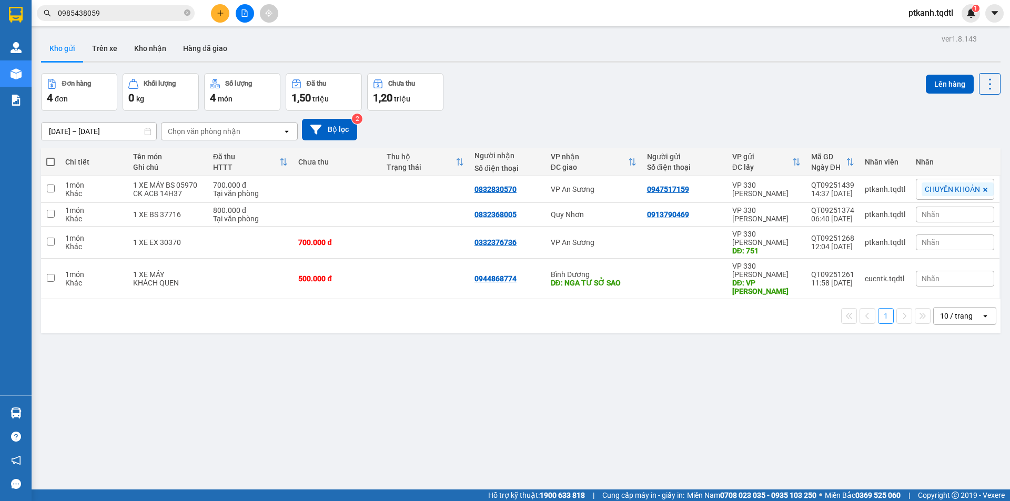
click at [111, 11] on input "0985438059" at bounding box center [120, 13] width 124 height 12
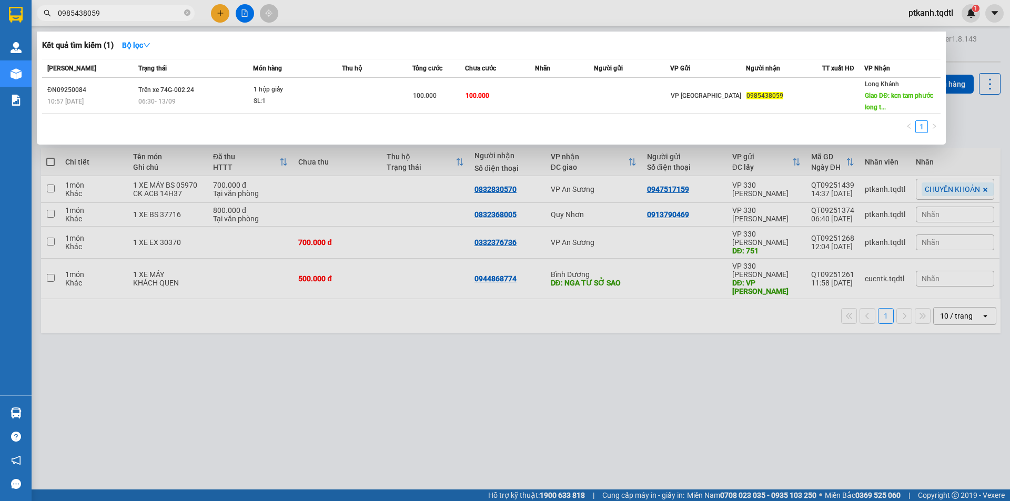
click at [111, 11] on input "0985438059" at bounding box center [120, 13] width 124 height 12
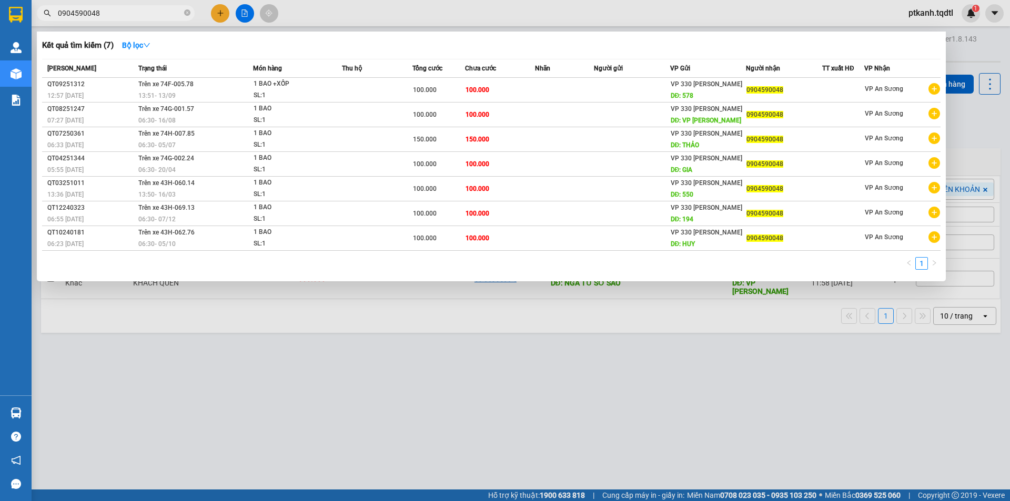
drag, startPoint x: 125, startPoint y: 11, endPoint x: 41, endPoint y: 18, distance: 84.5
click at [41, 18] on span "0904590048" at bounding box center [116, 13] width 158 height 16
click at [497, 362] on div at bounding box center [505, 250] width 1010 height 501
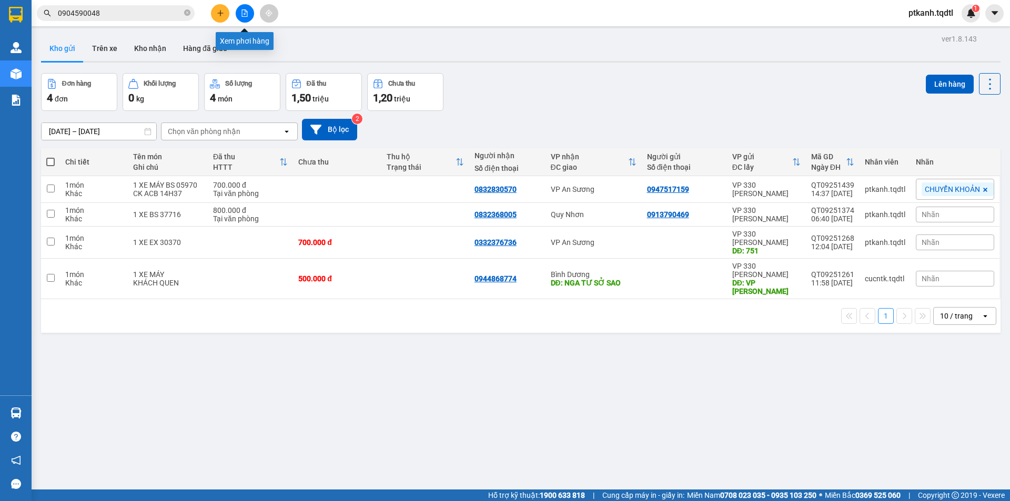
click at [240, 13] on button at bounding box center [245, 13] width 18 height 18
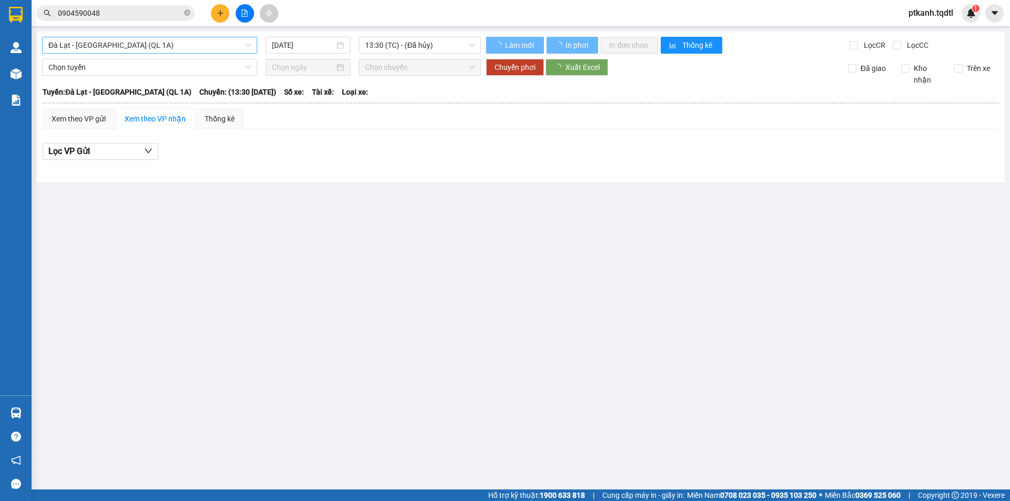
click at [248, 44] on span "Đà Lạt - [GEOGRAPHIC_DATA] (QL 1A)" at bounding box center [149, 45] width 203 height 16
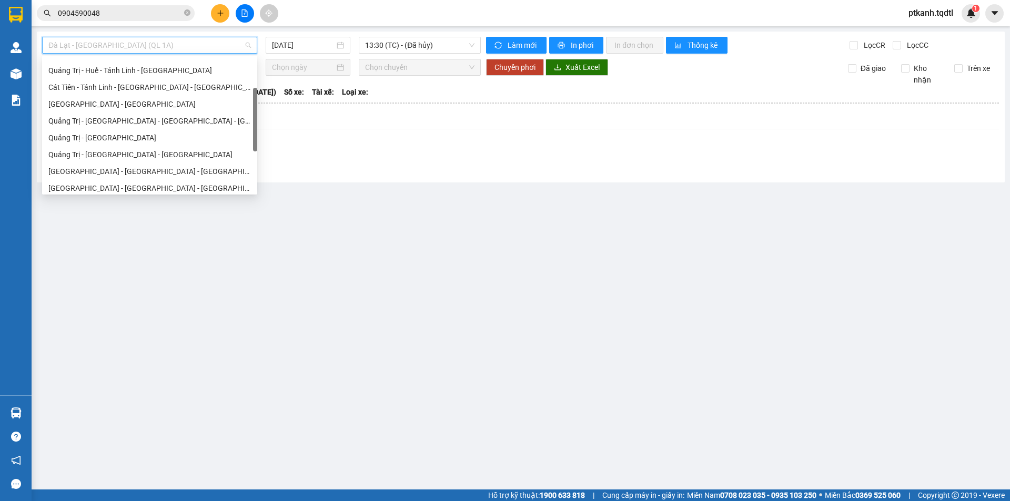
scroll to position [80, 0]
drag, startPoint x: 255, startPoint y: 79, endPoint x: 255, endPoint y: 109, distance: 30.0
click at [255, 109] on div at bounding box center [255, 120] width 4 height 64
drag, startPoint x: 192, startPoint y: 70, endPoint x: 416, endPoint y: 71, distance: 224.7
click at [197, 69] on div "Quảng Trị - Huế - Tánh Linh - [GEOGRAPHIC_DATA]" at bounding box center [149, 71] width 203 height 12
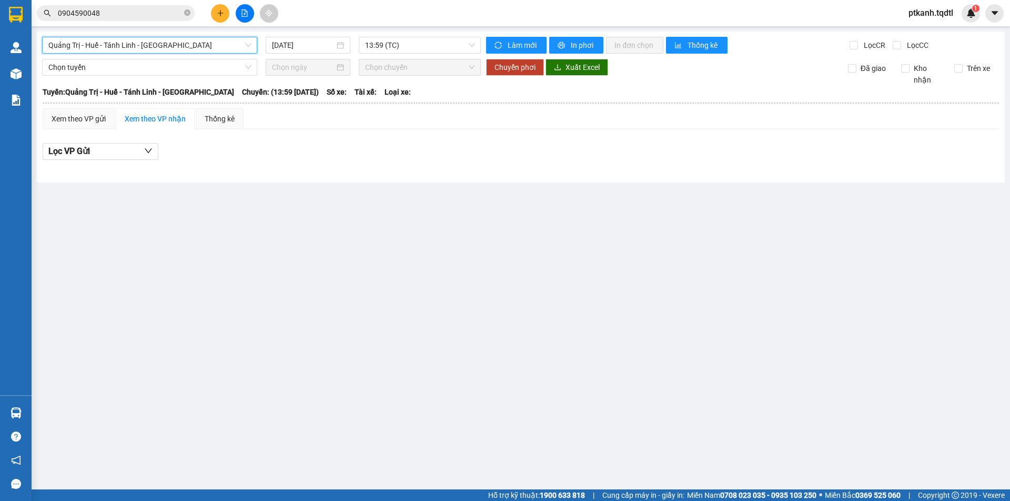
drag, startPoint x: 448, startPoint y: 46, endPoint x: 459, endPoint y: 86, distance: 40.8
click at [449, 47] on span "13:59 (TC)" at bounding box center [419, 45] width 109 height 16
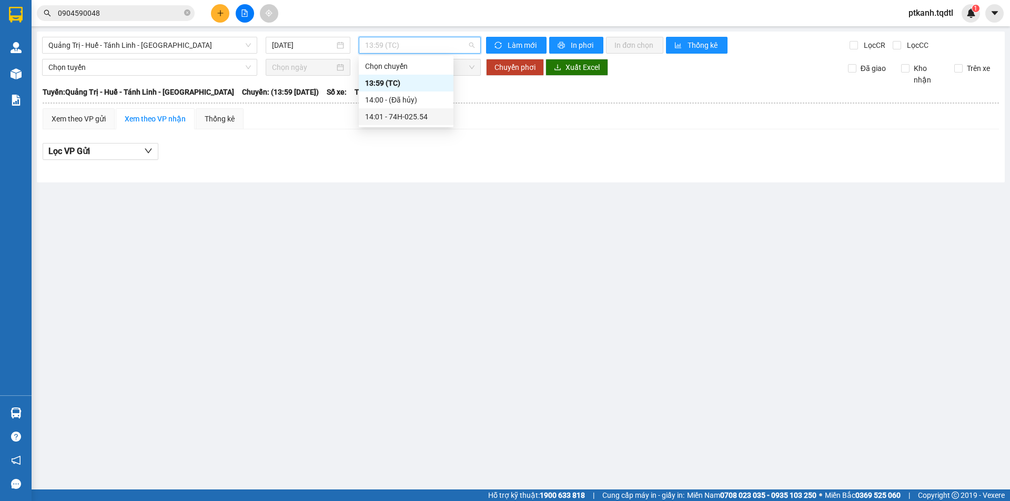
click at [427, 117] on div "14:01 - 74H-025.54" at bounding box center [406, 117] width 82 height 12
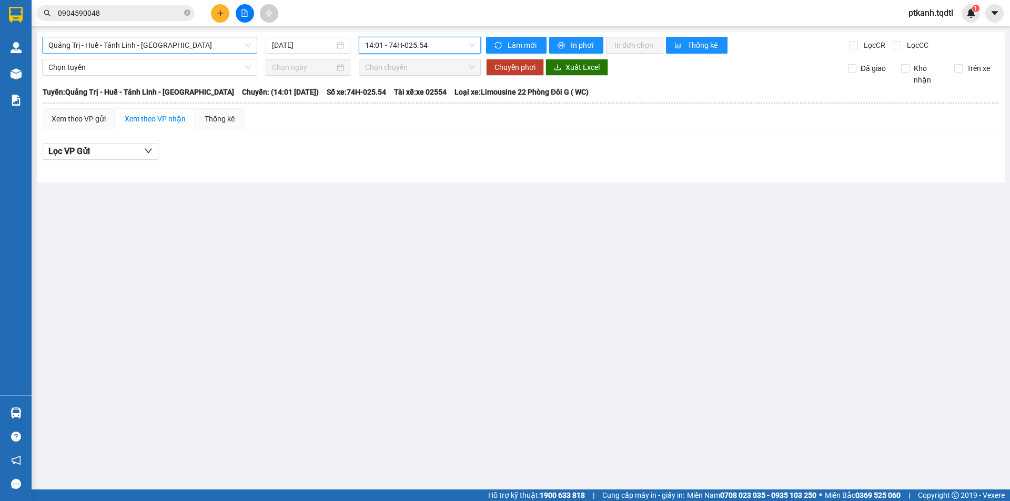
click at [249, 47] on span "Quảng Trị - Huế - Tánh Linh - [GEOGRAPHIC_DATA]" at bounding box center [149, 45] width 203 height 16
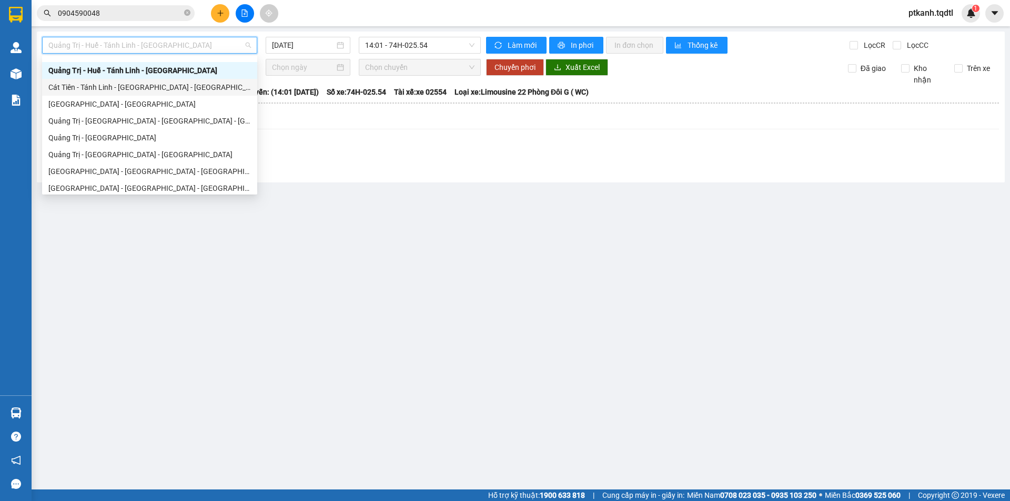
click at [158, 89] on div "Cát Tiên - Tánh Linh - [GEOGRAPHIC_DATA] - [GEOGRAPHIC_DATA]" at bounding box center [149, 88] width 203 height 12
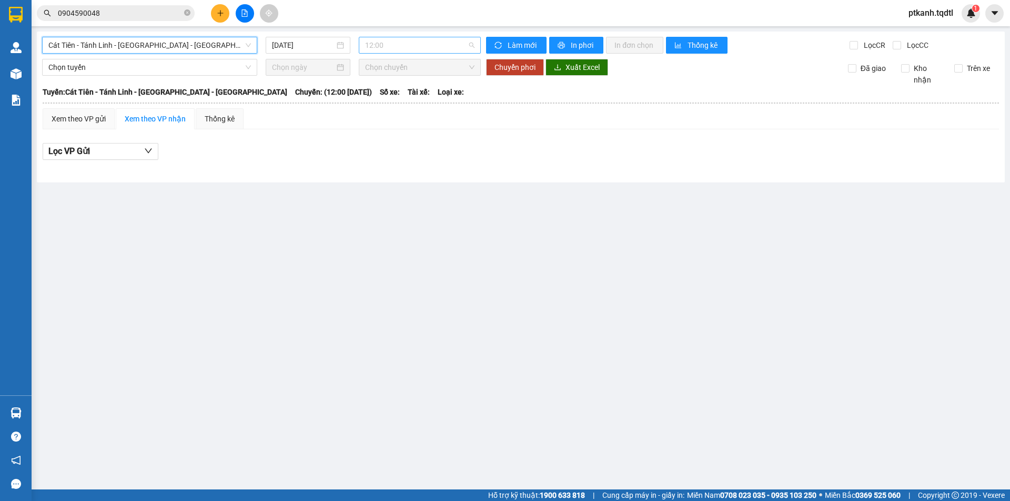
click at [410, 47] on span "12:00" at bounding box center [419, 45] width 109 height 16
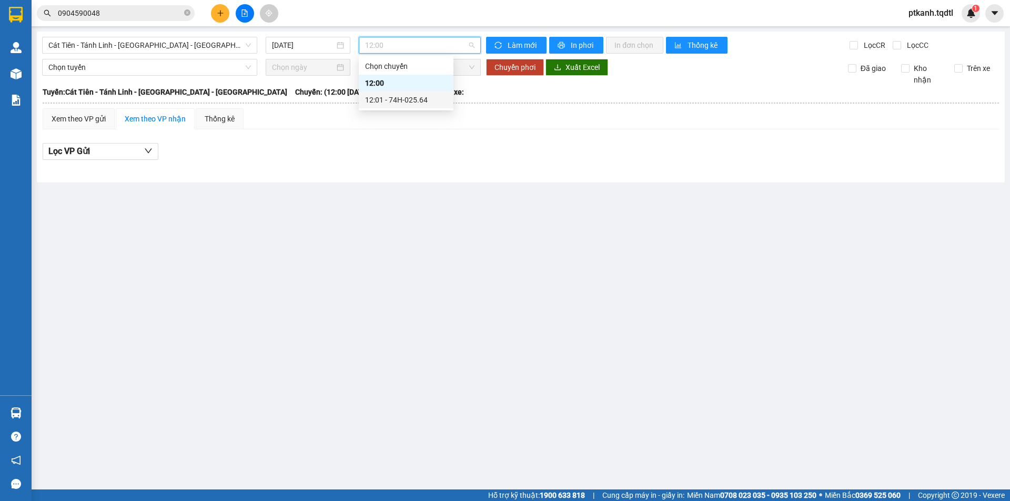
click at [422, 102] on div "12:01 - 74H-025.64" at bounding box center [406, 100] width 82 height 12
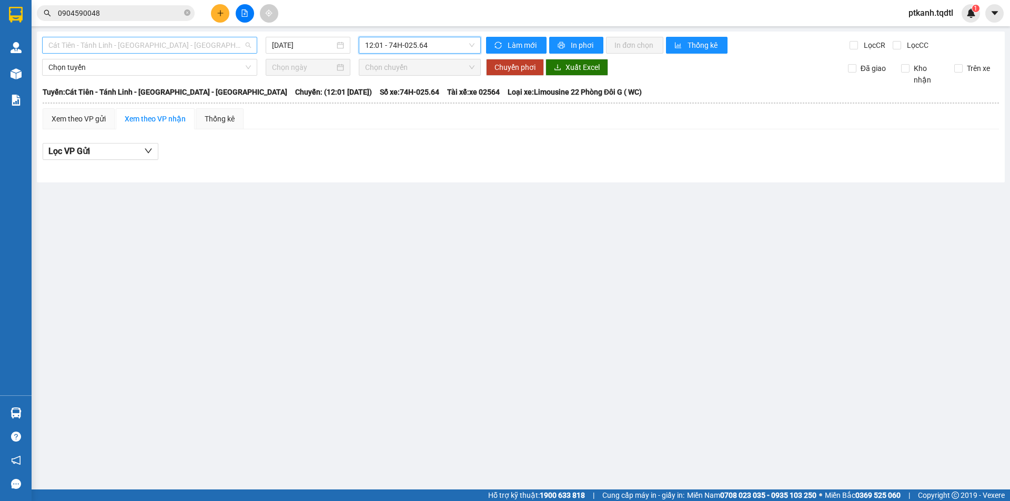
click at [253, 42] on div "Cát Tiên - Tánh Linh - [GEOGRAPHIC_DATA] - [GEOGRAPHIC_DATA]" at bounding box center [149, 45] width 215 height 17
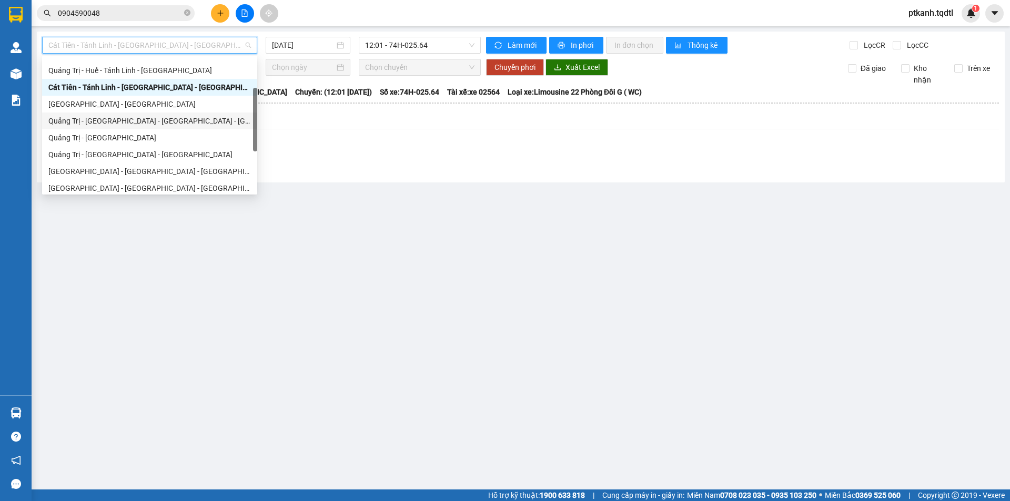
drag, startPoint x: 193, startPoint y: 120, endPoint x: 456, endPoint y: 47, distance: 273.4
click at [193, 120] on div "Quảng Trị - [GEOGRAPHIC_DATA] - [GEOGRAPHIC_DATA] - [GEOGRAPHIC_DATA]" at bounding box center [149, 121] width 203 height 12
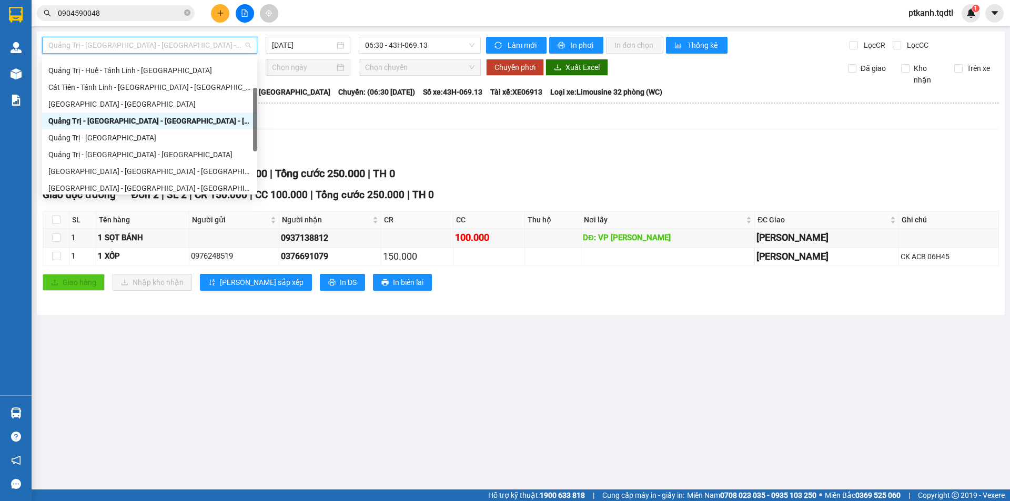
click at [250, 46] on span "Quảng Trị - [GEOGRAPHIC_DATA] - [GEOGRAPHIC_DATA] - [GEOGRAPHIC_DATA]" at bounding box center [149, 45] width 203 height 16
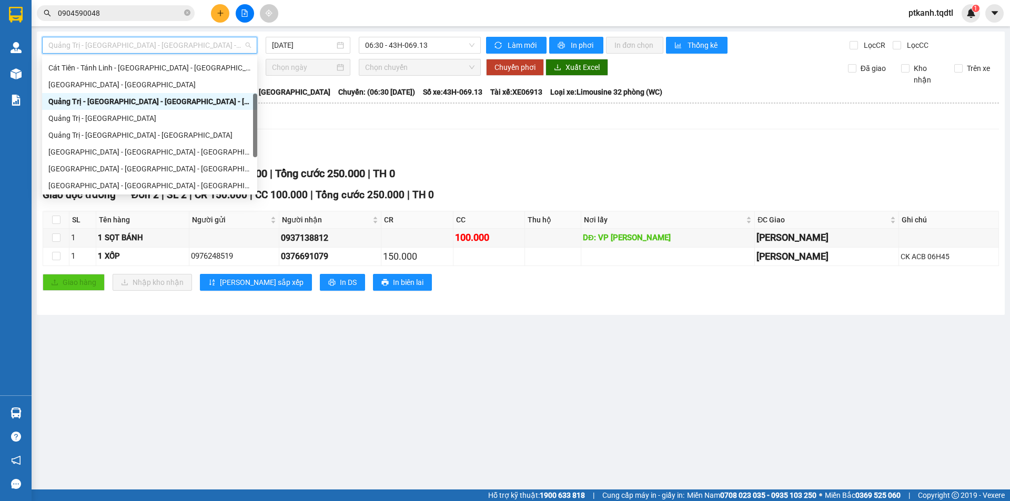
scroll to position [112, 0]
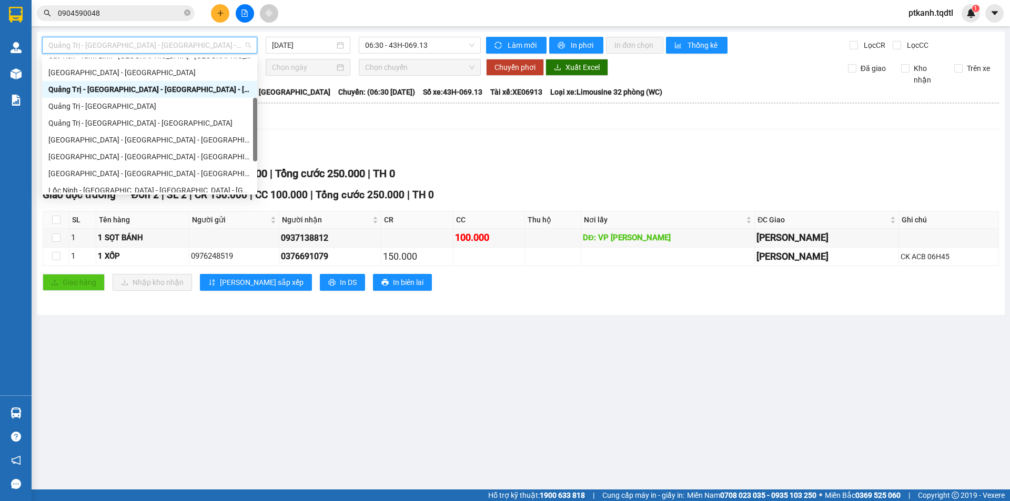
drag, startPoint x: 256, startPoint y: 97, endPoint x: 256, endPoint y: 107, distance: 10.0
click at [256, 107] on div at bounding box center [255, 130] width 4 height 64
click at [210, 109] on div "Quảng Trị - [GEOGRAPHIC_DATA]" at bounding box center [149, 106] width 203 height 12
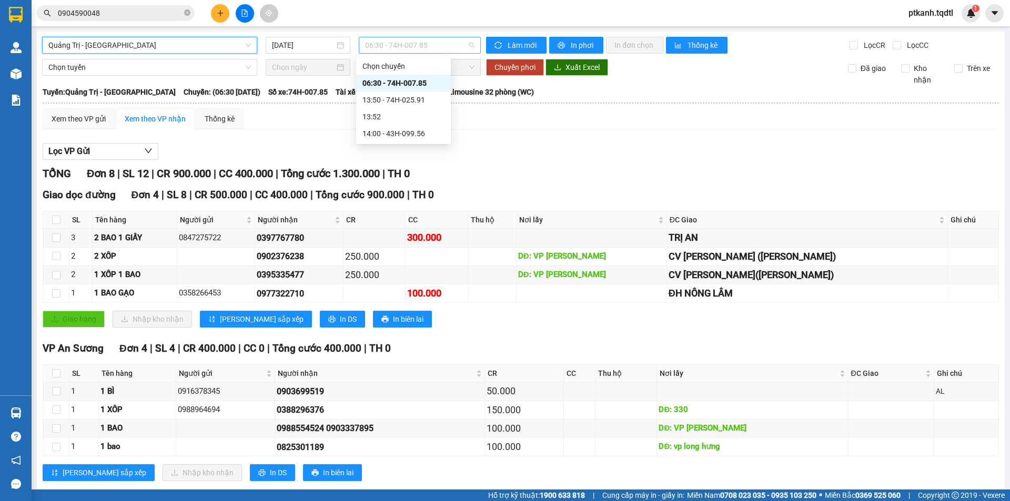
click at [462, 50] on span "06:30 - 74H-007.85" at bounding box center [419, 45] width 109 height 16
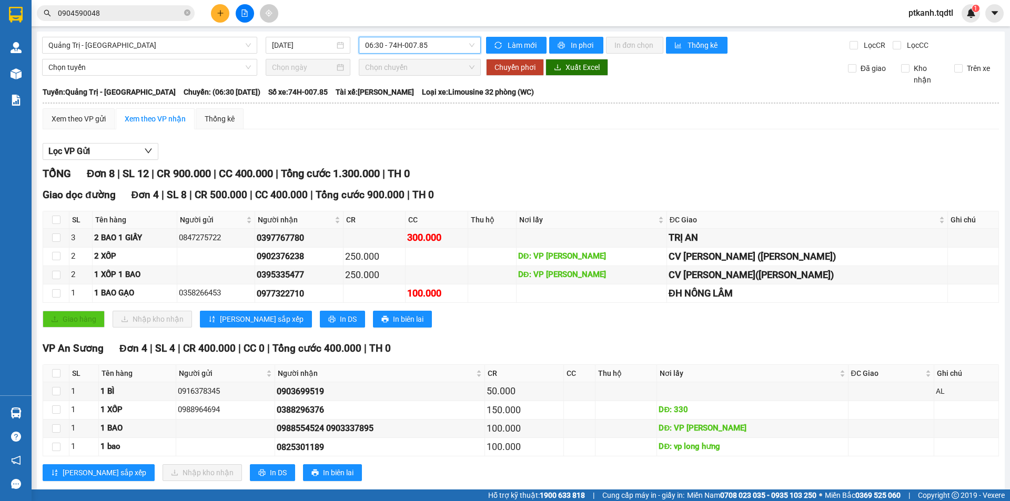
click at [462, 50] on span "06:30 - 74H-007.85" at bounding box center [419, 45] width 109 height 16
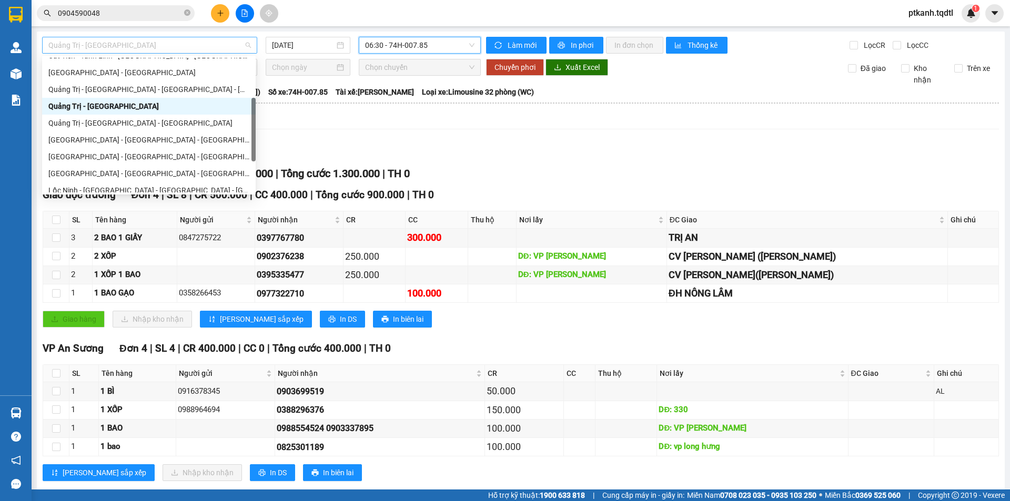
click at [248, 47] on span "Quảng Trị - [GEOGRAPHIC_DATA]" at bounding box center [149, 45] width 203 height 16
drag, startPoint x: 202, startPoint y: 88, endPoint x: 275, endPoint y: 83, distance: 73.8
click at [203, 88] on div "Quảng Trị - [GEOGRAPHIC_DATA] - [GEOGRAPHIC_DATA] - [GEOGRAPHIC_DATA]" at bounding box center [148, 90] width 201 height 12
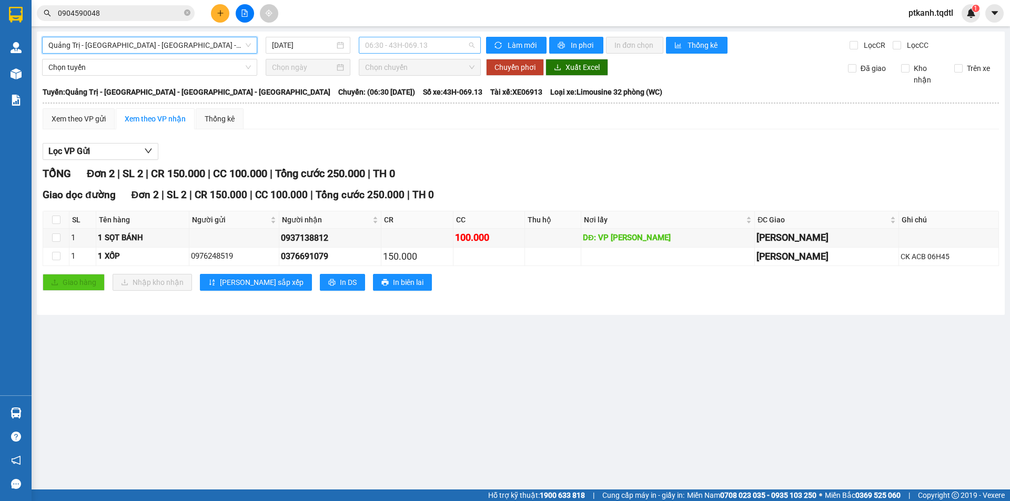
click at [454, 43] on span "06:30 - 43H-069.13" at bounding box center [419, 45] width 109 height 16
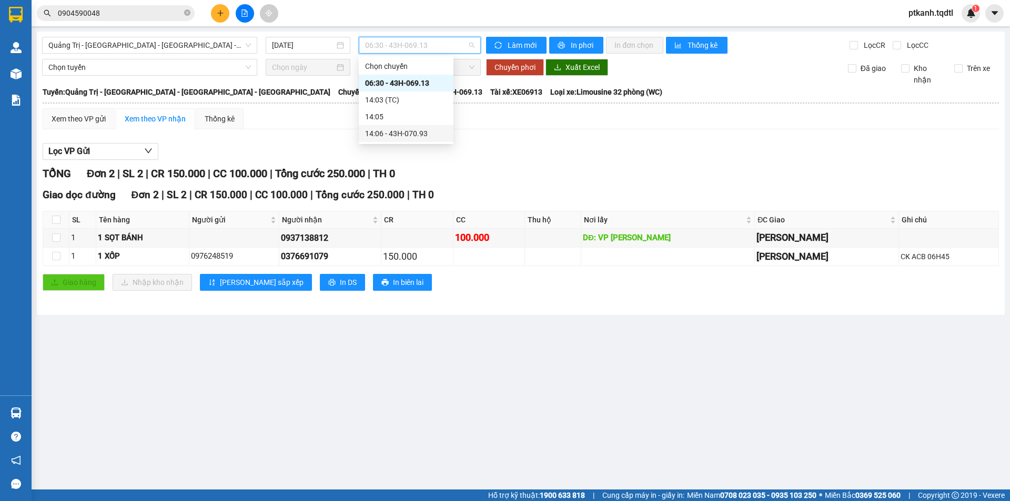
click at [422, 135] on div "14:06 - 43H-070.93" at bounding box center [406, 134] width 82 height 12
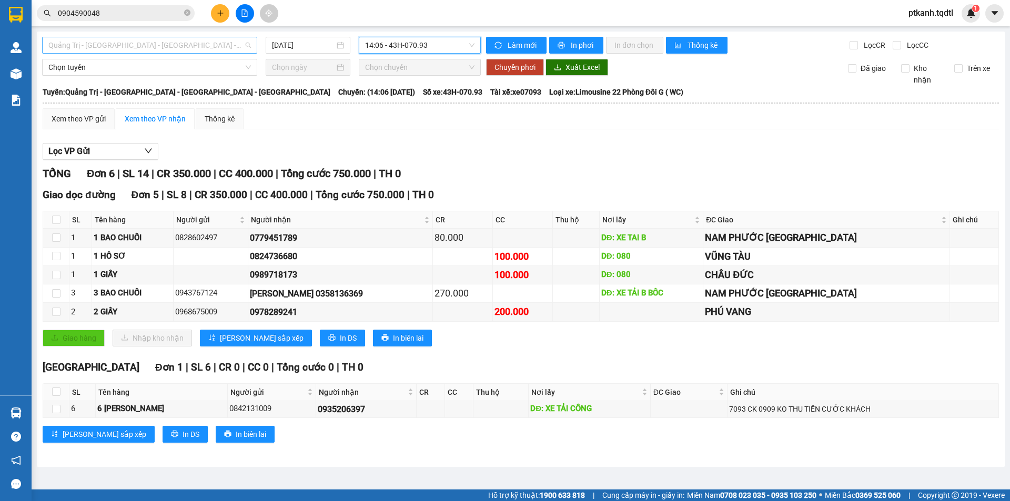
click at [251, 44] on div "Quảng Trị - [GEOGRAPHIC_DATA] - [GEOGRAPHIC_DATA] - [GEOGRAPHIC_DATA]" at bounding box center [149, 45] width 215 height 17
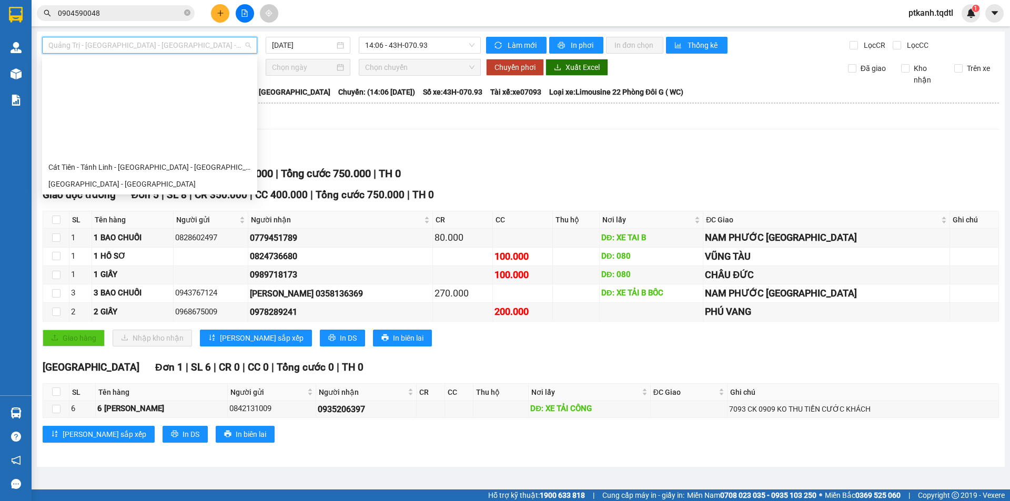
click at [221, 212] on div "Quảng Trị - [GEOGRAPHIC_DATA]" at bounding box center [149, 218] width 203 height 12
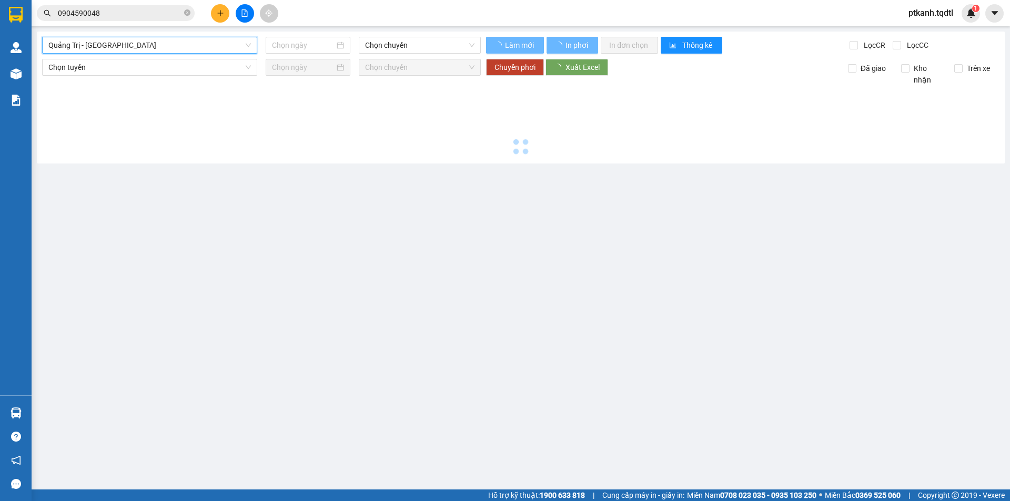
type input "[DATE]"
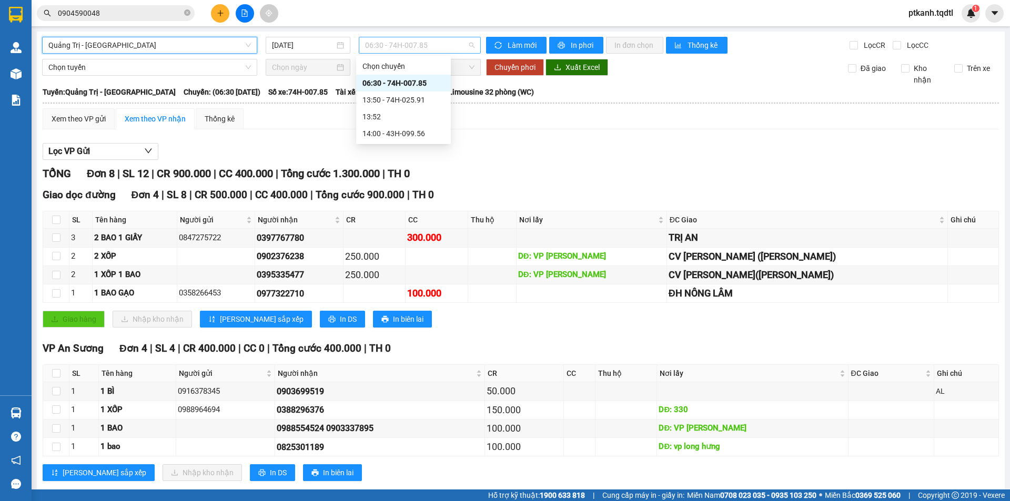
click at [438, 45] on span "06:30 - 74H-007.85" at bounding box center [419, 45] width 109 height 16
click at [425, 98] on div "13:50 - 74H-025.91" at bounding box center [403, 100] width 82 height 12
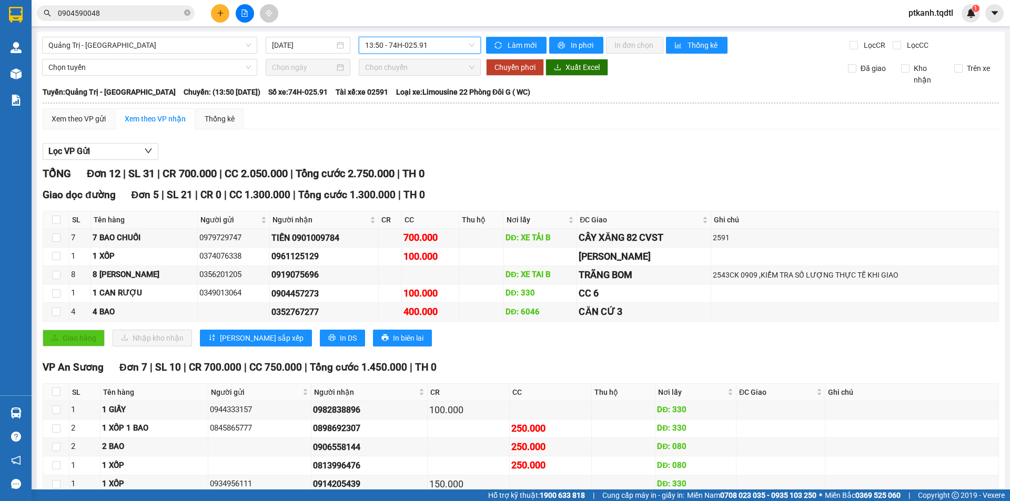
click at [445, 44] on span "13:50 - 74H-025.91" at bounding box center [419, 45] width 109 height 16
click at [419, 139] on div "14:00 - 43H-099.56" at bounding box center [403, 134] width 82 height 12
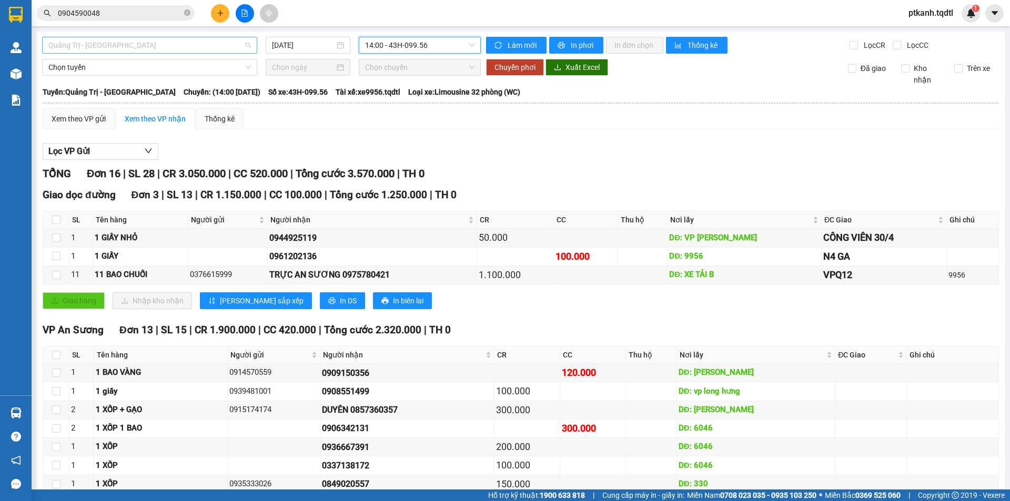
click at [248, 41] on span "Quảng Trị - [GEOGRAPHIC_DATA]" at bounding box center [149, 45] width 203 height 16
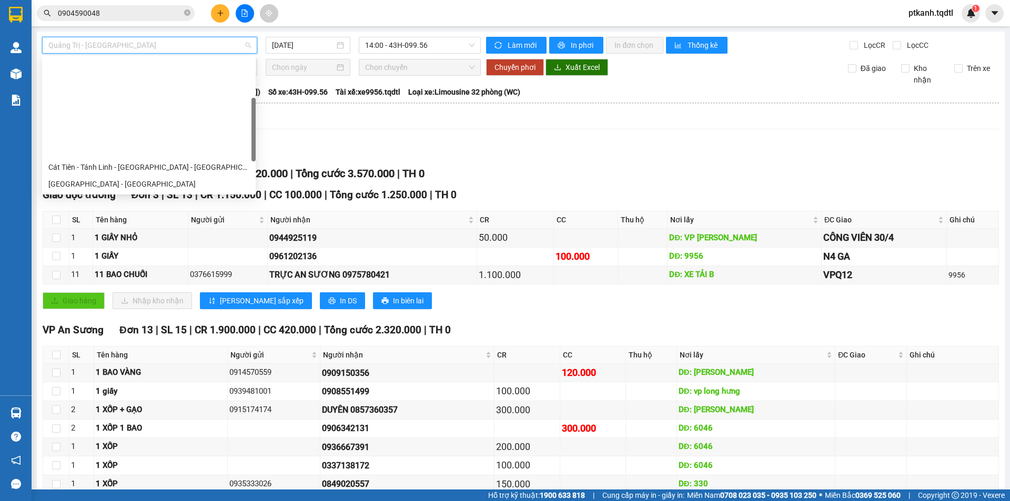
click at [209, 229] on div "Quảng Trị - [GEOGRAPHIC_DATA] - [GEOGRAPHIC_DATA]" at bounding box center [148, 235] width 201 height 12
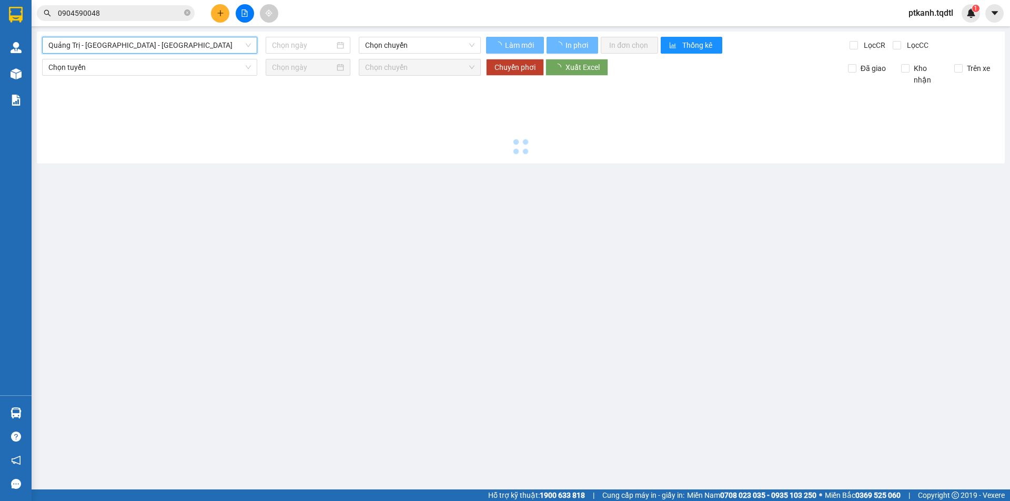
type input "[DATE]"
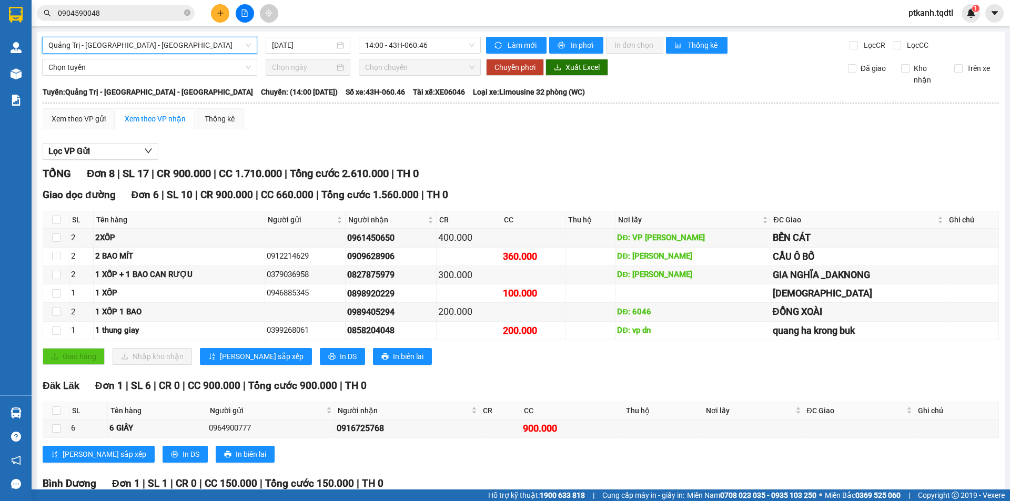
click at [247, 47] on span "Quảng Trị - [GEOGRAPHIC_DATA] - [GEOGRAPHIC_DATA]" at bounding box center [149, 45] width 203 height 16
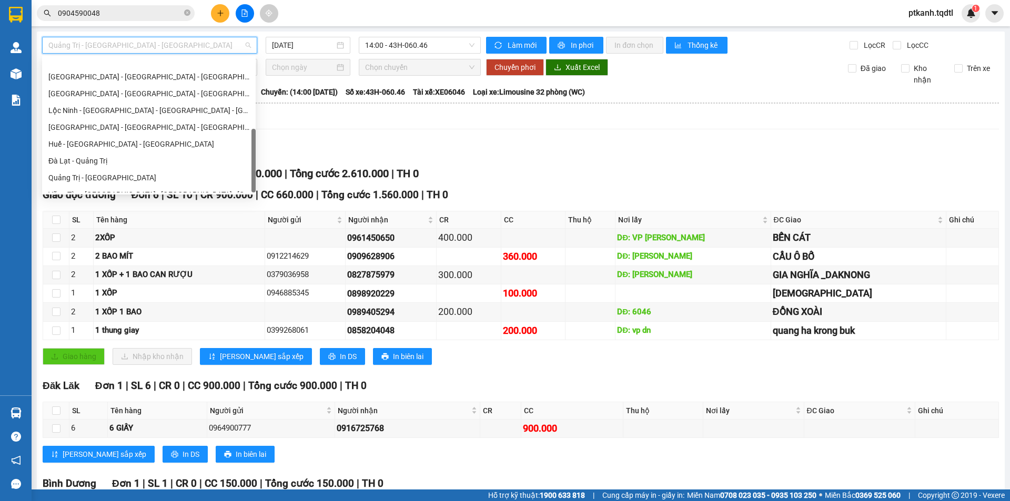
scroll to position [219, 0]
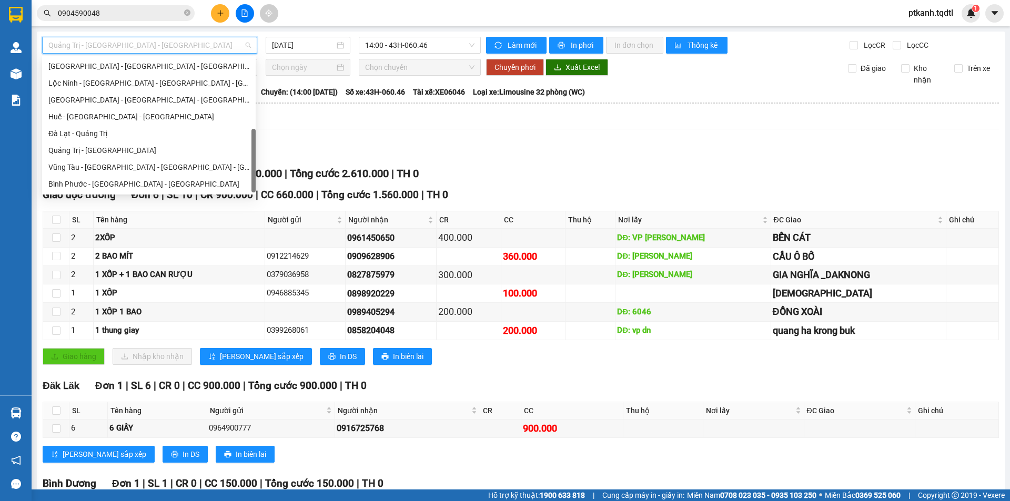
drag, startPoint x: 253, startPoint y: 103, endPoint x: 256, endPoint y: 145, distance: 42.2
click at [256, 145] on body "Kết quả tìm kiếm ( 7 ) Bộ lọc Mã ĐH Trạng thái Món hàng Thu hộ Tổng cước Chưa c…" at bounding box center [505, 250] width 1010 height 501
click at [163, 148] on div "Quảng Trị - [GEOGRAPHIC_DATA]" at bounding box center [148, 151] width 201 height 12
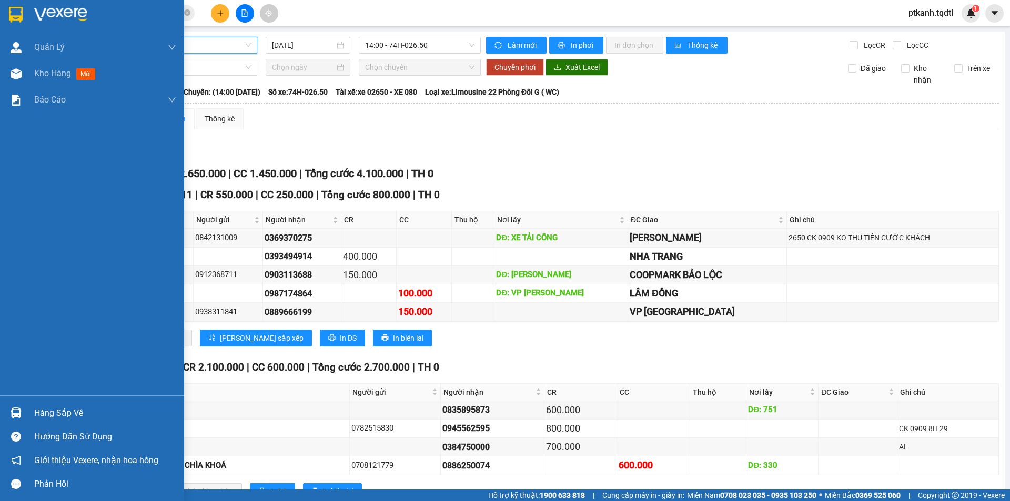
click at [21, 410] on img at bounding box center [16, 413] width 11 height 11
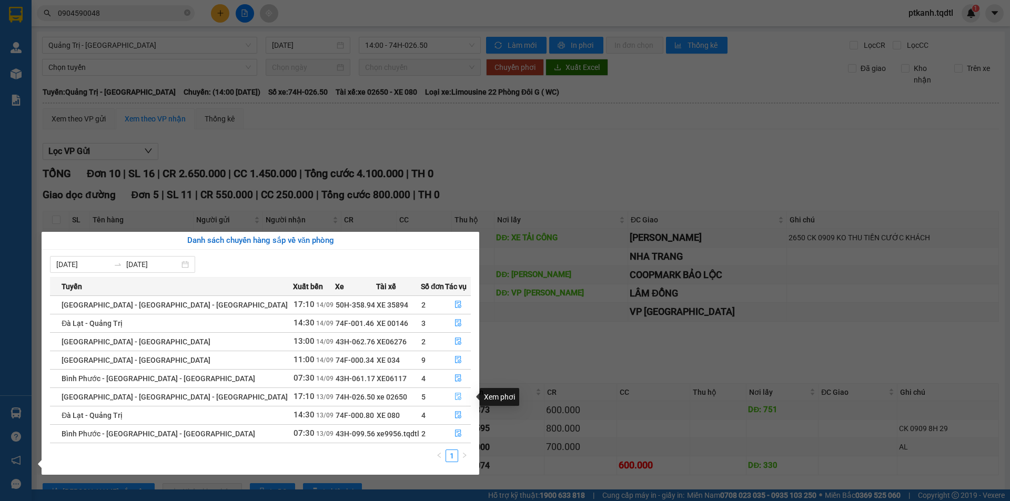
click at [455, 397] on icon "file-done" at bounding box center [458, 396] width 7 height 7
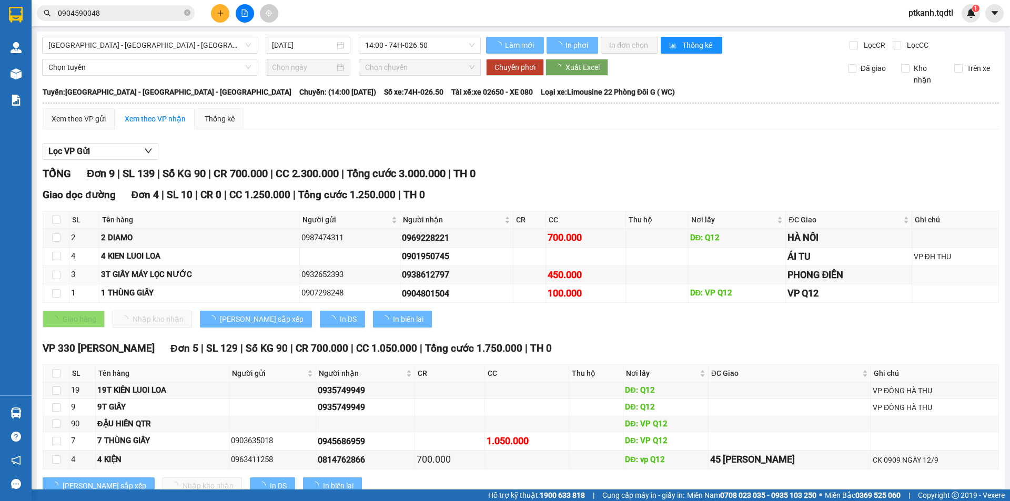
type input "[DATE]"
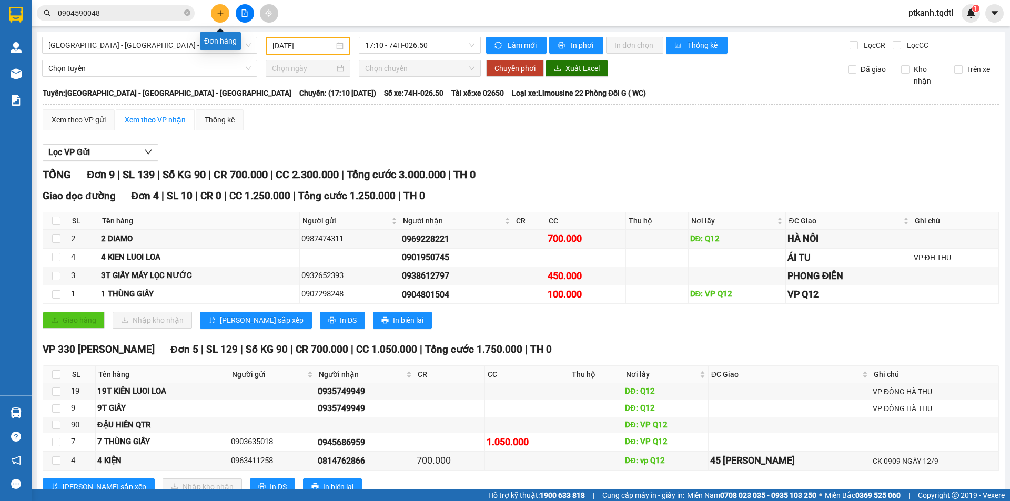
click at [218, 11] on icon "plus" at bounding box center [220, 12] width 7 height 7
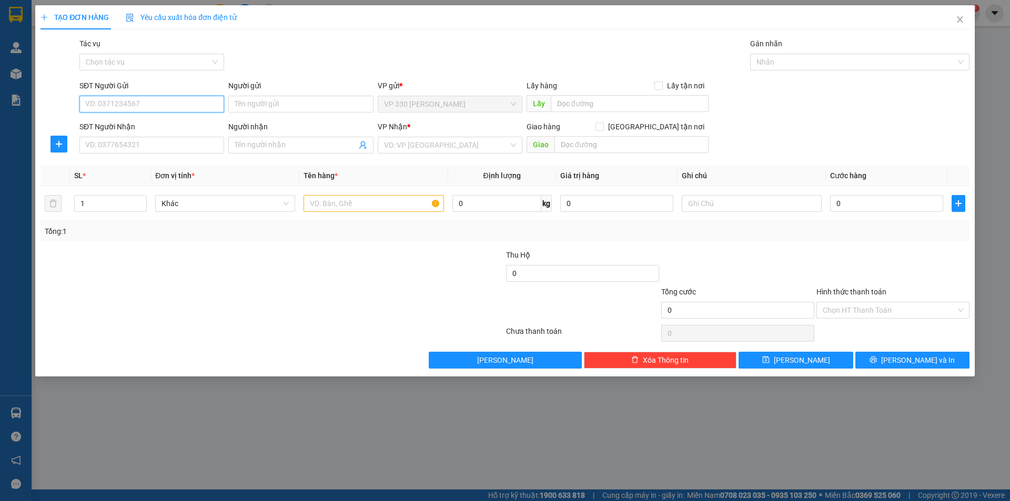
click at [156, 105] on input "SĐT Người Gửi" at bounding box center [151, 104] width 145 height 17
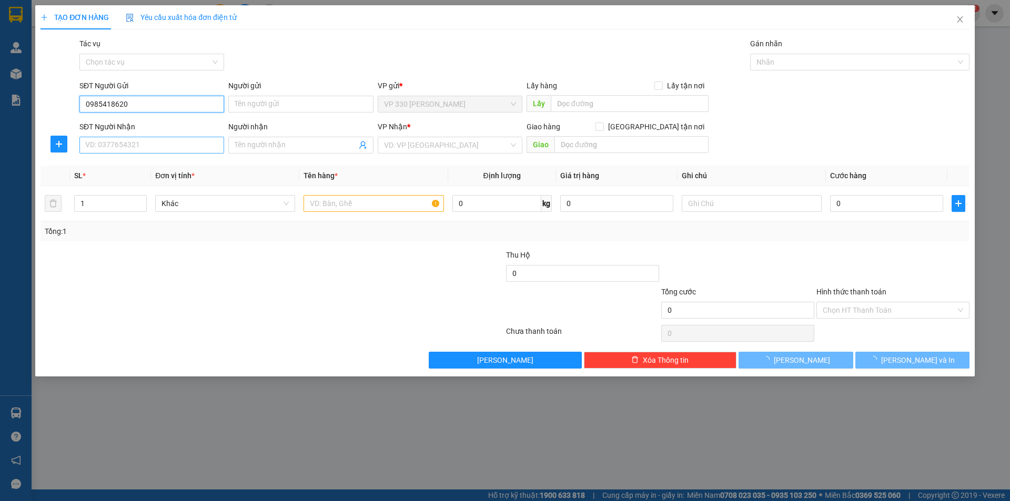
type input "0985418620"
click at [142, 146] on input "SĐT Người Nhận" at bounding box center [151, 145] width 145 height 17
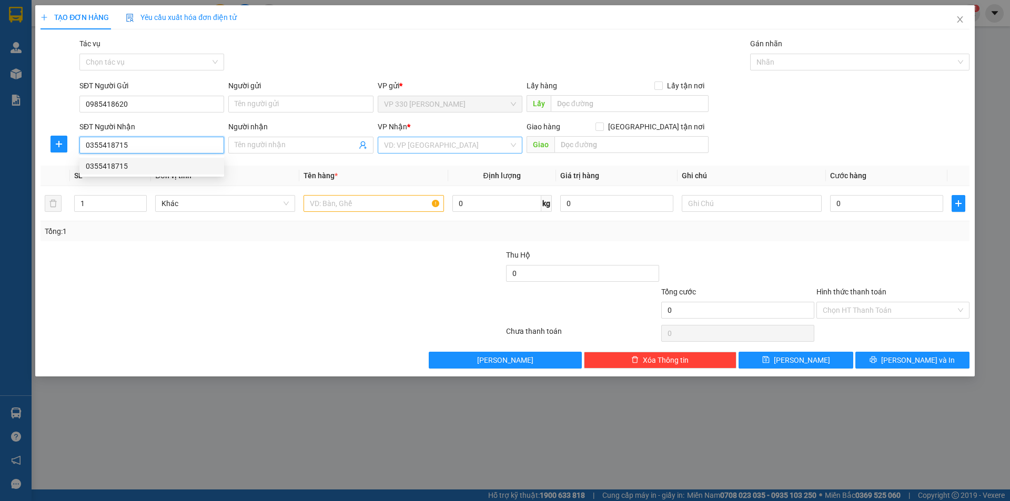
type input "0355418715"
click at [401, 144] on input "search" at bounding box center [446, 145] width 125 height 16
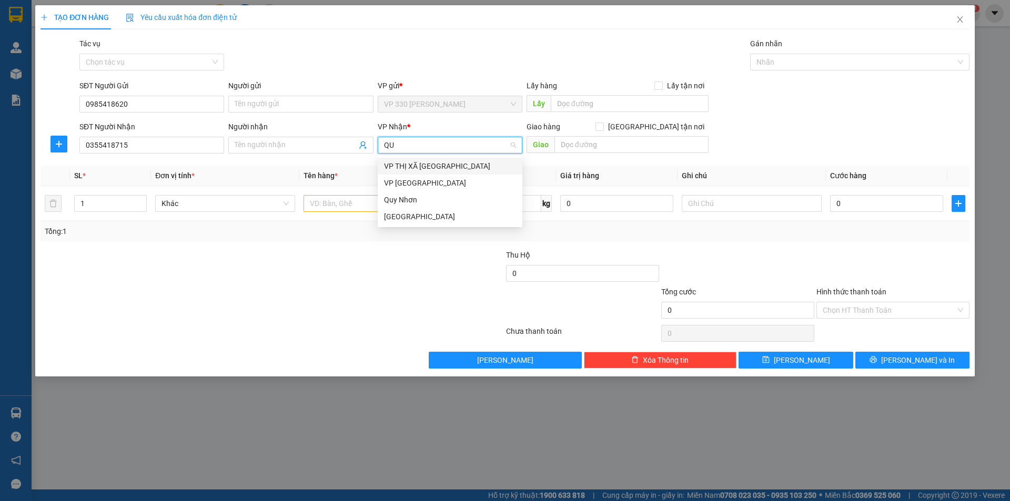
type input "QUY"
click at [411, 167] on div "Quy Nhơn" at bounding box center [450, 166] width 132 height 12
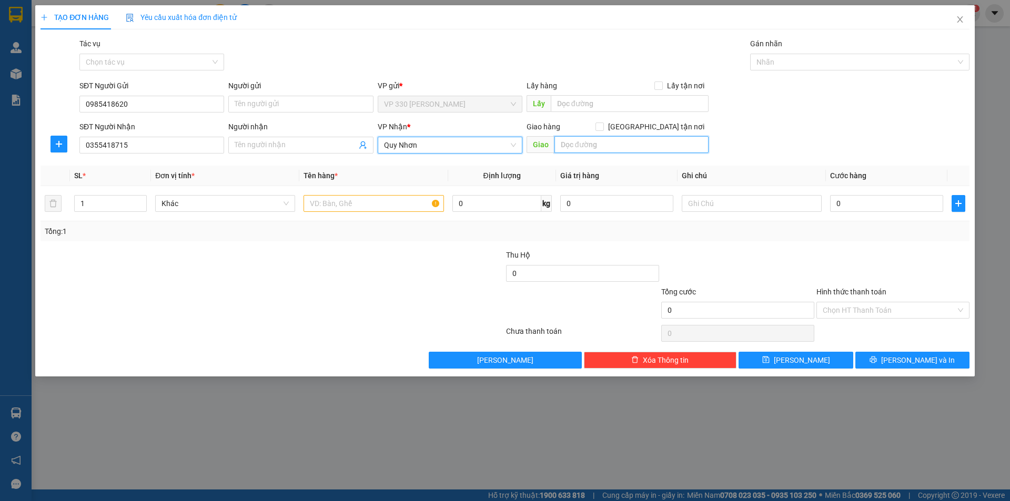
click at [621, 146] on input "text" at bounding box center [632, 144] width 154 height 17
type input "MỸ ĐỨC"
click at [100, 202] on input "1" at bounding box center [111, 204] width 72 height 16
type input "50"
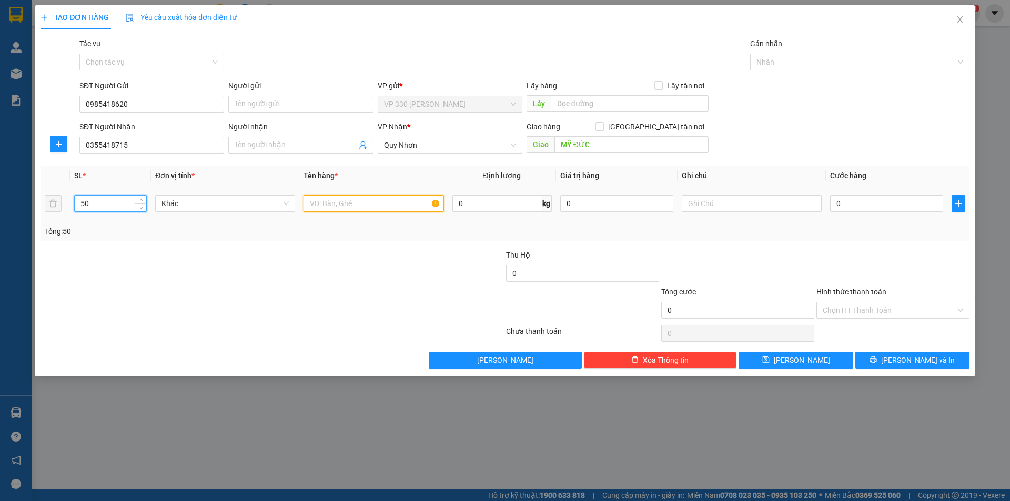
click at [356, 201] on input "text" at bounding box center [374, 203] width 140 height 17
type input "50 THÙNG"
click at [849, 205] on input "0" at bounding box center [886, 203] width 113 height 17
type input "5"
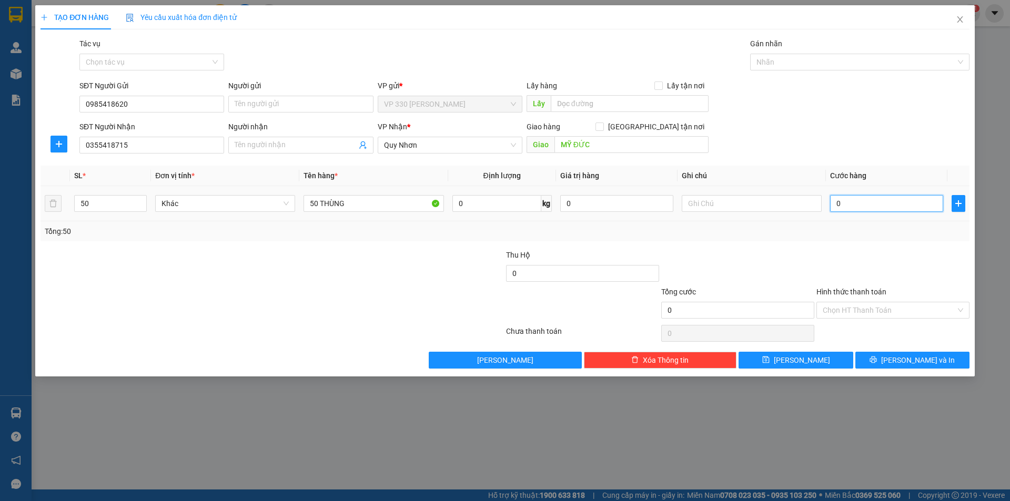
type input "5"
type input "50"
type input "500"
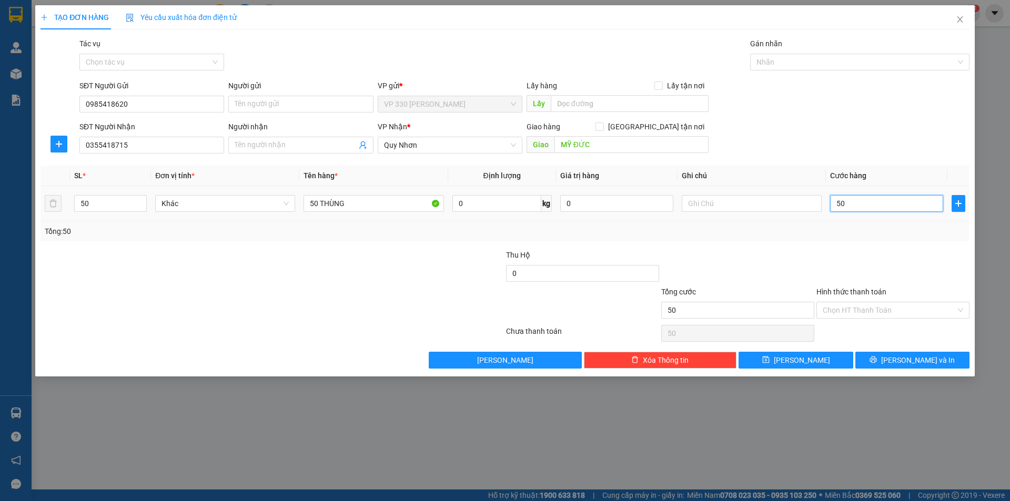
type input "500"
type input "5.000"
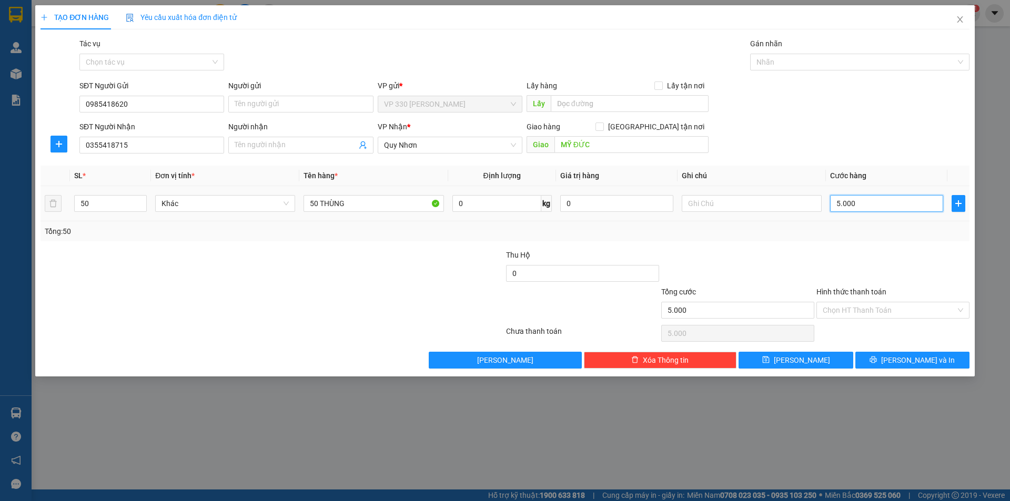
type input "50.000"
type input "500.000"
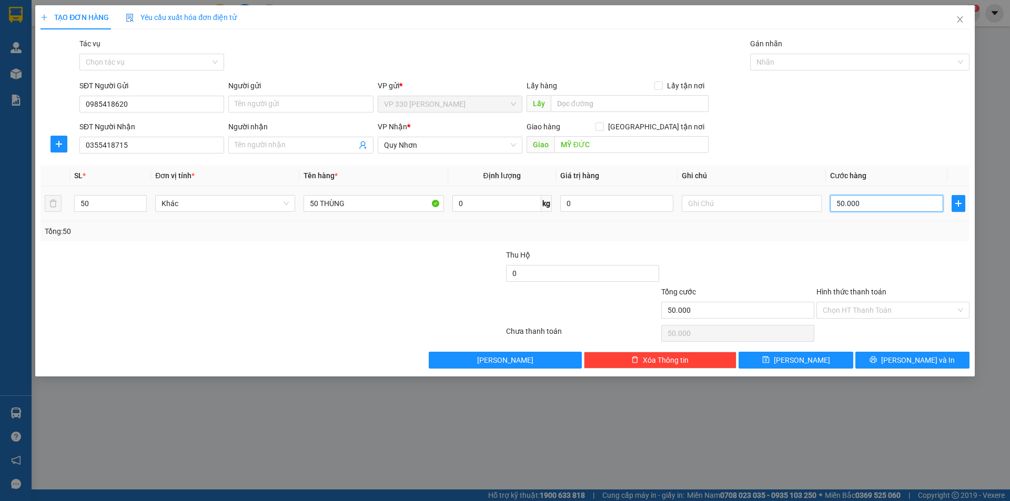
type input "500.000"
click at [916, 362] on span "[PERSON_NAME] và In" at bounding box center [918, 361] width 74 height 12
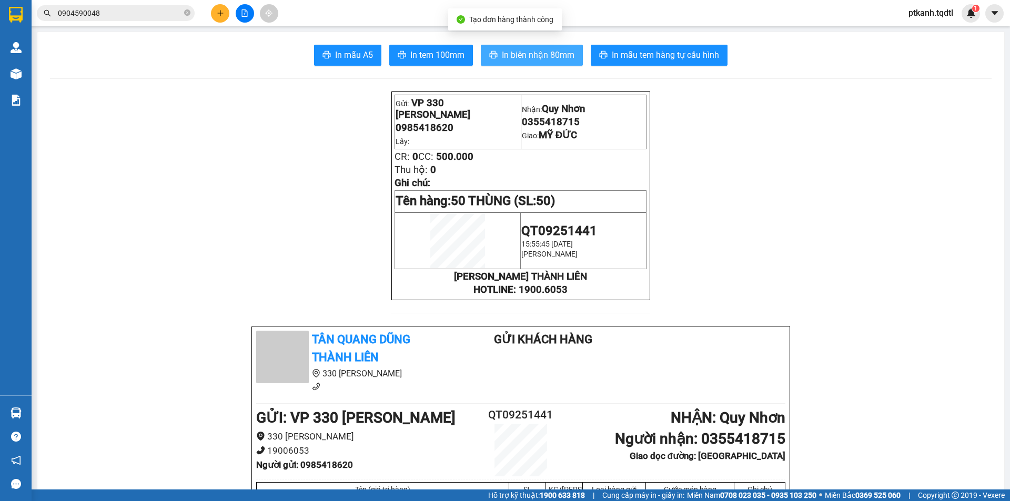
click at [536, 55] on span "In biên nhận 80mm" at bounding box center [538, 54] width 73 height 13
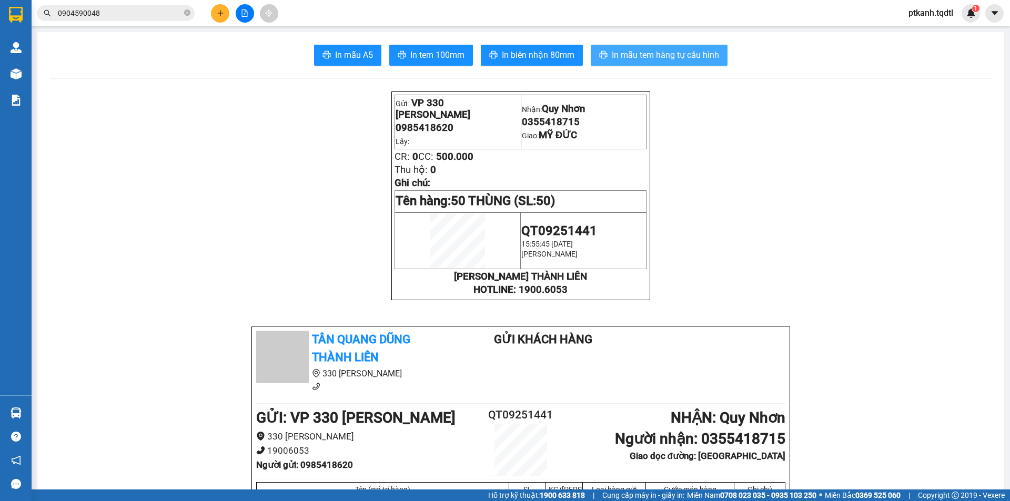
click at [650, 56] on span "In mẫu tem hàng tự cấu hình" at bounding box center [665, 54] width 107 height 13
click at [218, 12] on icon "plus" at bounding box center [220, 12] width 7 height 7
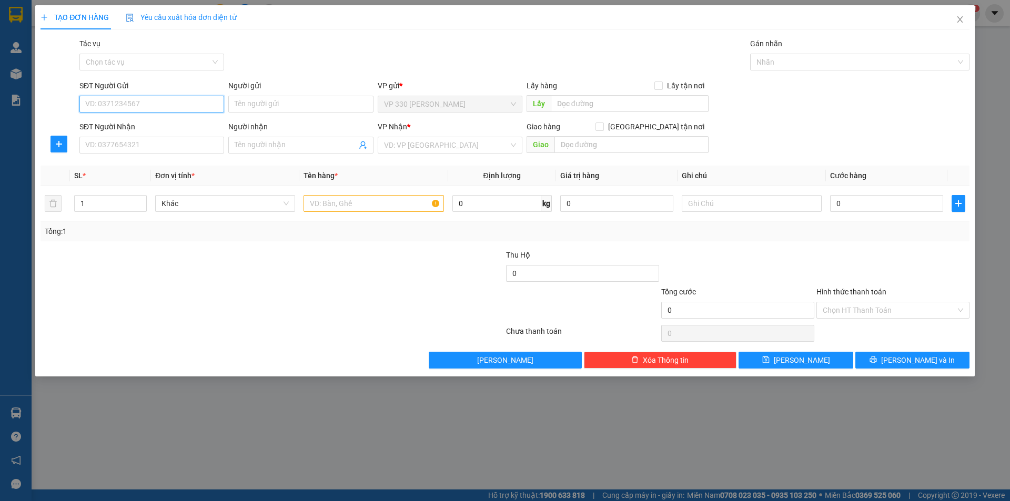
click at [141, 106] on input "SĐT Người Gửi" at bounding box center [151, 104] width 145 height 17
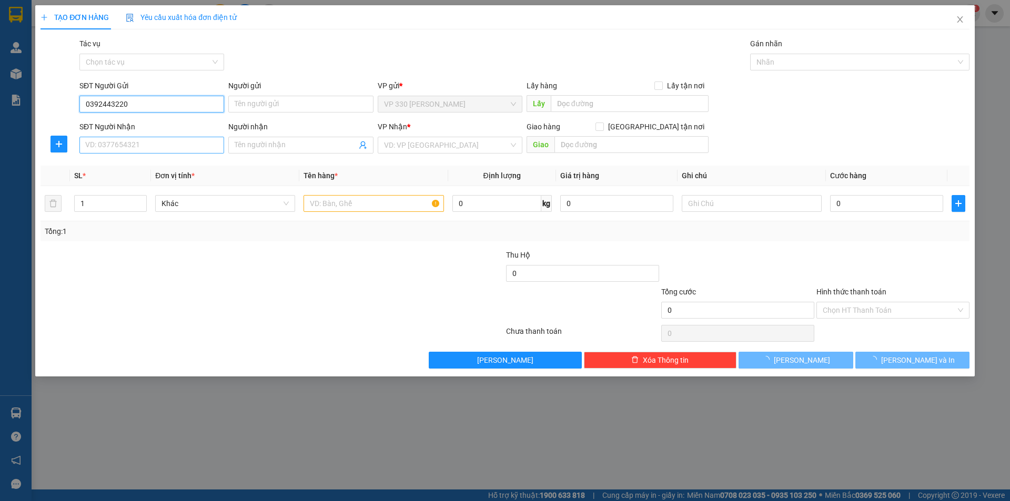
type input "0392443220"
click at [124, 146] on input "SĐT Người Nhận" at bounding box center [151, 145] width 145 height 17
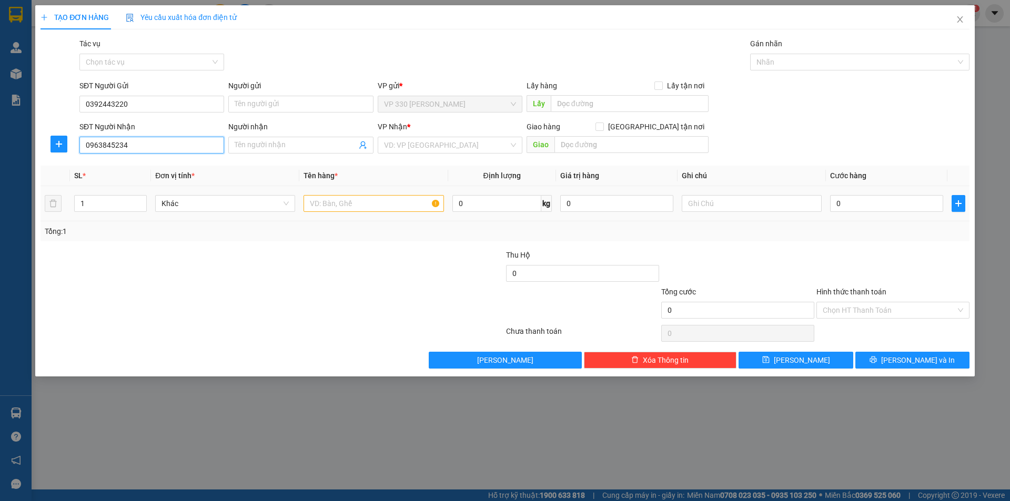
type input "0963845234"
click at [351, 206] on input "text" at bounding box center [374, 203] width 140 height 17
type input "1 XE BS 00689"
click at [441, 149] on input "search" at bounding box center [446, 145] width 125 height 16
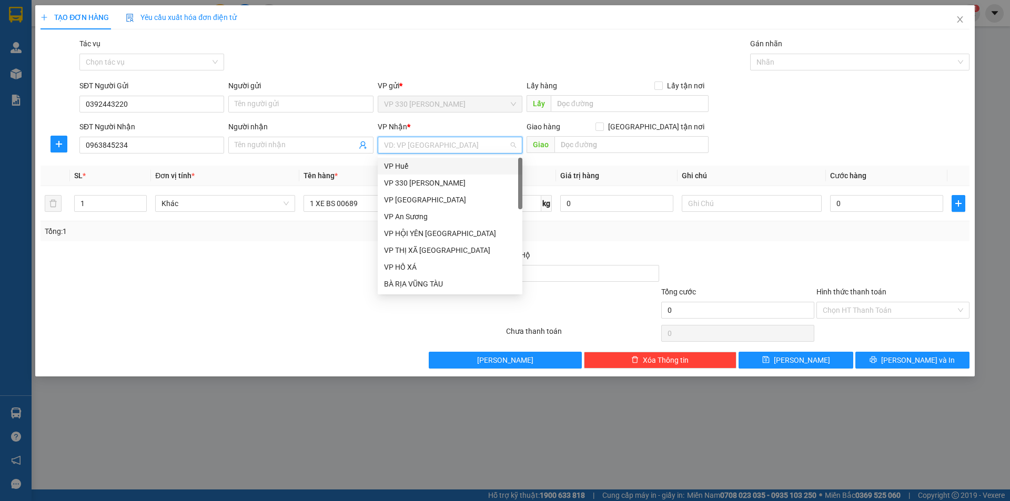
type input "D"
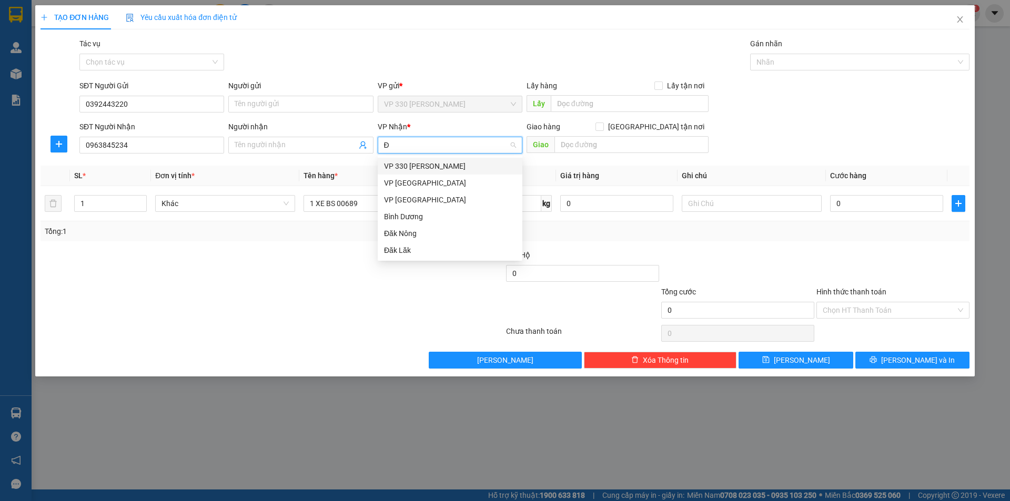
type input "ĐÀ"
click at [403, 186] on div "VP [GEOGRAPHIC_DATA]" at bounding box center [450, 183] width 132 height 12
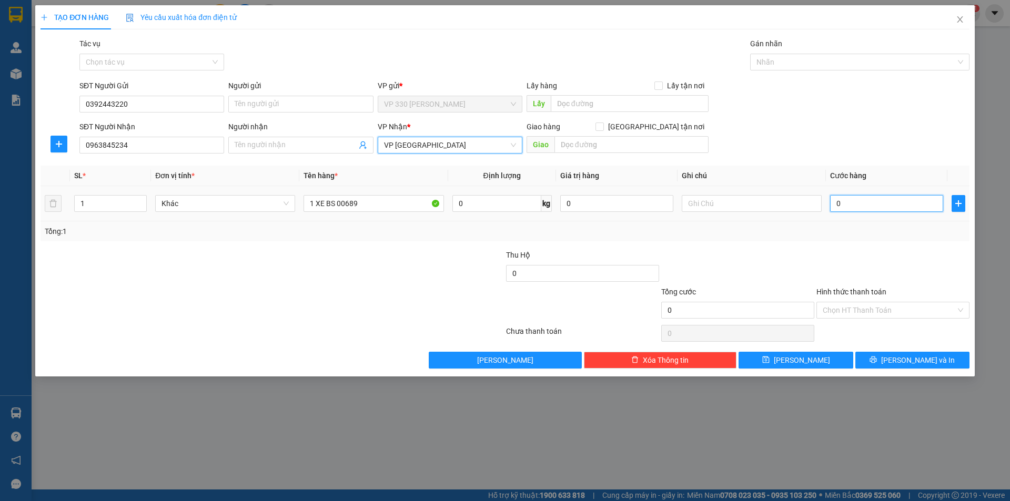
click at [851, 196] on input "0" at bounding box center [886, 203] width 113 height 17
type input "7"
type input "70"
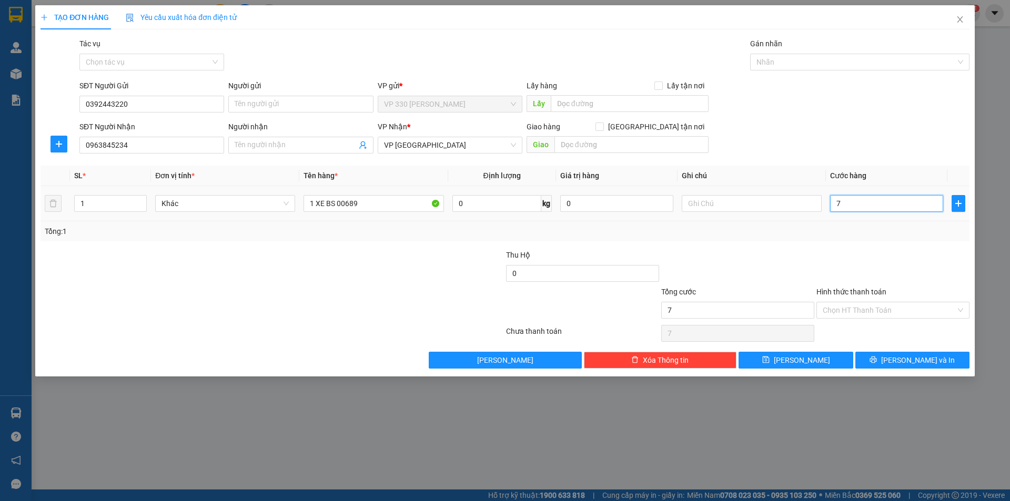
type input "70"
type input "700"
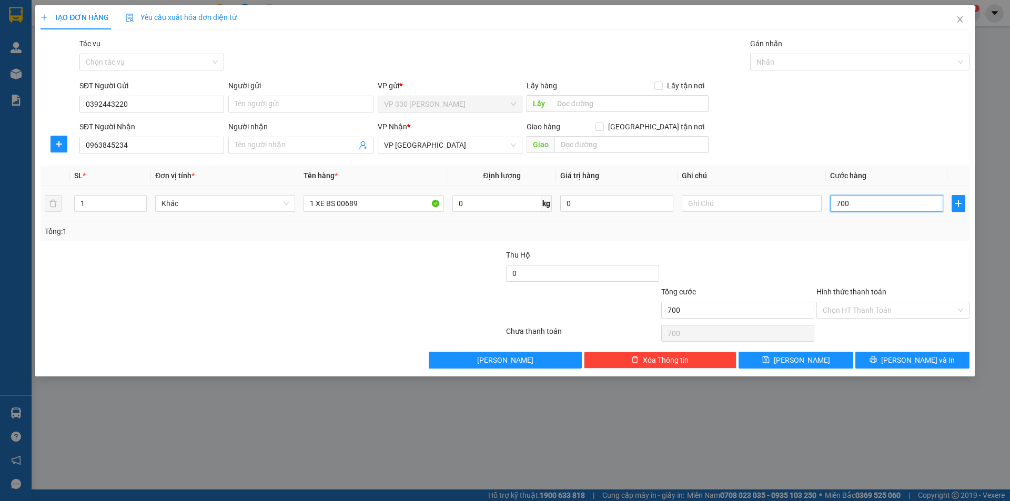
type input "7.000"
type input "70.000"
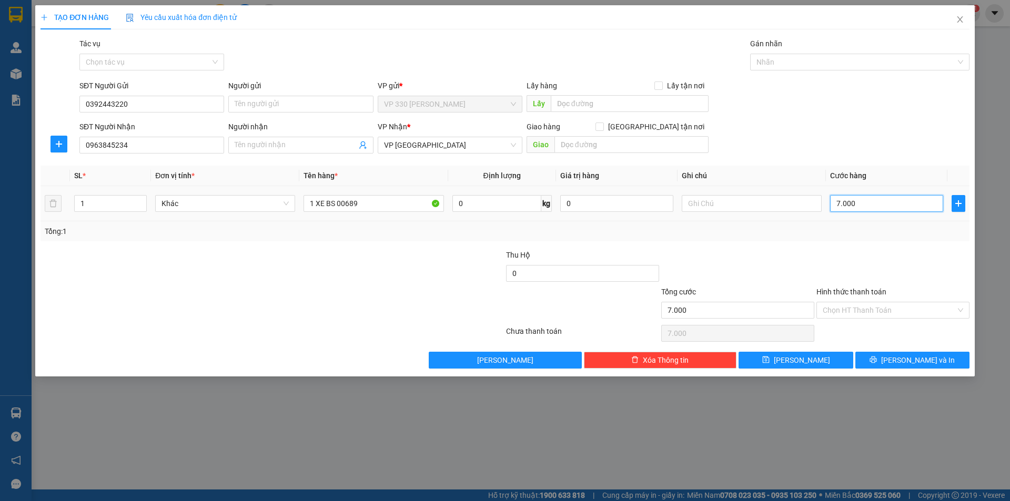
type input "70.000"
type input "700.000"
click at [867, 206] on input "700.000" at bounding box center [886, 203] width 113 height 17
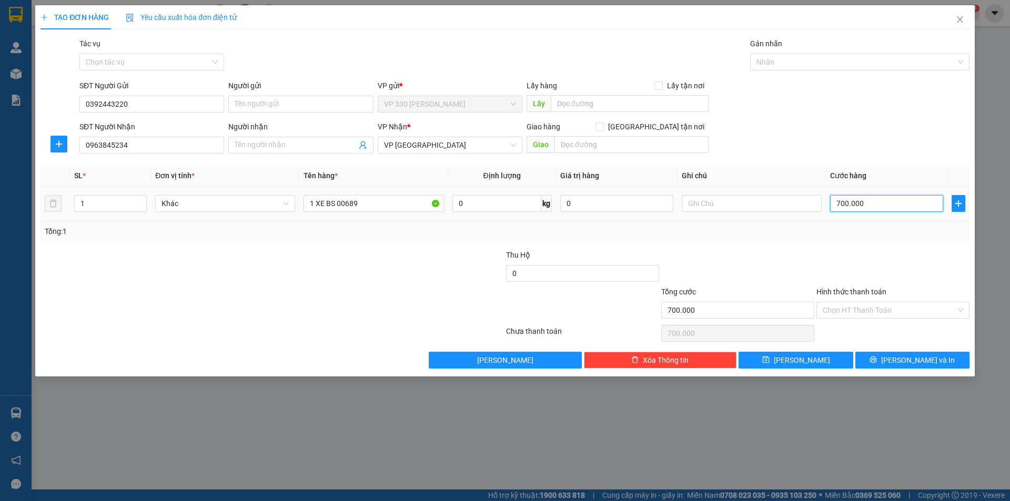
click at [867, 206] on input "700.000" at bounding box center [886, 203] width 113 height 17
type input "4"
type input "45"
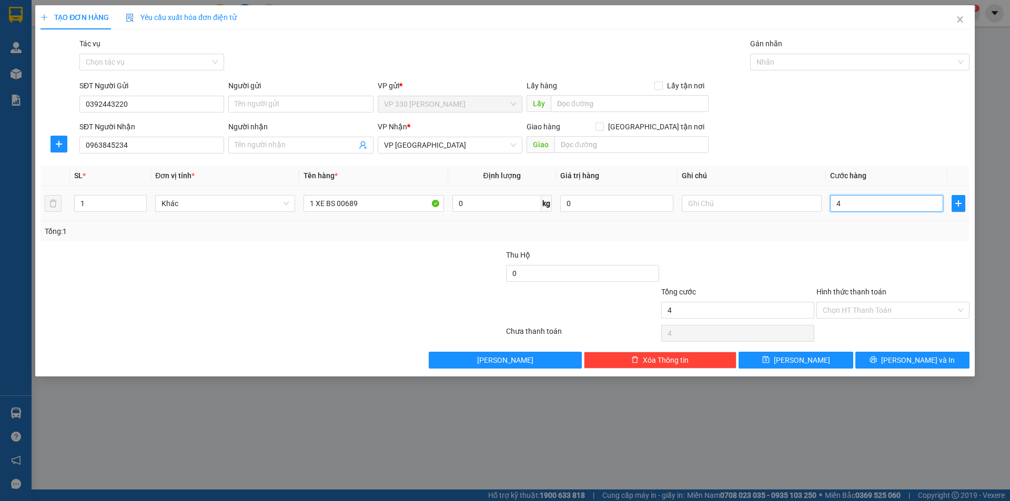
type input "45"
type input "450"
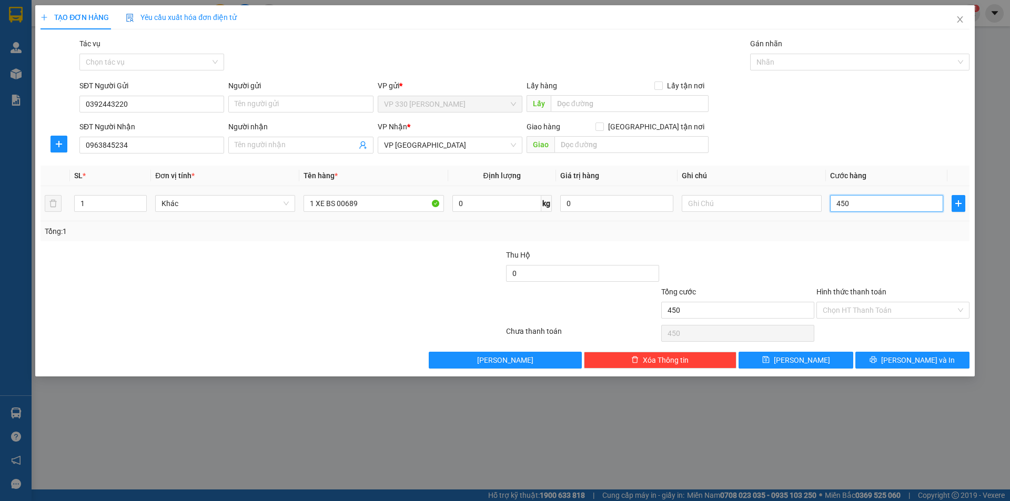
type input "4.500"
type input "45.000"
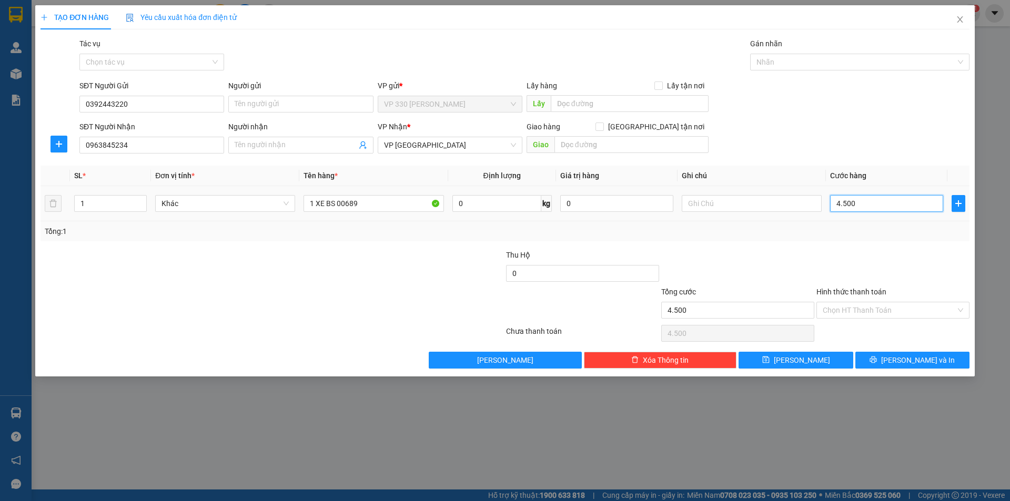
type input "45.000"
type input "450.000"
click at [870, 199] on input "450.000" at bounding box center [886, 203] width 113 height 17
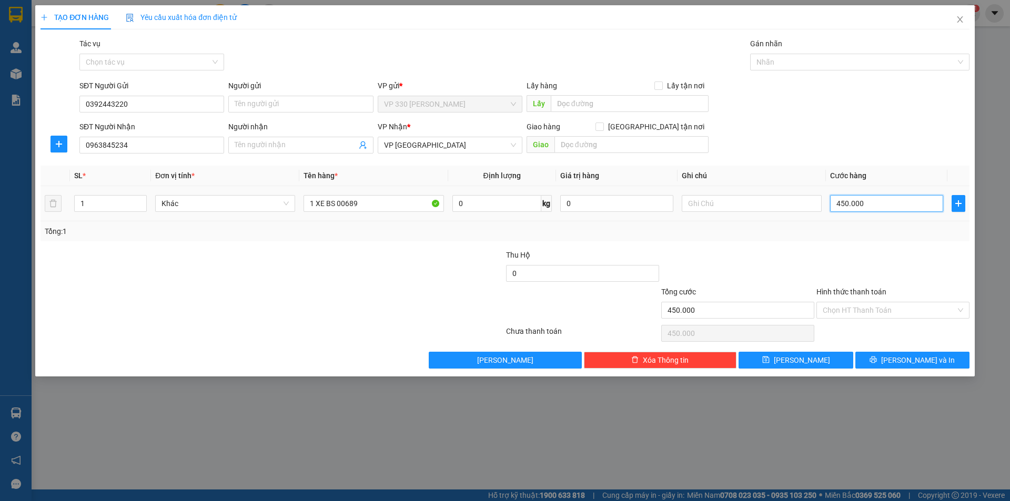
click at [869, 199] on input "450.000" at bounding box center [886, 203] width 113 height 17
type input "4"
type input "40"
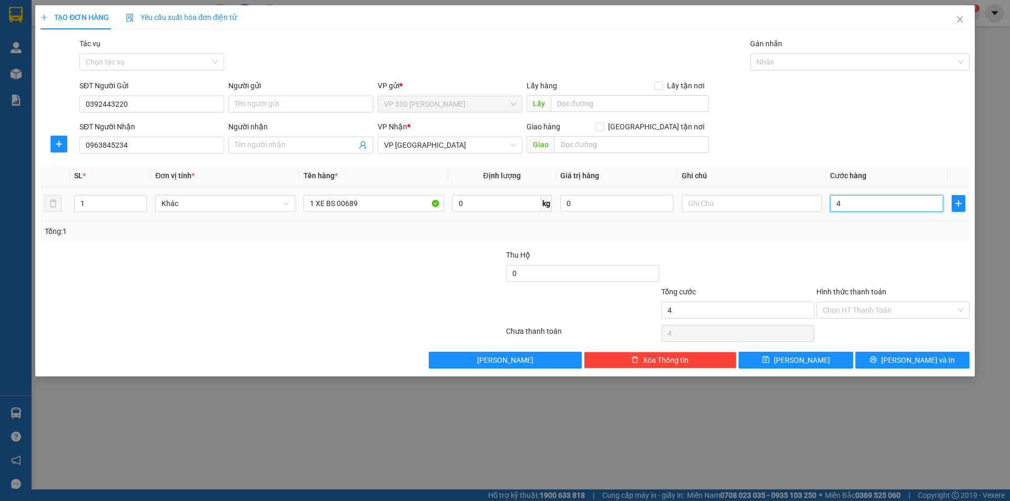
type input "40"
type input "400"
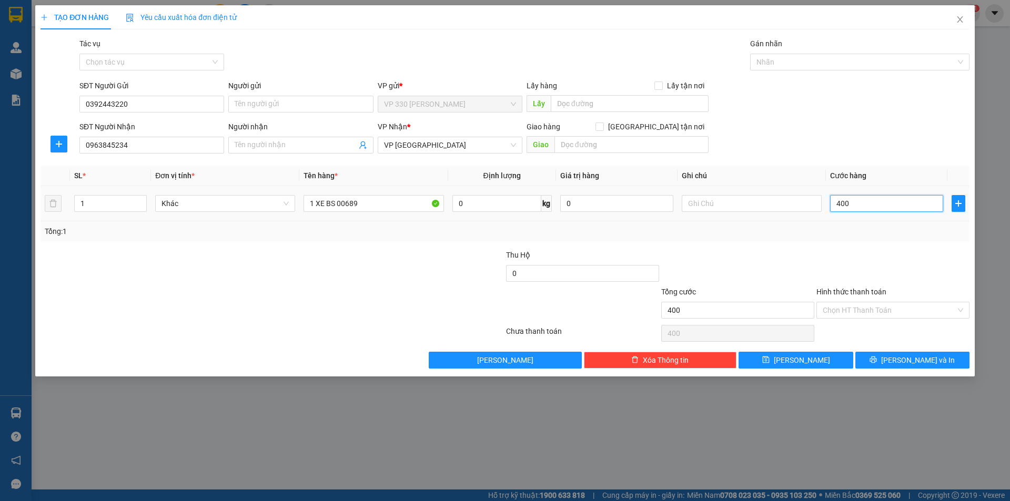
type input "4.000"
type input "40.000"
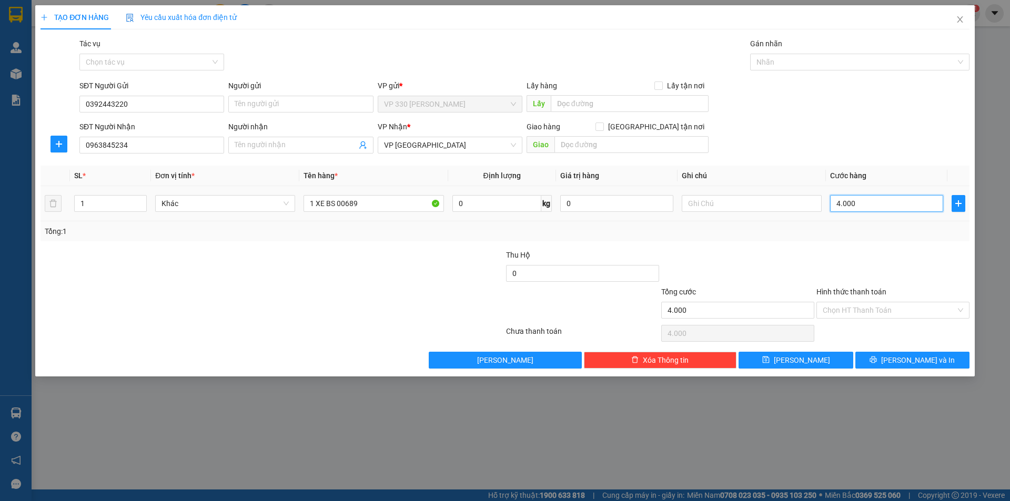
type input "40.000"
type input "400.000"
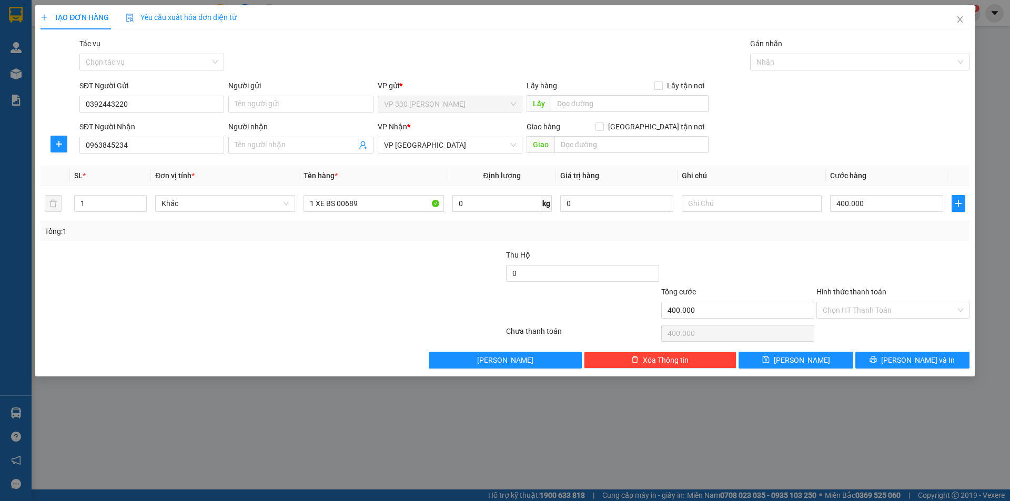
click at [852, 293] on label "Hình thức thanh toán" at bounding box center [852, 292] width 70 height 8
click at [852, 303] on input "Hình thức thanh toán" at bounding box center [889, 311] width 133 height 16
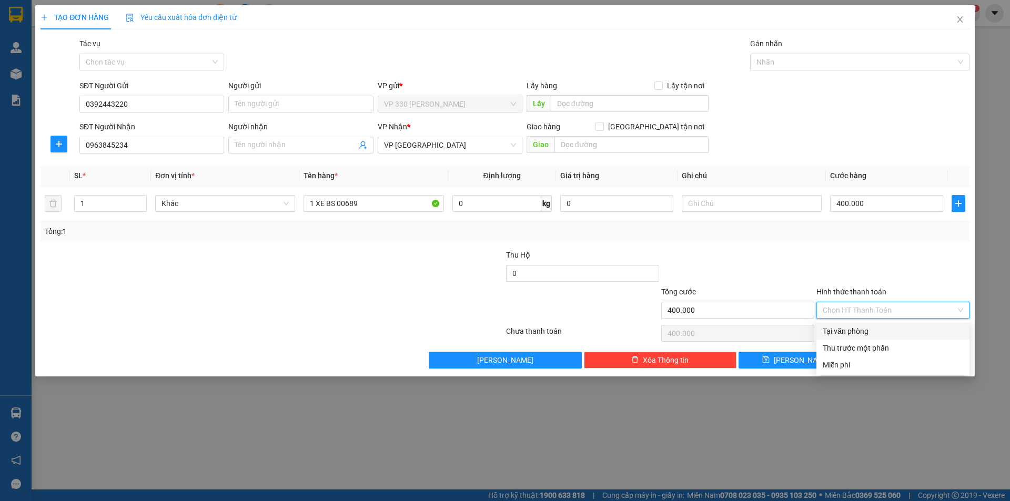
click at [851, 334] on div "Tại văn phòng" at bounding box center [893, 332] width 140 height 12
type input "0"
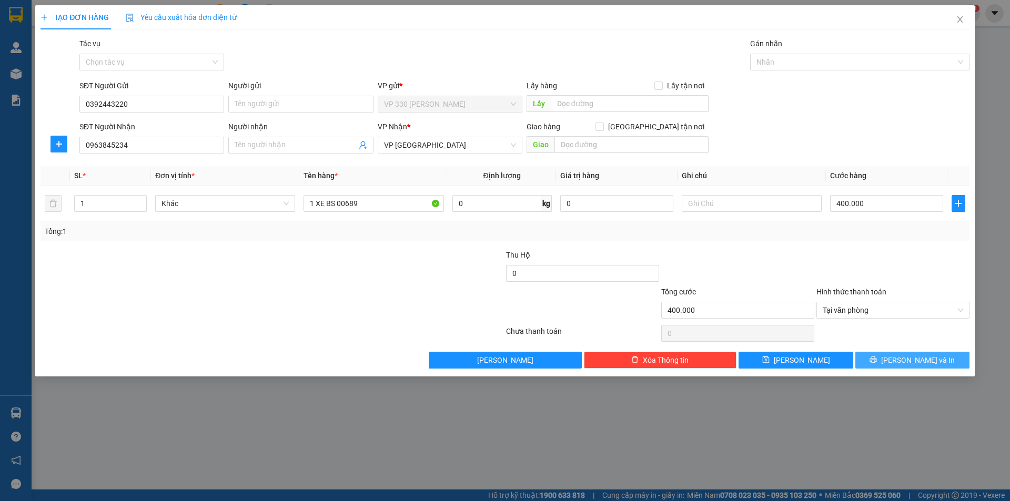
click at [916, 364] on span "[PERSON_NAME] và In" at bounding box center [918, 361] width 74 height 12
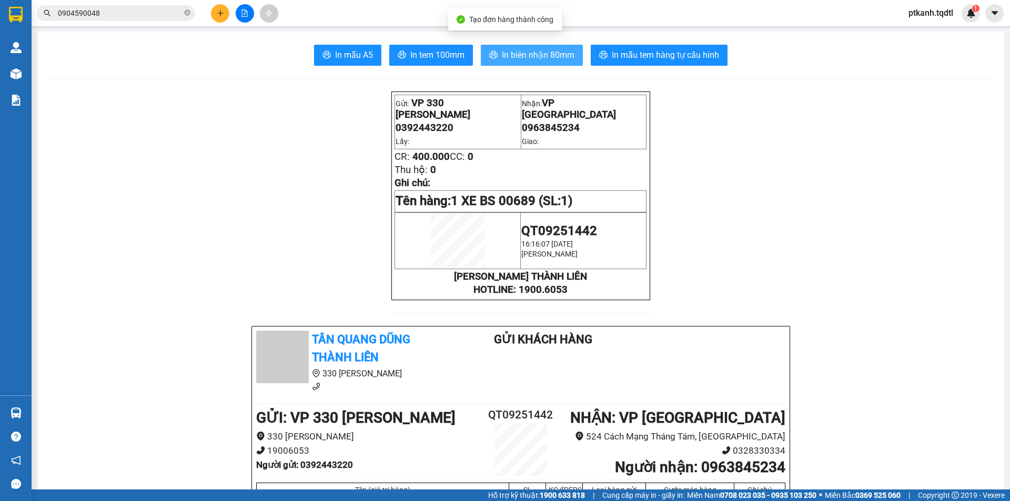
click at [502, 54] on span "In biên nhận 80mm" at bounding box center [538, 54] width 73 height 13
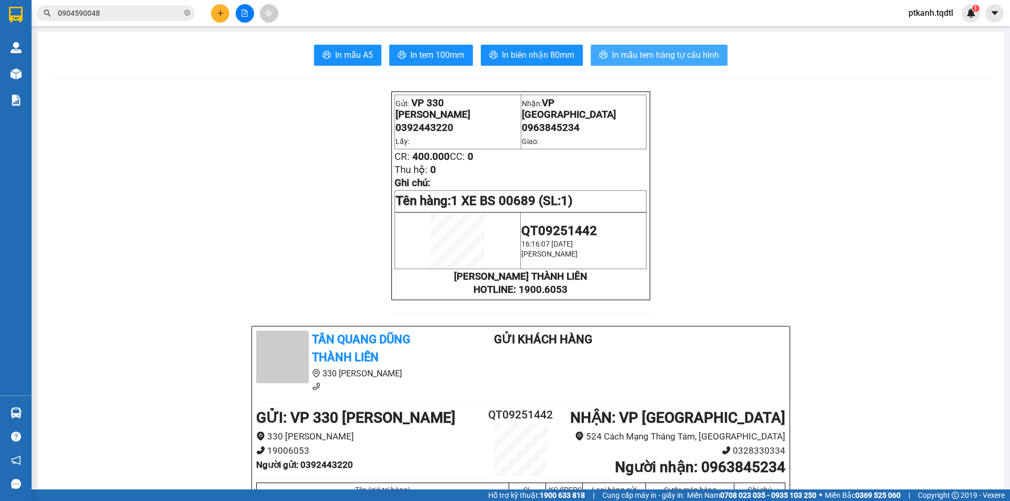
click at [645, 49] on span "In mẫu tem hàng tự cấu hình" at bounding box center [665, 54] width 107 height 13
click at [245, 16] on icon "file-add" at bounding box center [245, 12] width 6 height 7
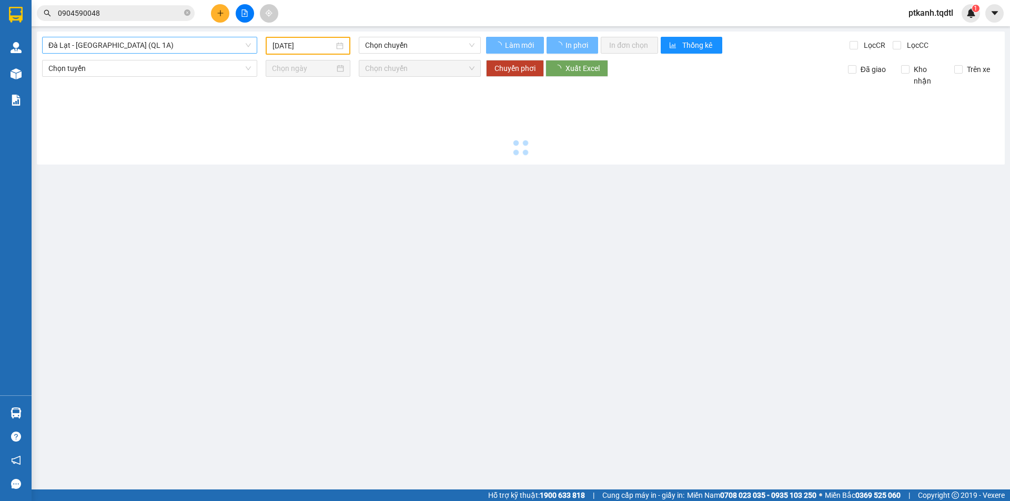
type input "[DATE]"
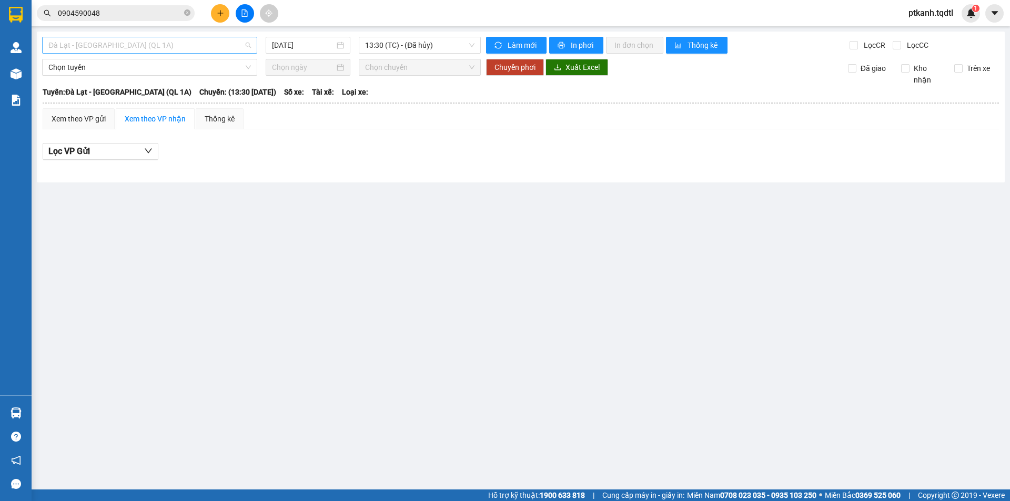
click at [249, 47] on span "Đà Lạt - [GEOGRAPHIC_DATA] (QL 1A)" at bounding box center [149, 45] width 203 height 16
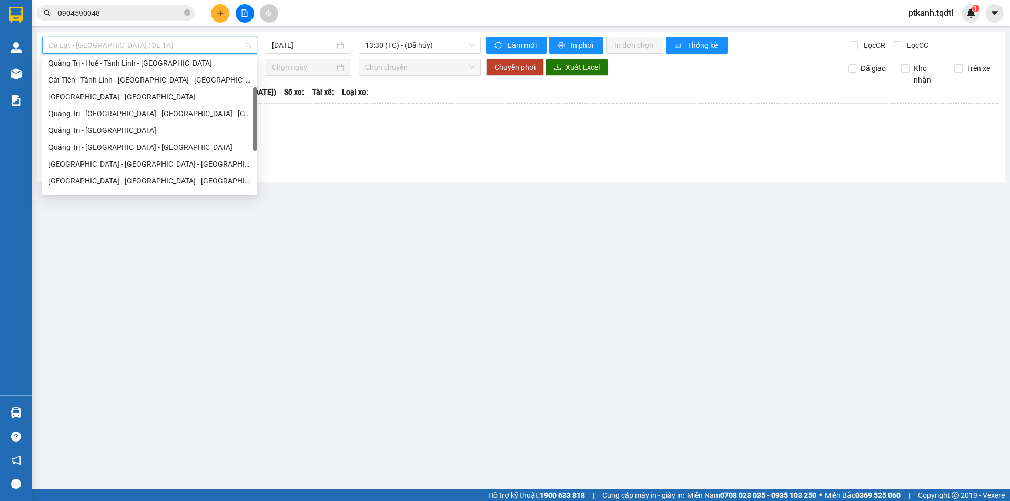
drag, startPoint x: 255, startPoint y: 83, endPoint x: 254, endPoint y: 111, distance: 28.4
click at [254, 111] on div at bounding box center [255, 119] width 4 height 64
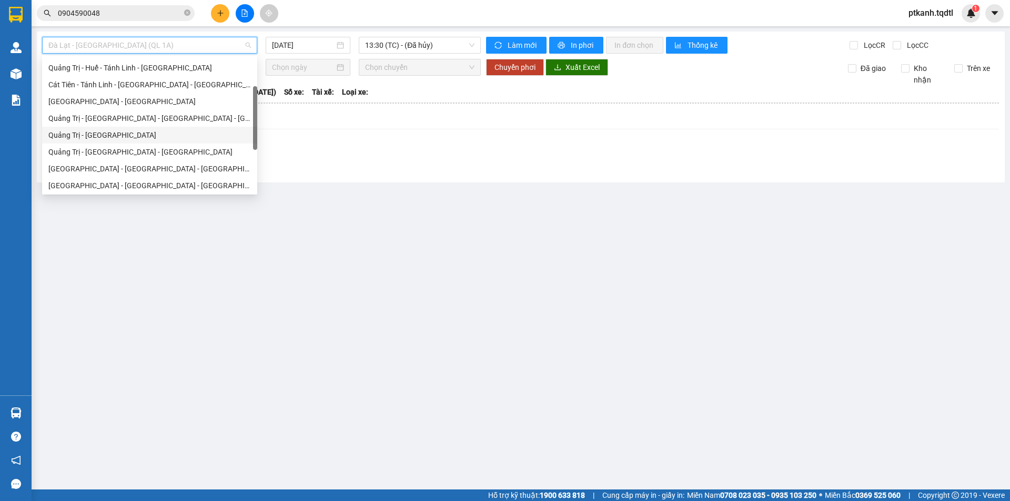
click at [140, 132] on div "Quảng Trị - [GEOGRAPHIC_DATA]" at bounding box center [149, 135] width 203 height 12
type input "[DATE]"
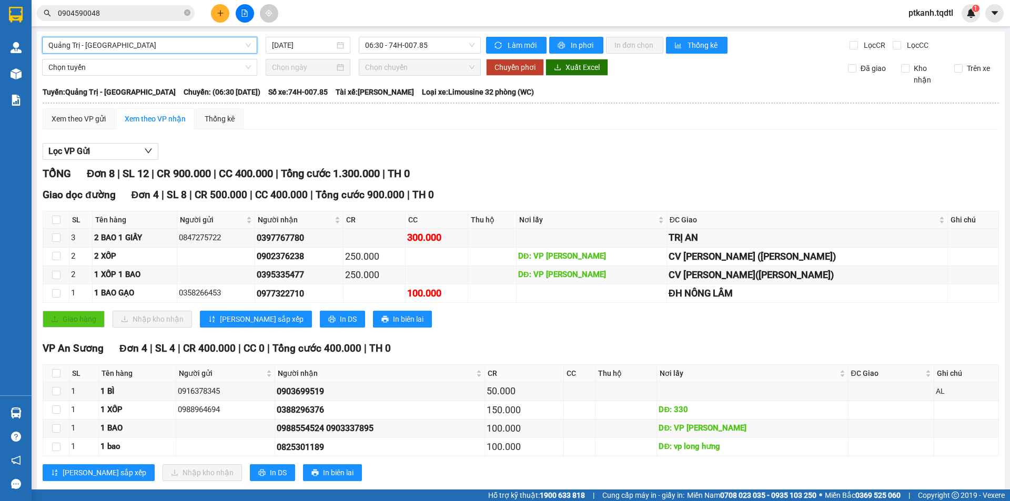
click at [245, 45] on span "Quảng Trị - [GEOGRAPHIC_DATA]" at bounding box center [149, 45] width 203 height 16
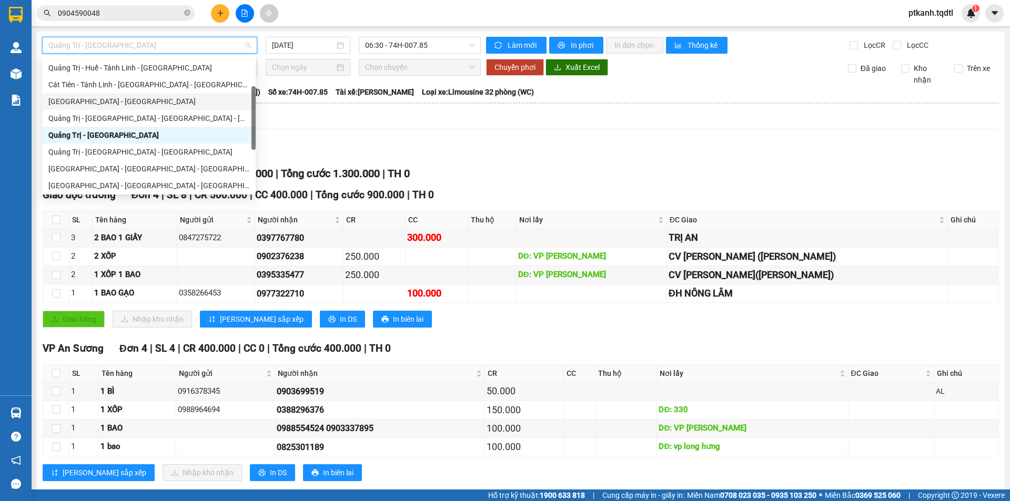
drag, startPoint x: 251, startPoint y: 94, endPoint x: 249, endPoint y: 116, distance: 22.7
click at [254, 134] on div "Sài Gòn - Đà Lạt Quảng Trị - Huế - Tánh Linh - Cát Tiên Cát Tiên - Tánh Linh - …" at bounding box center [149, 125] width 214 height 135
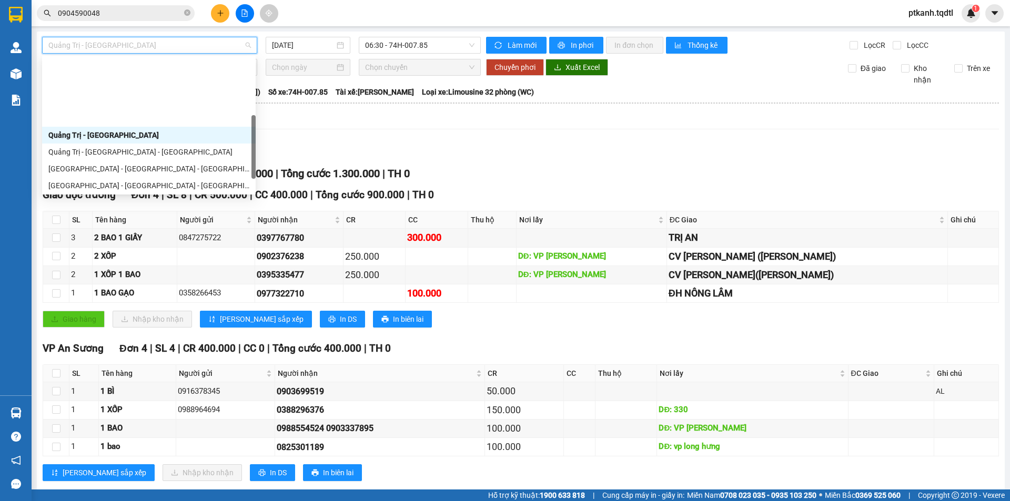
scroll to position [219, 0]
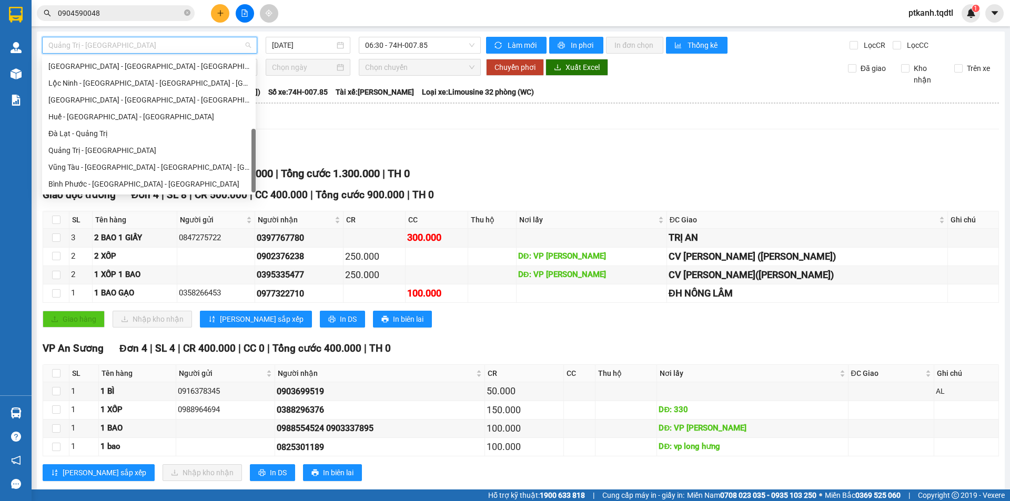
drag, startPoint x: 253, startPoint y: 102, endPoint x: 249, endPoint y: 156, distance: 54.3
click at [249, 156] on div "[GEOGRAPHIC_DATA] - [GEOGRAPHIC_DATA] - [GEOGRAPHIC_DATA] [GEOGRAPHIC_DATA] - […" at bounding box center [149, 125] width 214 height 135
click at [166, 146] on div "Quảng Trị - [GEOGRAPHIC_DATA]" at bounding box center [148, 151] width 201 height 12
type input "[DATE]"
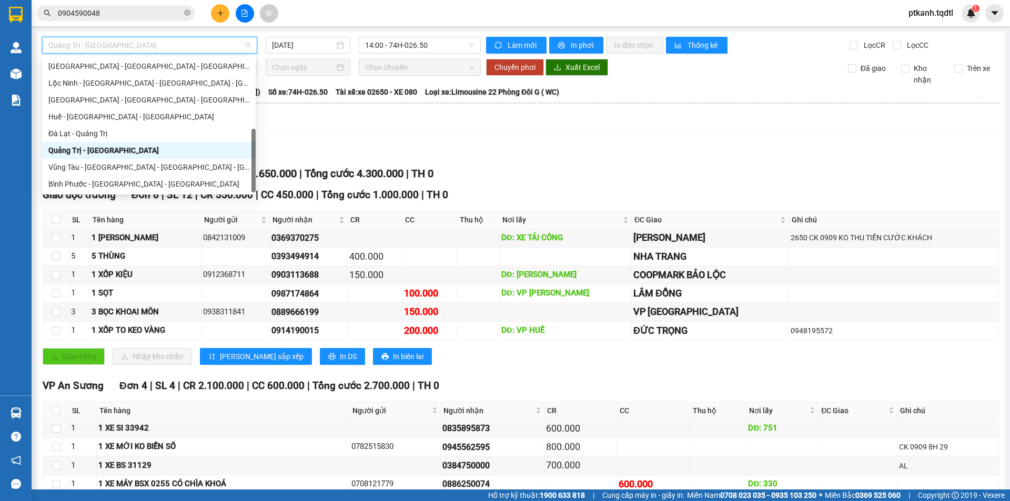
click at [238, 44] on span "Quảng Trị - [GEOGRAPHIC_DATA]" at bounding box center [149, 45] width 203 height 16
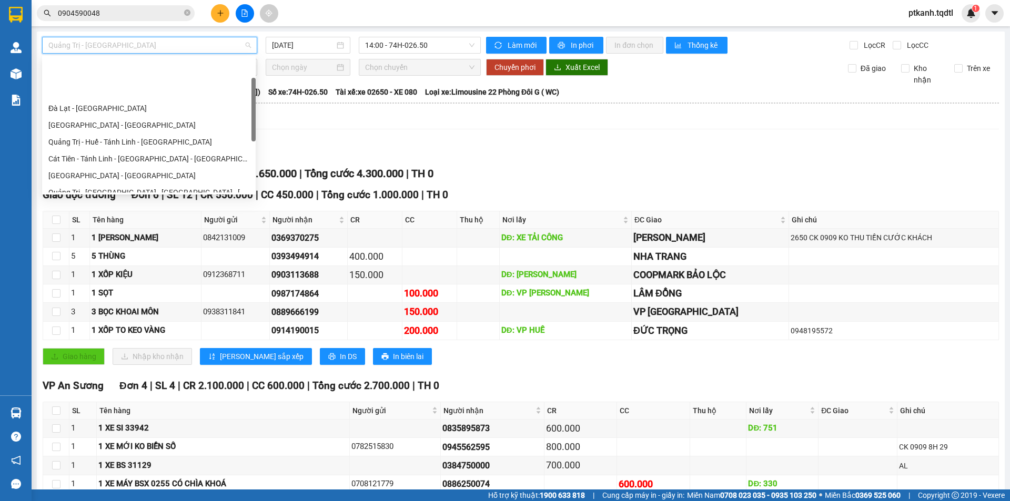
scroll to position [61, 0]
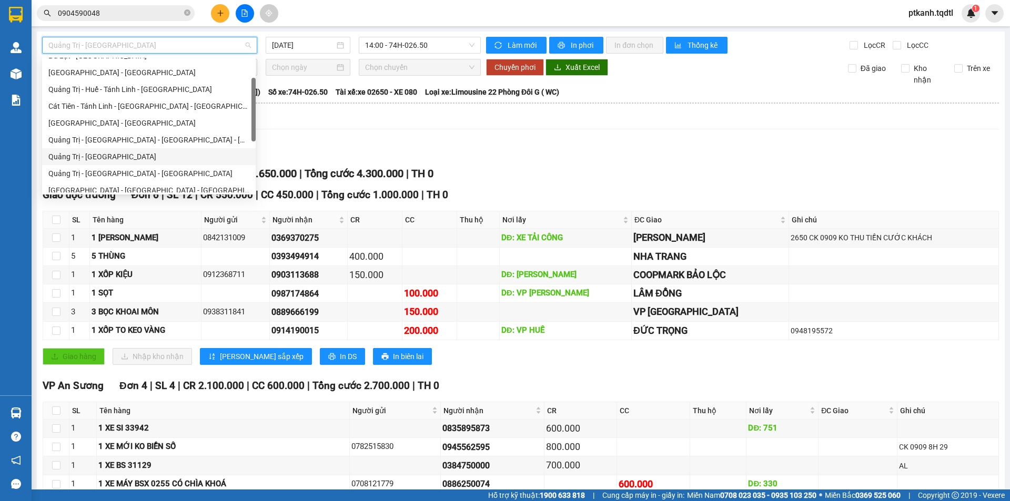
click at [137, 154] on div "Quảng Trị - [GEOGRAPHIC_DATA]" at bounding box center [148, 157] width 201 height 12
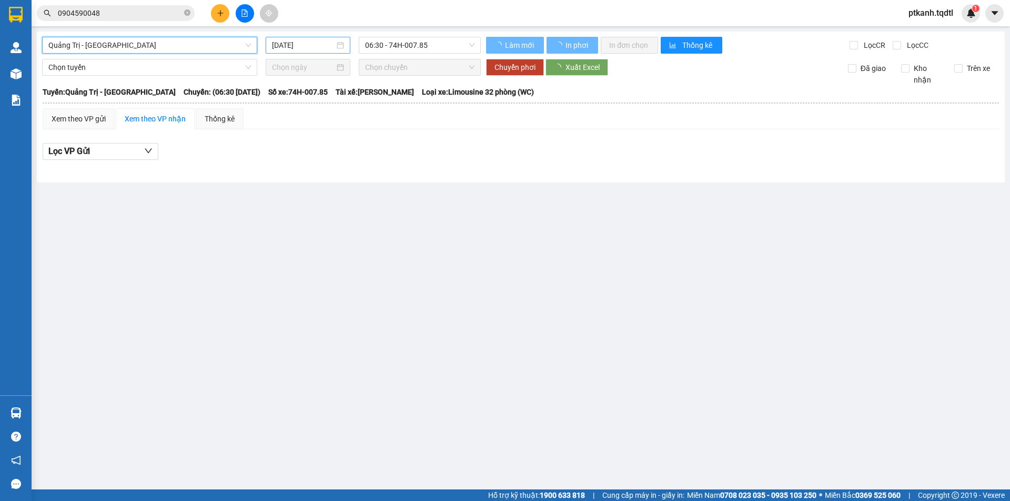
click at [344, 44] on div "[DATE]" at bounding box center [308, 45] width 85 height 17
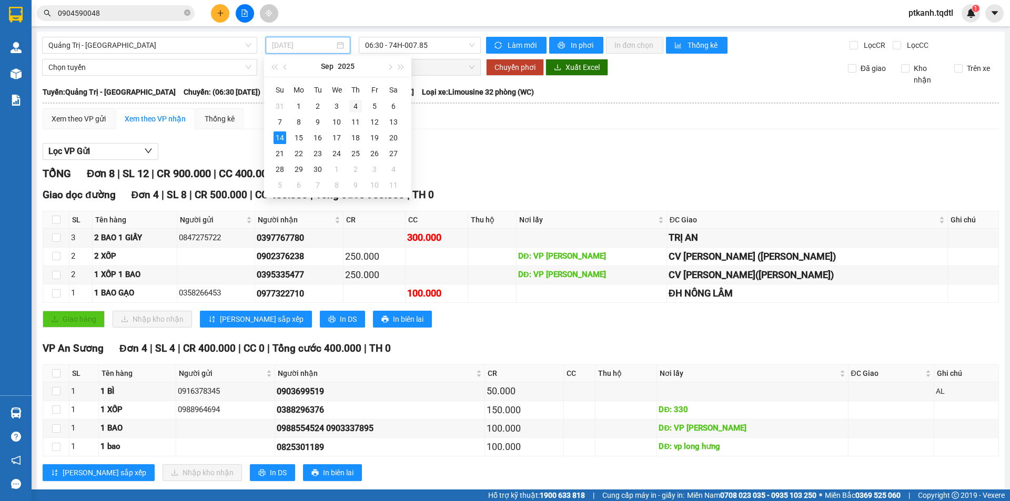
click at [359, 104] on div "4" at bounding box center [355, 106] width 13 height 13
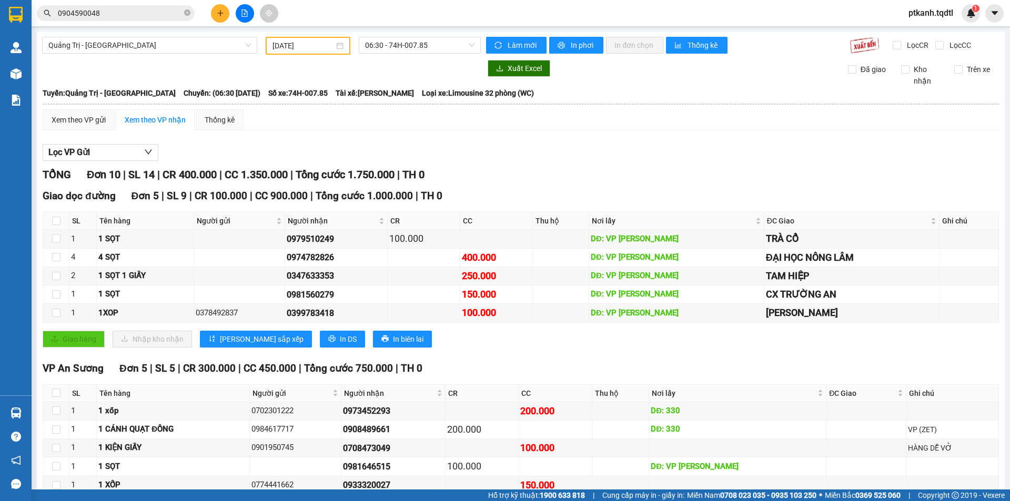
click at [335, 50] on div "04/09/2025" at bounding box center [308, 46] width 71 height 12
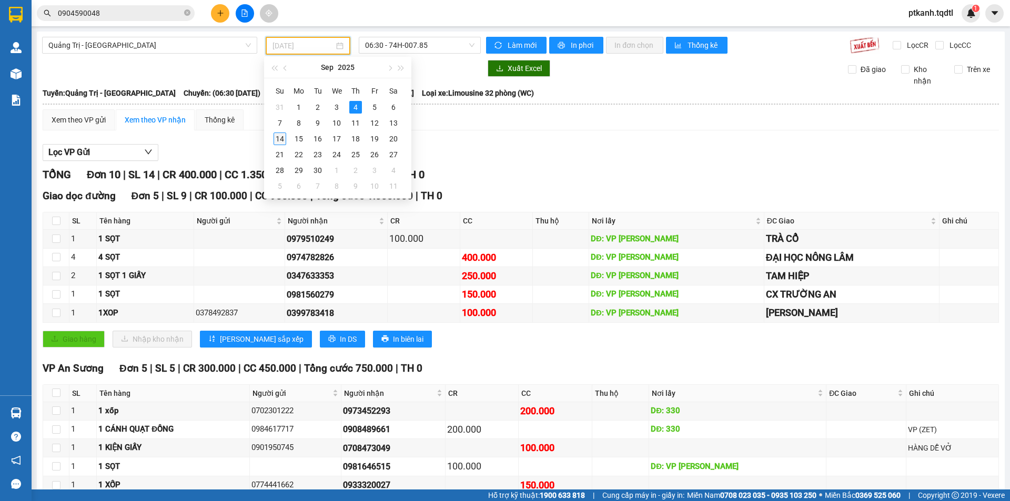
click at [278, 137] on div "14" at bounding box center [280, 139] width 13 height 13
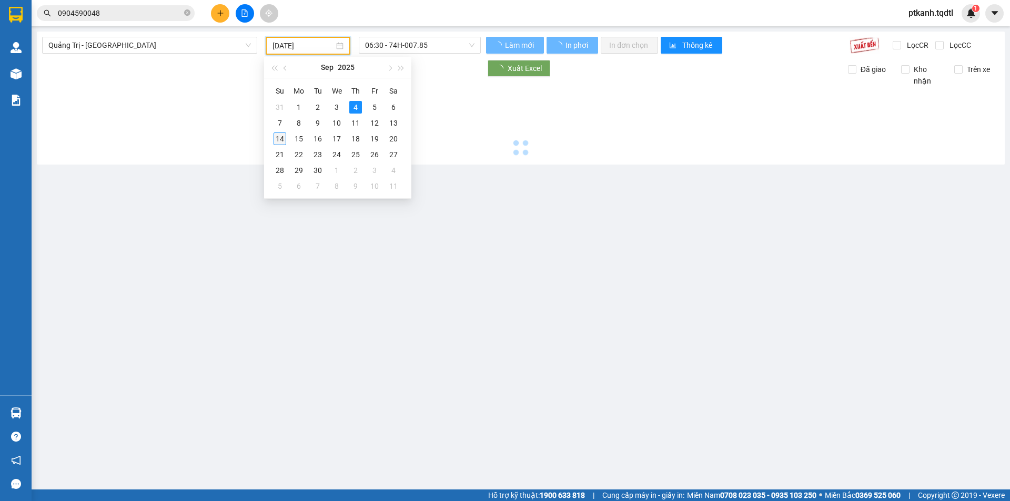
type input "[DATE]"
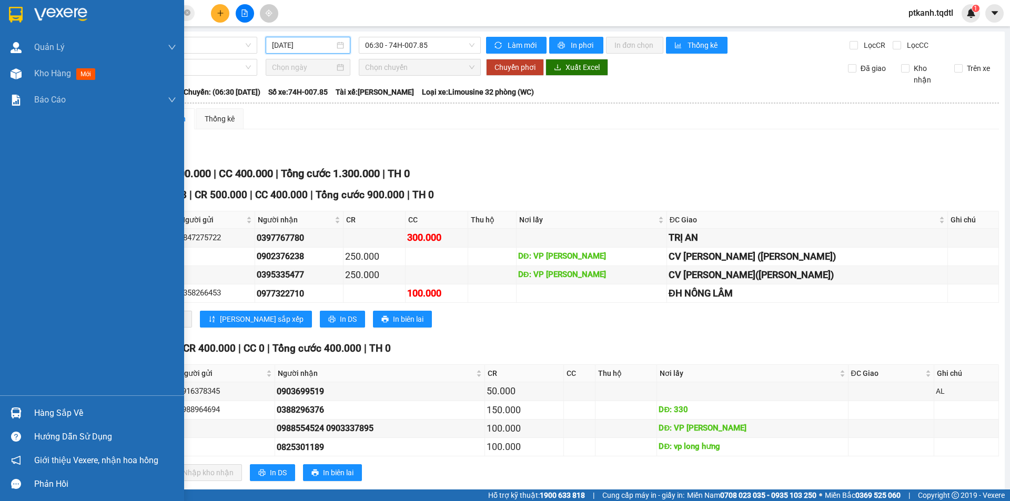
click at [36, 414] on div "Hàng sắp về" at bounding box center [105, 414] width 142 height 16
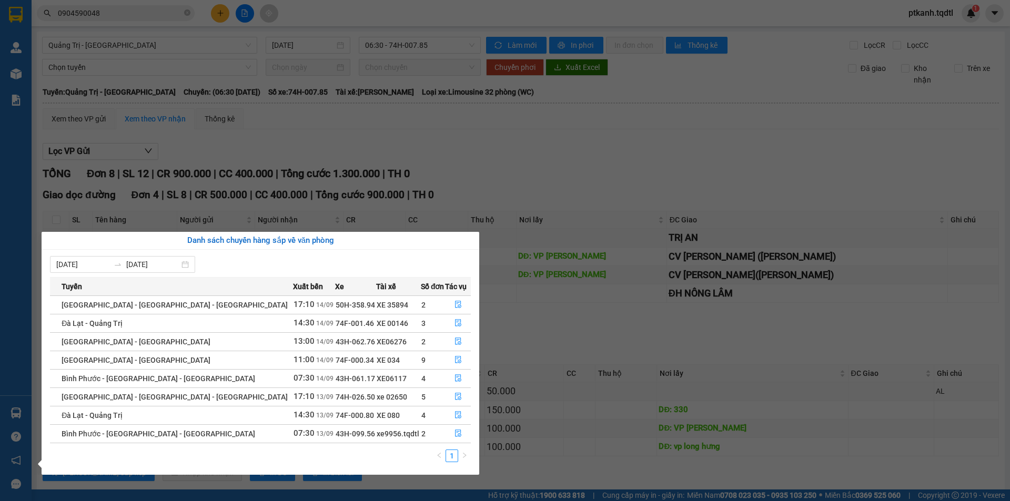
click at [598, 141] on section "Kết quả tìm kiếm ( 7 ) Bộ lọc Mã ĐH Trạng thái Món hàng Thu hộ Tổng cước Chưa c…" at bounding box center [505, 250] width 1010 height 501
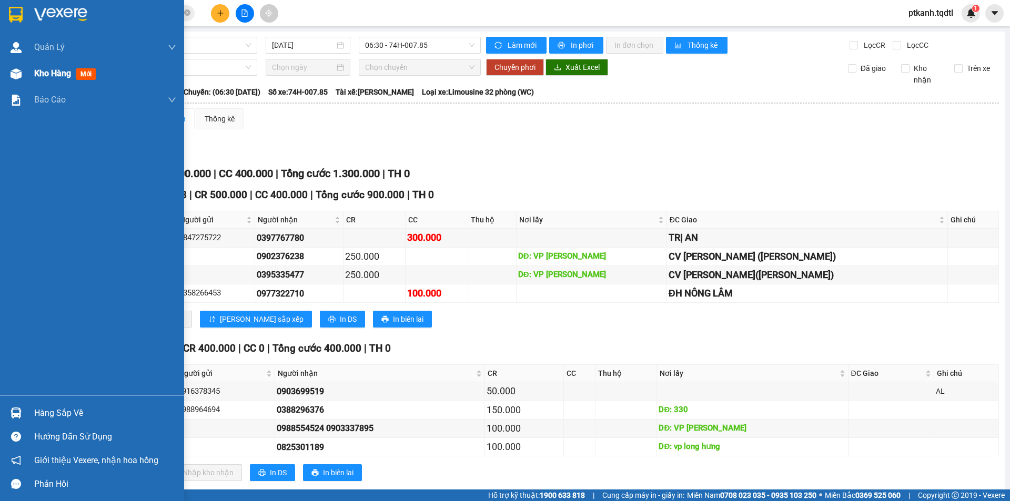
click at [45, 74] on span "Kho hàng" at bounding box center [52, 73] width 37 height 10
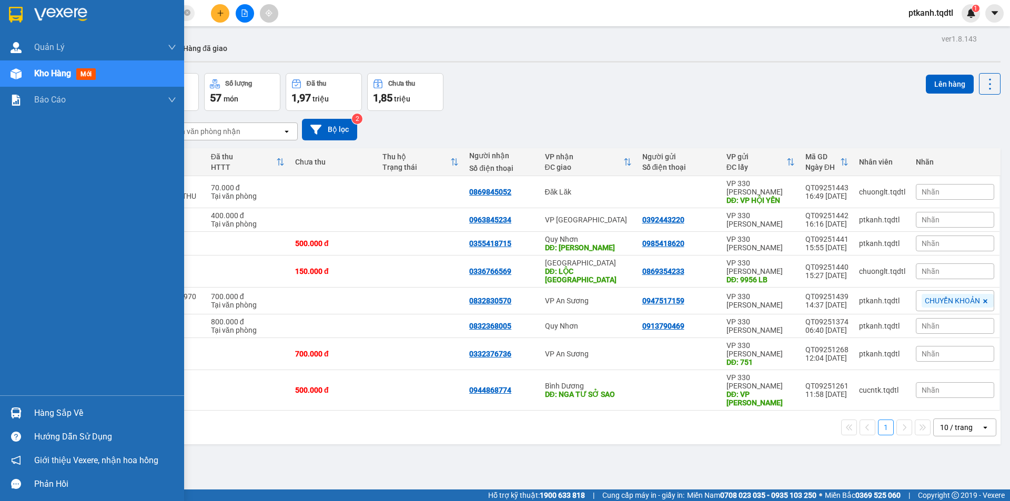
drag, startPoint x: 74, startPoint y: 410, endPoint x: 45, endPoint y: 410, distance: 29.5
click at [74, 409] on div "Hàng sắp về" at bounding box center [105, 414] width 142 height 16
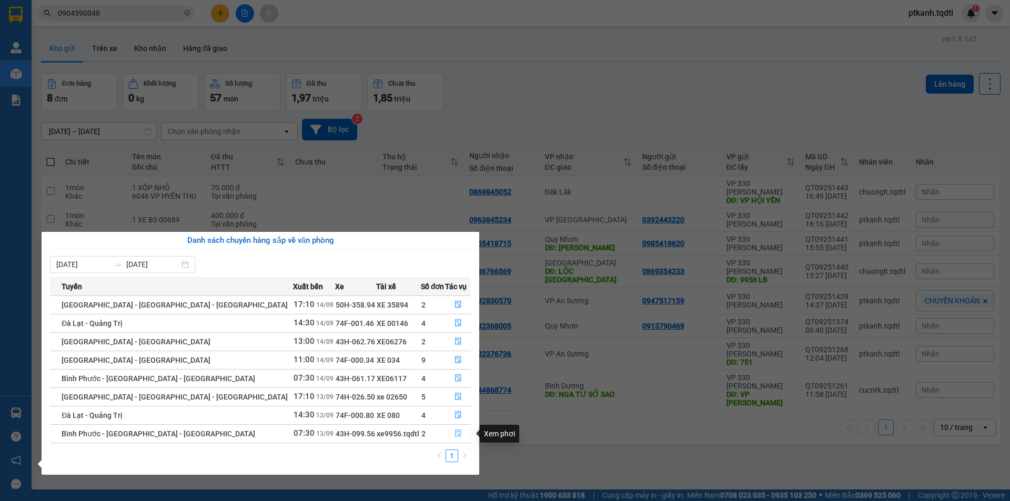
click at [456, 431] on icon "file-done" at bounding box center [458, 433] width 7 height 7
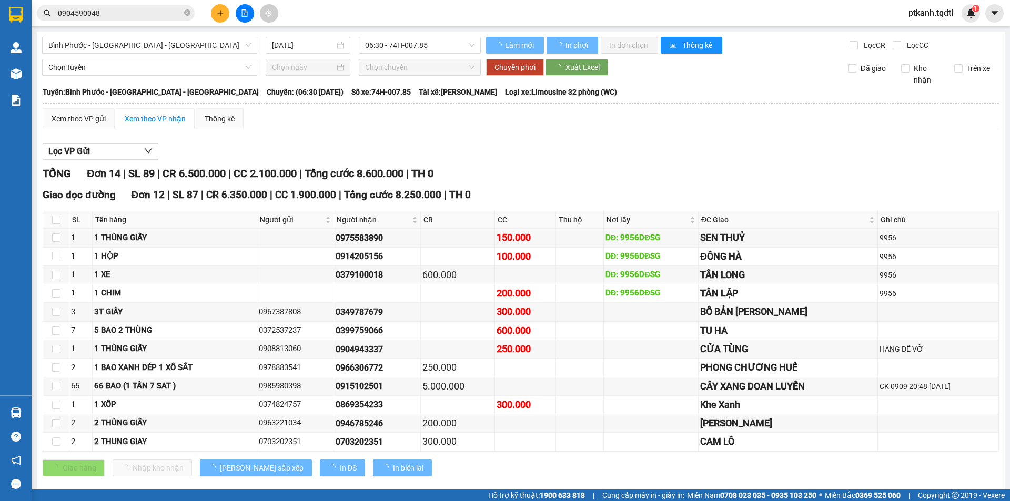
type input "[DATE]"
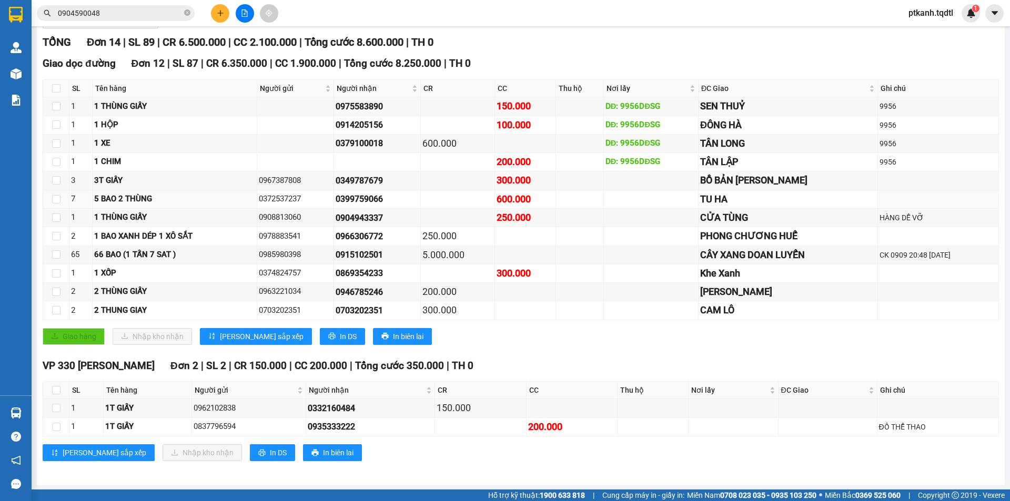
scroll to position [134, 0]
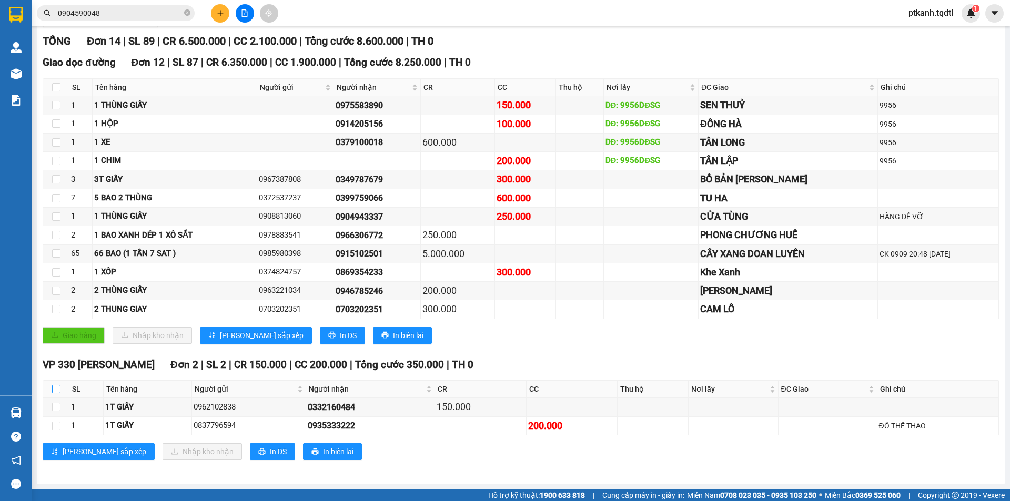
click at [55, 389] on input "checkbox" at bounding box center [56, 389] width 8 height 8
checkbox input "true"
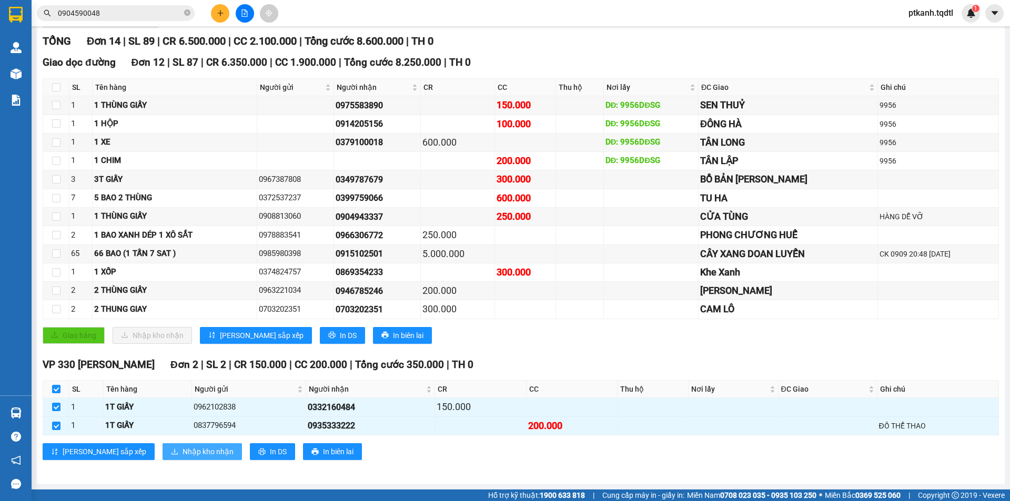
click at [183, 453] on span "Nhập kho nhận" at bounding box center [208, 452] width 51 height 12
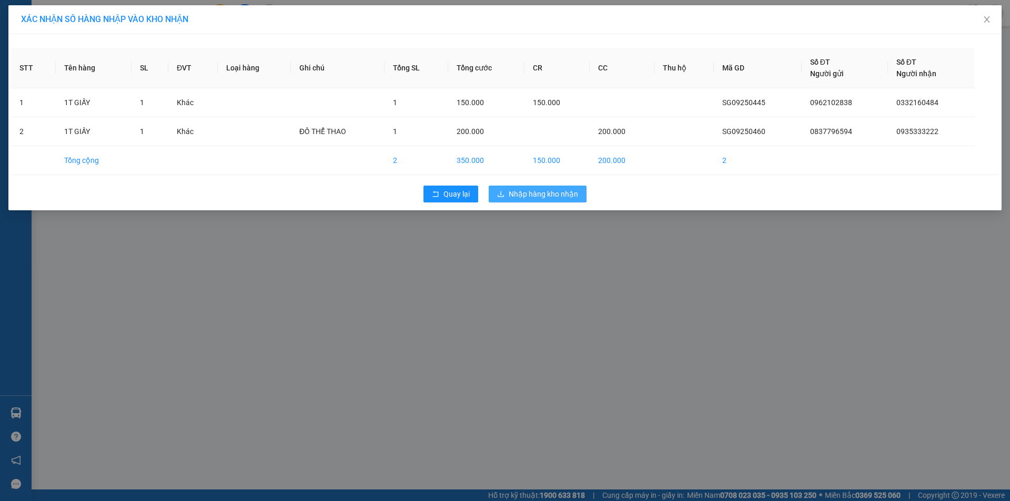
click at [520, 192] on span "Nhập hàng kho nhận" at bounding box center [543, 194] width 69 height 12
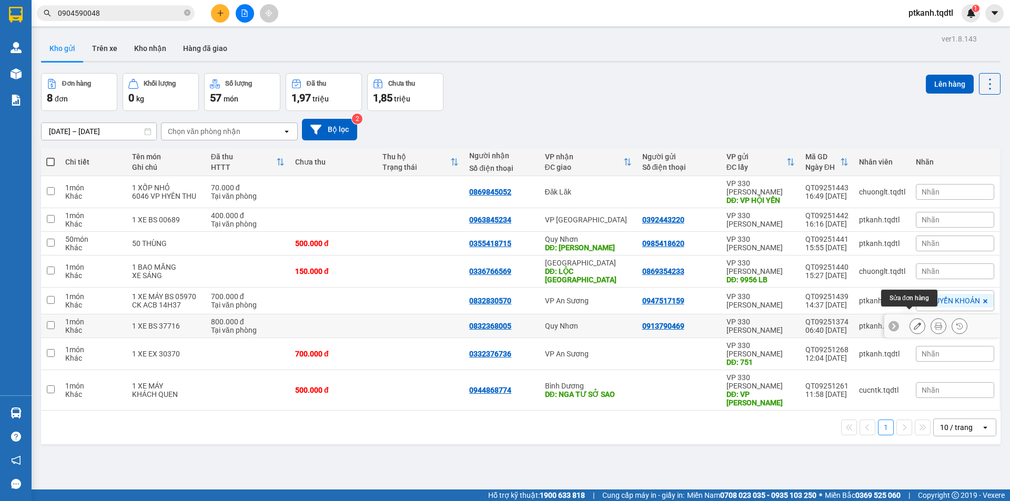
click at [914, 323] on icon at bounding box center [917, 326] width 7 height 7
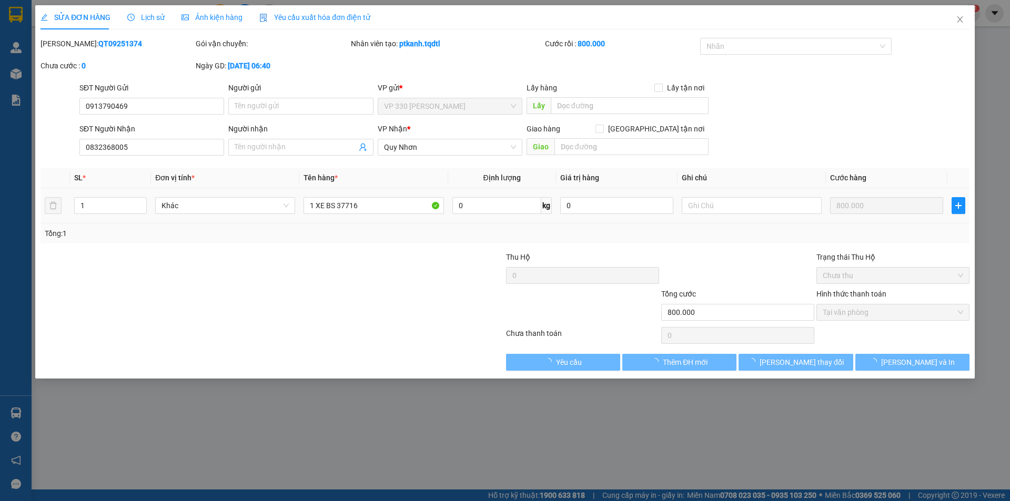
type input "0913790469"
type input "0832368005"
type input "800.000"
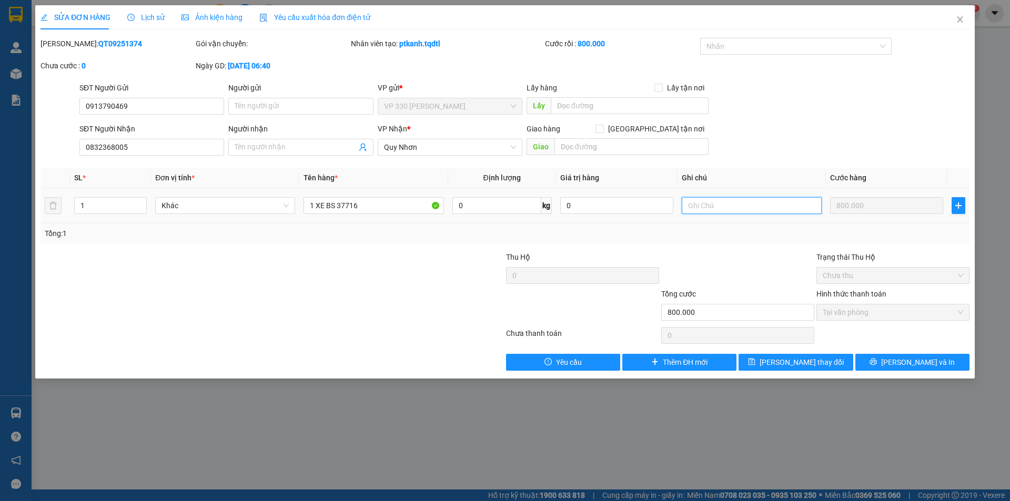
click at [739, 207] on input "text" at bounding box center [752, 205] width 140 height 17
type input "AL"
drag, startPoint x: 813, startPoint y: 362, endPoint x: 429, endPoint y: 272, distance: 395.0
click at [813, 362] on span "[PERSON_NAME] thay đổi" at bounding box center [802, 363] width 84 height 12
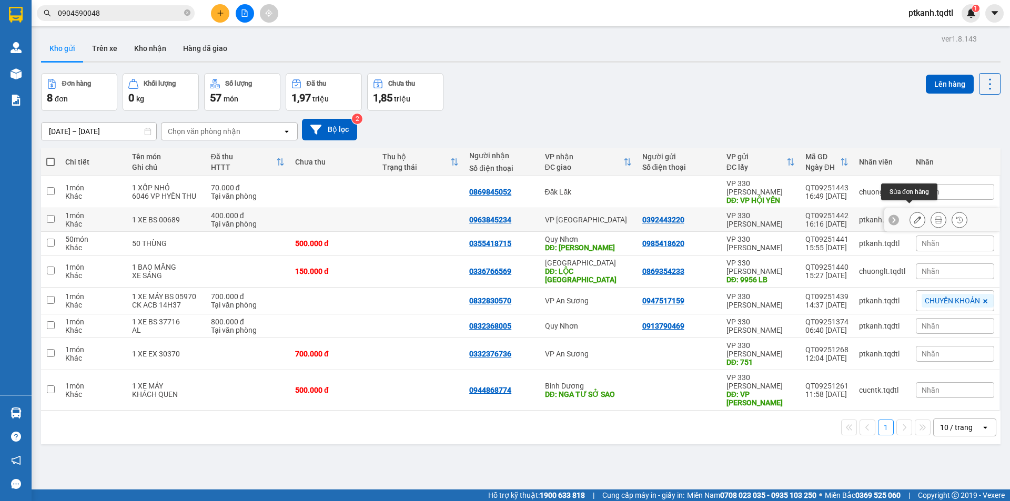
click at [914, 216] on icon at bounding box center [917, 219] width 7 height 7
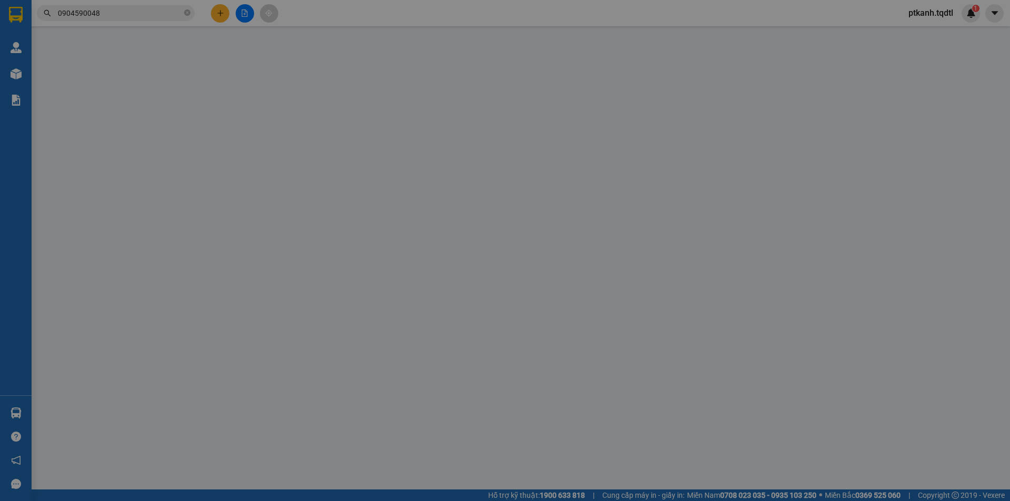
type input "0392443220"
type input "0963845234"
type input "400.000"
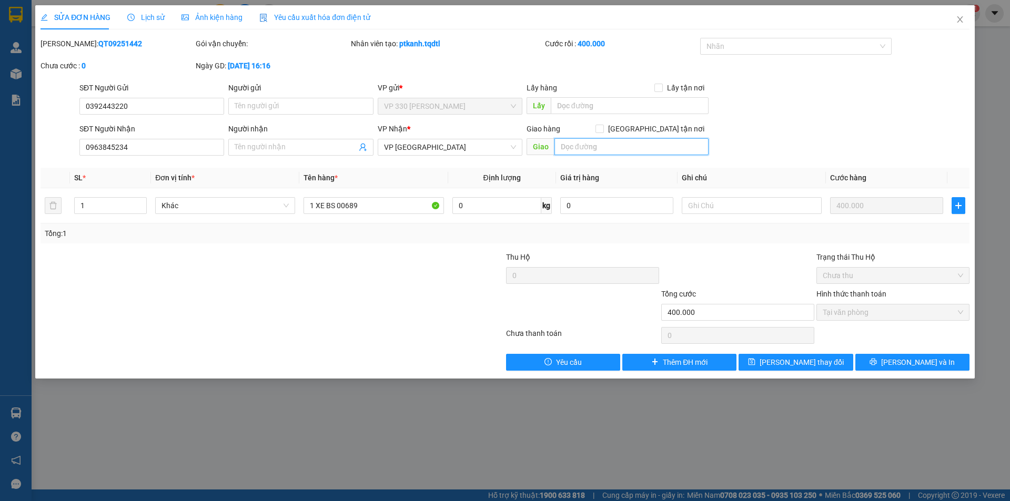
click at [604, 150] on input "text" at bounding box center [632, 146] width 154 height 17
type input "524 CMT8"
click at [791, 365] on span "[PERSON_NAME] thay đổi" at bounding box center [802, 363] width 84 height 12
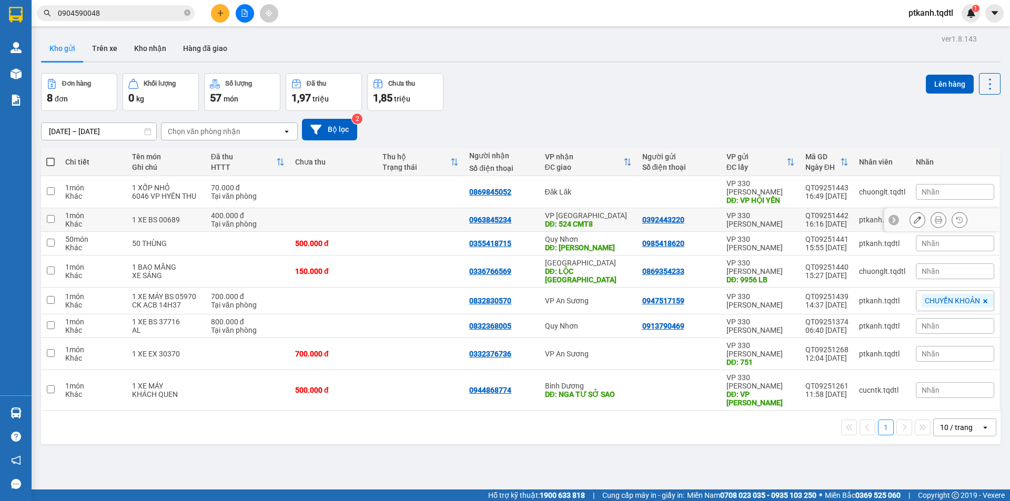
click at [914, 216] on icon at bounding box center [917, 219] width 7 height 7
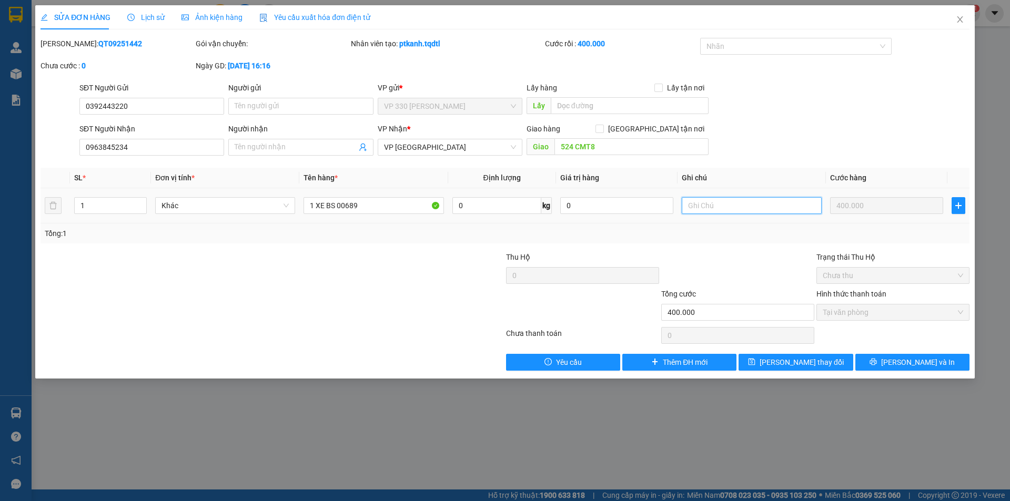
click at [736, 210] on input "text" at bounding box center [752, 205] width 140 height 17
type input "AL"
click at [807, 358] on span "[PERSON_NAME] thay đổi" at bounding box center [802, 363] width 84 height 12
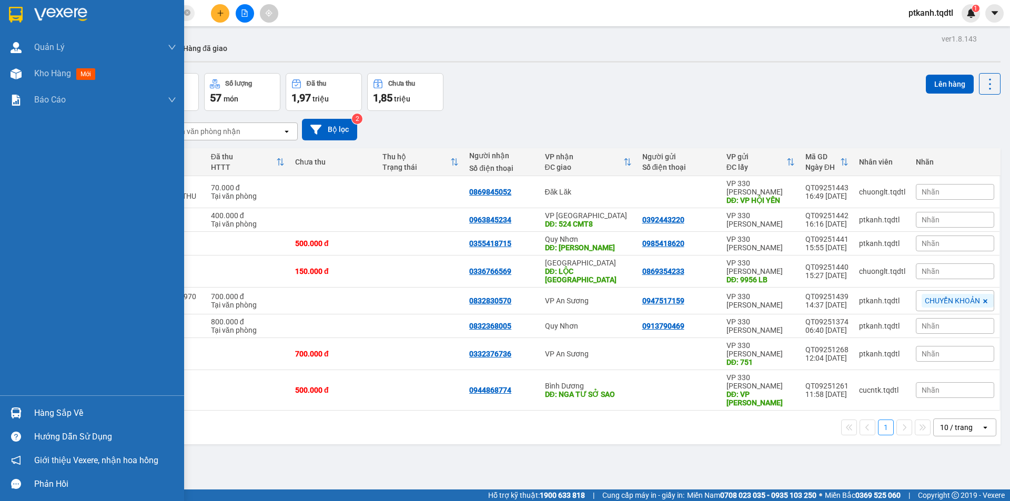
click at [27, 416] on div "Hàng sắp về" at bounding box center [92, 413] width 184 height 24
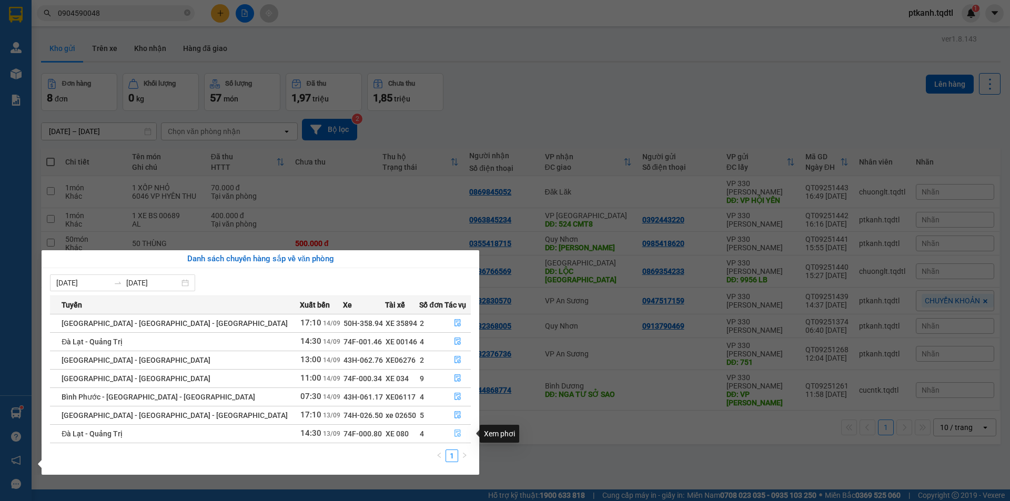
click at [456, 430] on icon "file-done" at bounding box center [458, 433] width 6 height 7
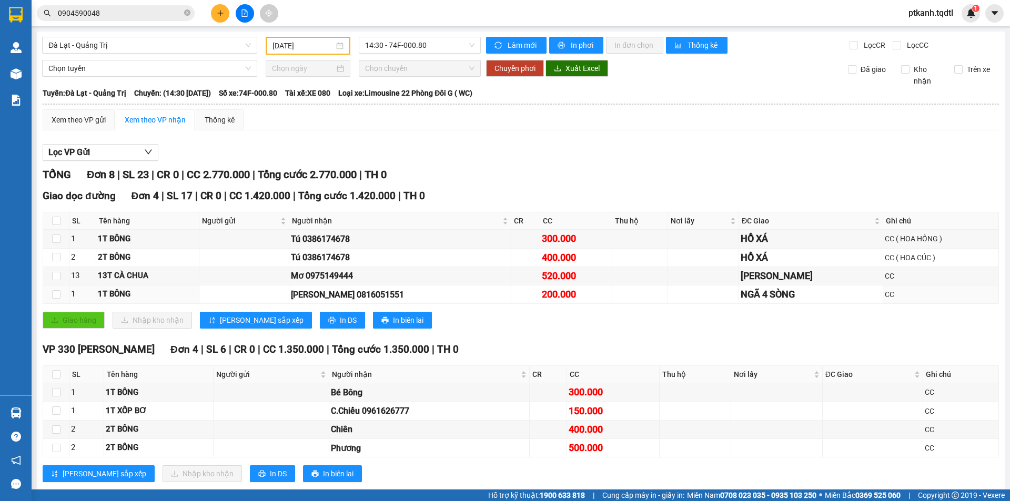
scroll to position [22, 0]
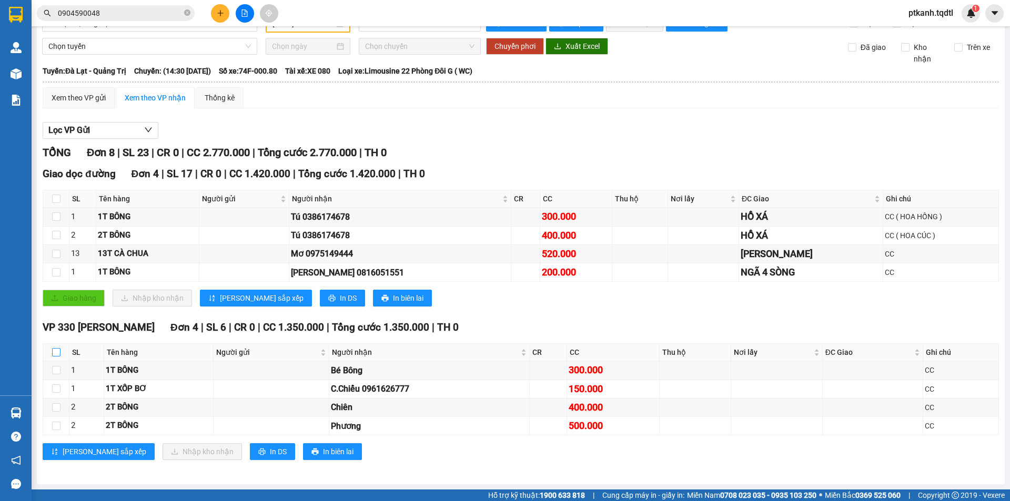
click at [56, 357] on input "checkbox" at bounding box center [56, 352] width 8 height 8
checkbox input "true"
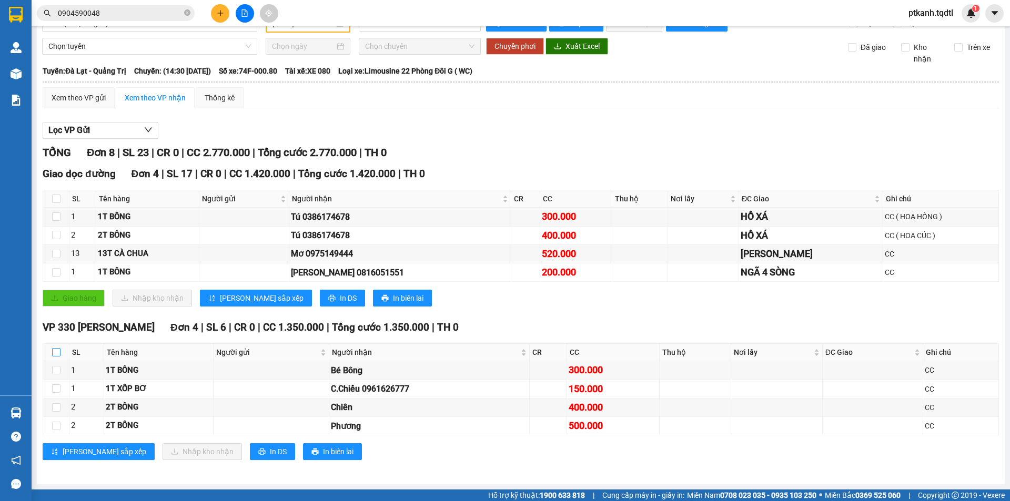
checkbox input "true"
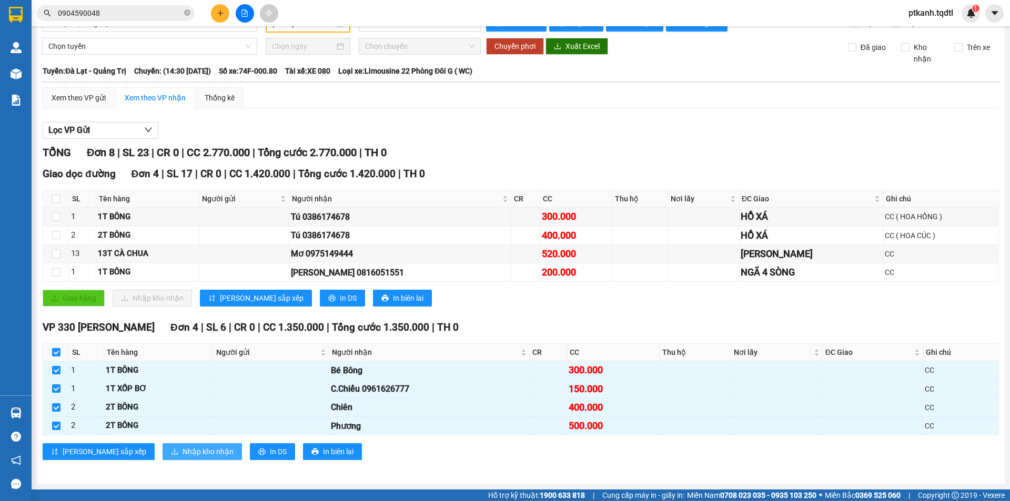
click at [163, 444] on button "Nhập kho nhận" at bounding box center [202, 452] width 79 height 17
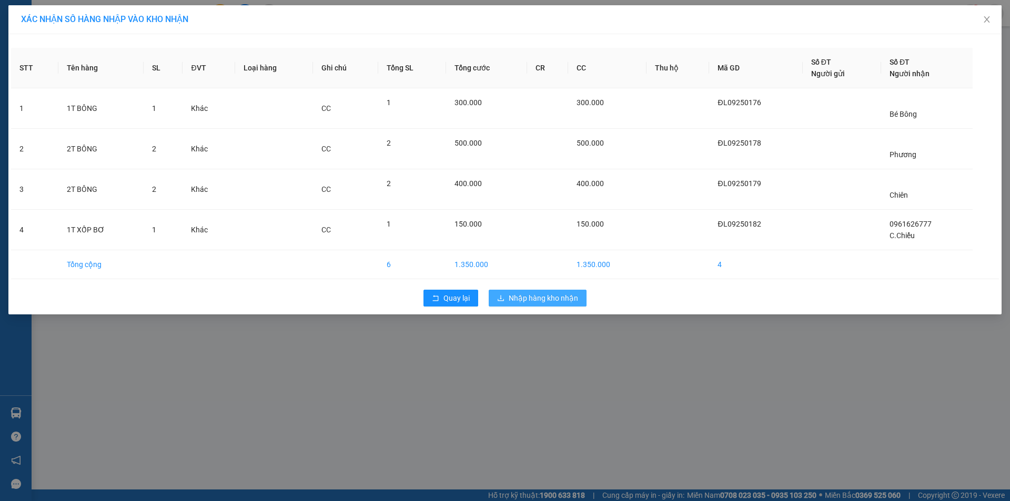
click at [540, 299] on span "Nhập hàng kho nhận" at bounding box center [543, 299] width 69 height 12
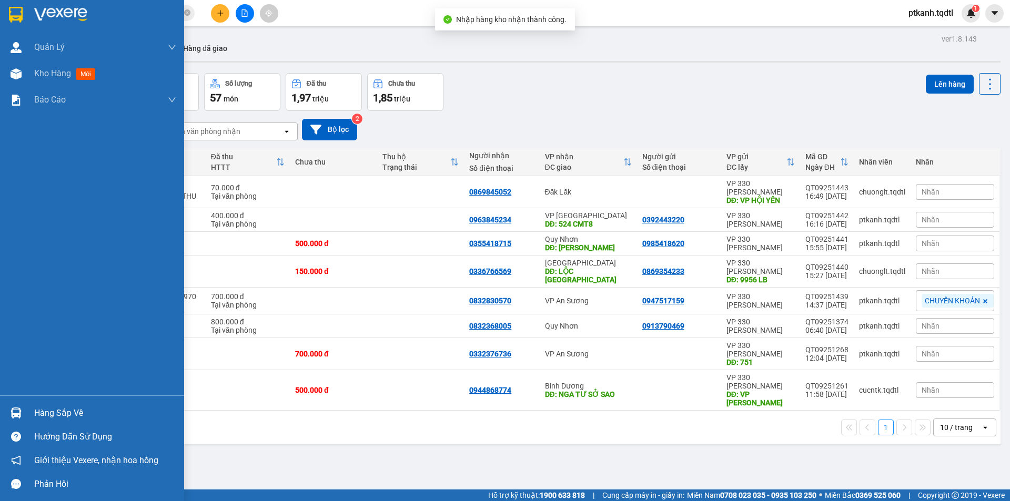
click at [22, 418] on div at bounding box center [16, 413] width 18 height 18
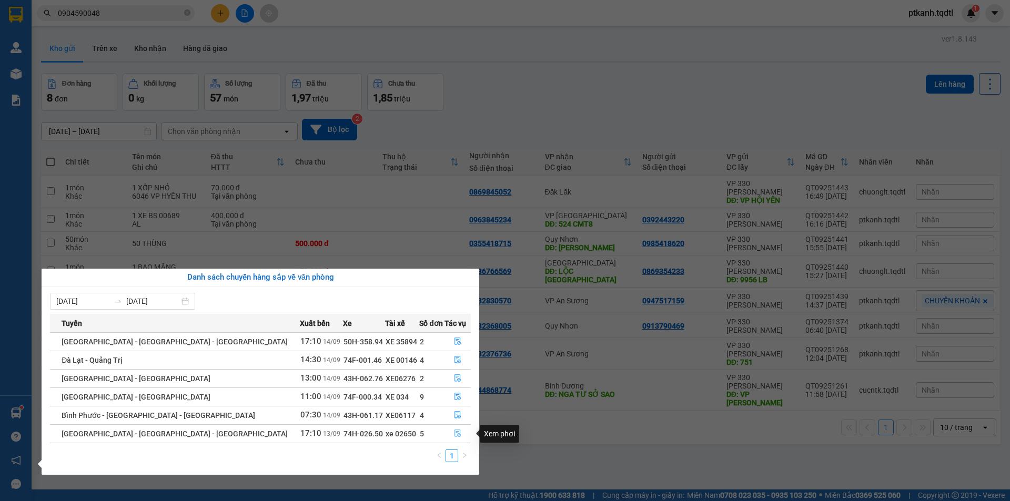
click at [454, 431] on icon "file-done" at bounding box center [457, 433] width 7 height 7
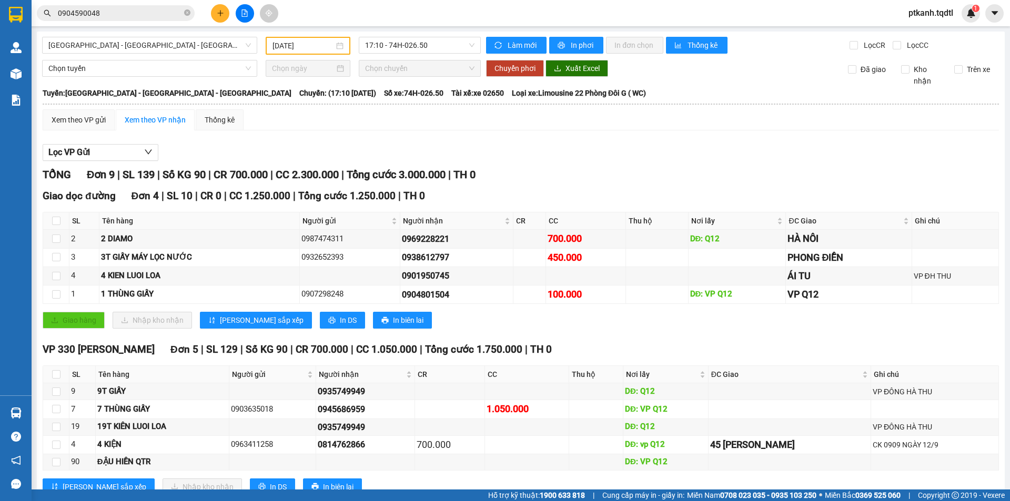
scroll to position [35, 0]
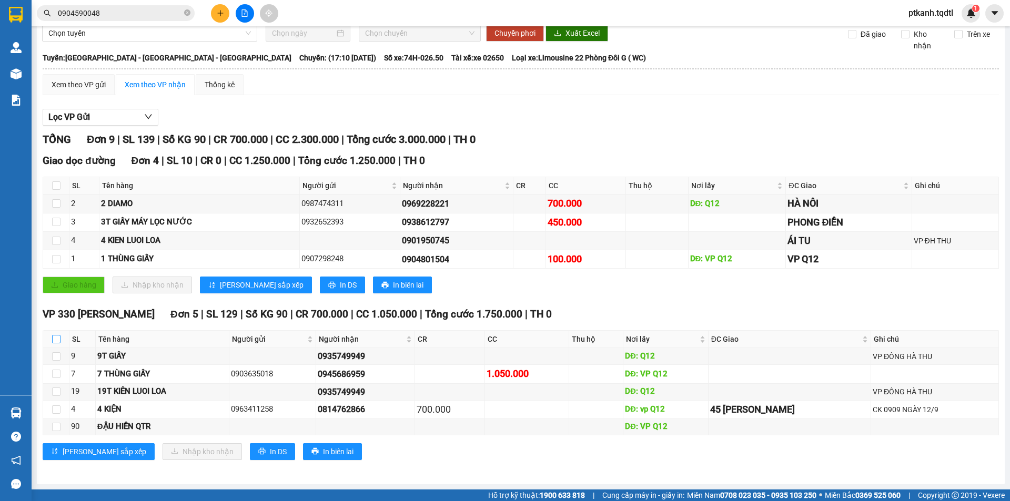
click at [54, 339] on input "checkbox" at bounding box center [56, 339] width 8 height 8
checkbox input "true"
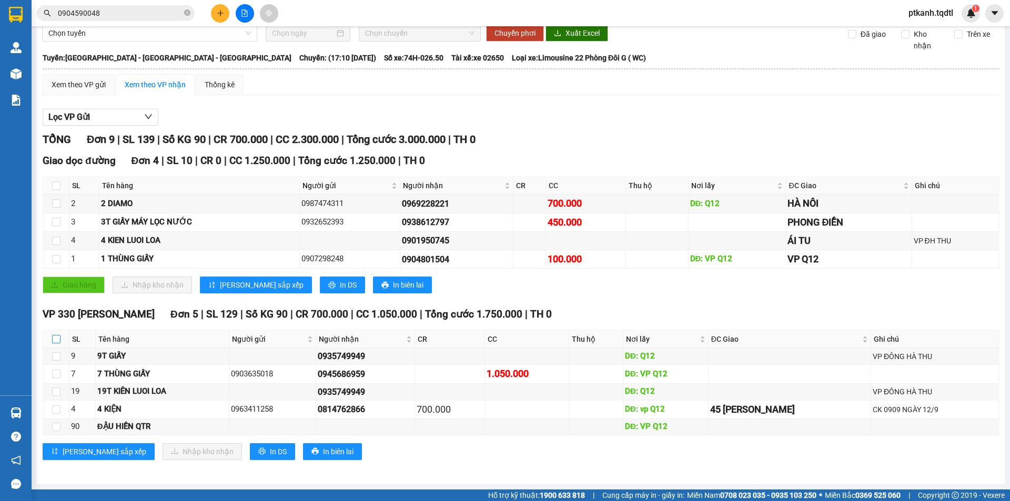
checkbox input "true"
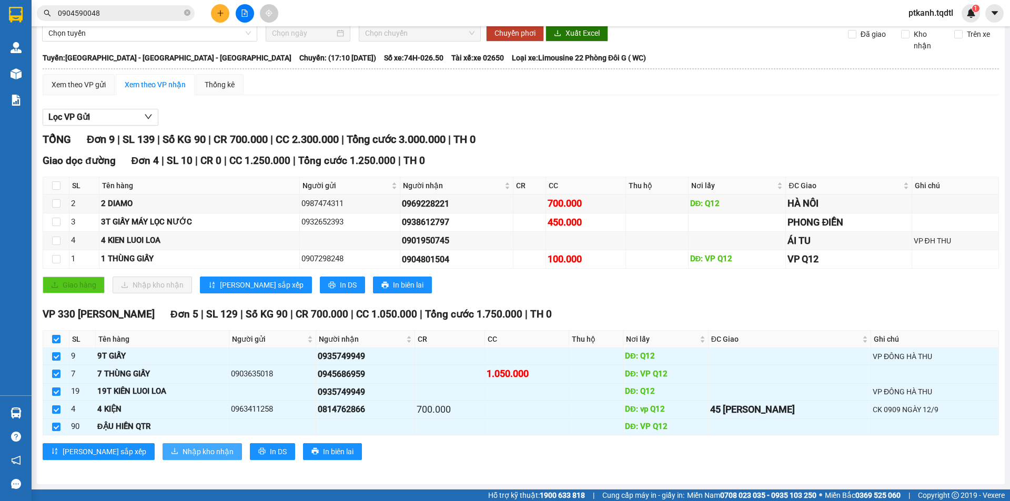
click at [183, 451] on span "Nhập kho nhận" at bounding box center [208, 452] width 51 height 12
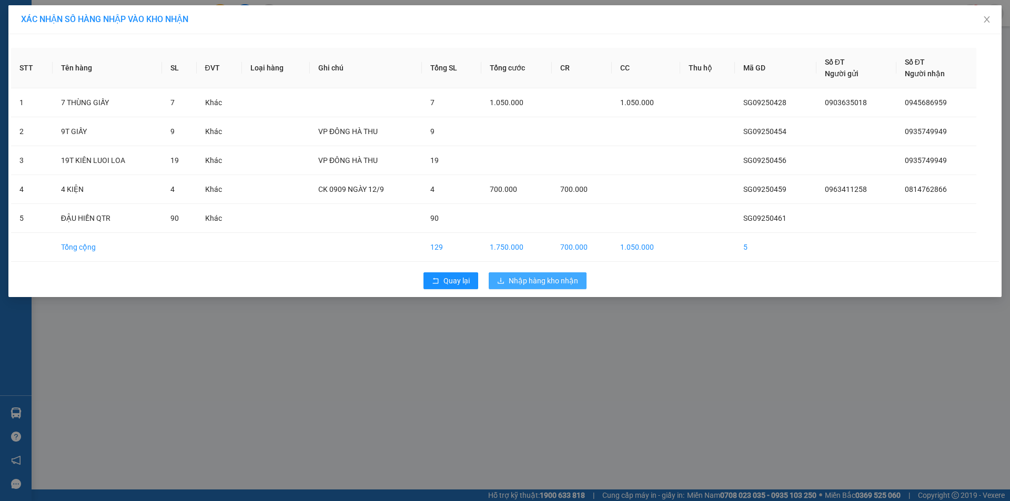
click at [536, 281] on span "Nhập hàng kho nhận" at bounding box center [543, 281] width 69 height 12
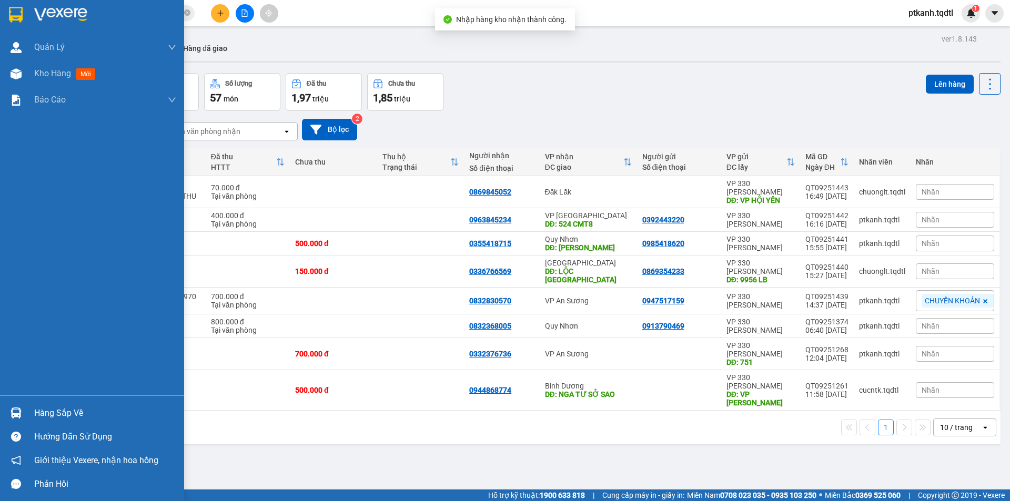
click at [13, 416] on img at bounding box center [16, 413] width 11 height 11
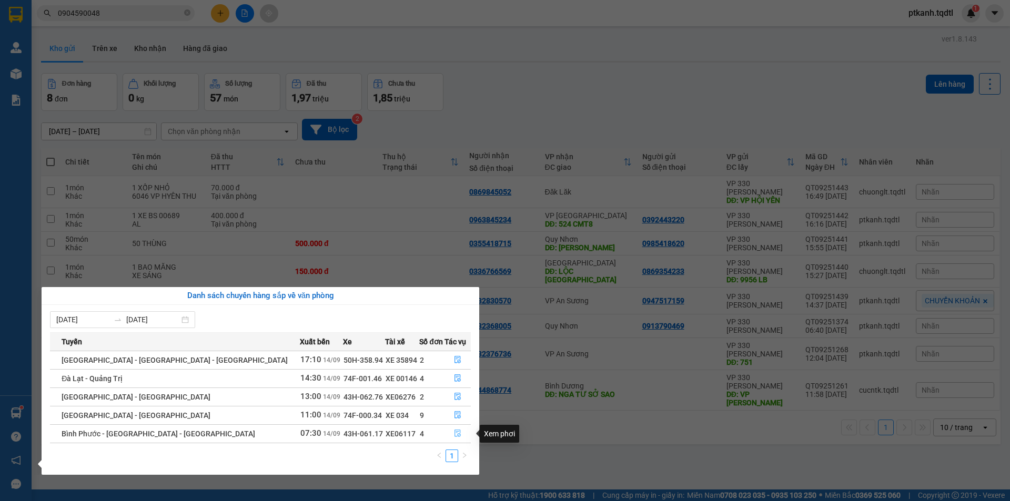
click at [454, 432] on icon "file-done" at bounding box center [457, 433] width 7 height 7
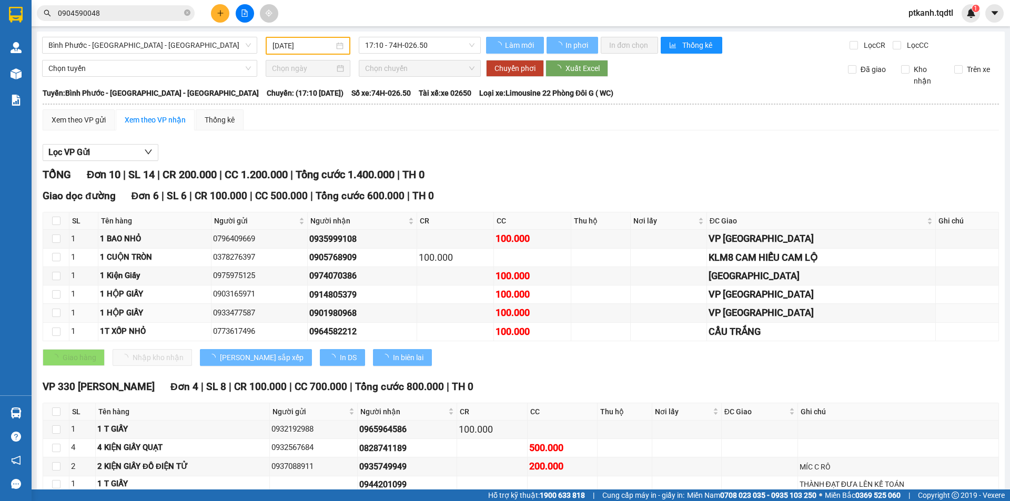
type input "[DATE]"
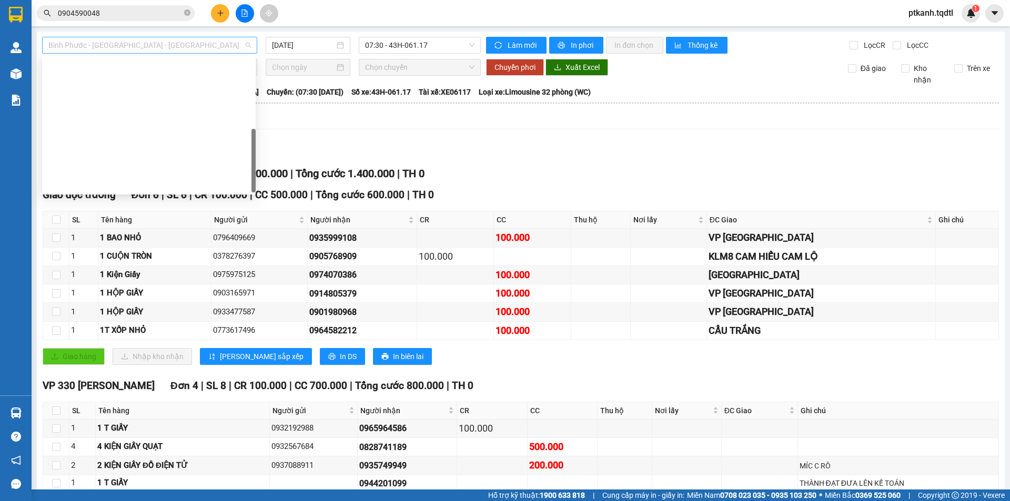
click at [251, 44] on div "Bình Phước - [GEOGRAPHIC_DATA] - [GEOGRAPHIC_DATA]" at bounding box center [149, 45] width 215 height 17
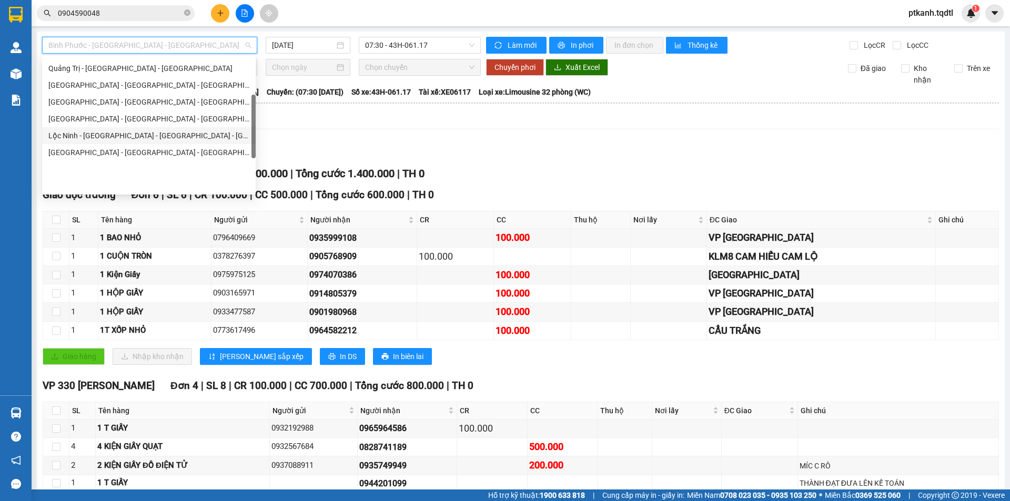
scroll to position [114, 0]
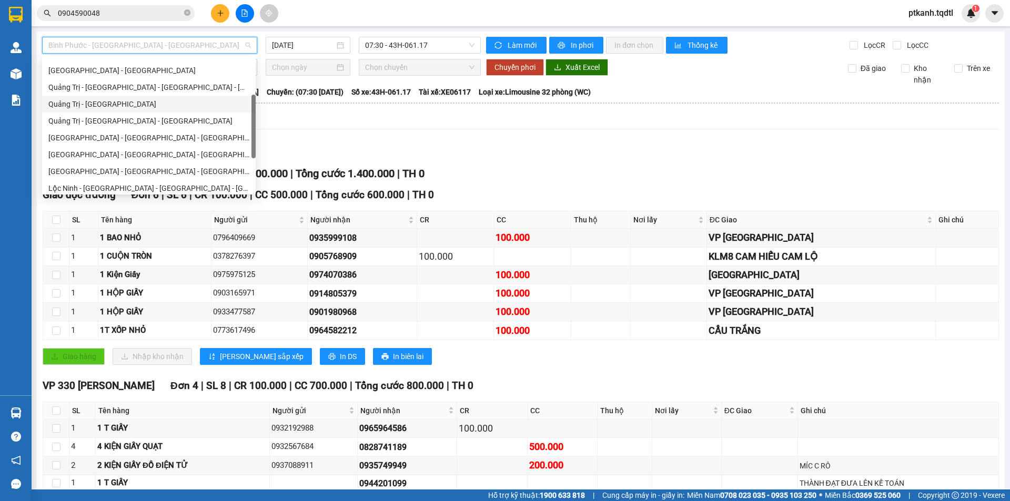
click at [153, 102] on div "Quảng Trị - [GEOGRAPHIC_DATA]" at bounding box center [148, 104] width 201 height 12
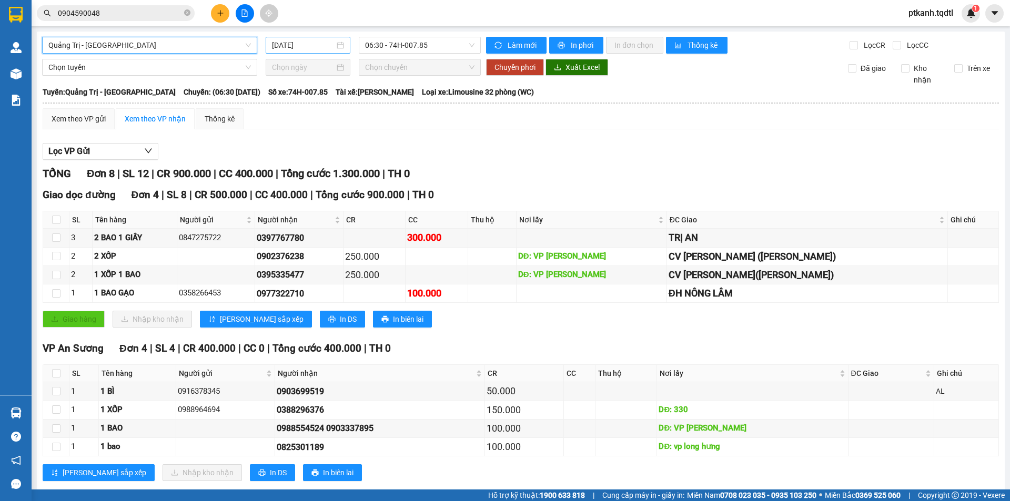
drag, startPoint x: 339, startPoint y: 44, endPoint x: 340, endPoint y: 49, distance: 6.0
click at [339, 45] on div "[DATE]" at bounding box center [308, 45] width 72 height 12
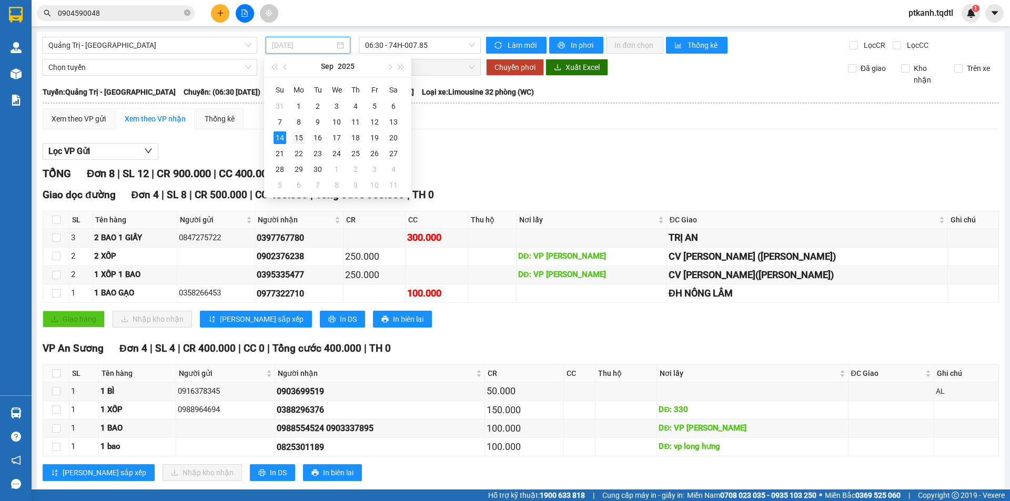
drag, startPoint x: 299, startPoint y: 136, endPoint x: 441, endPoint y: 54, distance: 164.3
click at [300, 135] on div "15" at bounding box center [299, 138] width 13 height 13
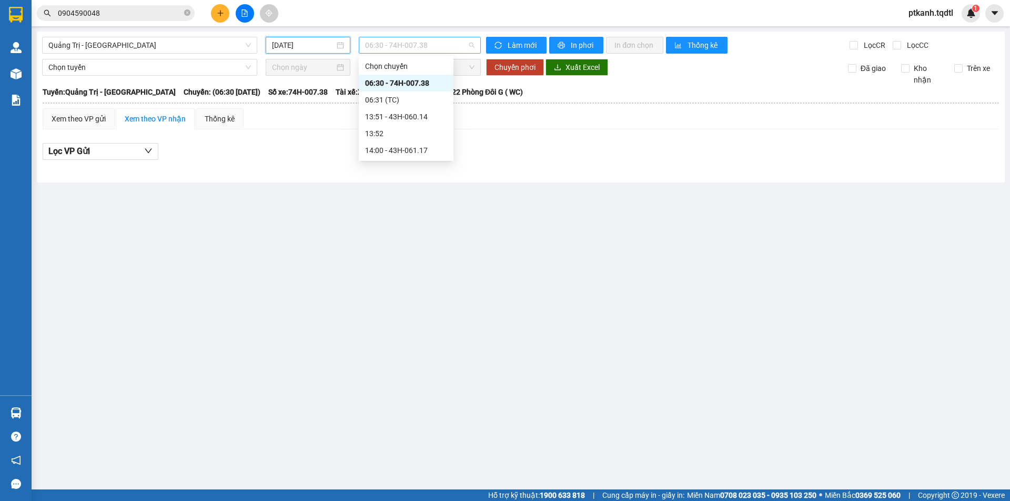
click at [448, 46] on span "06:30 - 74H-007.38" at bounding box center [419, 45] width 109 height 16
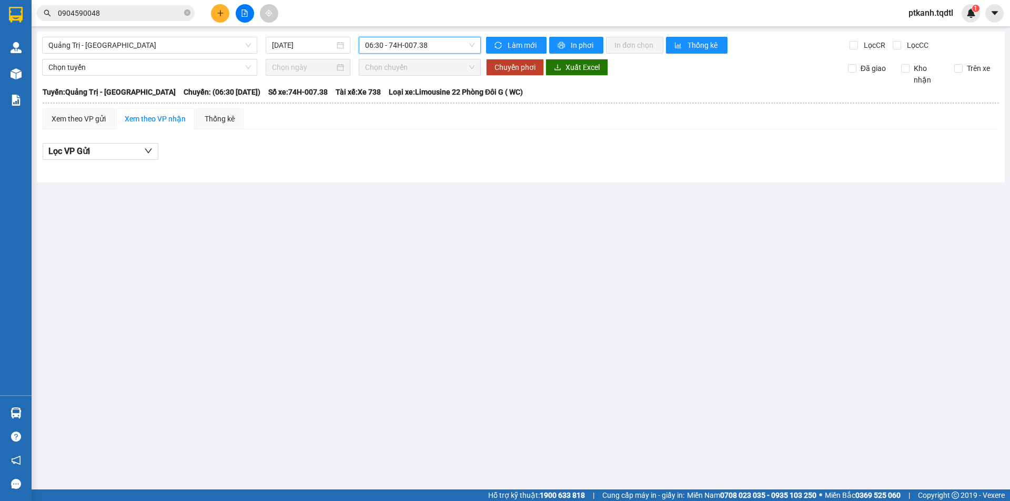
click at [448, 46] on span "06:30 - 74H-007.38" at bounding box center [419, 45] width 109 height 16
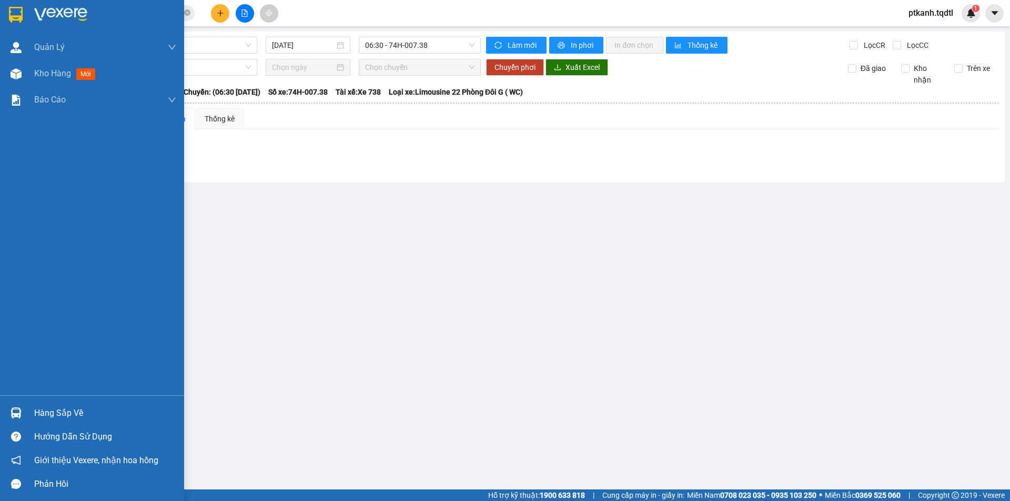
drag, startPoint x: 22, startPoint y: 417, endPoint x: 362, endPoint y: 477, distance: 345.6
click at [24, 417] on div at bounding box center [16, 413] width 18 height 18
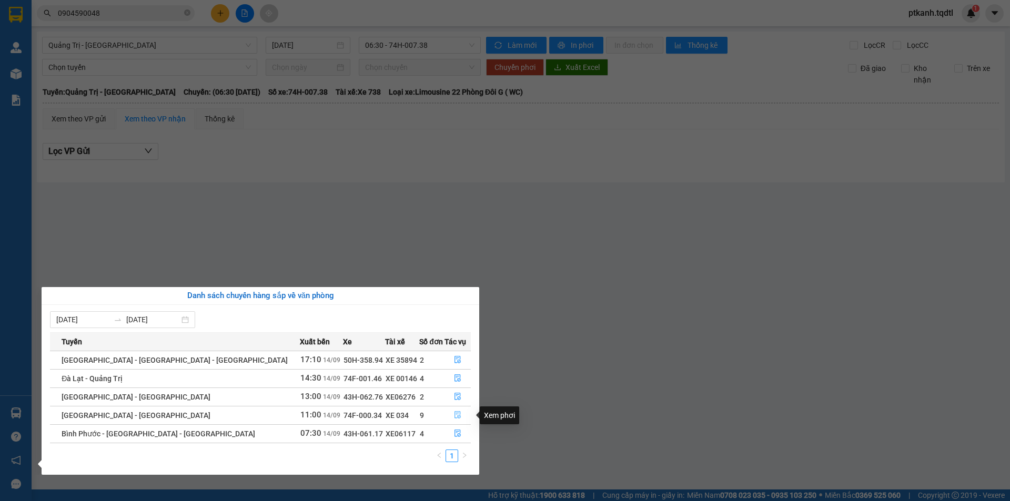
drag, startPoint x: 454, startPoint y: 415, endPoint x: 342, endPoint y: 307, distance: 155.2
click at [454, 415] on icon "file-done" at bounding box center [457, 414] width 7 height 7
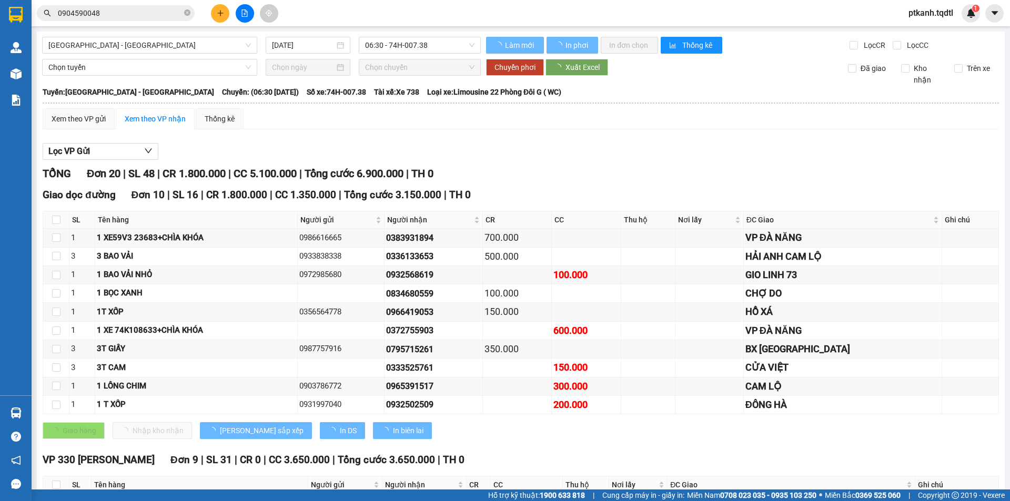
type input "[DATE]"
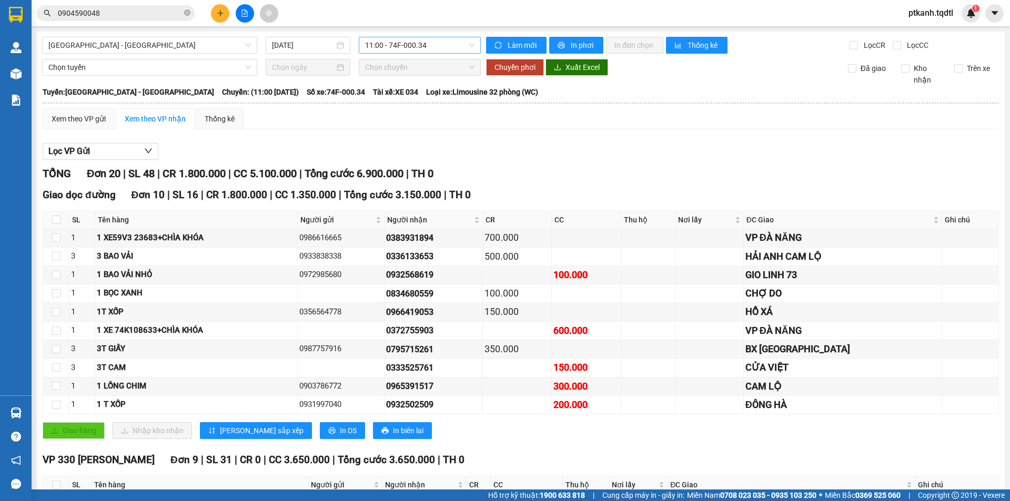
click at [439, 47] on span "11:00 - 74F-000.34" at bounding box center [419, 45] width 109 height 16
click at [460, 45] on span "11:00 - 74F-000.34" at bounding box center [419, 45] width 109 height 16
click at [429, 115] on div "13:00 - 43H-062.76" at bounding box center [403, 117] width 82 height 12
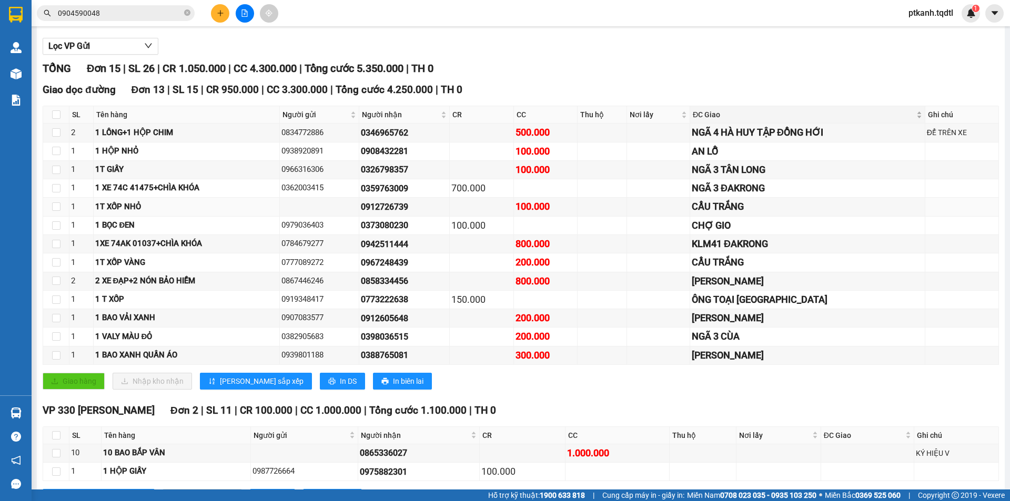
scroll to position [151, 0]
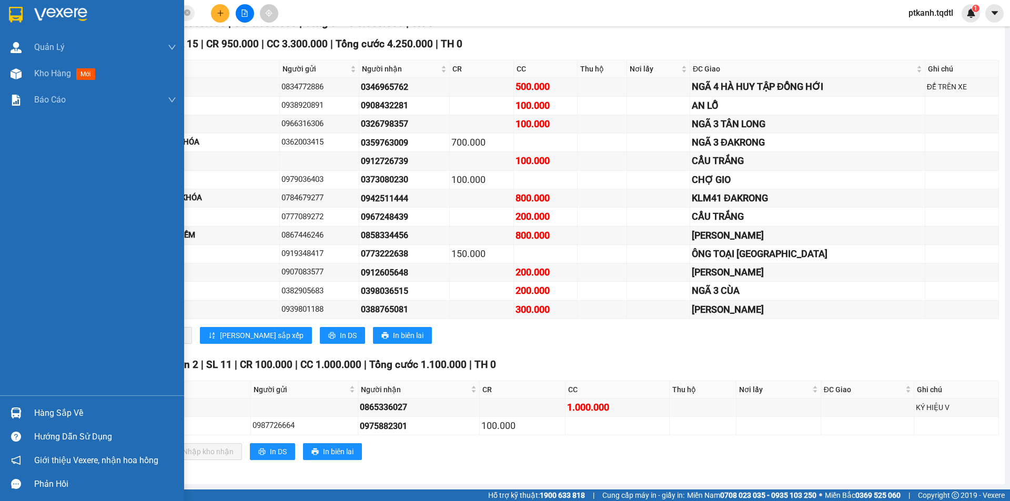
click at [30, 414] on div "Hàng sắp về" at bounding box center [92, 413] width 184 height 24
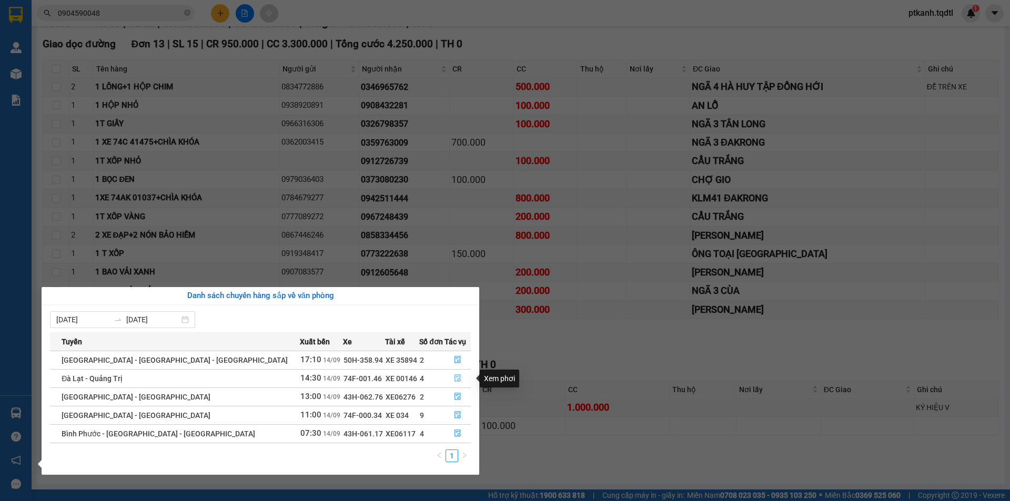
click at [455, 375] on icon "file-done" at bounding box center [458, 378] width 6 height 7
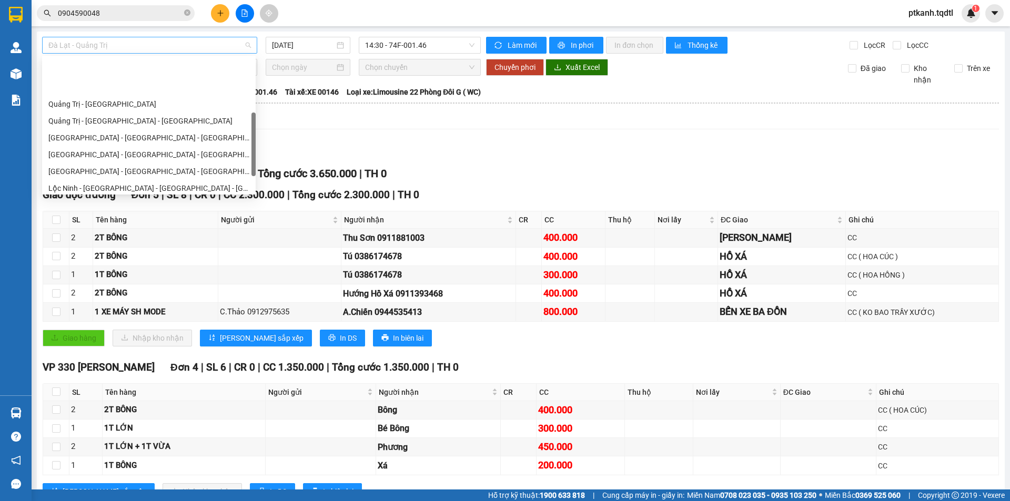
scroll to position [168, 0]
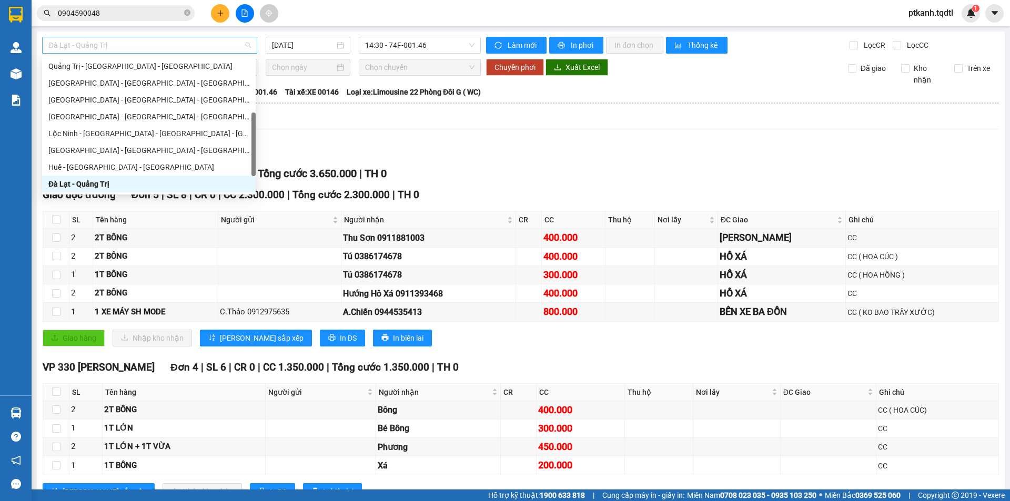
click at [247, 48] on span "Đà Lạt - Quảng Trị" at bounding box center [149, 45] width 203 height 16
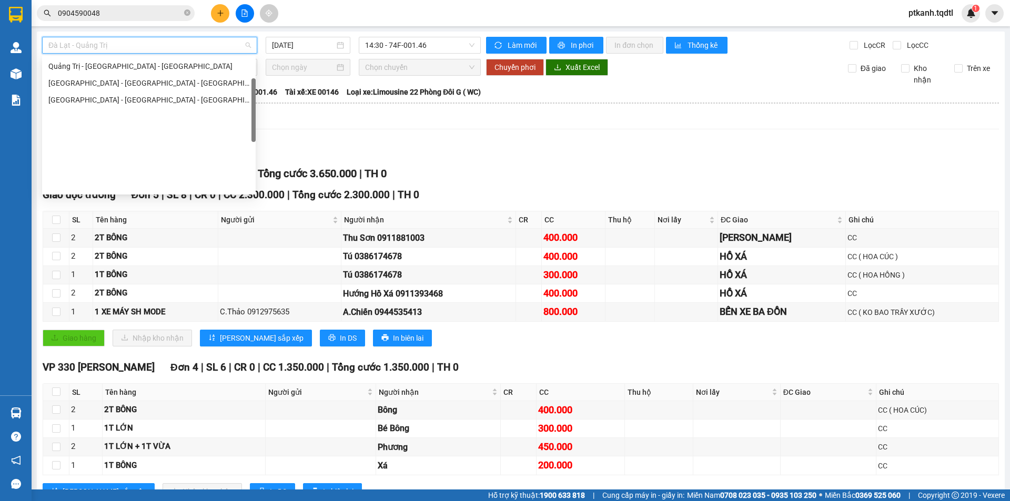
scroll to position [63, 0]
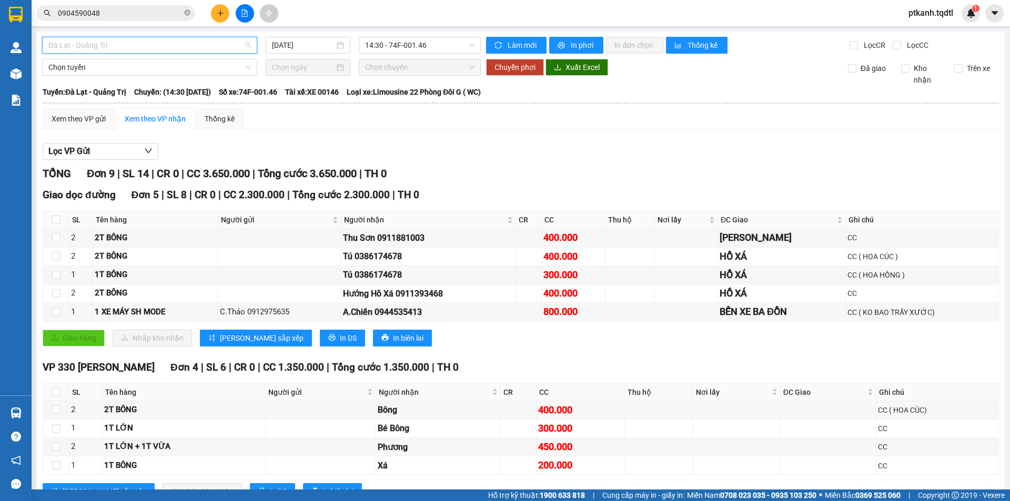
click at [244, 47] on span "Đà Lạt - Quảng Trị" at bounding box center [149, 45] width 203 height 16
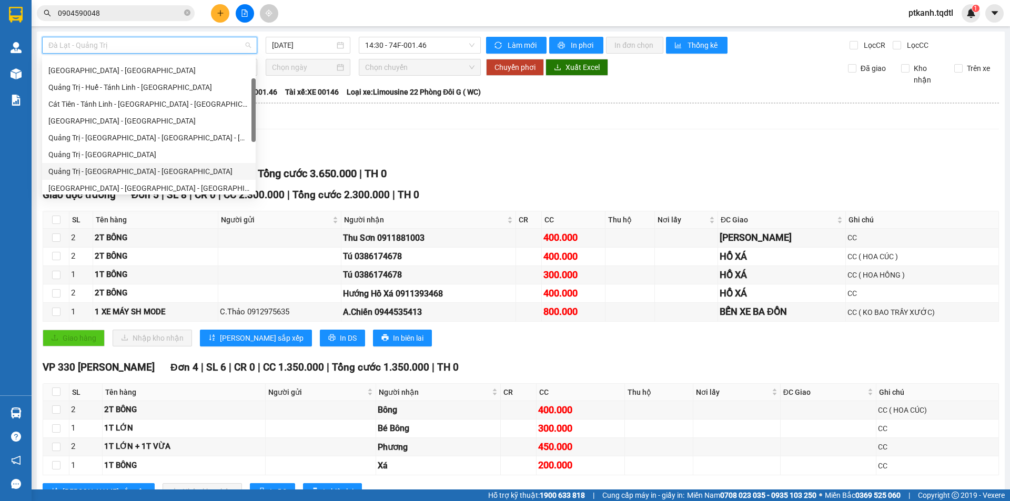
click at [172, 167] on div "Quảng Trị - [GEOGRAPHIC_DATA] - [GEOGRAPHIC_DATA]" at bounding box center [148, 172] width 201 height 12
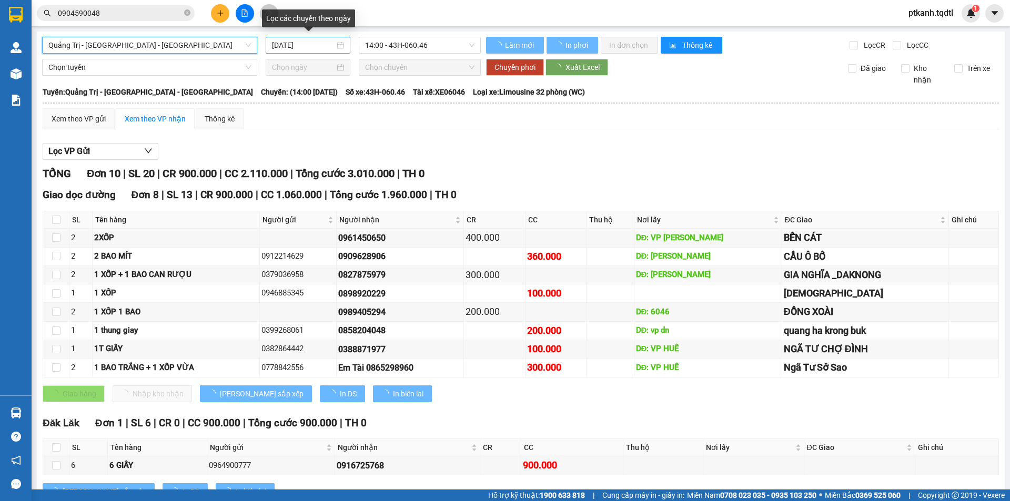
click at [343, 45] on div "[DATE]" at bounding box center [308, 45] width 85 height 17
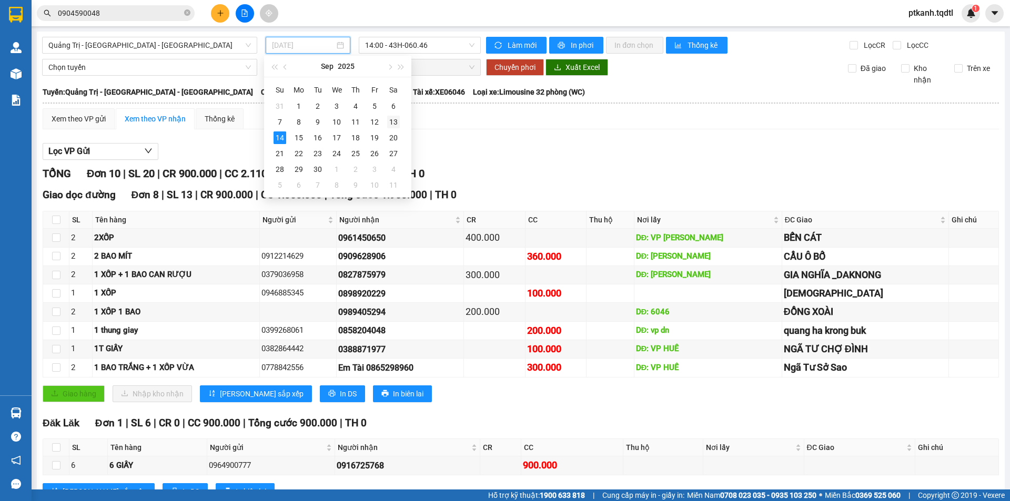
click at [390, 120] on div "13" at bounding box center [393, 122] width 13 height 13
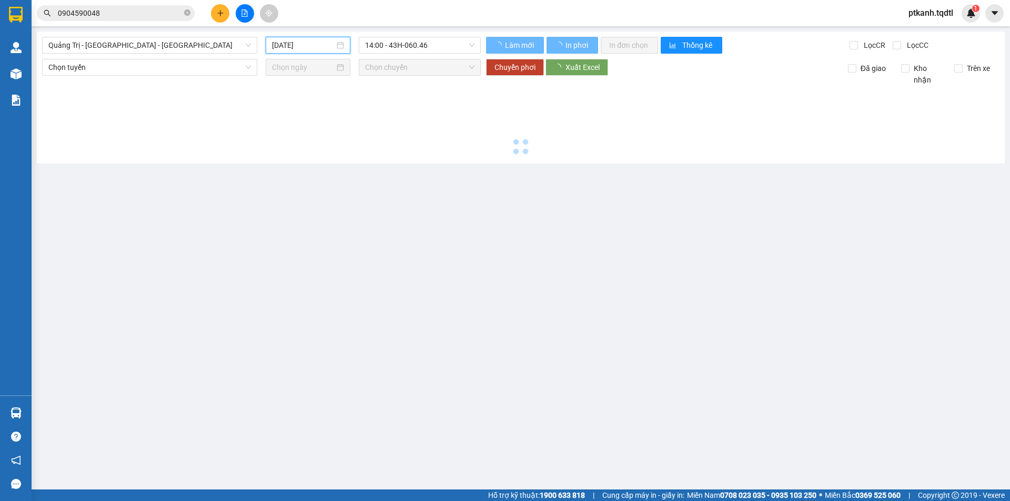
type input "[DATE]"
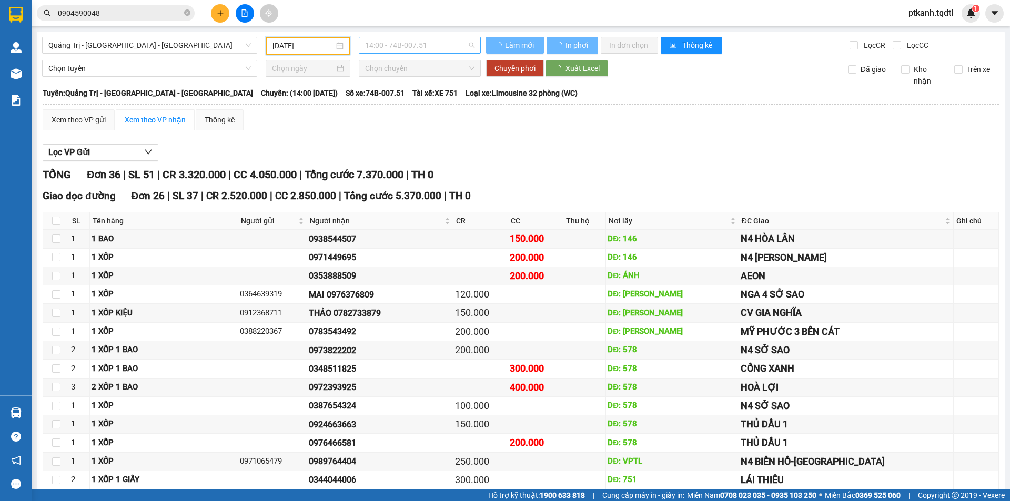
click at [456, 44] on span "14:00 - 74B-007.51" at bounding box center [419, 45] width 109 height 16
click at [465, 49] on span "14:00 - 74B-007.51" at bounding box center [419, 45] width 109 height 16
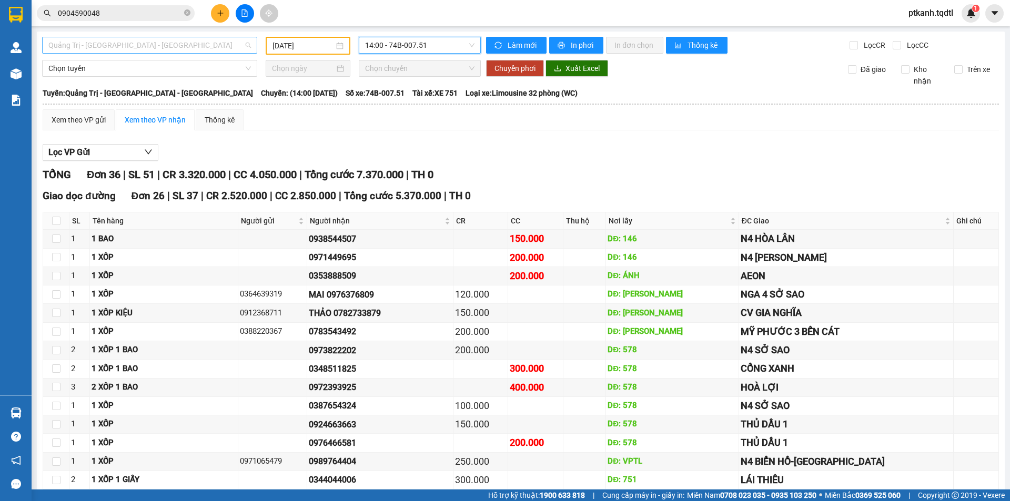
click at [247, 45] on span "Quảng Trị - [GEOGRAPHIC_DATA] - [GEOGRAPHIC_DATA]" at bounding box center [149, 45] width 203 height 16
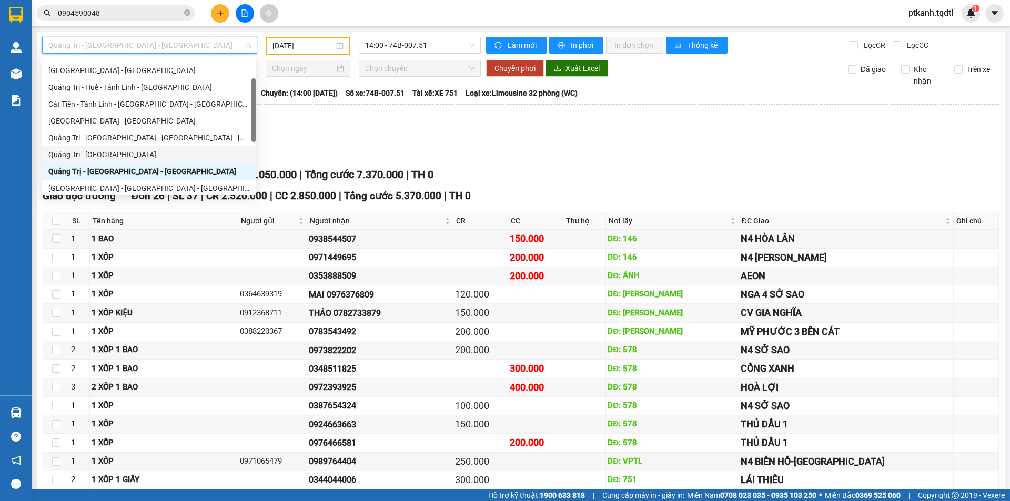
click at [179, 153] on div "Quảng Trị - [GEOGRAPHIC_DATA]" at bounding box center [148, 155] width 201 height 12
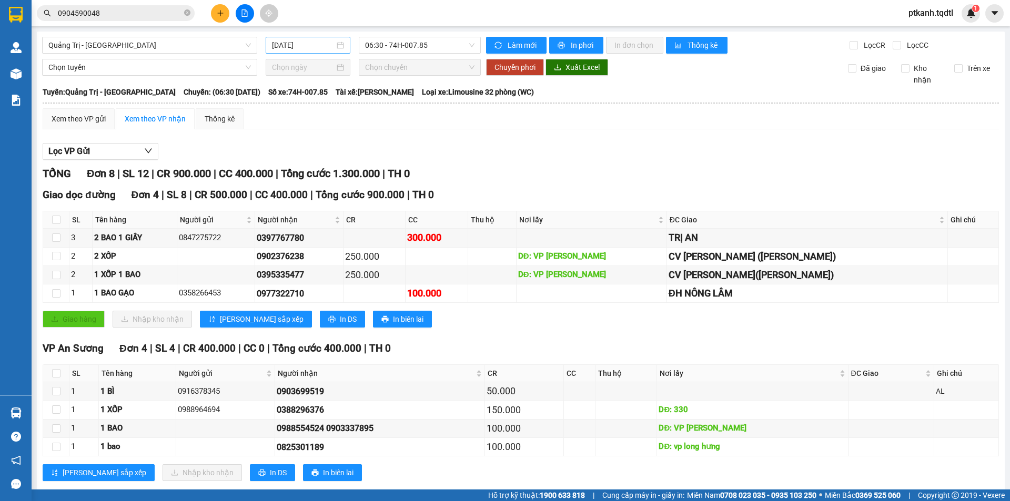
click at [341, 47] on div "[DATE]" at bounding box center [308, 45] width 72 height 12
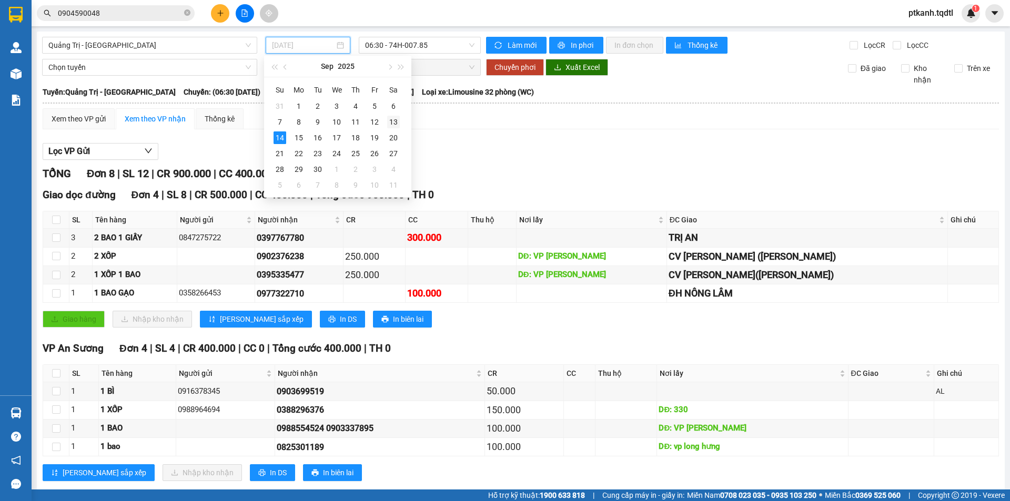
click at [393, 120] on div "13" at bounding box center [393, 122] width 13 height 13
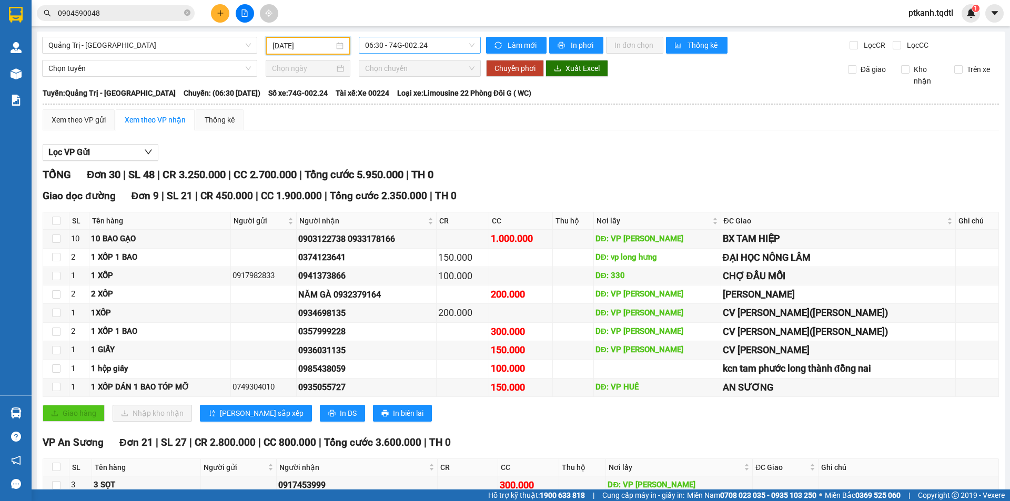
click at [458, 46] on span "06:30 - 74G-002.24" at bounding box center [419, 45] width 109 height 16
click at [430, 96] on div "13:51 - 74F-005.78" at bounding box center [403, 100] width 82 height 12
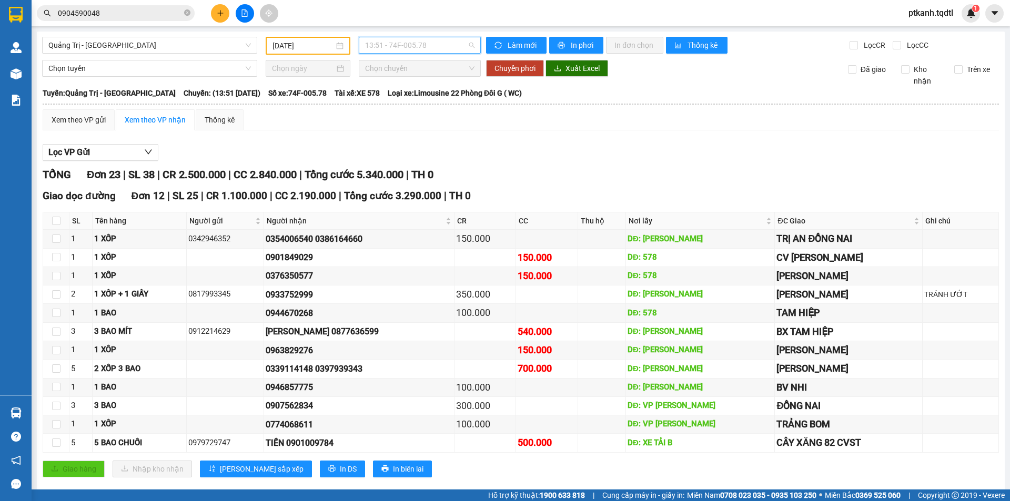
click at [456, 48] on span "13:51 - 74F-005.78" at bounding box center [419, 45] width 109 height 16
click at [423, 133] on div "14:00 - 74B-008.07" at bounding box center [403, 134] width 82 height 12
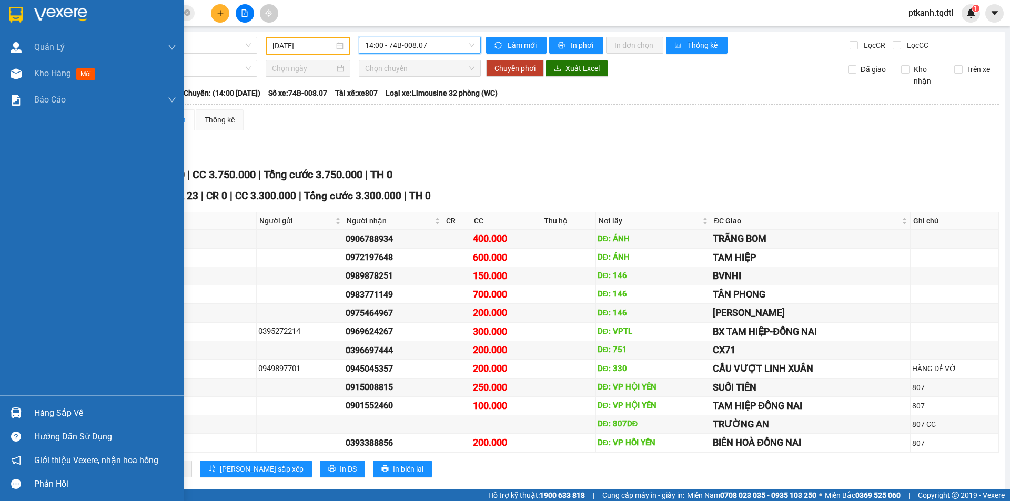
drag, startPoint x: 23, startPoint y: 414, endPoint x: 0, endPoint y: 414, distance: 22.6
click at [22, 414] on div at bounding box center [16, 413] width 18 height 18
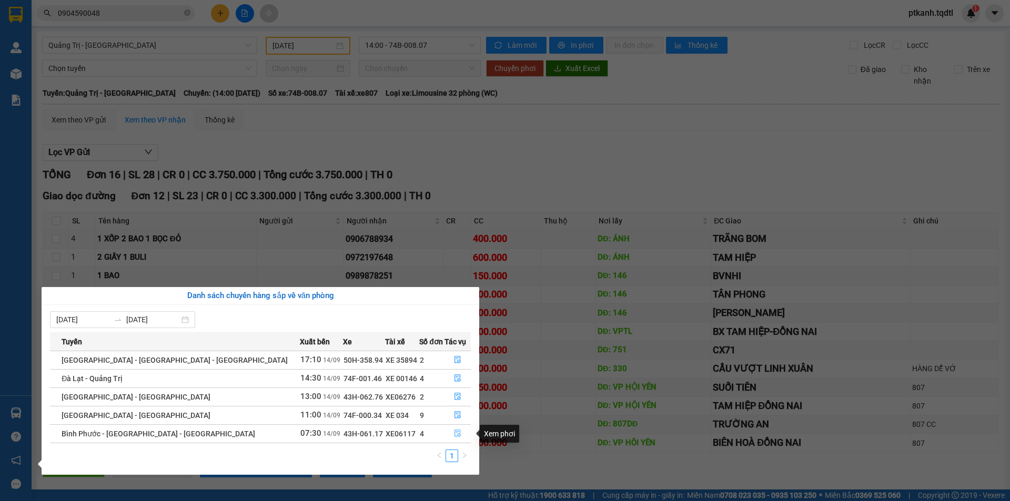
click at [454, 433] on icon "file-done" at bounding box center [457, 433] width 7 height 7
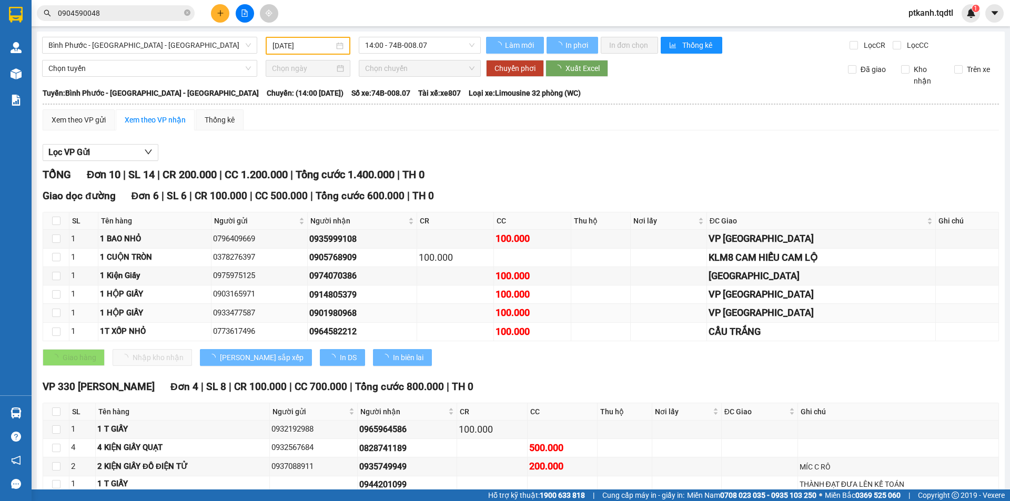
type input "[DATE]"
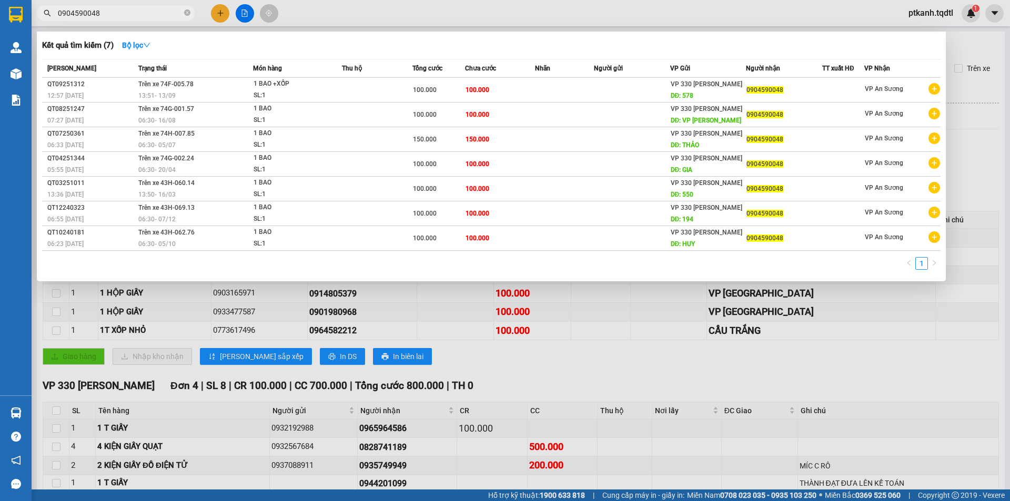
click at [134, 14] on input "0904590048" at bounding box center [120, 13] width 124 height 12
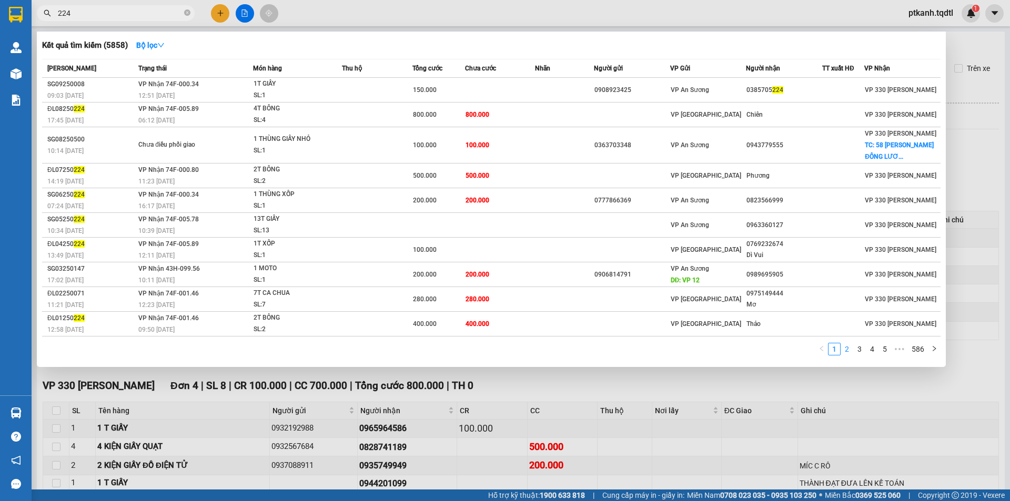
click at [847, 348] on link "2" at bounding box center [847, 350] width 12 height 12
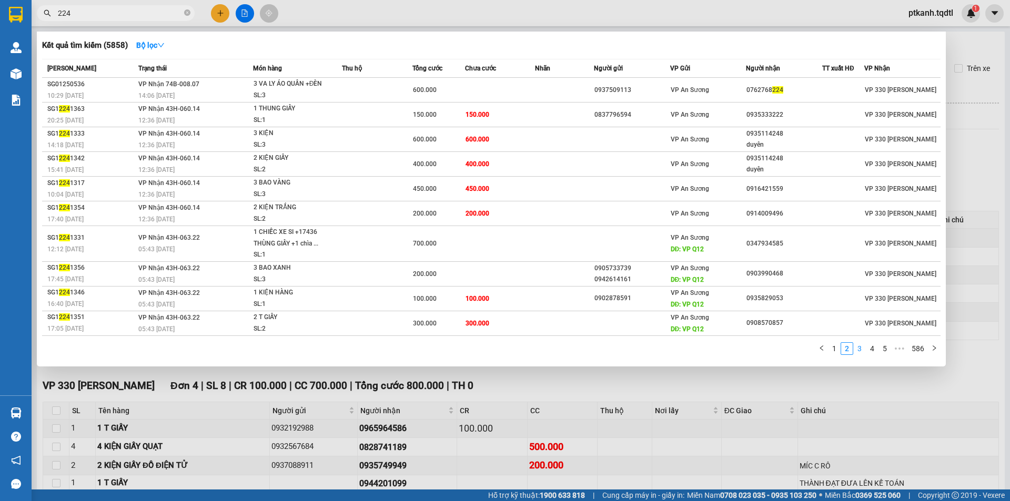
click at [861, 351] on link "3" at bounding box center [860, 349] width 12 height 12
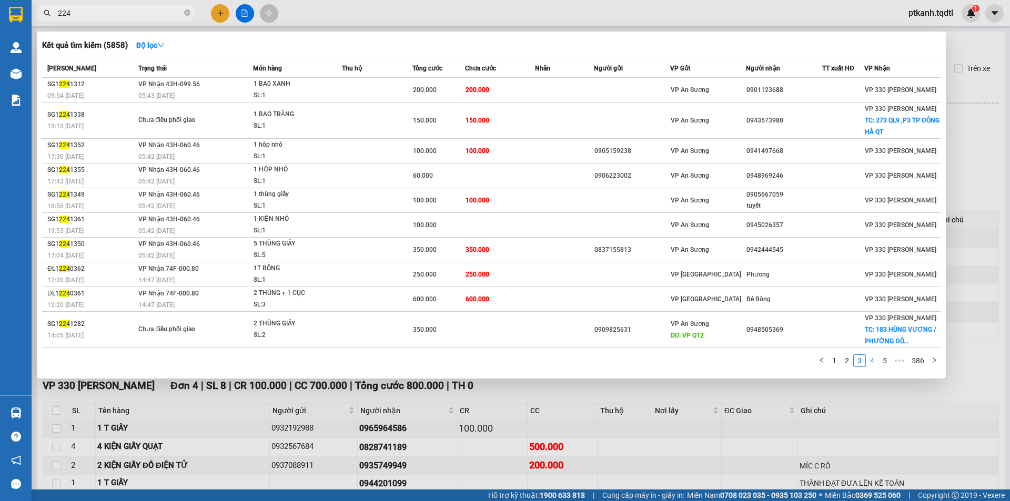
click at [872, 362] on link "4" at bounding box center [873, 361] width 12 height 12
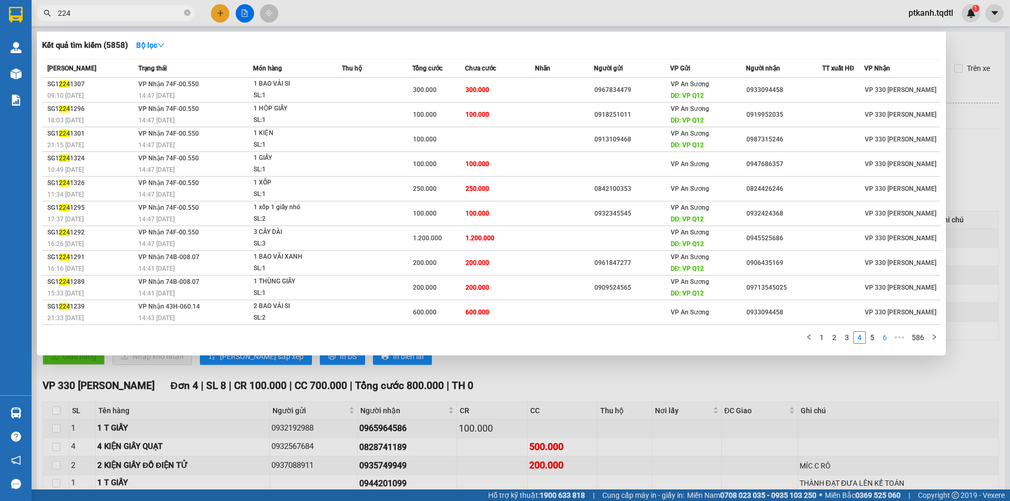
click at [887, 341] on link "6" at bounding box center [885, 338] width 12 height 12
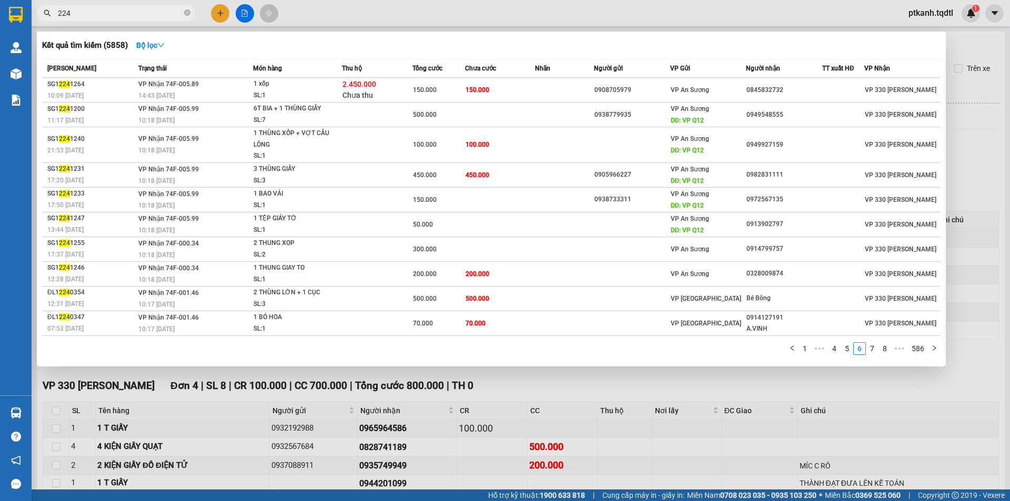
click at [103, 9] on input "224" at bounding box center [120, 13] width 124 height 12
click at [116, 8] on input "224" at bounding box center [120, 13] width 124 height 12
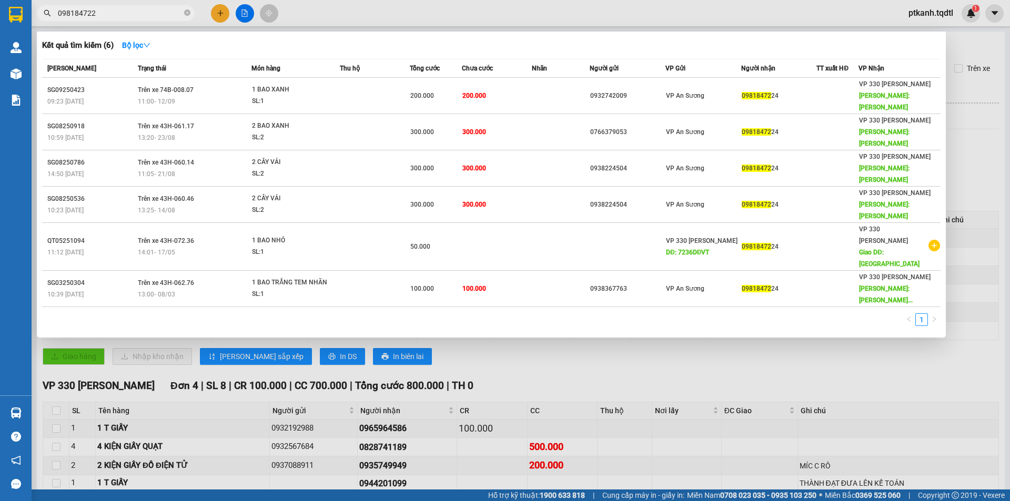
type input "0981847224"
